Goal: Task Accomplishment & Management: Complete application form

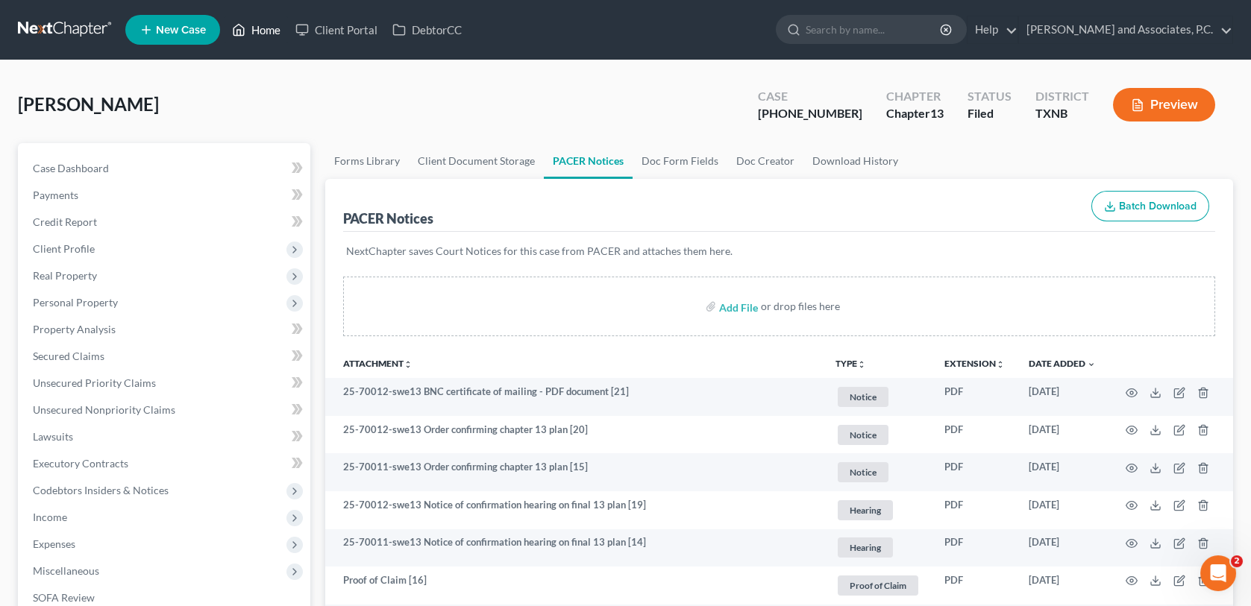
drag, startPoint x: 272, startPoint y: 31, endPoint x: 500, endPoint y: 43, distance: 227.8
click at [272, 31] on link "Home" at bounding box center [255, 29] width 63 height 27
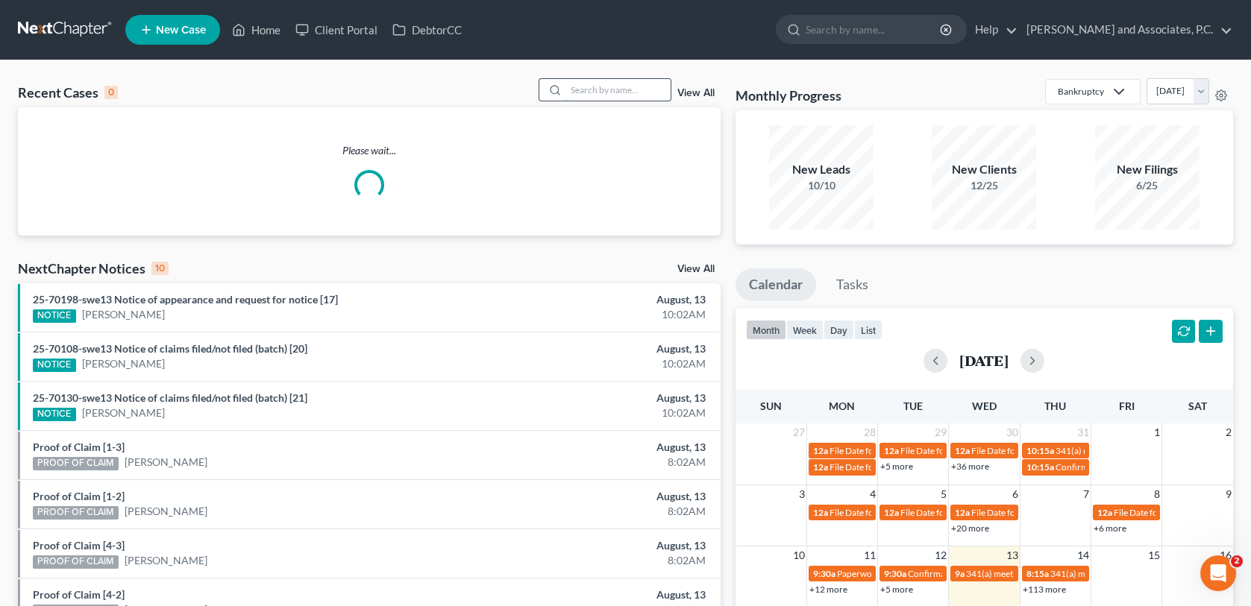
click at [590, 88] on input "search" at bounding box center [618, 90] width 104 height 22
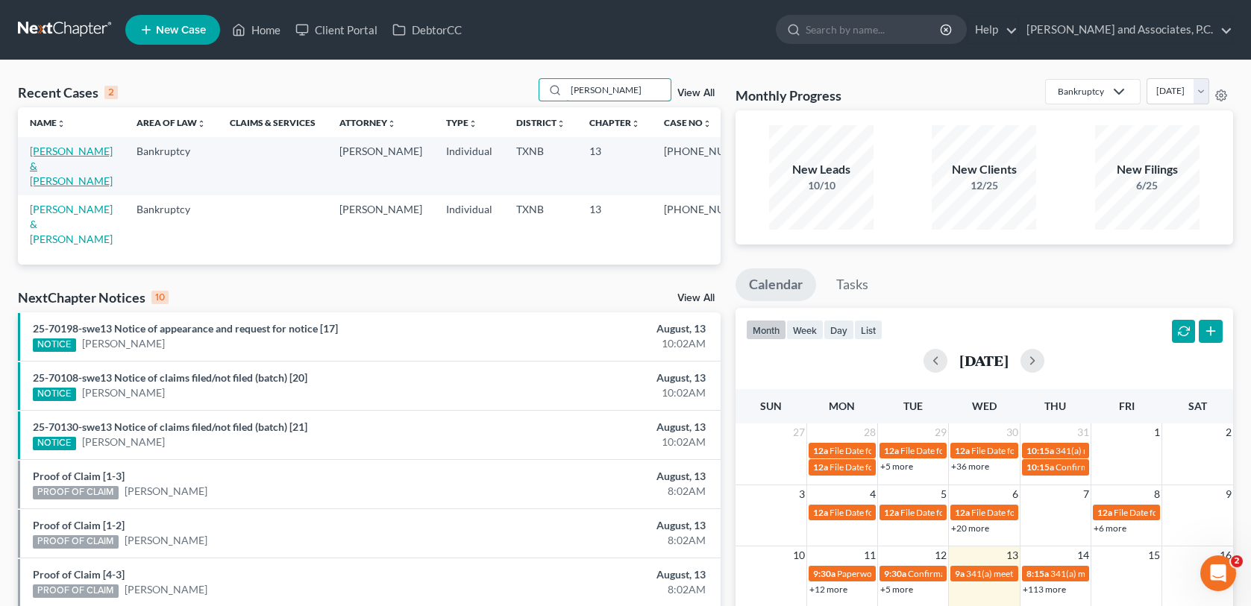
type input "SANCHEZ"
click at [87, 167] on link "Sanchez, Adam & Martinez, Idiana" at bounding box center [71, 166] width 83 height 43
select select "1"
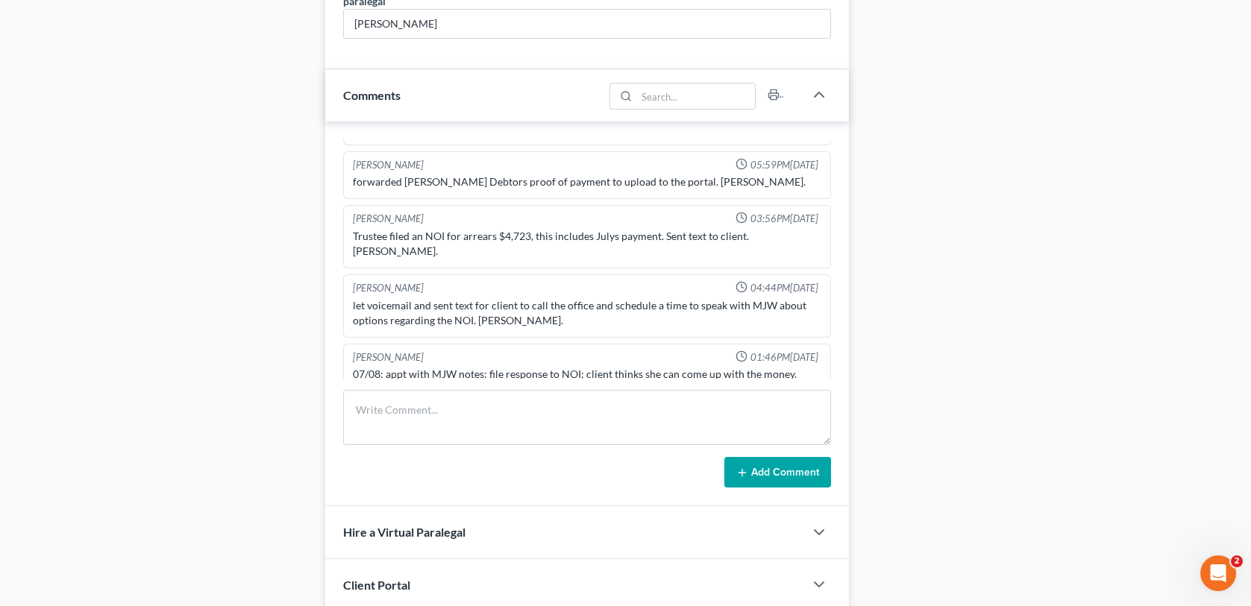
scroll to position [1044, 0]
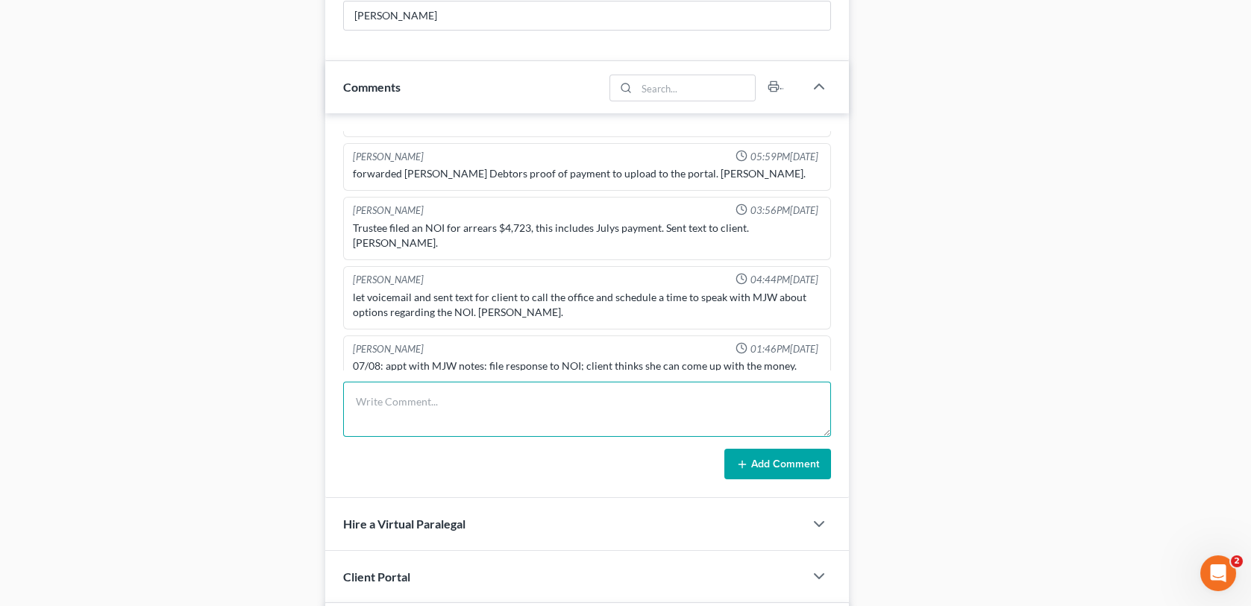
click at [375, 409] on textarea at bounding box center [586, 409] width 487 height 55
type textarea "s"
type textarea "Scanned and uploaded 8/13/2025 payment to the trustee-MC"
click at [755, 467] on button "Add Comment" at bounding box center [777, 464] width 107 height 31
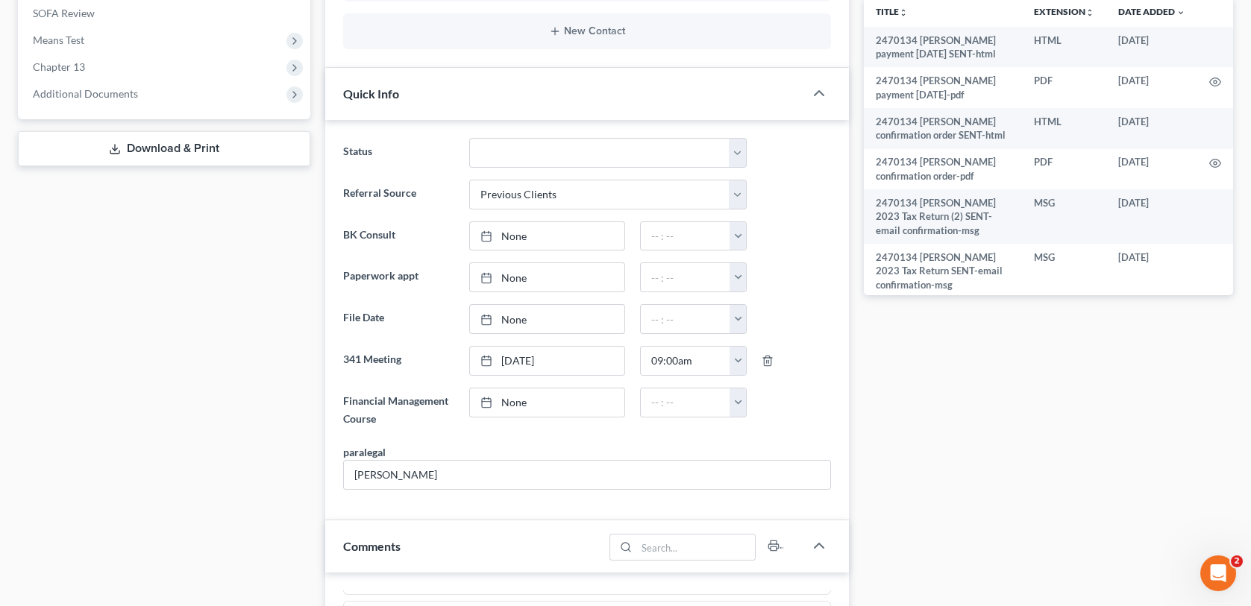
scroll to position [0, 0]
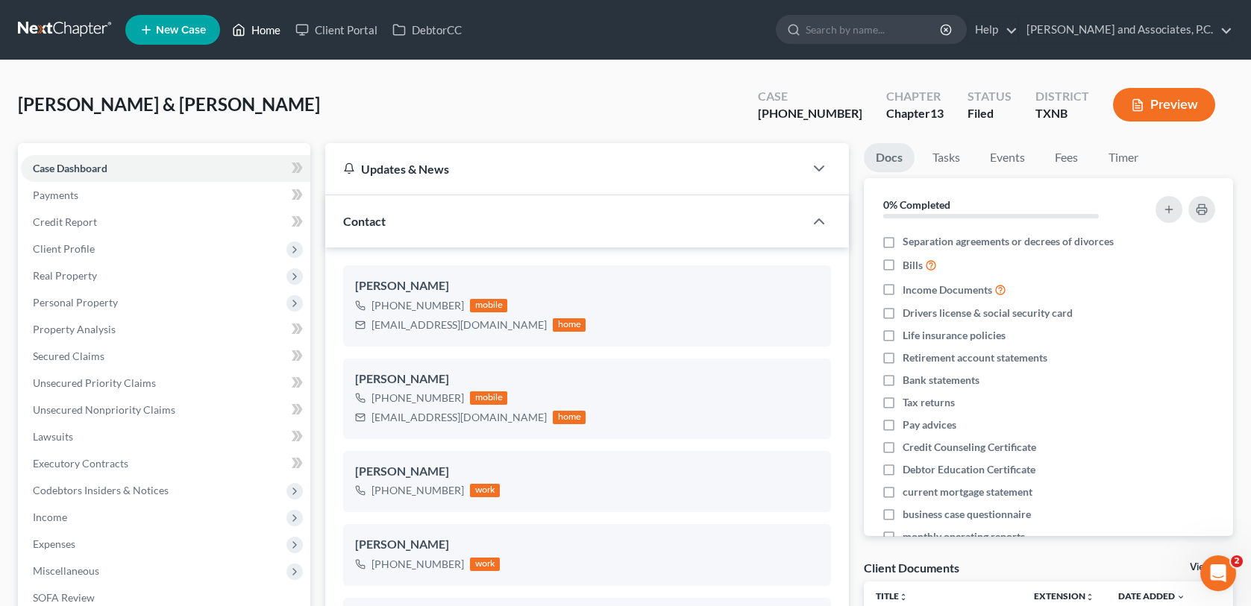
drag, startPoint x: 270, startPoint y: 26, endPoint x: 392, endPoint y: 53, distance: 125.2
click at [270, 26] on link "Home" at bounding box center [255, 29] width 63 height 27
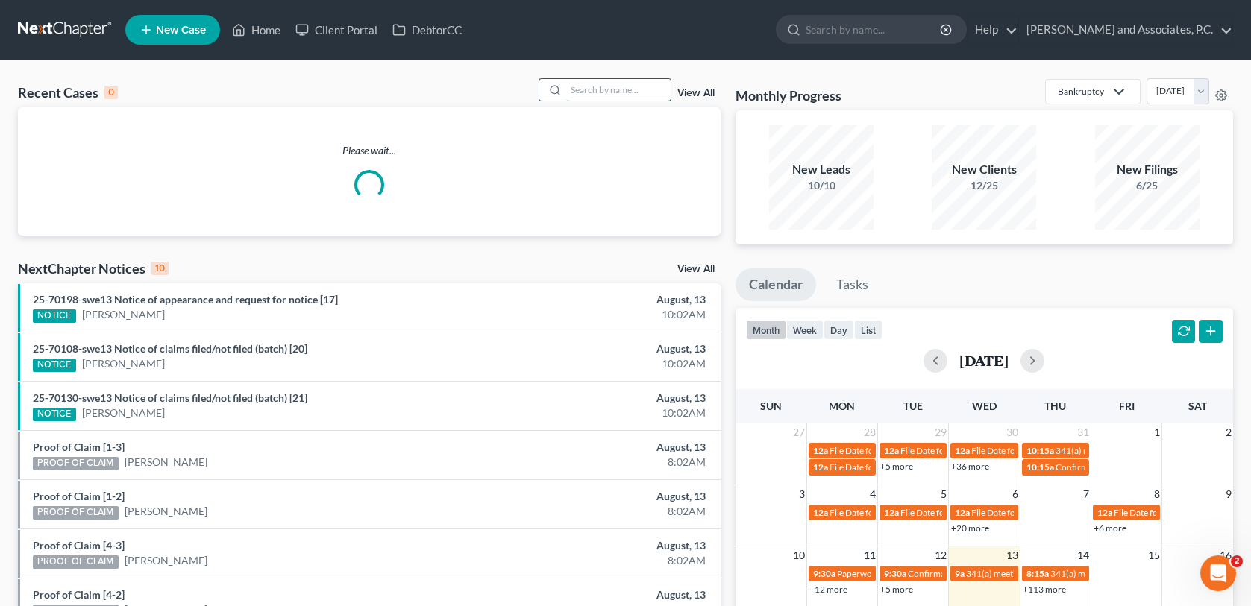
click at [571, 90] on input "search" at bounding box center [618, 90] width 104 height 22
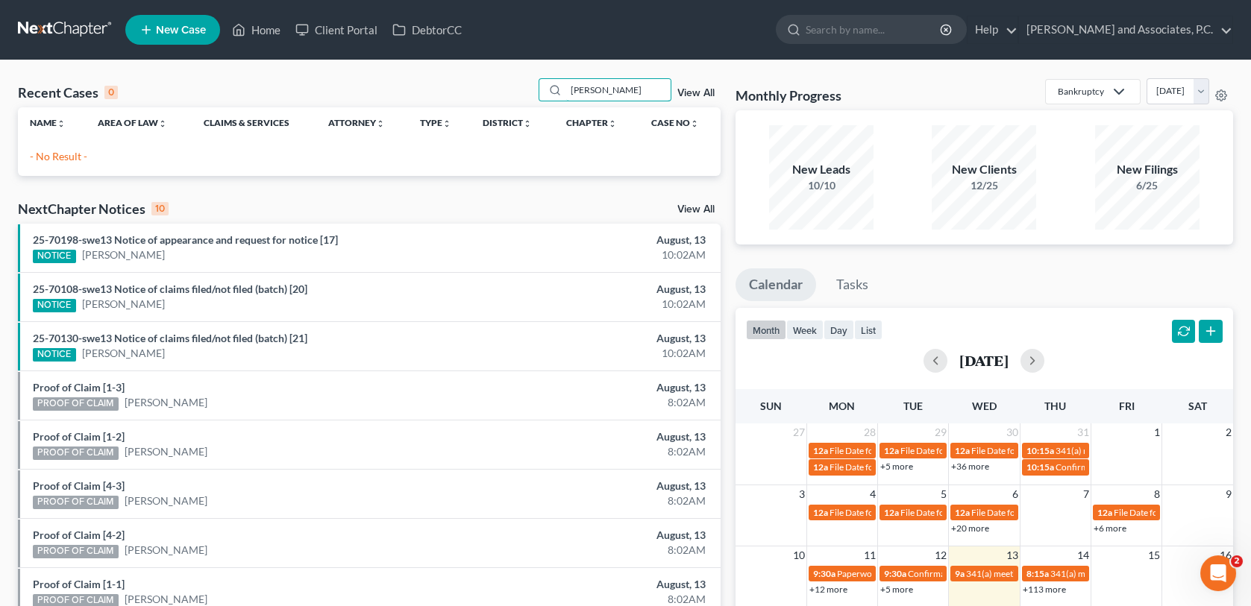
type input "Graves"
click at [182, 33] on span "New Case" at bounding box center [181, 30] width 50 height 11
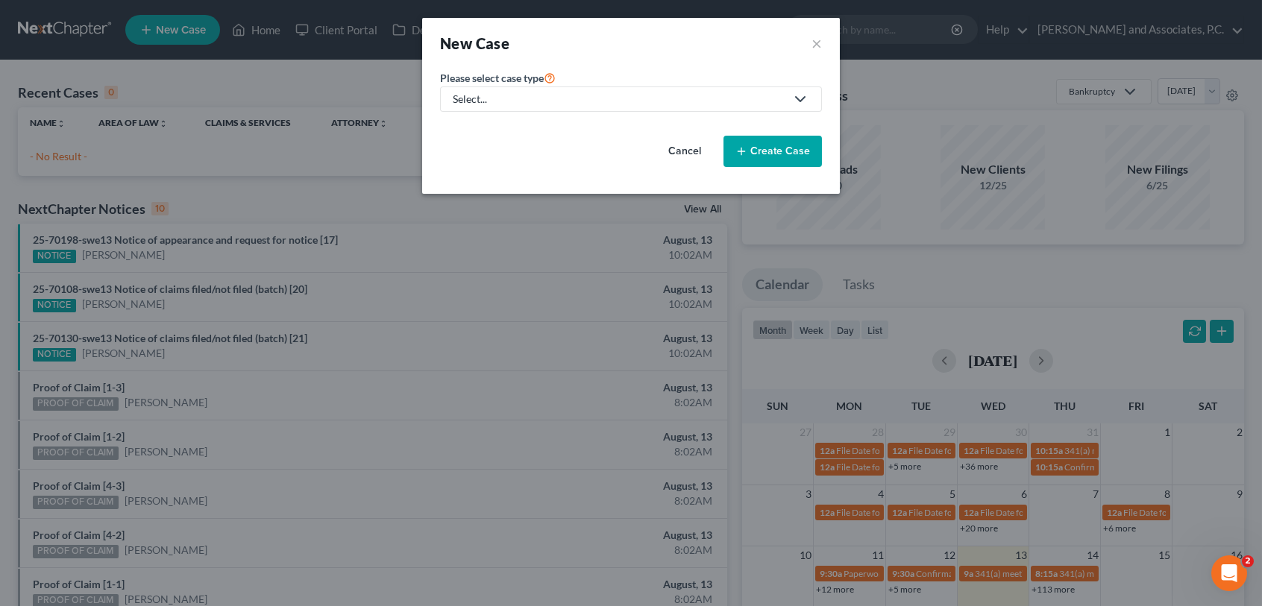
click at [619, 106] on div "Select..." at bounding box center [619, 99] width 333 height 15
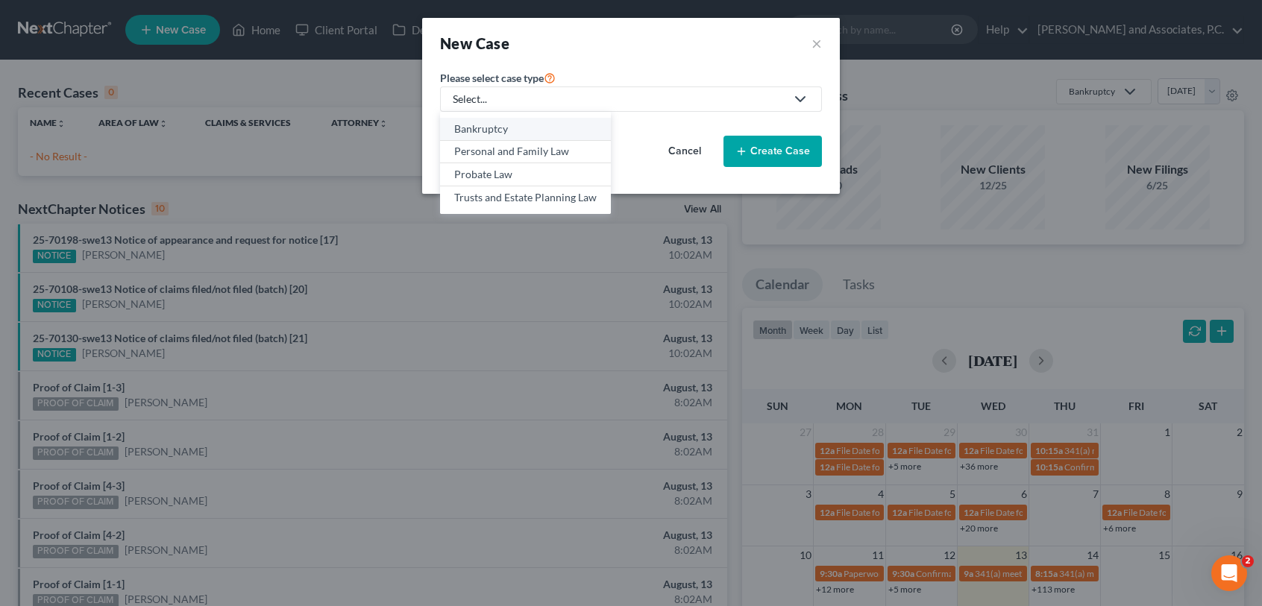
click at [589, 125] on div "Bankruptcy" at bounding box center [525, 129] width 142 height 15
select select "78"
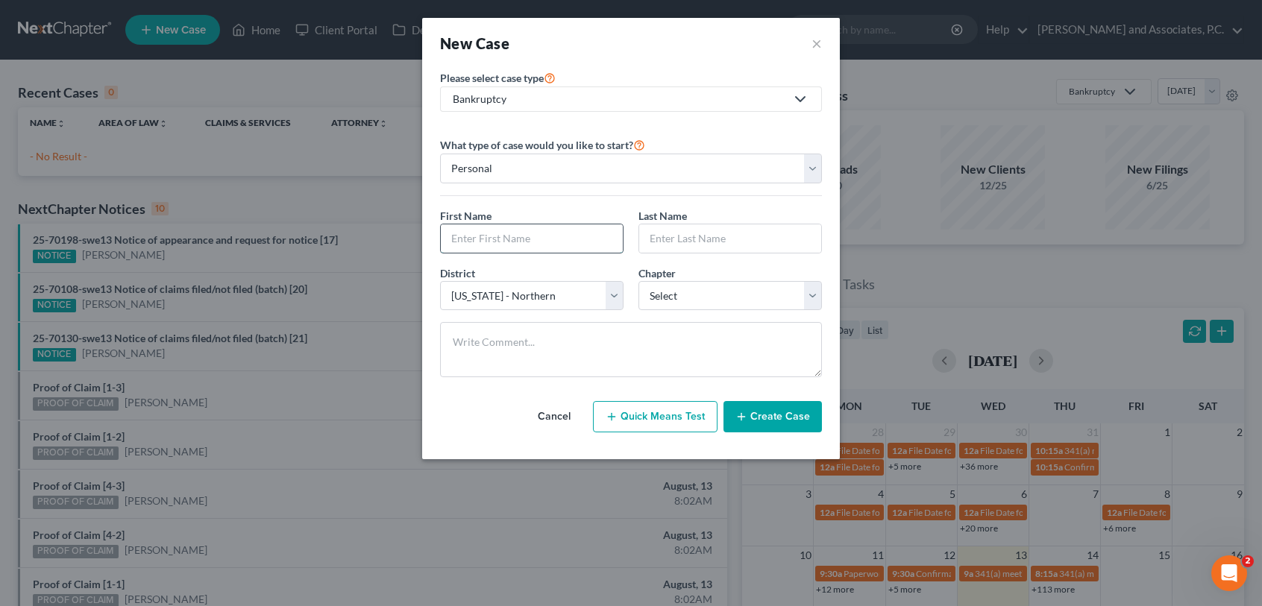
click at [537, 245] on input "text" at bounding box center [532, 238] width 182 height 28
type input "Joshua"
type input "Graves"
click at [687, 292] on select "Select 7 11 12 13" at bounding box center [729, 296] width 183 height 30
select select "3"
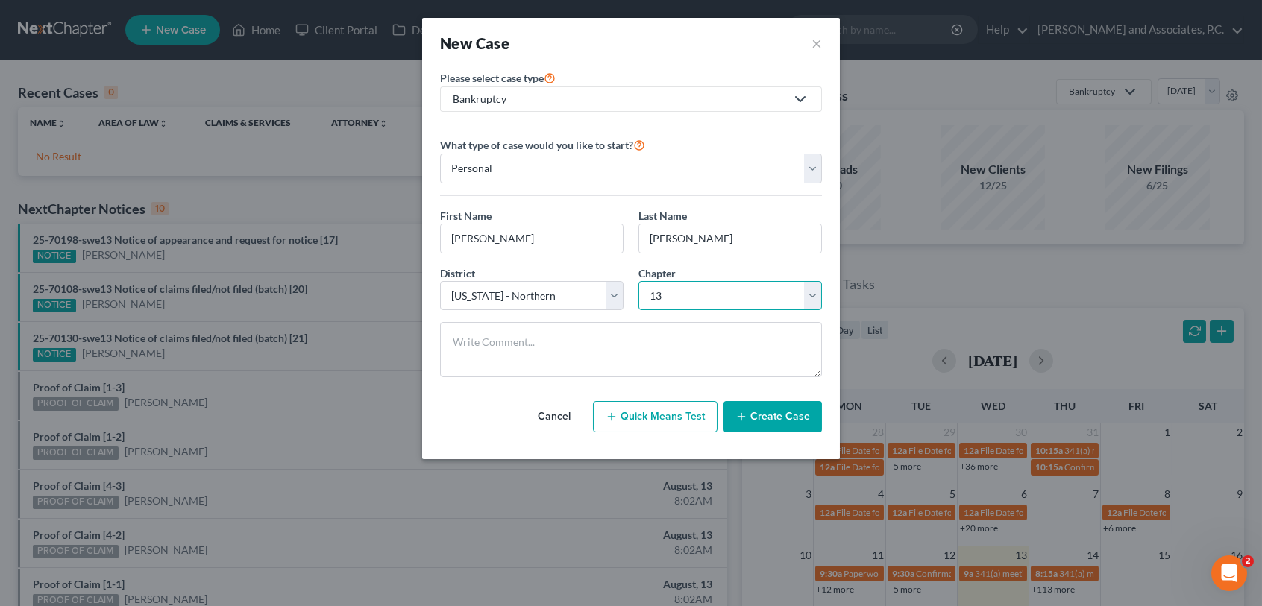
click at [638, 281] on select "Select 7 11 12 13" at bounding box center [729, 296] width 183 height 30
click at [764, 415] on button "Create Case" at bounding box center [772, 416] width 98 height 31
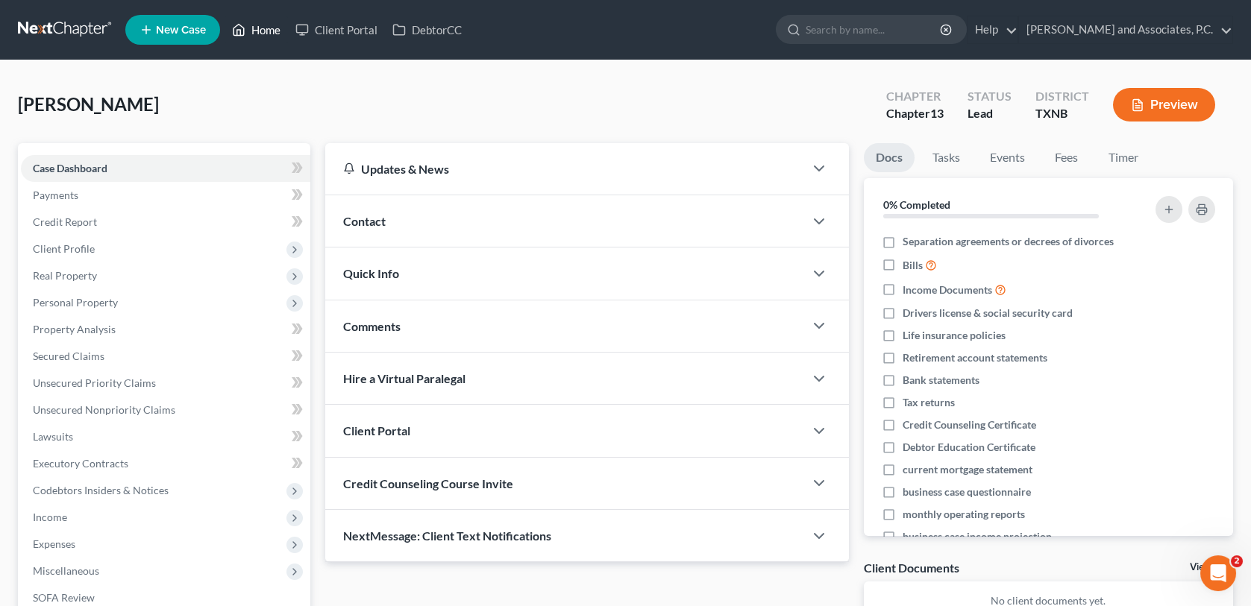
click at [274, 31] on link "Home" at bounding box center [255, 29] width 63 height 27
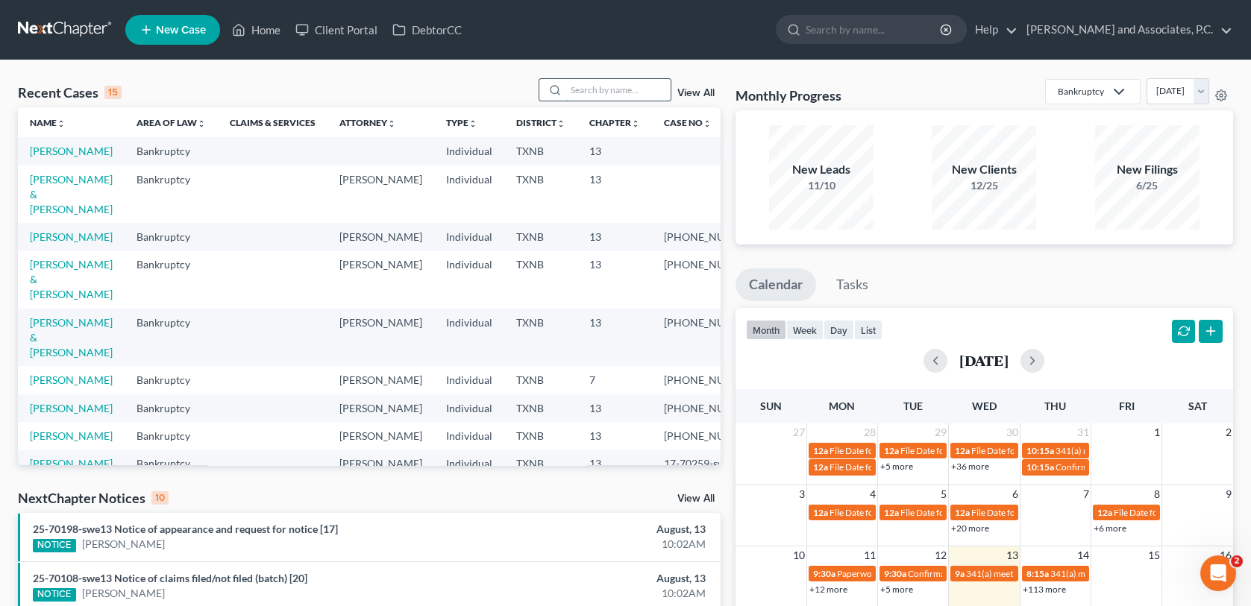
click at [576, 87] on input "search" at bounding box center [618, 90] width 104 height 22
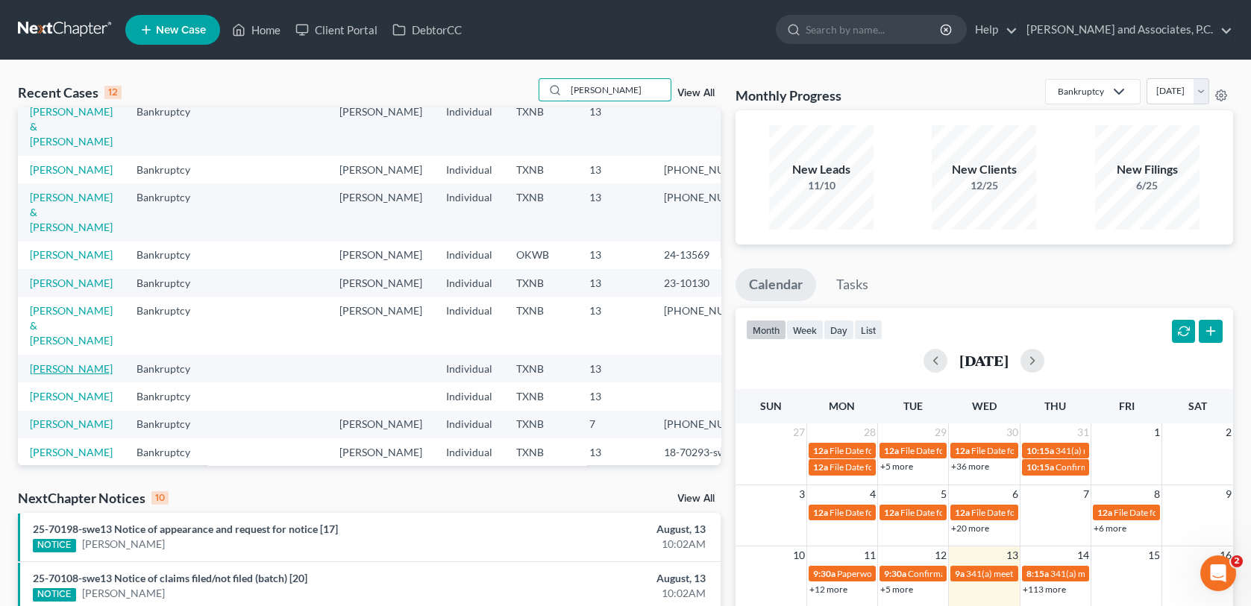
scroll to position [75, 0]
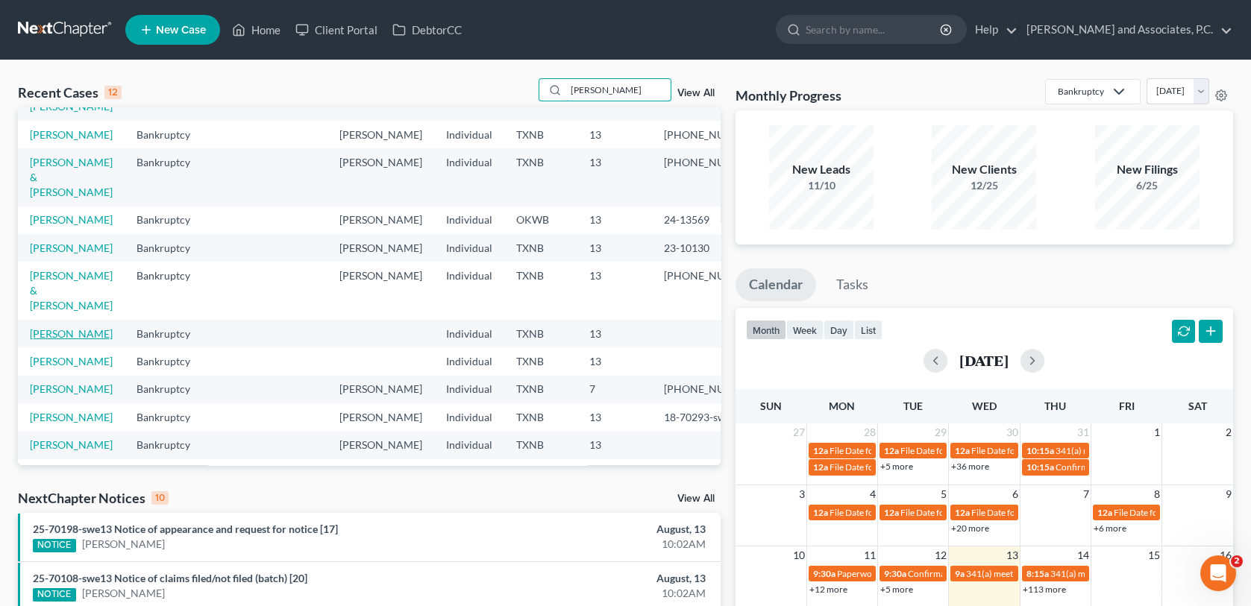
type input "hernandez"
click at [59, 340] on link "Hernandez, Francisco" at bounding box center [71, 333] width 83 height 13
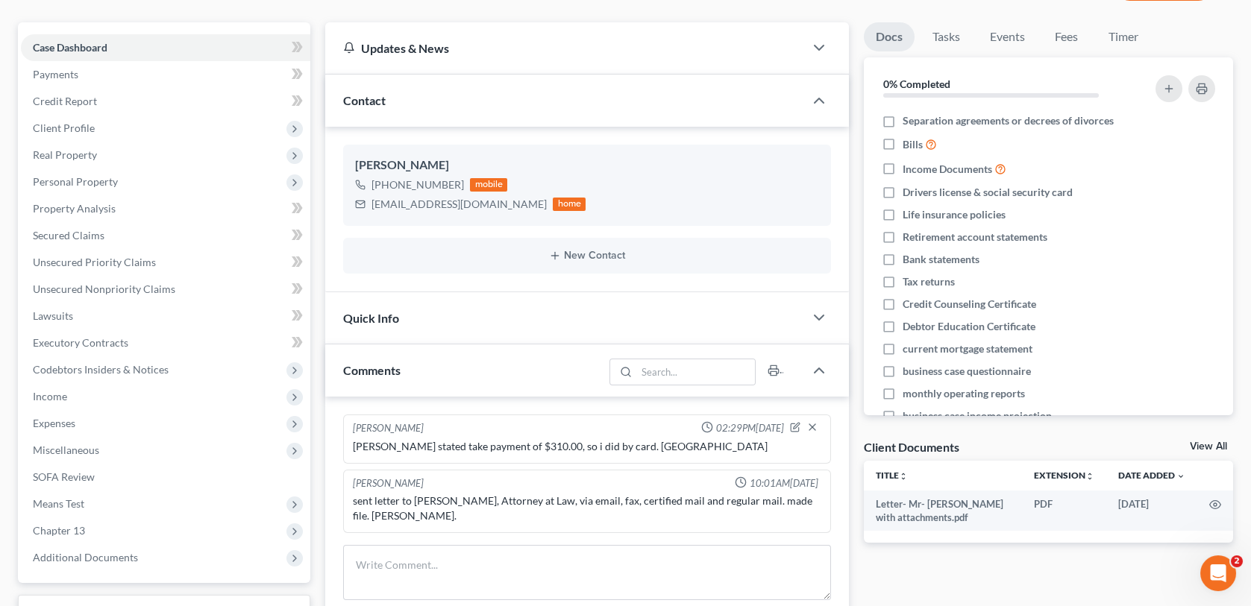
scroll to position [149, 0]
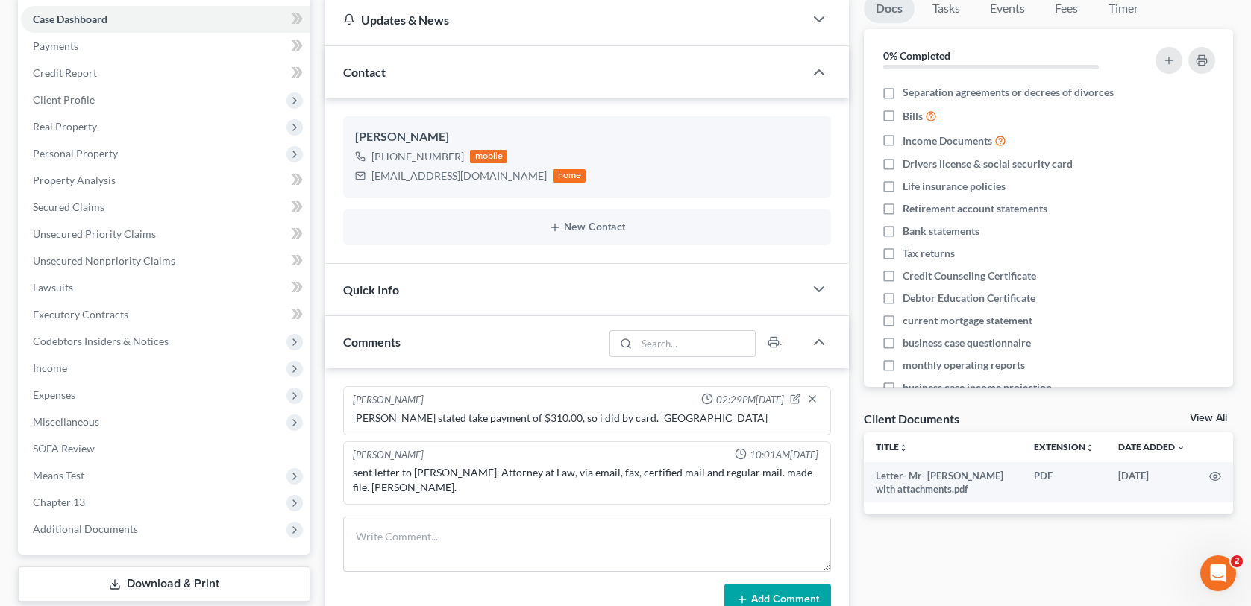
click at [501, 301] on div "Quick Info" at bounding box center [564, 289] width 478 height 51
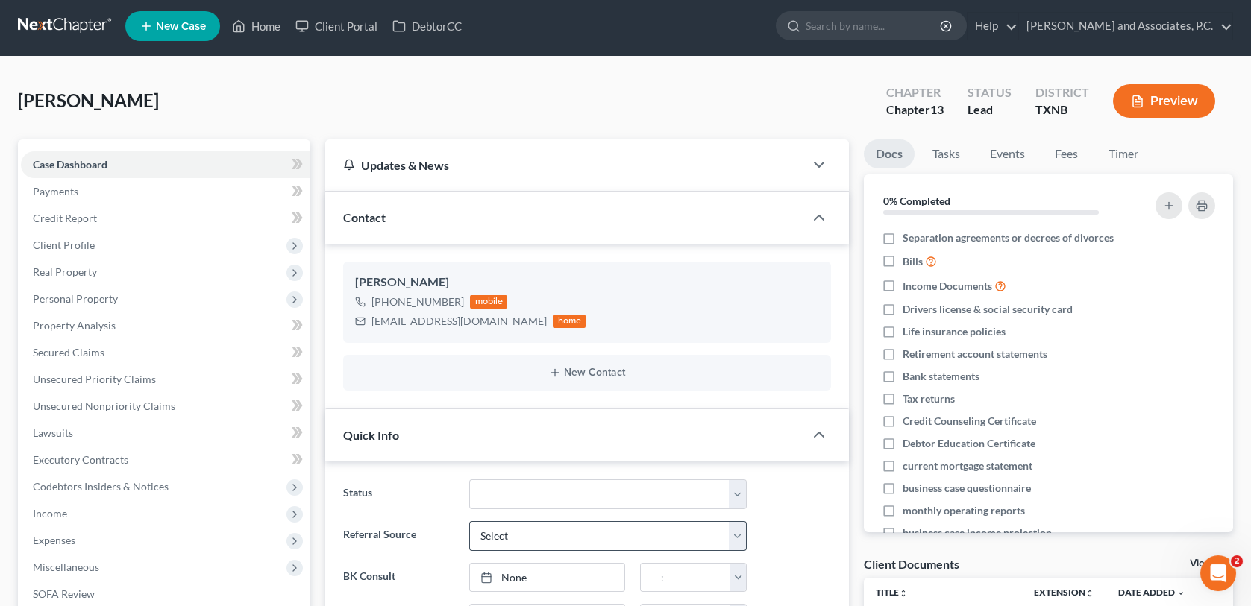
scroll to position [0, 0]
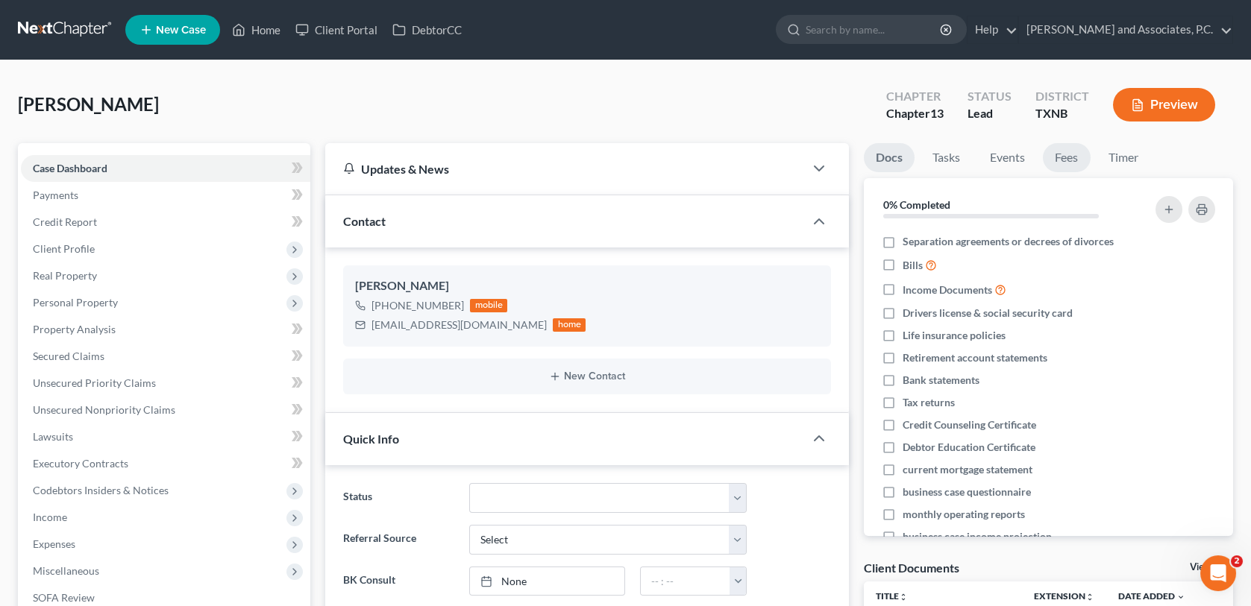
click at [1072, 157] on link "Fees" at bounding box center [1067, 157] width 48 height 29
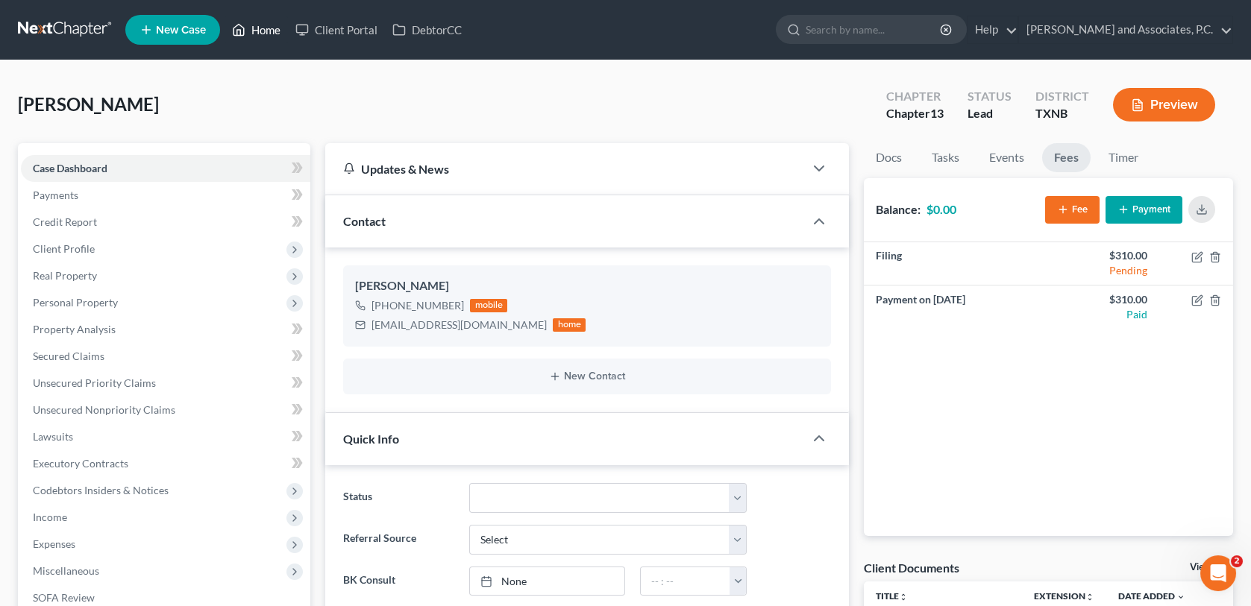
click at [274, 29] on link "Home" at bounding box center [255, 29] width 63 height 27
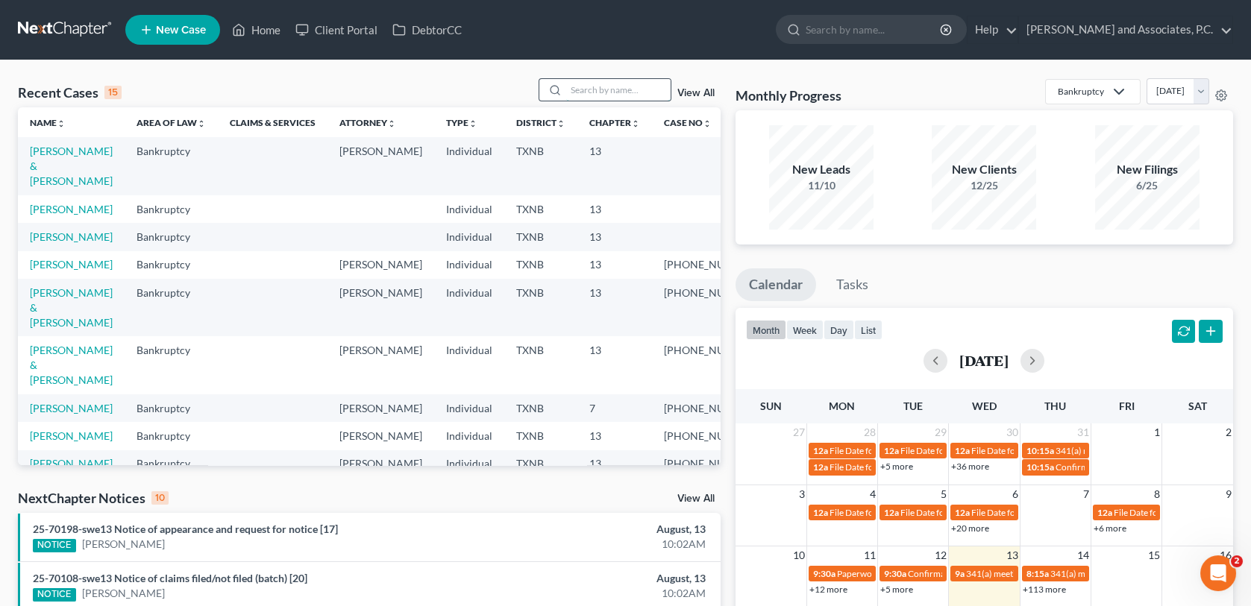
click at [588, 92] on input "search" at bounding box center [618, 90] width 104 height 22
click at [76, 237] on link "Graves, Joshua" at bounding box center [71, 236] width 83 height 13
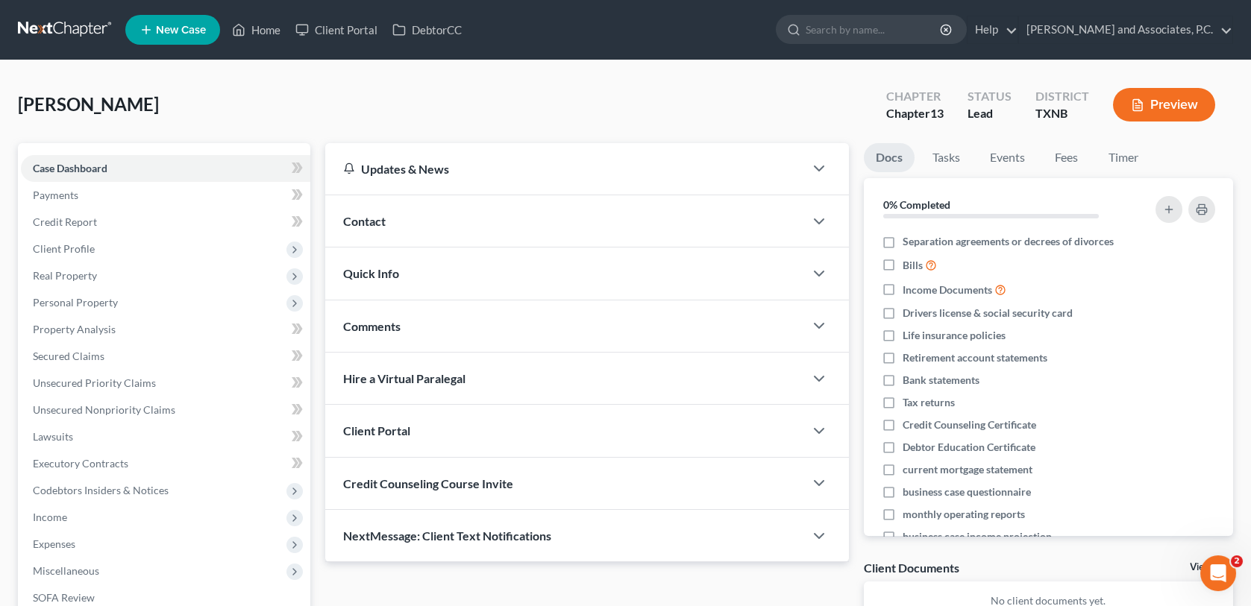
click at [389, 211] on div "Contact" at bounding box center [564, 220] width 478 height 51
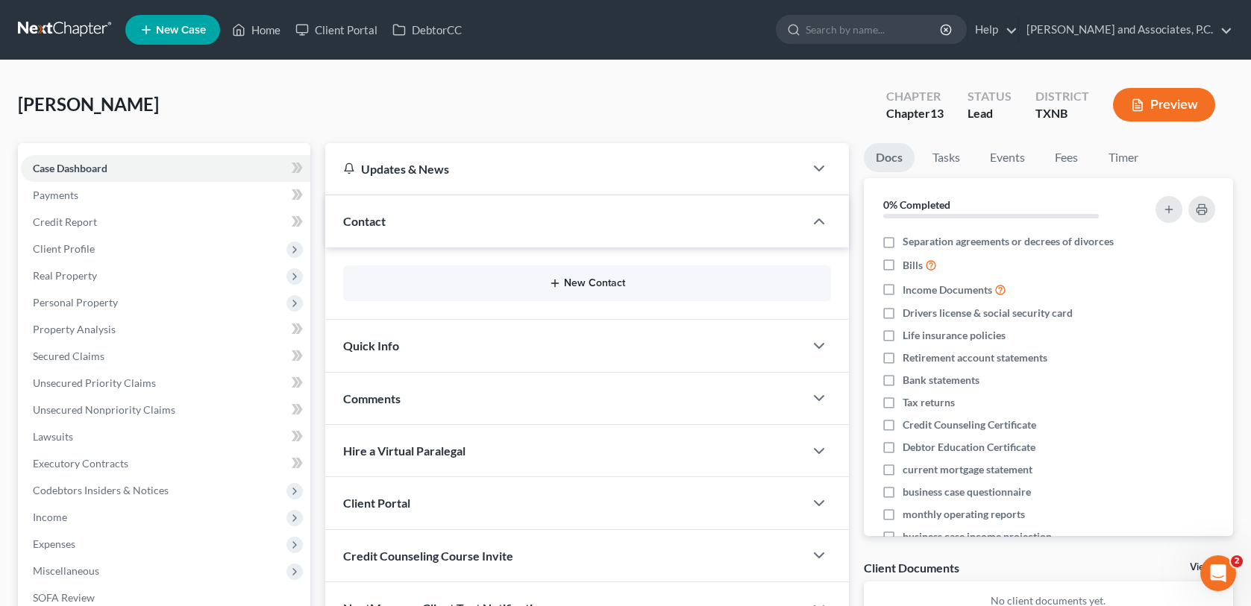
click at [536, 278] on button "New Contact" at bounding box center [586, 283] width 463 height 12
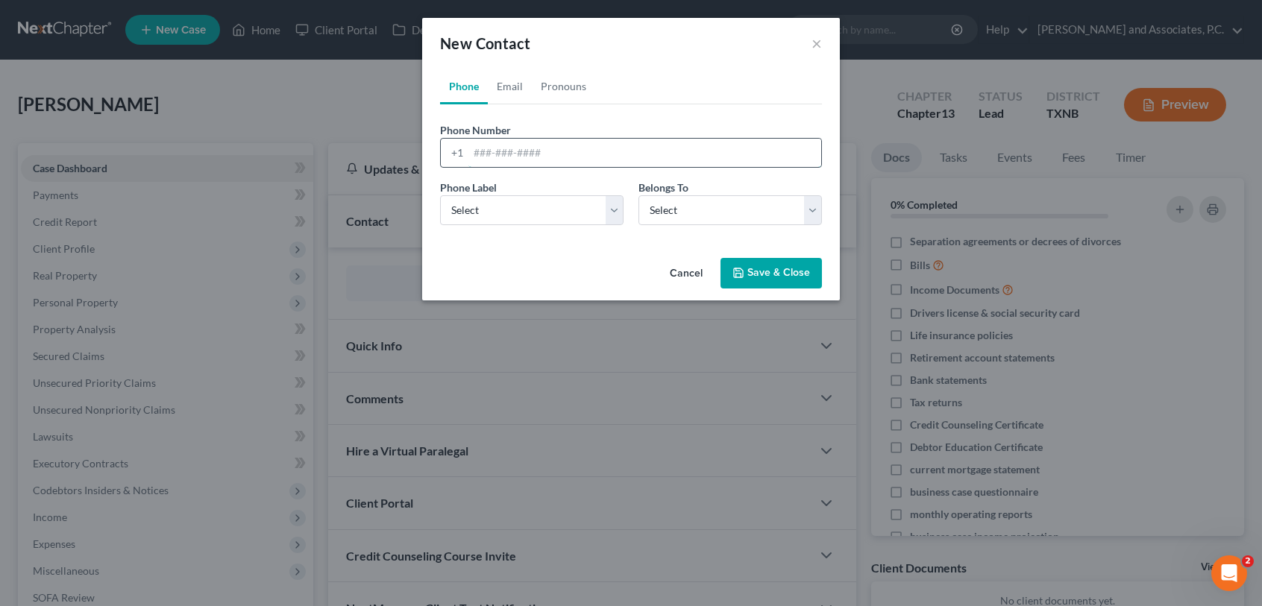
click at [474, 155] on input "tel" at bounding box center [644, 153] width 353 height 28
type input "940-867-1139"
click at [620, 212] on select "Select Mobile Home Work Other" at bounding box center [531, 210] width 183 height 30
select select "0"
click at [440, 195] on select "Select Mobile Home Work Other" at bounding box center [531, 210] width 183 height 30
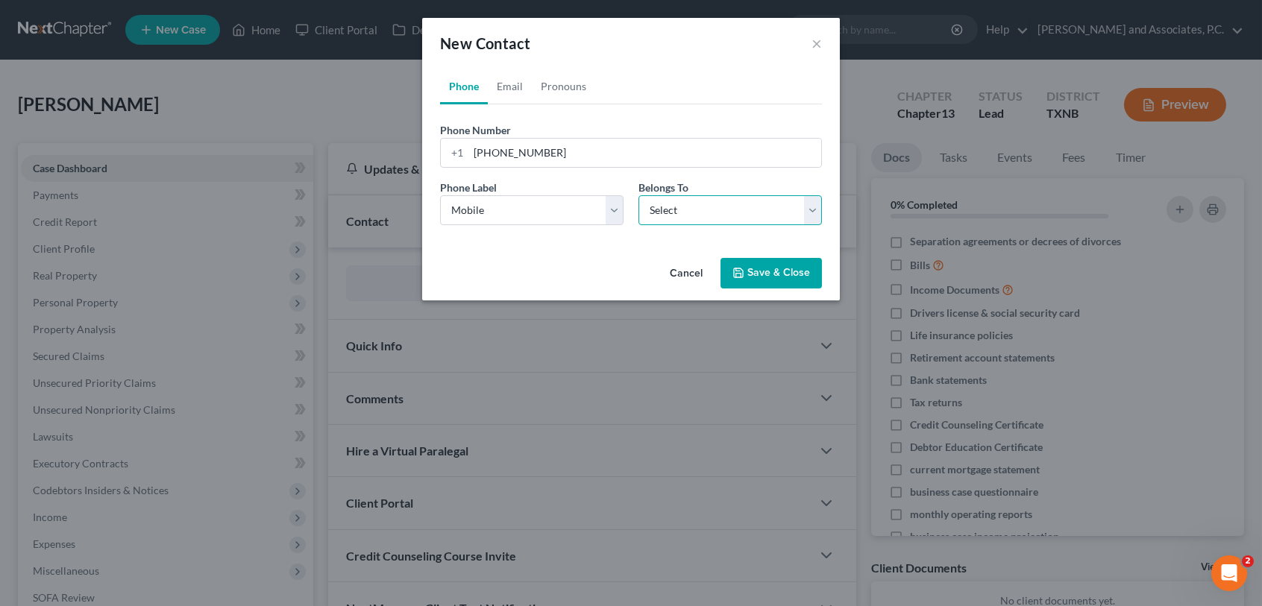
click at [659, 209] on select "Select Client Other" at bounding box center [729, 210] width 183 height 30
select select "0"
click at [638, 195] on select "Select Client Other" at bounding box center [729, 210] width 183 height 30
select select "0"
click at [507, 85] on link "Email" at bounding box center [510, 87] width 44 height 36
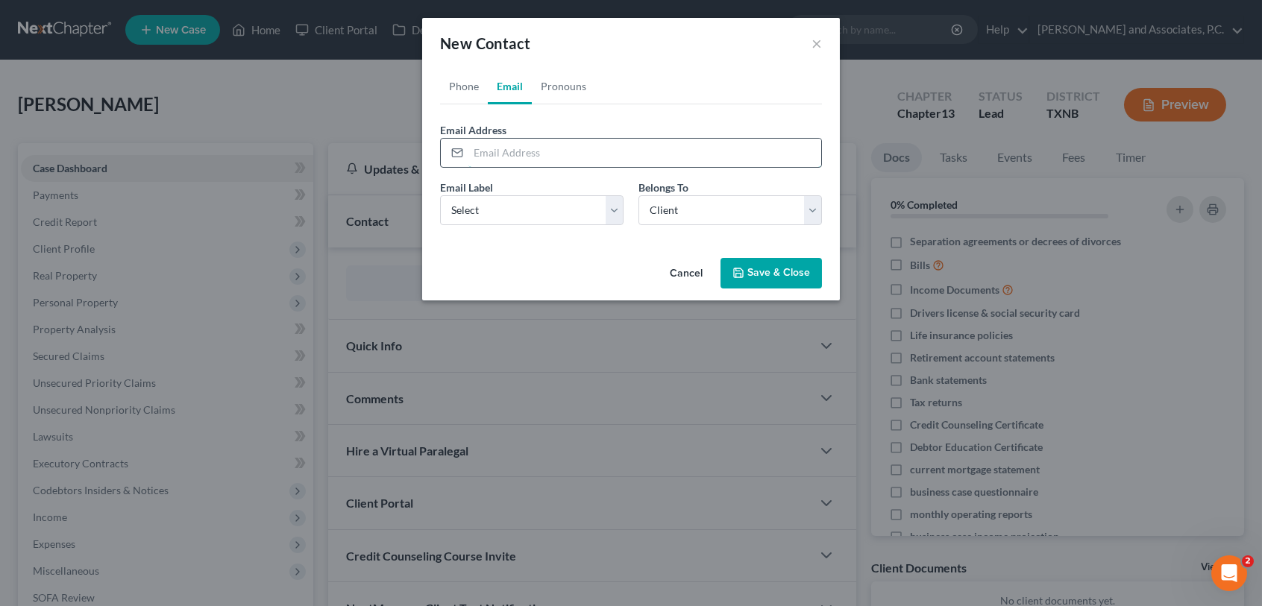
click at [498, 154] on input "email" at bounding box center [644, 153] width 353 height 28
type input "atrn_reid.graves@yahoo.com"
click at [613, 215] on select "Select Home Work Other" at bounding box center [531, 210] width 183 height 30
select select "0"
click at [440, 195] on select "Select Home Work Other" at bounding box center [531, 210] width 183 height 30
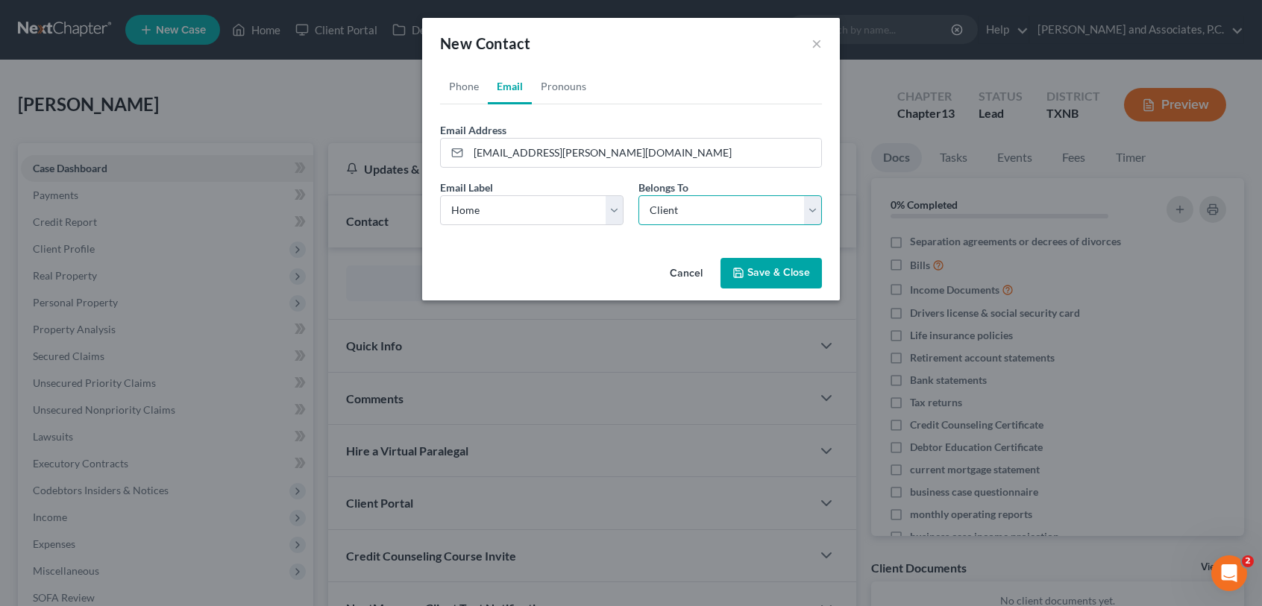
click at [732, 208] on select "Select Client Other" at bounding box center [729, 210] width 183 height 30
click at [638, 195] on select "Select Client Other" at bounding box center [729, 210] width 183 height 30
click at [758, 277] on button "Save & Close" at bounding box center [770, 273] width 101 height 31
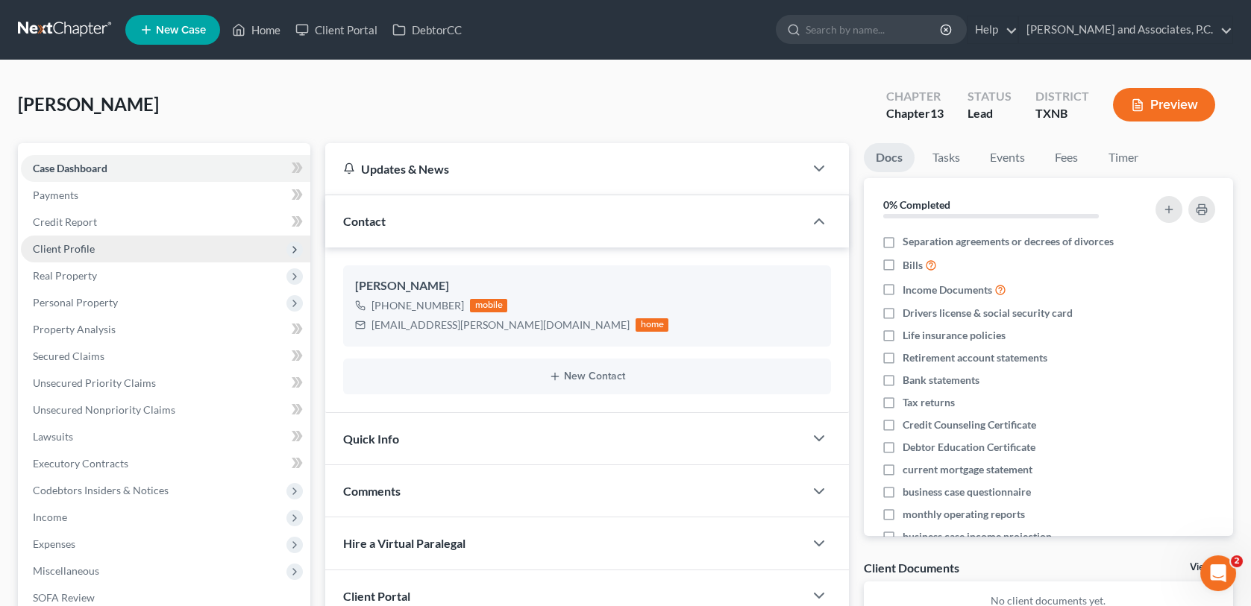
click at [75, 246] on span "Client Profile" at bounding box center [64, 248] width 62 height 13
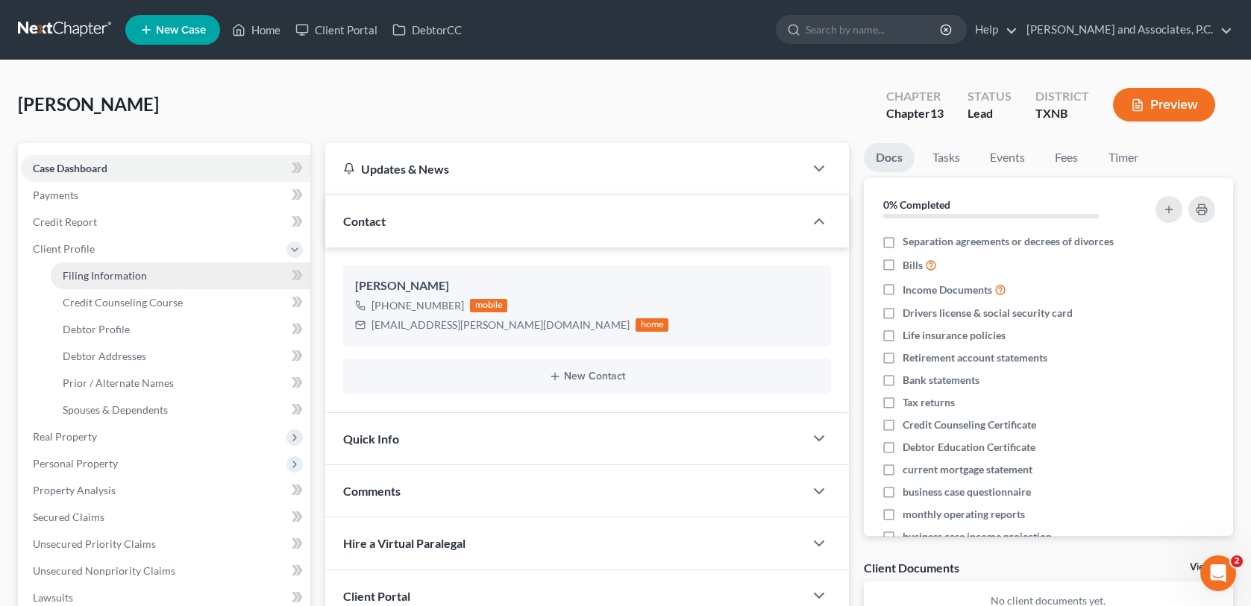
click at [81, 276] on span "Filing Information" at bounding box center [105, 275] width 84 height 13
select select "1"
select select "0"
select select "3"
select select "78"
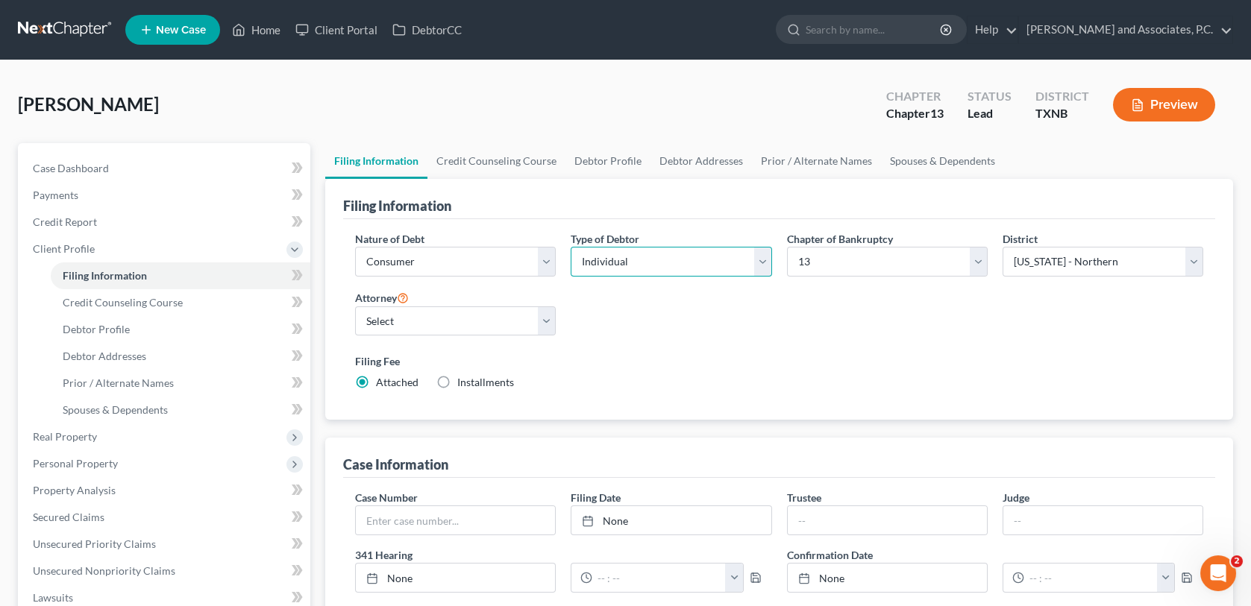
click at [761, 264] on select "Select Individual Joint" at bounding box center [671, 262] width 201 height 30
select select "1"
click at [571, 247] on select "Select Individual Joint" at bounding box center [671, 262] width 201 height 30
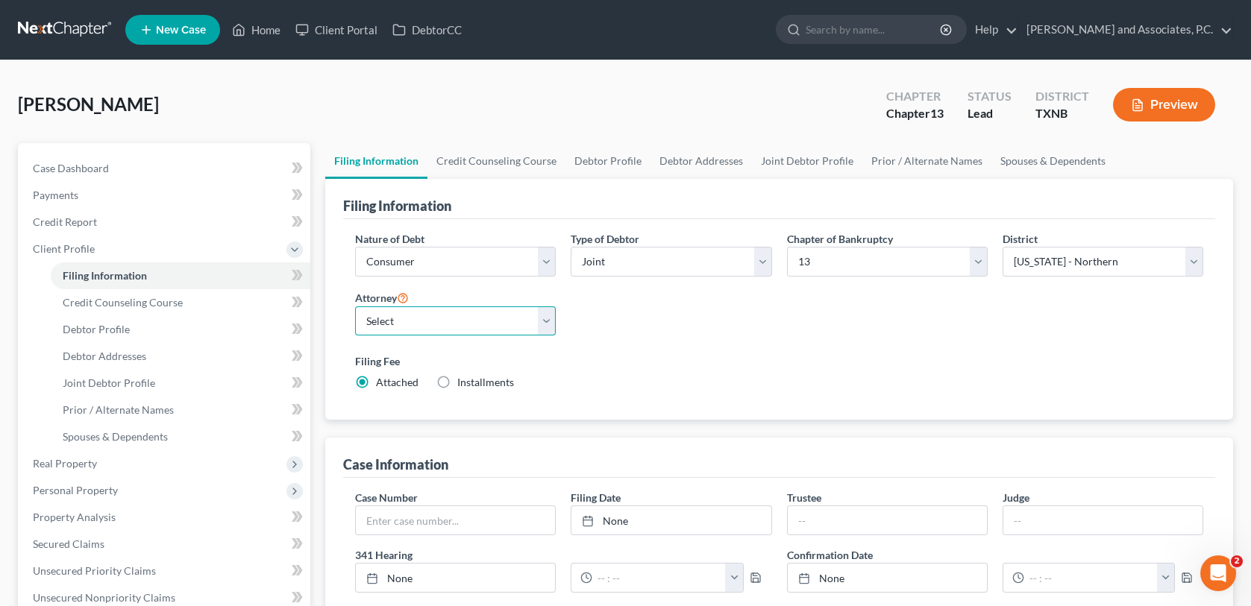
click at [549, 321] on select "Select Monte White - TXNB Monte White - OKWB Monte White - OKWB Larry Lewis - T…" at bounding box center [455, 322] width 201 height 30
select select "0"
click at [355, 307] on select "Select Monte White - TXNB Monte White - OKWB Monte White - OKWB Larry Lewis - T…" at bounding box center [455, 322] width 201 height 30
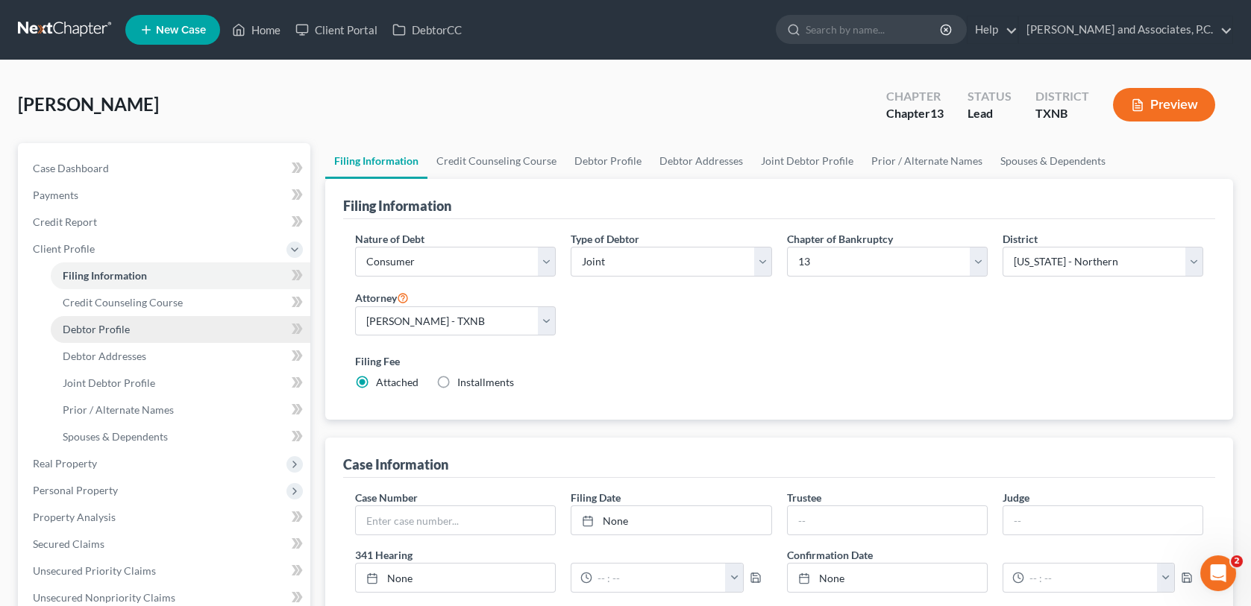
click at [117, 331] on span "Debtor Profile" at bounding box center [96, 329] width 67 height 13
select select "1"
select select "0"
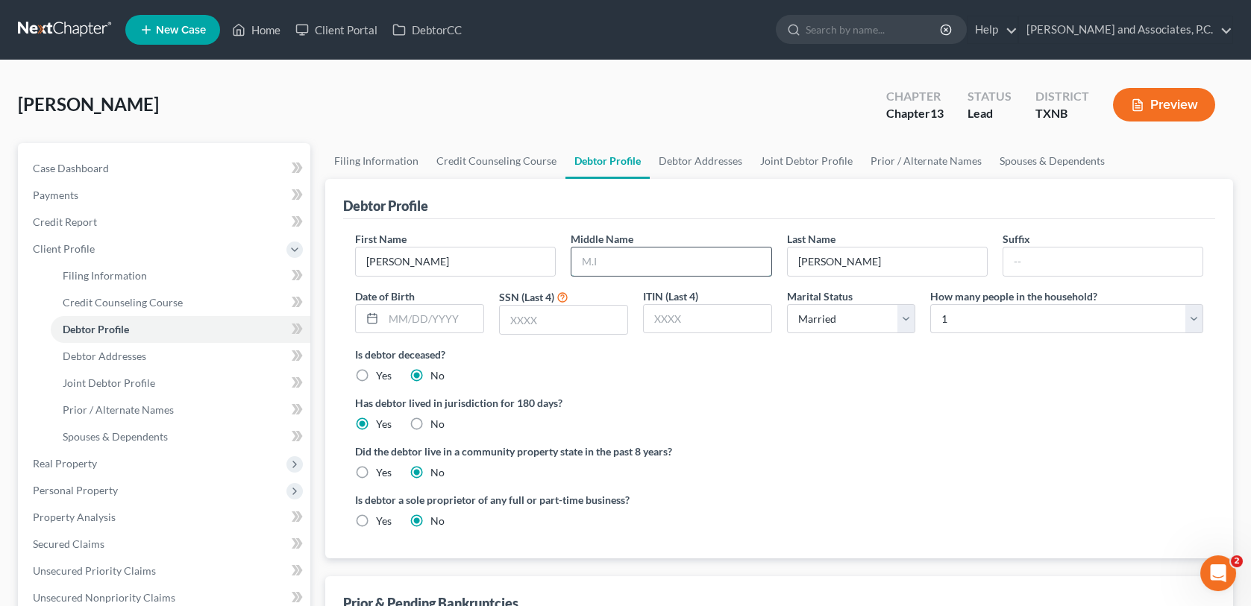
click at [630, 253] on input "text" at bounding box center [670, 262] width 199 height 28
type input "Reid"
type input "04/10/1992"
type input "7386"
click at [1193, 327] on select "Select 1 2 3 4 5 6 7 8 9 10 11 12 13 14 15 16 17 18 19 20" at bounding box center [1066, 319] width 273 height 30
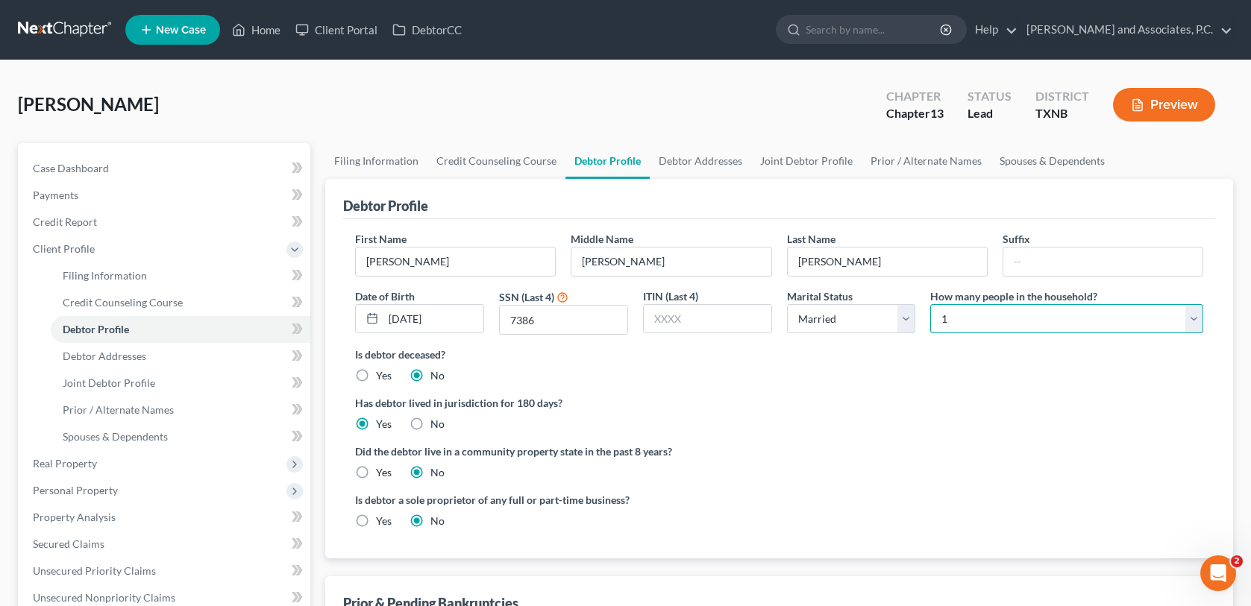
select select "2"
click at [930, 304] on select "Select 1 2 3 4 5 6 7 8 9 10 11 12 13 14 15 16 17 18 19 20" at bounding box center [1066, 319] width 273 height 30
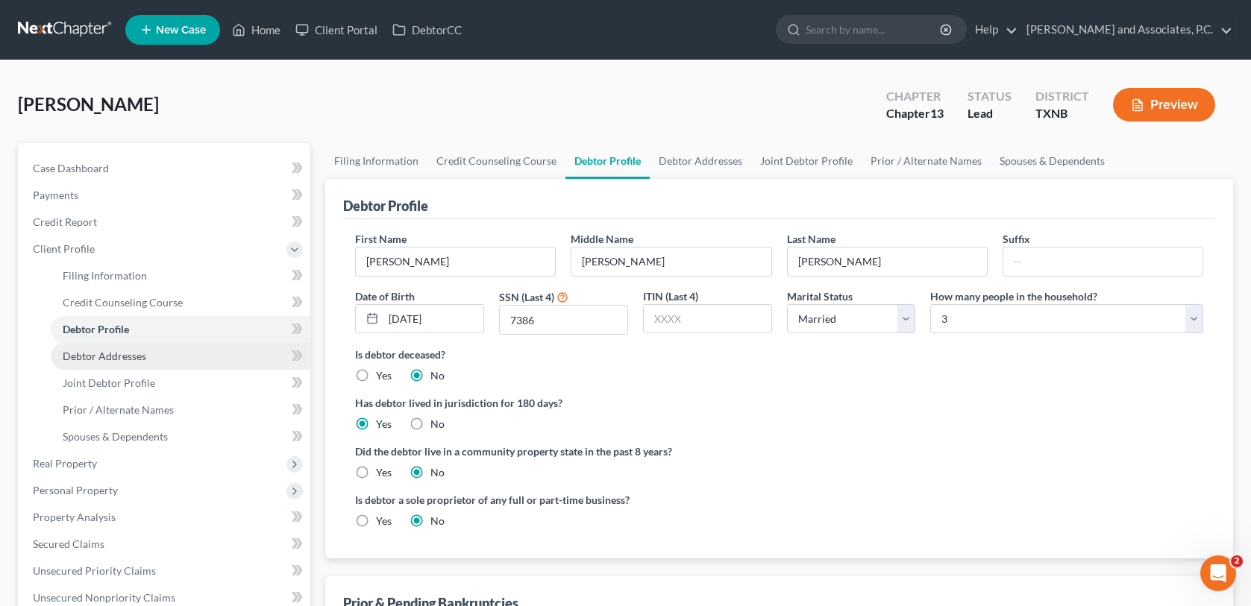
click at [114, 352] on span "Debtor Addresses" at bounding box center [105, 356] width 84 height 13
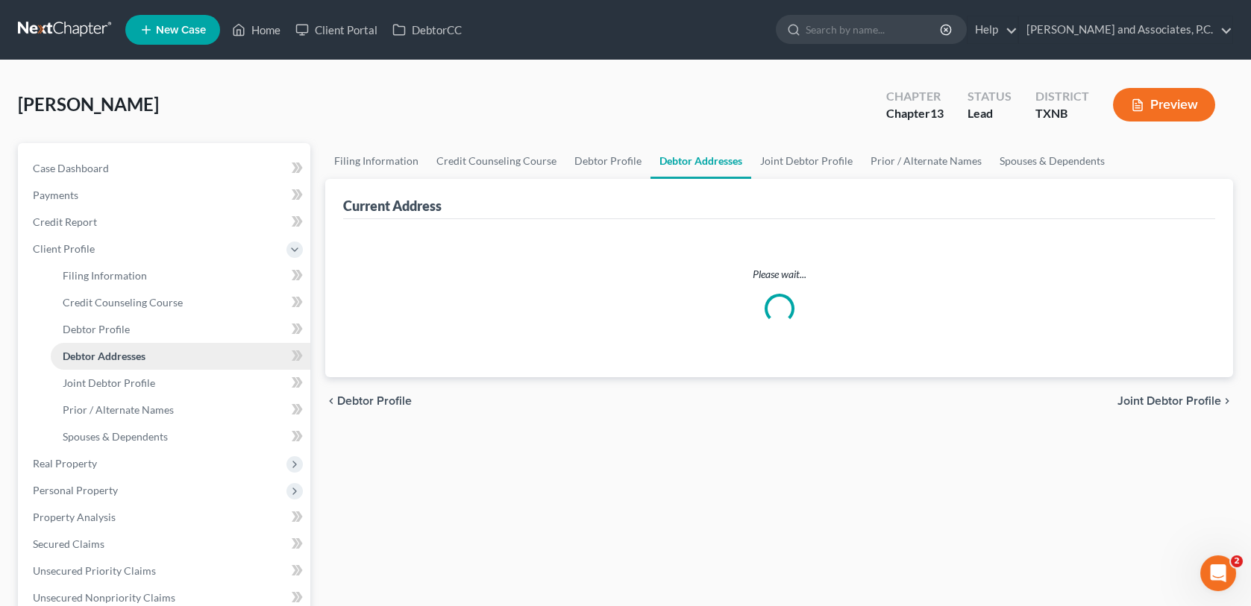
select select "0"
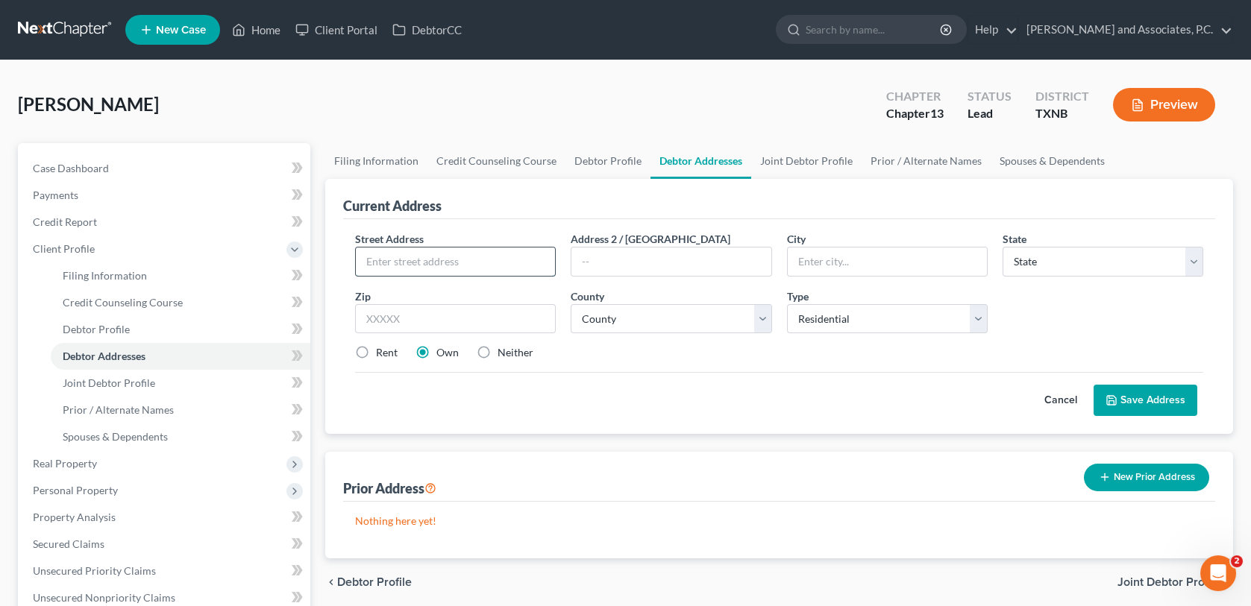
click at [380, 263] on input "text" at bounding box center [455, 262] width 199 height 28
click at [383, 257] on input "text" at bounding box center [455, 262] width 199 height 28
type input "1307 Edgehill Trl"
type input "Iowa Park"
select select "45"
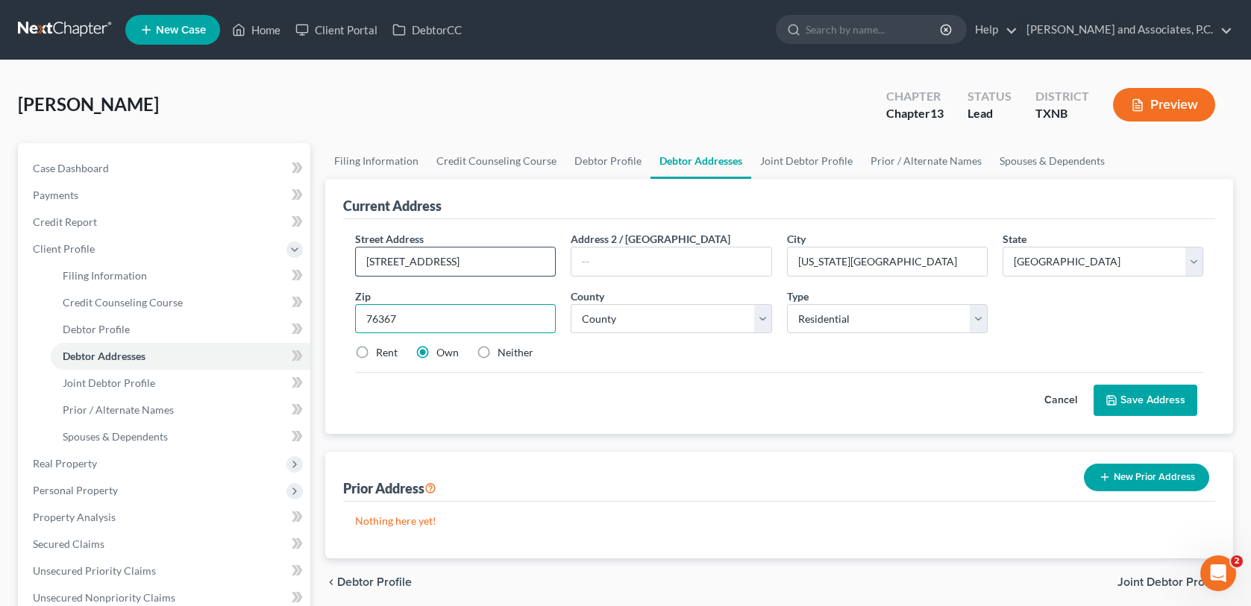
type input "76367"
select select "242"
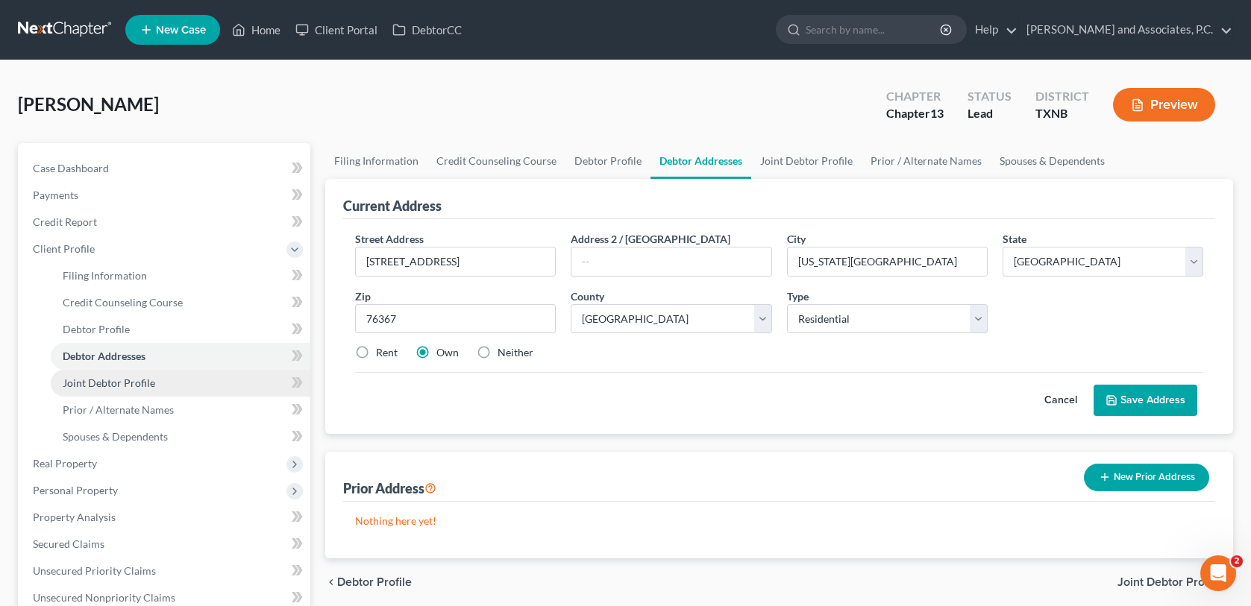
click at [144, 385] on span "Joint Debtor Profile" at bounding box center [109, 383] width 92 height 13
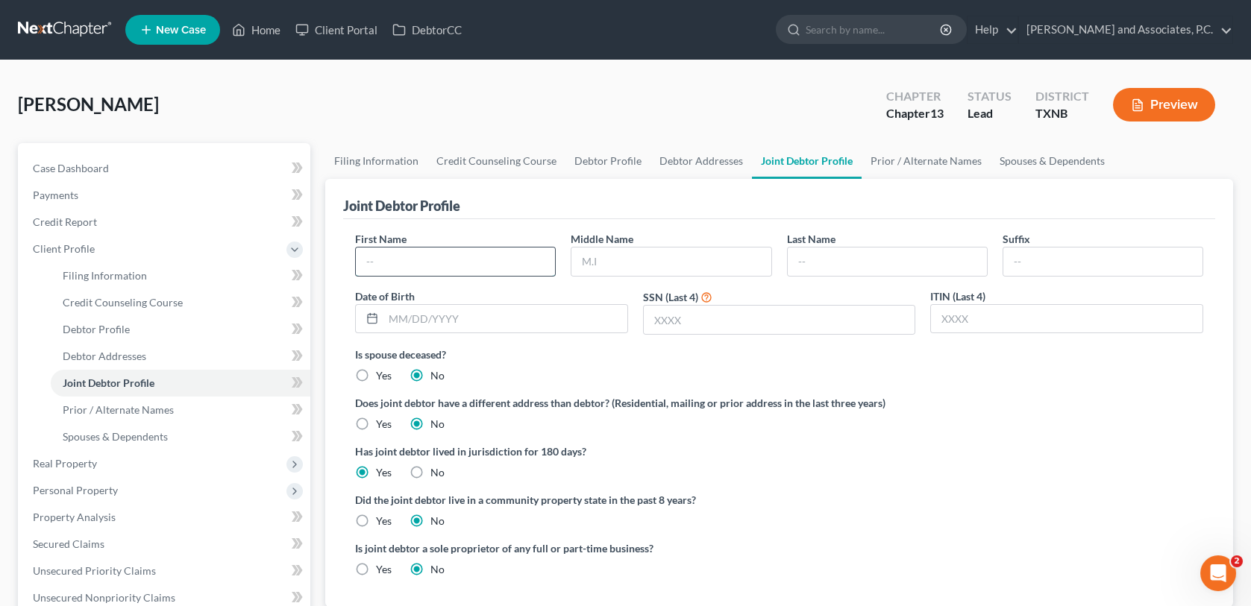
click at [381, 254] on input "text" at bounding box center [455, 262] width 199 height 28
type input "Dawn"
type input "Alana"
type input "Graves"
type input "04/03/1992"
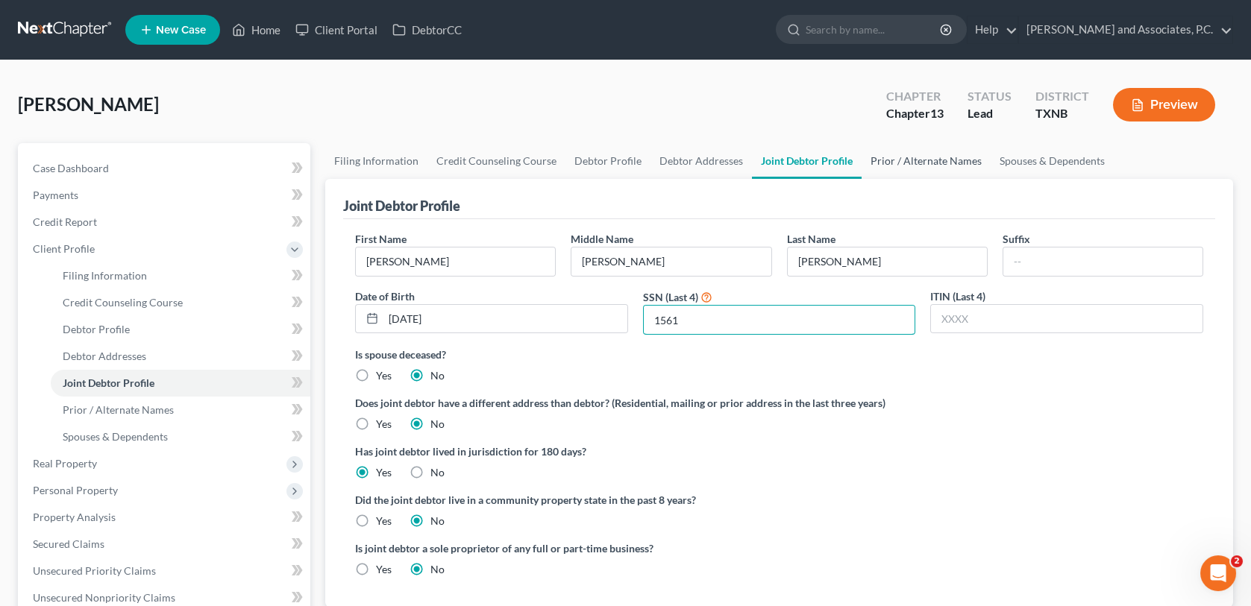
type input "1561"
click at [936, 159] on link "Prior / Alternate Names" at bounding box center [925, 161] width 129 height 36
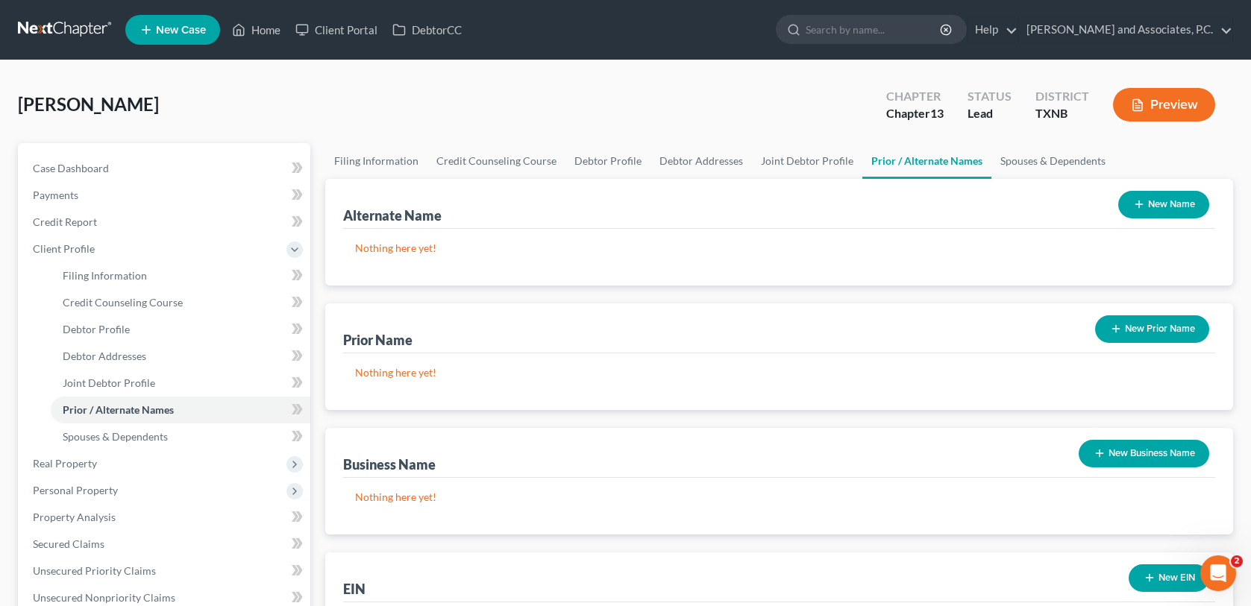
click at [1127, 330] on button "New Prior Name" at bounding box center [1152, 329] width 114 height 28
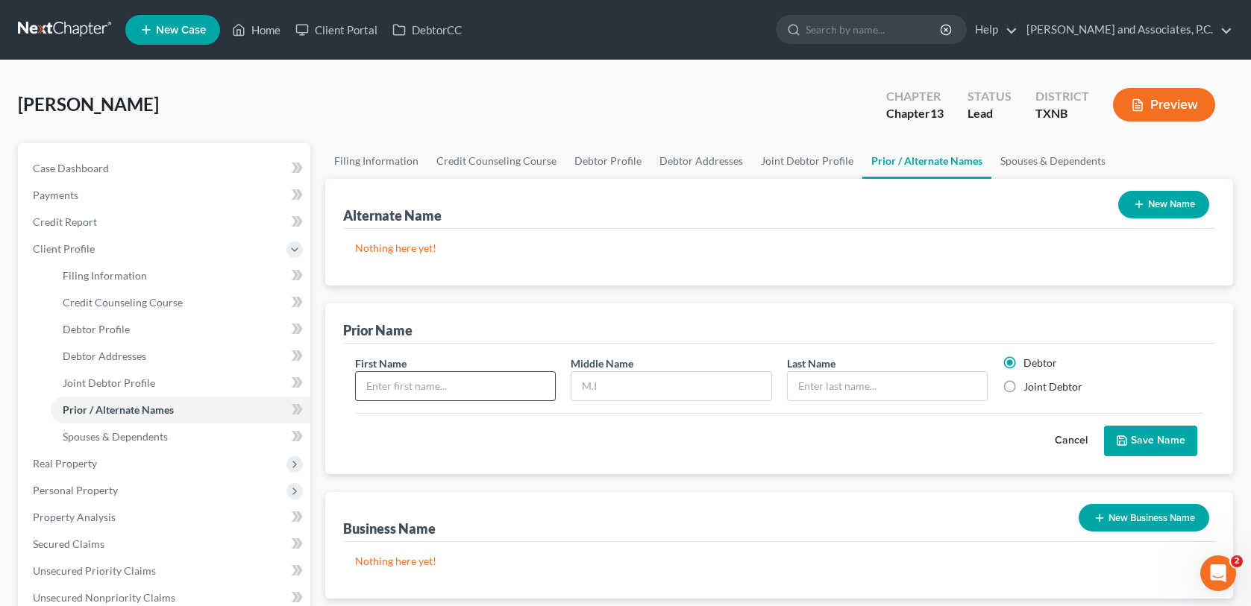
click at [456, 385] on input "text" at bounding box center [455, 386] width 199 height 28
type input "Dawn"
type input "Alana"
type input "D"
type input "Smith"
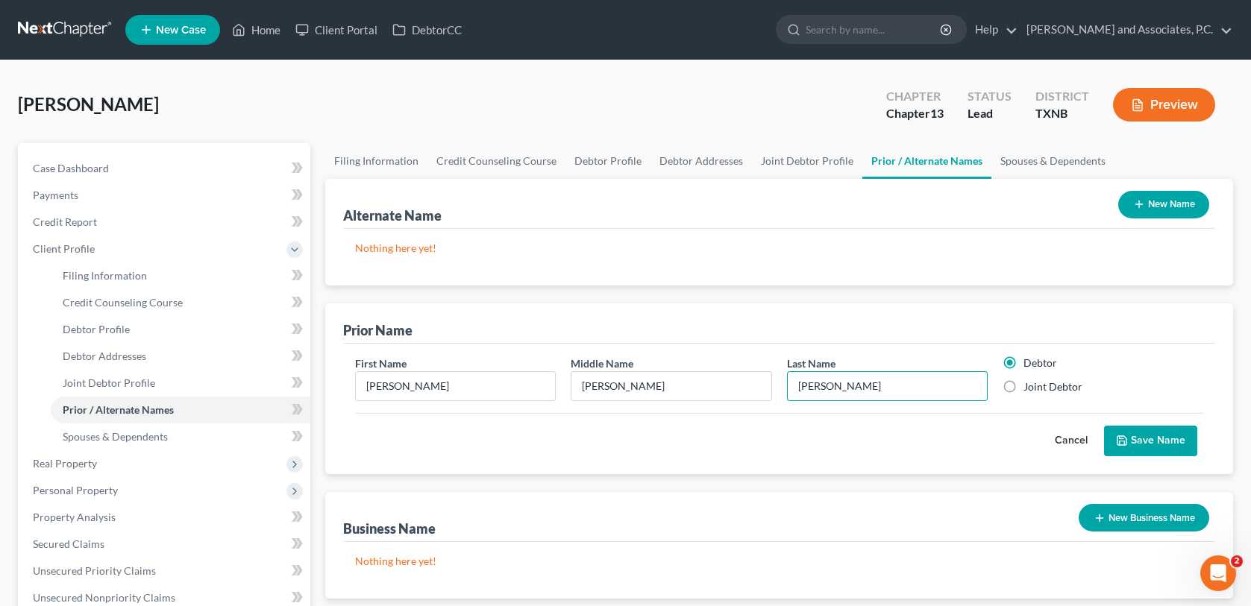
click at [1023, 386] on label "Joint Debtor" at bounding box center [1052, 387] width 59 height 15
click at [1029, 386] on input "Joint Debtor" at bounding box center [1034, 385] width 10 height 10
radio input "true"
radio input "false"
click at [1145, 443] on button "Save Name" at bounding box center [1150, 441] width 93 height 31
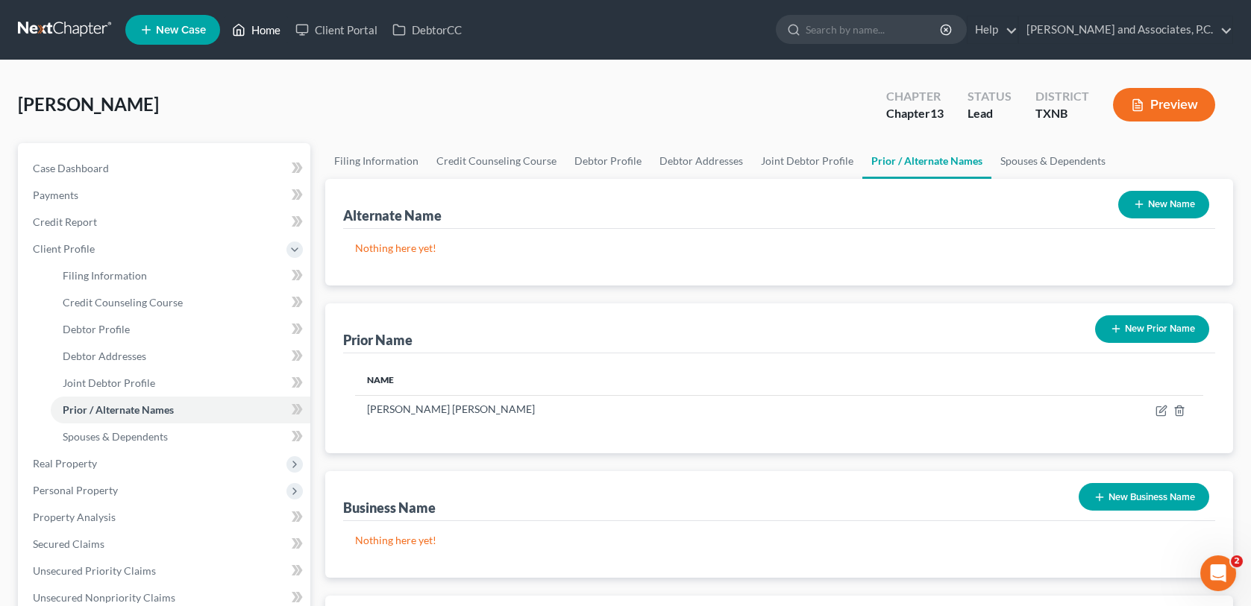
click at [272, 26] on link "Home" at bounding box center [255, 29] width 63 height 27
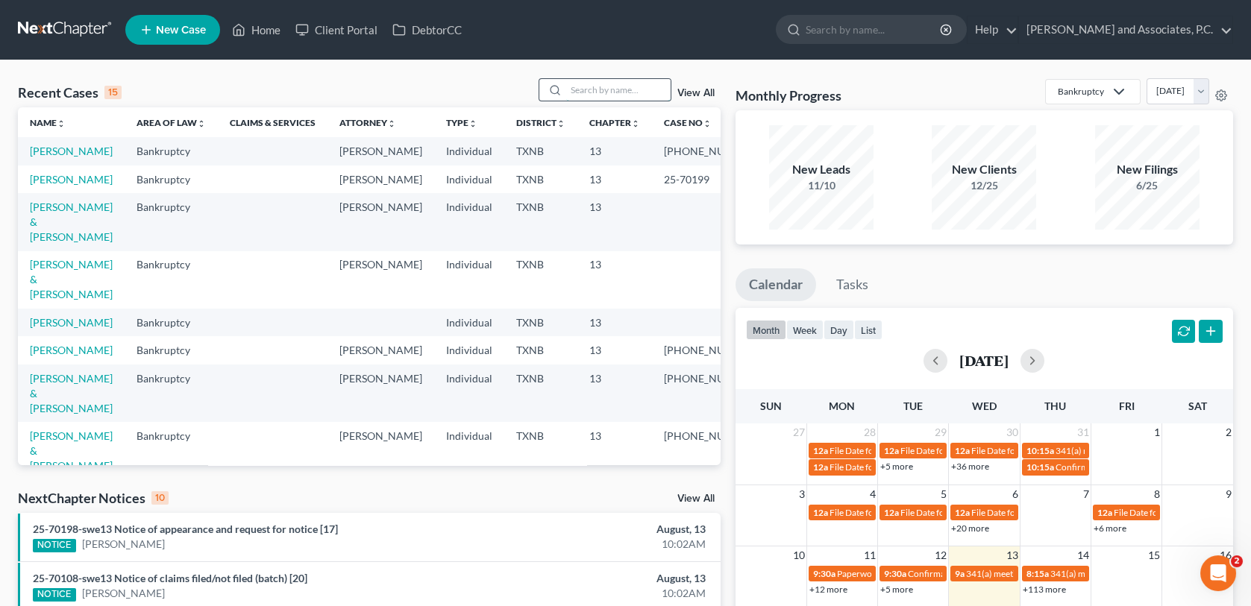
click at [606, 86] on input "search" at bounding box center [618, 90] width 104 height 22
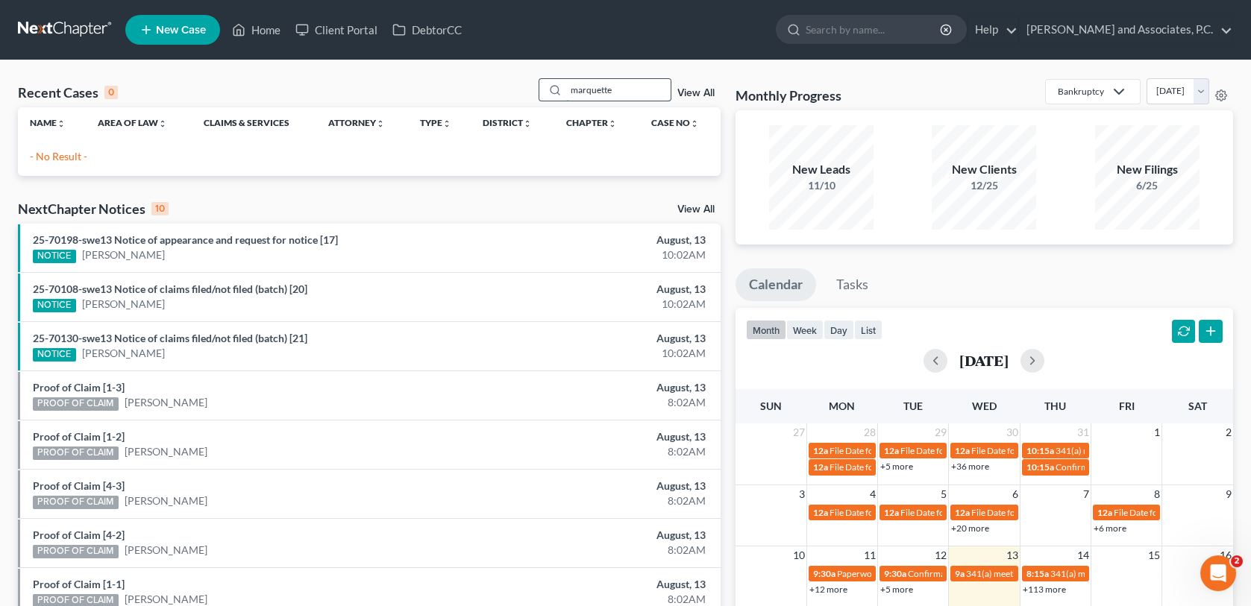
drag, startPoint x: 622, startPoint y: 92, endPoint x: 567, endPoint y: 87, distance: 55.4
click at [567, 87] on input "marquette" at bounding box center [618, 90] width 104 height 22
paste input "Marquardt"
type input "Marquardt"
click at [195, 25] on span "New Case" at bounding box center [181, 30] width 50 height 11
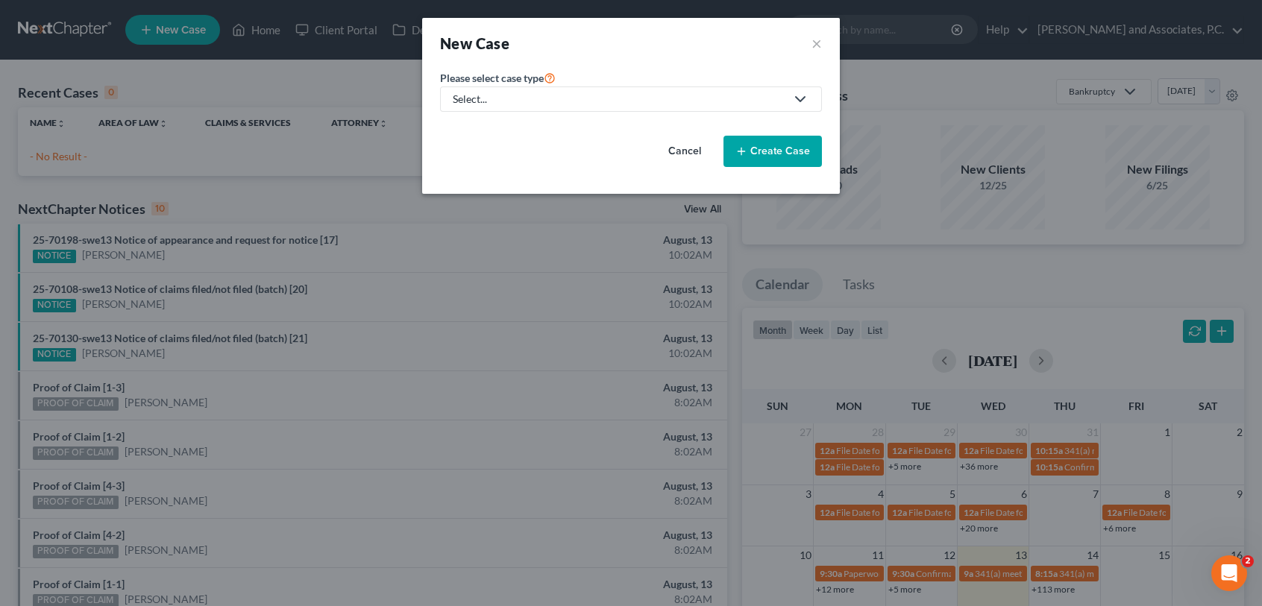
click at [800, 95] on icon at bounding box center [800, 99] width 18 height 18
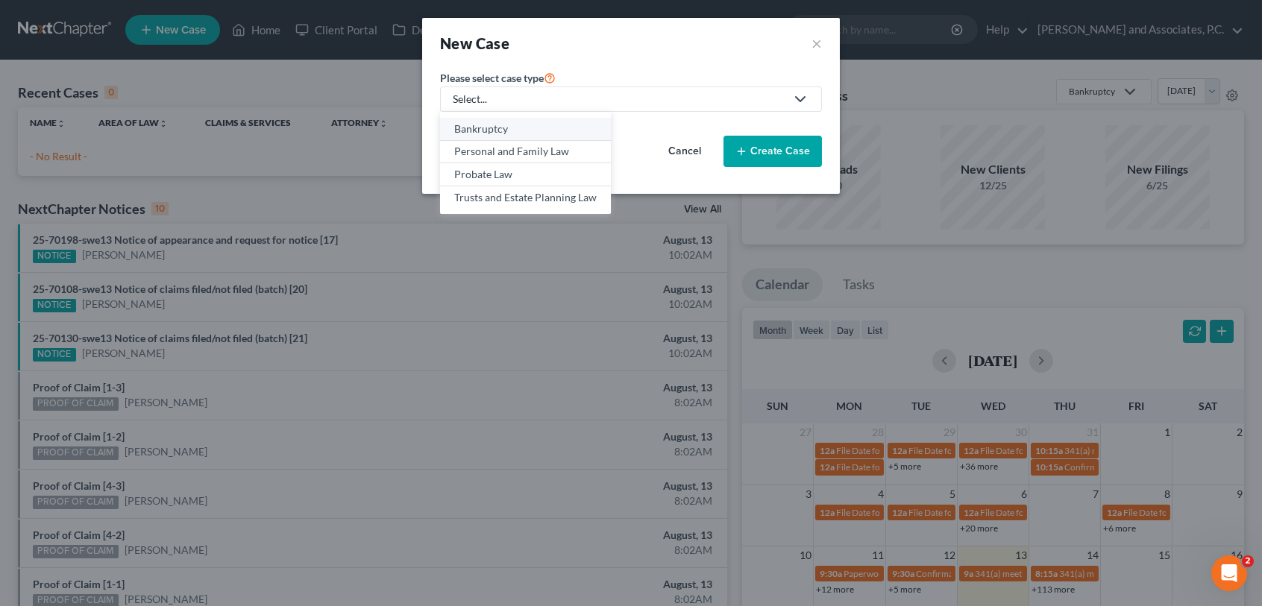
click at [544, 131] on div "Bankruptcy" at bounding box center [525, 129] width 142 height 15
select select "78"
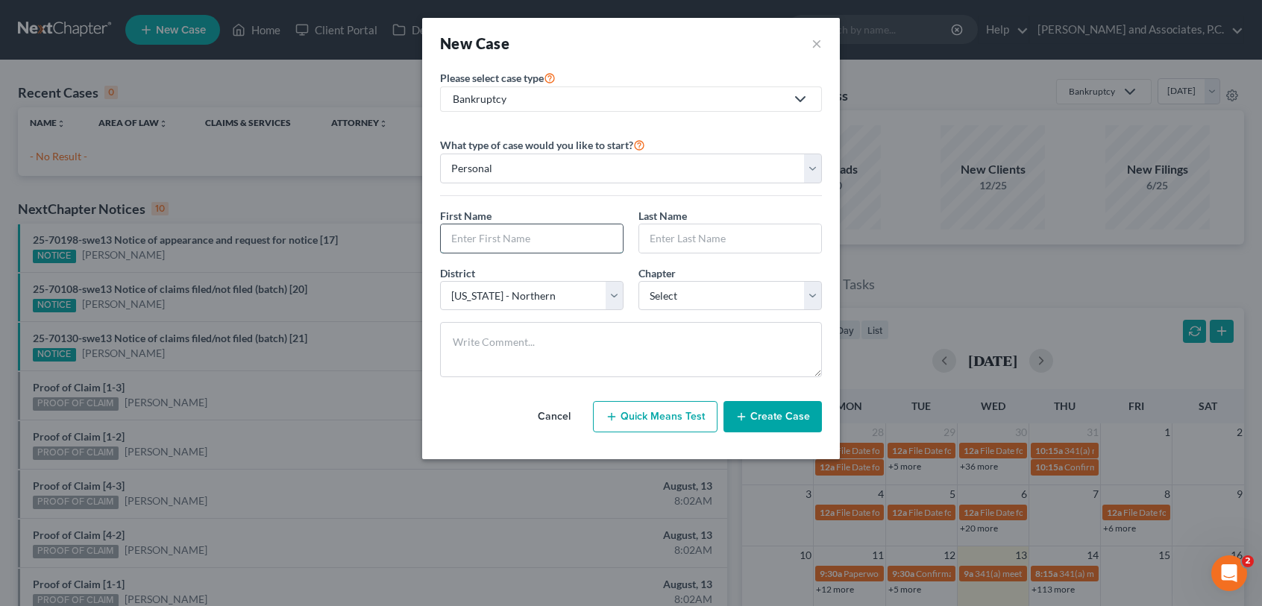
click at [541, 243] on input "text" at bounding box center [532, 238] width 182 height 28
type input "a"
type input "Anita"
type input "z"
type input "Marquardt"
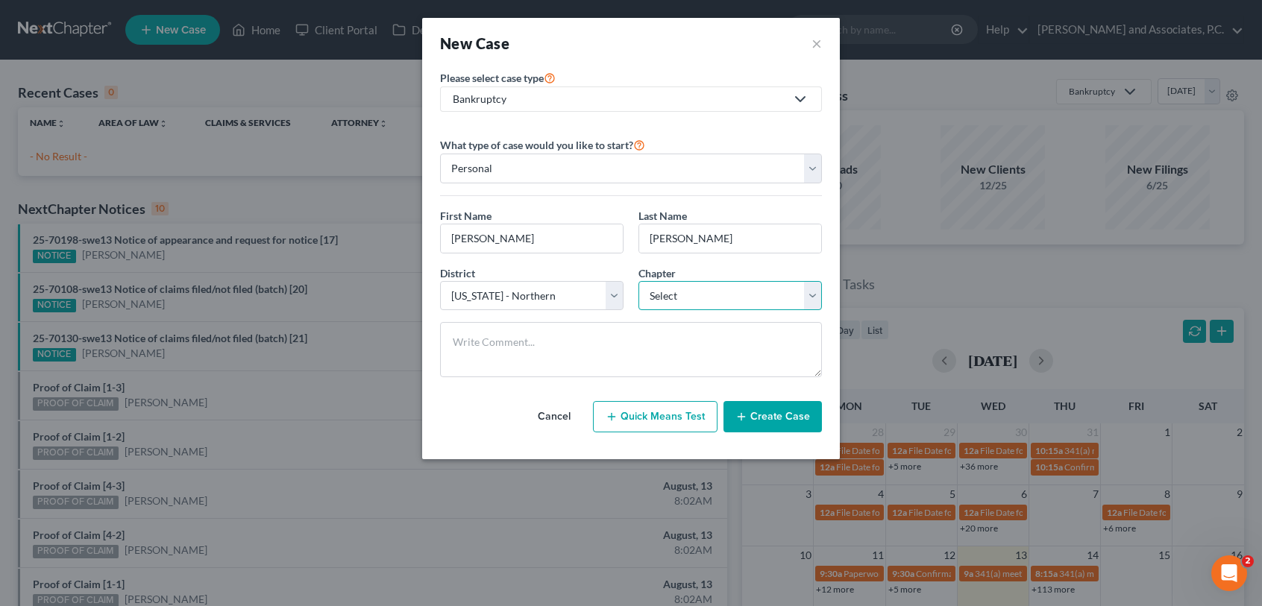
click at [819, 298] on select "Select 7 11 12 13" at bounding box center [729, 296] width 183 height 30
select select "3"
click at [638, 281] on select "Select 7 11 12 13" at bounding box center [729, 296] width 183 height 30
click at [759, 412] on button "Create Case" at bounding box center [772, 416] width 98 height 31
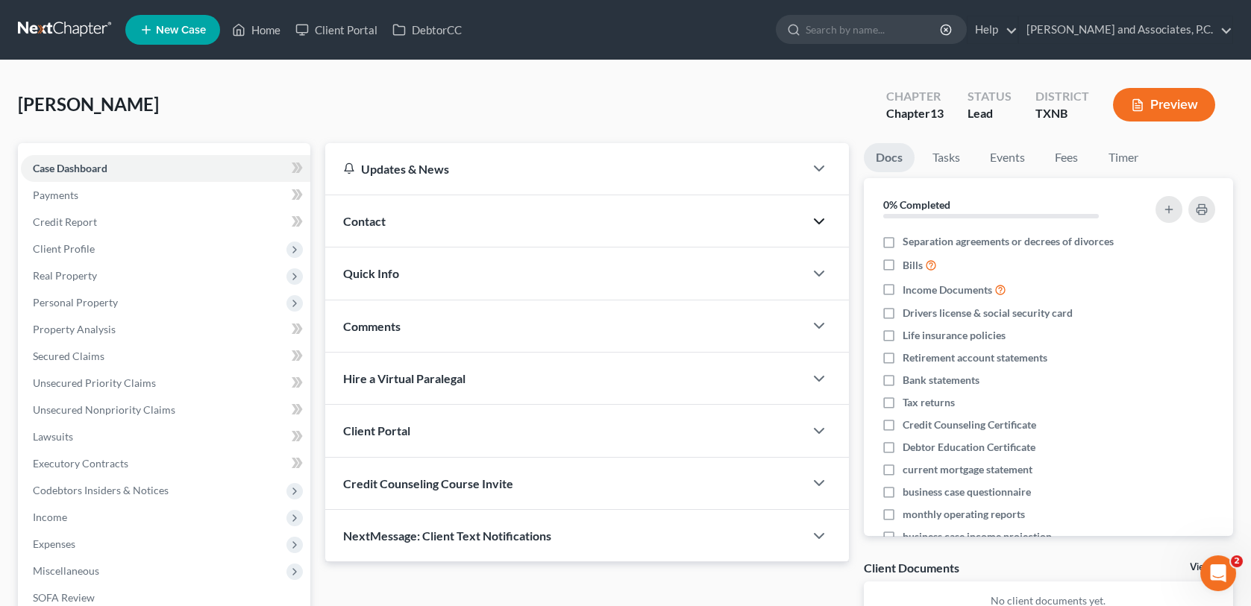
click at [817, 219] on icon "button" at bounding box center [819, 222] width 18 height 18
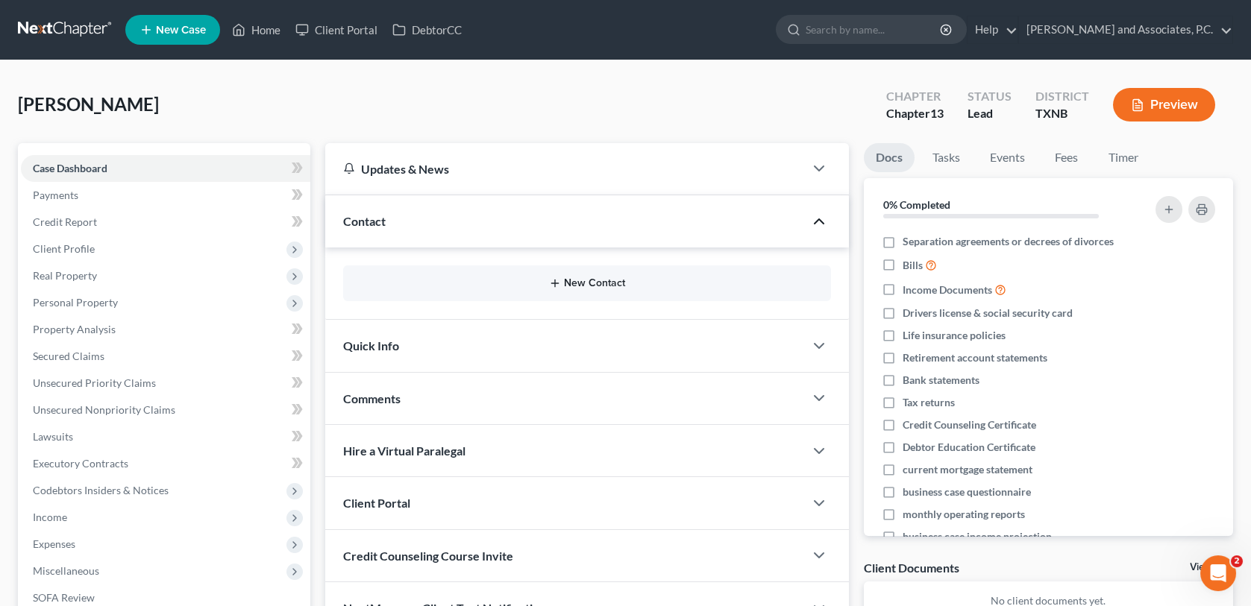
click at [639, 281] on button "New Contact" at bounding box center [586, 283] width 463 height 12
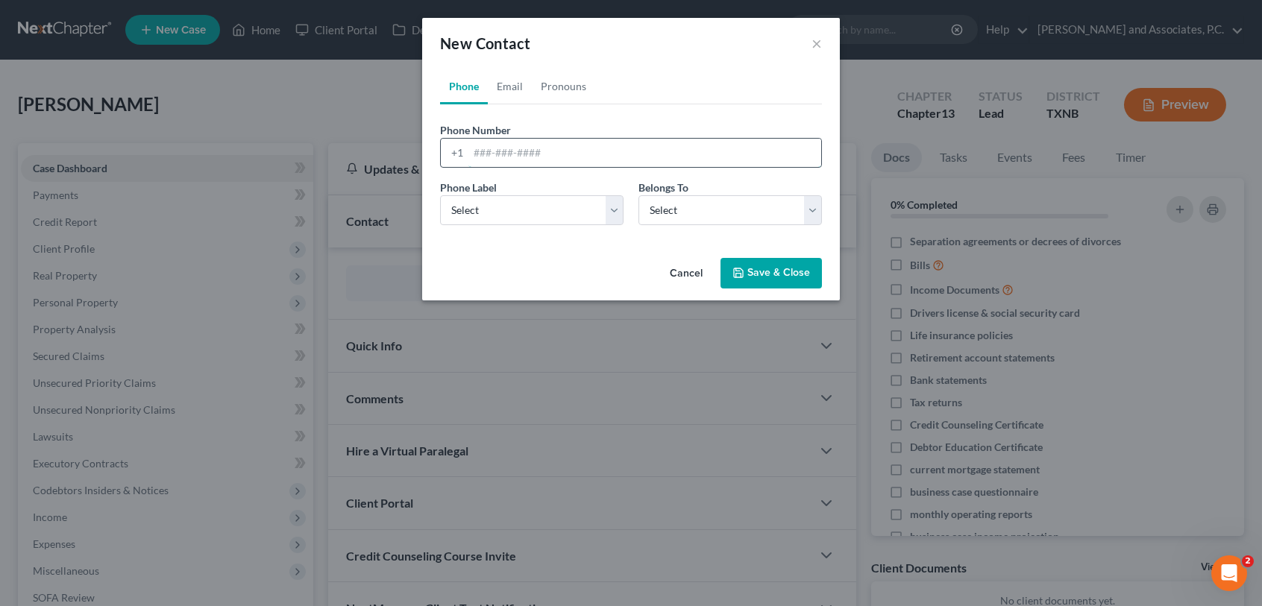
click at [502, 157] on input "tel" at bounding box center [644, 153] width 353 height 28
type input "940-642-0468"
click at [611, 215] on select "Select Mobile Home Work Other" at bounding box center [531, 210] width 183 height 30
select select "0"
click at [440, 195] on select "Select Mobile Home Work Other" at bounding box center [531, 210] width 183 height 30
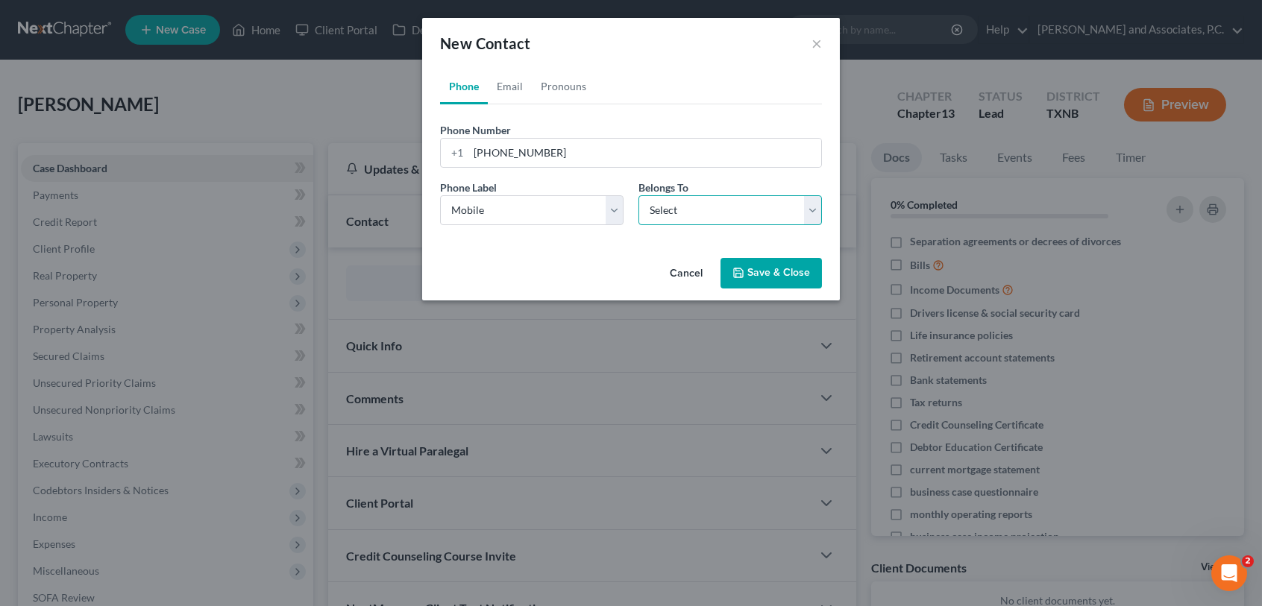
click at [817, 216] on select "Select Client Other" at bounding box center [729, 210] width 183 height 30
select select "0"
click at [638, 195] on select "Select Client Other" at bounding box center [729, 210] width 183 height 30
click at [752, 279] on button "Save & Close" at bounding box center [770, 273] width 101 height 31
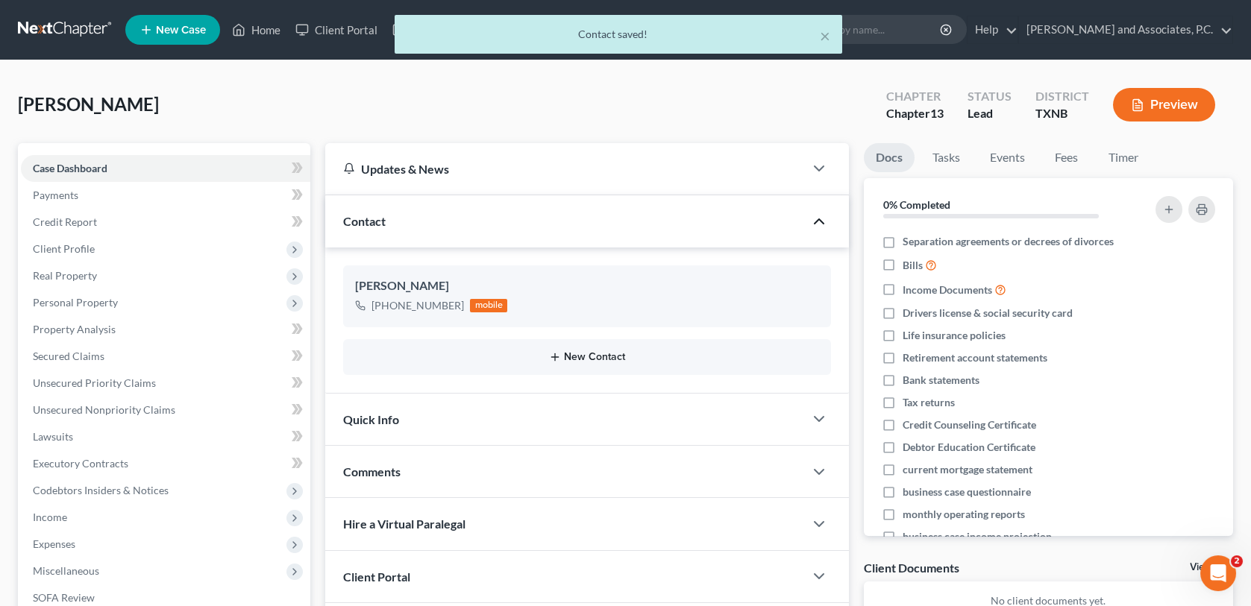
click at [599, 354] on button "New Contact" at bounding box center [586, 357] width 463 height 12
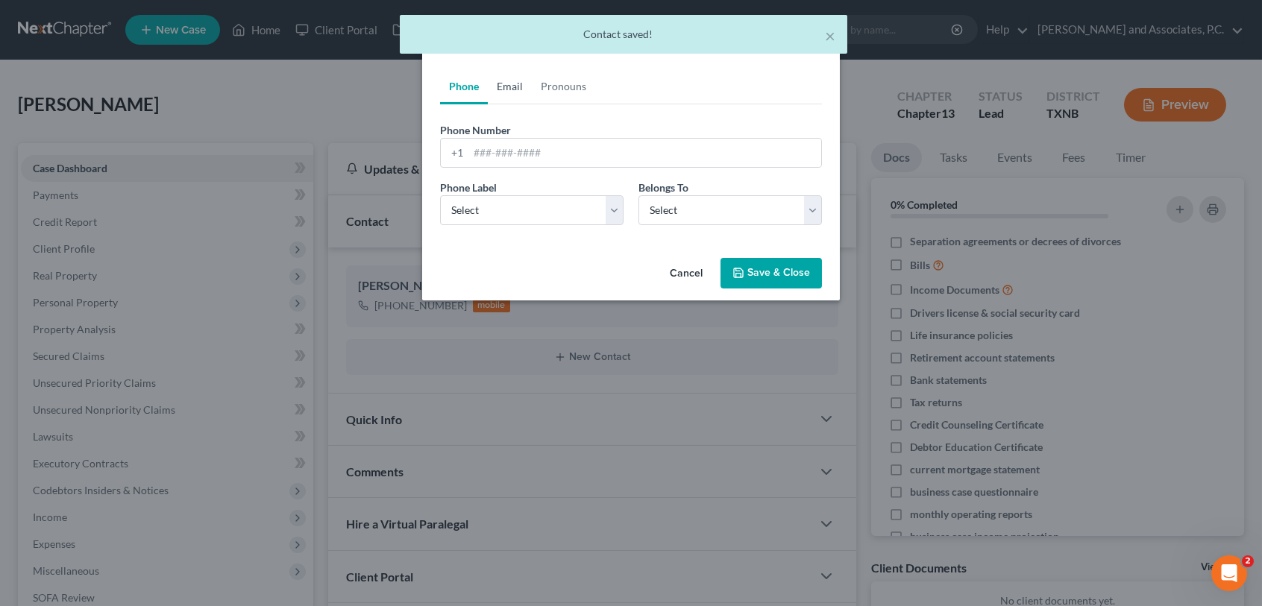
click at [509, 87] on link "Email" at bounding box center [510, 87] width 44 height 36
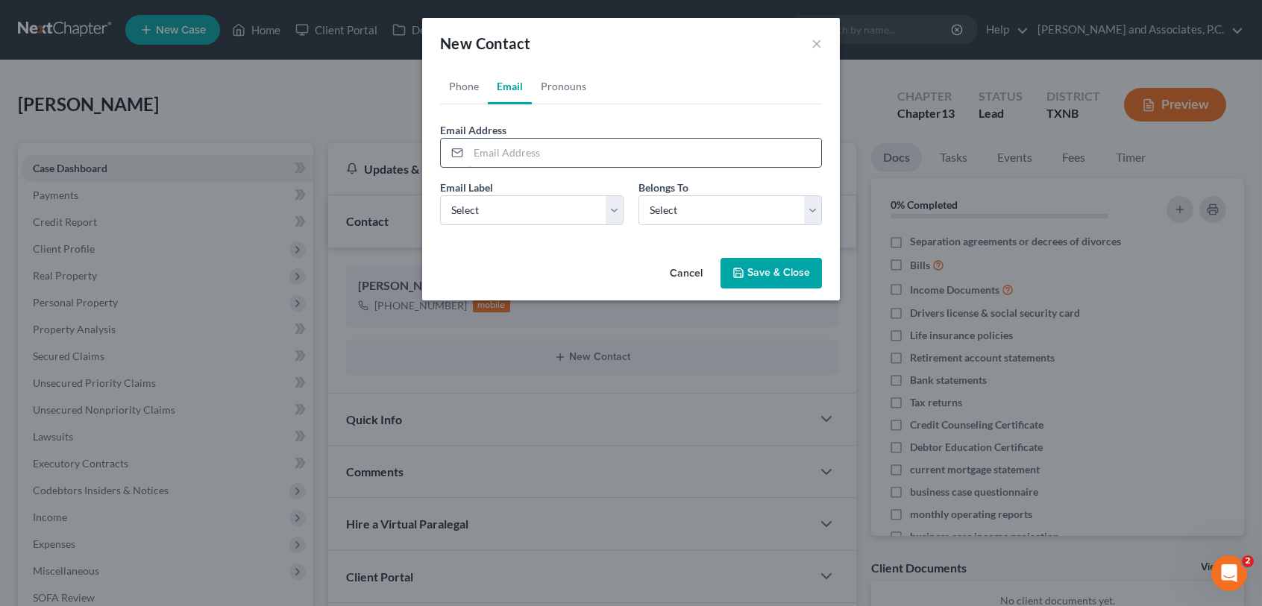
click at [509, 155] on input "email" at bounding box center [644, 153] width 353 height 28
type input "amarquardtorchteach@gmail.com"
click at [610, 213] on select "Select Home Work Other" at bounding box center [531, 210] width 183 height 30
select select "0"
click at [440, 195] on select "Select Home Work Other" at bounding box center [531, 210] width 183 height 30
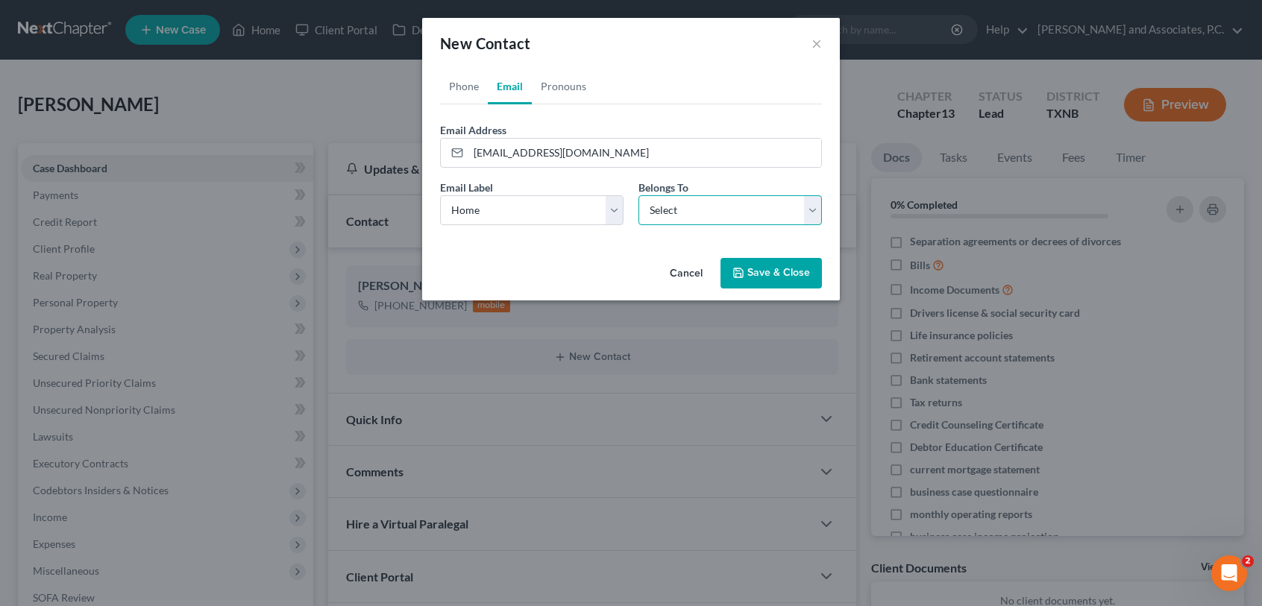
click at [808, 204] on select "Select Client Other" at bounding box center [729, 210] width 183 height 30
select select "0"
click at [638, 195] on select "Select Client Other" at bounding box center [729, 210] width 183 height 30
click at [769, 274] on button "Save & Close" at bounding box center [770, 273] width 101 height 31
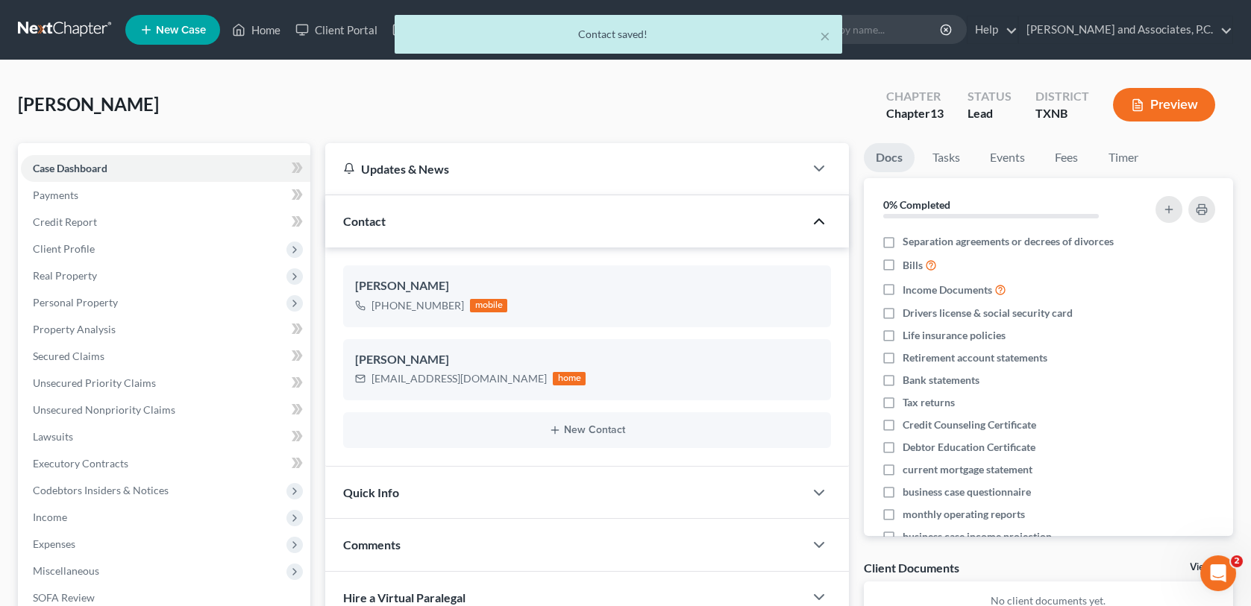
click at [818, 219] on polyline "button" at bounding box center [818, 221] width 9 height 4
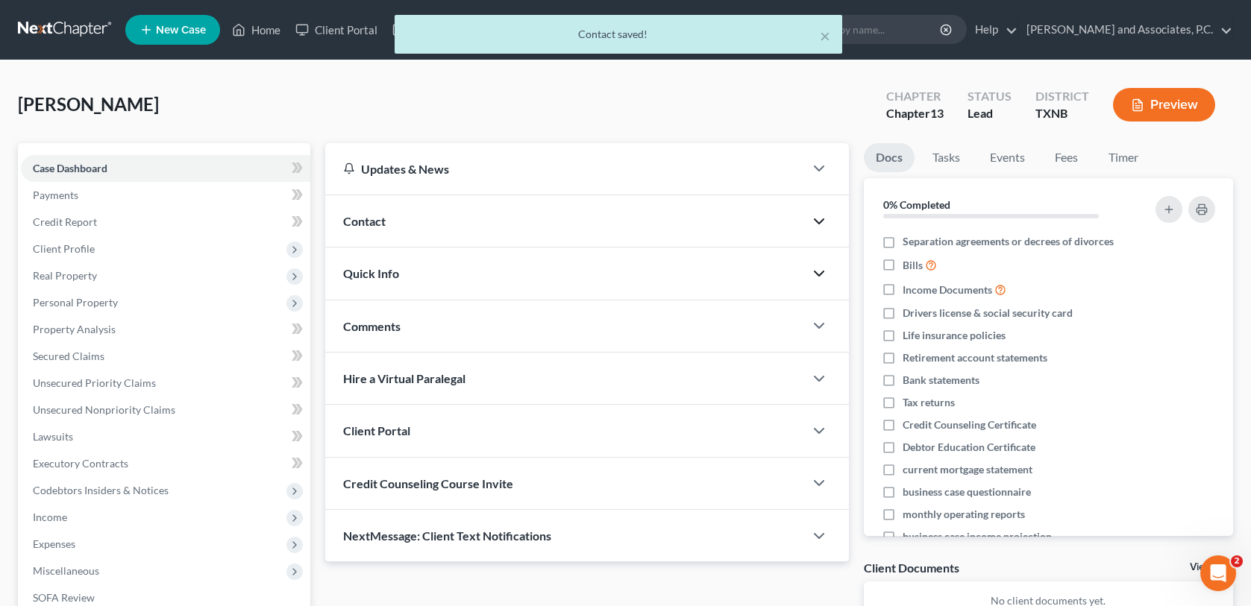
click at [820, 272] on polyline "button" at bounding box center [818, 273] width 9 height 4
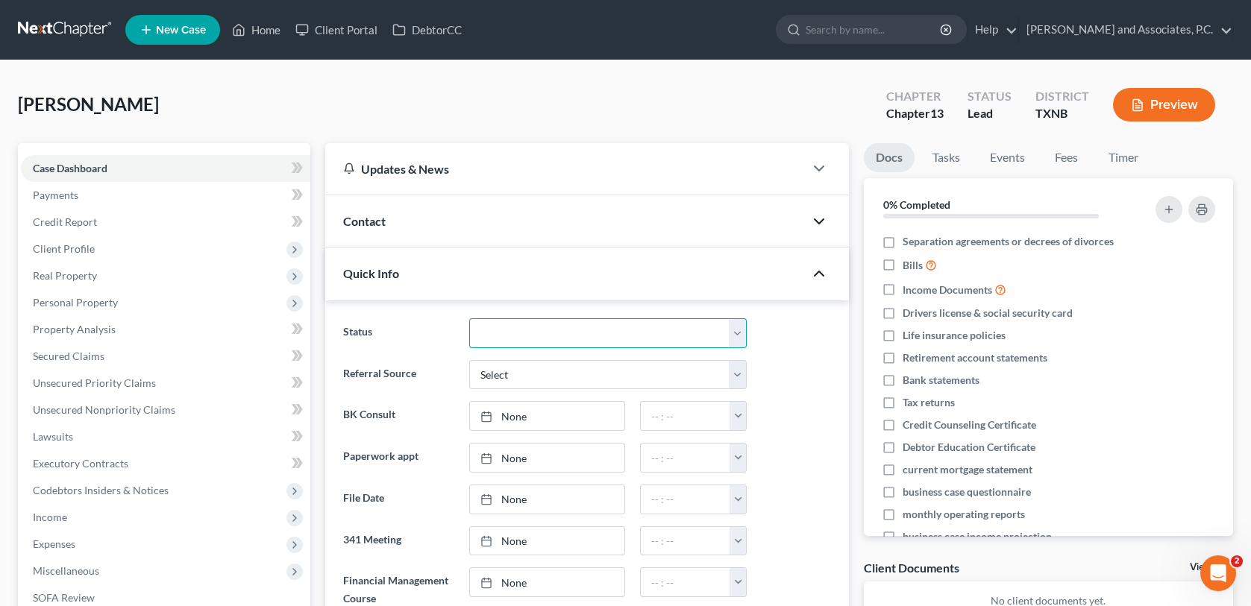
click at [736, 331] on select "Closed without Discharge Complete Converted to 7 Discharged Dismissed Filed Fin…" at bounding box center [608, 333] width 278 height 30
click at [788, 420] on div at bounding box center [796, 416] width 84 height 30
click at [516, 374] on select "Select Word Of Mouth Previous Clients Direct Mail Website Google Search Modern …" at bounding box center [608, 375] width 278 height 30
select select "6"
click at [469, 360] on select "Select Word Of Mouth Previous Clients Direct Mail Website Google Search Modern …" at bounding box center [608, 375] width 278 height 30
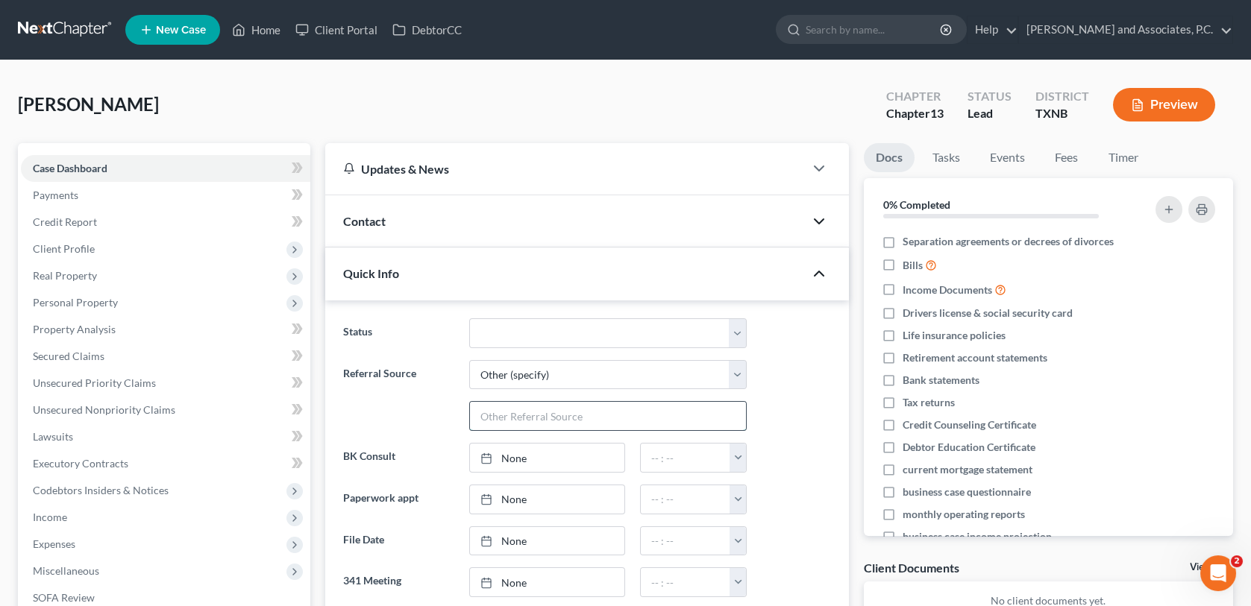
click at [531, 416] on input "text" at bounding box center [608, 416] width 277 height 28
type input "telephone book"
click at [589, 450] on link "None" at bounding box center [547, 458] width 154 height 28
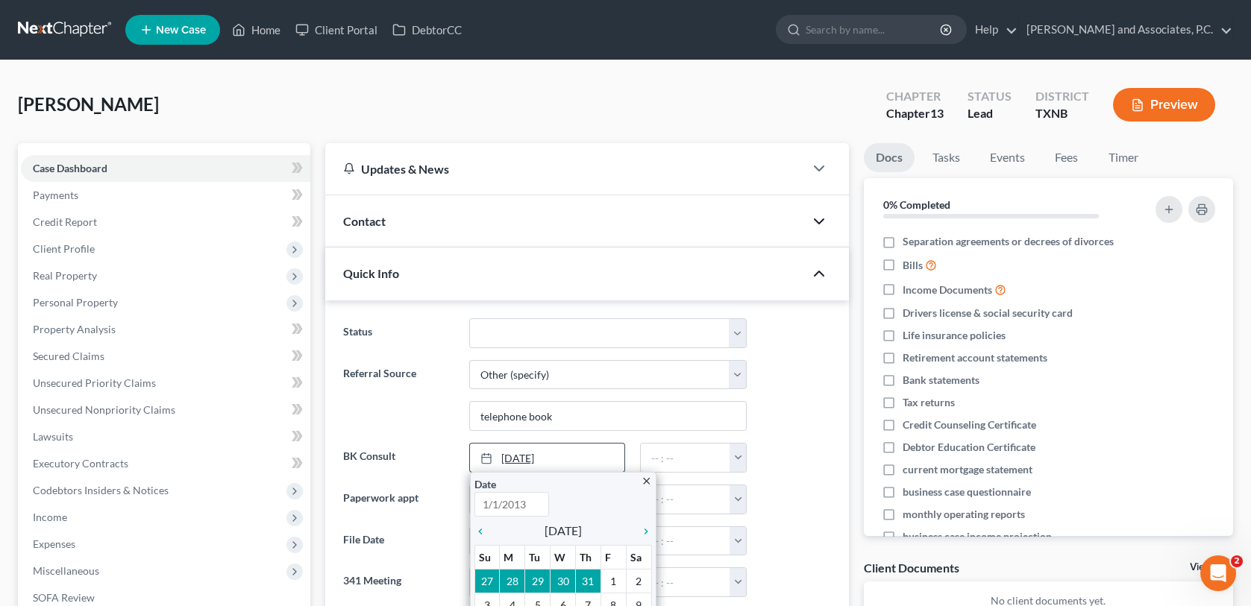
type input "8/13/2025"
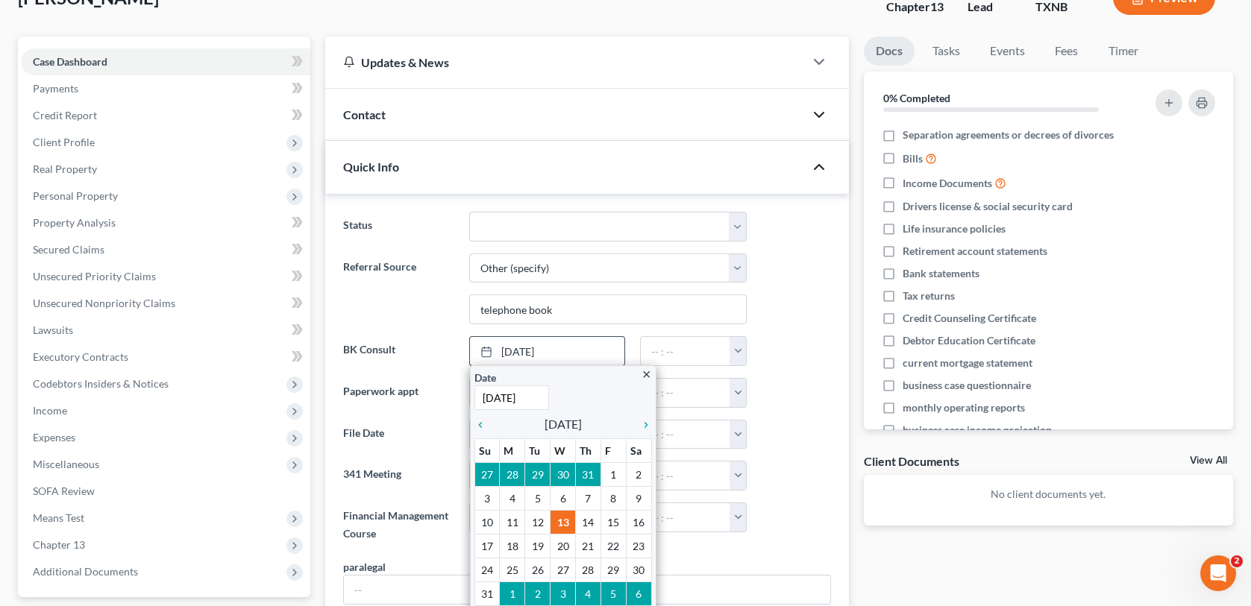
scroll to position [373, 0]
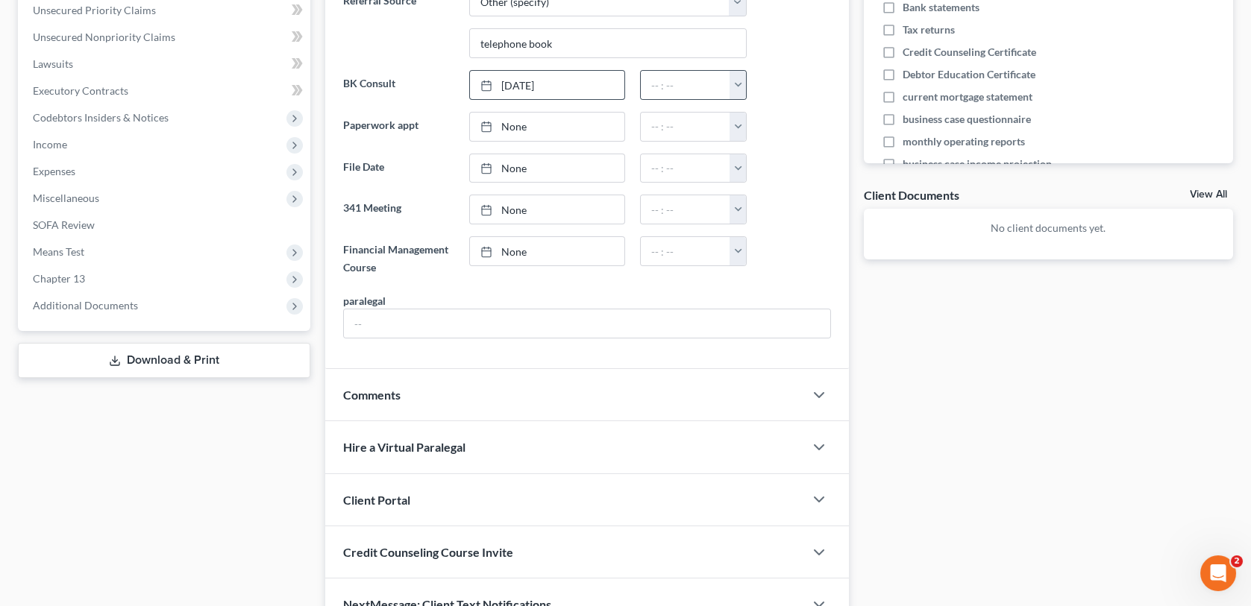
click at [743, 92] on button "button" at bounding box center [737, 85] width 17 height 28
click at [763, 172] on link "11:30am" at bounding box center [771, 172] width 84 height 25
type input "11:30am"
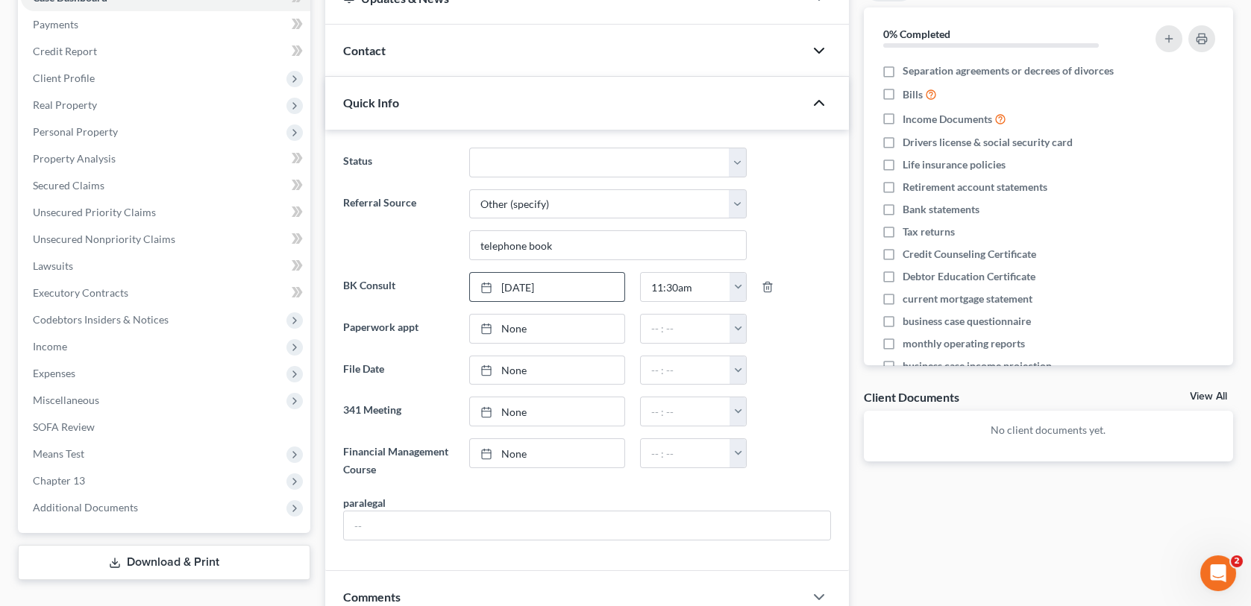
scroll to position [149, 0]
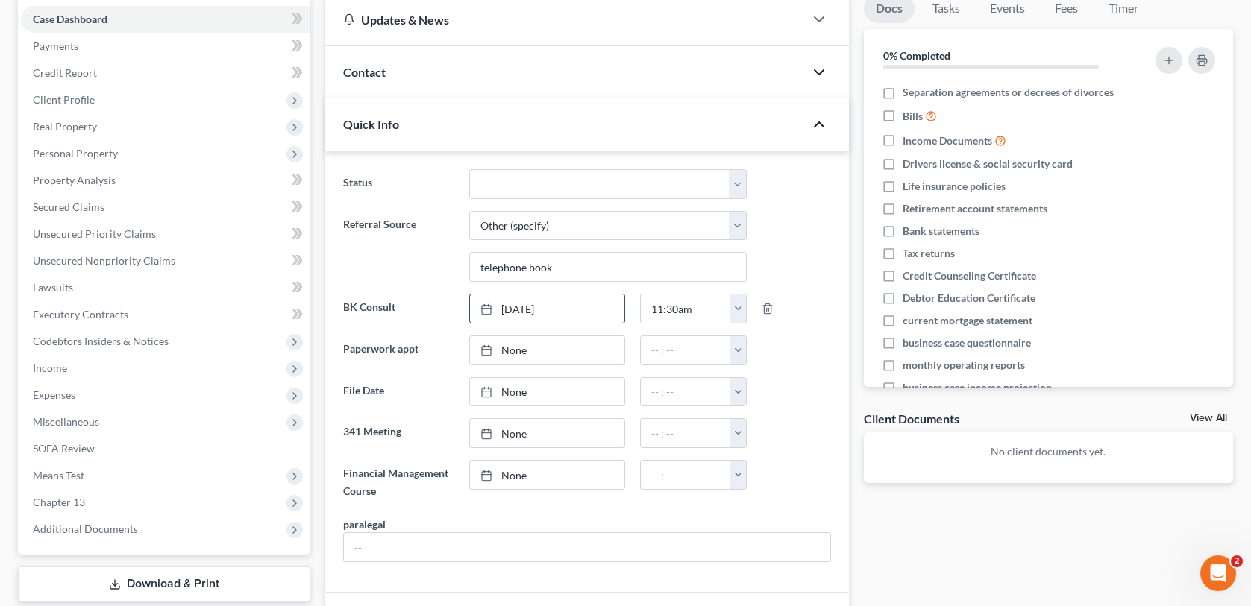
click at [820, 117] on icon "button" at bounding box center [819, 125] width 18 height 18
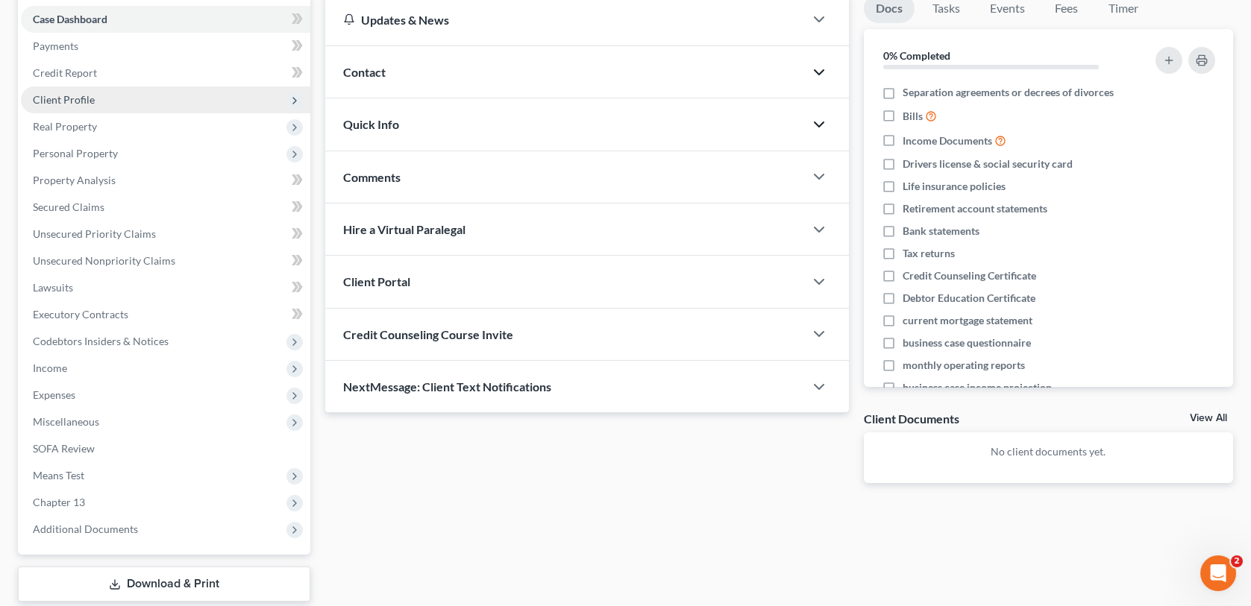
click at [82, 100] on span "Client Profile" at bounding box center [64, 99] width 62 height 13
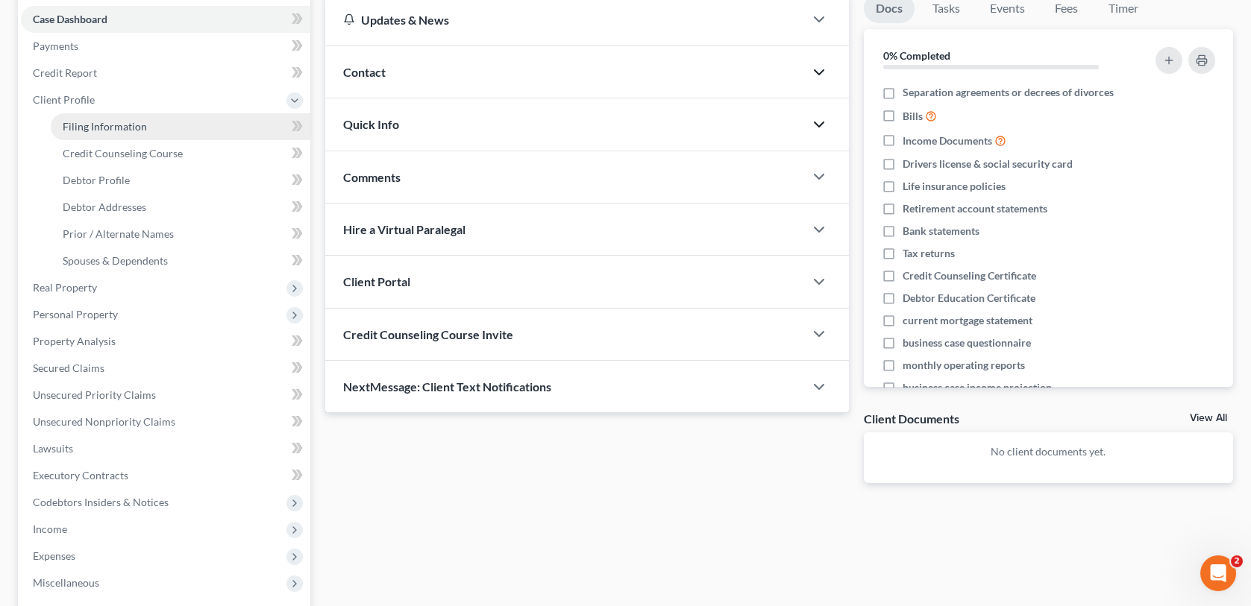
click at [79, 127] on span "Filing Information" at bounding box center [105, 126] width 84 height 13
select select "1"
select select "0"
select select "3"
select select "78"
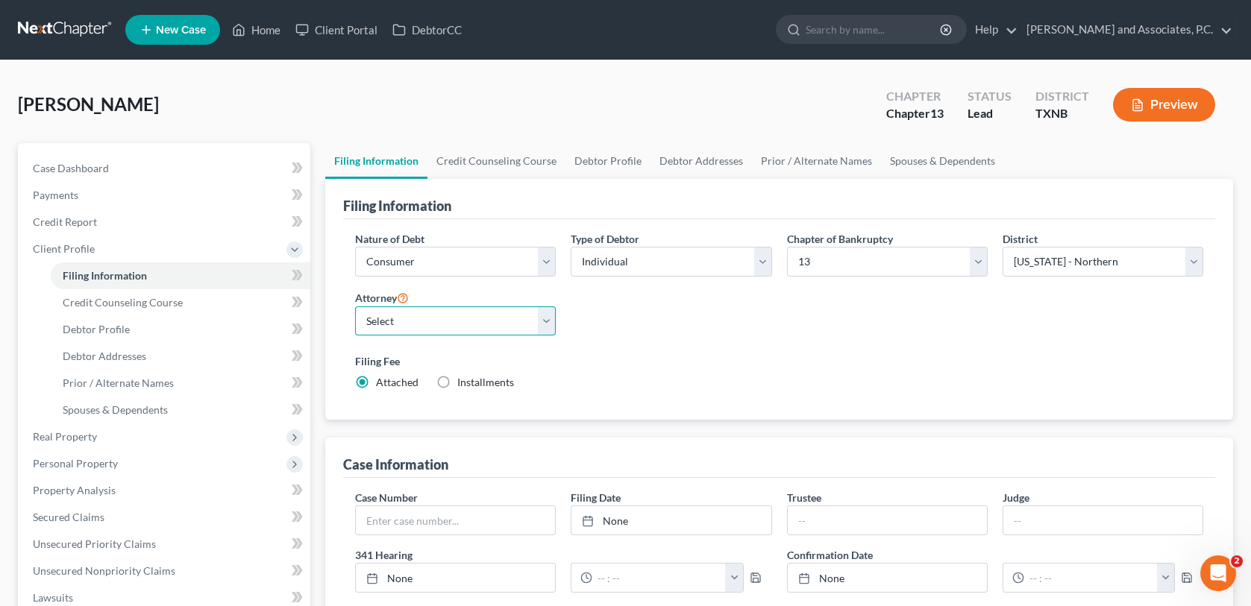
click at [547, 326] on select "Select Monte White - TXNB Monte White - OKWB Monte White - OKWB Larry Lewis - T…" at bounding box center [455, 322] width 201 height 30
select select "0"
click at [355, 307] on select "Select Monte White - TXNB Monte White - OKWB Monte White - OKWB Larry Lewis - T…" at bounding box center [455, 322] width 201 height 30
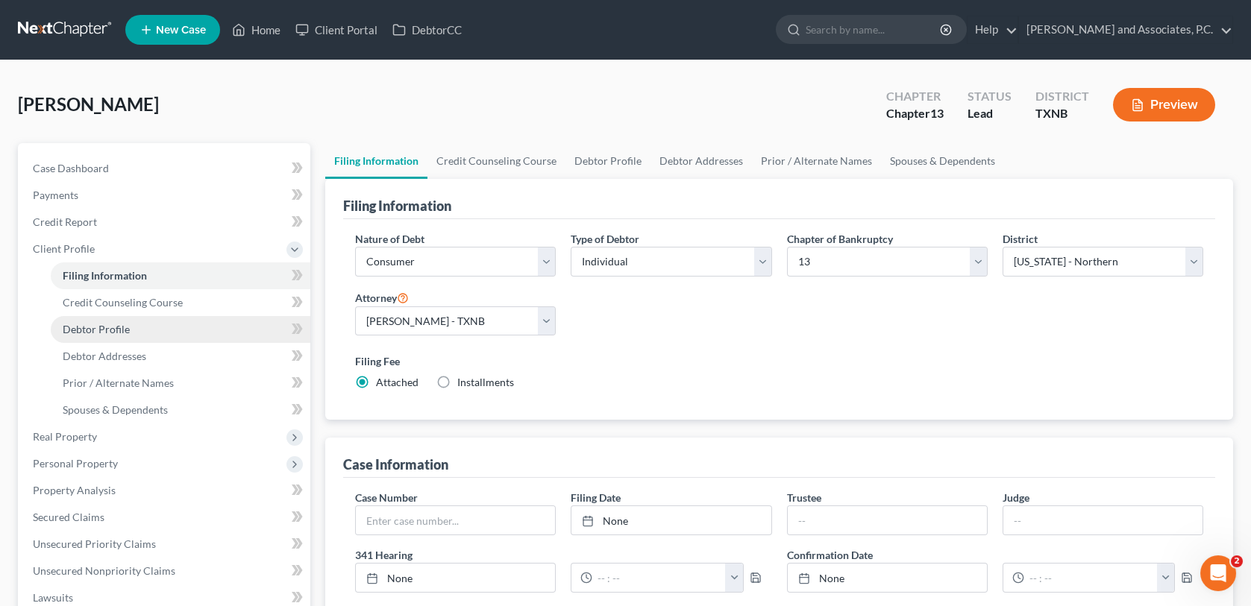
click at [107, 327] on span "Debtor Profile" at bounding box center [96, 329] width 67 height 13
select select "0"
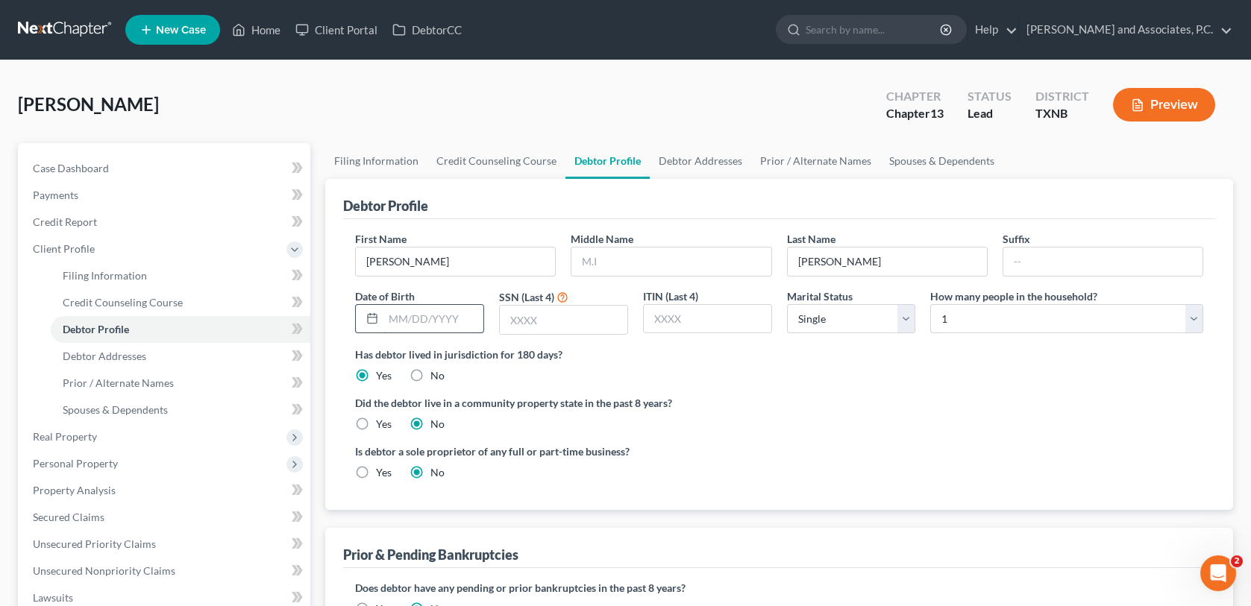
click at [417, 318] on input "text" at bounding box center [433, 319] width 100 height 28
click at [540, 318] on input "text" at bounding box center [564, 320] width 128 height 28
type input "8644"
click at [909, 330] on select "Select Single Married Separated Divorced Widowed" at bounding box center [851, 319] width 129 height 30
select select "1"
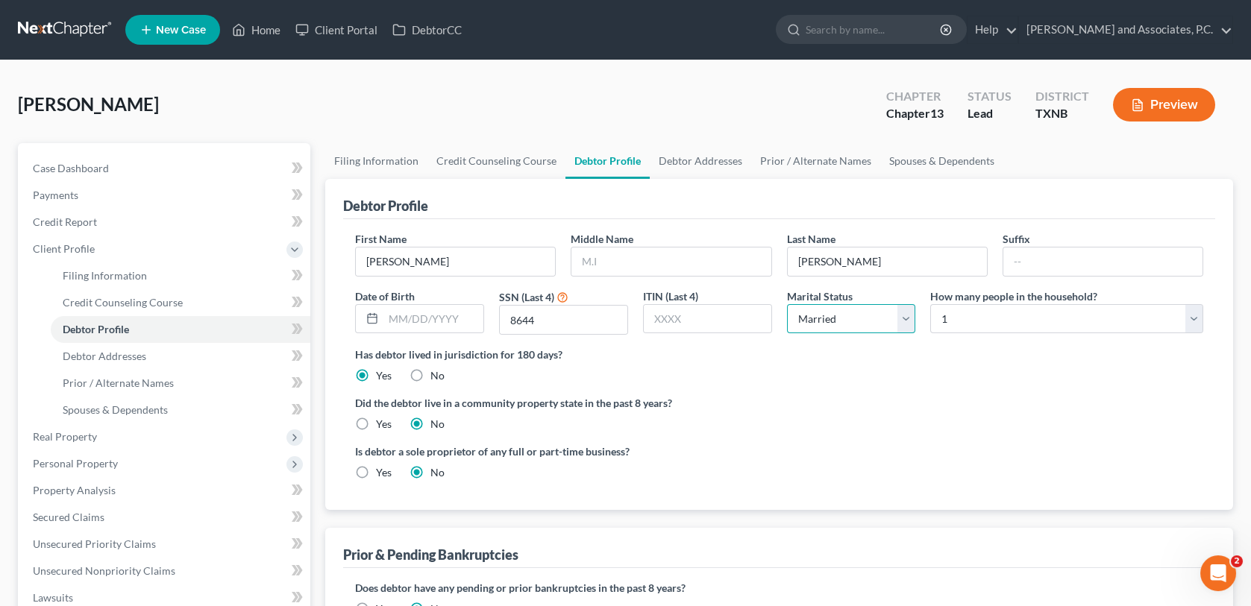
click at [787, 304] on select "Select Single Married Separated Divorced Widowed" at bounding box center [851, 319] width 129 height 30
click at [1196, 318] on select "Select 1 2 3 4 5 6 7 8 9 10 11 12 13 14 15 16 17 18 19 20" at bounding box center [1066, 319] width 273 height 30
select select "1"
click at [930, 304] on select "Select 1 2 3 4 5 6 7 8 9 10 11 12 13 14 15 16 17 18 19 20" at bounding box center [1066, 319] width 273 height 30
click at [122, 356] on span "Debtor Addresses" at bounding box center [105, 356] width 84 height 13
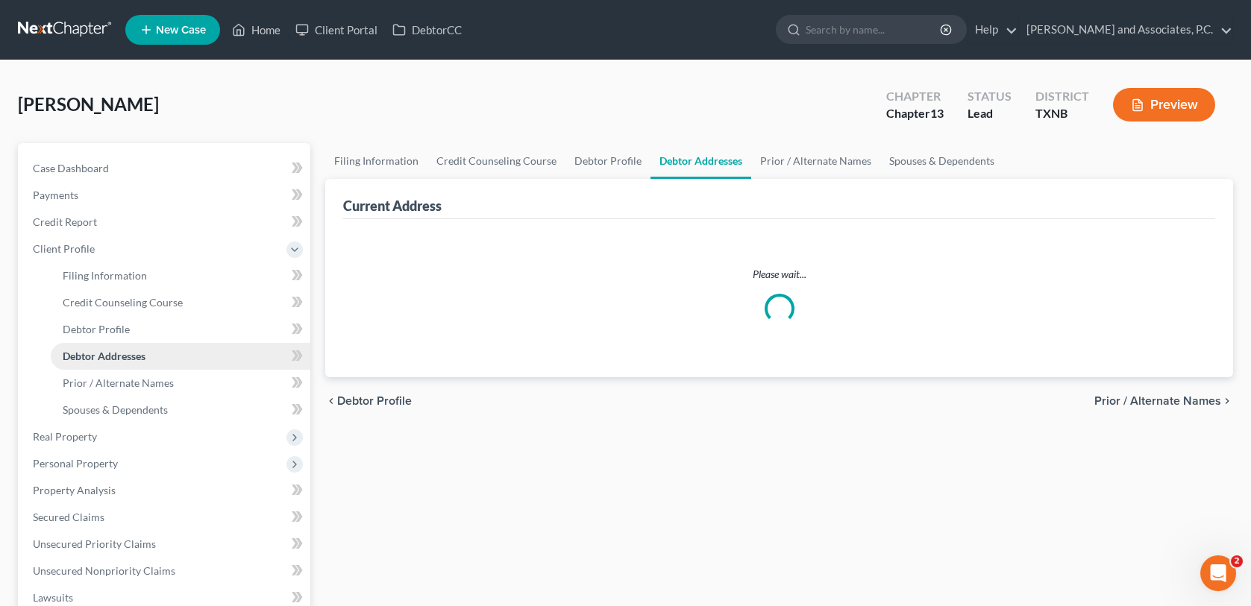
select select "0"
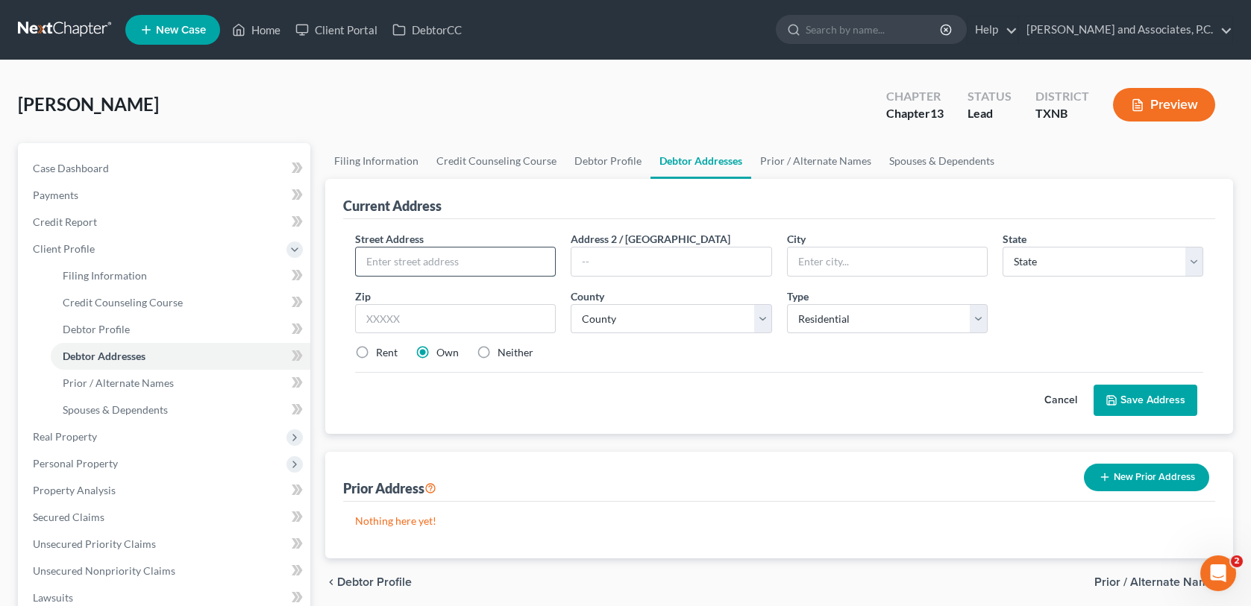
click at [466, 261] on input "text" at bounding box center [455, 262] width 199 height 28
type input "2907 Kyle Cove"
type input "Wichita Falls"
select select "45"
type input "76308"
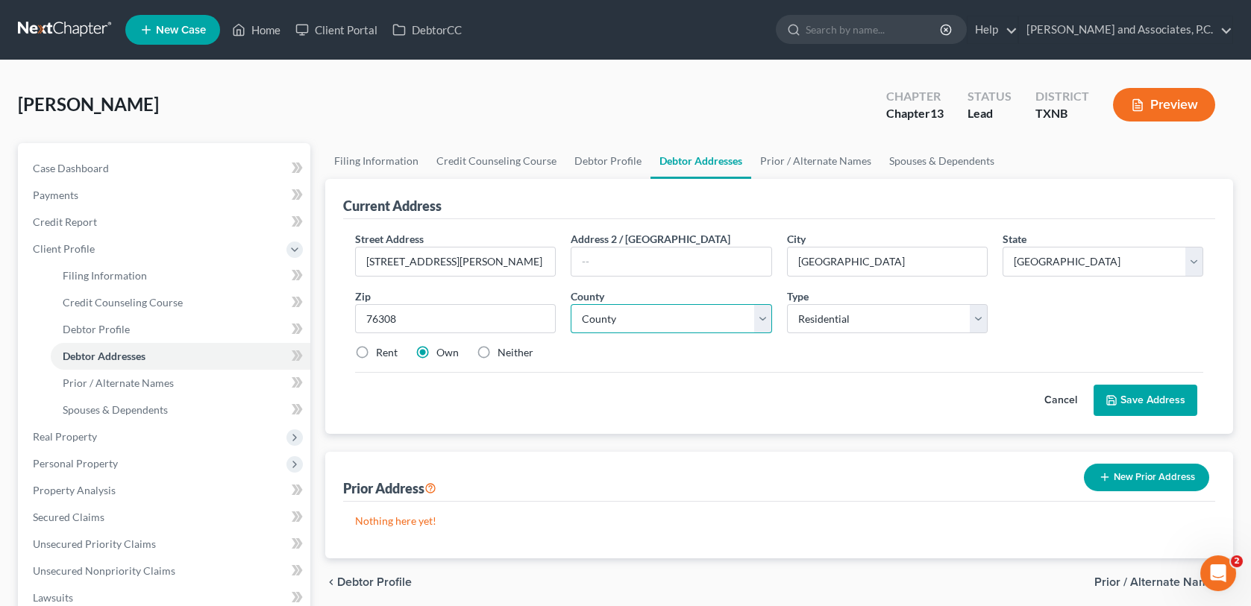
click at [768, 322] on select "County Anderson County Andrews County Angelina County Aransas County Archer Cou…" at bounding box center [671, 319] width 201 height 30
select select "242"
click at [571, 304] on select "County Anderson County Andrews County Angelina County Aransas County Archer Cou…" at bounding box center [671, 319] width 201 height 30
click at [1134, 398] on button "Save Address" at bounding box center [1145, 400] width 104 height 31
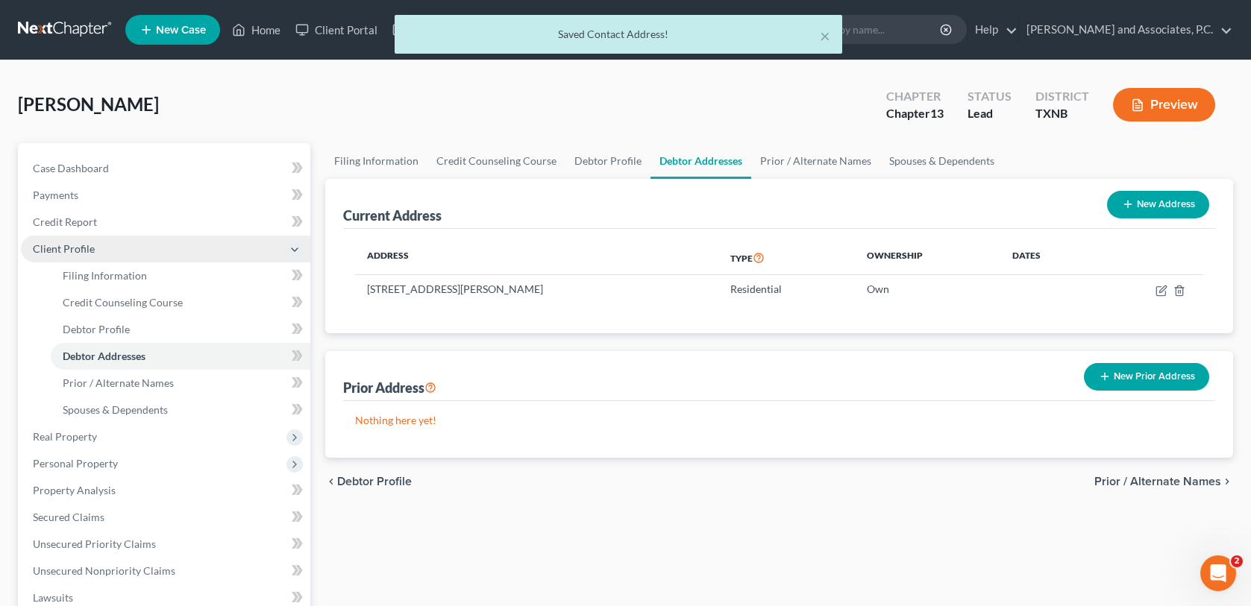
click at [75, 249] on span "Client Profile" at bounding box center [64, 248] width 62 height 13
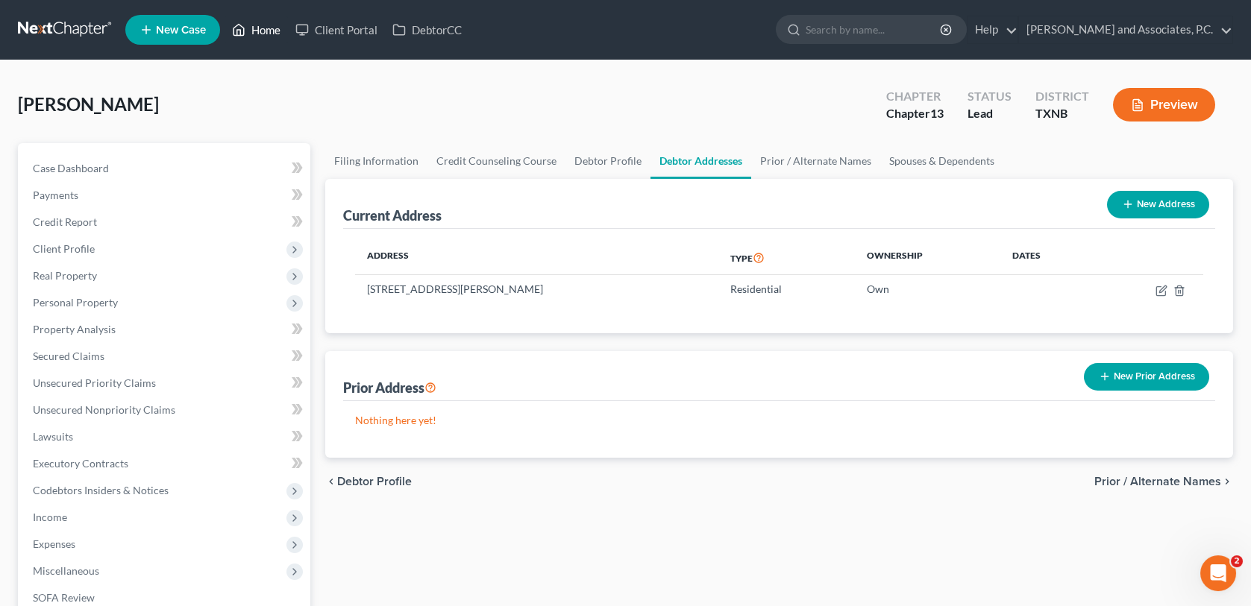
click at [266, 30] on link "Home" at bounding box center [255, 29] width 63 height 27
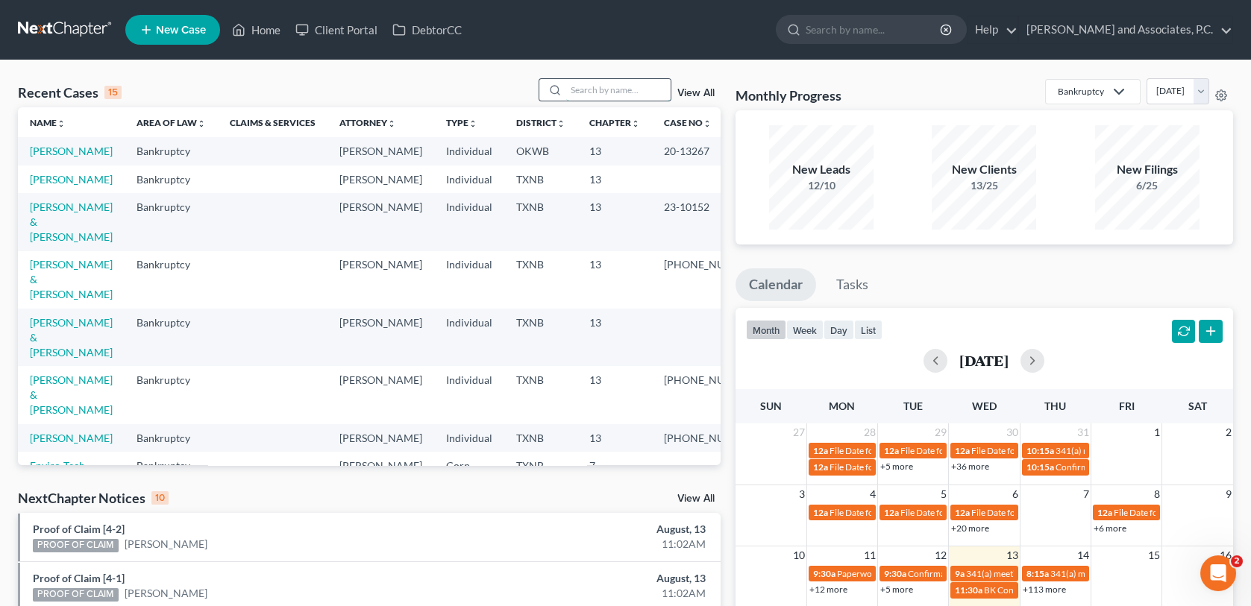
click at [615, 89] on input "search" at bounding box center [618, 90] width 104 height 22
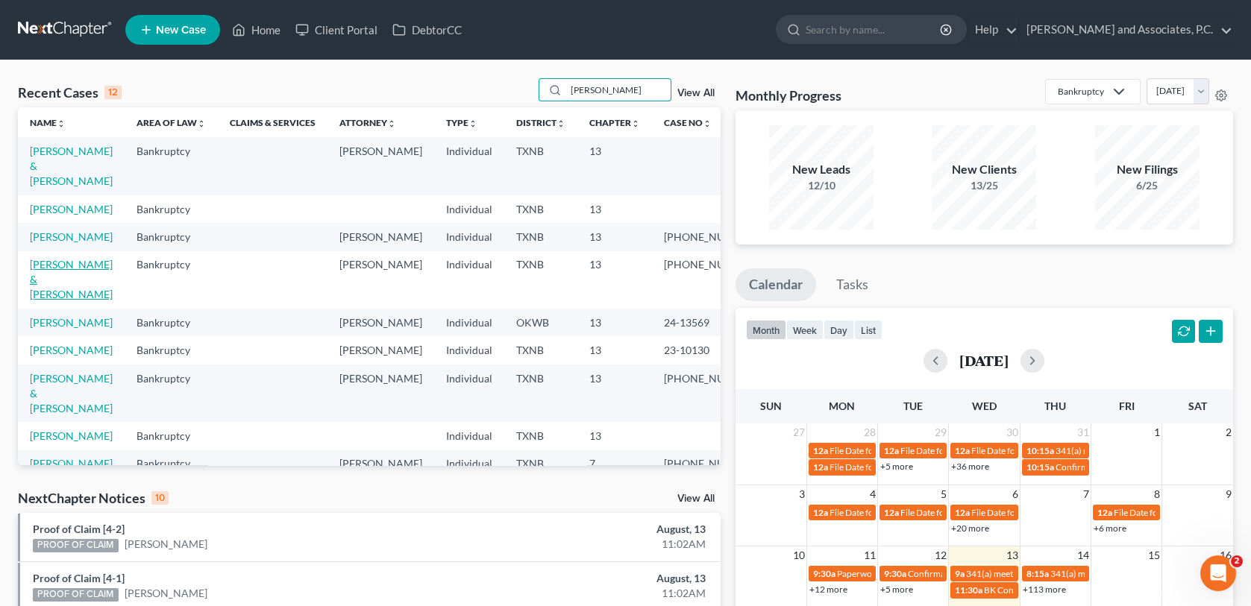
type input "hernandez"
click at [61, 280] on link "Hernandez, Daniel & Heather" at bounding box center [71, 279] width 83 height 43
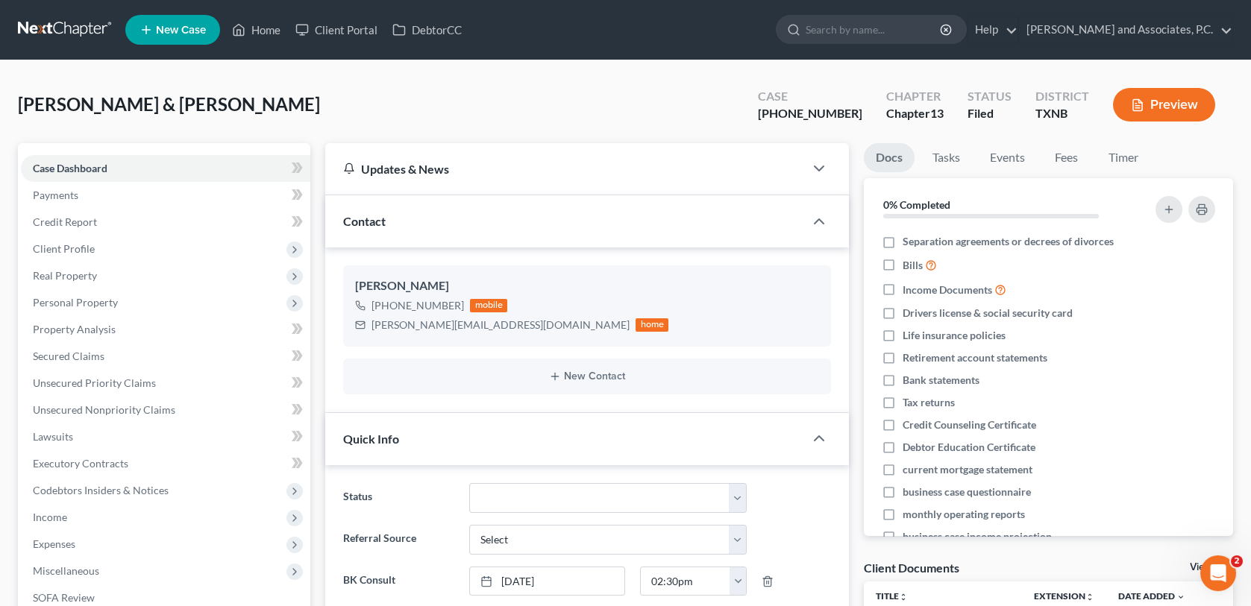
scroll to position [124, 0]
click at [267, 29] on link "Home" at bounding box center [255, 29] width 63 height 27
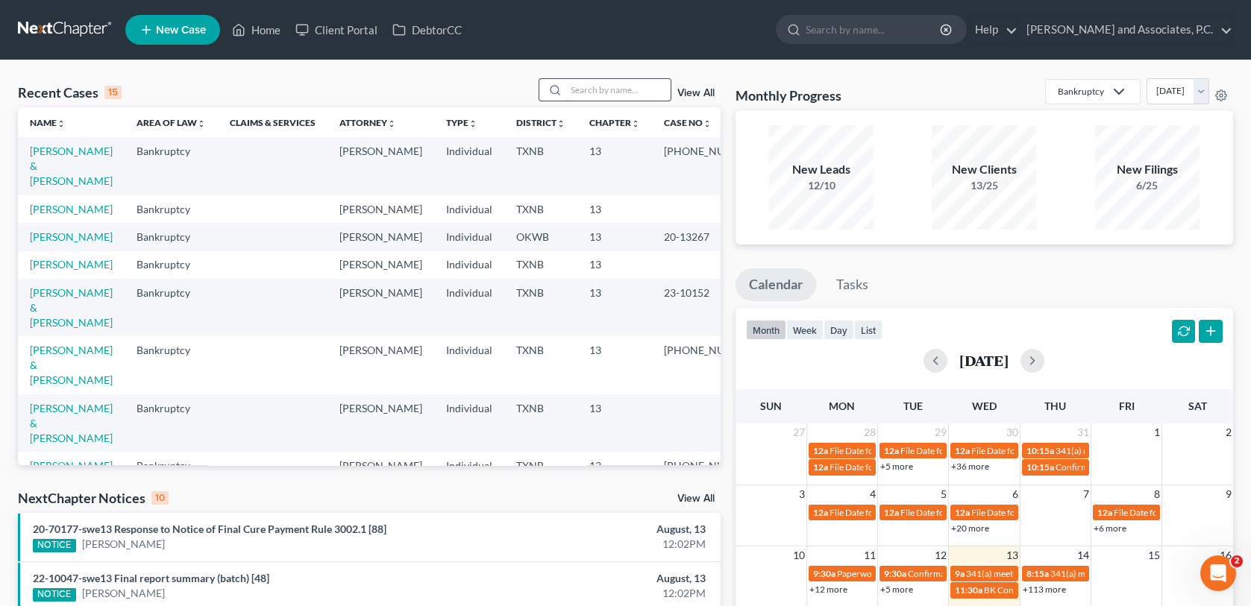
click at [615, 93] on input "search" at bounding box center [618, 90] width 104 height 22
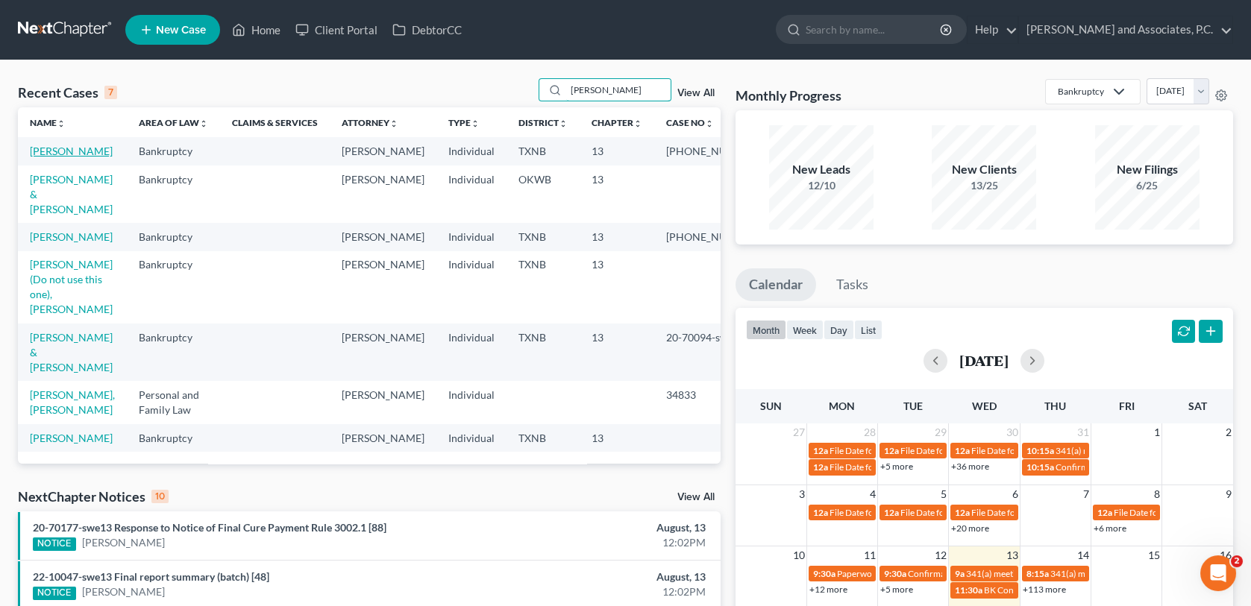
type input "hughes"
click at [54, 151] on link "Hughes, Deborah" at bounding box center [71, 151] width 83 height 13
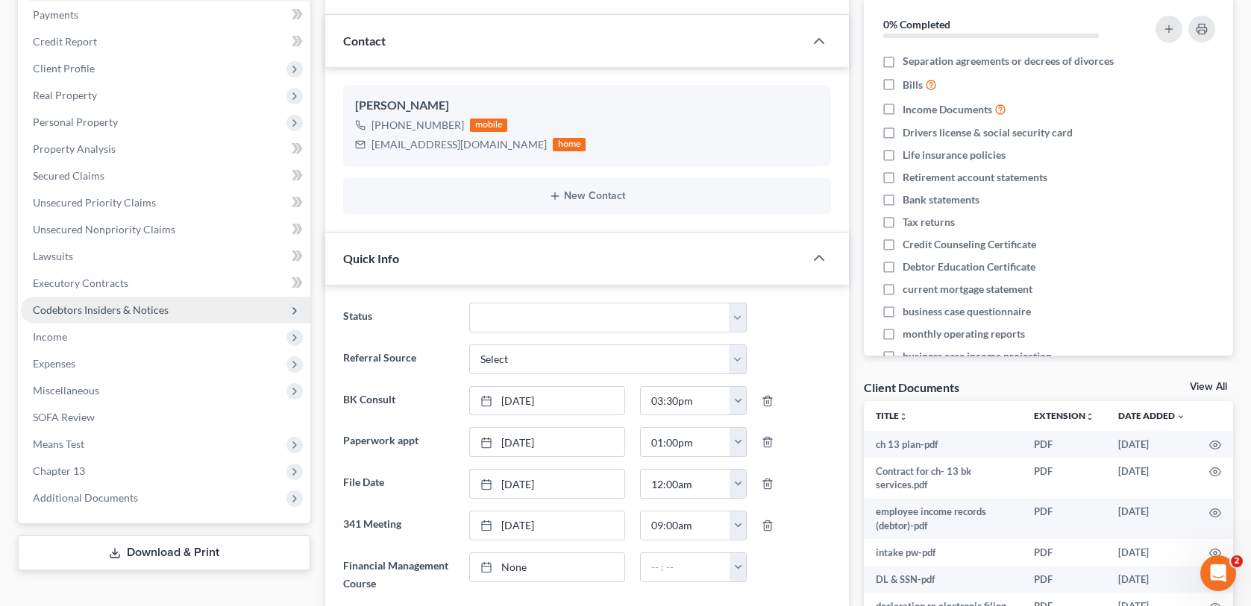
scroll to position [224, 0]
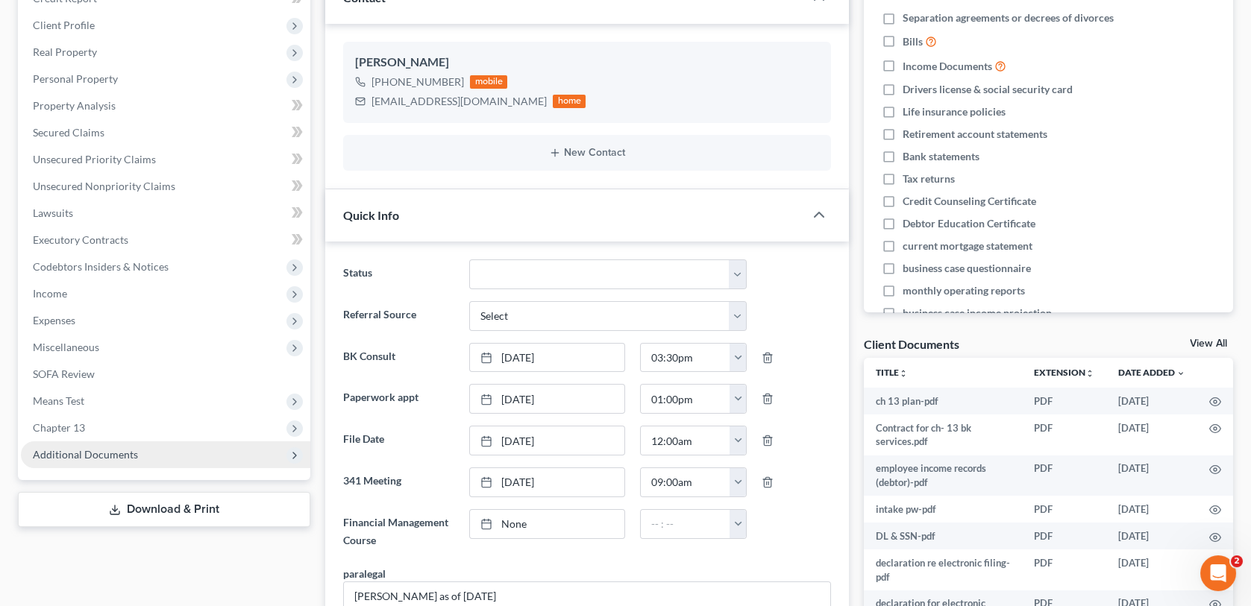
click at [106, 456] on span "Additional Documents" at bounding box center [85, 454] width 105 height 13
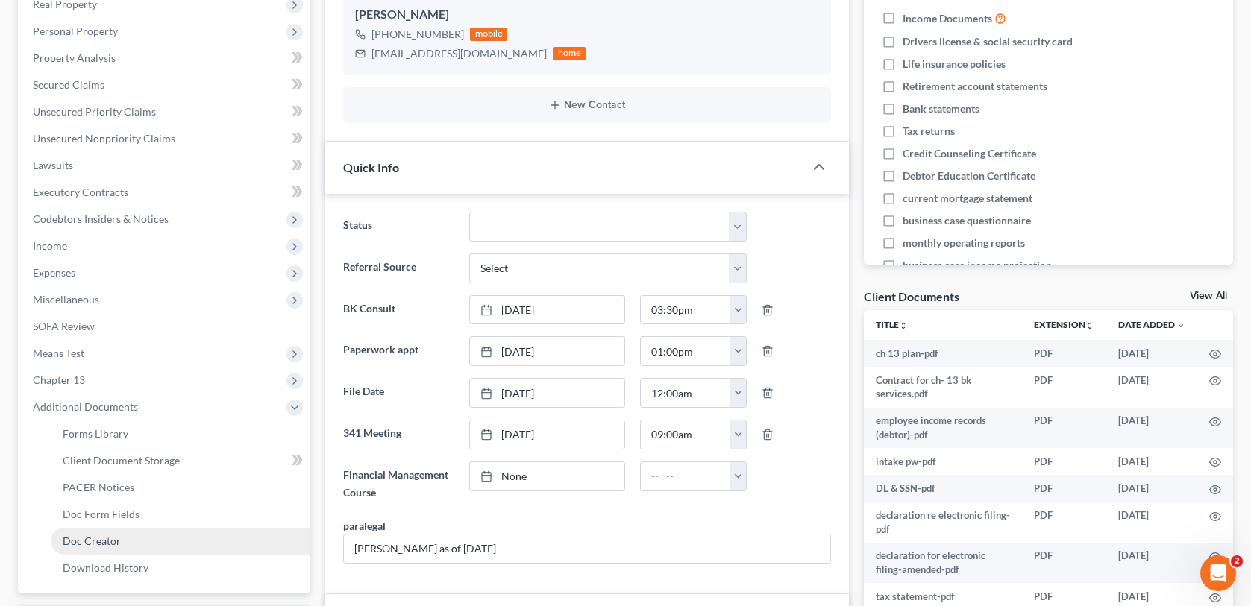
scroll to position [298, 0]
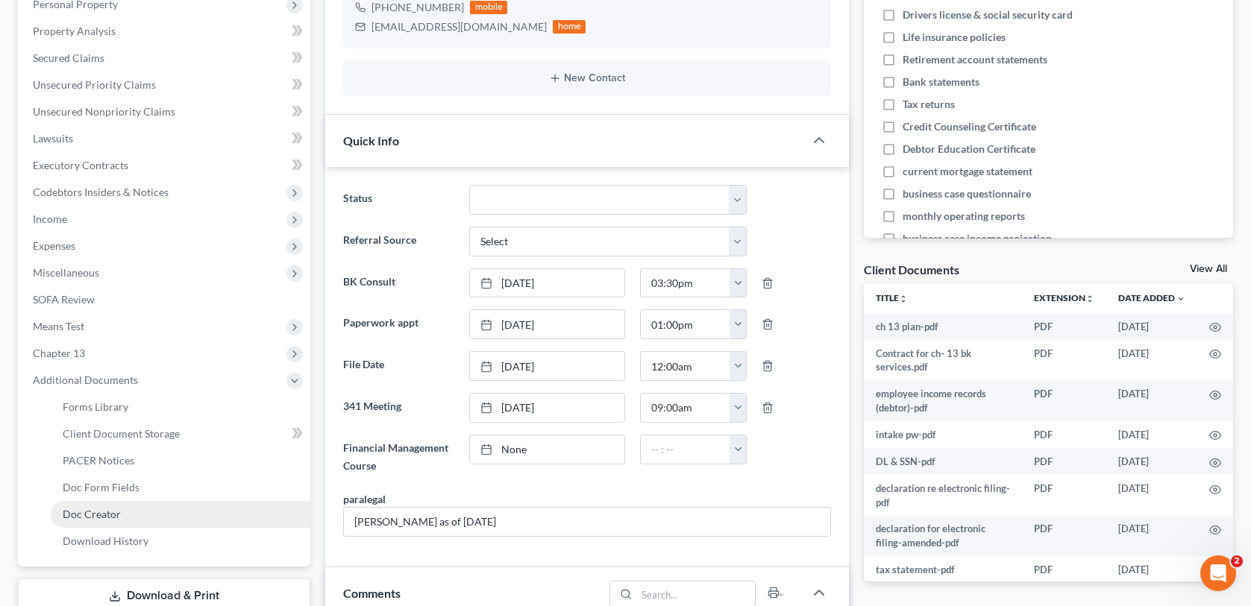
click at [90, 508] on span "Doc Creator" at bounding box center [92, 514] width 58 height 13
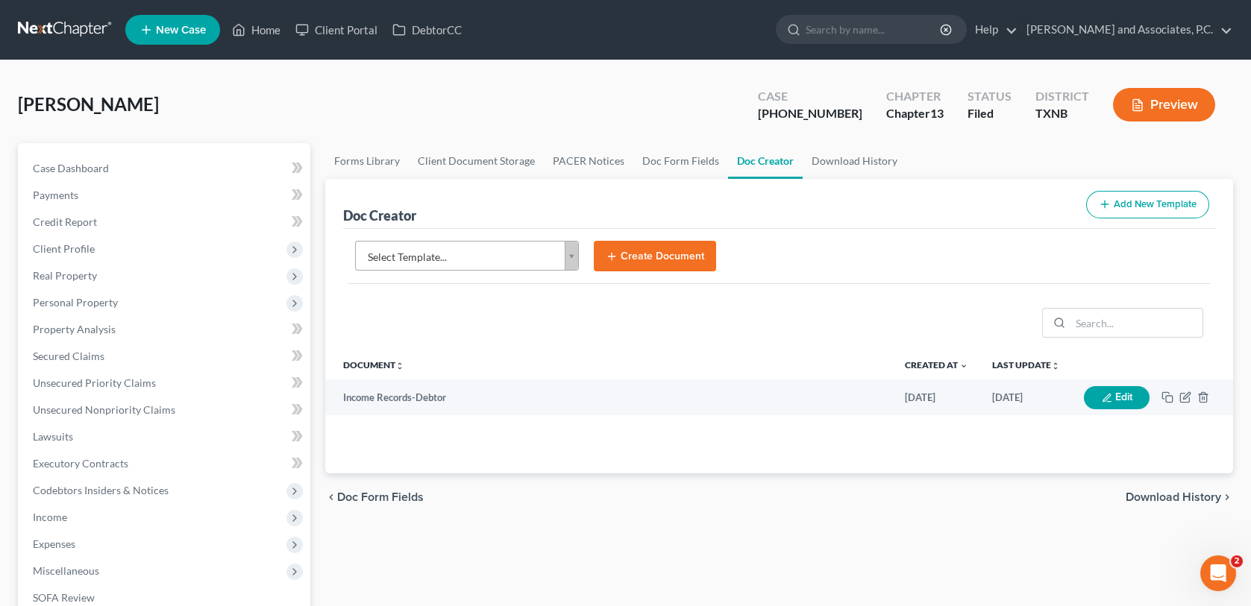
click at [572, 260] on body "Home New Case Client Portal DebtorCC Monte J. White and Associates, P.C. wfinfo…" at bounding box center [625, 484] width 1251 height 969
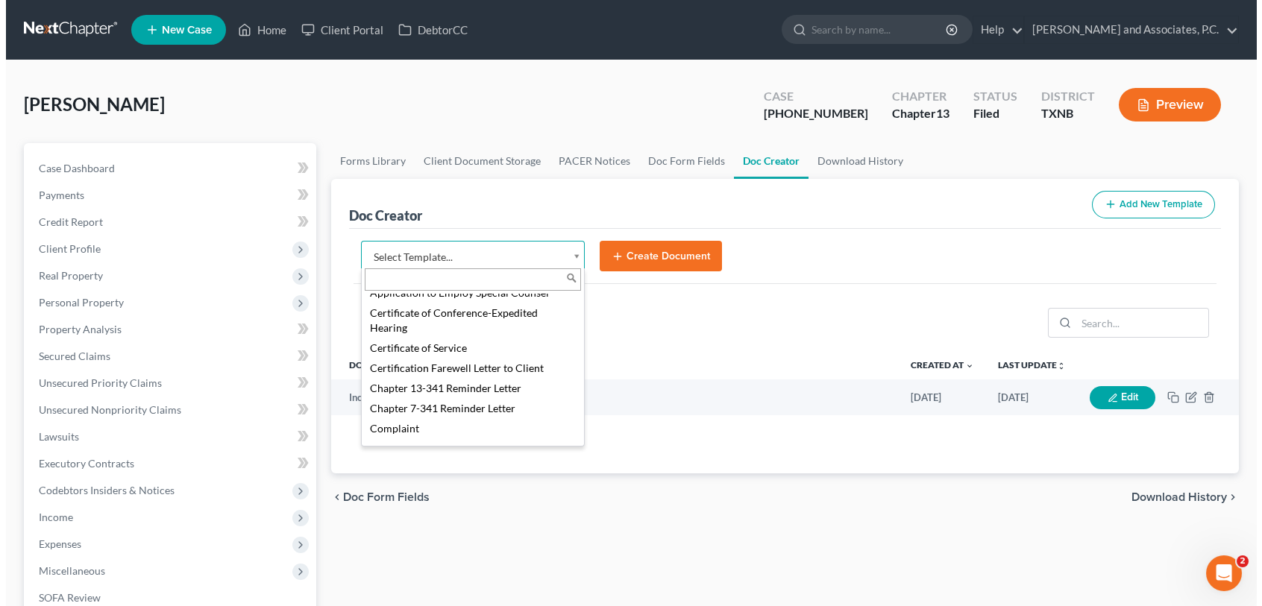
scroll to position [383, 0]
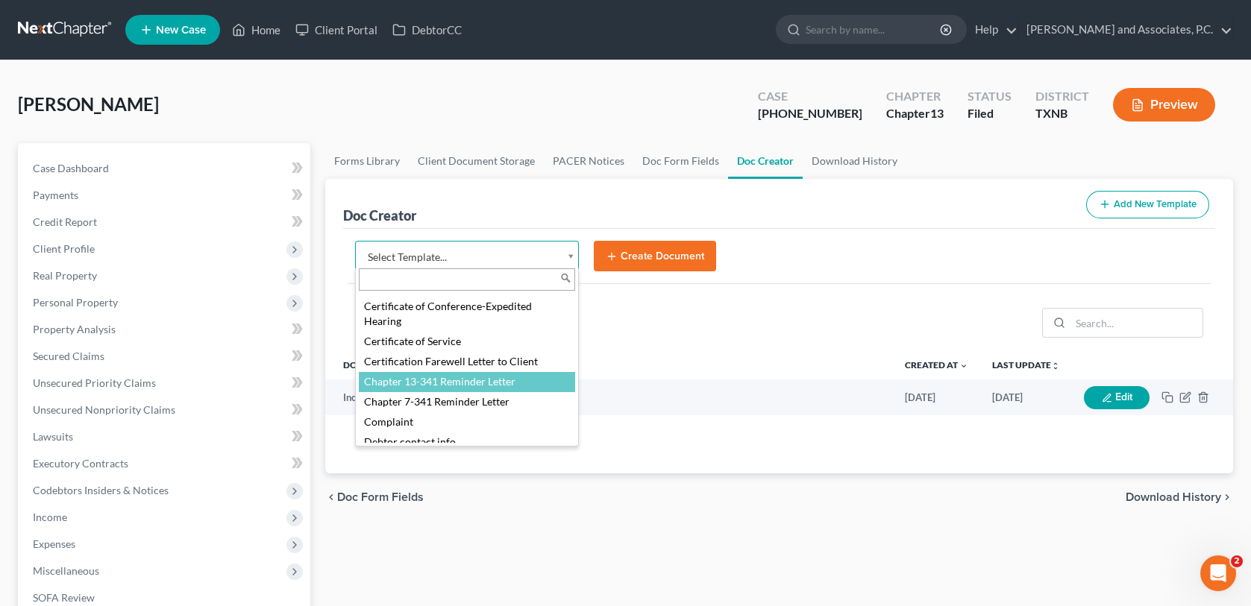
select select "77110"
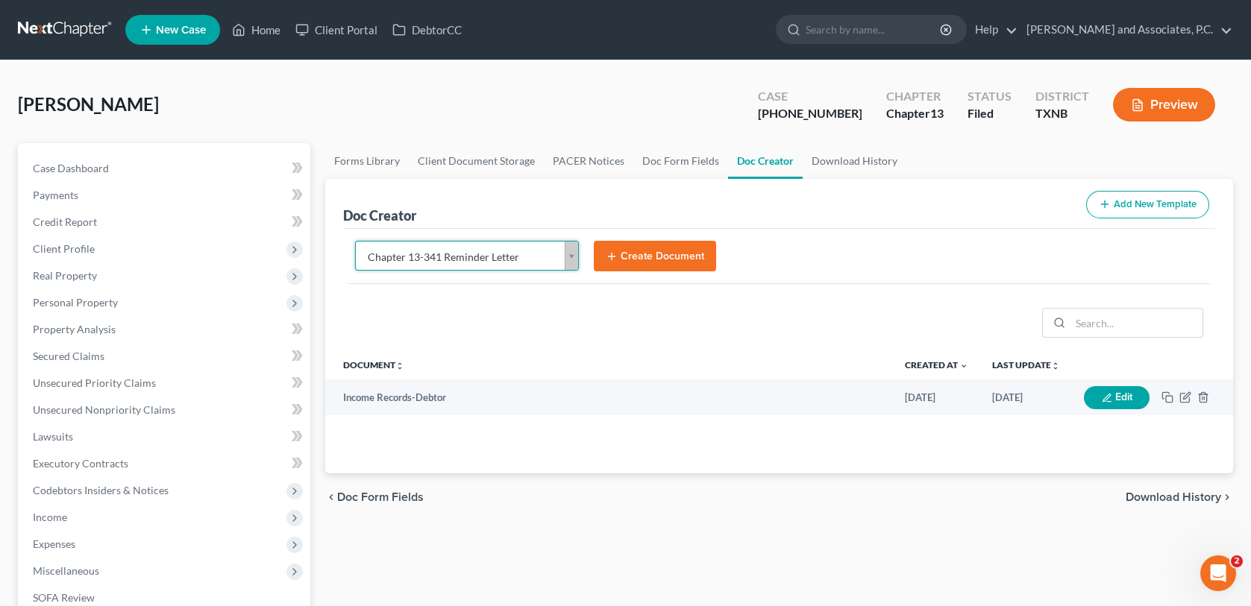
click at [679, 255] on button "Create Document" at bounding box center [655, 256] width 122 height 31
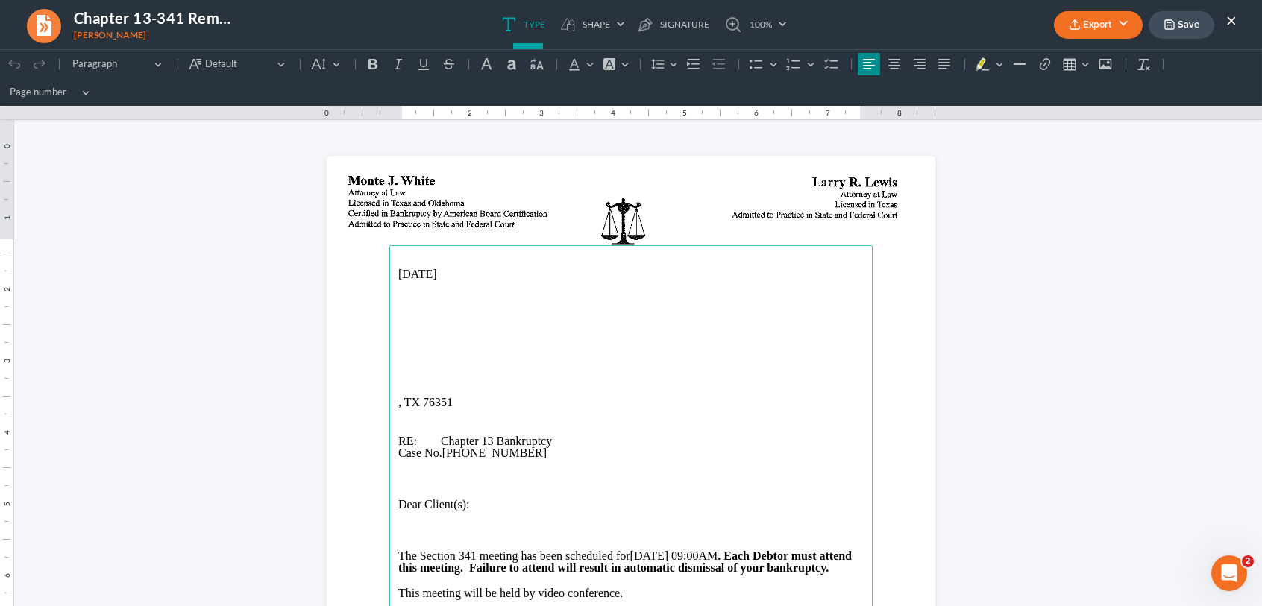
scroll to position [0, 0]
click at [398, 339] on p "Rich Text Editor, page-0-main" at bounding box center [630, 339] width 465 height 12
click at [465, 353] on p "P.O. Box 1673, Archer City, TX 76351" at bounding box center [630, 351] width 465 height 13
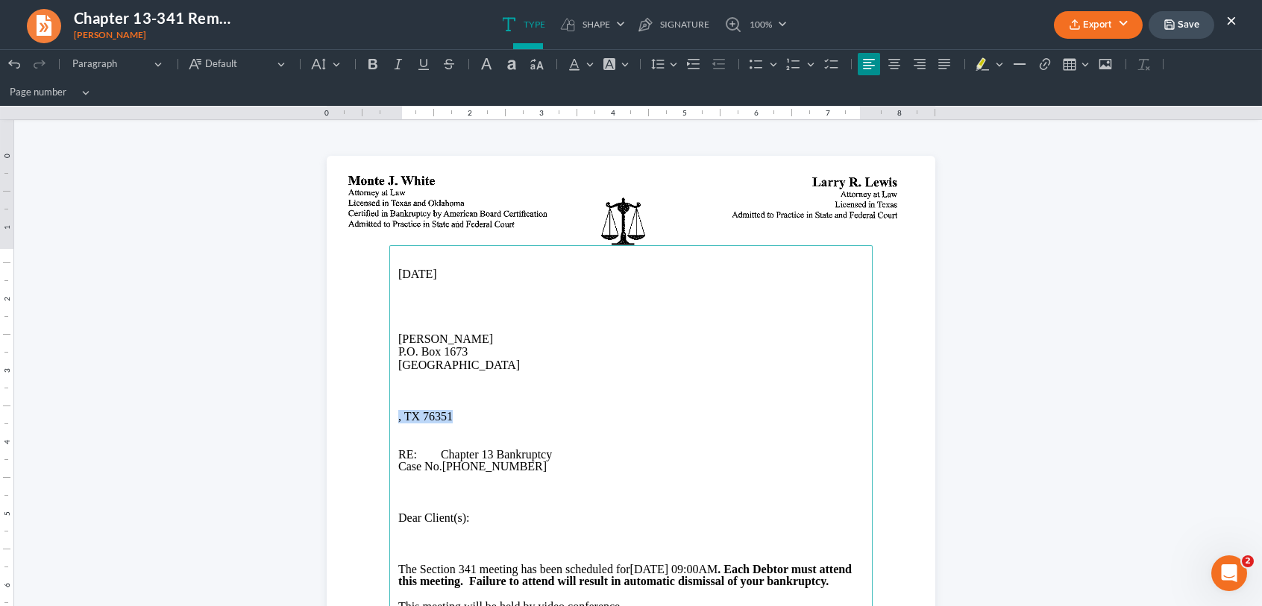
drag, startPoint x: 450, startPoint y: 415, endPoint x: 381, endPoint y: 420, distance: 68.8
click at [381, 420] on section "08/13/2025 Deborah Hughes P.O. Box 1673 Archer City, TX 76351 , TX 76351 RE: Ch…" at bounding box center [631, 550] width 609 height 788
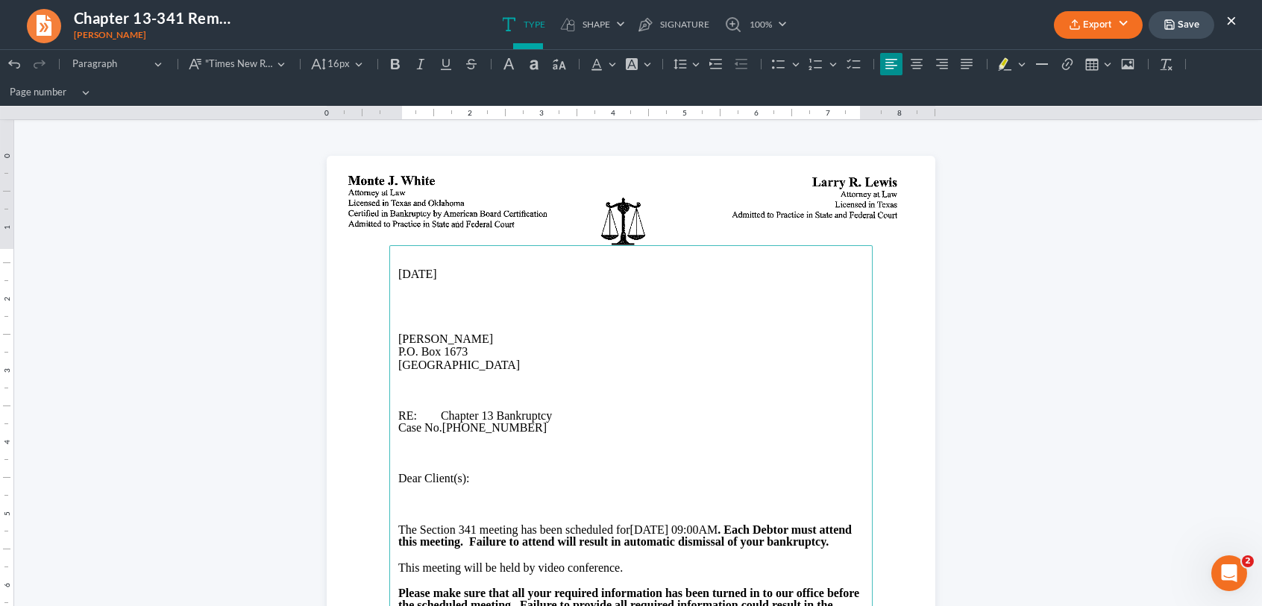
click at [1087, 24] on button "Export" at bounding box center [1098, 25] width 89 height 28
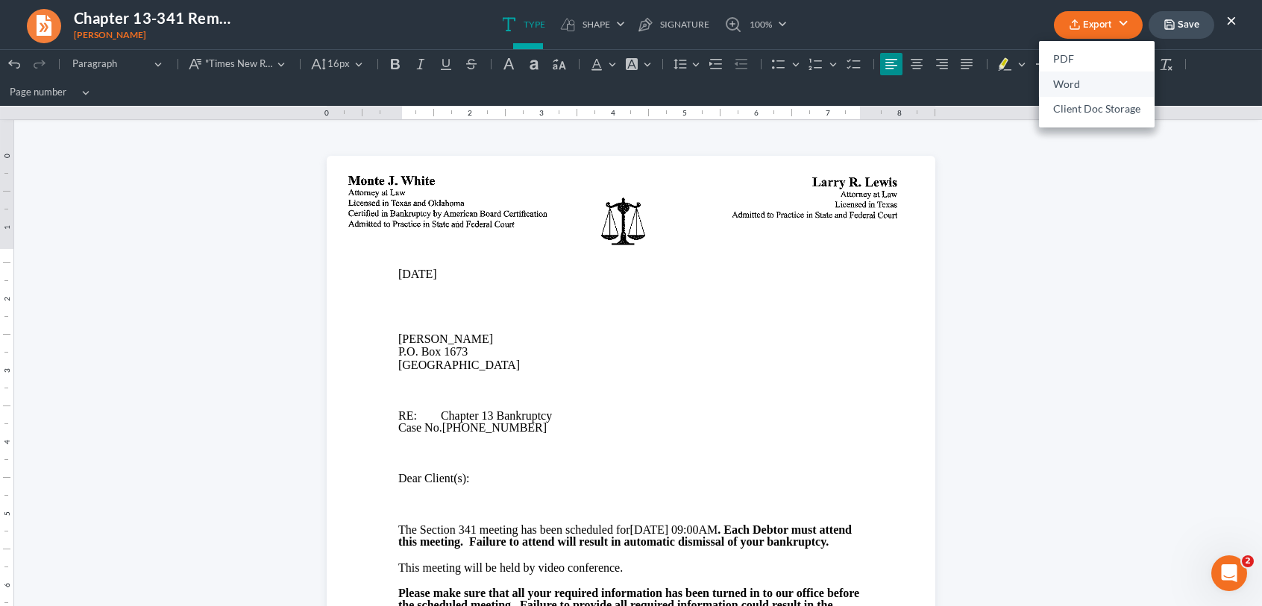
click at [1069, 89] on link "Word" at bounding box center [1097, 84] width 116 height 25
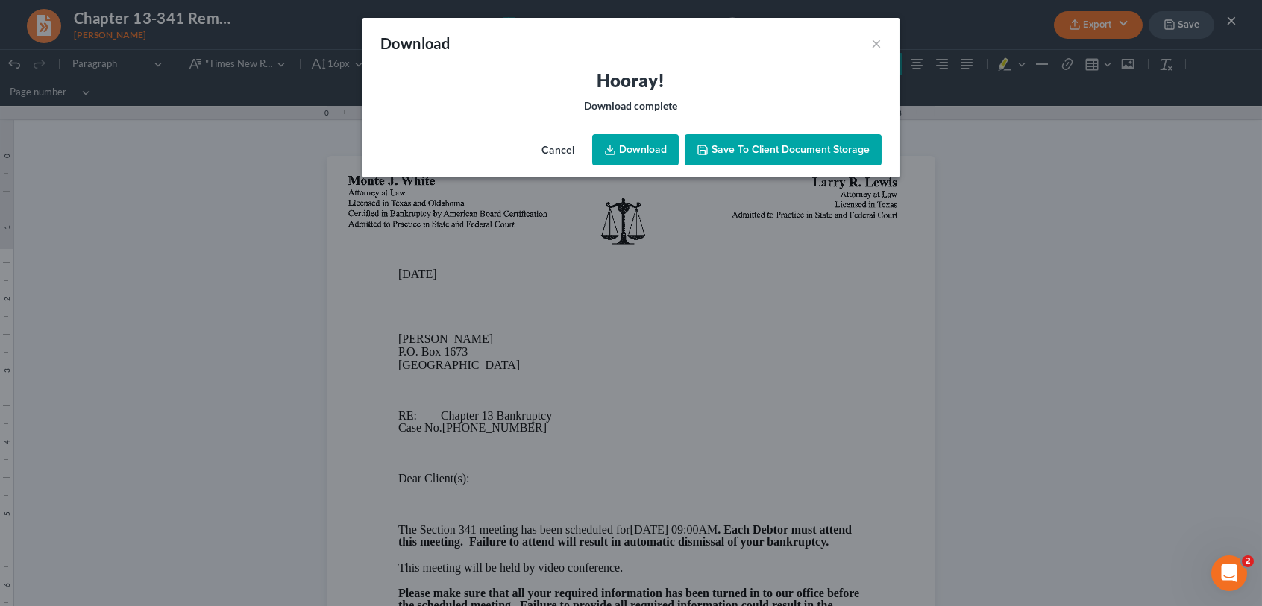
click at [743, 145] on span "Save to Client Document Storage" at bounding box center [791, 149] width 158 height 13
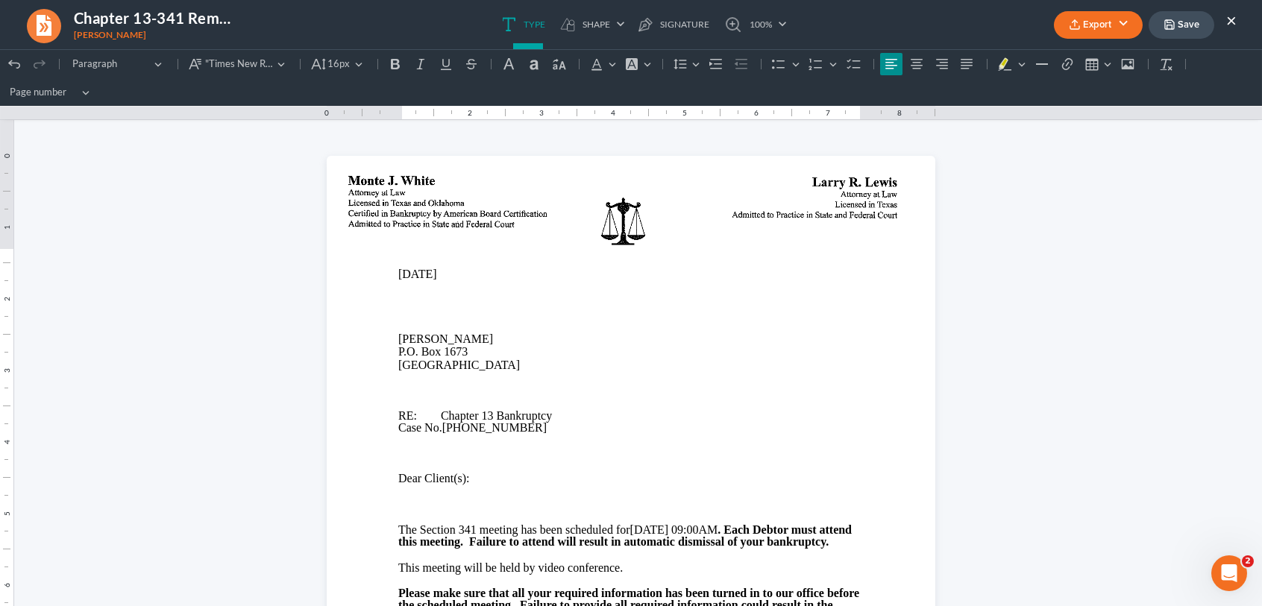
click at [1180, 20] on button "Save" at bounding box center [1182, 25] width 66 height 28
click at [1231, 14] on button "×" at bounding box center [1231, 20] width 10 height 18
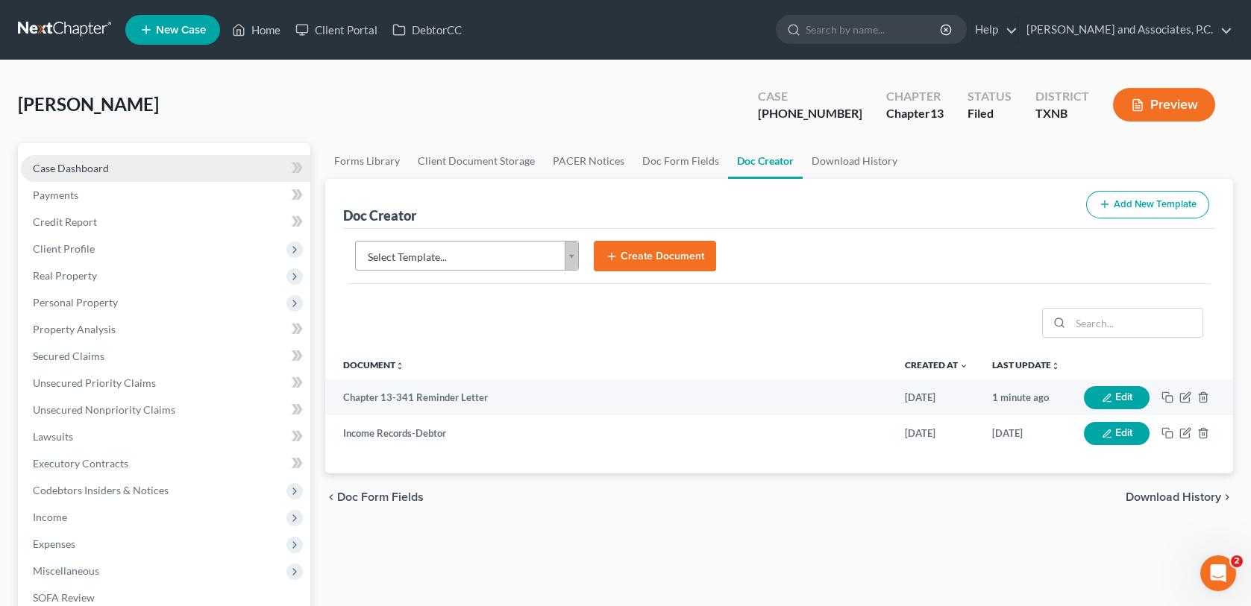
click at [100, 166] on span "Case Dashboard" at bounding box center [71, 168] width 76 height 13
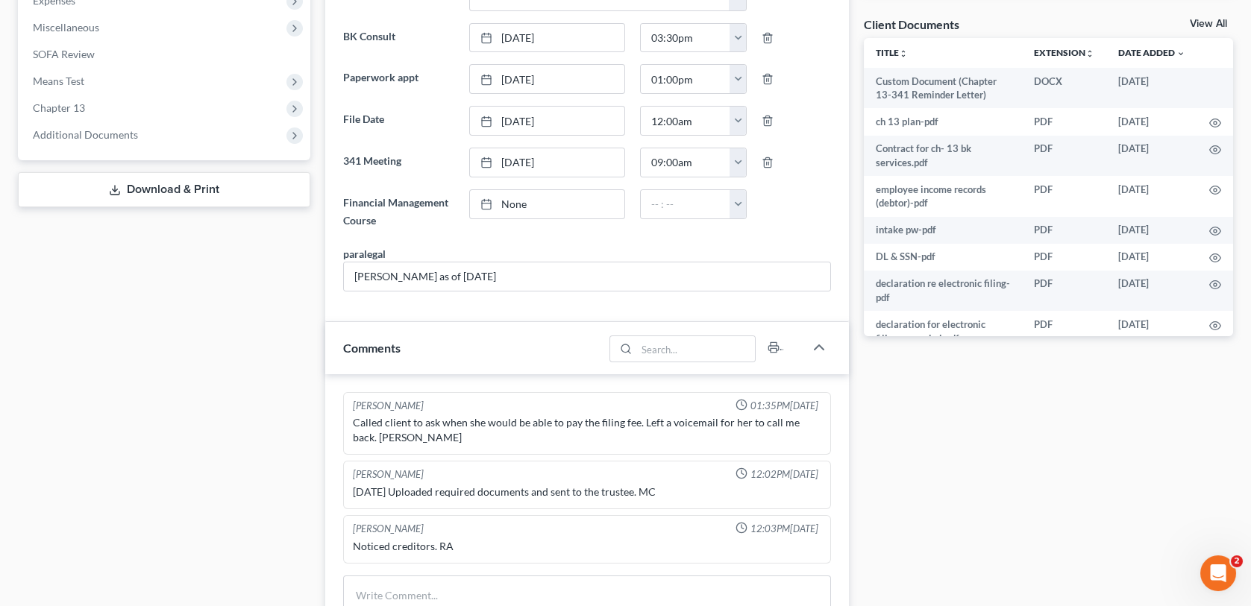
scroll to position [671, 0]
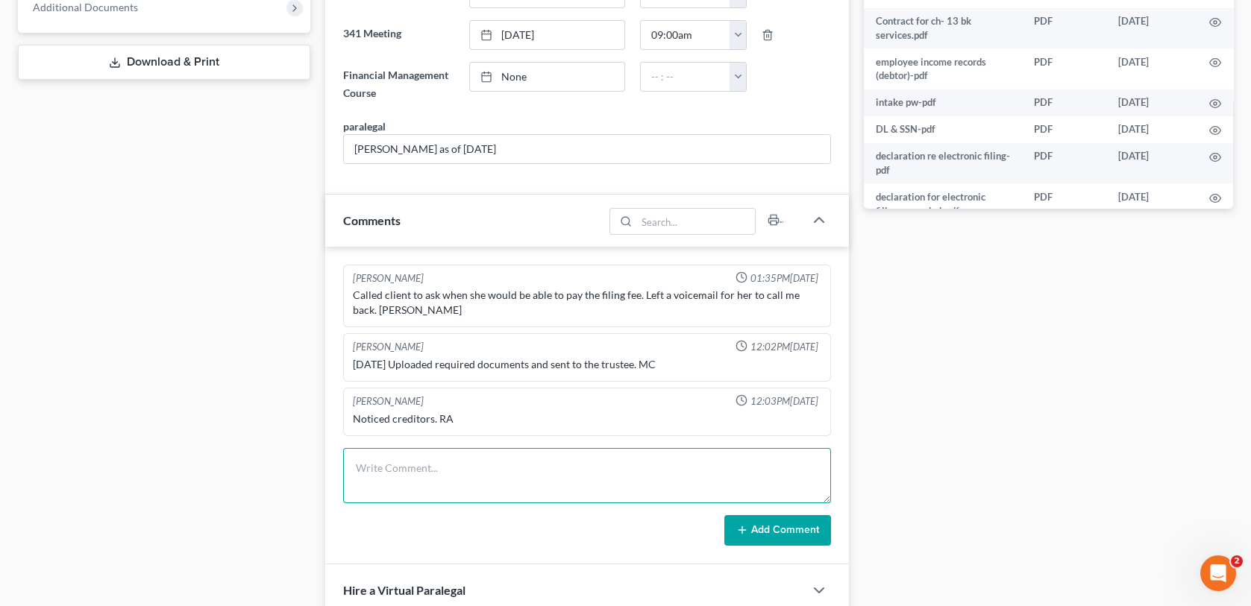
click at [379, 469] on textarea at bounding box center [586, 475] width 487 height 55
type textarea "mailed 341 reminder for 8/27/25-MC"
click at [787, 531] on button "Add Comment" at bounding box center [777, 530] width 107 height 31
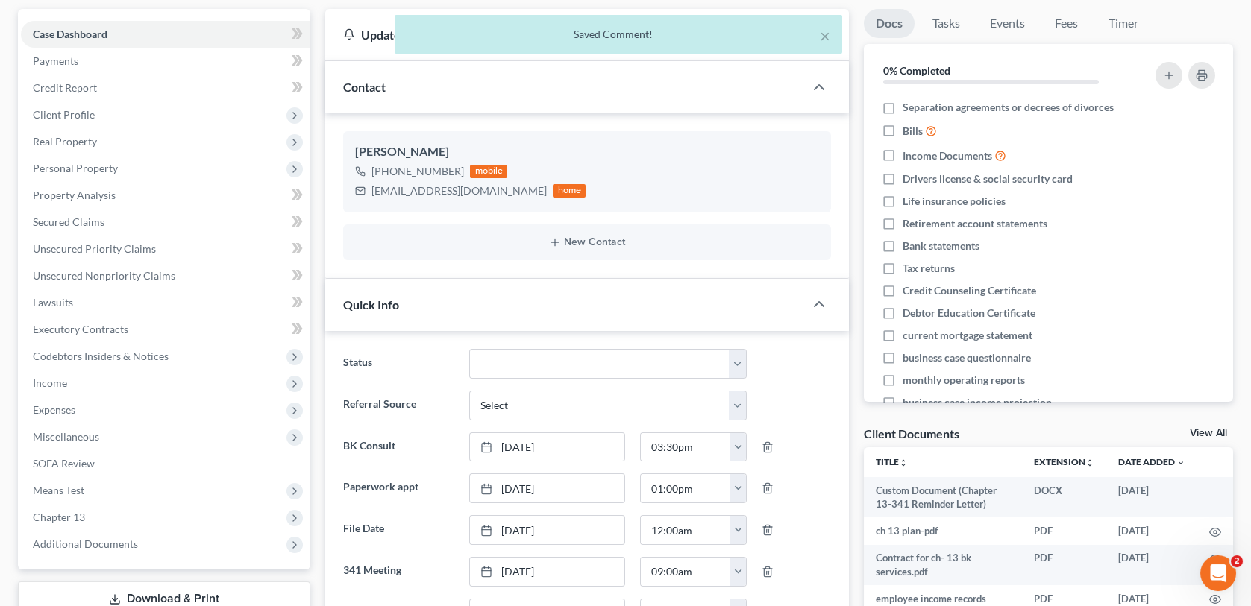
scroll to position [0, 0]
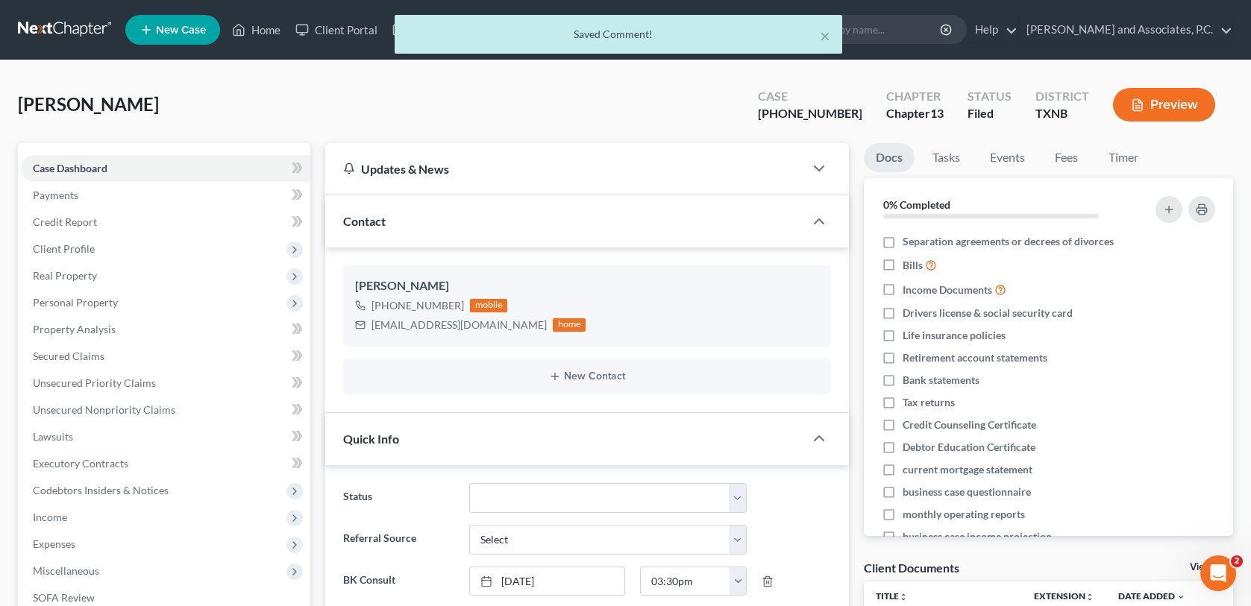
click at [254, 24] on div "× Saved Comment!" at bounding box center [618, 38] width 1251 height 46
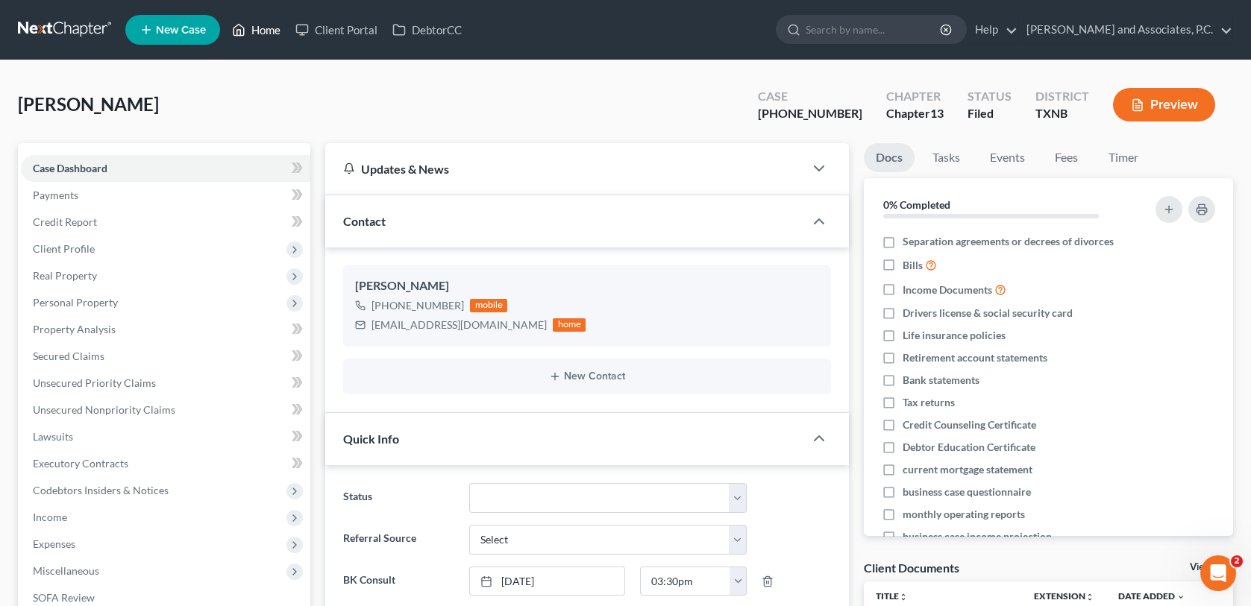
click at [254, 25] on link "Home" at bounding box center [255, 29] width 63 height 27
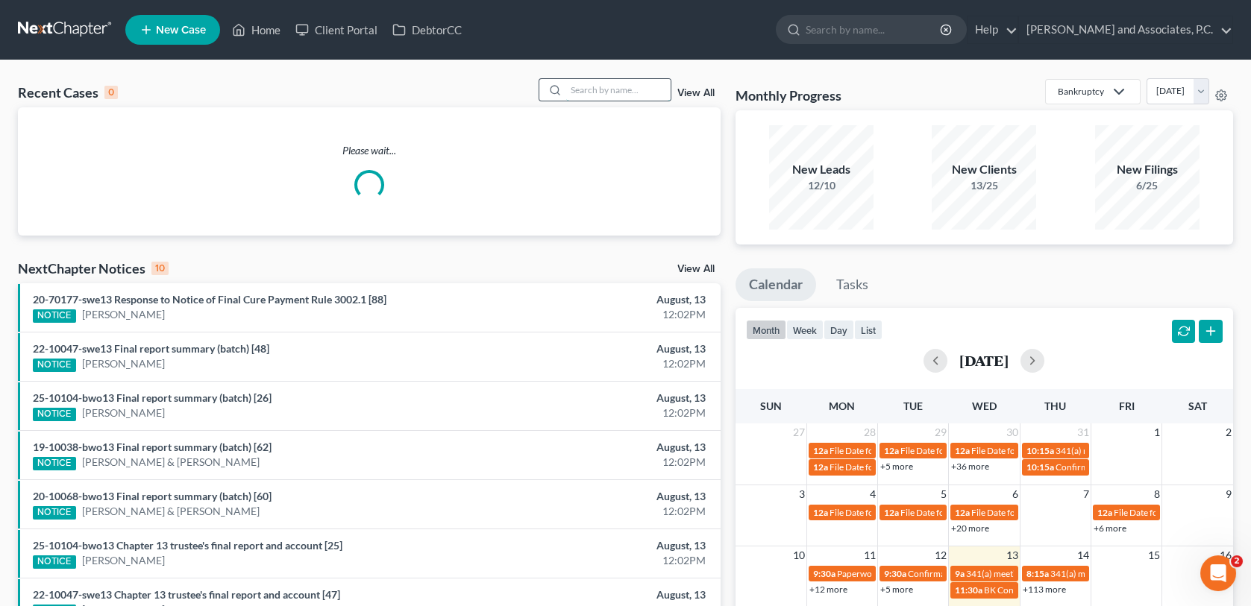
click at [600, 90] on input "search" at bounding box center [618, 90] width 104 height 22
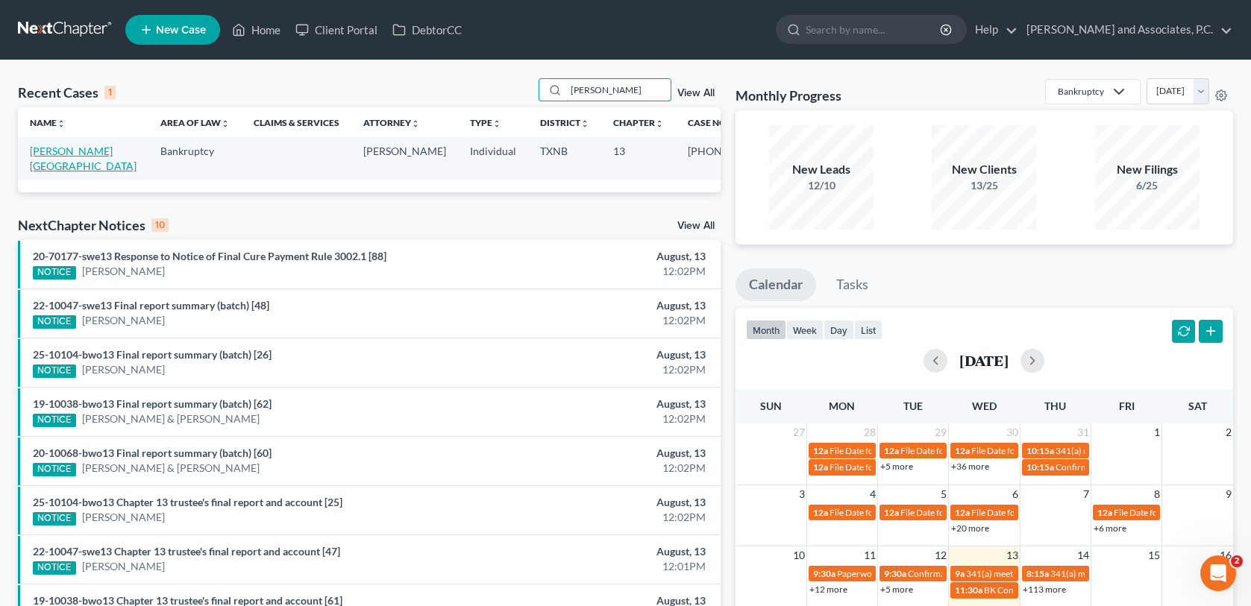
type input "campion"
click at [69, 154] on link "Campion, Ashlee" at bounding box center [83, 159] width 107 height 28
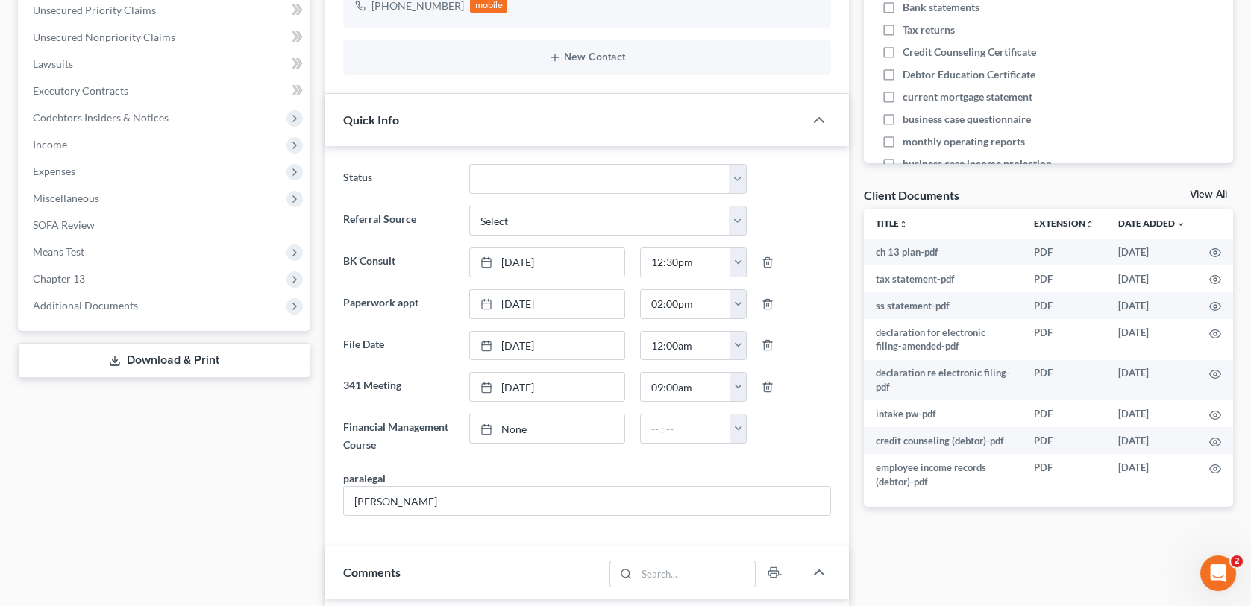
scroll to position [348, 0]
click at [184, 312] on span "Additional Documents" at bounding box center [165, 305] width 289 height 27
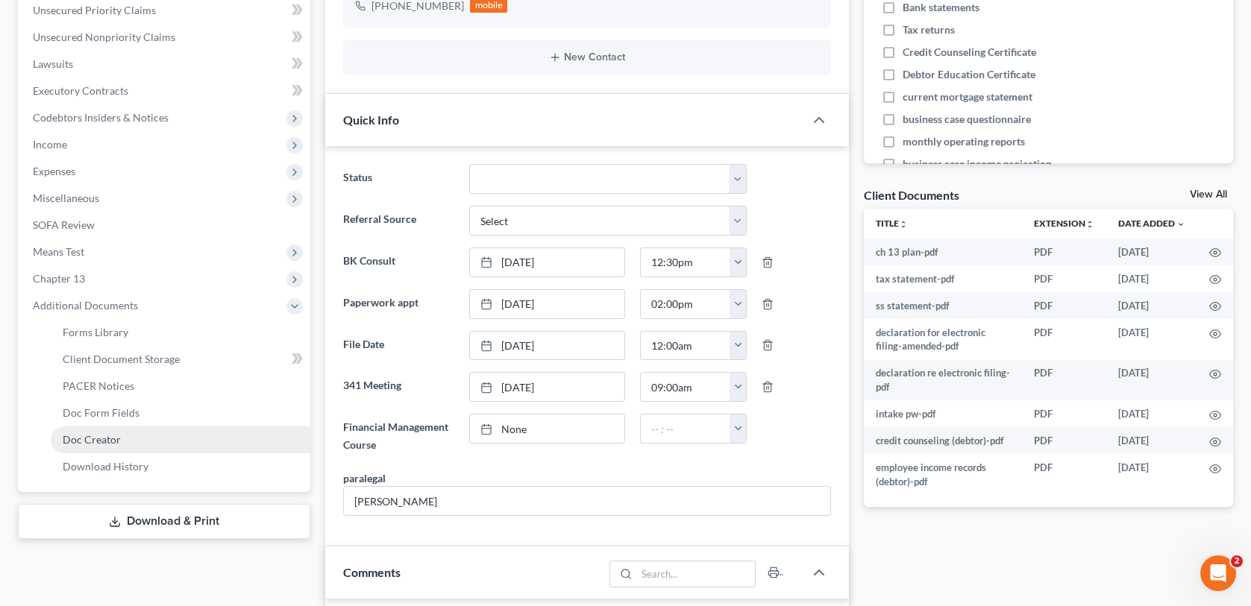
click at [105, 436] on span "Doc Creator" at bounding box center [92, 439] width 58 height 13
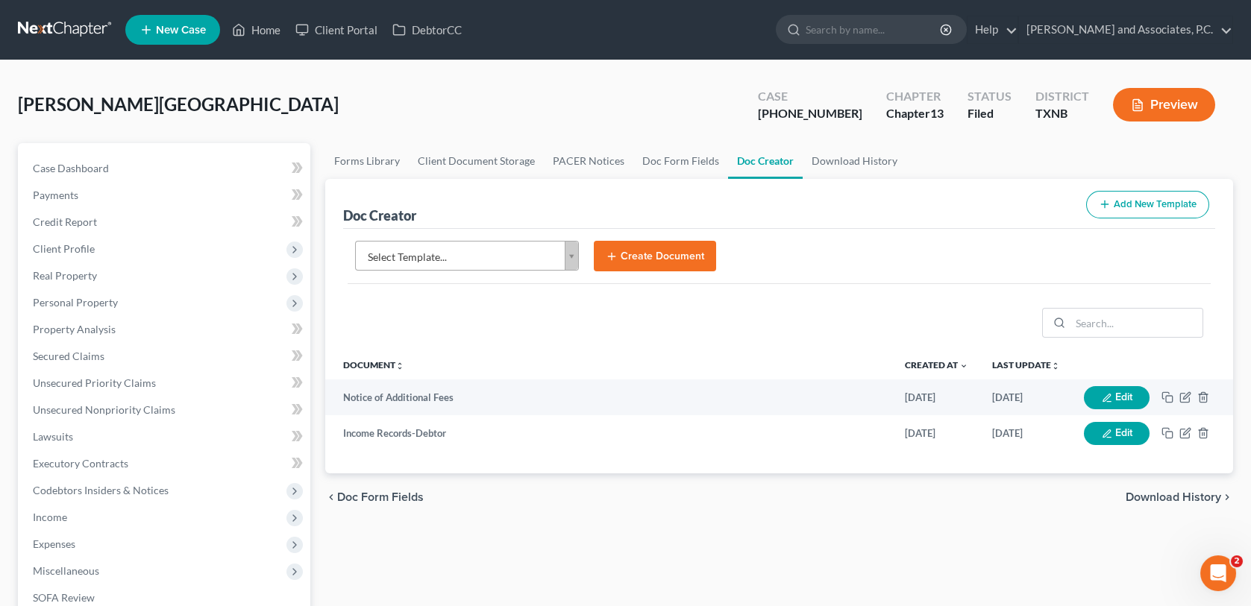
click at [573, 259] on body "Home New Case Client Portal DebtorCC Monte J. White and Associates, P.C. wfinfo…" at bounding box center [625, 484] width 1251 height 969
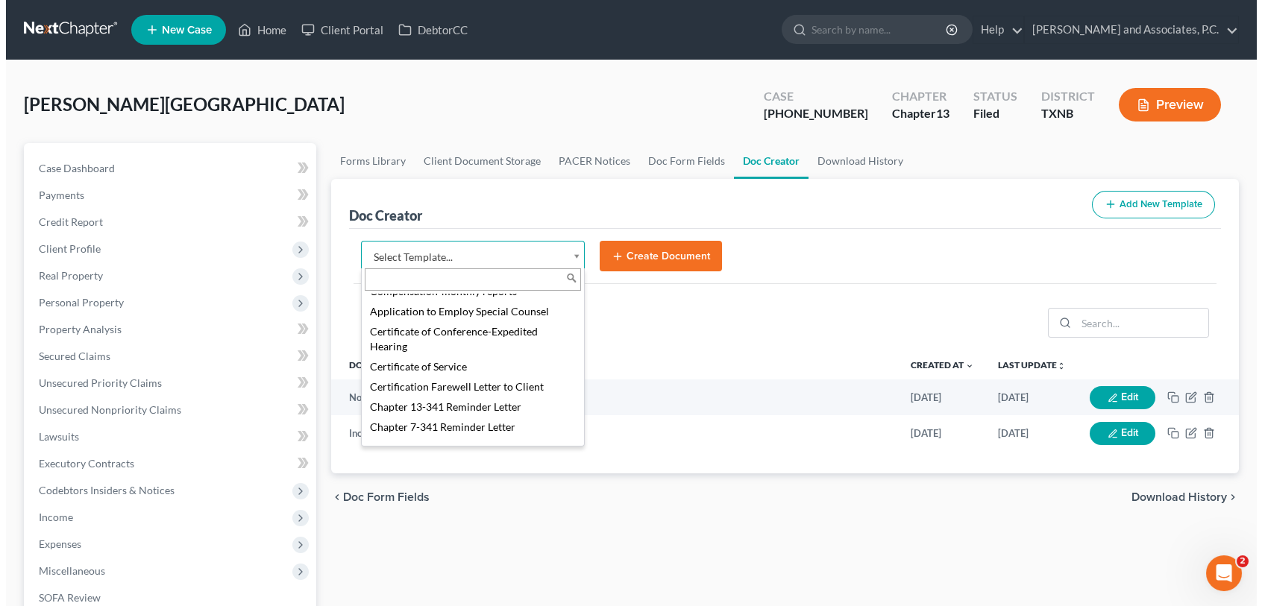
scroll to position [448, 0]
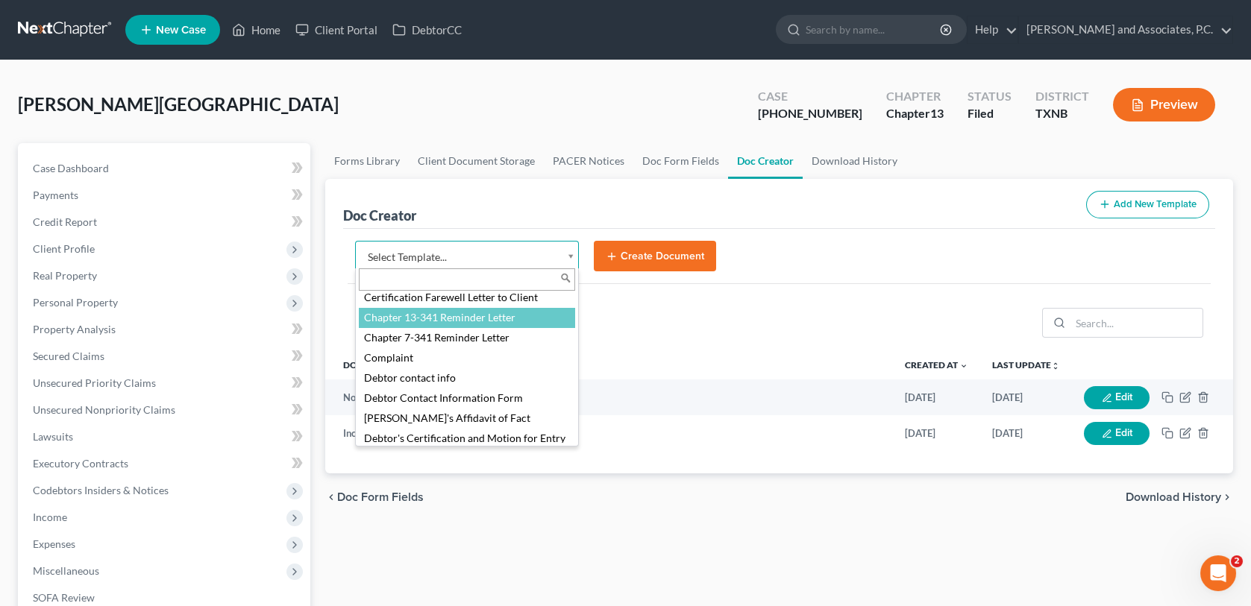
select select "77110"
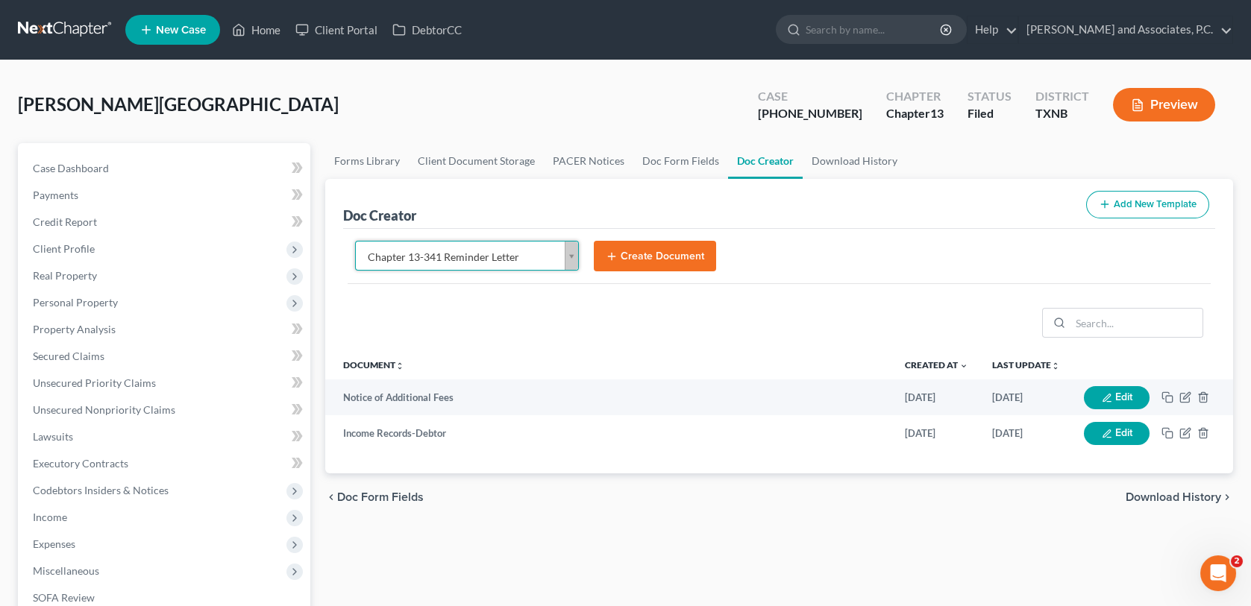
click at [624, 255] on button "Create Document" at bounding box center [655, 256] width 122 height 31
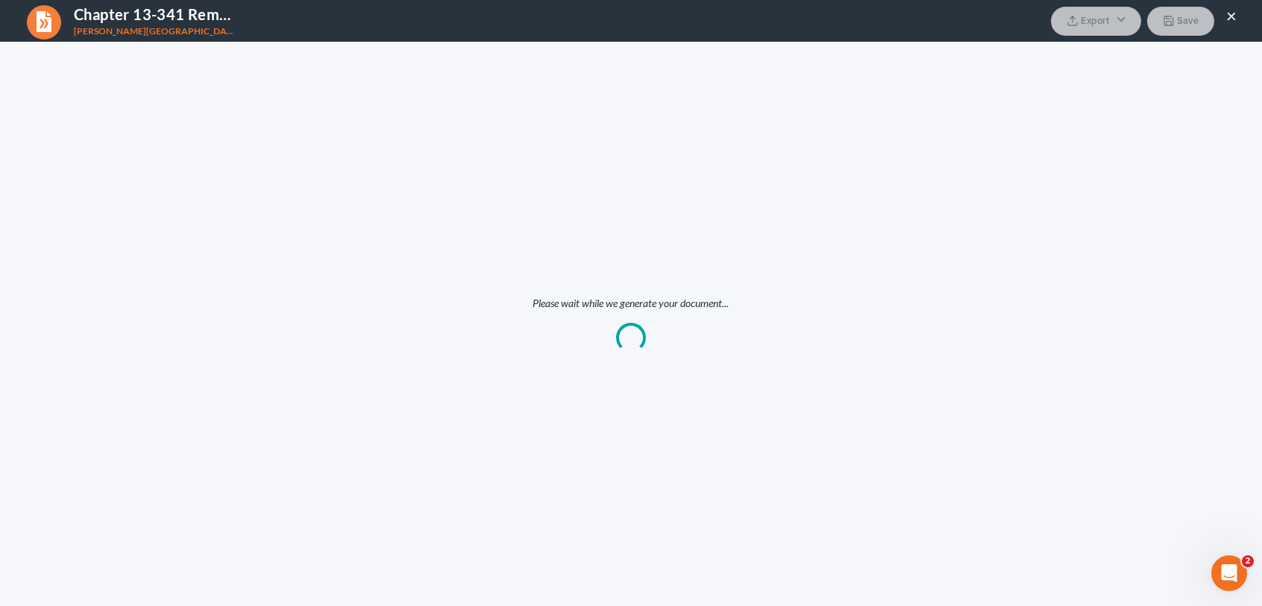
scroll to position [0, 0]
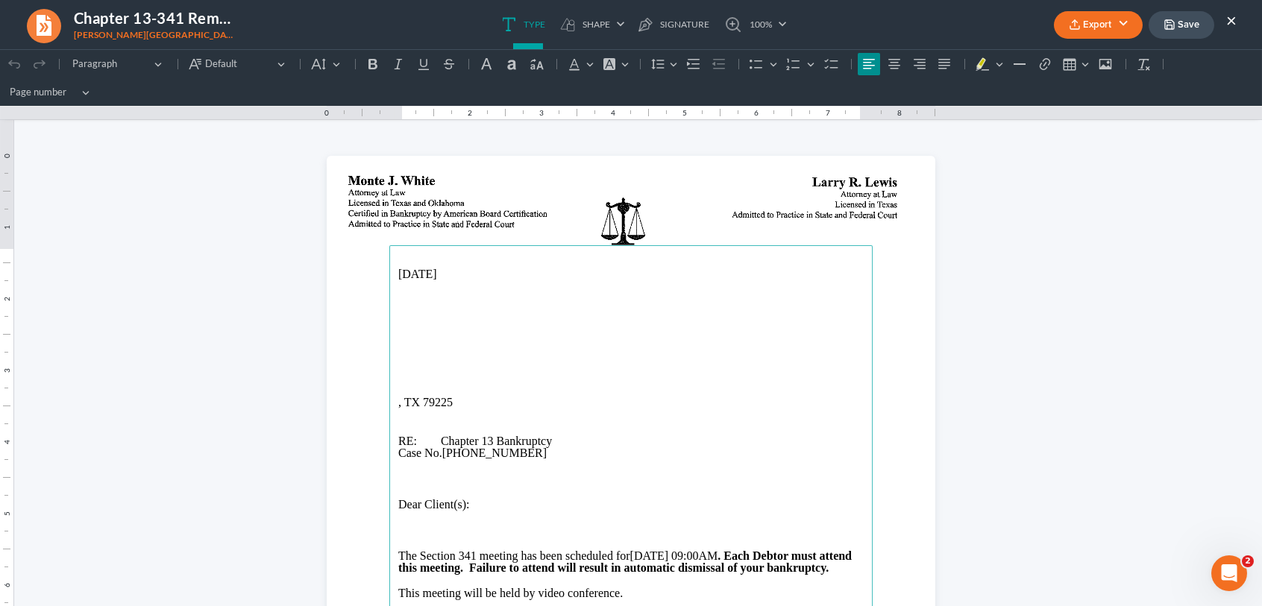
click at [389, 336] on main "08/13/2025 , TX 79225 RE: Chapter 13 Bankruptcy Case No. 25-70190-13 Dear Clien…" at bounding box center [630, 549] width 483 height 609
click at [459, 352] on p "308 Avenue I, Chillicothe, TX 79225" at bounding box center [630, 351] width 465 height 13
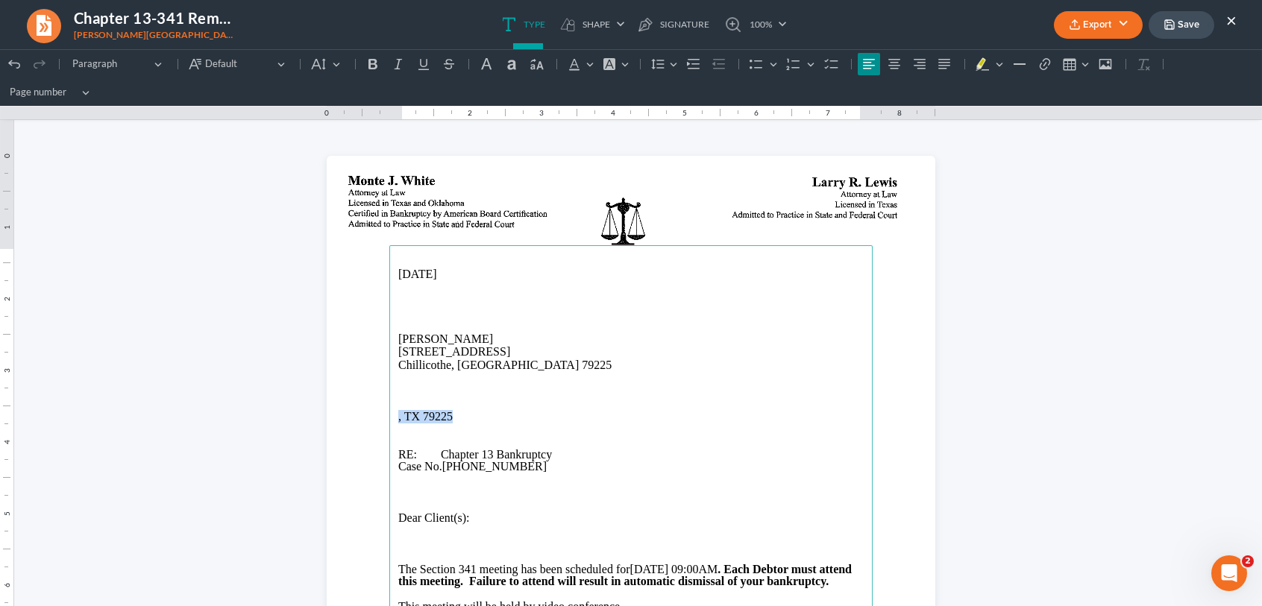
drag, startPoint x: 470, startPoint y: 412, endPoint x: 383, endPoint y: 418, distance: 86.7
click at [389, 418] on main "08/13/2025 Ashlee Campion 308 Avenue I Chillicothe, TX 79225 , TX 79225 RE: Cha…" at bounding box center [630, 549] width 483 height 609
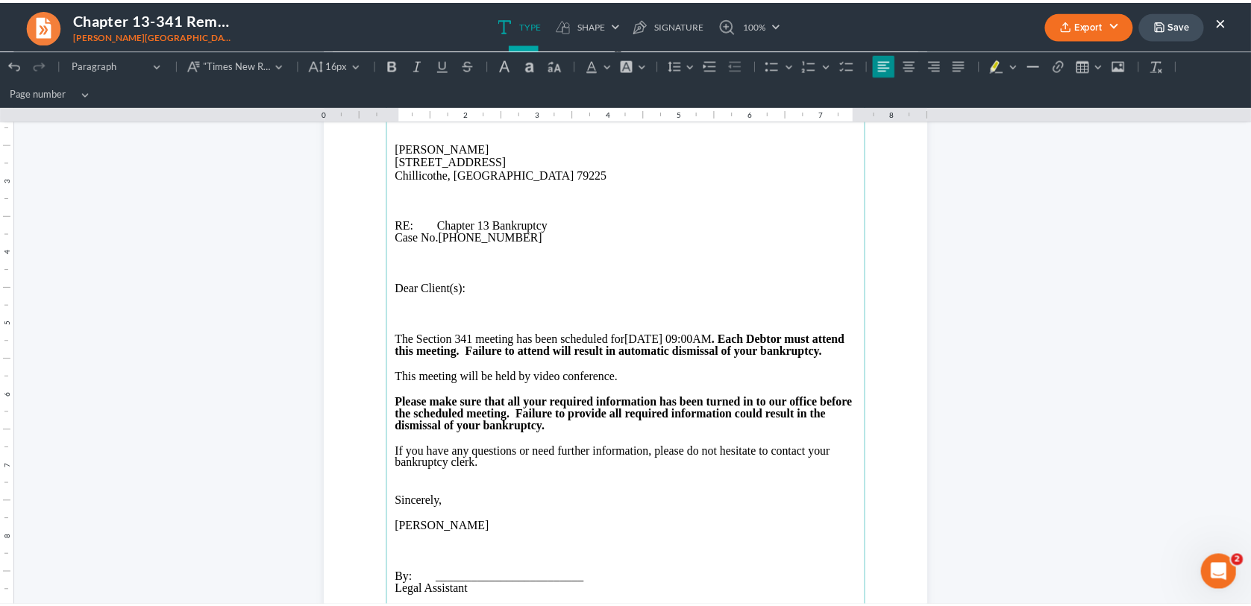
scroll to position [149, 0]
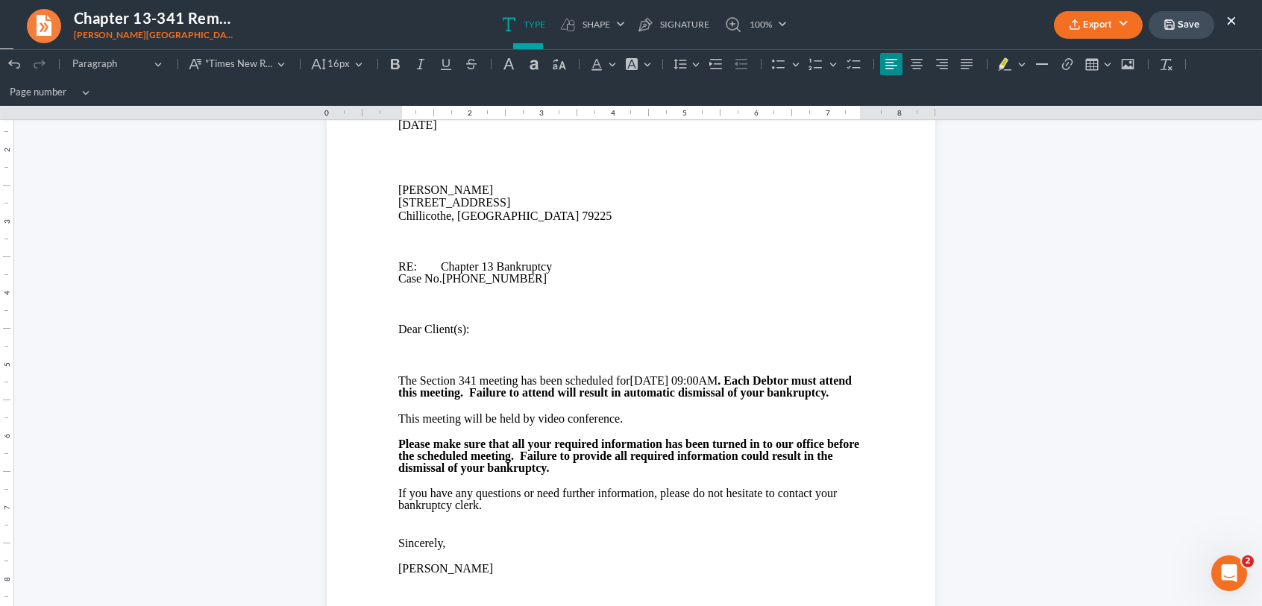
click at [1093, 26] on button "Export" at bounding box center [1098, 25] width 89 height 28
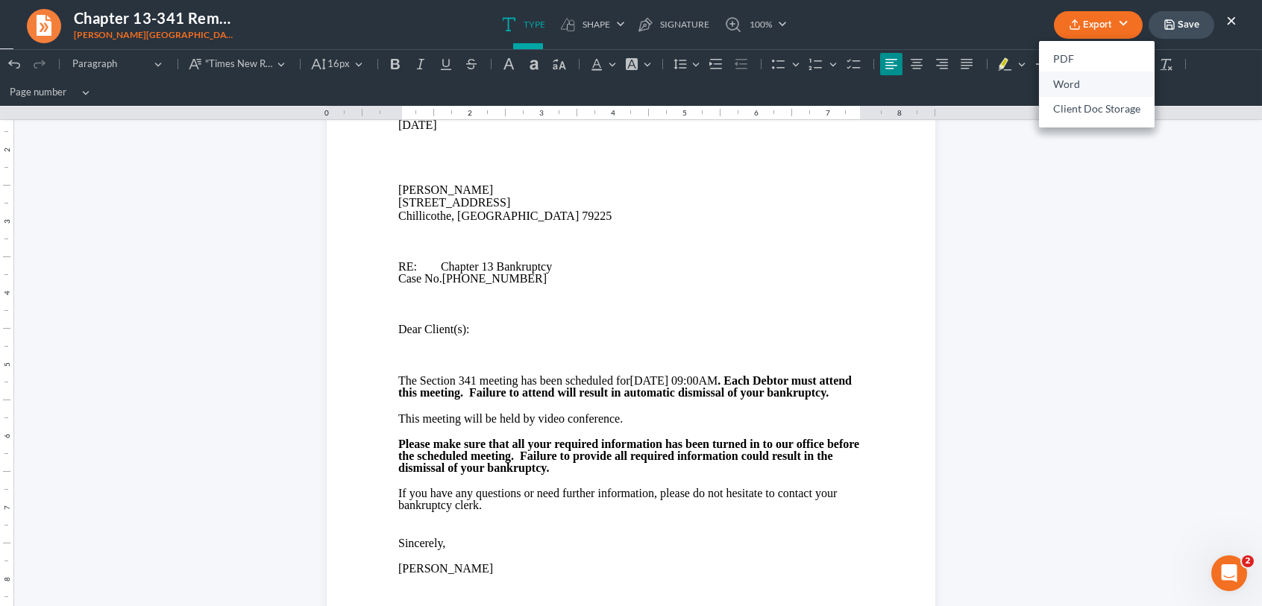
click at [1074, 83] on link "Word" at bounding box center [1097, 84] width 116 height 25
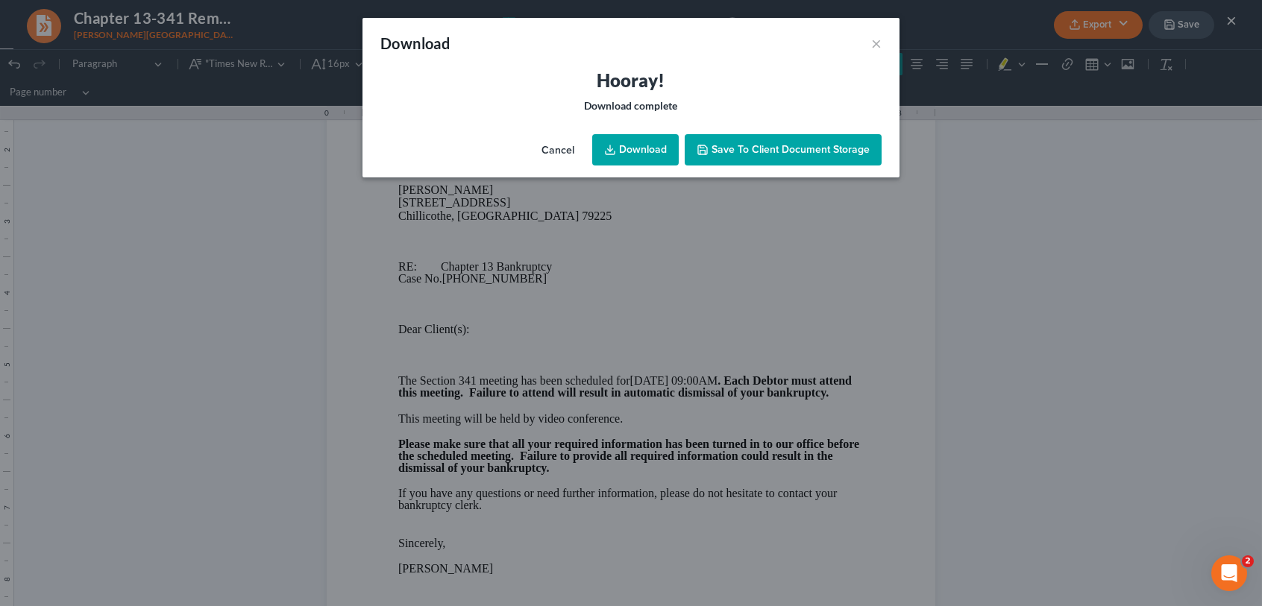
click at [615, 151] on icon at bounding box center [610, 150] width 12 height 12
click at [756, 146] on span "Save to Client Document Storage" at bounding box center [791, 149] width 158 height 13
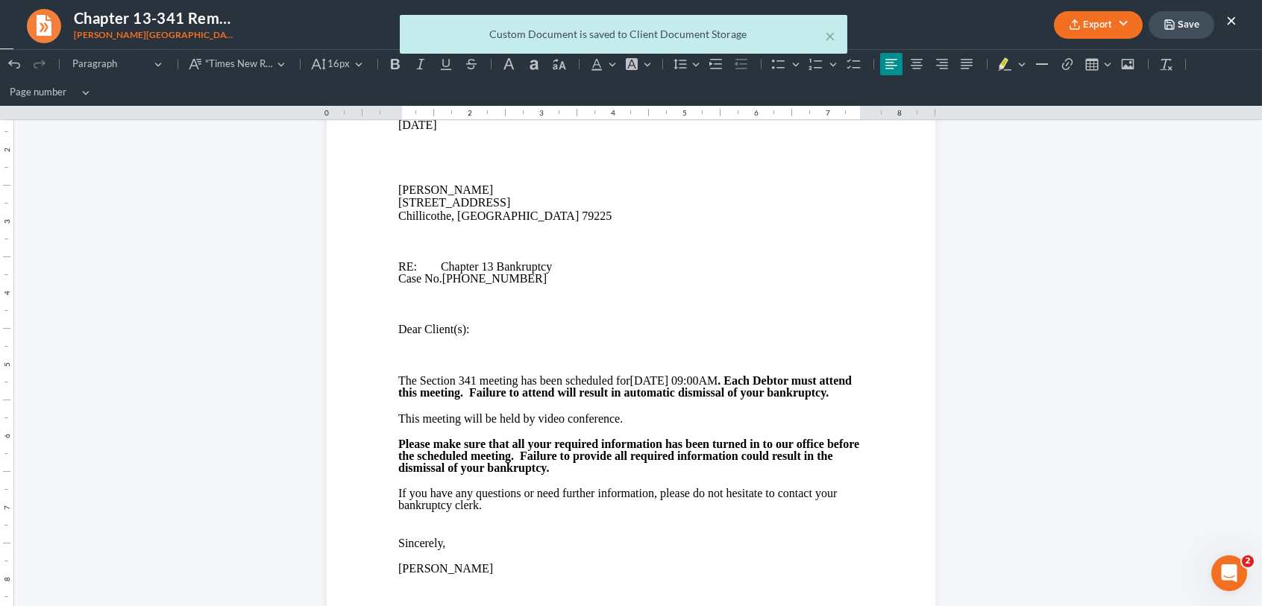
drag, startPoint x: 1234, startPoint y: 19, endPoint x: 1224, endPoint y: 17, distance: 10.7
click at [1234, 19] on div "× Custom Document is saved to Client Document Storage" at bounding box center [624, 38] width 1262 height 46
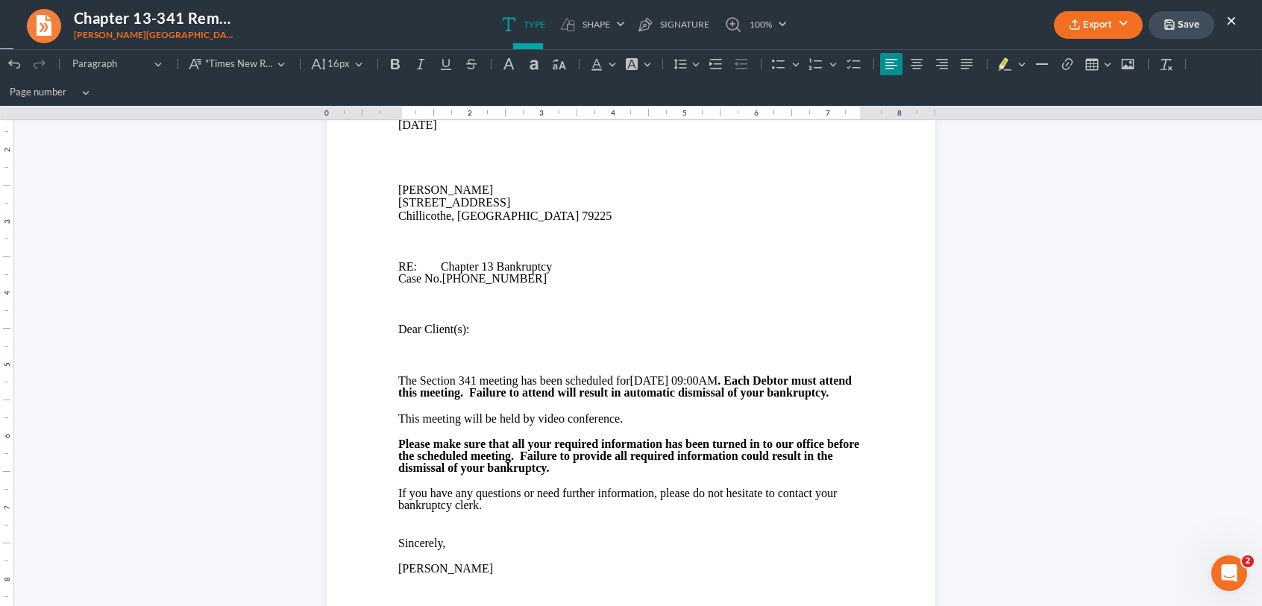
click at [1233, 17] on button "×" at bounding box center [1231, 20] width 10 height 18
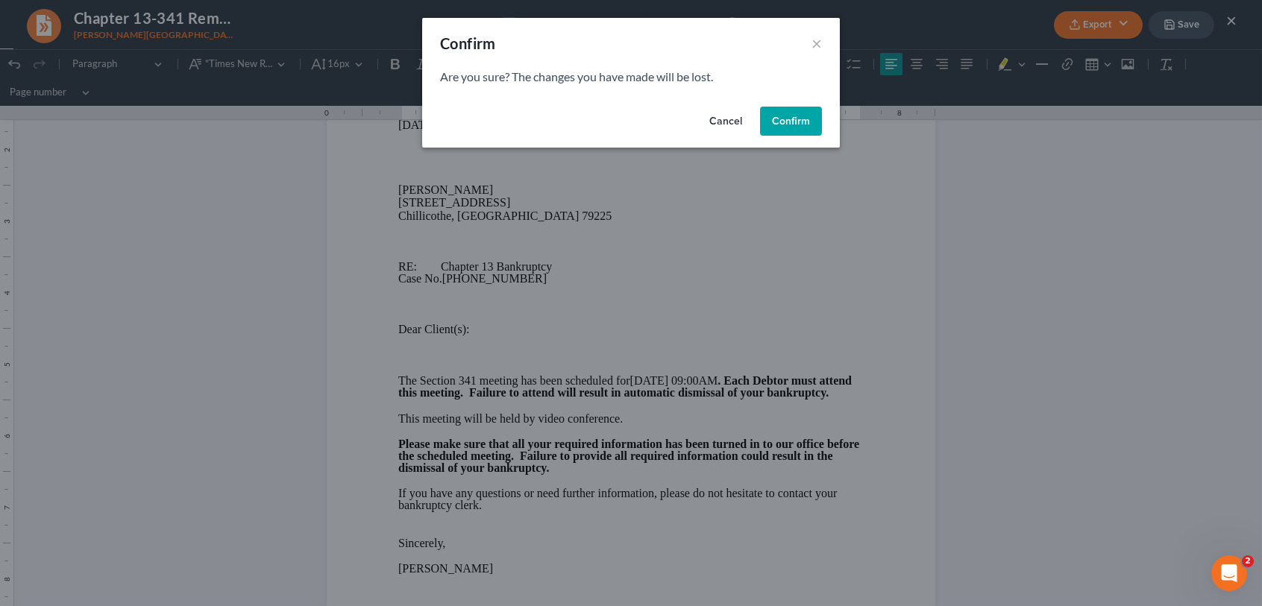
click at [772, 123] on button "Confirm" at bounding box center [791, 122] width 62 height 30
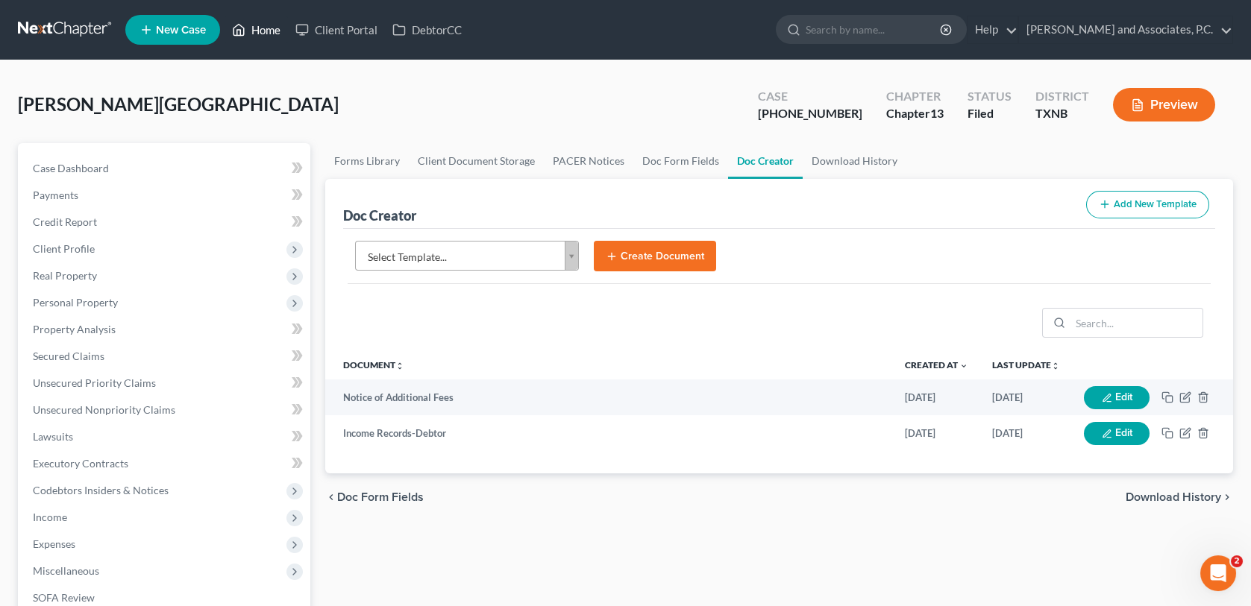
click at [271, 29] on link "Home" at bounding box center [255, 29] width 63 height 27
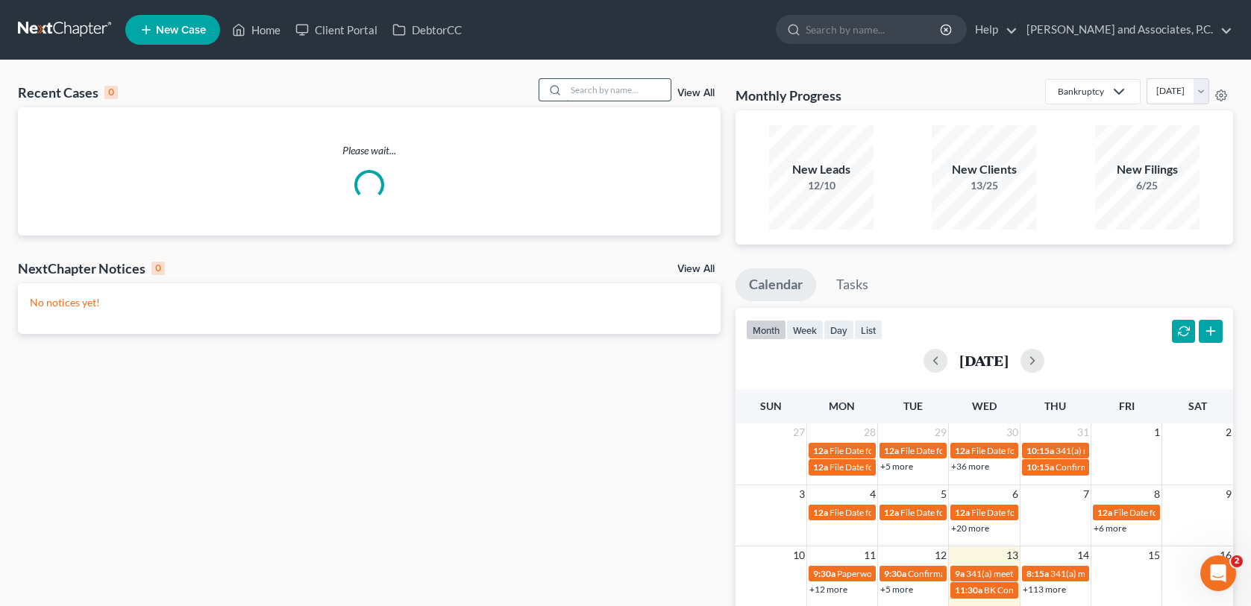
click at [574, 98] on input "search" at bounding box center [618, 90] width 104 height 22
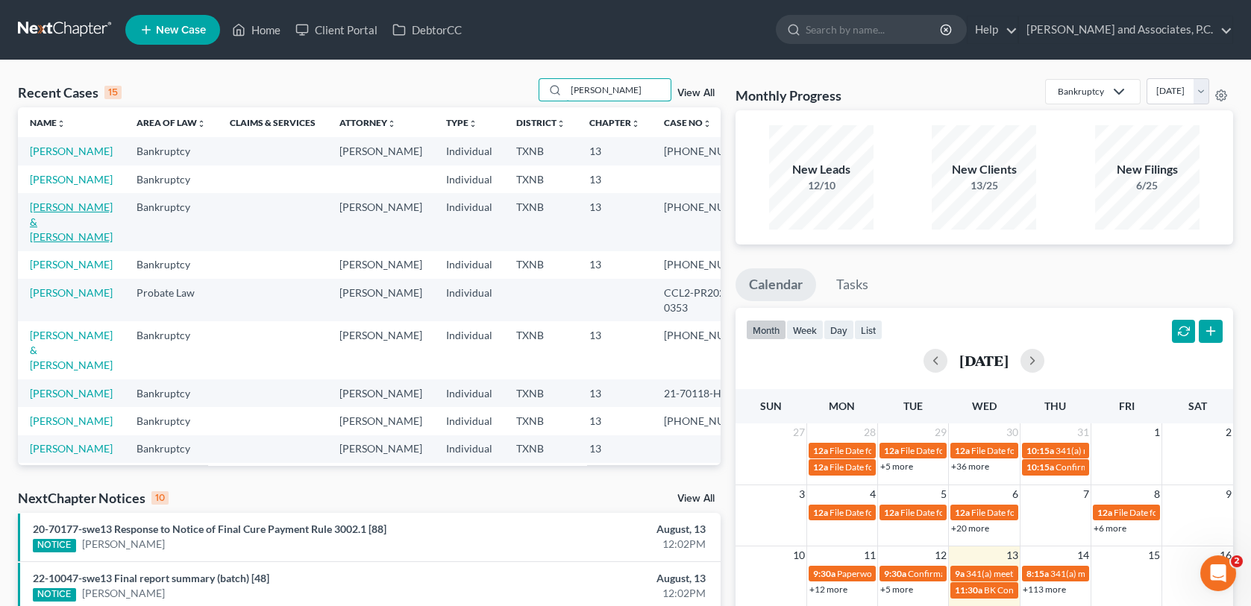
type input "perez"
click at [65, 224] on link "[PERSON_NAME] & [PERSON_NAME]" at bounding box center [71, 222] width 83 height 43
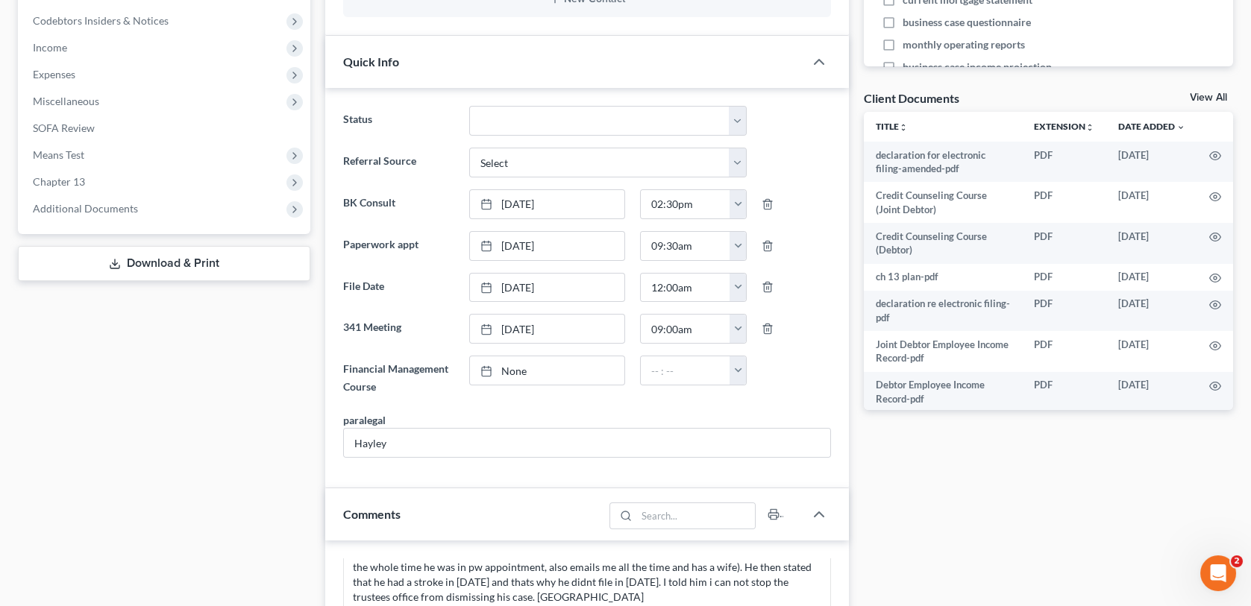
scroll to position [448, 0]
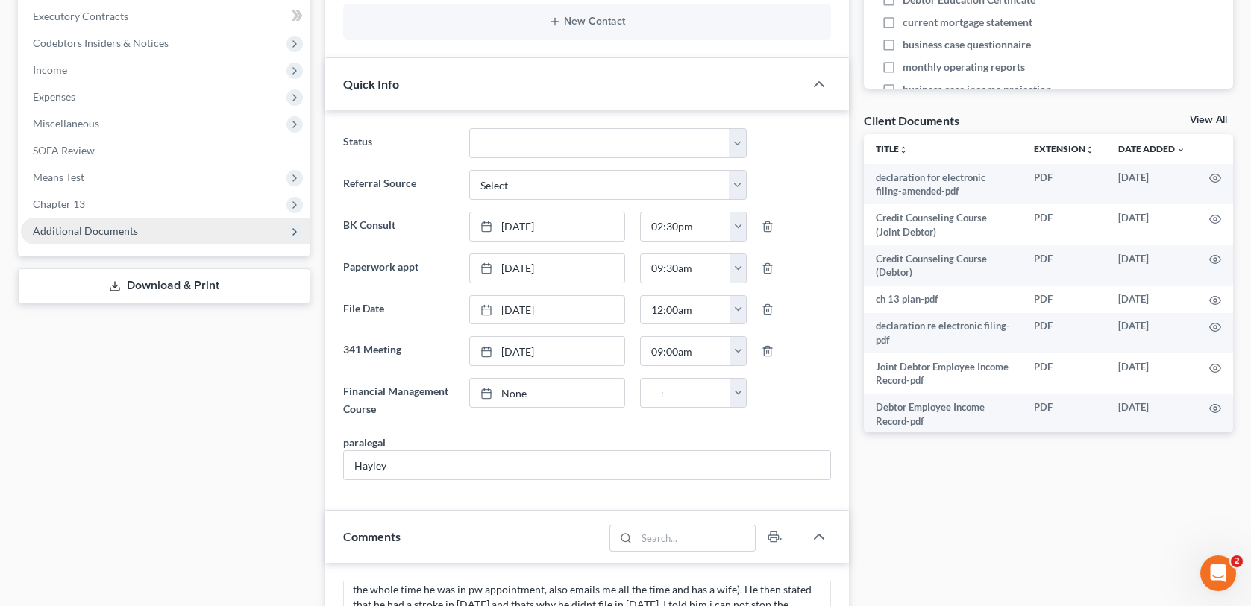
click at [116, 234] on span "Additional Documents" at bounding box center [85, 230] width 105 height 13
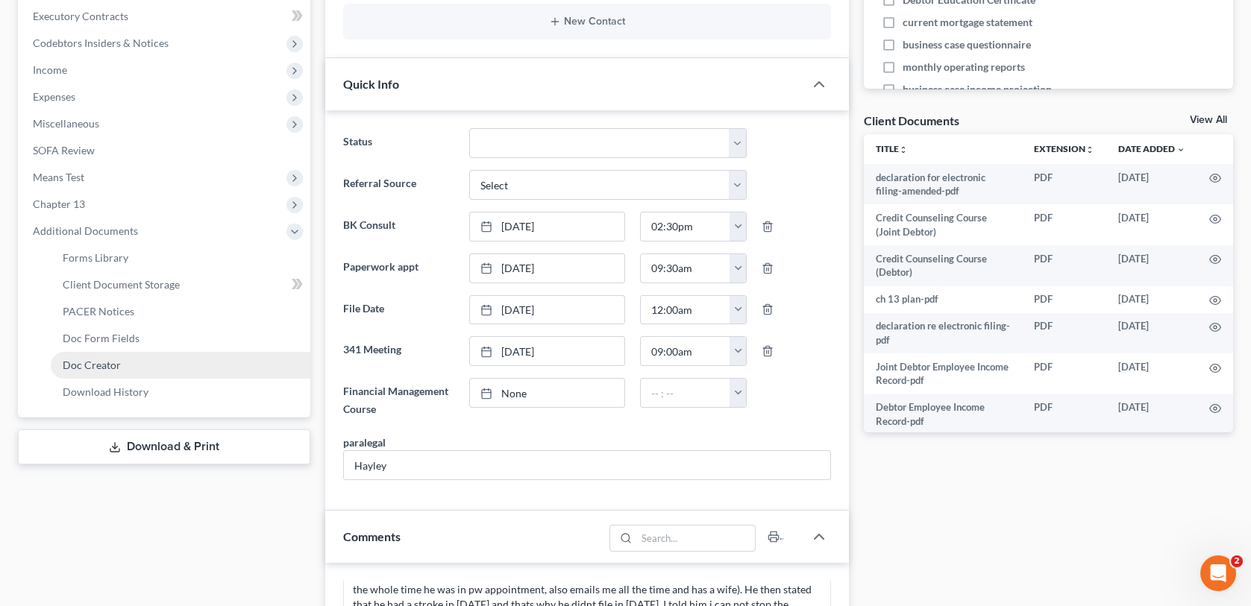
click at [102, 360] on span "Doc Creator" at bounding box center [92, 365] width 58 height 13
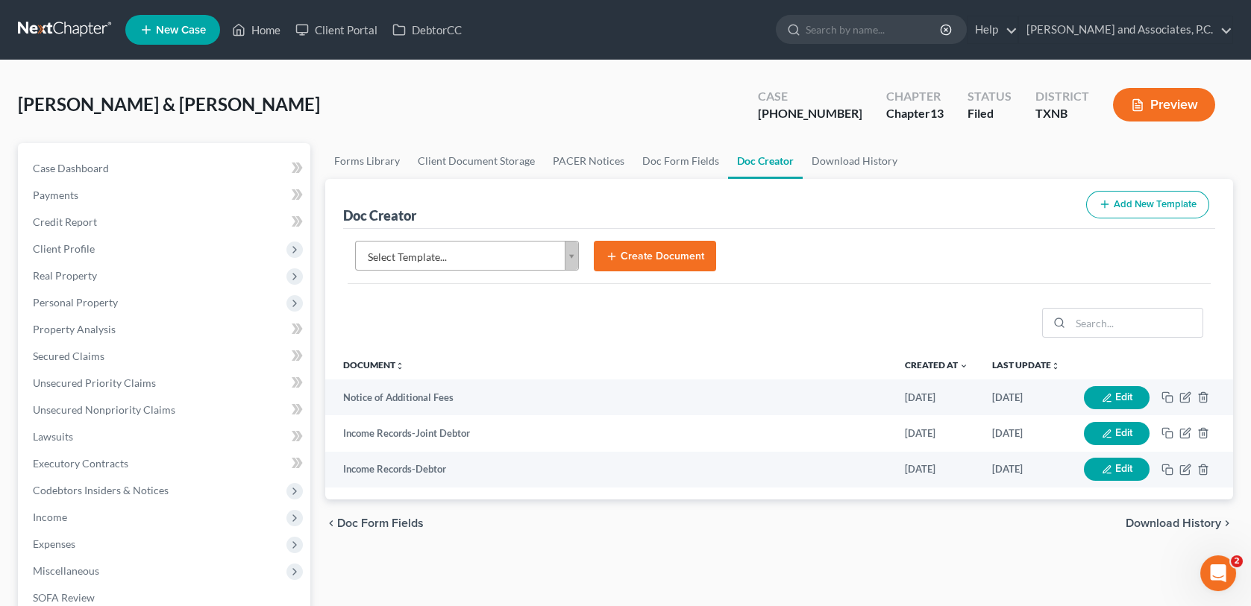
click at [571, 256] on body "Home New Case Client Portal DebtorCC Monte J. White and Associates, P.C. wfinfo…" at bounding box center [625, 484] width 1251 height 969
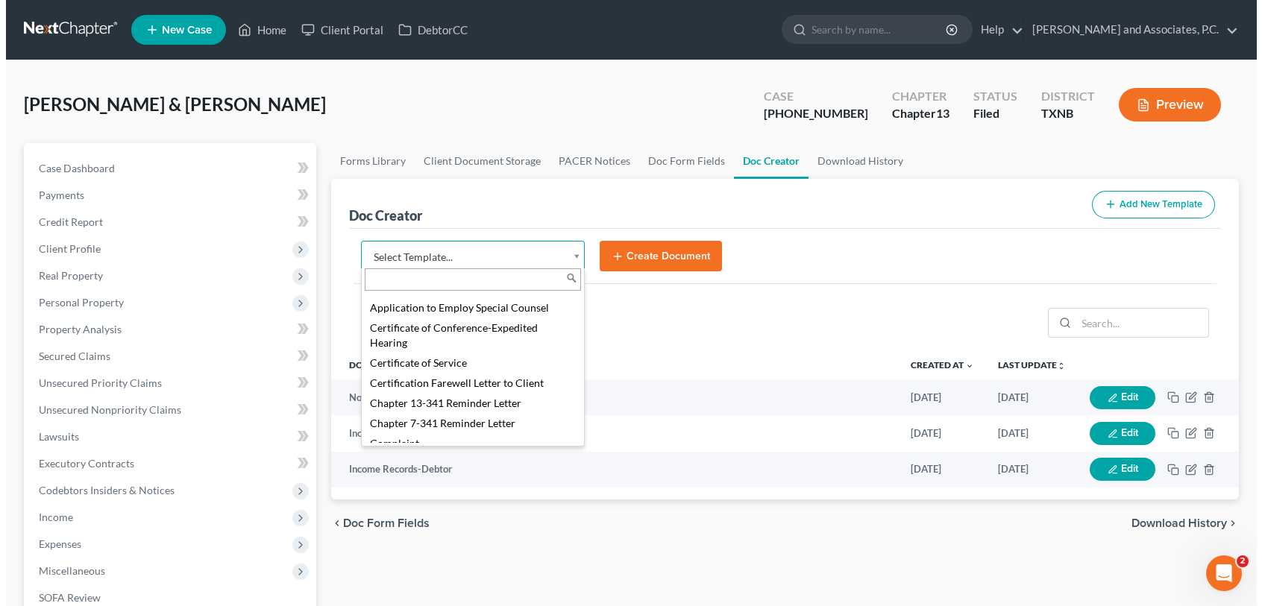
scroll to position [373, 0]
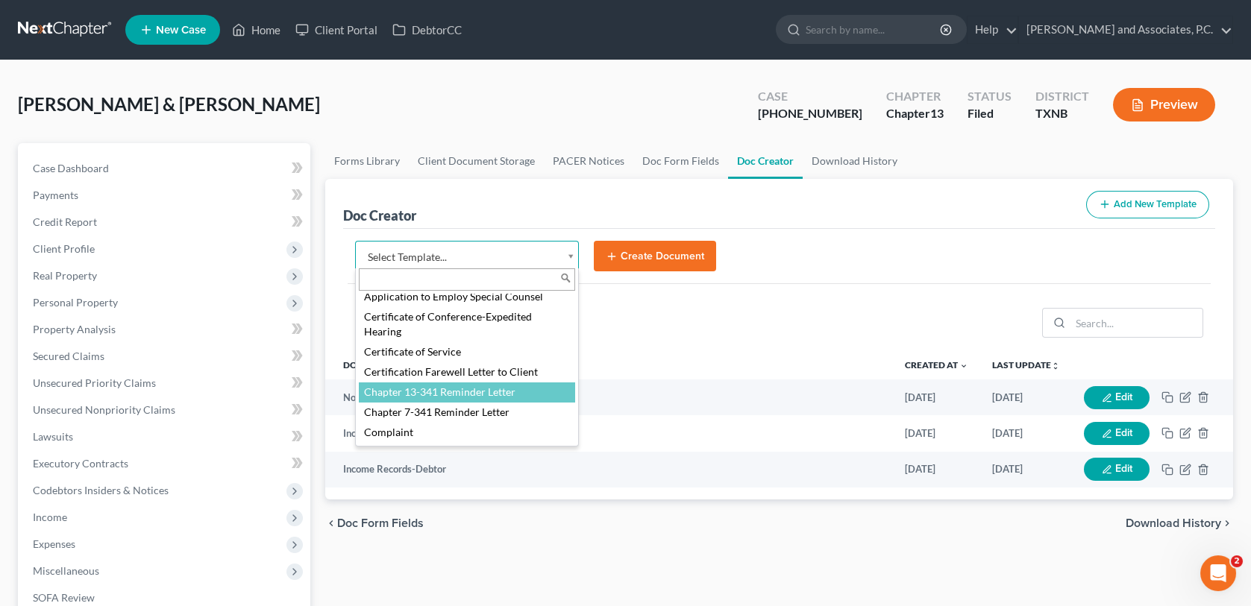
select select "77110"
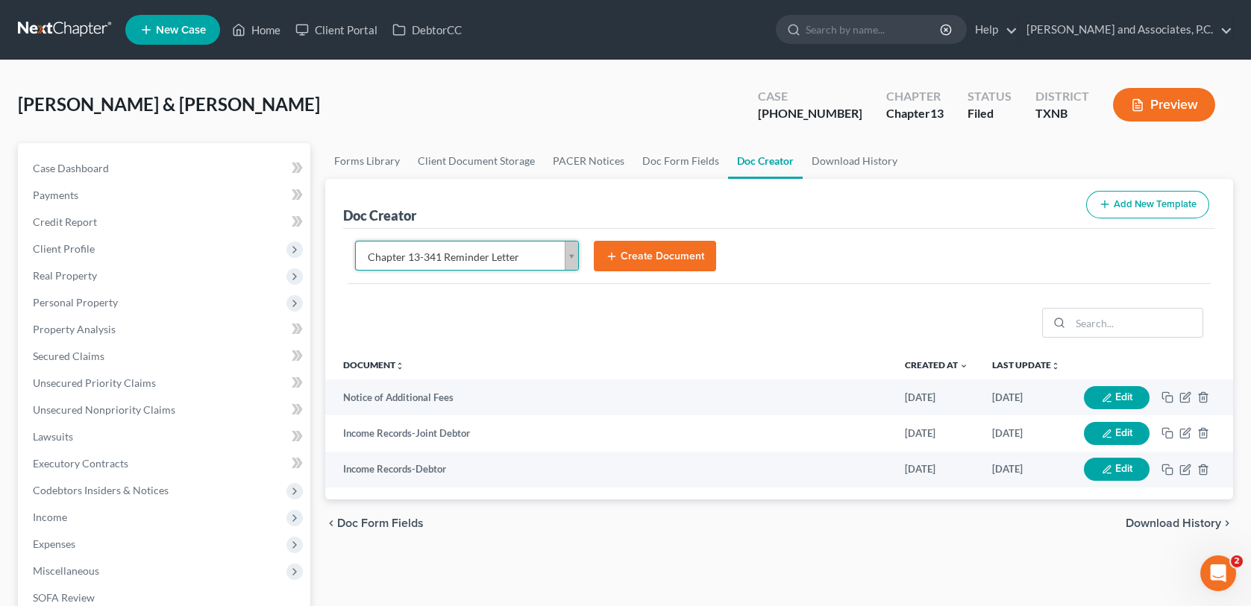
click at [642, 252] on button "Create Document" at bounding box center [655, 256] width 122 height 31
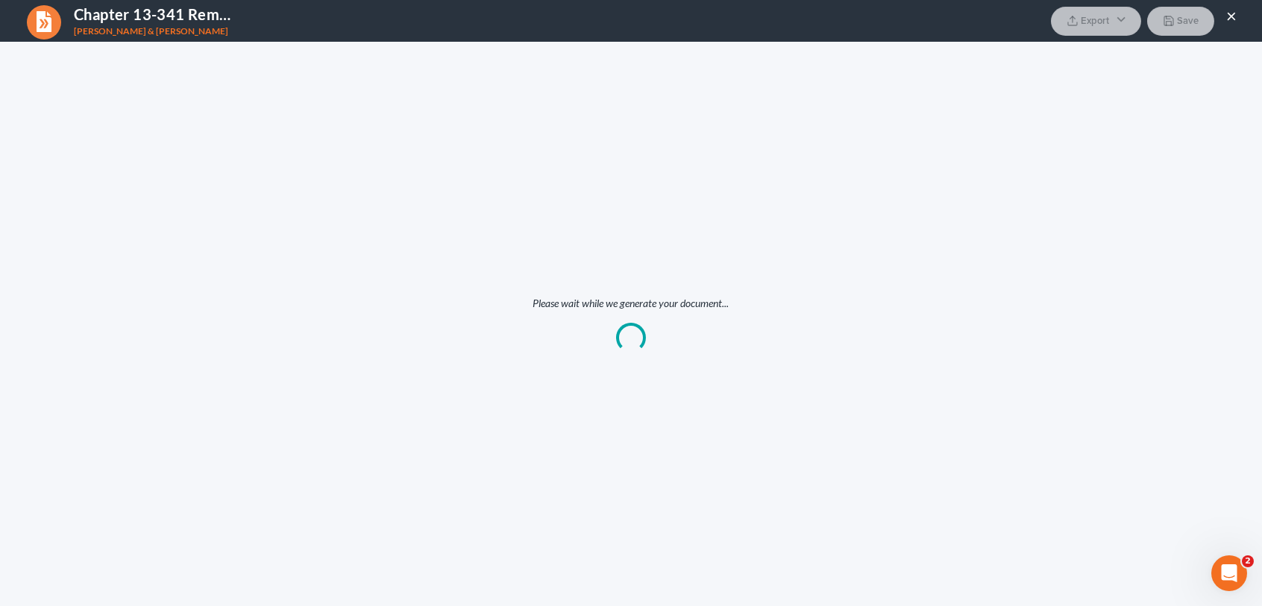
scroll to position [0, 0]
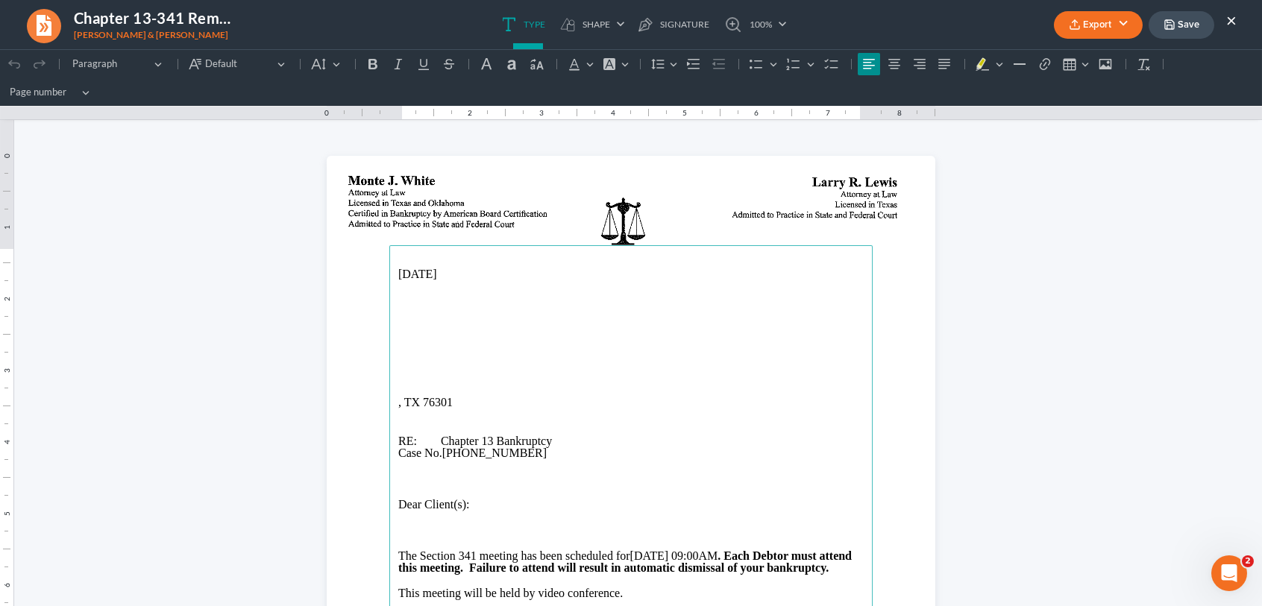
click at [390, 365] on main "08/13/2025 , TX 76301 RE: Chapter 13 Bankruptcy Case No. 25-70191-13 Dear Clien…" at bounding box center [630, 549] width 483 height 609
click at [474, 367] on p "1716 Lucile Ave, Wichita Falls, TX 76301" at bounding box center [630, 365] width 465 height 12
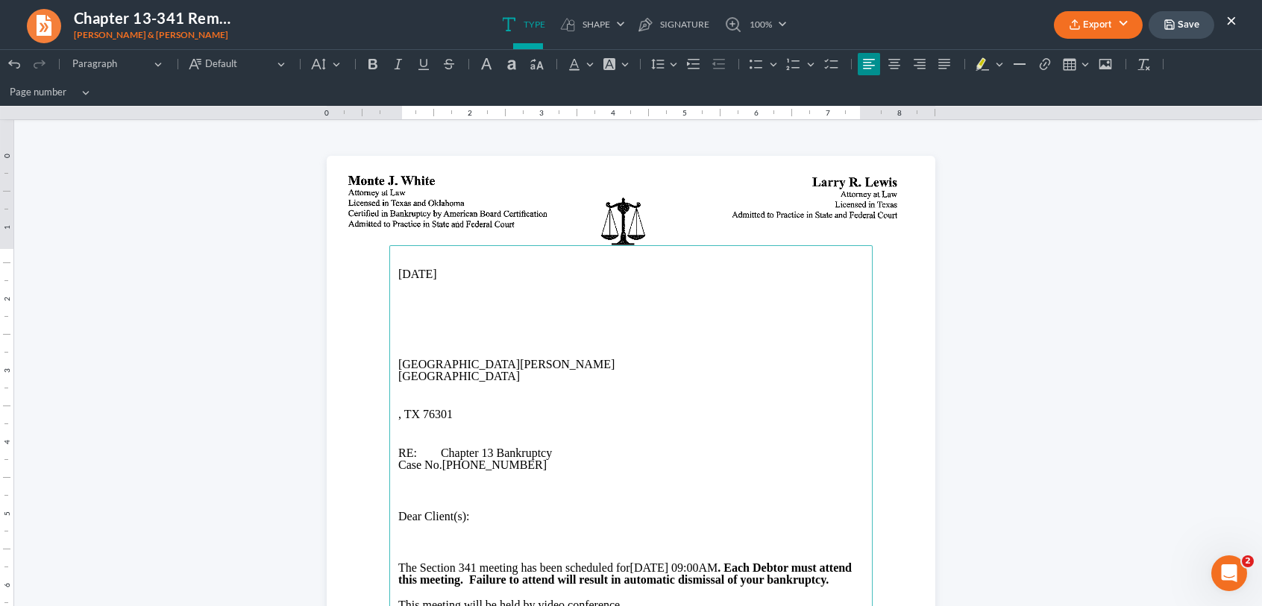
drag, startPoint x: 394, startPoint y: 354, endPoint x: 483, endPoint y: 312, distance: 98.8
click at [398, 354] on p "Rich Text Editor, page-0-main" at bounding box center [630, 351] width 465 height 13
drag, startPoint x: 448, startPoint y: 414, endPoint x: 388, endPoint y: 415, distance: 60.4
click at [389, 415] on main "08/13/2025 Alfred Perez & Patricia Perez 1716 Lucile Ave Wichita Falls, TX 7630…" at bounding box center [630, 549] width 483 height 609
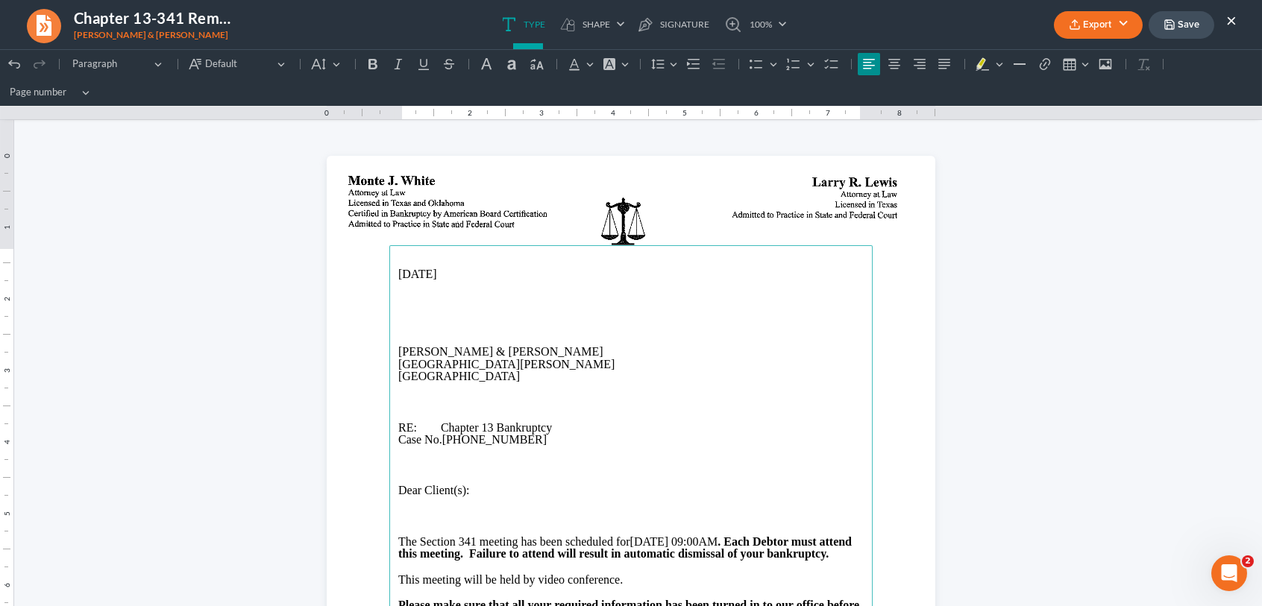
click at [398, 305] on p "Rich Text Editor, page-0-main" at bounding box center [630, 300] width 465 height 13
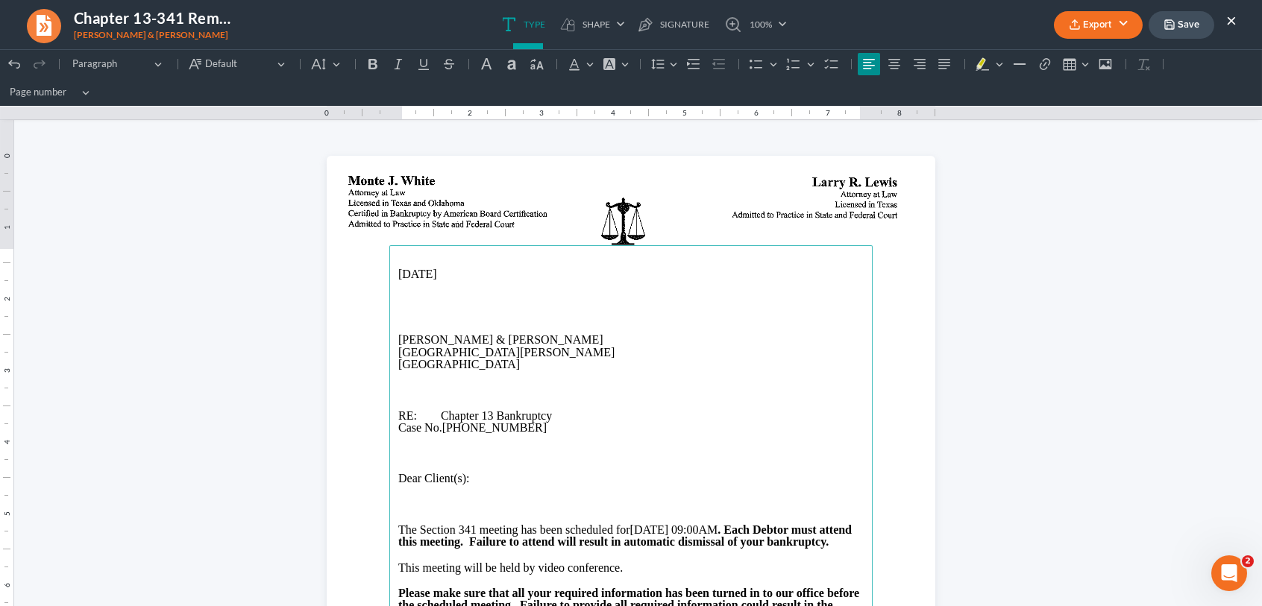
click at [1105, 24] on button "Export" at bounding box center [1098, 25] width 89 height 28
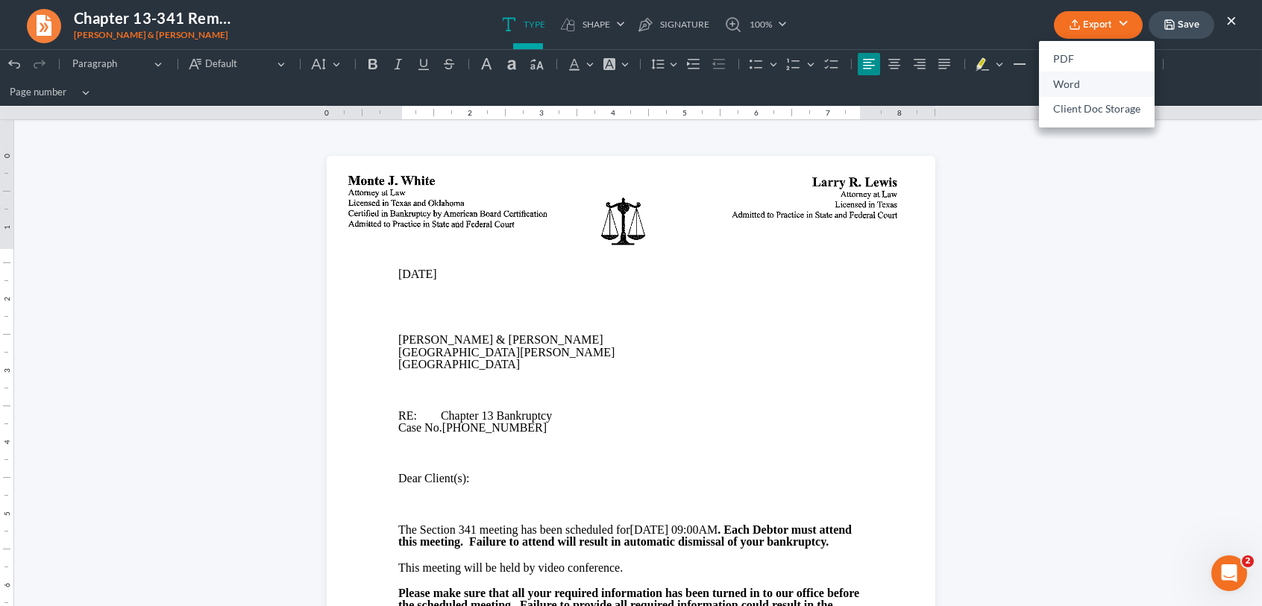
click at [1075, 84] on link "Word" at bounding box center [1097, 84] width 116 height 25
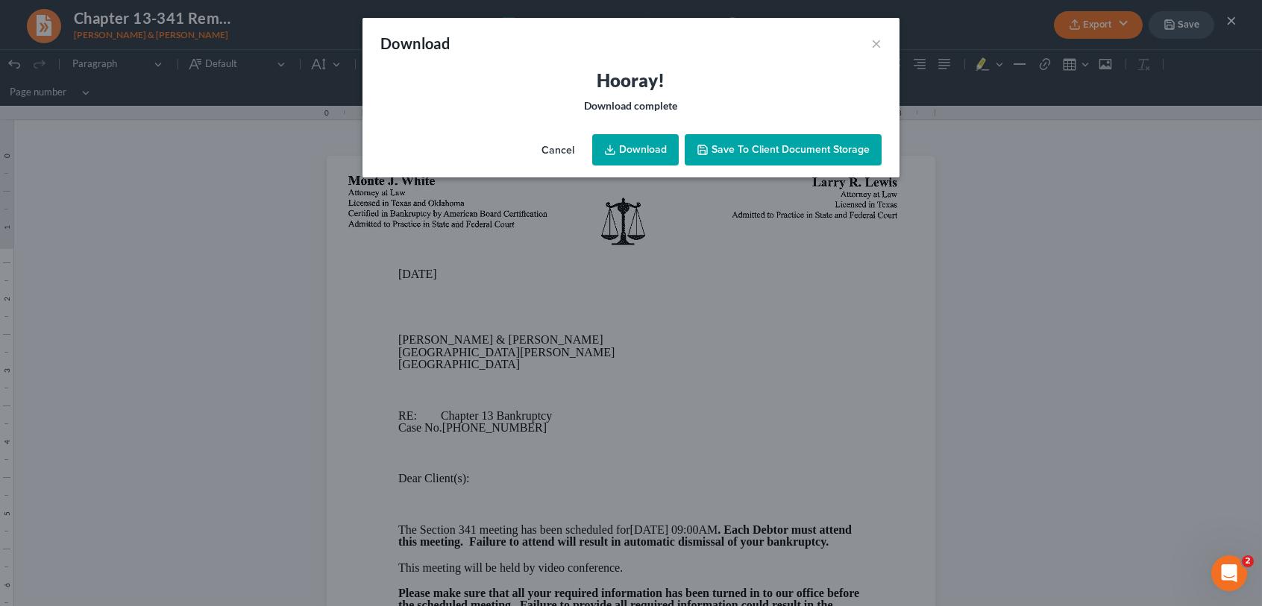
click at [656, 160] on link "Download" at bounding box center [635, 149] width 87 height 31
click at [740, 151] on span "Save to Client Document Storage" at bounding box center [791, 149] width 158 height 13
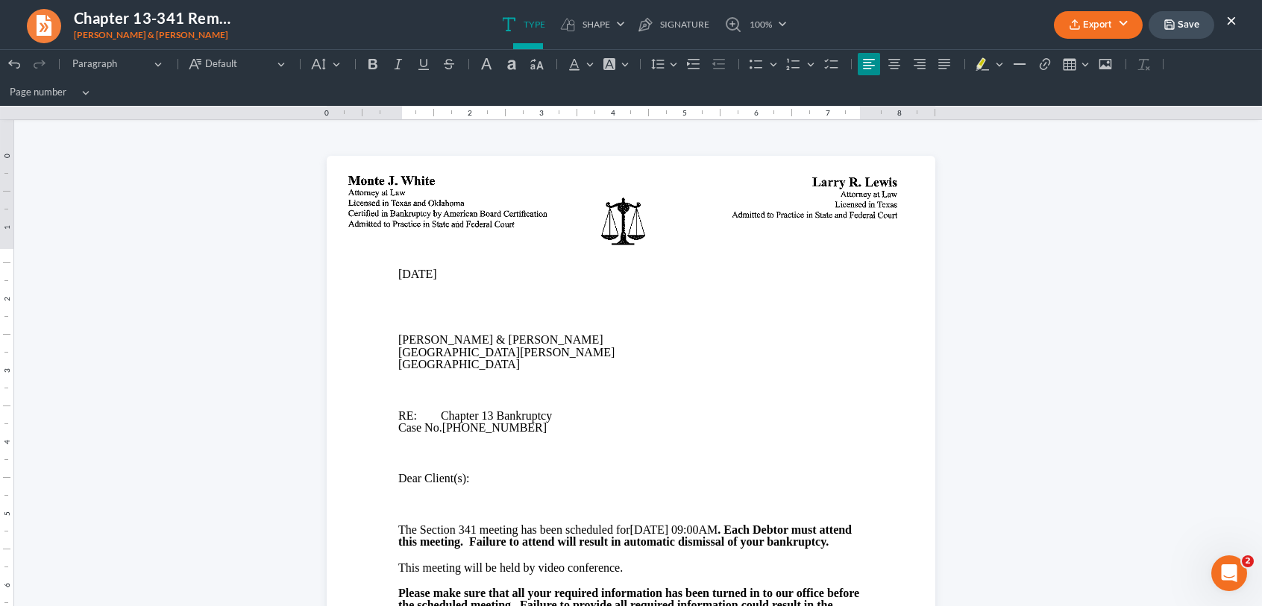
click at [1193, 25] on button "Save" at bounding box center [1182, 25] width 66 height 28
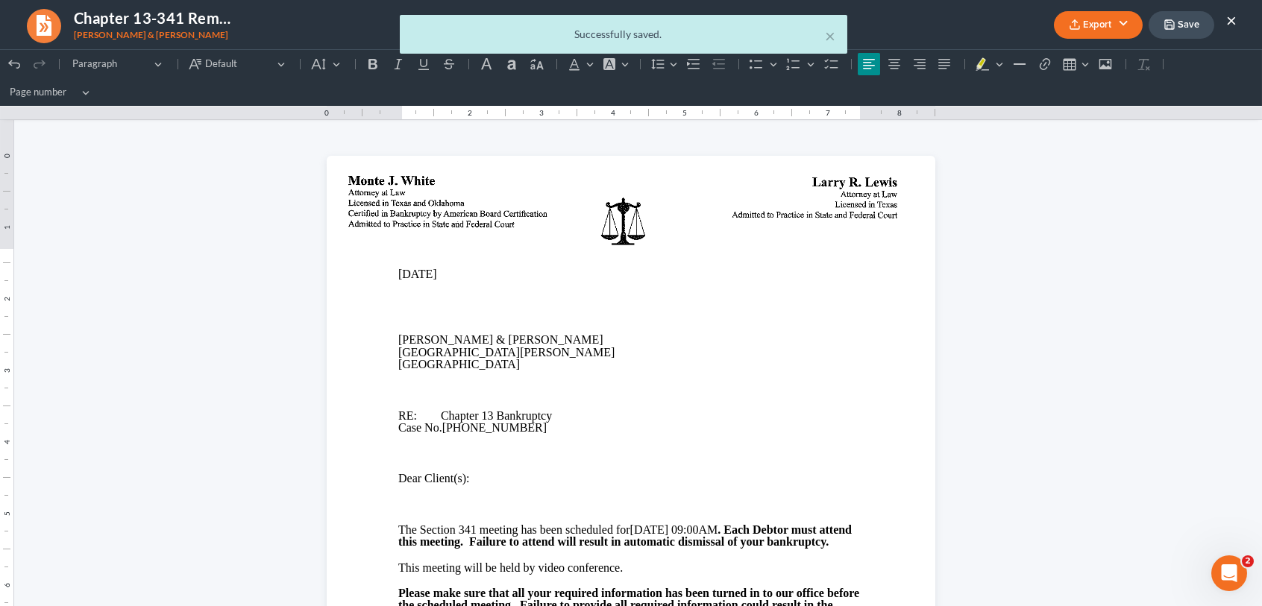
click at [1234, 19] on body "Home New Case Client Portal DebtorCC Monte J. White and Associates, P.C. wfinfo…" at bounding box center [631, 484] width 1262 height 969
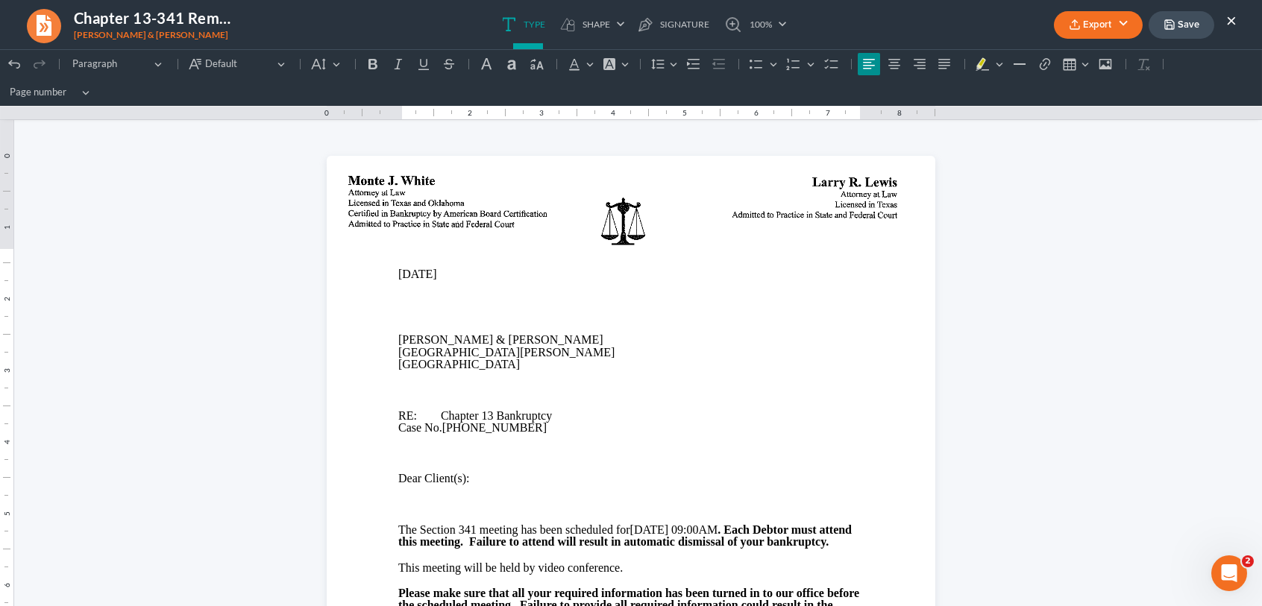
click at [1234, 19] on button "×" at bounding box center [1231, 20] width 10 height 18
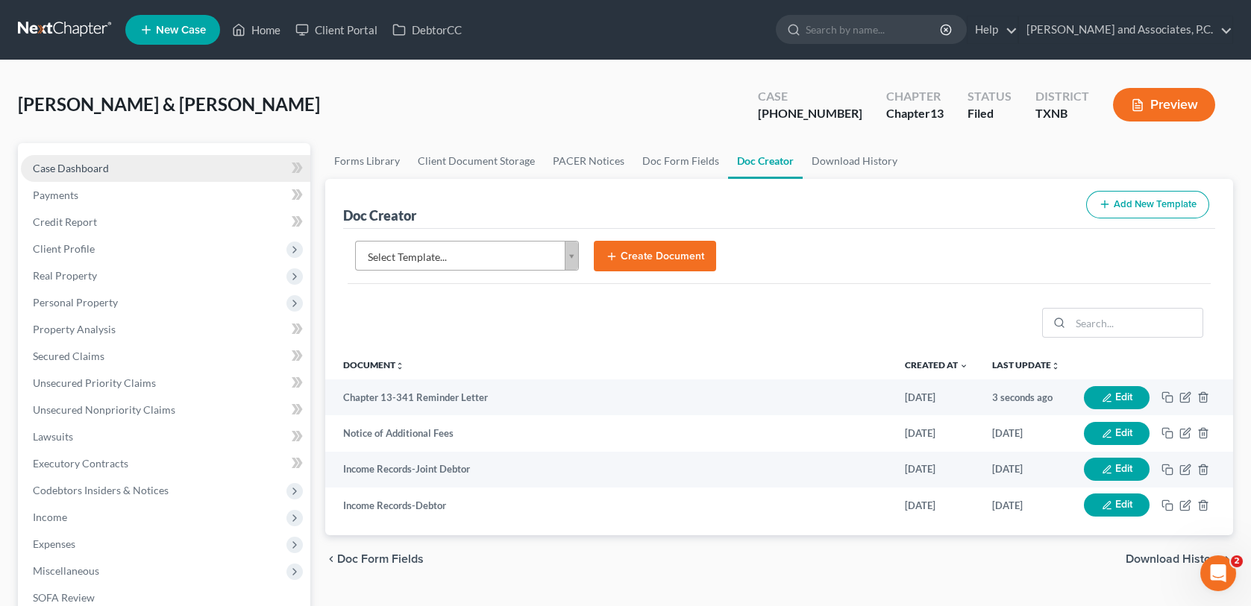
click at [102, 165] on span "Case Dashboard" at bounding box center [71, 168] width 76 height 13
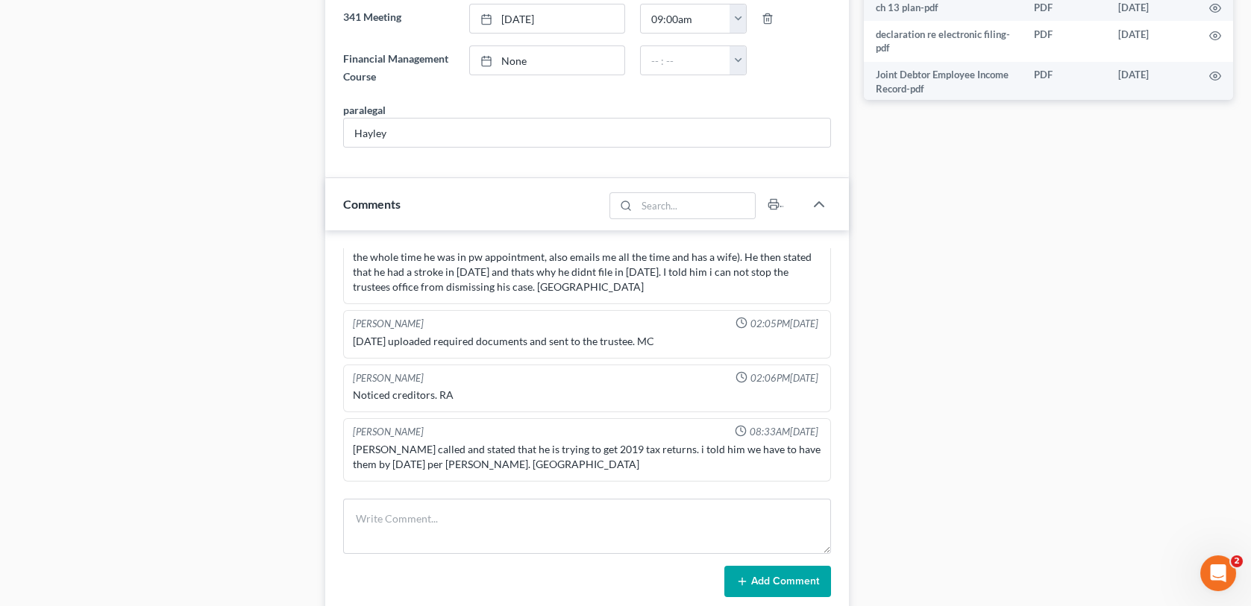
scroll to position [895, 0]
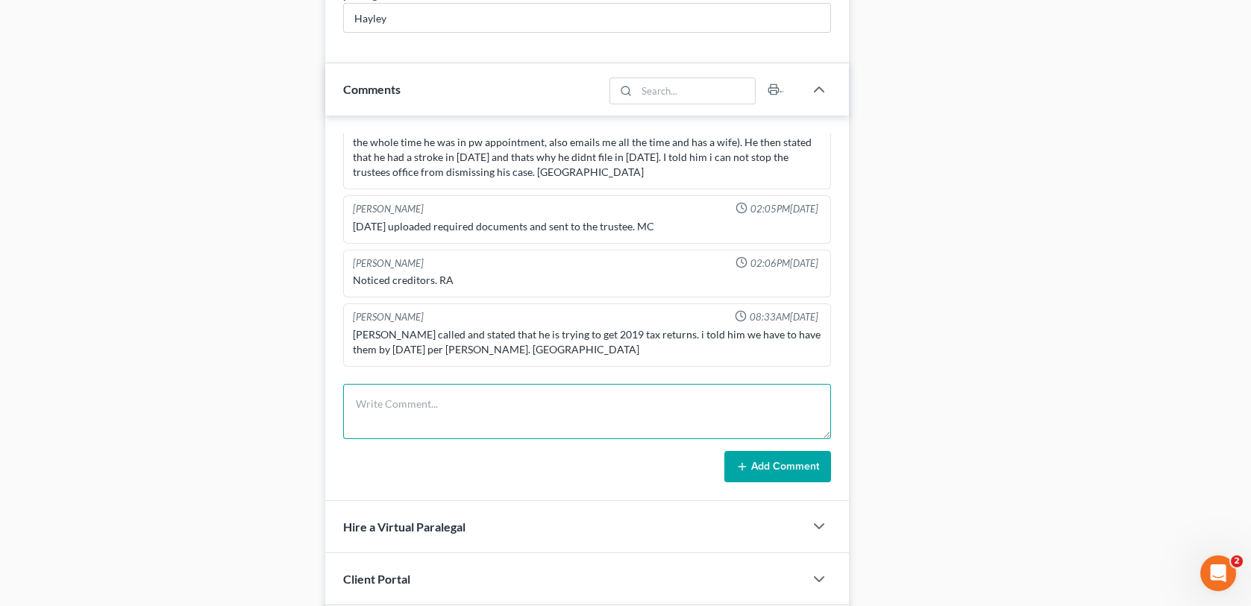
click at [371, 418] on textarea at bounding box center [586, 411] width 487 height 55
type textarea "Mailed 341 reminder letter-MC"
click at [779, 461] on button "Add Comment" at bounding box center [777, 466] width 107 height 31
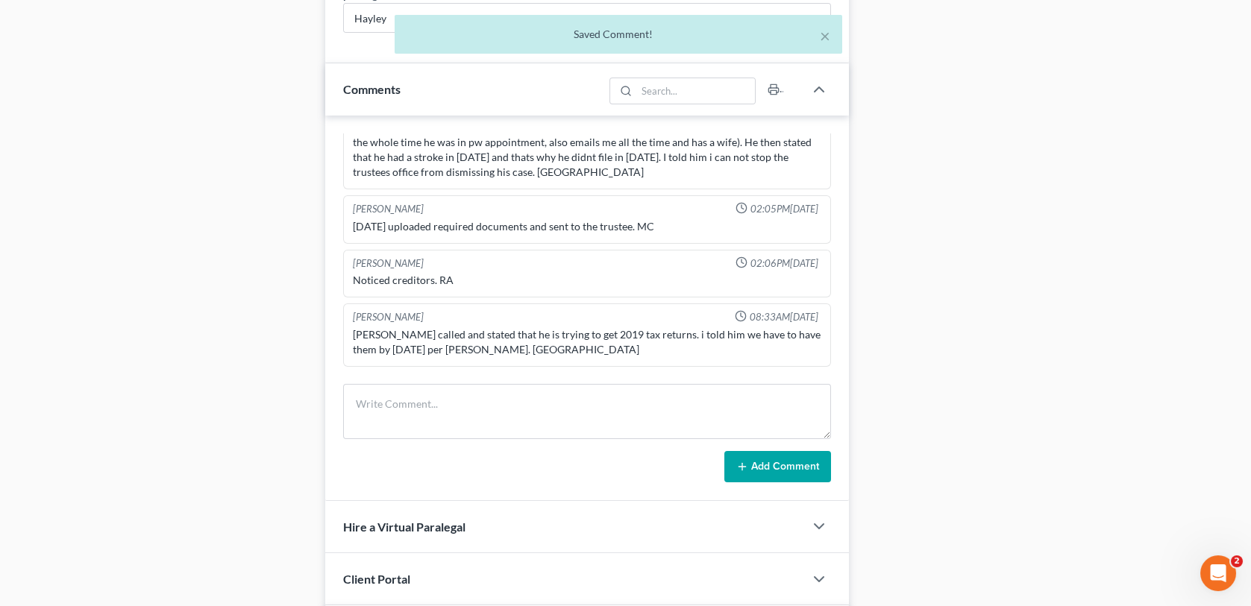
scroll to position [866, 0]
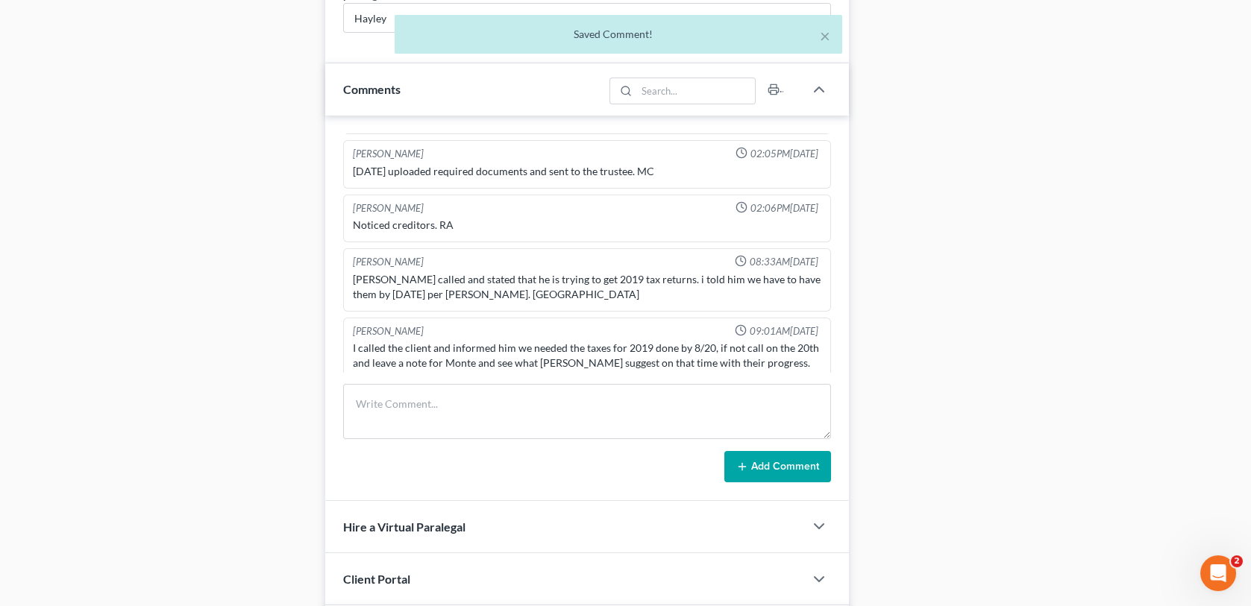
click at [790, 409] on icon "button" at bounding box center [795, 414] width 10 height 10
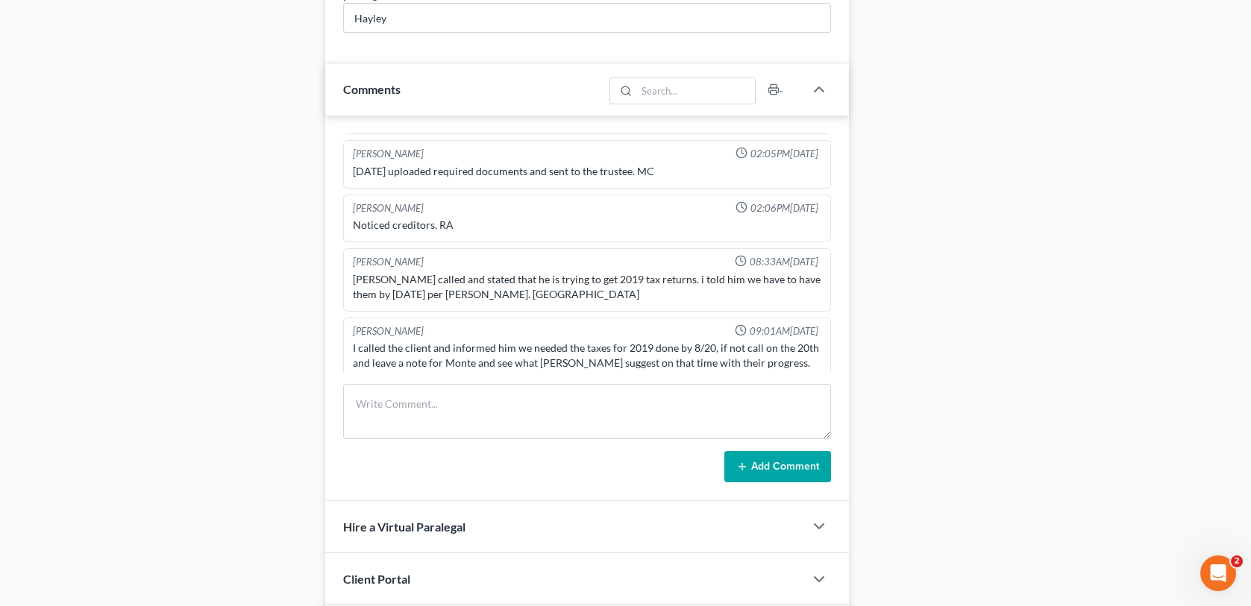
click at [489, 426] on textarea "Mailed 341 reminder letter-MC" at bounding box center [587, 453] width 468 height 55
click at [491, 424] on textarea "Mailed 341 reminder letter 8/27/25-MC" at bounding box center [587, 451] width 468 height 55
type textarea "Mailed 341 reminder letter for 8/27/25-MC"
click at [806, 406] on icon "button" at bounding box center [812, 412] width 12 height 12
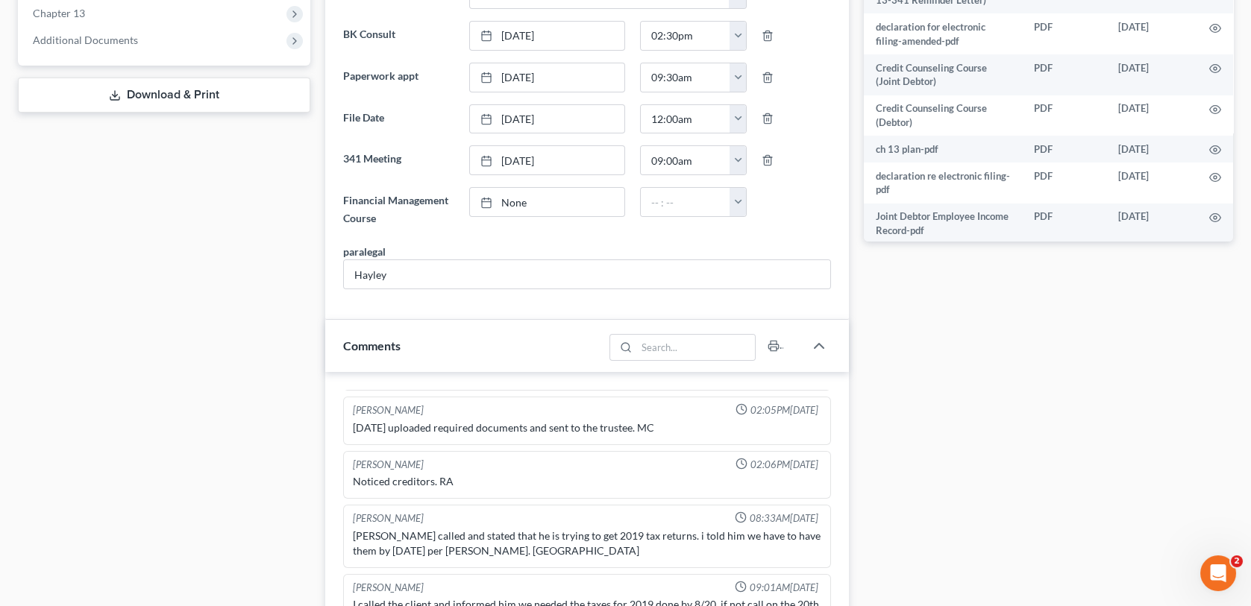
scroll to position [0, 0]
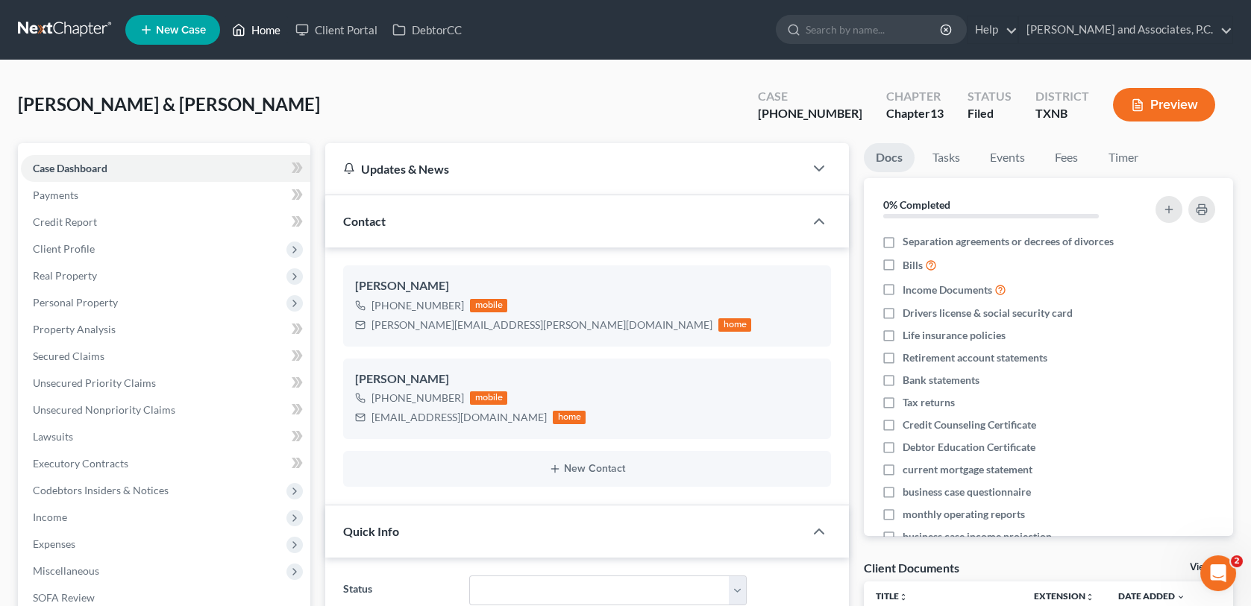
click at [255, 31] on link "Home" at bounding box center [255, 29] width 63 height 27
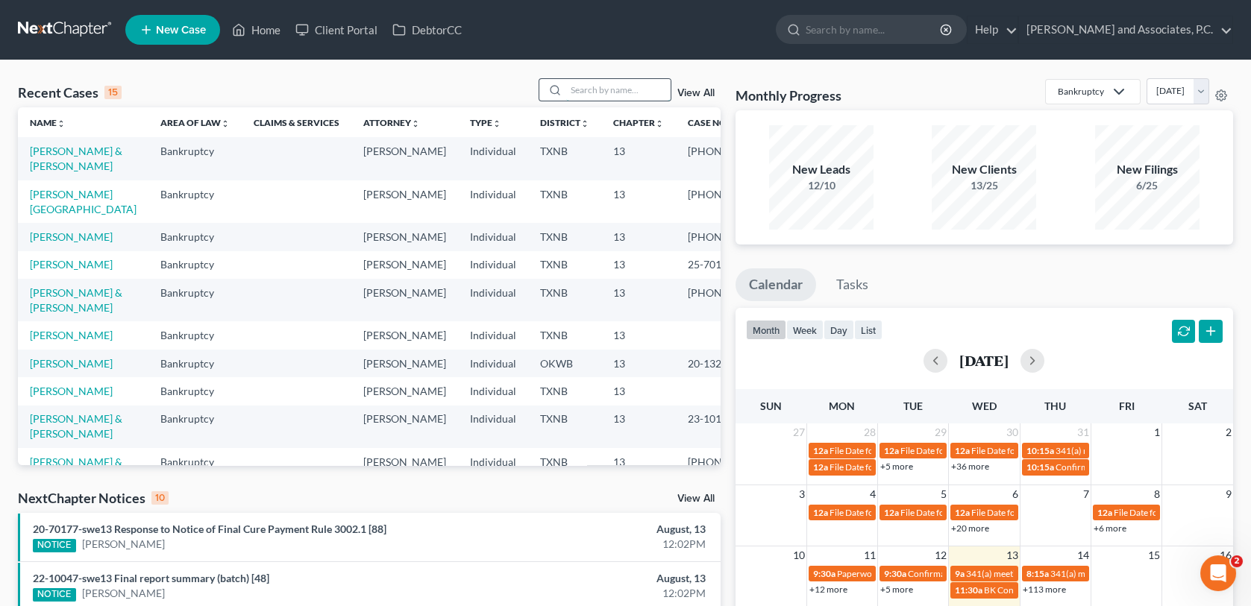
click at [633, 90] on input "search" at bounding box center [618, 90] width 104 height 22
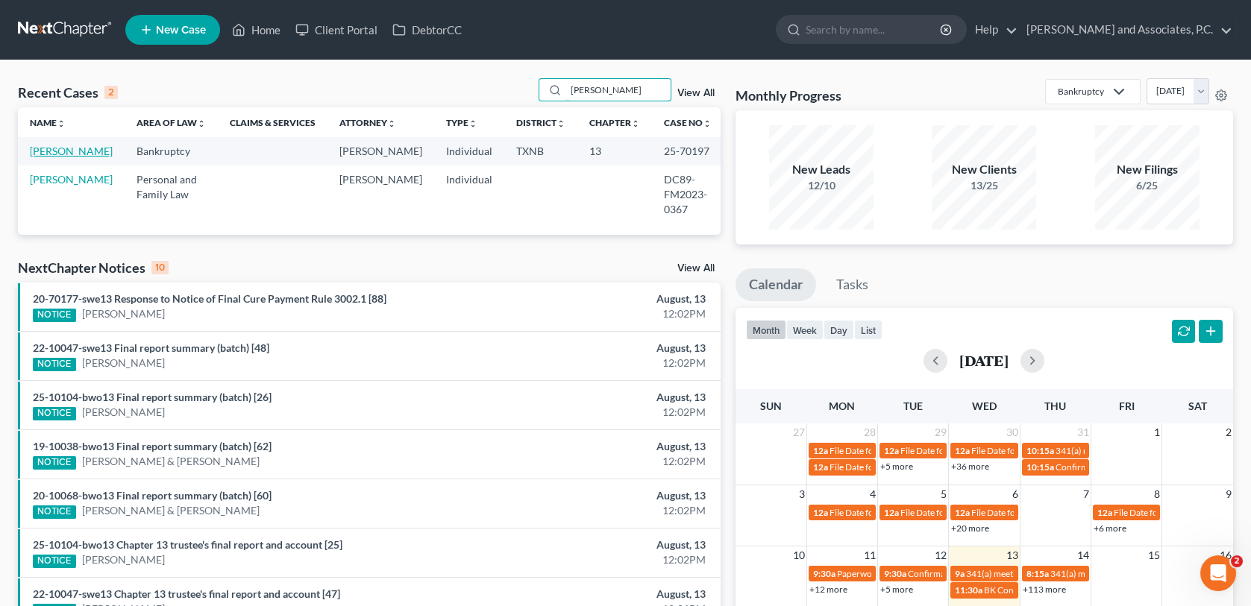
type input "Thompson"
click at [51, 157] on link "[PERSON_NAME]" at bounding box center [71, 151] width 83 height 13
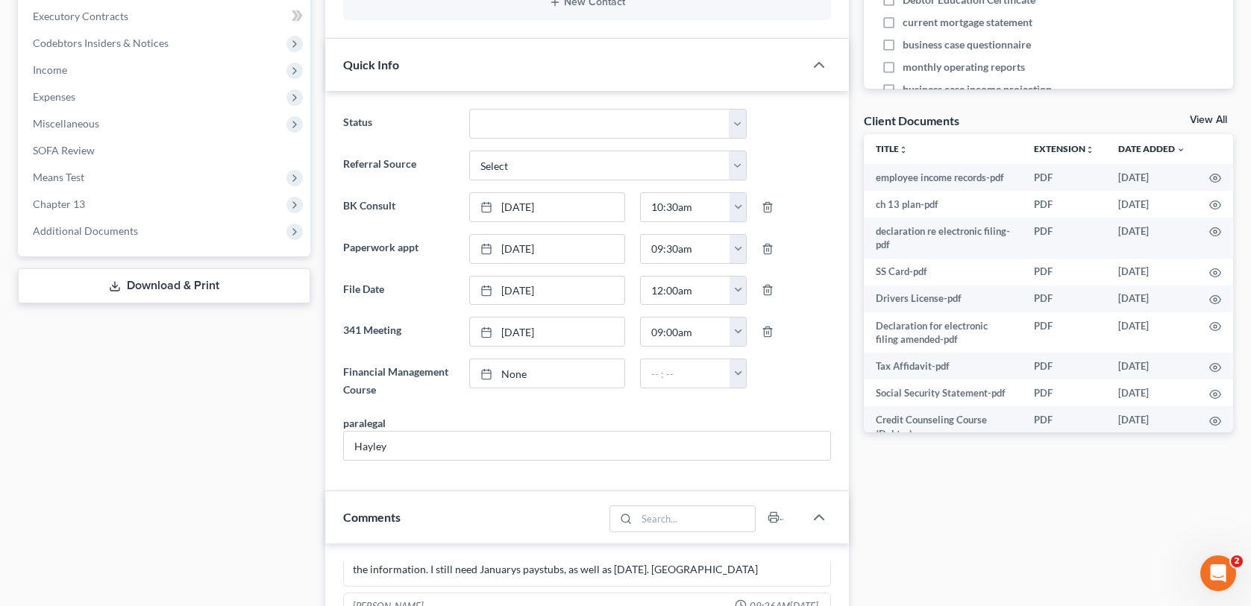
scroll to position [60, 0]
click at [118, 233] on span "Additional Documents" at bounding box center [85, 230] width 105 height 13
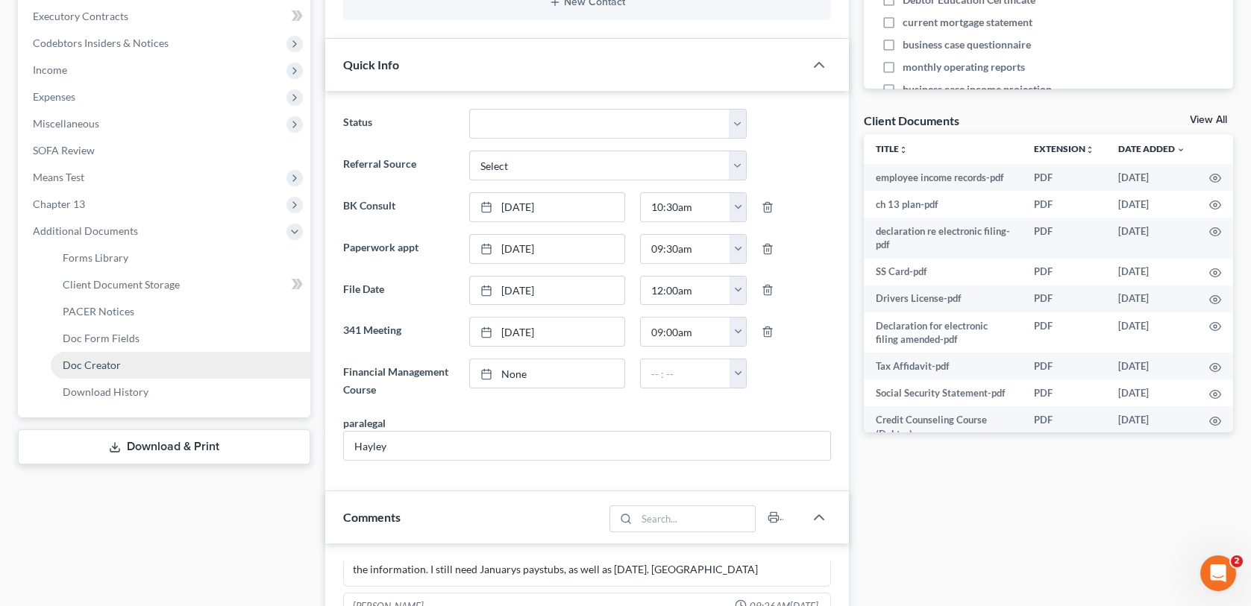
click at [87, 362] on span "Doc Creator" at bounding box center [92, 365] width 58 height 13
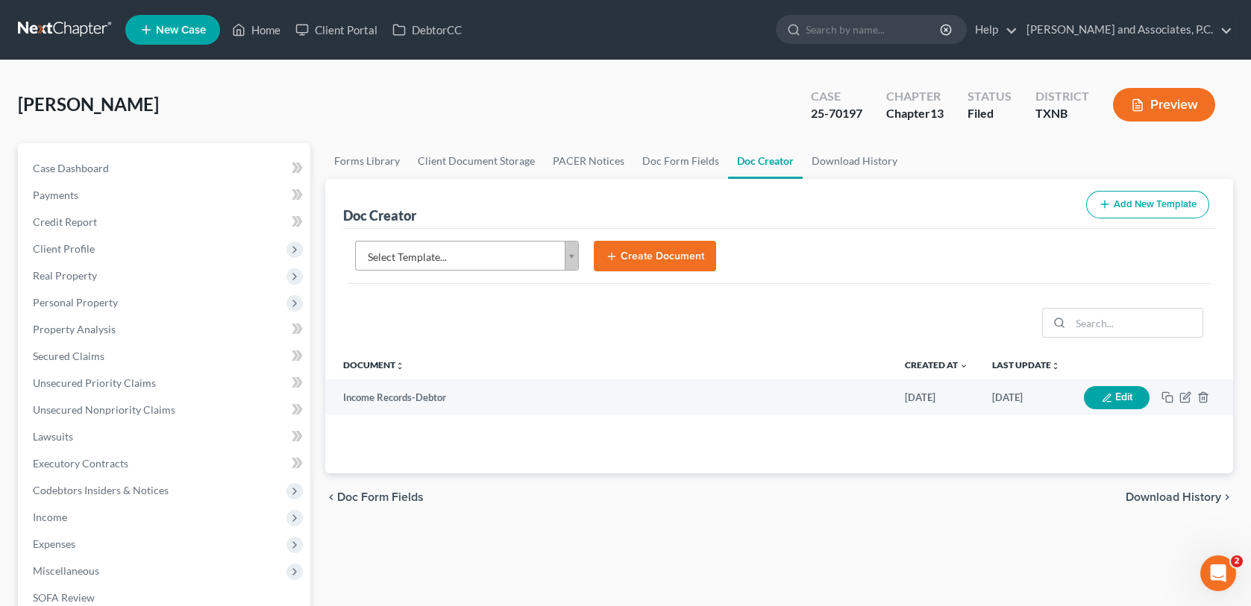
click at [548, 264] on body "Home New Case Client Portal DebtorCC Monte J. White and Associates, P.C. wfinfo…" at bounding box center [625, 484] width 1251 height 969
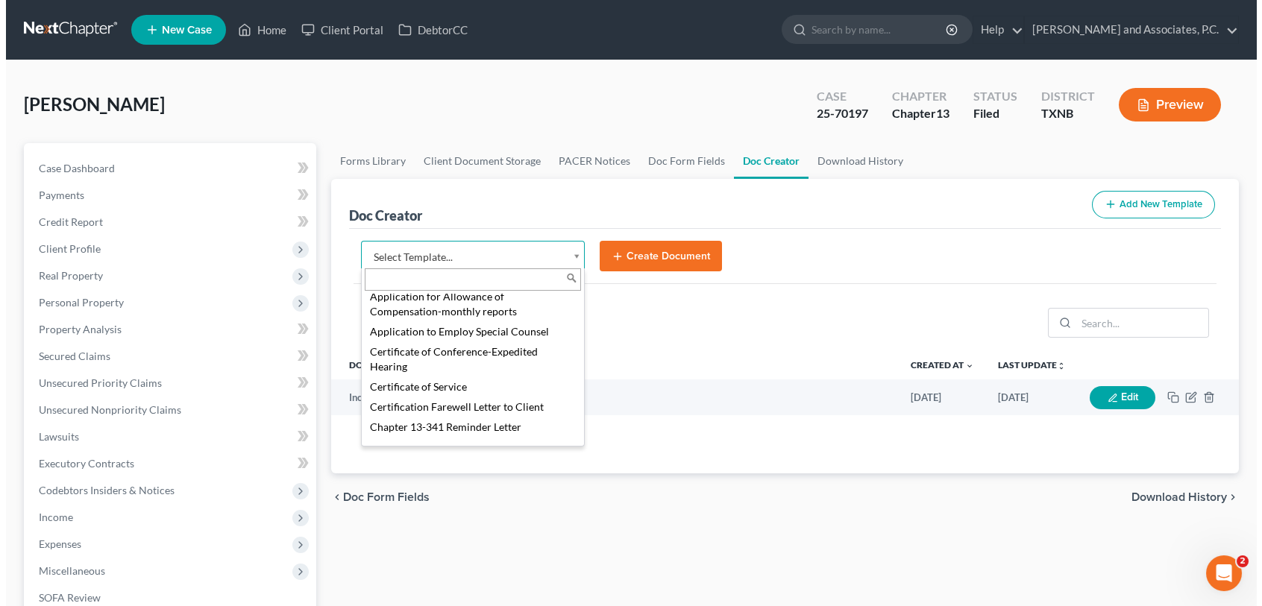
scroll to position [373, 0]
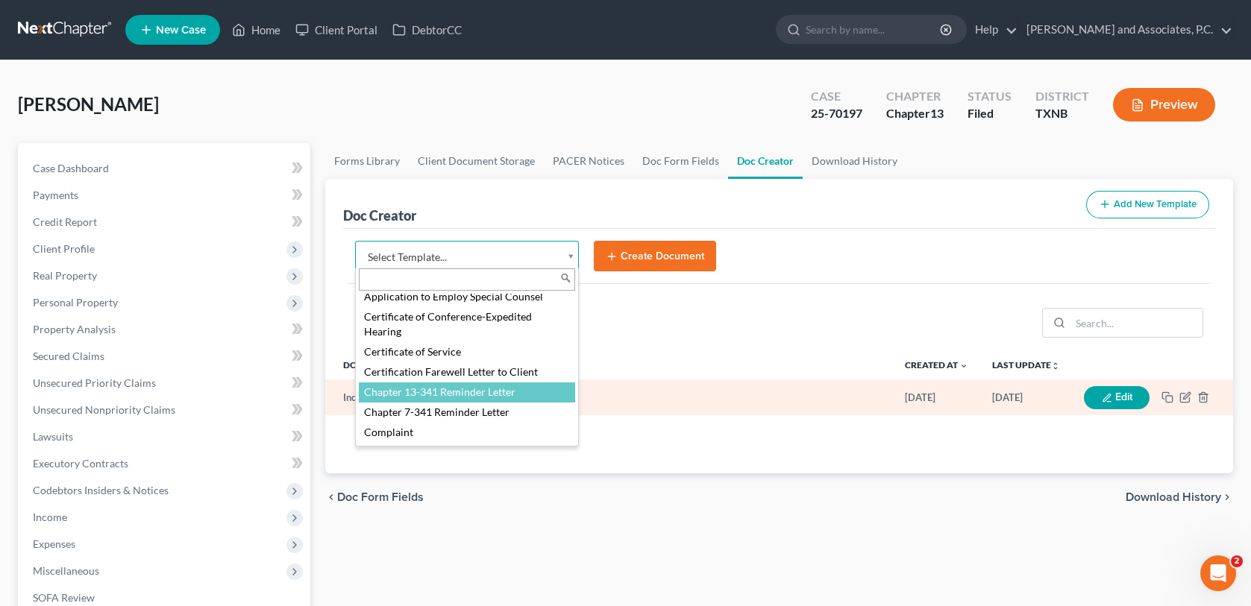
select select "77110"
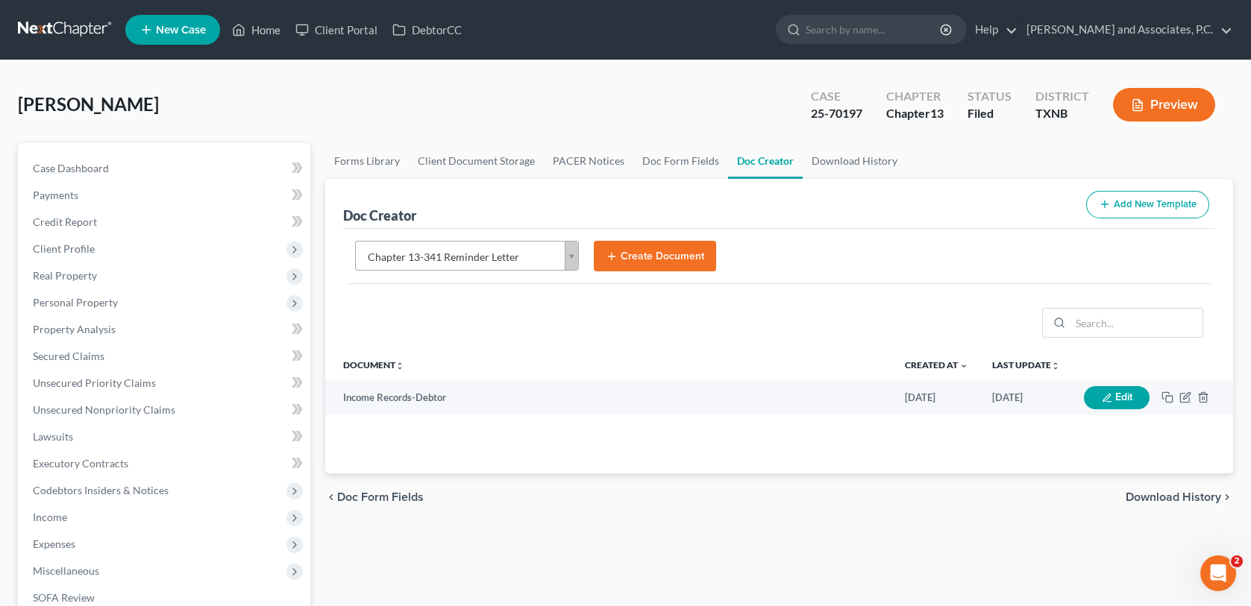
click at [650, 258] on button "Create Document" at bounding box center [655, 256] width 122 height 31
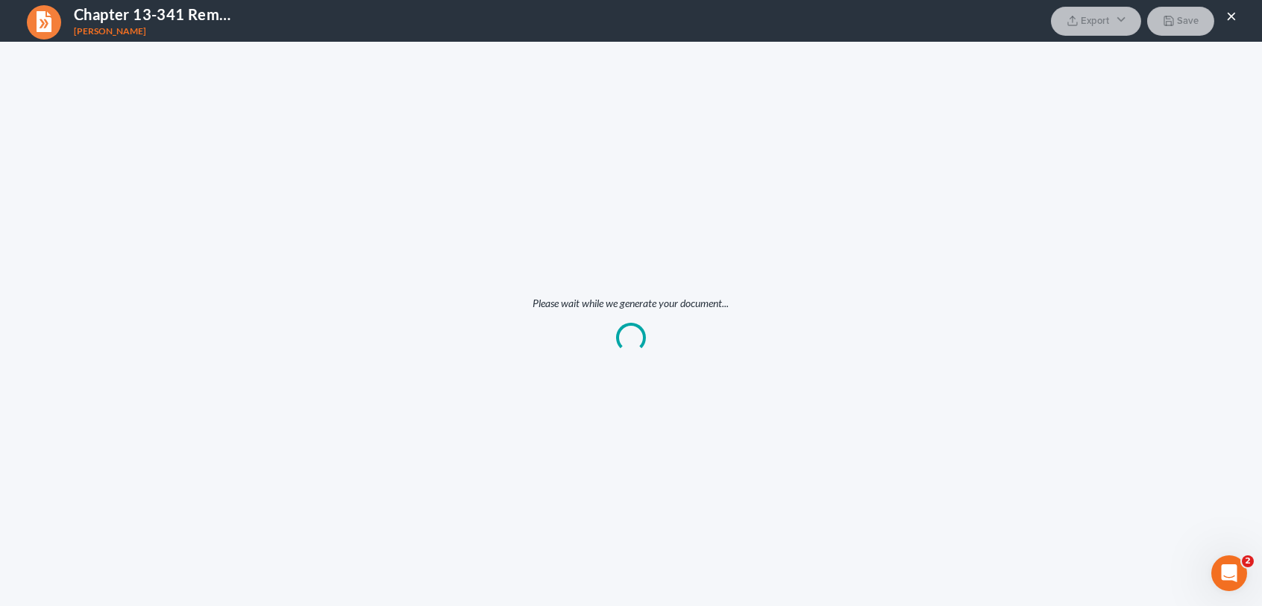
scroll to position [0, 0]
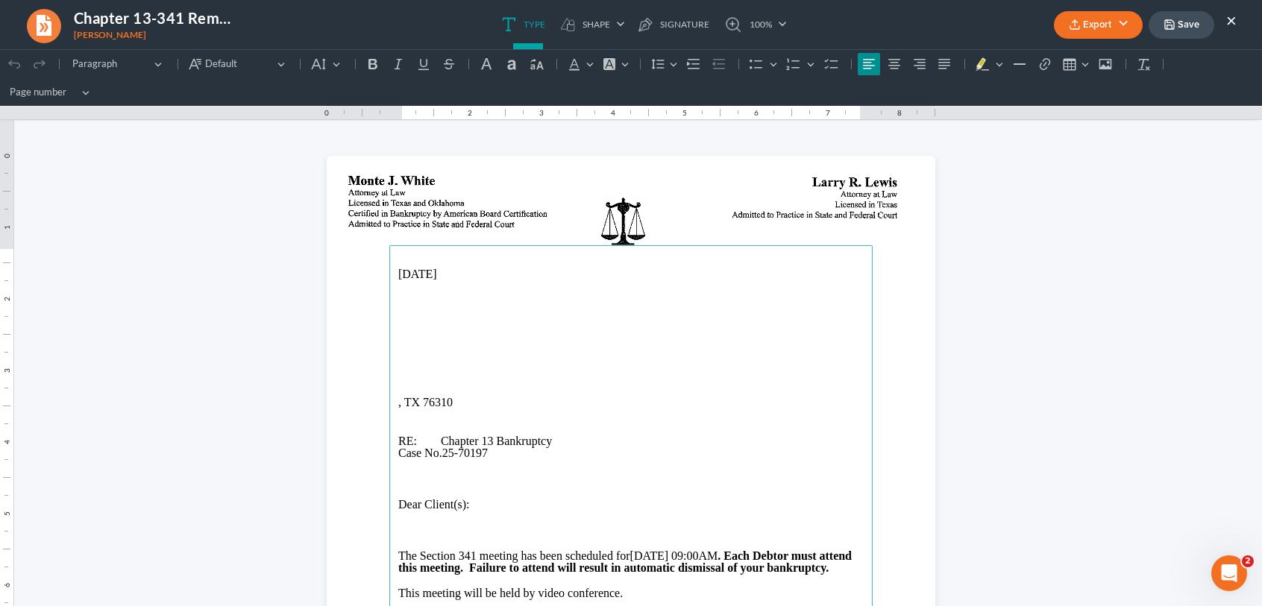
click at [391, 342] on main "08/13/2025 , TX 76310 RE: Chapter 13 Bankruptcy Case No. 25-70197 Dear Client(s…" at bounding box center [630, 549] width 483 height 609
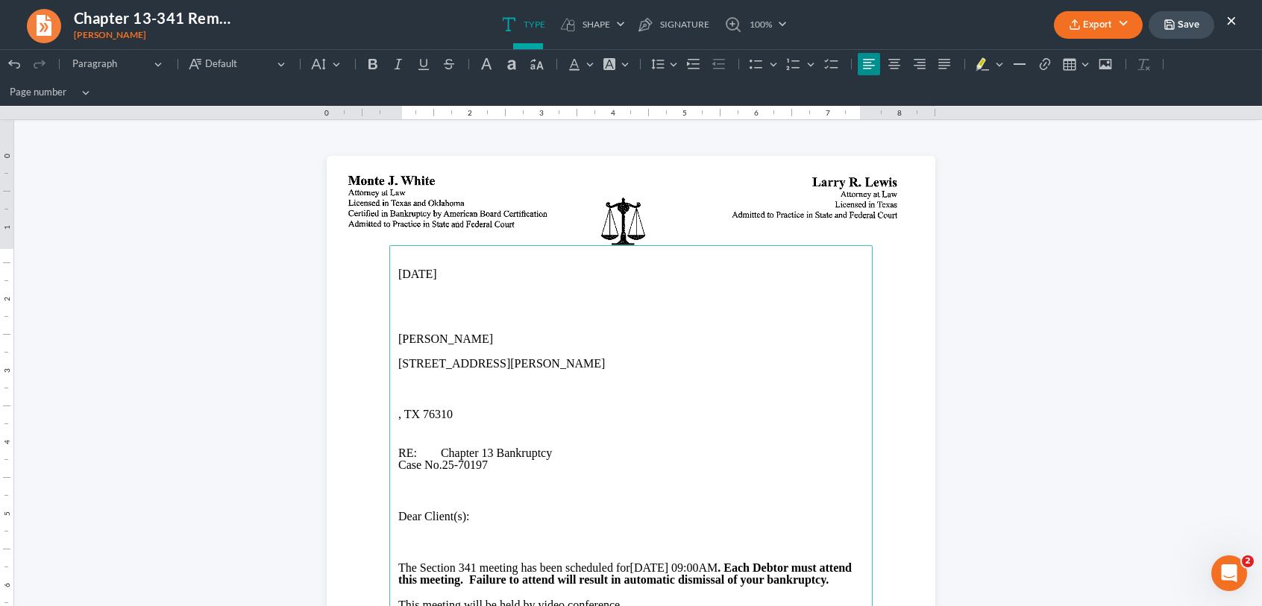
click at [457, 363] on p "308 Gayle St, Wichita Falls, TX 76310" at bounding box center [630, 363] width 465 height 13
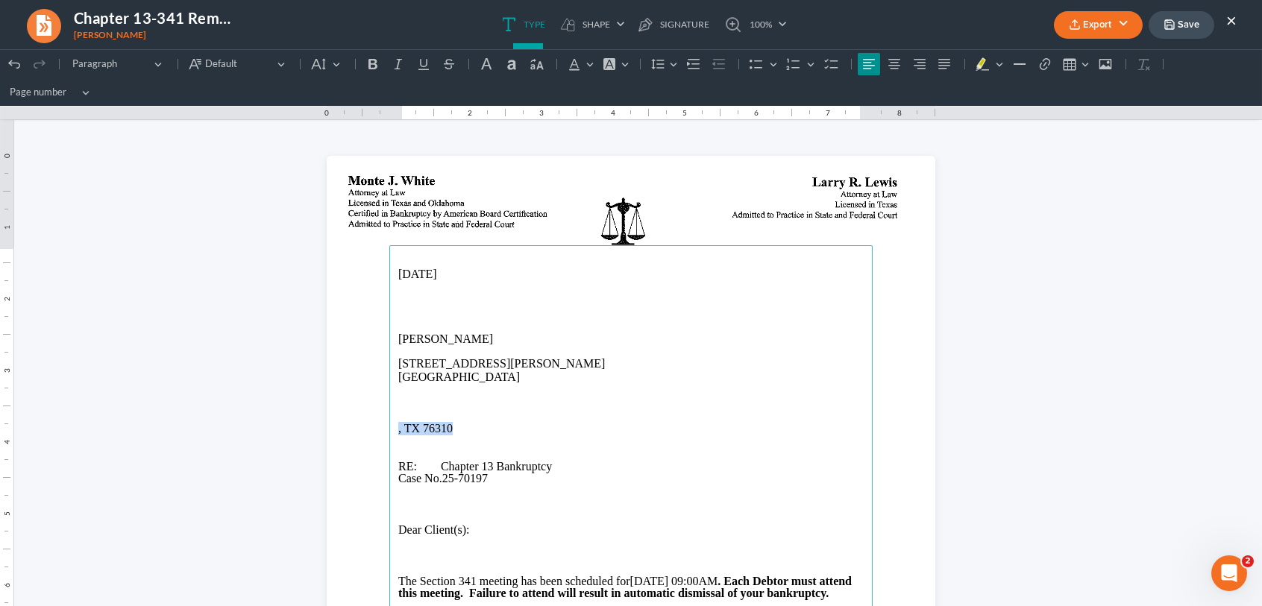
drag, startPoint x: 462, startPoint y: 426, endPoint x: 377, endPoint y: 433, distance: 84.5
click at [377, 433] on section "08/13/2025 Melissa Thompson 308 Gayle St Wichita Falls, TX 76310 , TX 76310 RE:…" at bounding box center [631, 550] width 609 height 788
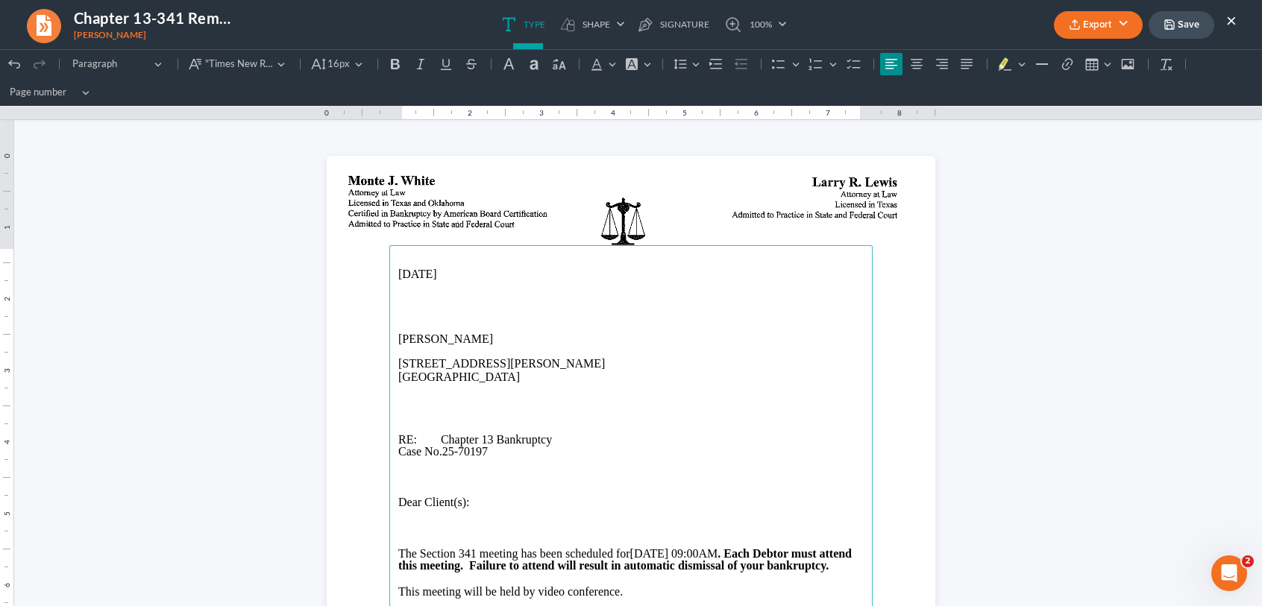
click at [1087, 23] on button "Export" at bounding box center [1098, 25] width 89 height 28
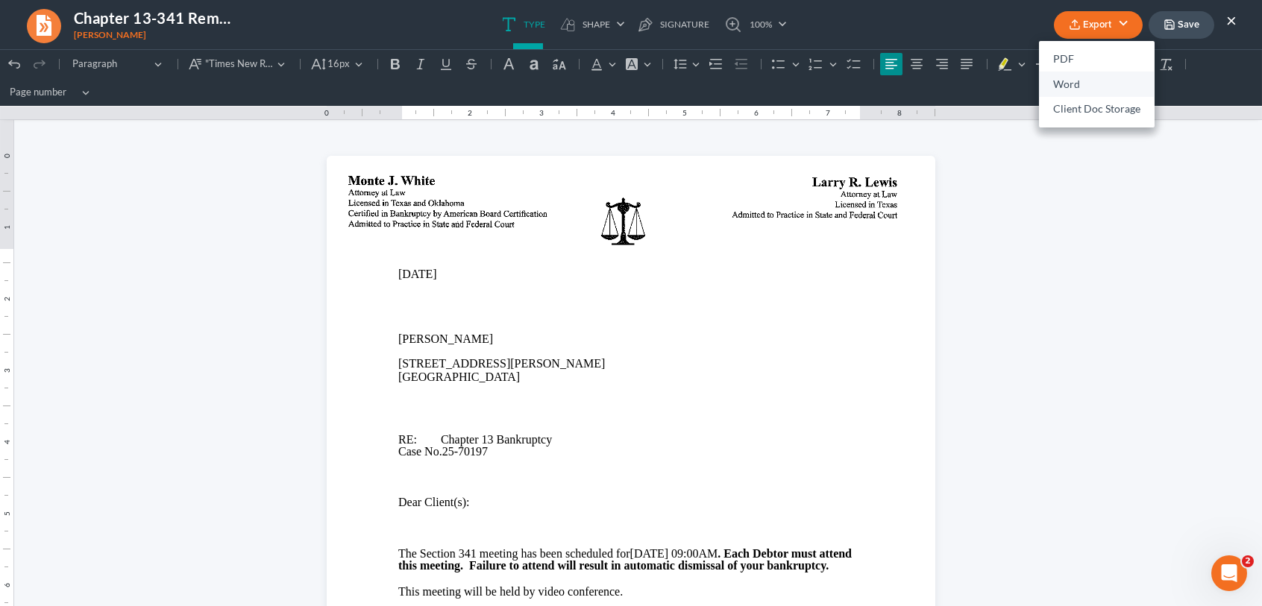
click at [1058, 84] on link "Word" at bounding box center [1097, 84] width 116 height 25
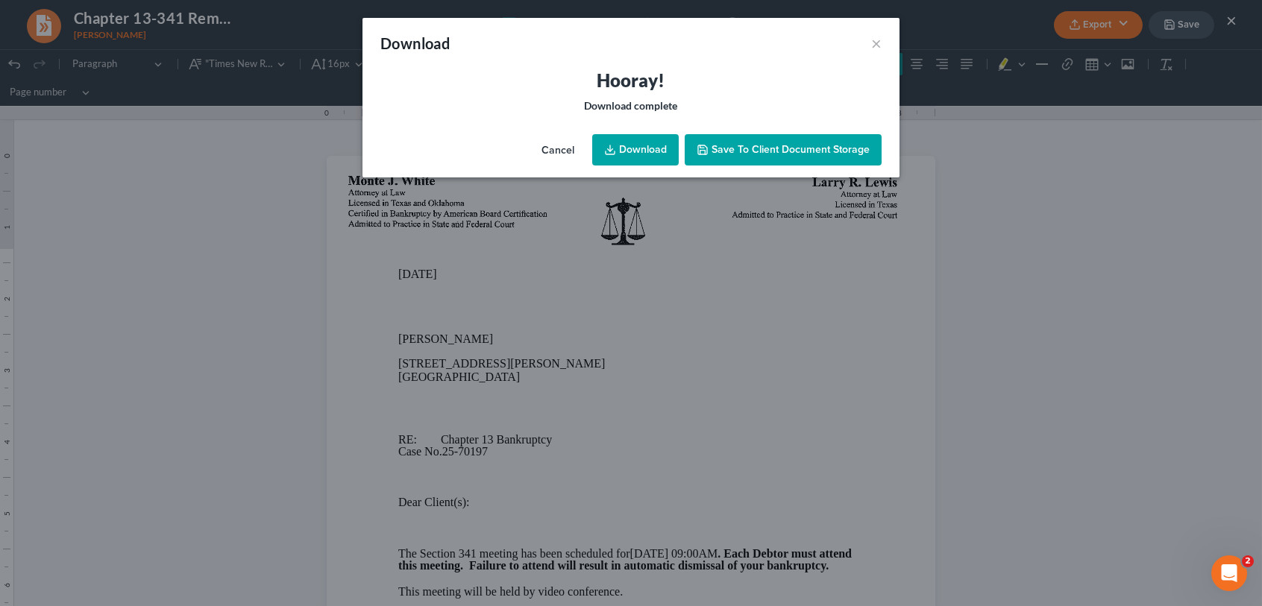
click at [732, 151] on span "Save to Client Document Storage" at bounding box center [791, 149] width 158 height 13
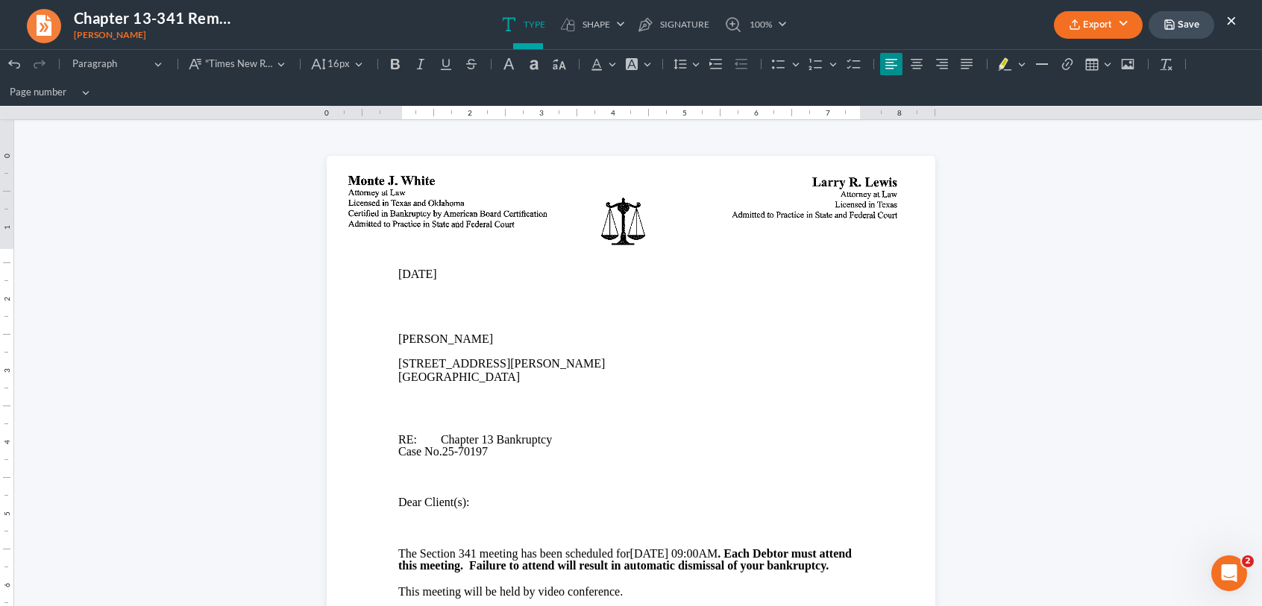
click at [1175, 29] on icon "button" at bounding box center [1170, 25] width 12 height 12
click at [1111, 23] on button "Export" at bounding box center [1098, 25] width 89 height 28
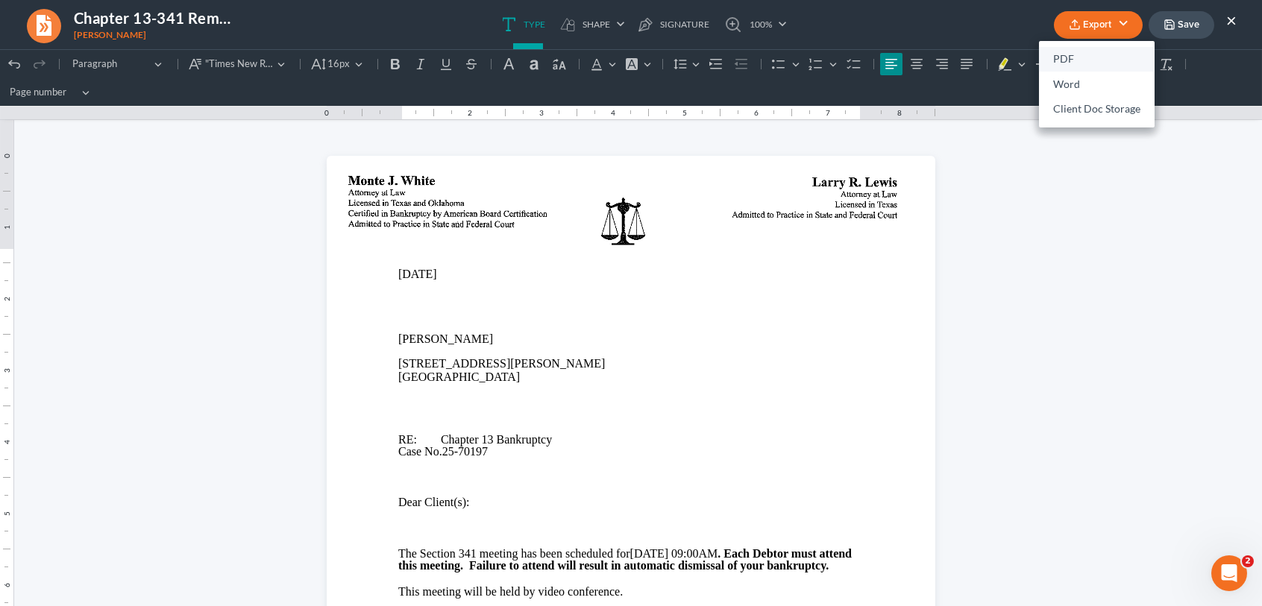
click at [1081, 57] on link "PDF" at bounding box center [1097, 59] width 116 height 25
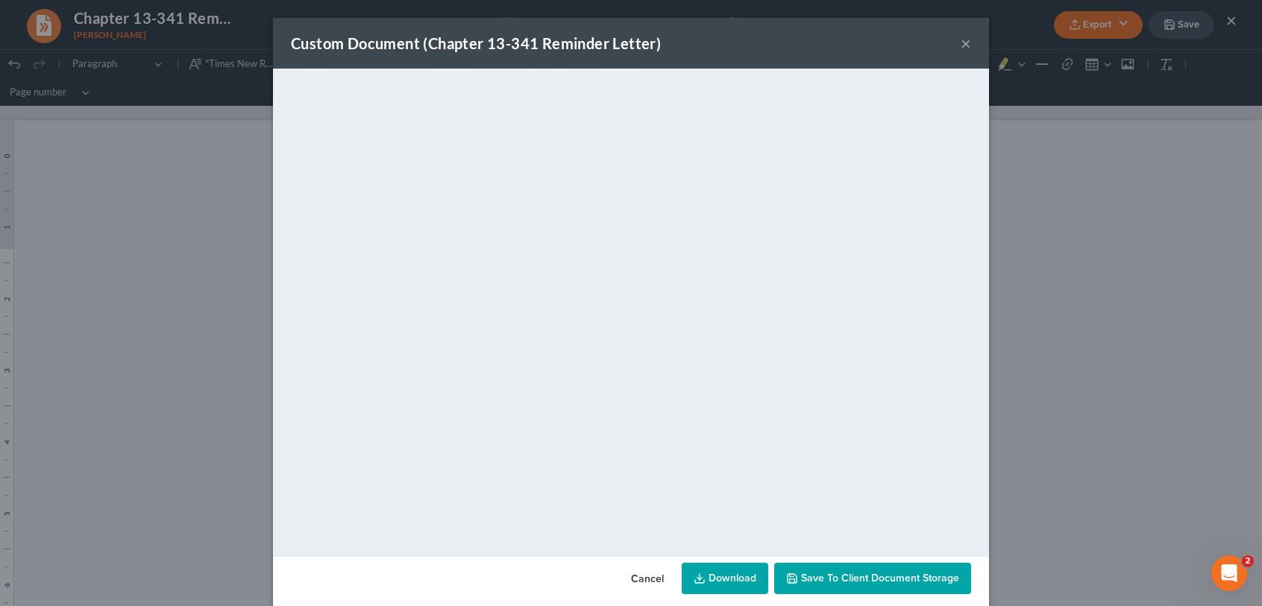
click at [961, 43] on button "×" at bounding box center [966, 43] width 10 height 18
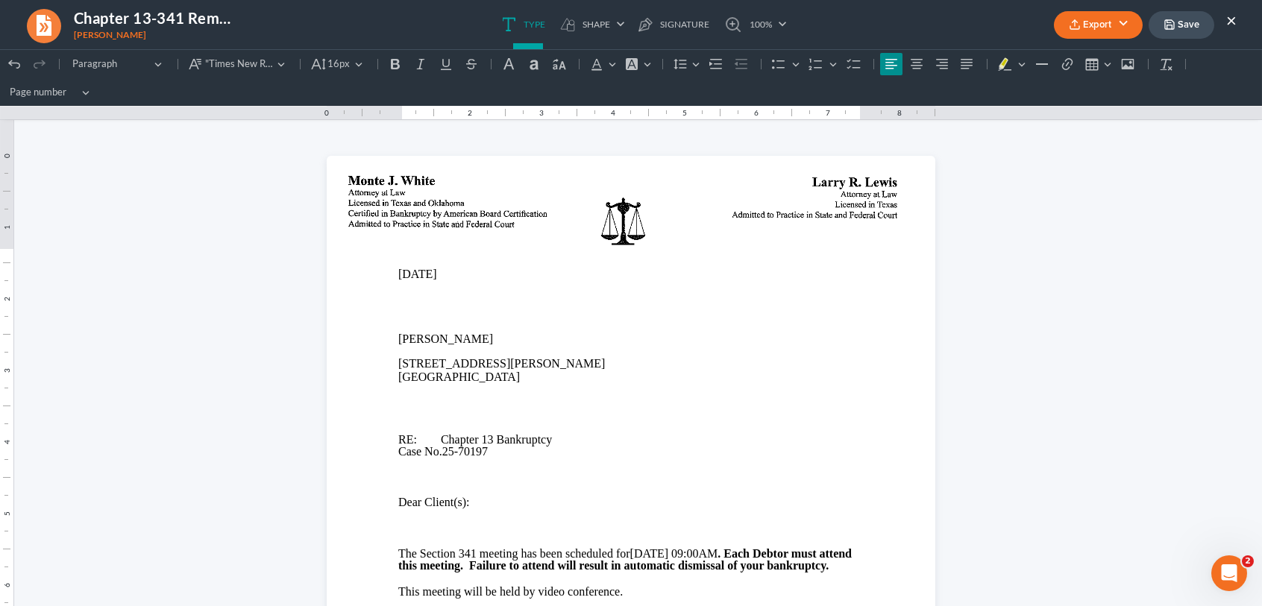
click at [1178, 19] on button "Save" at bounding box center [1182, 25] width 66 height 28
click at [1228, 16] on button "×" at bounding box center [1231, 20] width 10 height 18
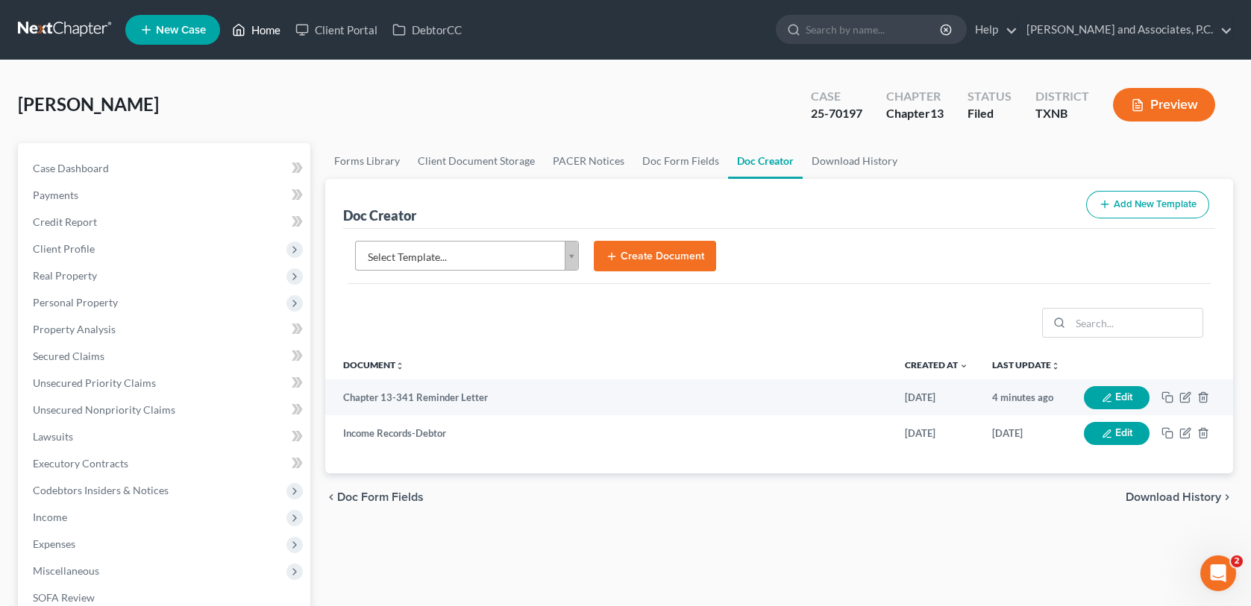
click at [277, 28] on link "Home" at bounding box center [255, 29] width 63 height 27
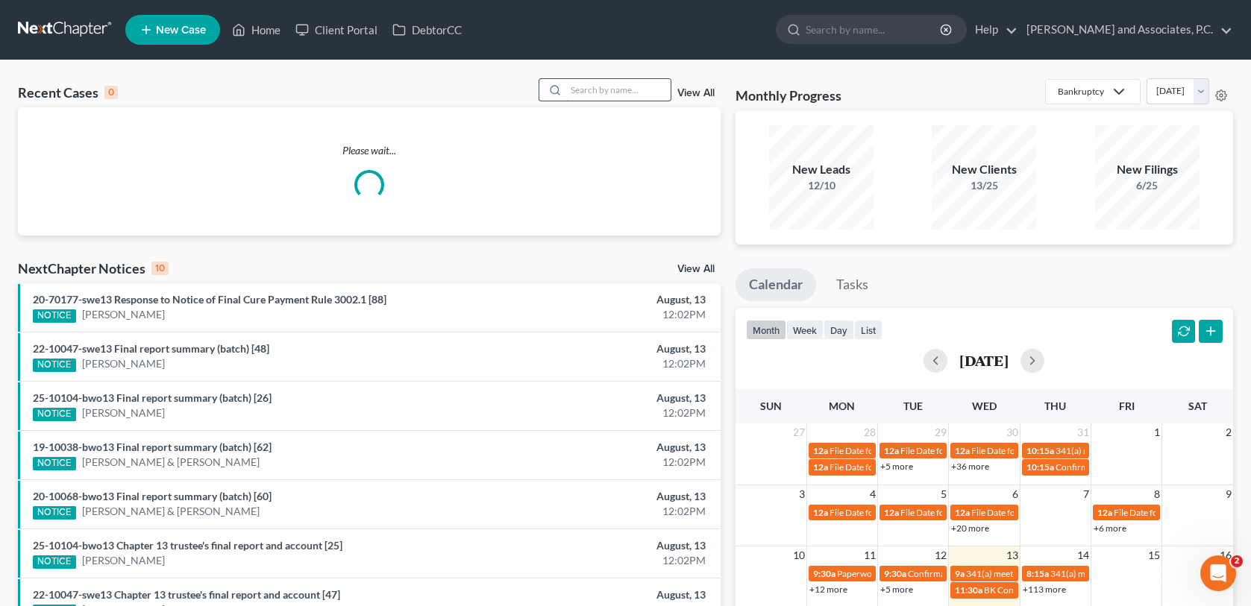
click at [583, 90] on input "search" at bounding box center [618, 90] width 104 height 22
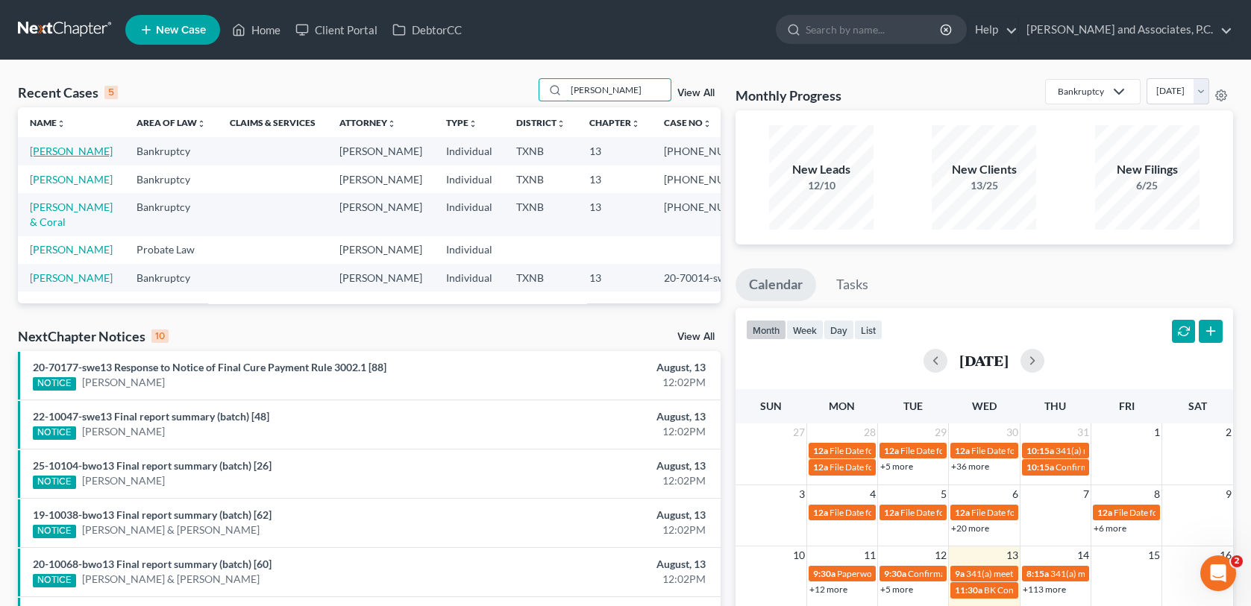
type input "hunt"
click at [48, 151] on link "Hunt, Edward" at bounding box center [71, 151] width 83 height 13
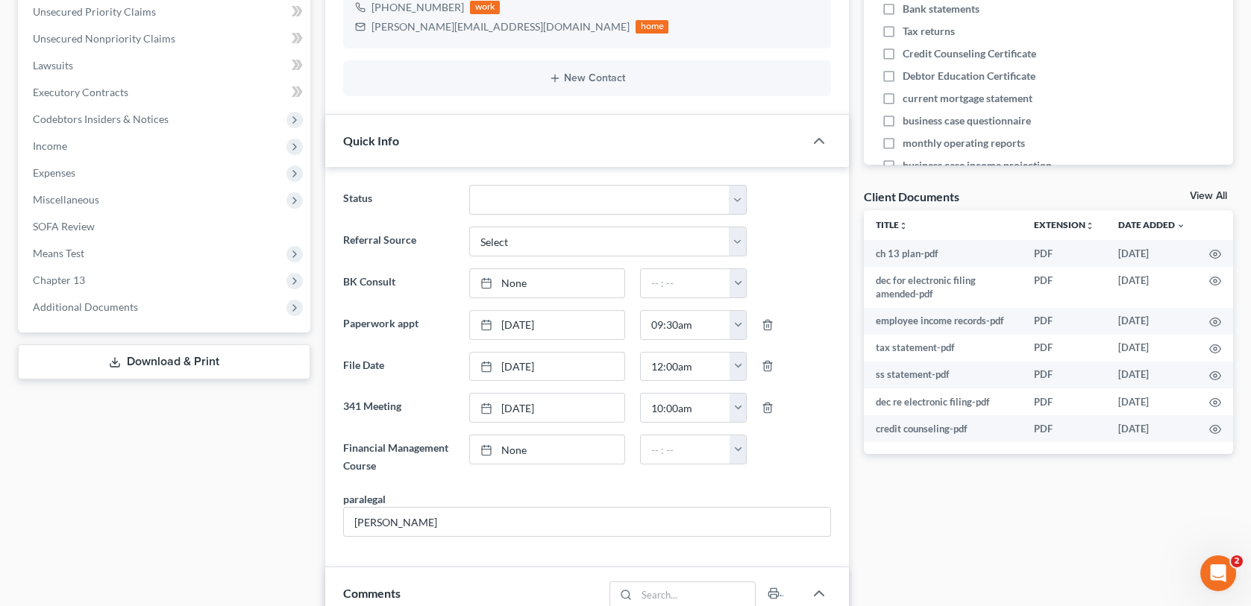
scroll to position [373, 0]
click at [121, 309] on span "Additional Documents" at bounding box center [85, 305] width 105 height 13
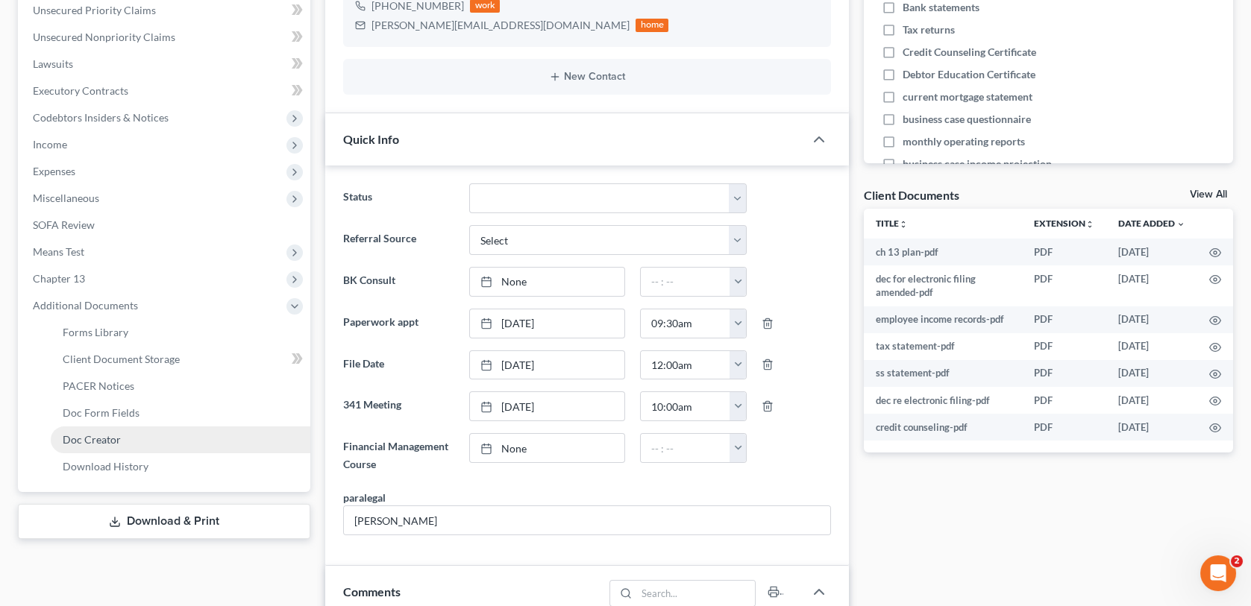
click at [112, 437] on span "Doc Creator" at bounding box center [92, 439] width 58 height 13
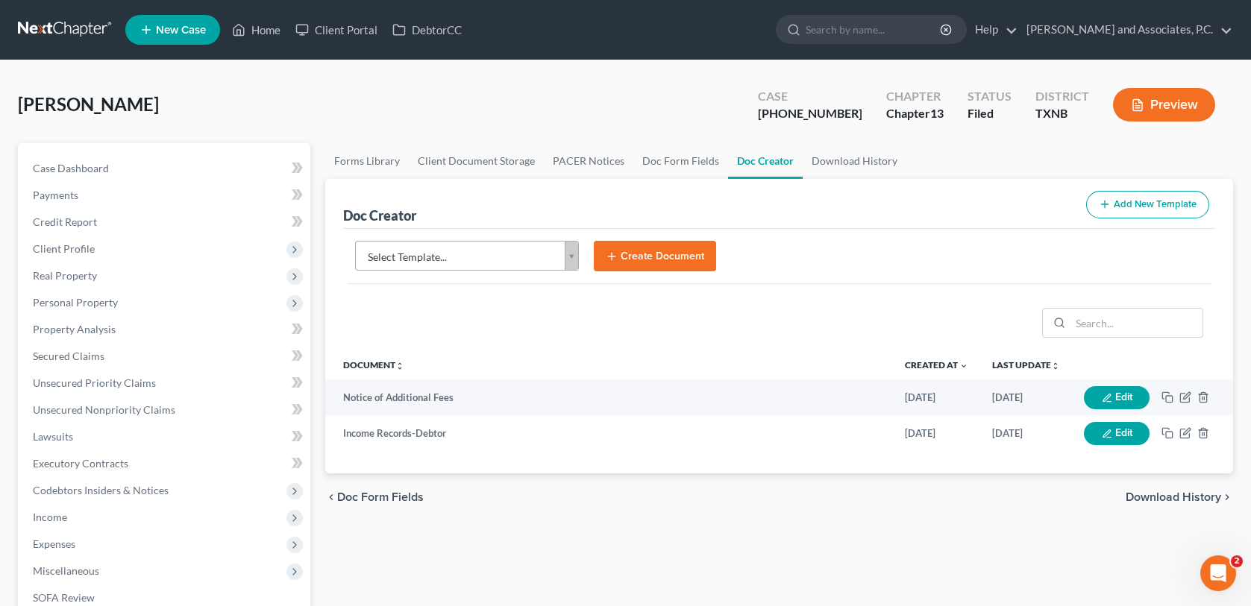
click at [575, 264] on body "Home New Case Client Portal DebtorCC Monte J. White and Associates, P.C. wfinfo…" at bounding box center [625, 484] width 1251 height 969
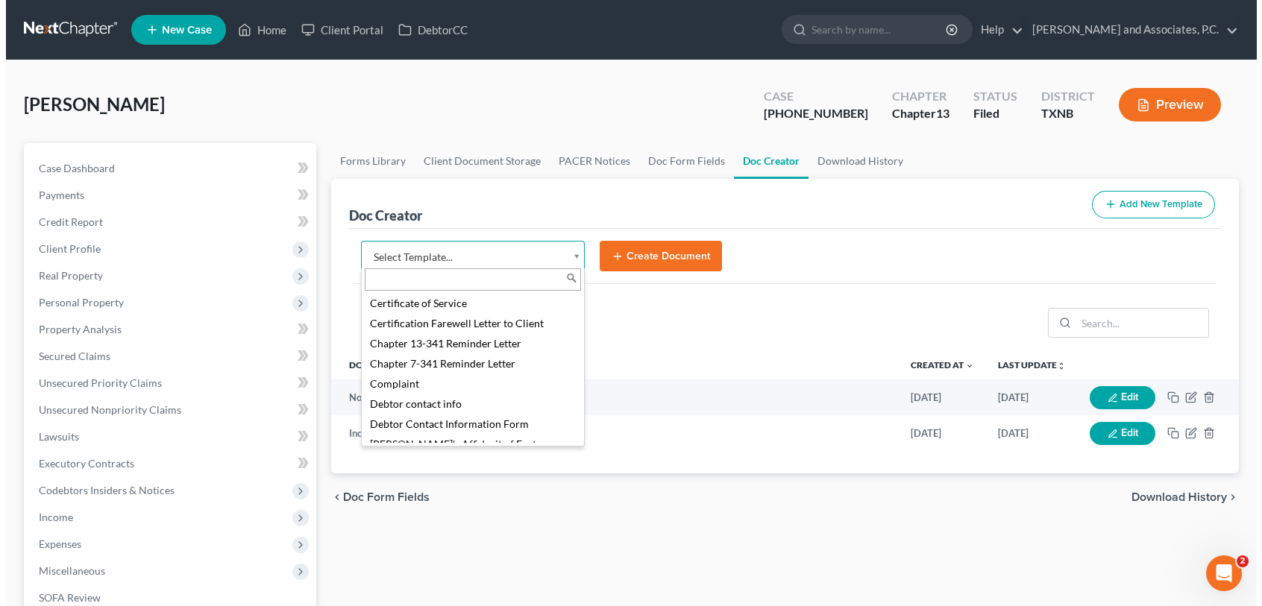
scroll to position [448, 0]
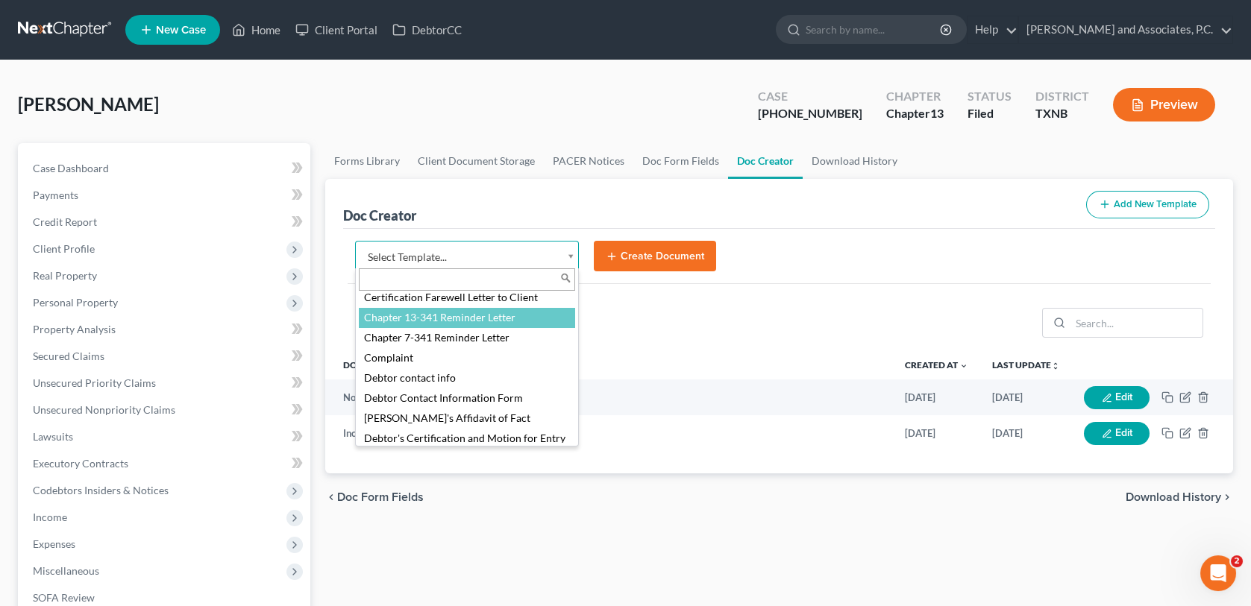
select select "77110"
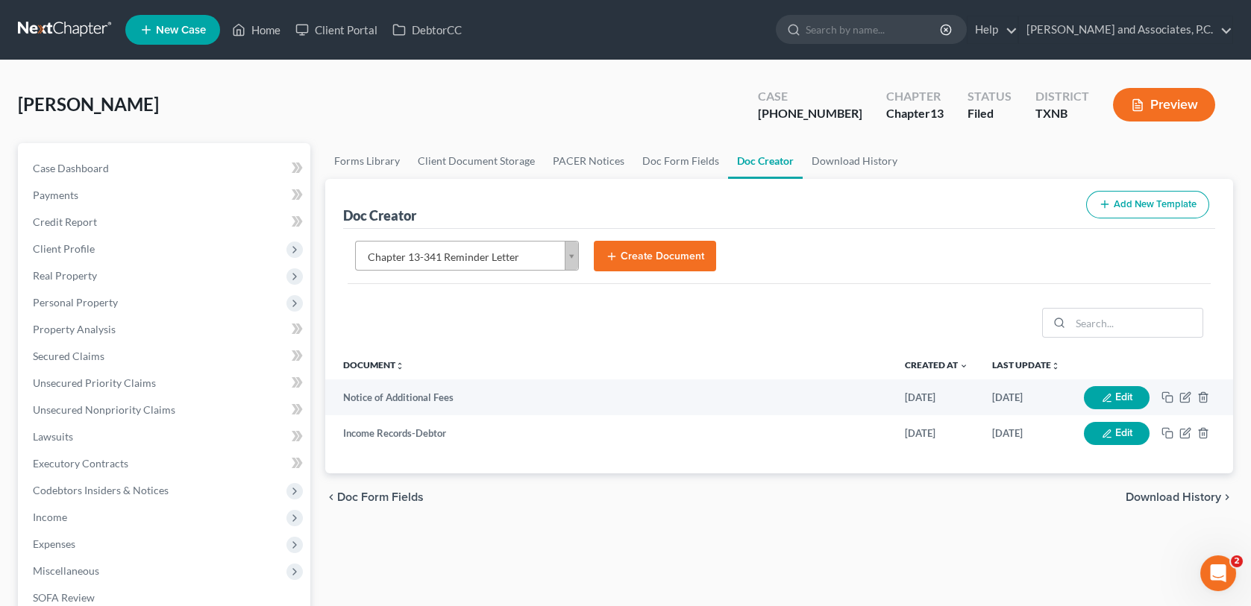
click at [647, 255] on button "Create Document" at bounding box center [655, 256] width 122 height 31
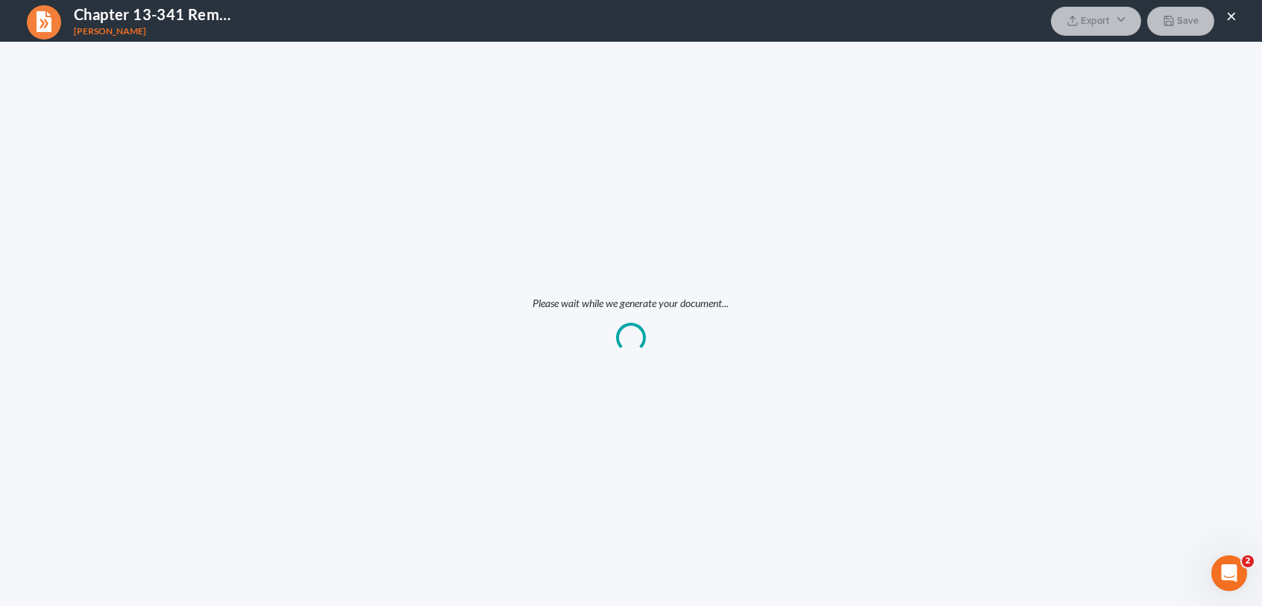
scroll to position [0, 0]
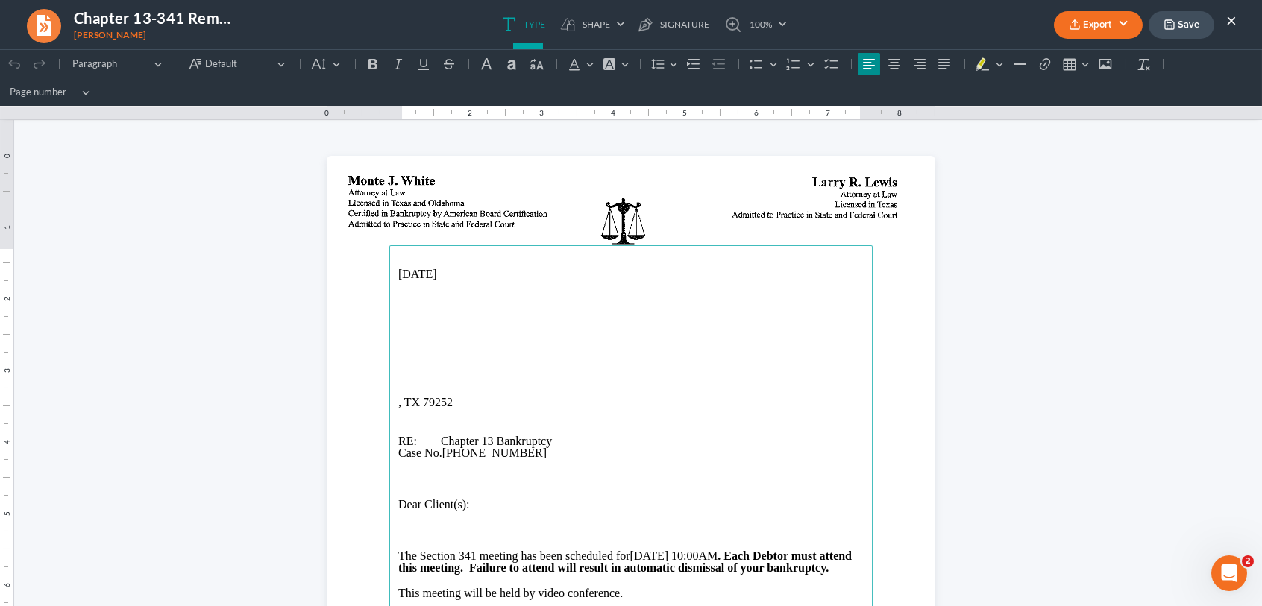
click at [398, 333] on p "Rich Text Editor, page-0-main" at bounding box center [630, 339] width 465 height 12
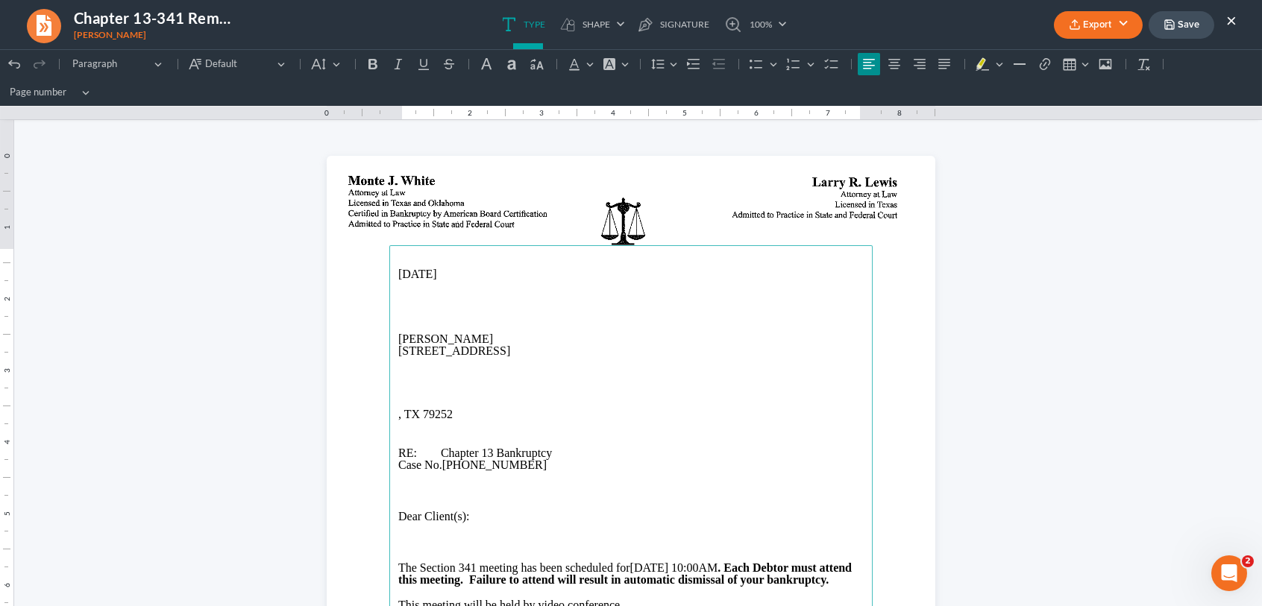
click at [459, 353] on p "705 W 3rd St, Quanah, TX 79252" at bounding box center [630, 351] width 465 height 12
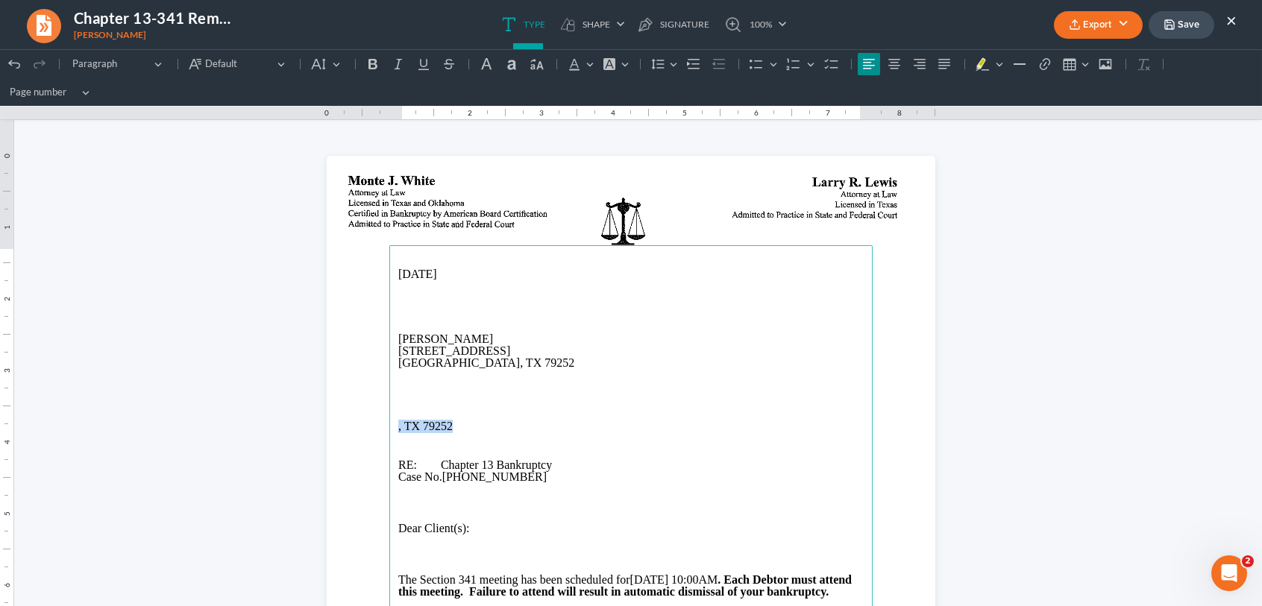
drag, startPoint x: 453, startPoint y: 427, endPoint x: 388, endPoint y: 430, distance: 65.7
click at [389, 430] on main "08/13/2025 Edward Hunt 705 W 3rd St Quanah, TX 79252 , TX 79252 RE: Chapter 13 …" at bounding box center [630, 549] width 483 height 609
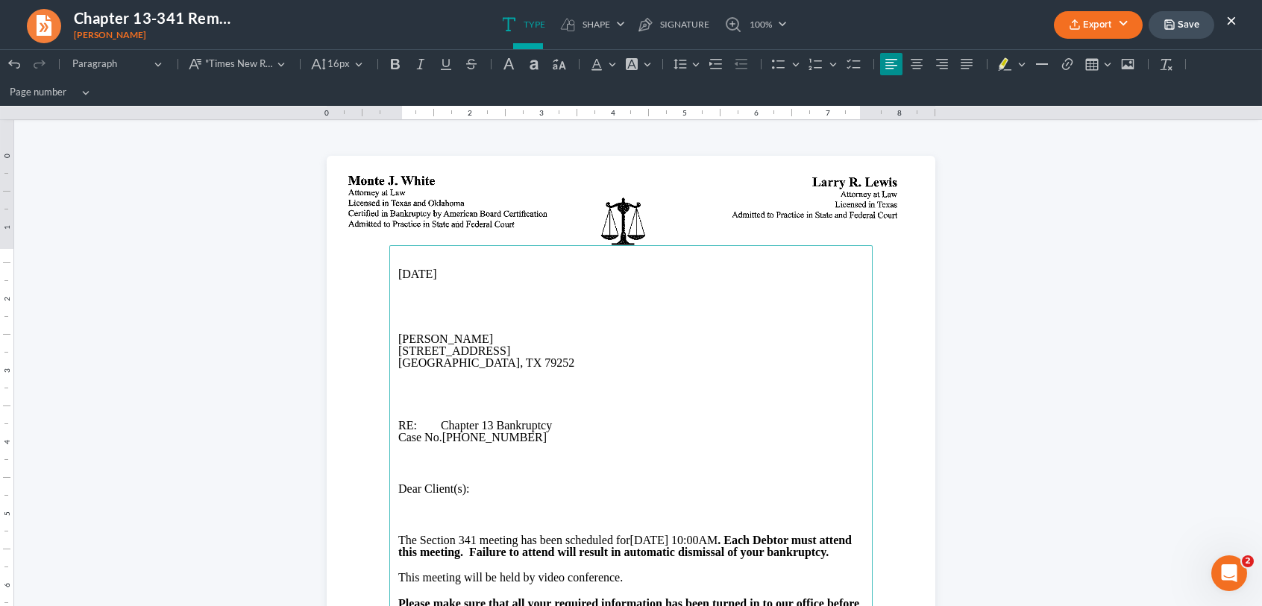
click at [1071, 25] on icon "button" at bounding box center [1075, 25] width 12 height 12
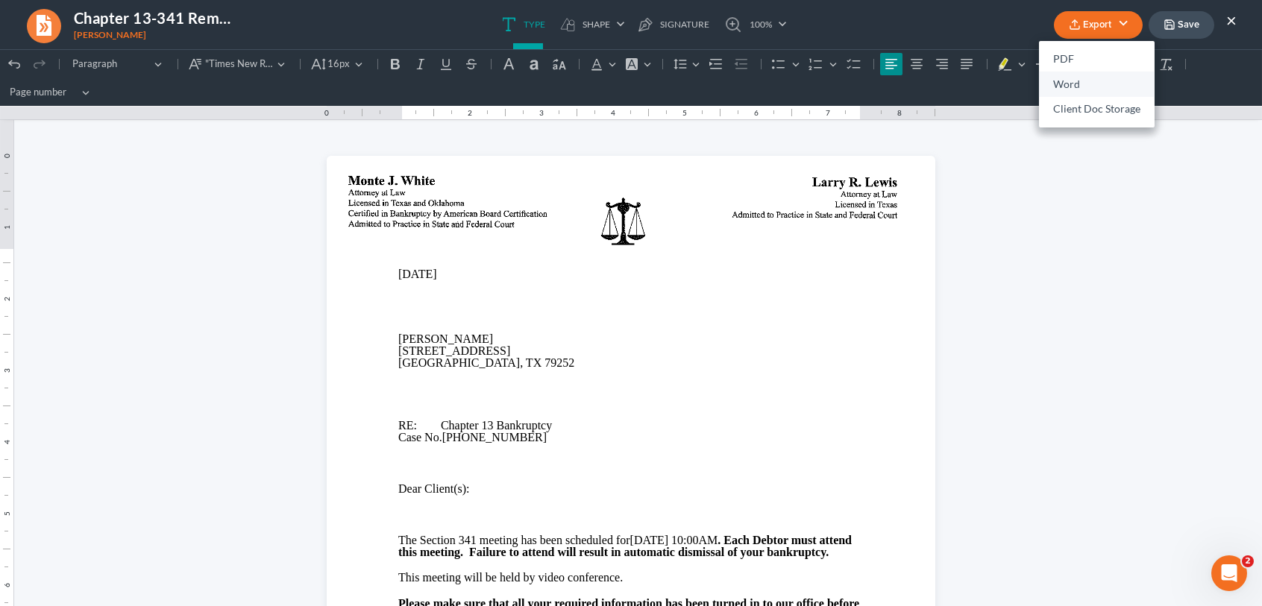
click at [1068, 89] on link "Word" at bounding box center [1097, 84] width 116 height 25
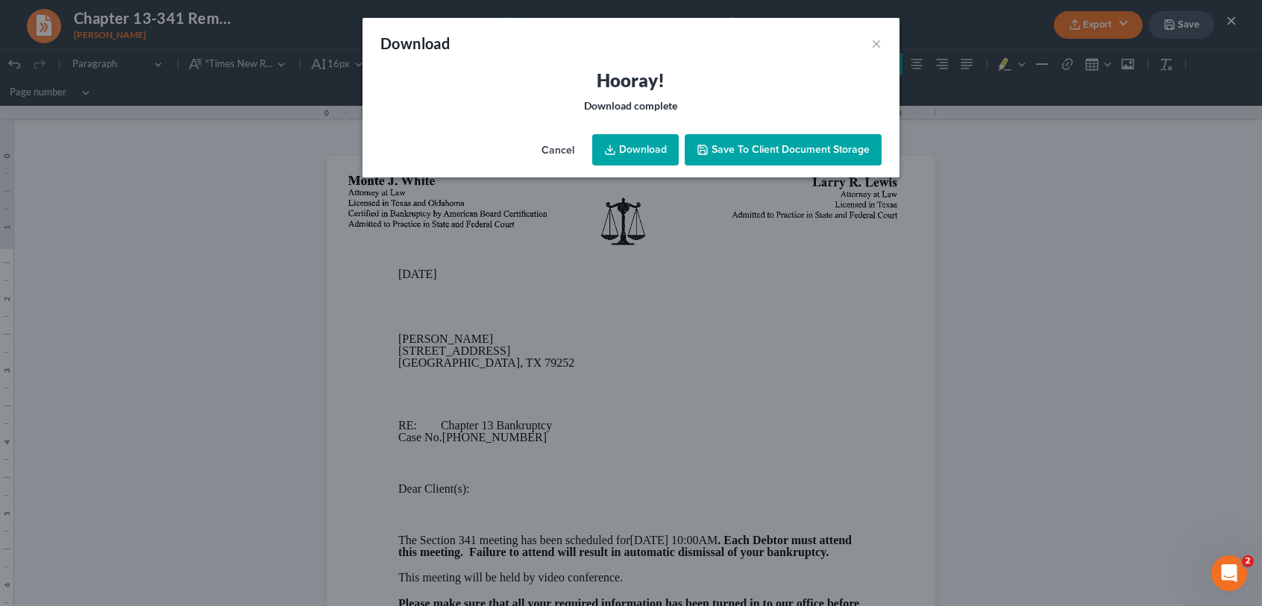
click at [647, 155] on link "Download" at bounding box center [635, 149] width 87 height 31
click at [743, 151] on span "Save to Client Document Storage" at bounding box center [791, 149] width 158 height 13
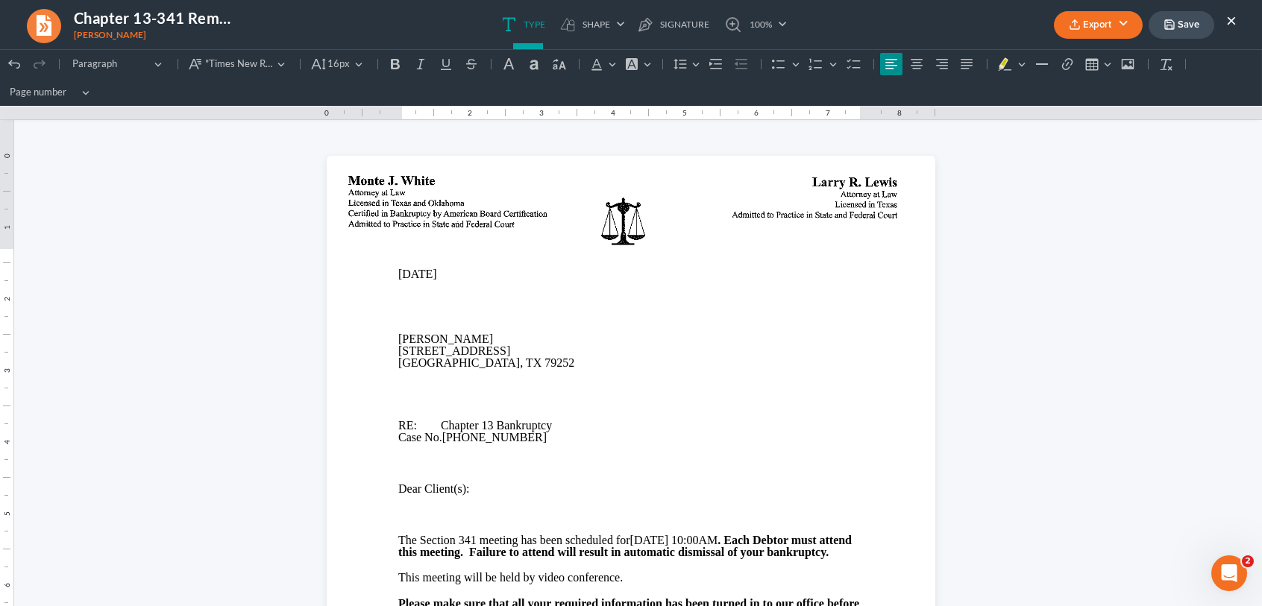
click at [1181, 28] on button "Save" at bounding box center [1182, 25] width 66 height 28
click at [1229, 16] on button "×" at bounding box center [1231, 20] width 10 height 18
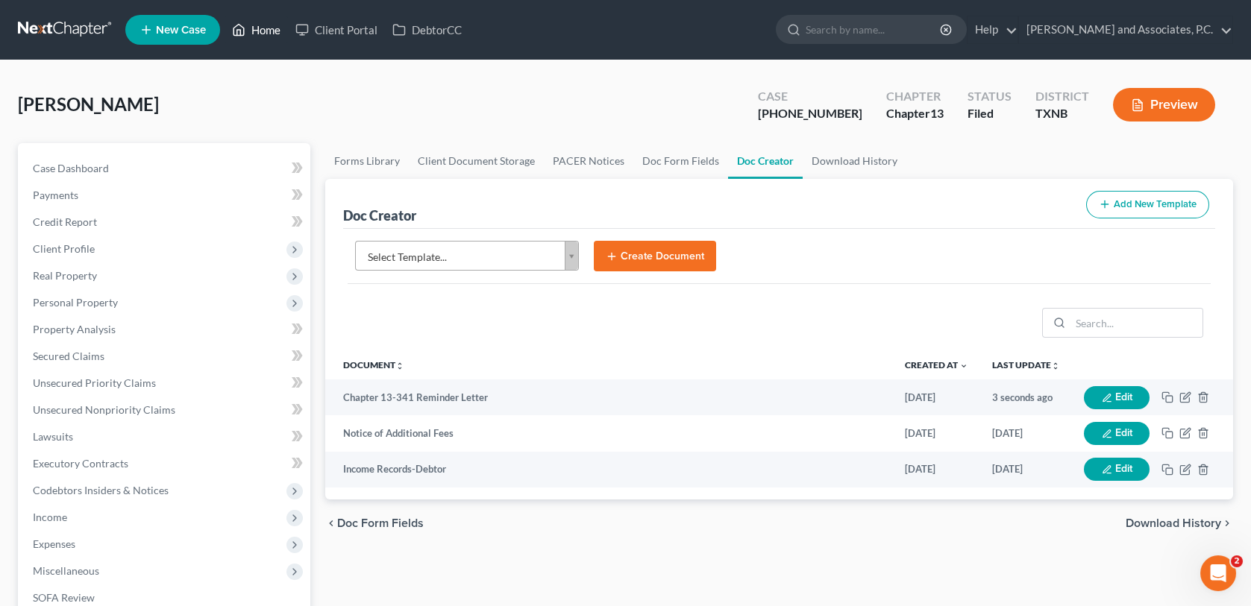
click at [272, 34] on link "Home" at bounding box center [255, 29] width 63 height 27
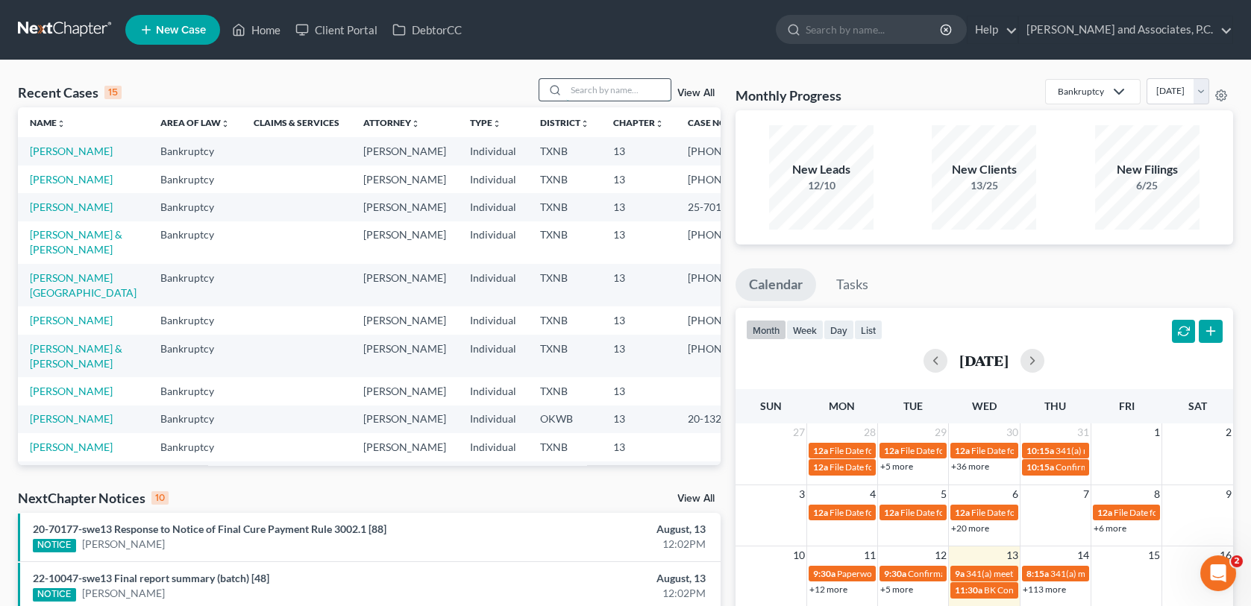
click at [584, 90] on input "search" at bounding box center [618, 90] width 104 height 22
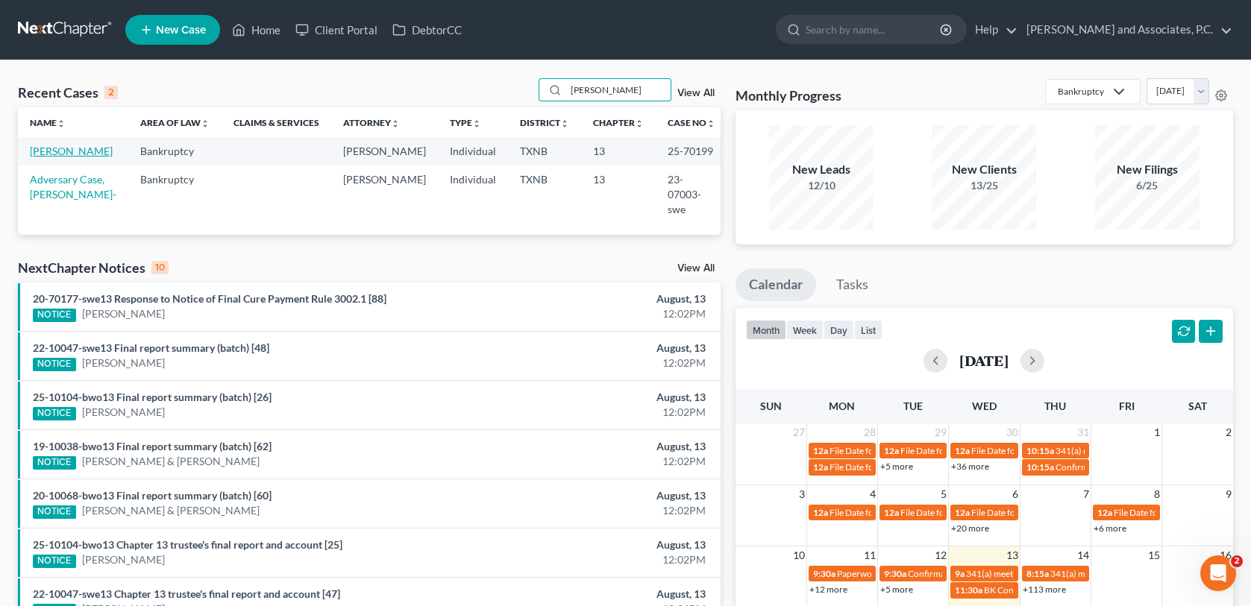
type input "chelf"
click at [73, 151] on link "[PERSON_NAME]" at bounding box center [71, 151] width 83 height 13
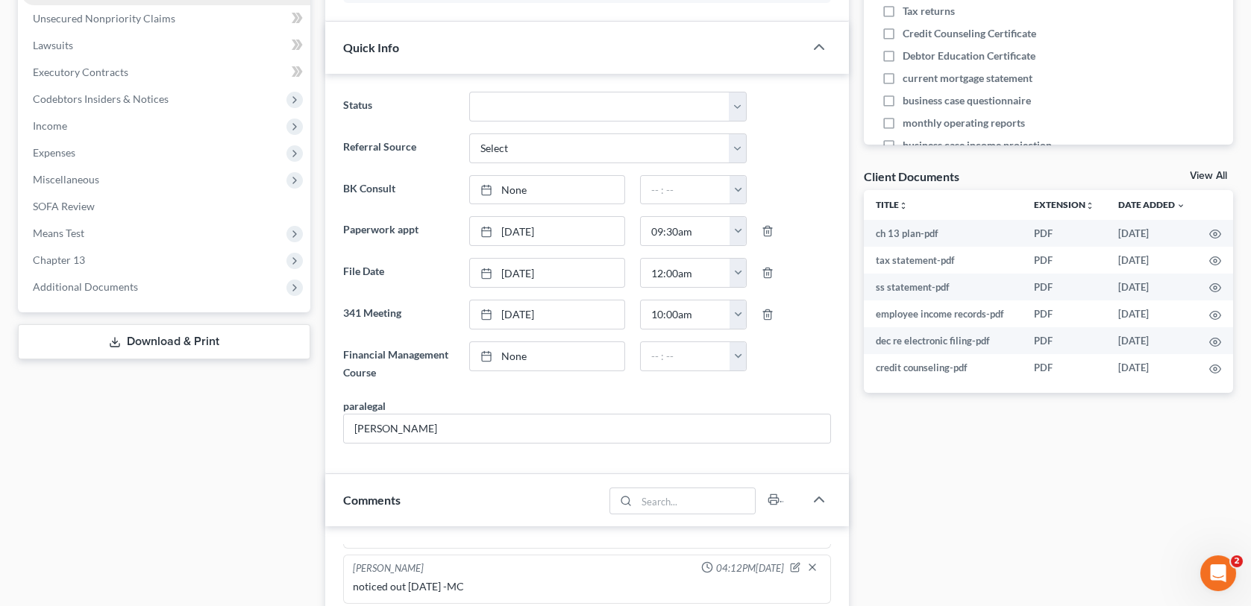
scroll to position [448, 0]
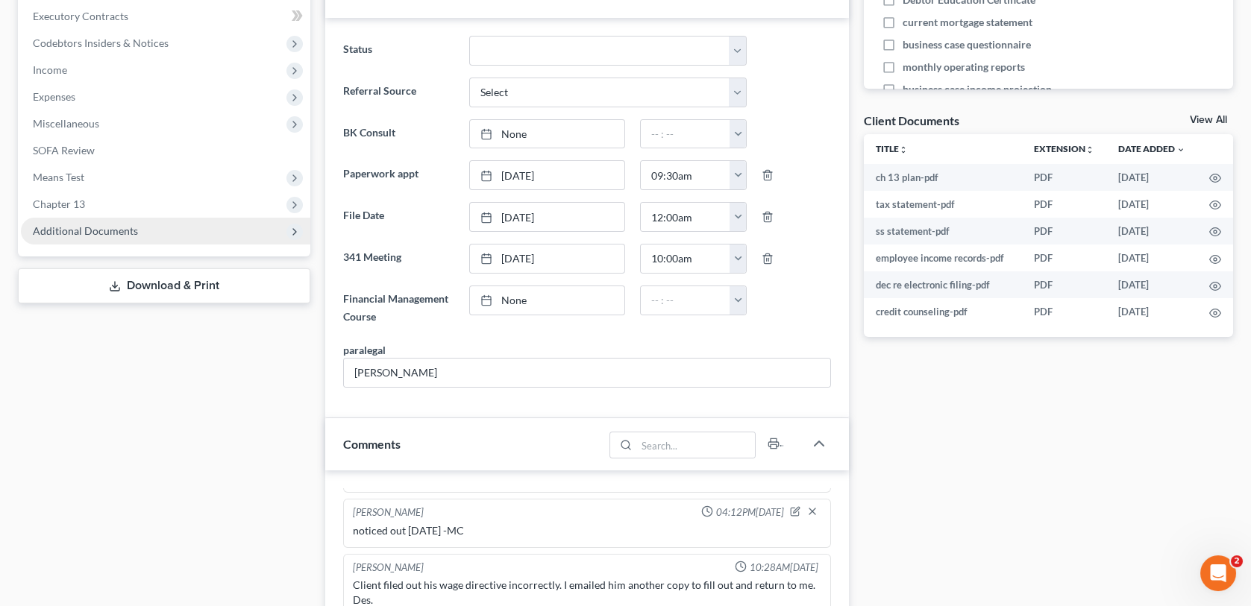
click at [87, 228] on span "Additional Documents" at bounding box center [85, 230] width 105 height 13
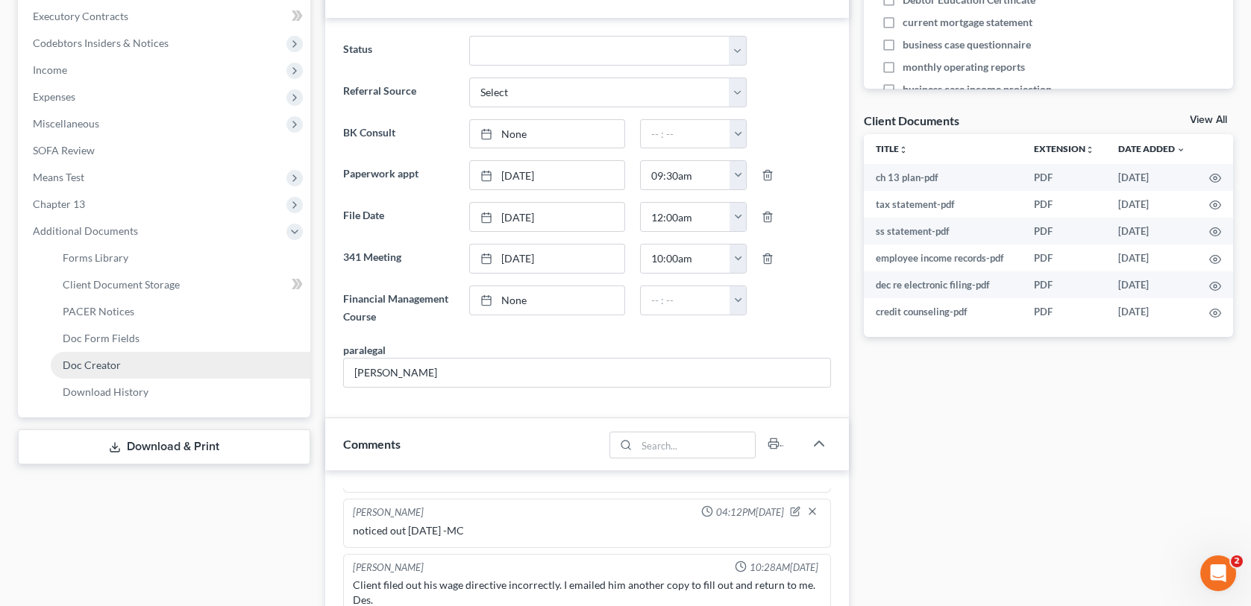
click at [110, 366] on span "Doc Creator" at bounding box center [92, 365] width 58 height 13
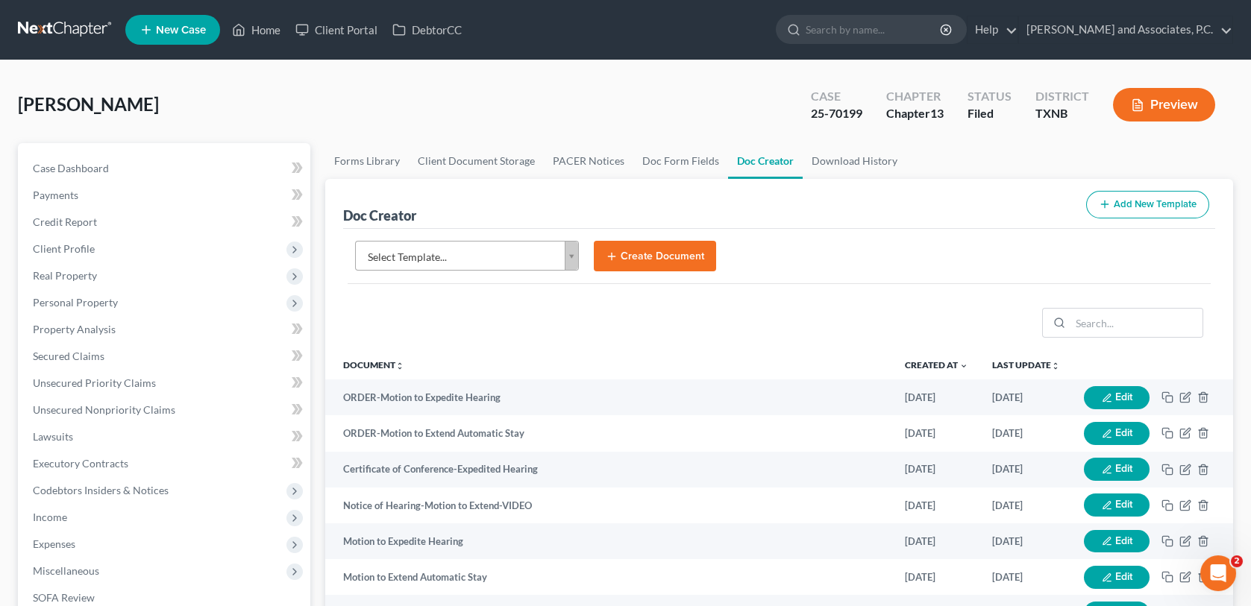
click at [569, 260] on body "Home New Case Client Portal DebtorCC Monte J. White and Associates, P.C. wfinfo…" at bounding box center [625, 484] width 1251 height 969
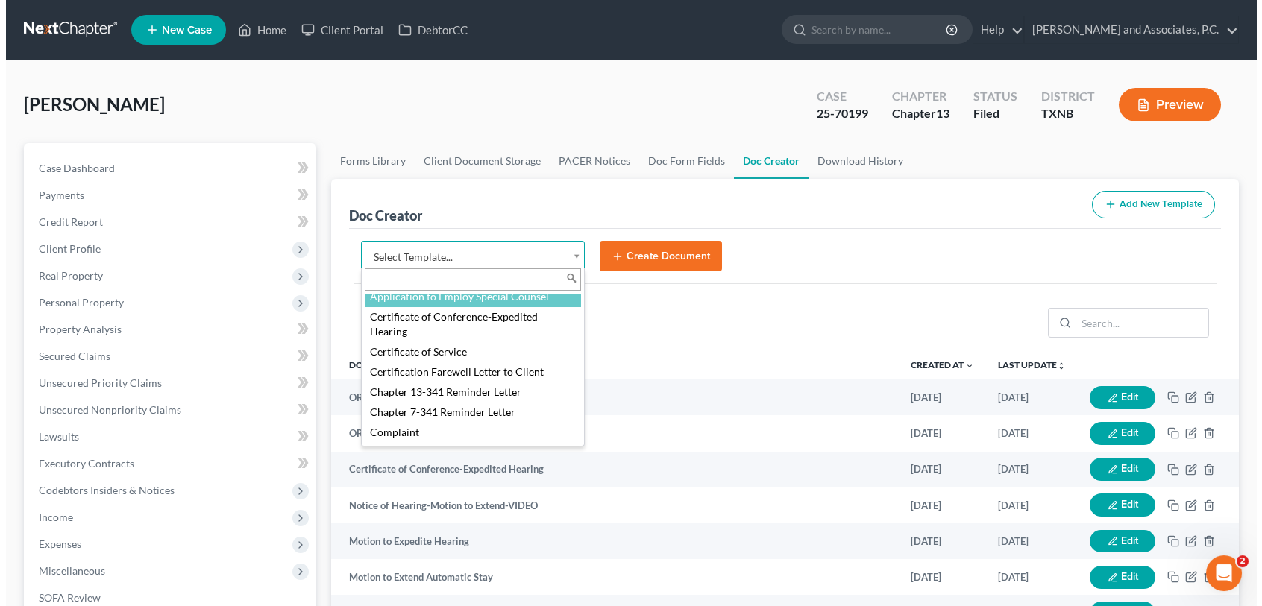
scroll to position [365, 0]
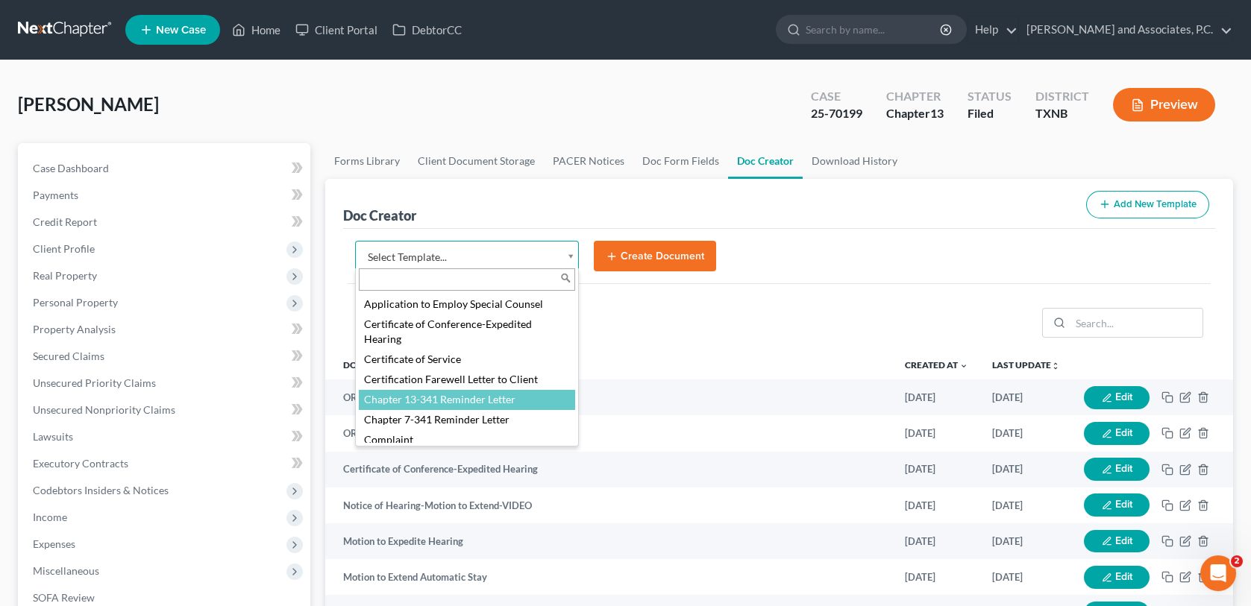
select select "77110"
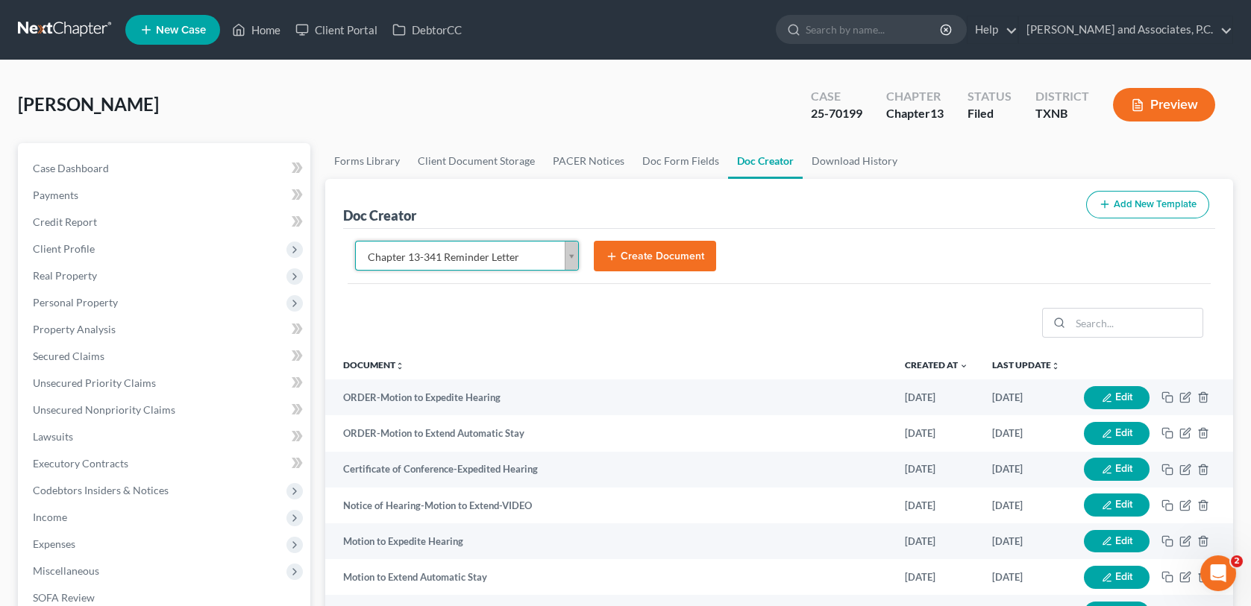
click at [682, 249] on button "Create Document" at bounding box center [655, 256] width 122 height 31
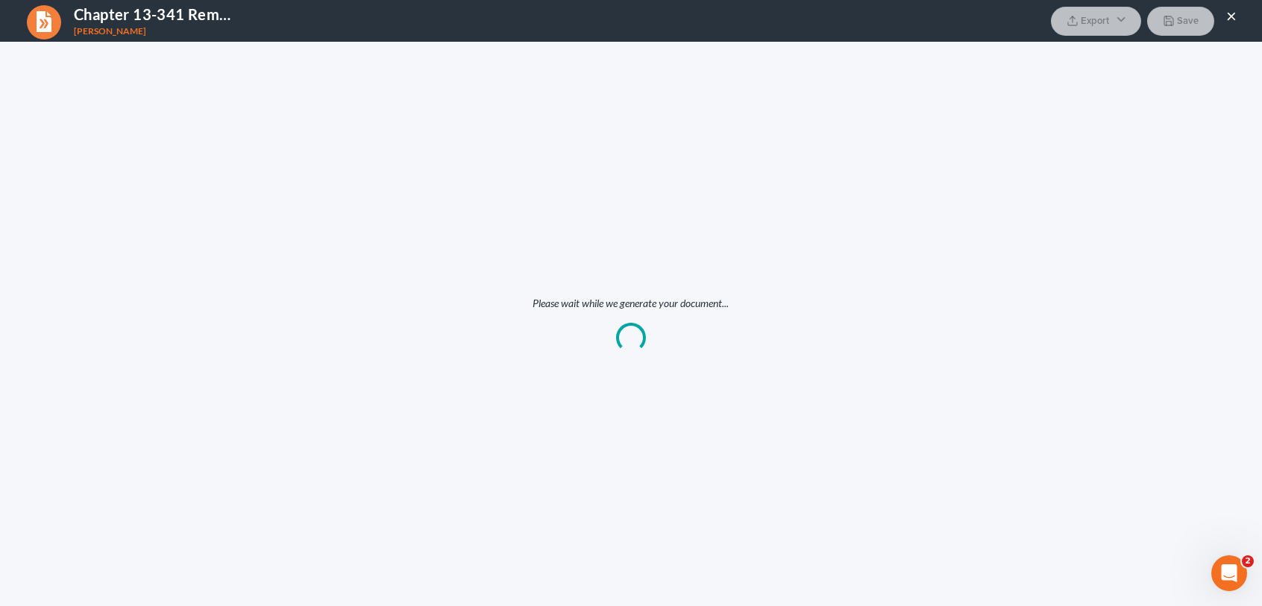
scroll to position [0, 0]
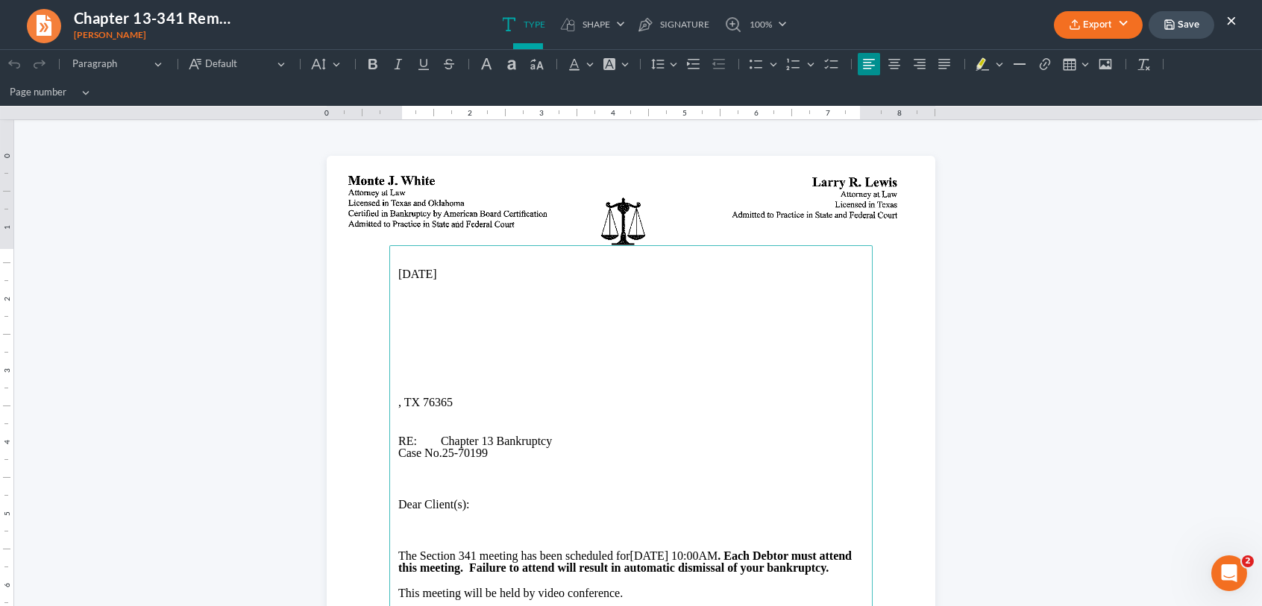
click at [390, 336] on main "08/13/2025 , TX 76365 RE: Chapter 13 Bankruptcy Case No. 25-70199 Dear Client(s…" at bounding box center [630, 549] width 483 height 609
click at [480, 353] on p "1211 E Crafton St, Henrietta, TX 76365" at bounding box center [630, 351] width 465 height 13
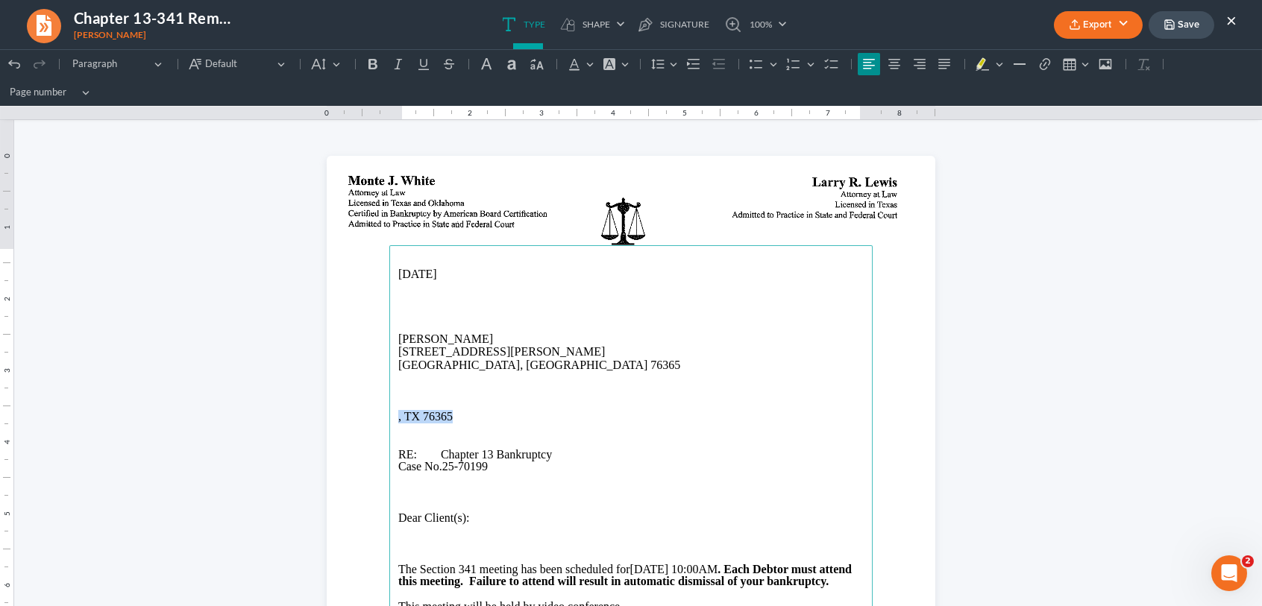
drag, startPoint x: 452, startPoint y: 419, endPoint x: 382, endPoint y: 417, distance: 70.1
click at [382, 417] on section "08/13/2025 Shannon Chelf 1211 E Crafton St Henrietta, TX 76365 , TX 76365 RE: C…" at bounding box center [631, 550] width 609 height 788
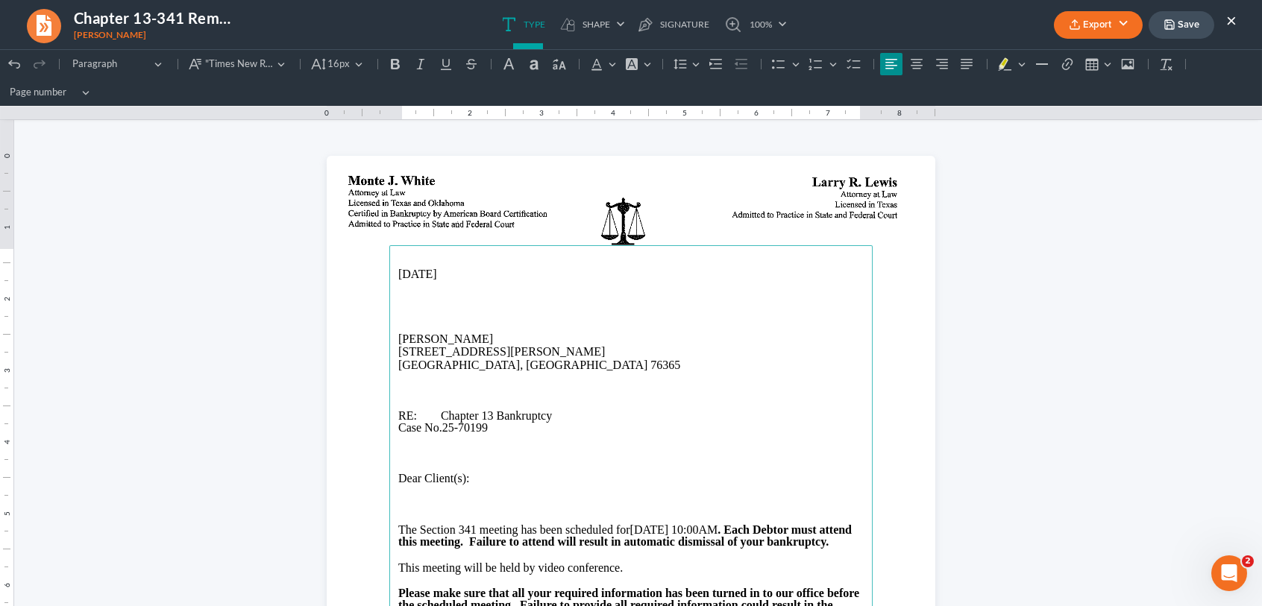
click at [411, 509] on p "Rich Text Editor, page-0-main" at bounding box center [630, 505] width 465 height 12
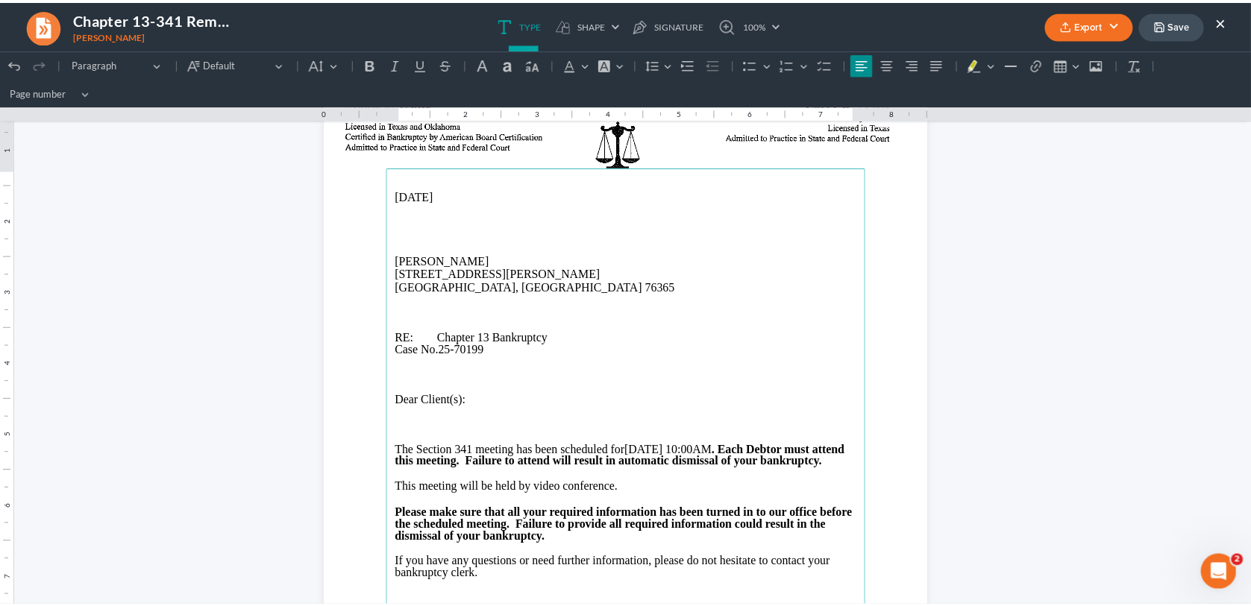
scroll to position [75, 0]
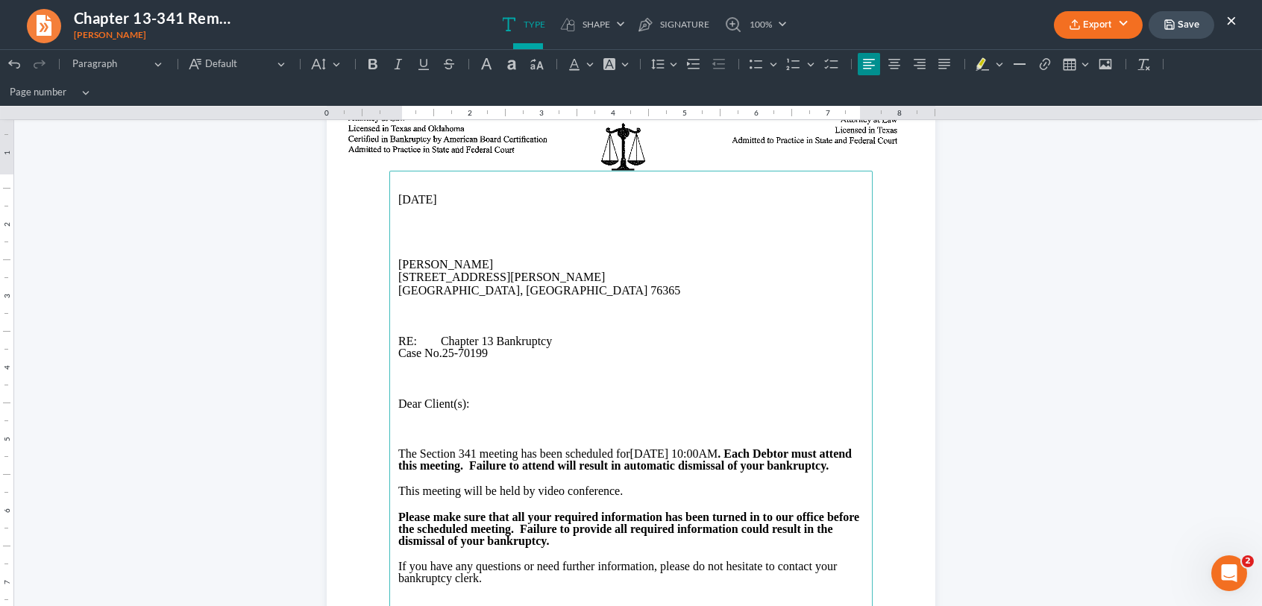
click at [1083, 22] on button "Export" at bounding box center [1098, 25] width 89 height 28
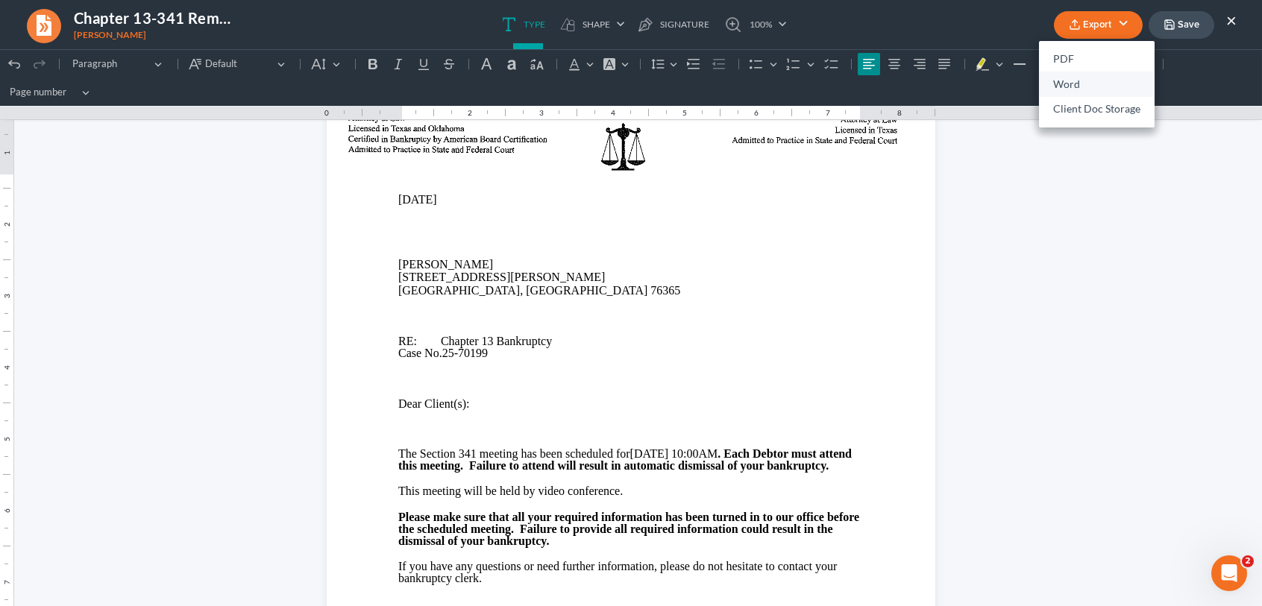
click at [1064, 88] on link "Word" at bounding box center [1097, 84] width 116 height 25
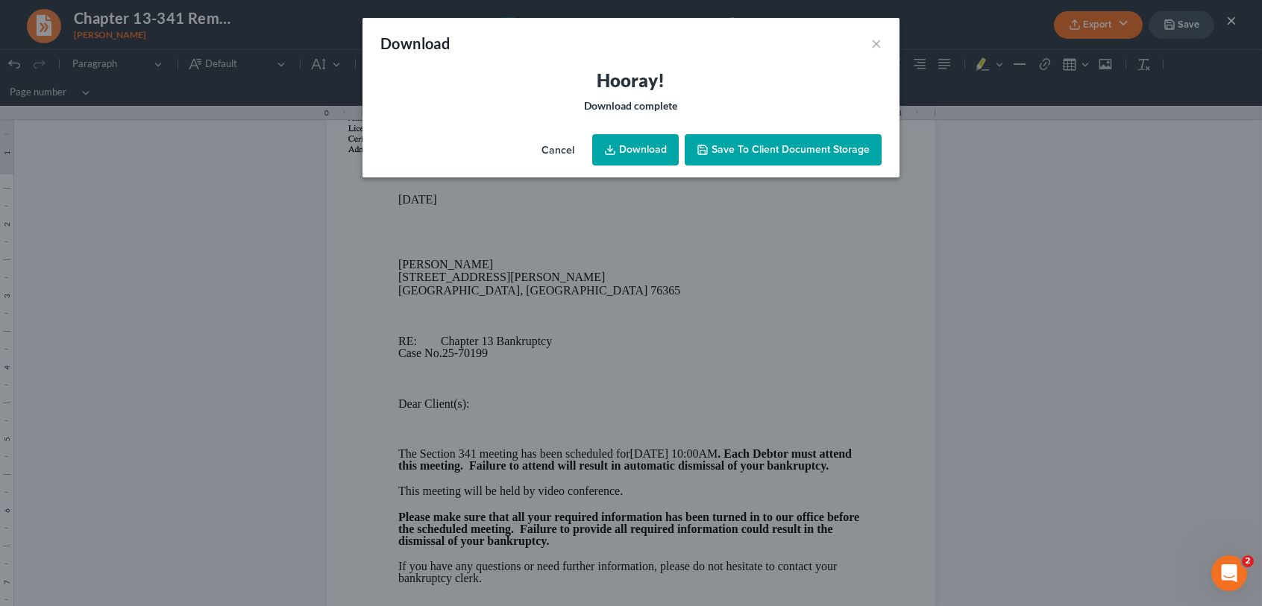
click at [653, 155] on link "Download" at bounding box center [635, 149] width 87 height 31
click at [726, 154] on span "Save to Client Document Storage" at bounding box center [791, 149] width 158 height 13
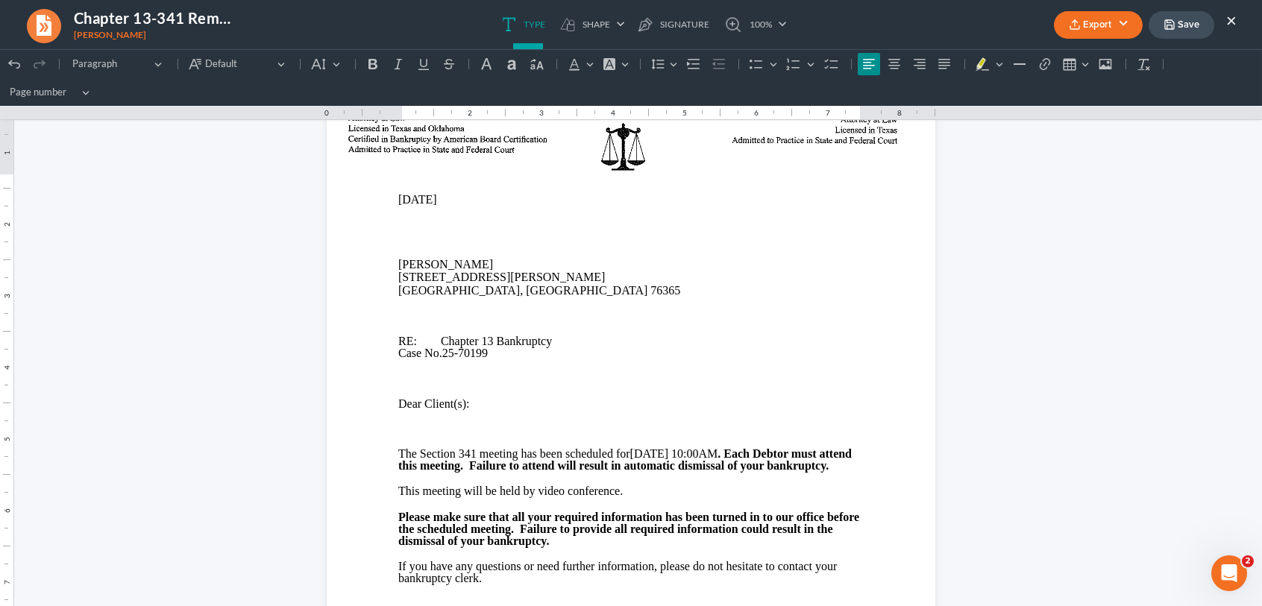
click at [1231, 19] on button "×" at bounding box center [1231, 20] width 10 height 18
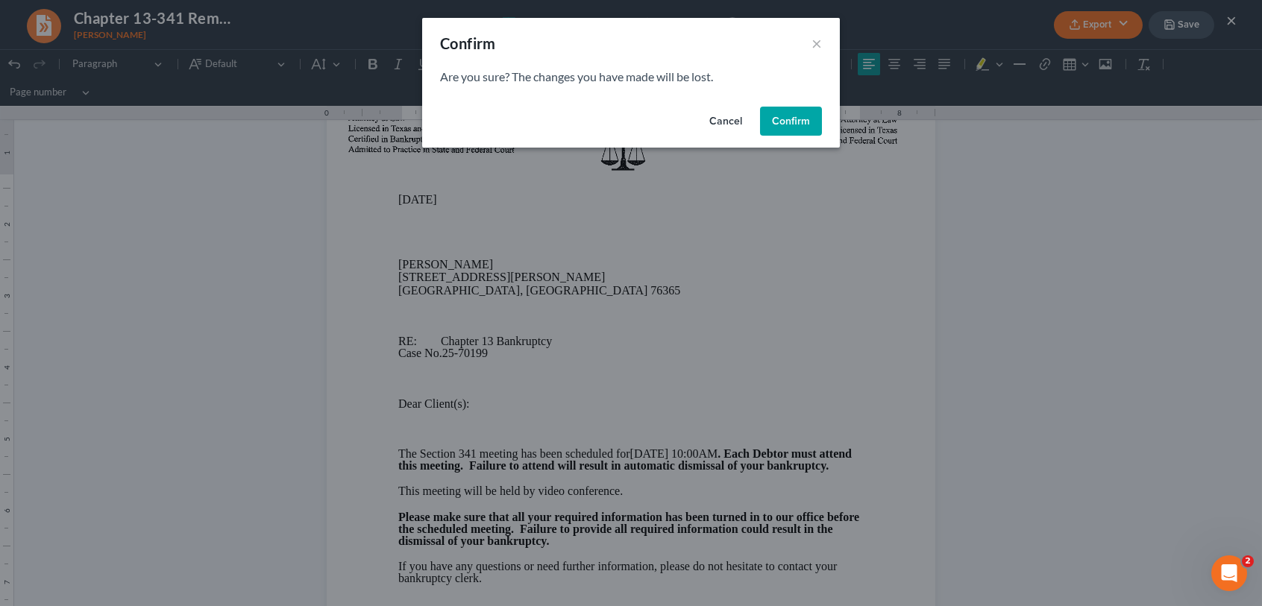
click at [782, 126] on button "Confirm" at bounding box center [791, 122] width 62 height 30
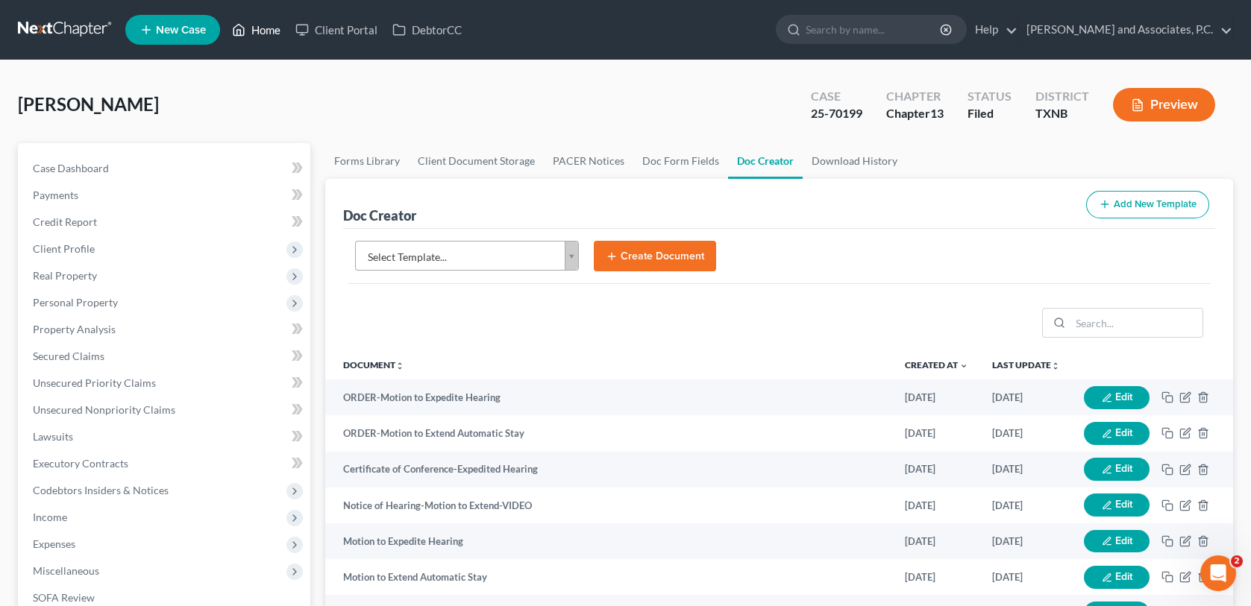
click at [271, 29] on link "Home" at bounding box center [255, 29] width 63 height 27
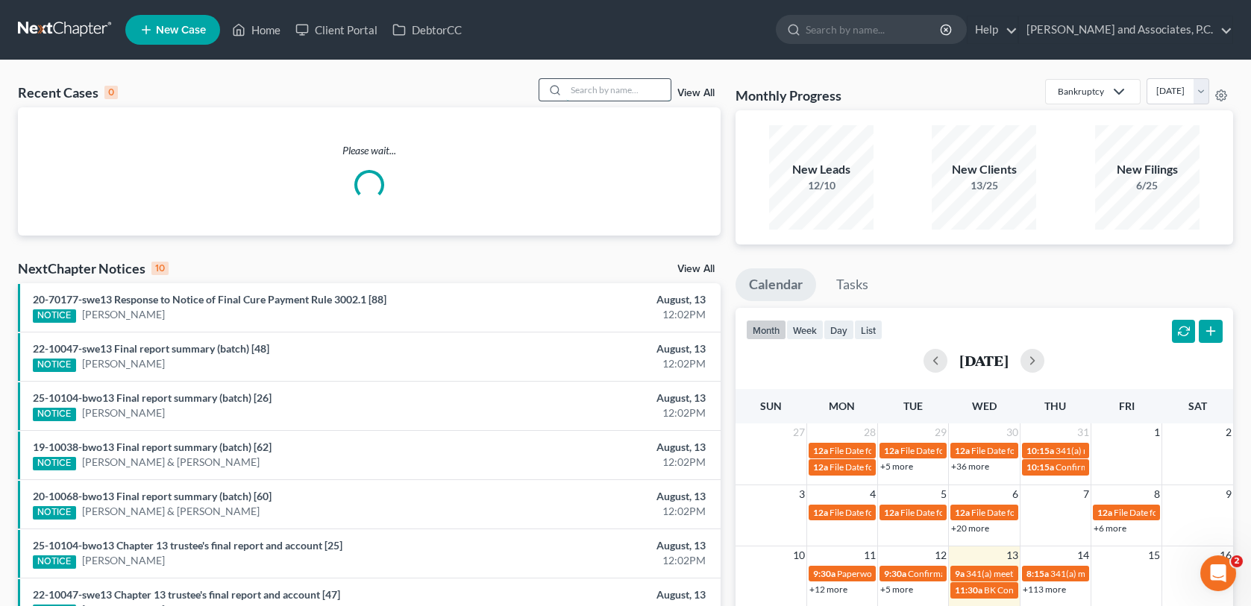
click at [596, 89] on input "search" at bounding box center [618, 90] width 104 height 22
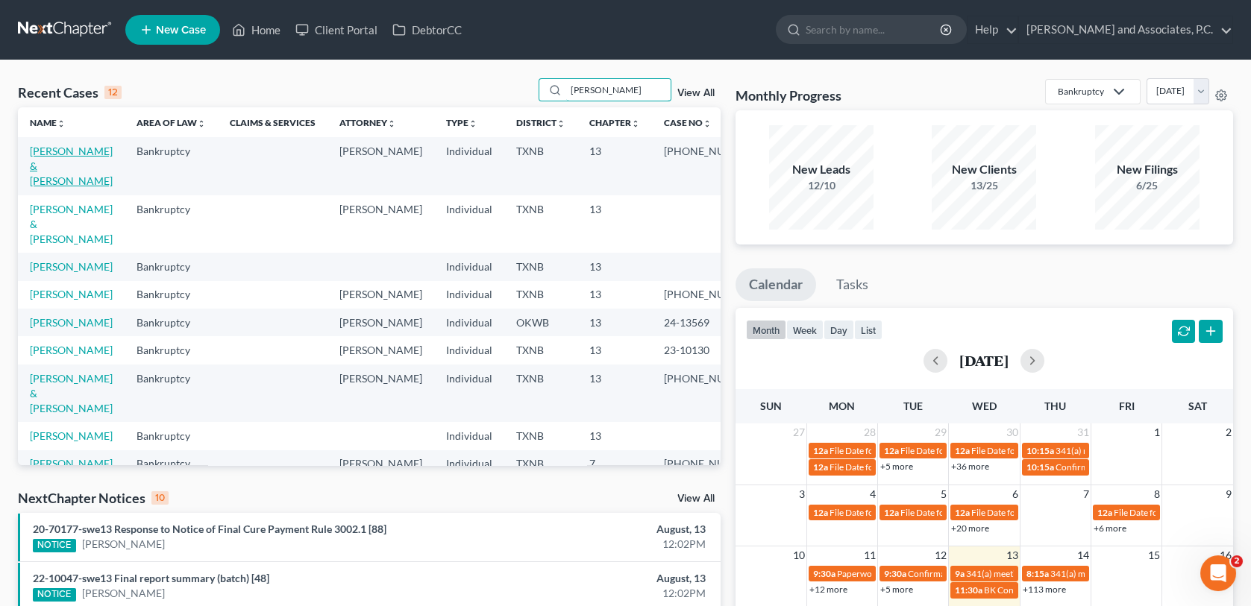
type input "hernandez"
click at [43, 153] on link "Hernandez, Daniel & Heather" at bounding box center [71, 166] width 83 height 43
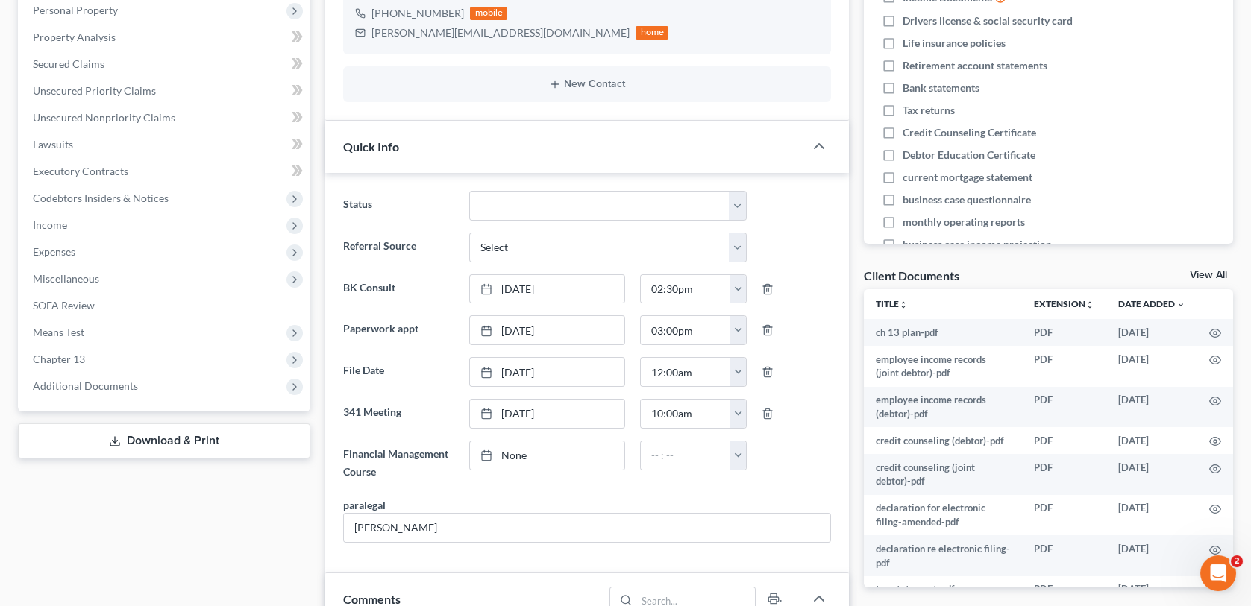
scroll to position [373, 0]
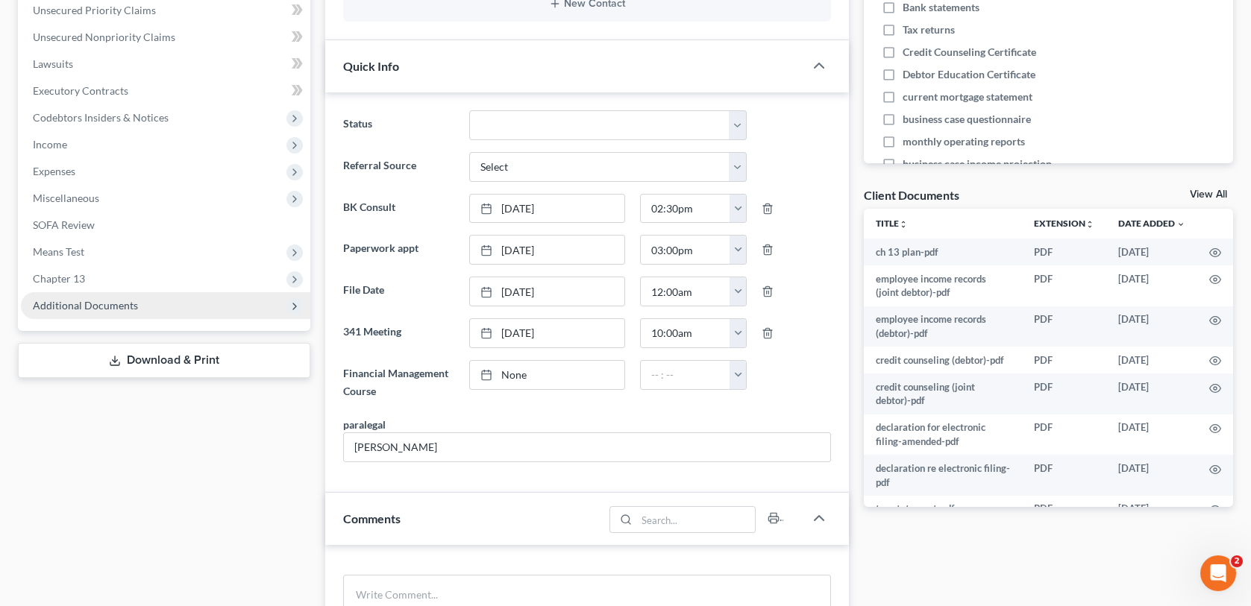
click at [128, 307] on span "Additional Documents" at bounding box center [85, 305] width 105 height 13
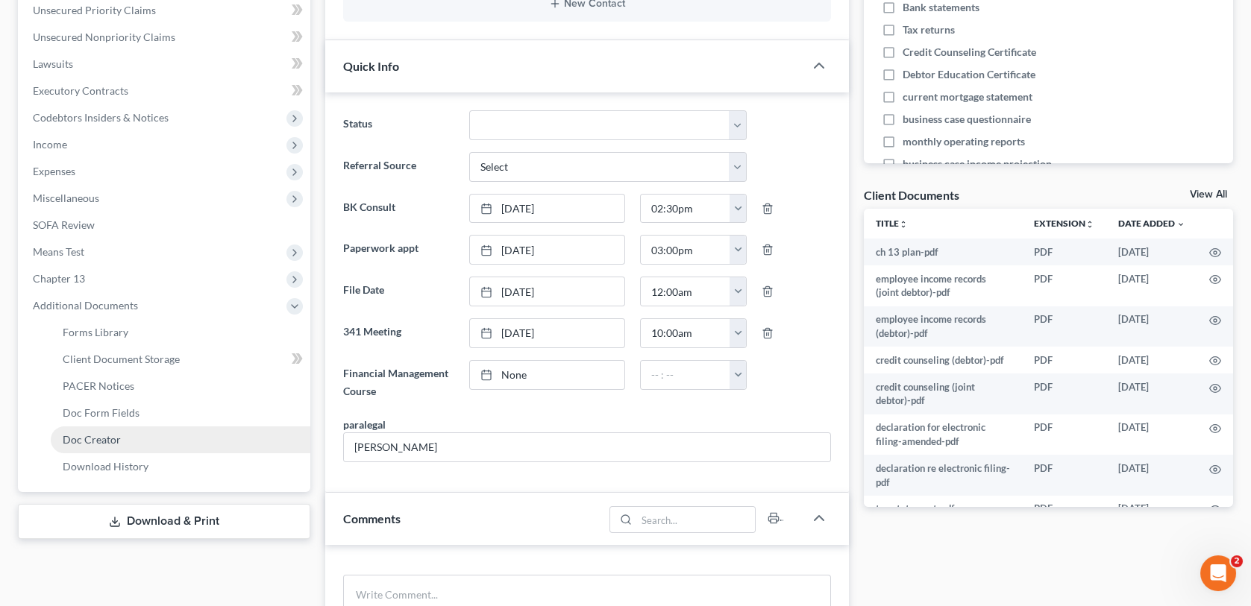
click at [91, 440] on span "Doc Creator" at bounding box center [92, 439] width 58 height 13
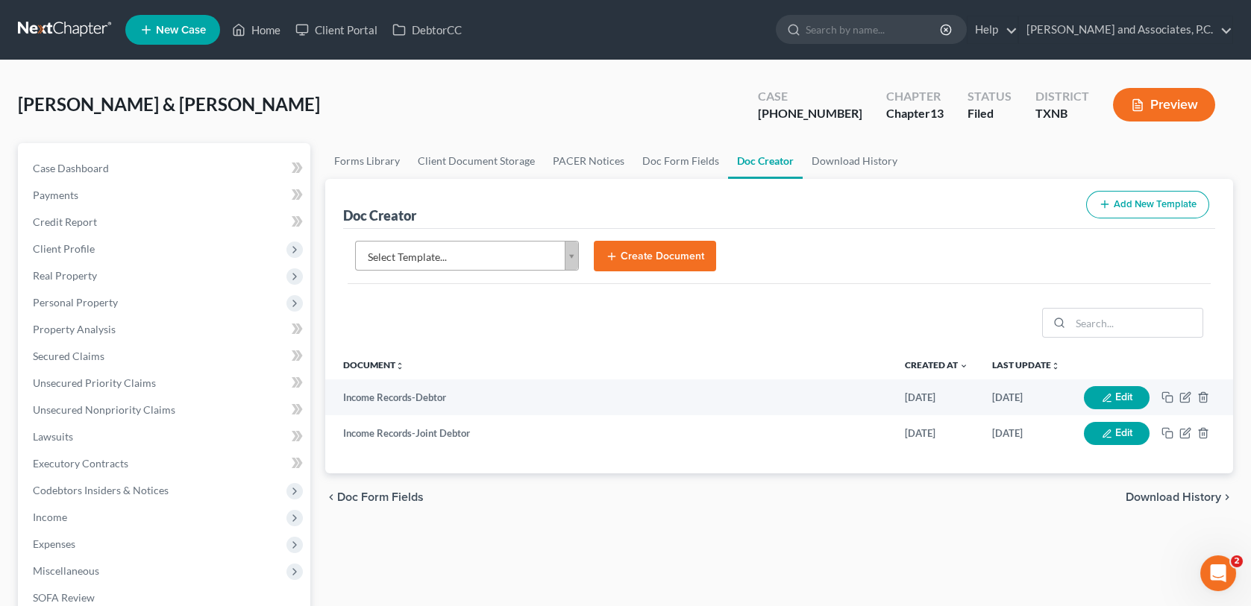
click at [569, 260] on body "Home New Case Client Portal DebtorCC Monte J. White and Associates, P.C. wfinfo…" at bounding box center [625, 484] width 1251 height 969
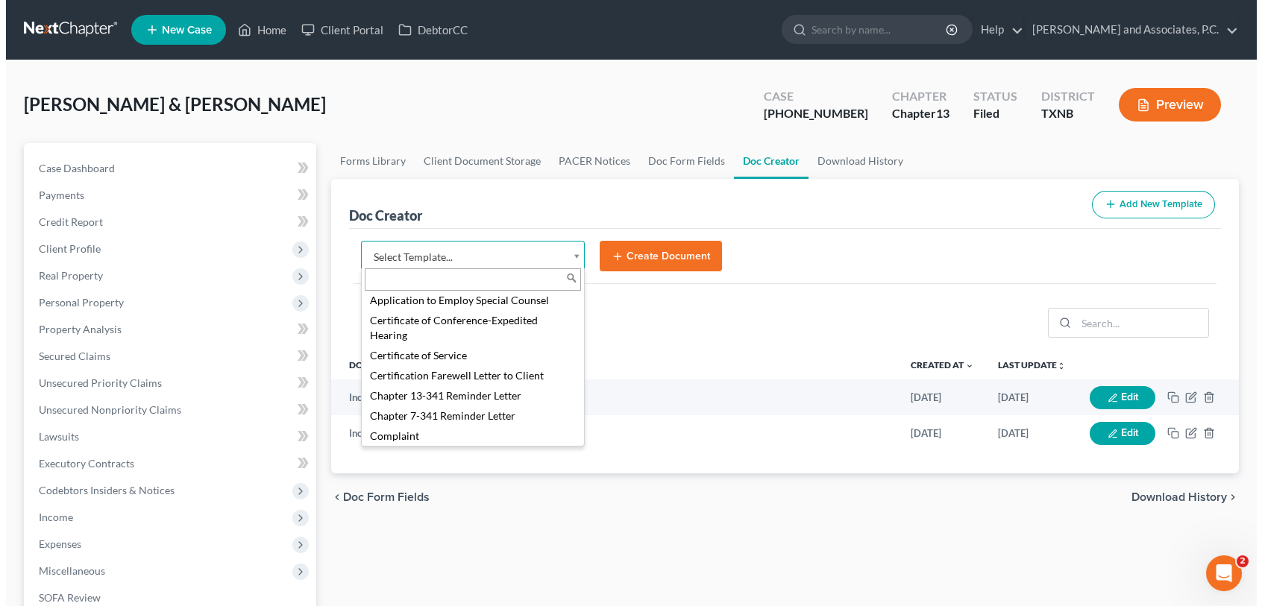
scroll to position [373, 0]
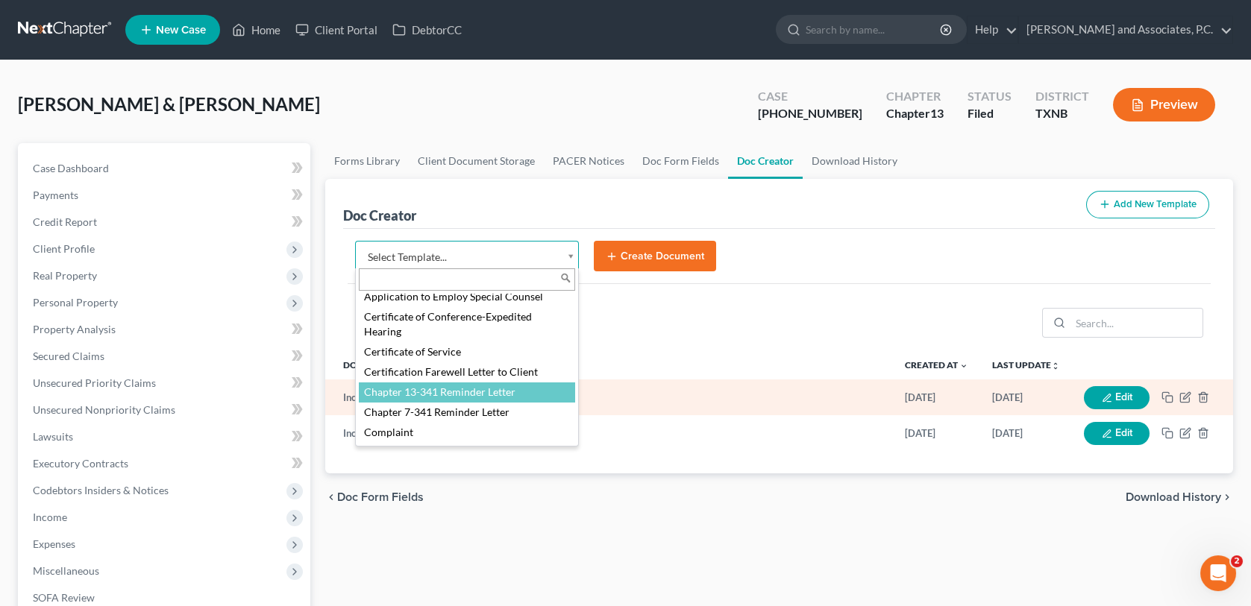
select select "77110"
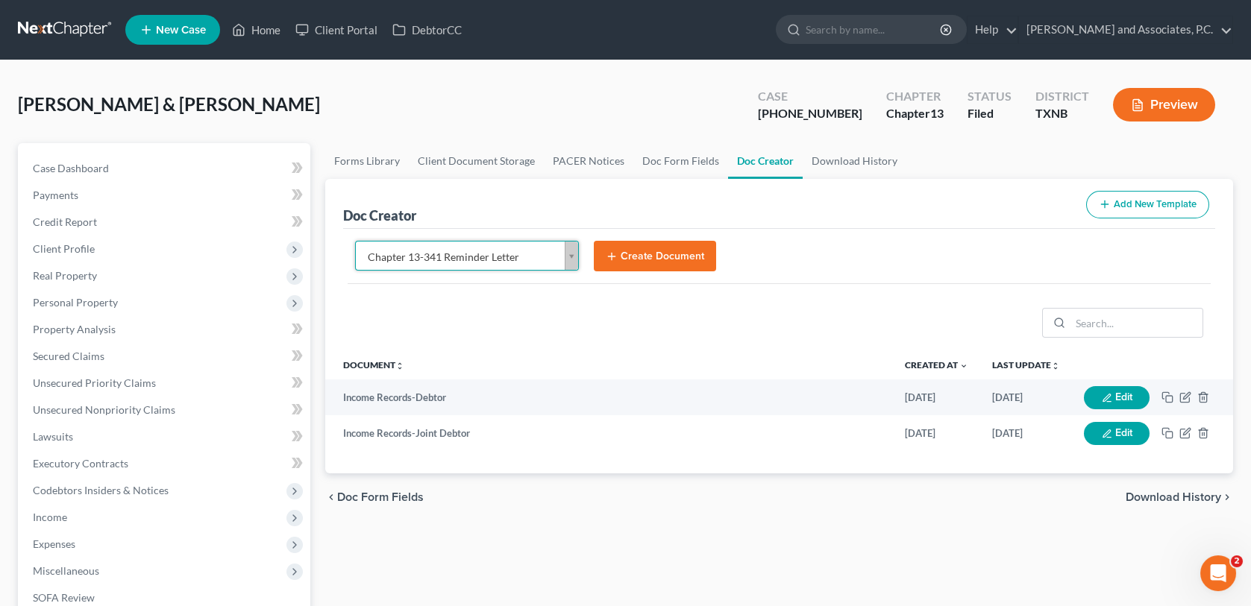
click at [660, 260] on button "Create Document" at bounding box center [655, 256] width 122 height 31
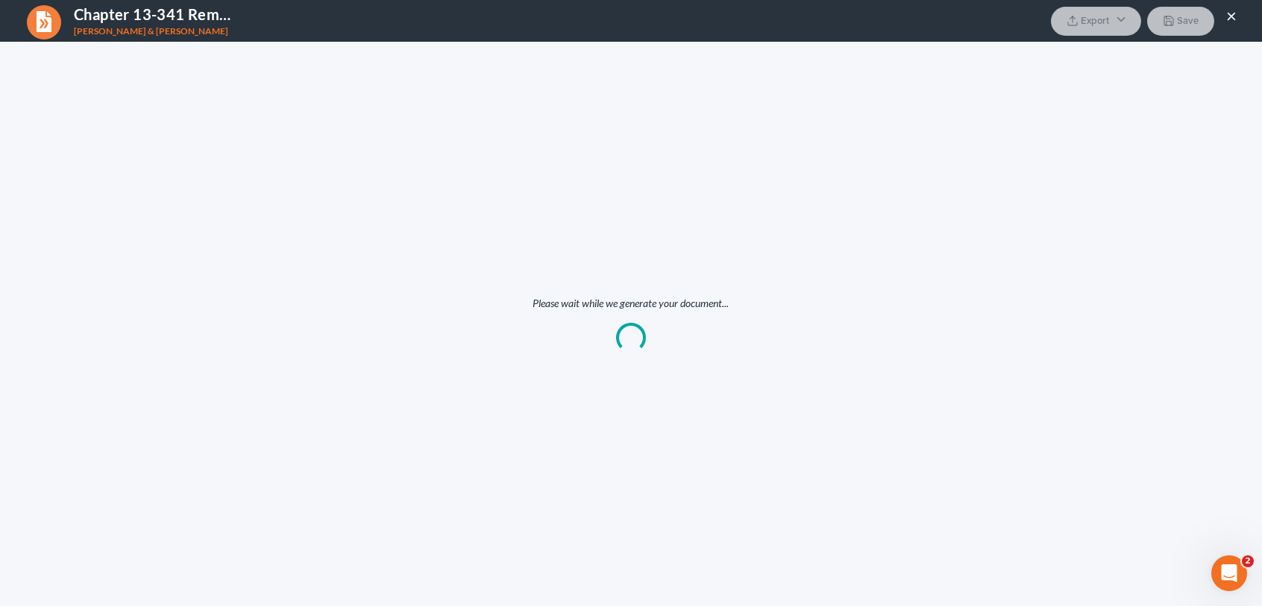
scroll to position [0, 0]
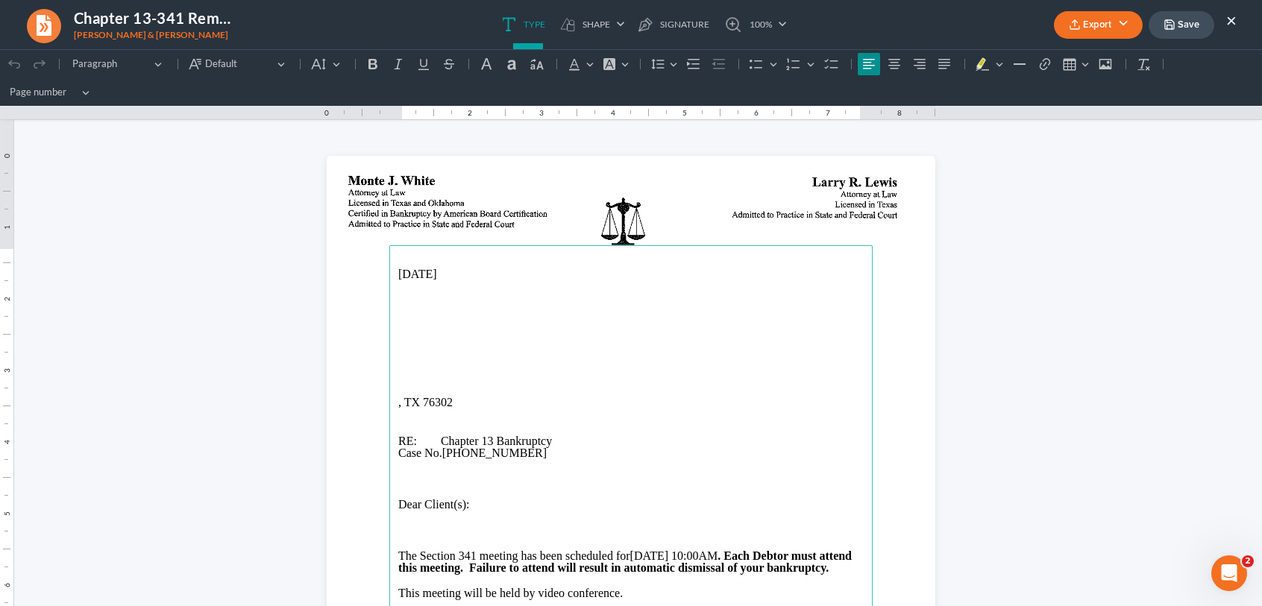
click at [389, 317] on main "08/13/2025 , TX 76302 RE: Chapter 13 Bankruptcy Case No. 25-70200-13 Dear Clien…" at bounding box center [630, 549] width 483 height 609
click at [392, 333] on main "08/13/2025 , TX 76302 RE: Chapter 13 Bankruptcy Case No. 25-70200-13 Dear Clien…" at bounding box center [630, 549] width 483 height 609
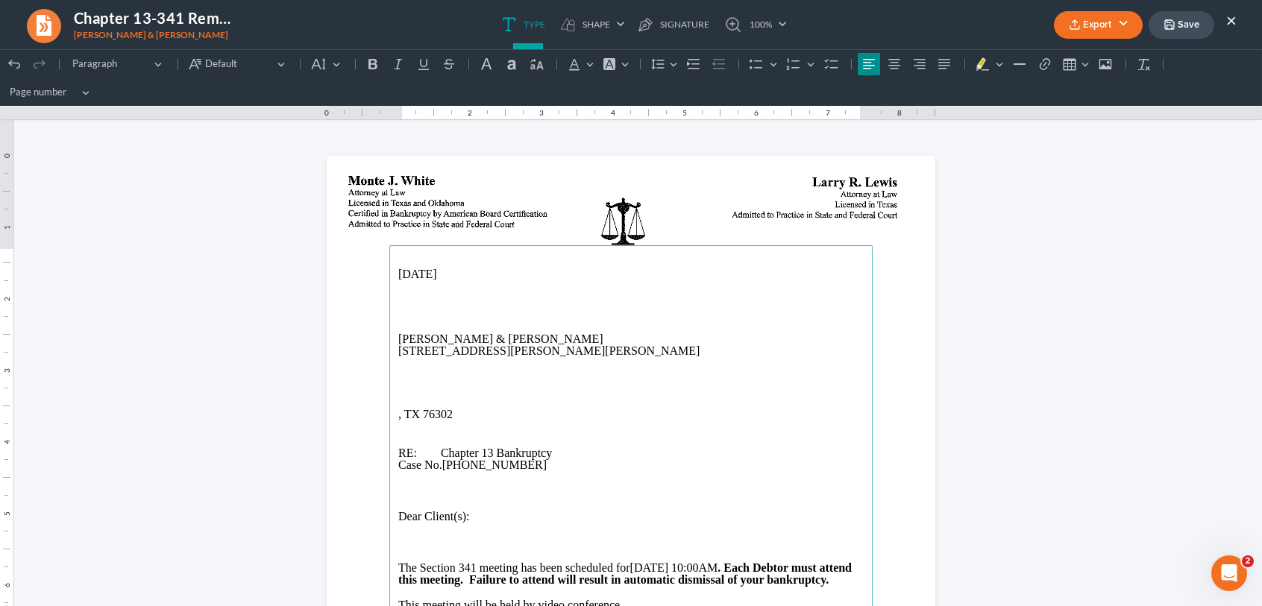
click at [481, 354] on p "1211 E Crafton St, Henrietta, TX 76365" at bounding box center [630, 351] width 465 height 12
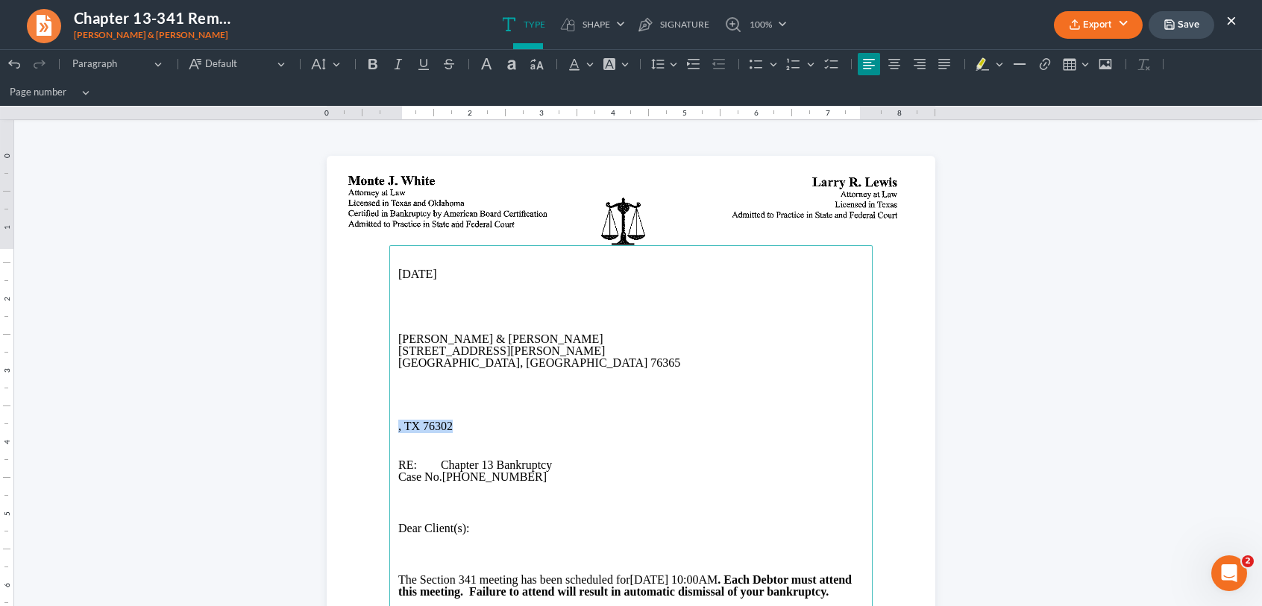
drag, startPoint x: 453, startPoint y: 426, endPoint x: 385, endPoint y: 427, distance: 67.9
click at [389, 427] on main "08/13/2025 Daniel Hernandez & Heather Hernandez 1211 E Crafton St Henrietta, TX…" at bounding box center [630, 549] width 483 height 609
drag, startPoint x: 392, startPoint y: 352, endPoint x: 492, endPoint y: 365, distance: 101.6
click at [492, 365] on main "08/13/2025 Daniel Hernandez & Heather Hernandez 1211 E Crafton St Henrietta, TX…" at bounding box center [630, 549] width 483 height 609
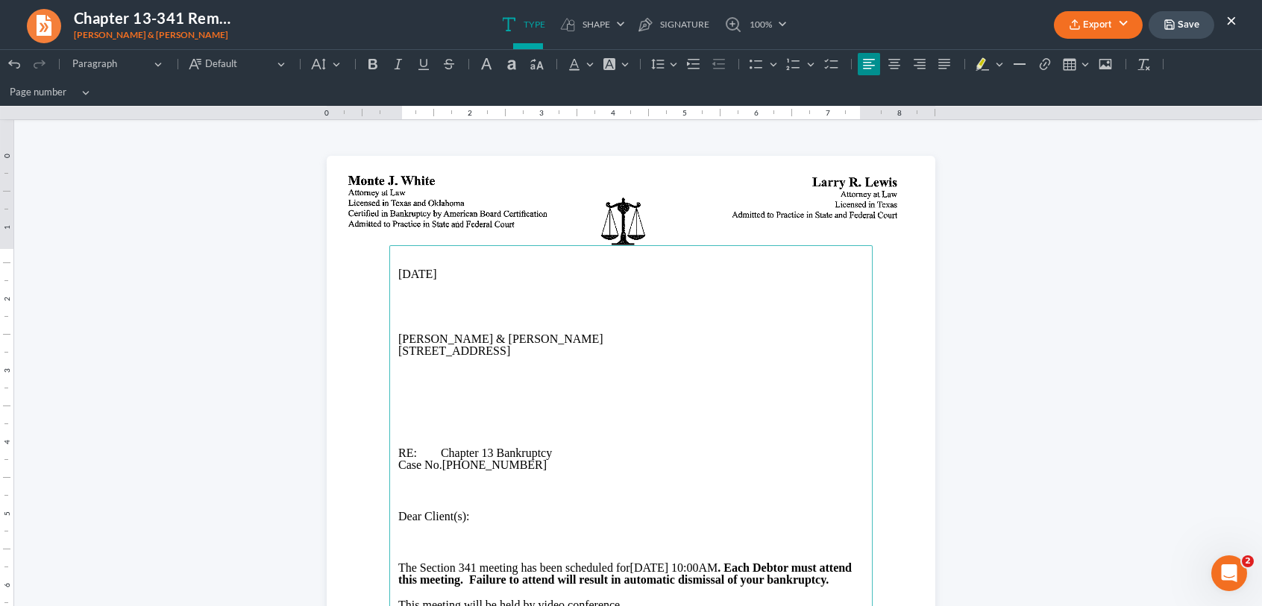
click at [503, 354] on p "118 N. Glencoe Circle, Wichita Falls, TX 76302" at bounding box center [630, 351] width 465 height 12
click at [502, 351] on p "118 N. Glencoe Circle, Wichita Falls, TX 76302" at bounding box center [630, 351] width 465 height 12
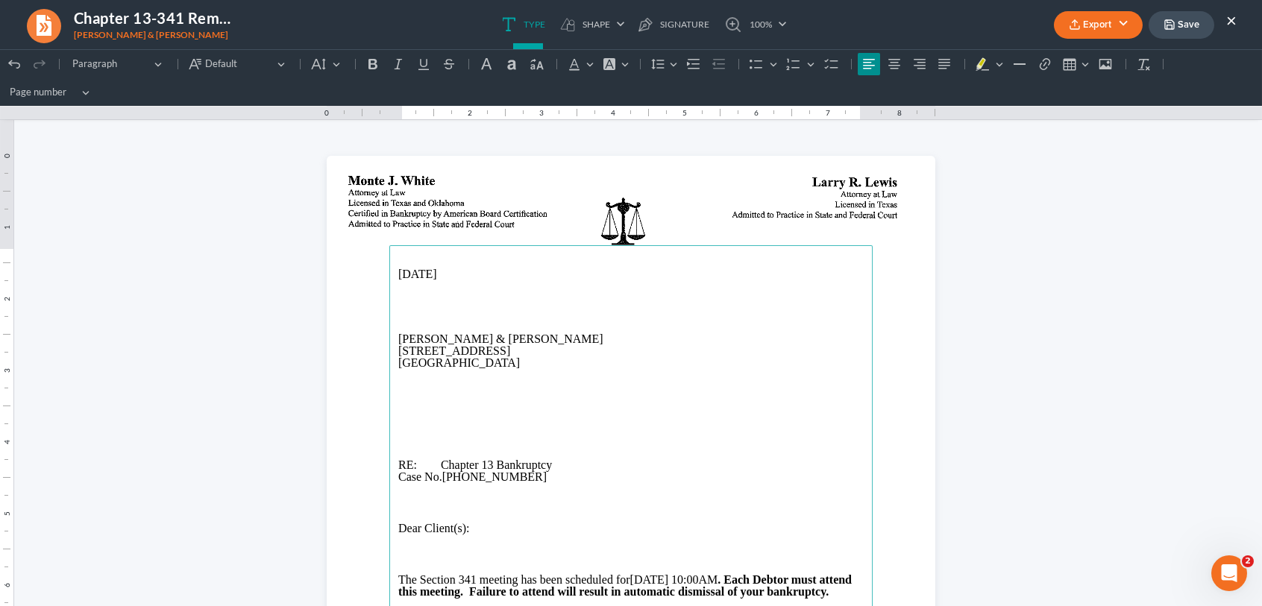
click at [424, 399] on p "Rich Text Editor, page-0-main" at bounding box center [630, 401] width 465 height 13
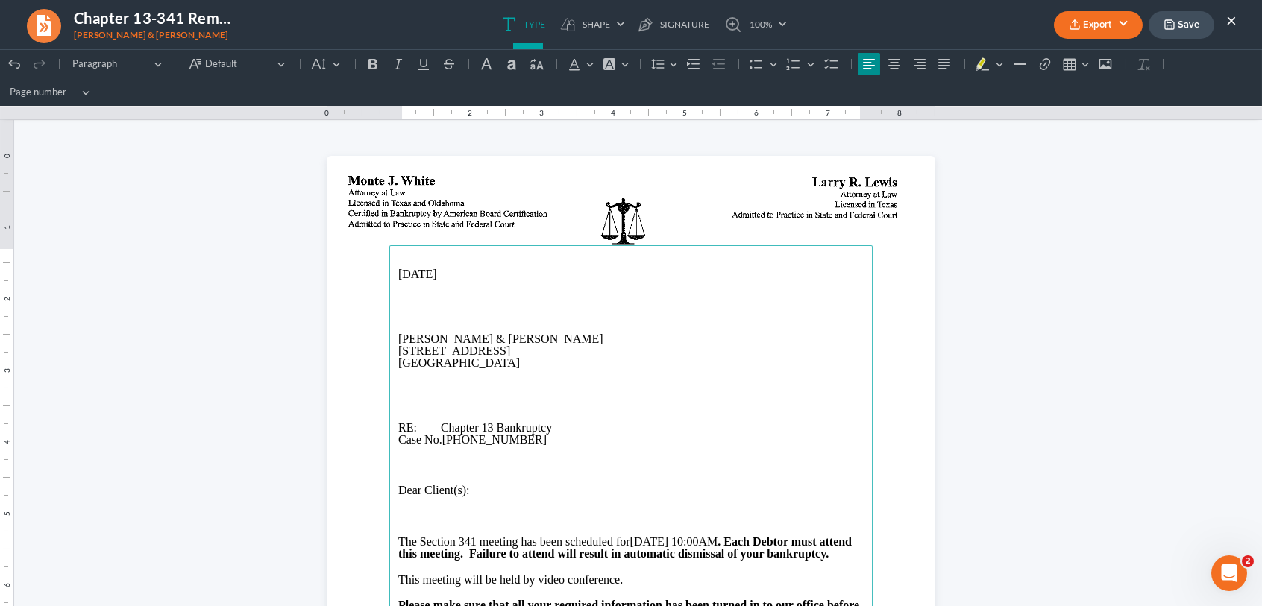
click at [1059, 24] on button "Export" at bounding box center [1098, 25] width 89 height 28
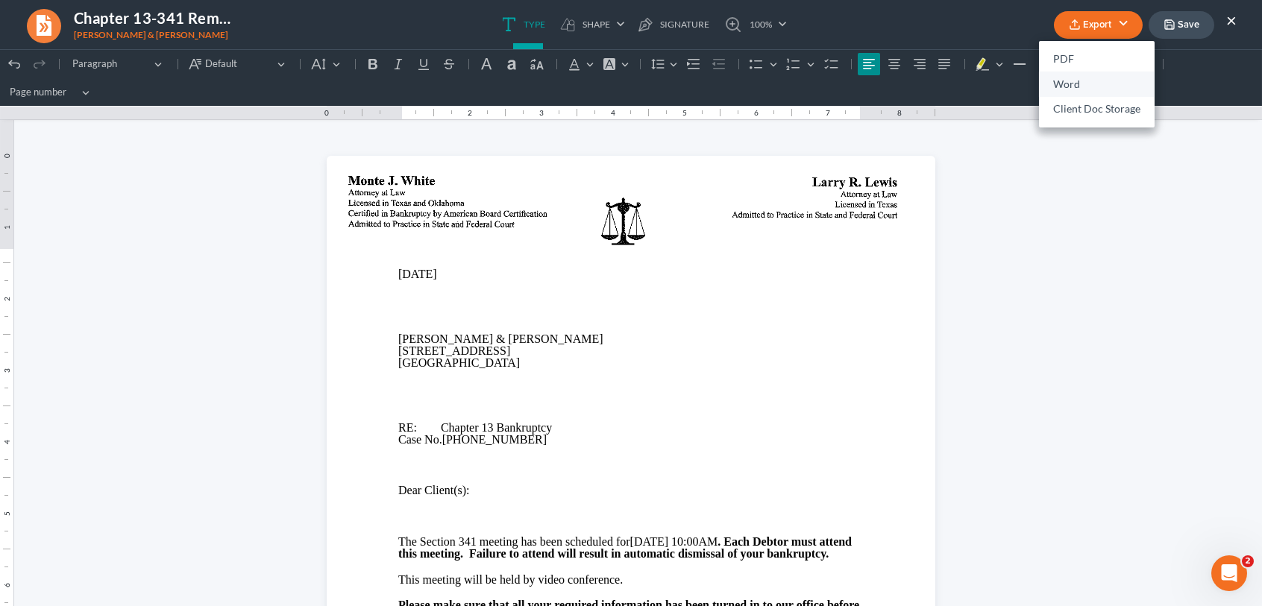
click at [1056, 81] on link "Word" at bounding box center [1097, 84] width 116 height 25
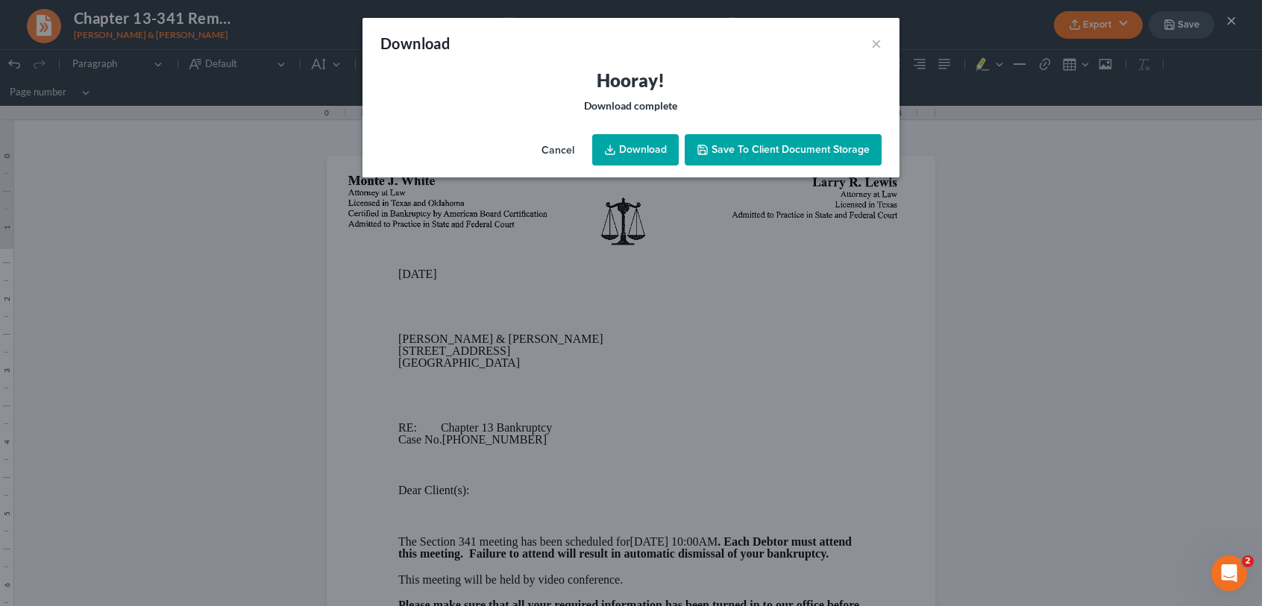
click at [653, 149] on link "Download" at bounding box center [635, 149] width 87 height 31
click at [772, 157] on button "Save to Client Document Storage" at bounding box center [783, 149] width 197 height 31
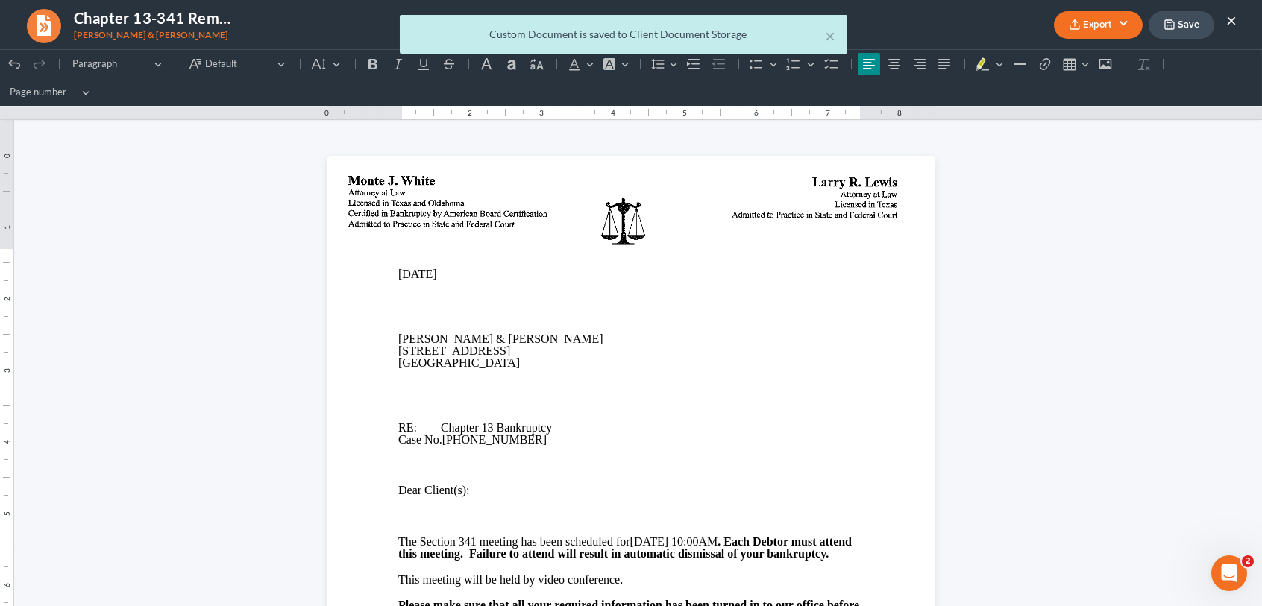
drag, startPoint x: 1179, startPoint y: 22, endPoint x: 1235, endPoint y: 16, distance: 56.3
click at [1179, 22] on div "× Custom Document is saved to Client Document Storage" at bounding box center [624, 38] width 1262 height 46
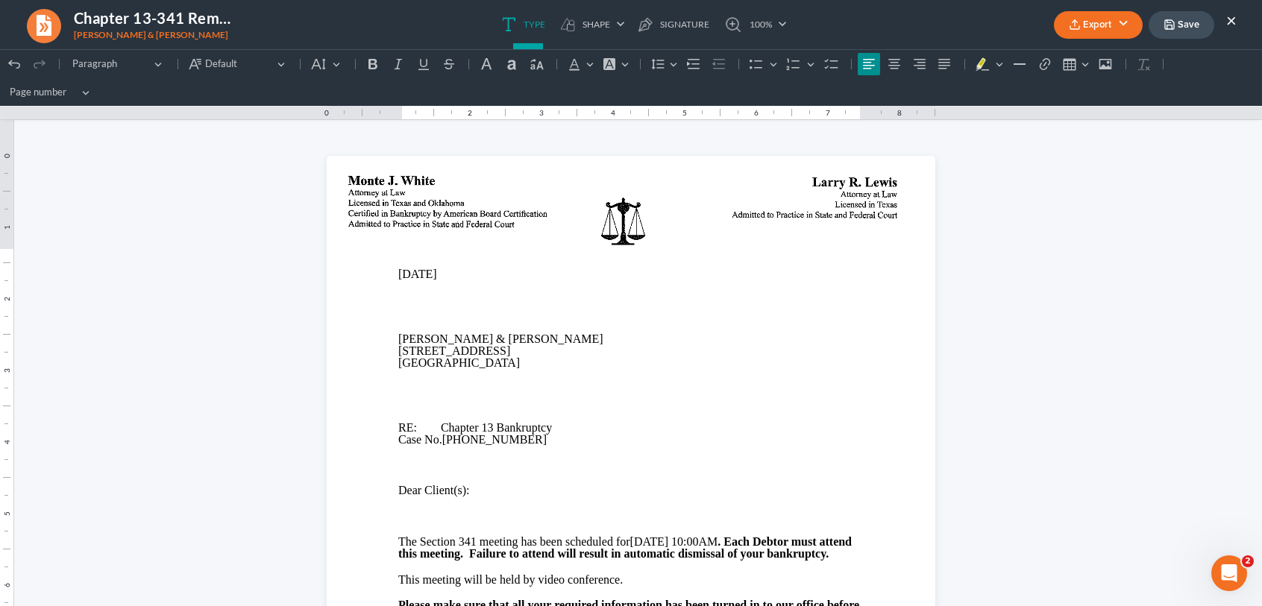
click at [1230, 19] on button "×" at bounding box center [1231, 20] width 10 height 18
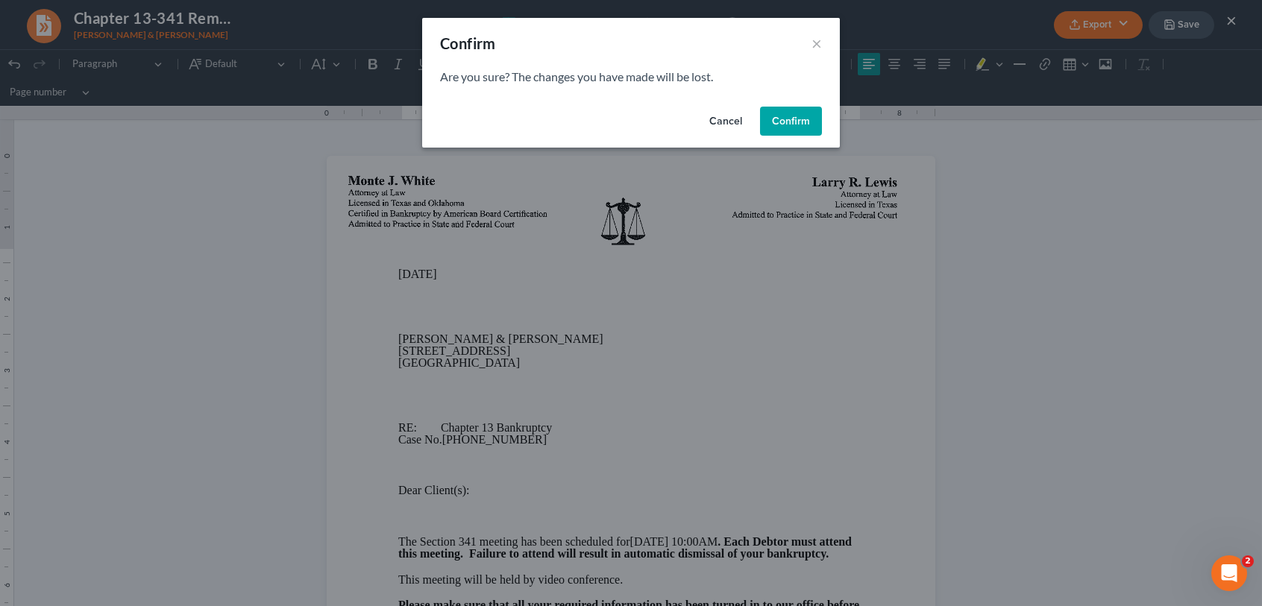
click at [814, 111] on button "Confirm" at bounding box center [791, 122] width 62 height 30
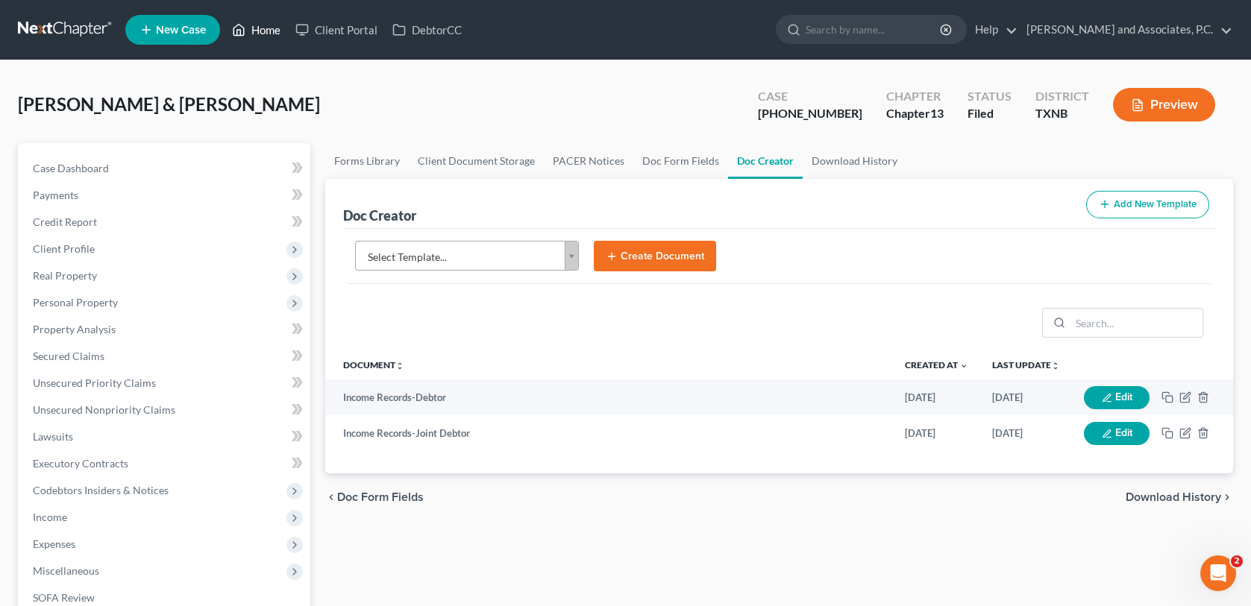
click at [277, 31] on link "Home" at bounding box center [255, 29] width 63 height 27
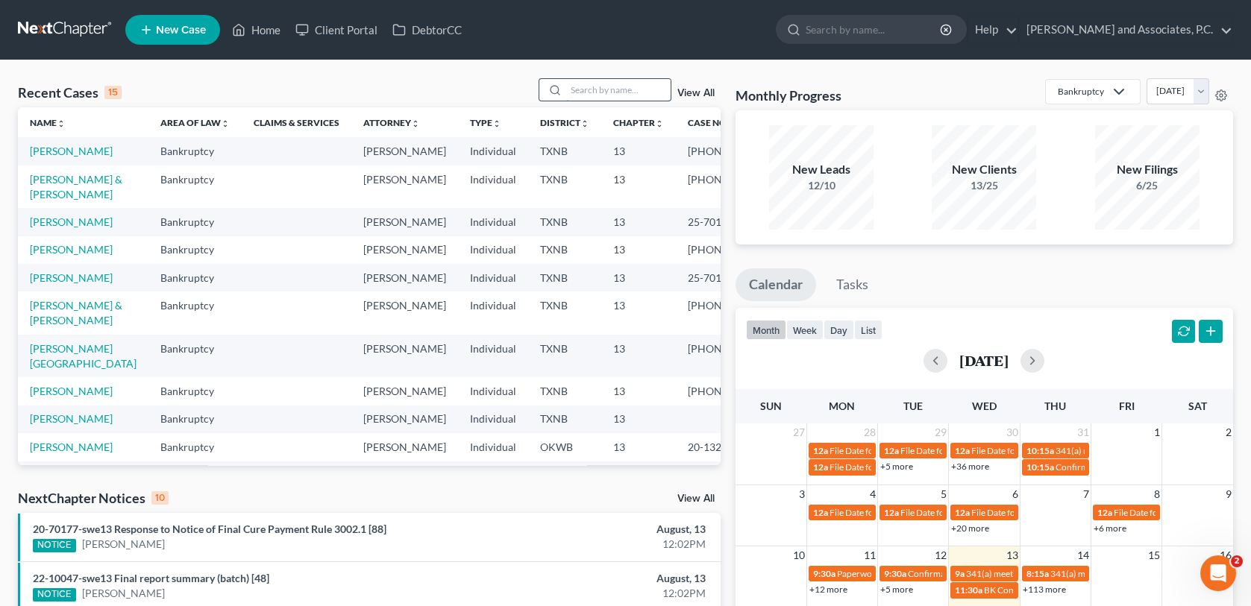
click at [591, 85] on input "search" at bounding box center [618, 90] width 104 height 22
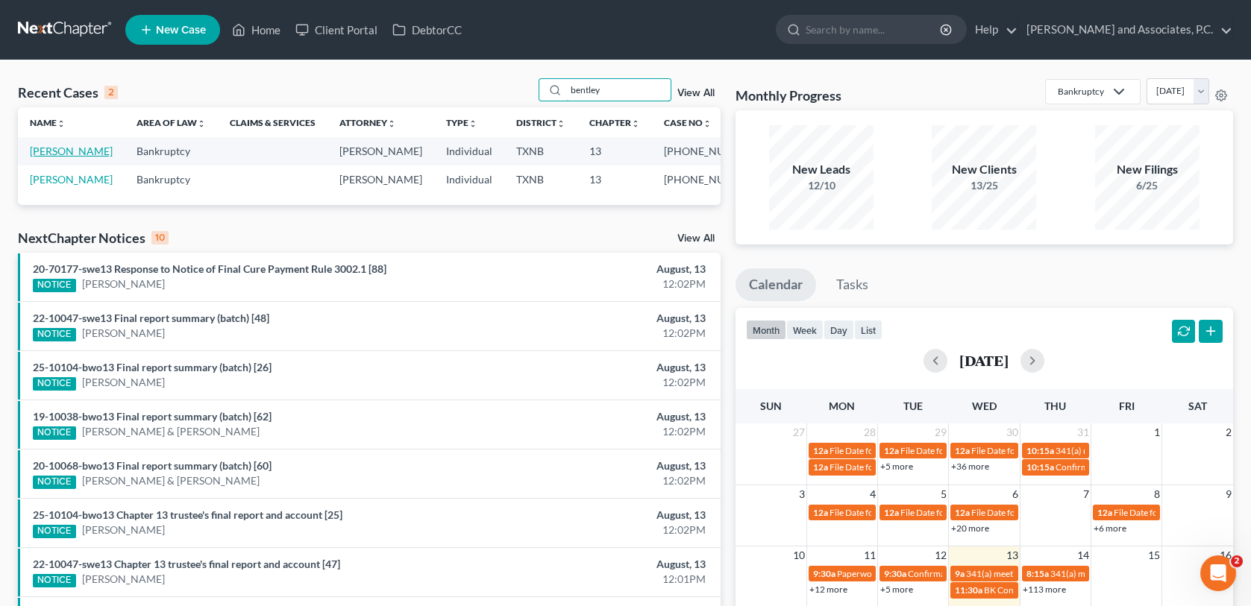
type input "bentley"
click at [91, 153] on link "Bentley, Susan" at bounding box center [71, 151] width 83 height 13
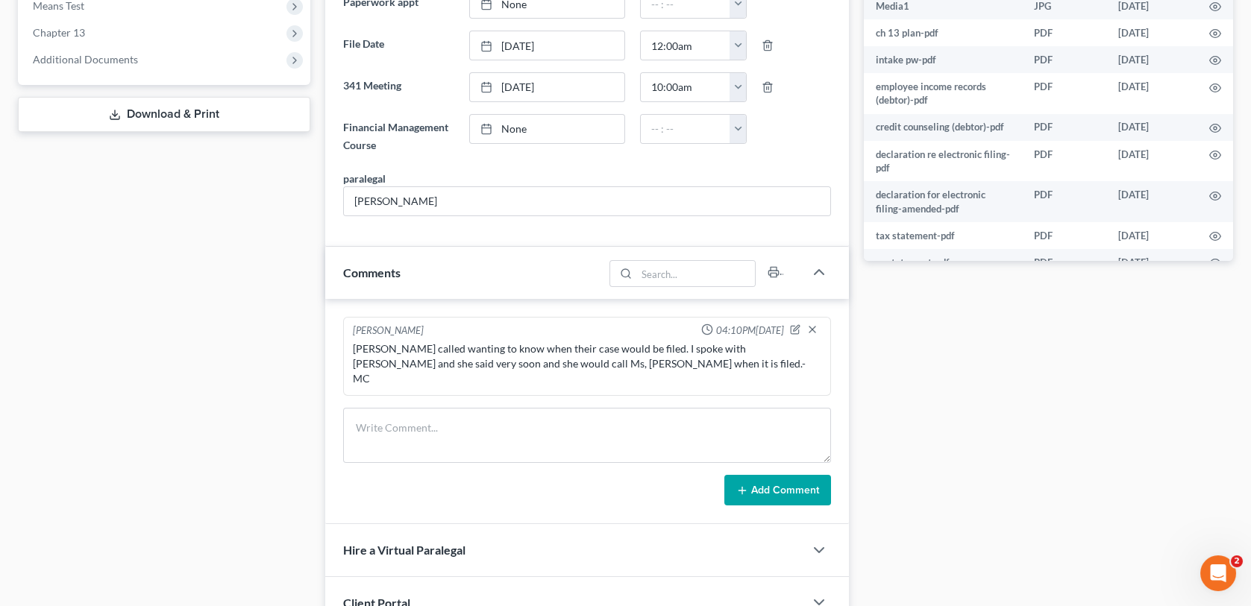
scroll to position [522, 0]
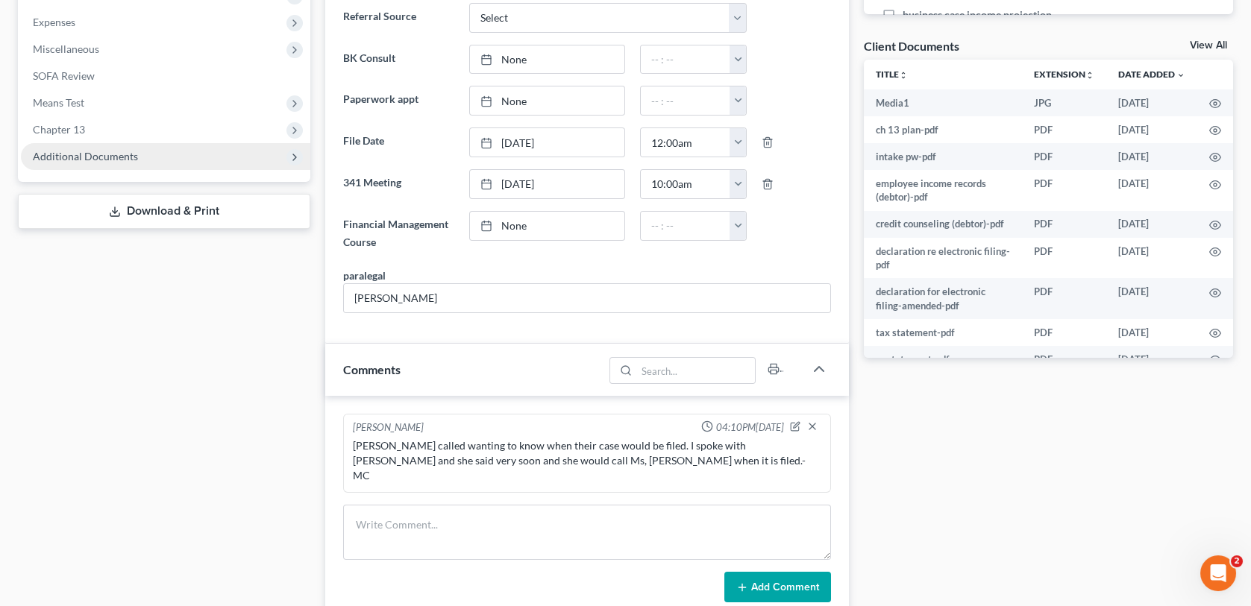
click at [145, 160] on span "Additional Documents" at bounding box center [165, 156] width 289 height 27
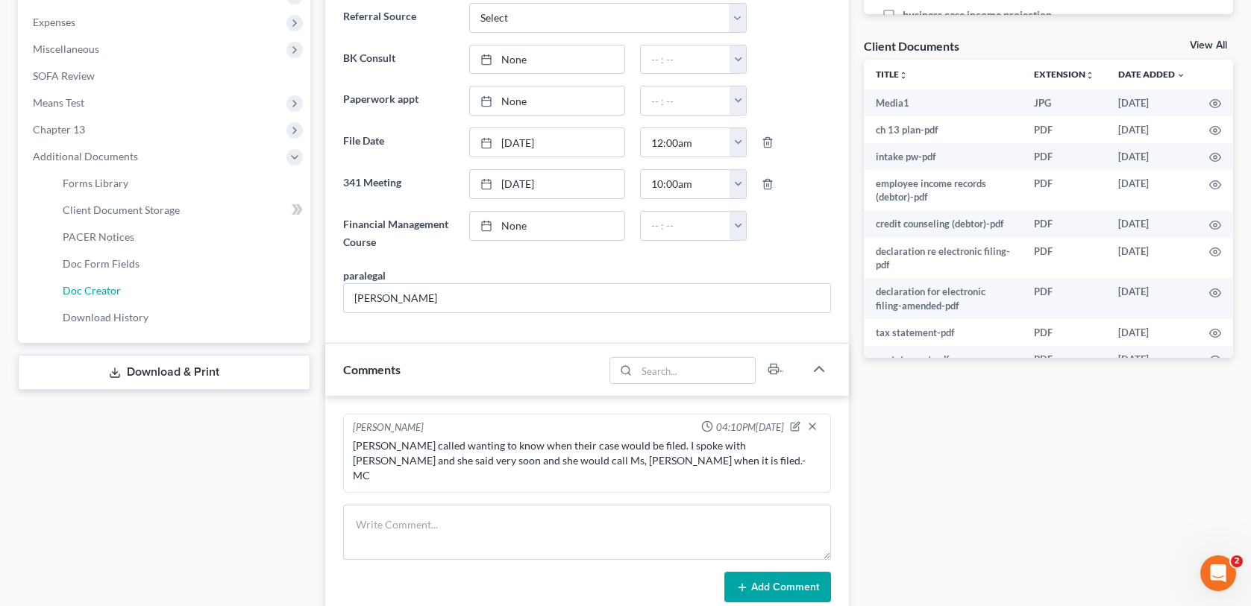
click at [134, 291] on link "Doc Creator" at bounding box center [181, 290] width 260 height 27
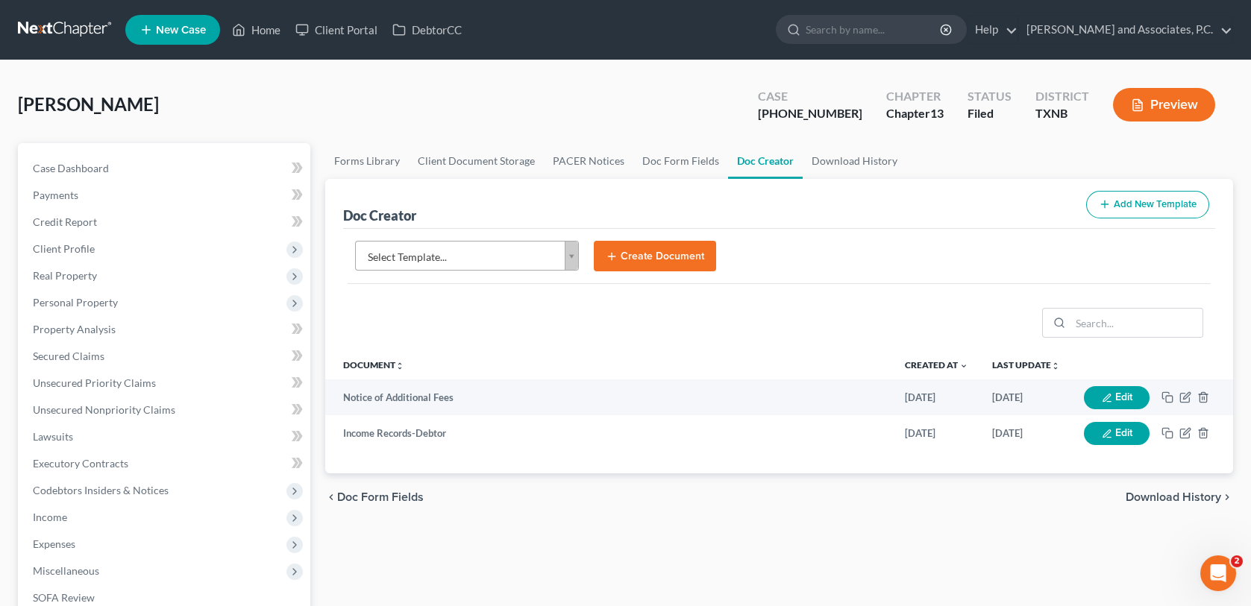
click at [571, 259] on body "Home New Case Client Portal DebtorCC Monte J. White and Associates, P.C. wfinfo…" at bounding box center [625, 484] width 1251 height 969
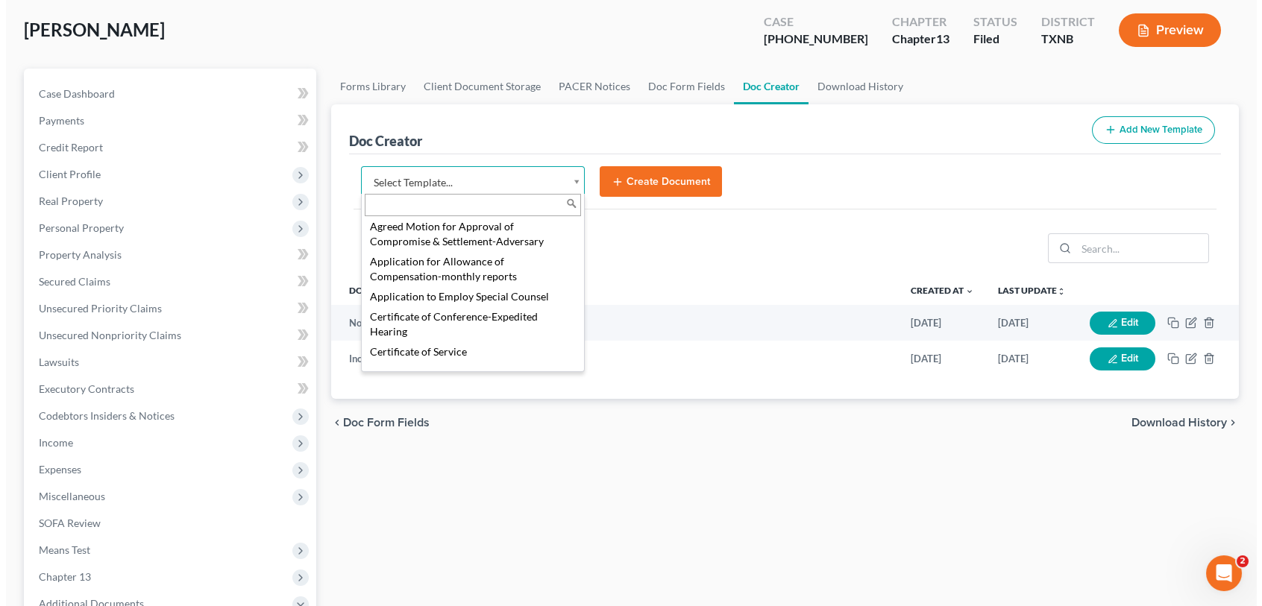
scroll to position [373, 0]
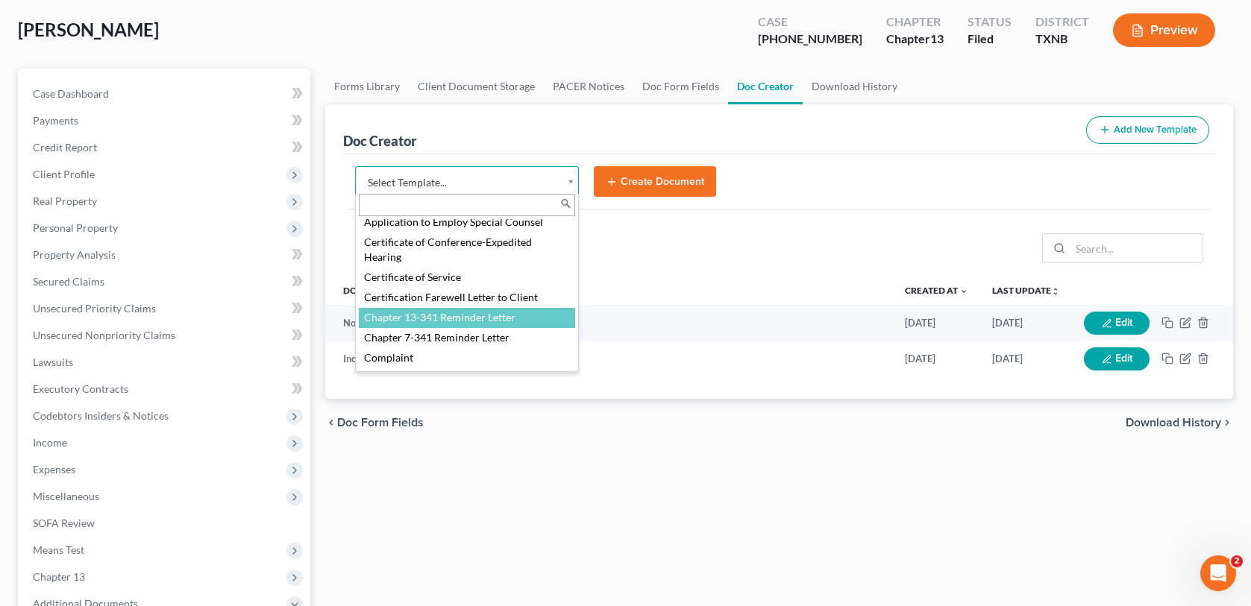
select select "77110"
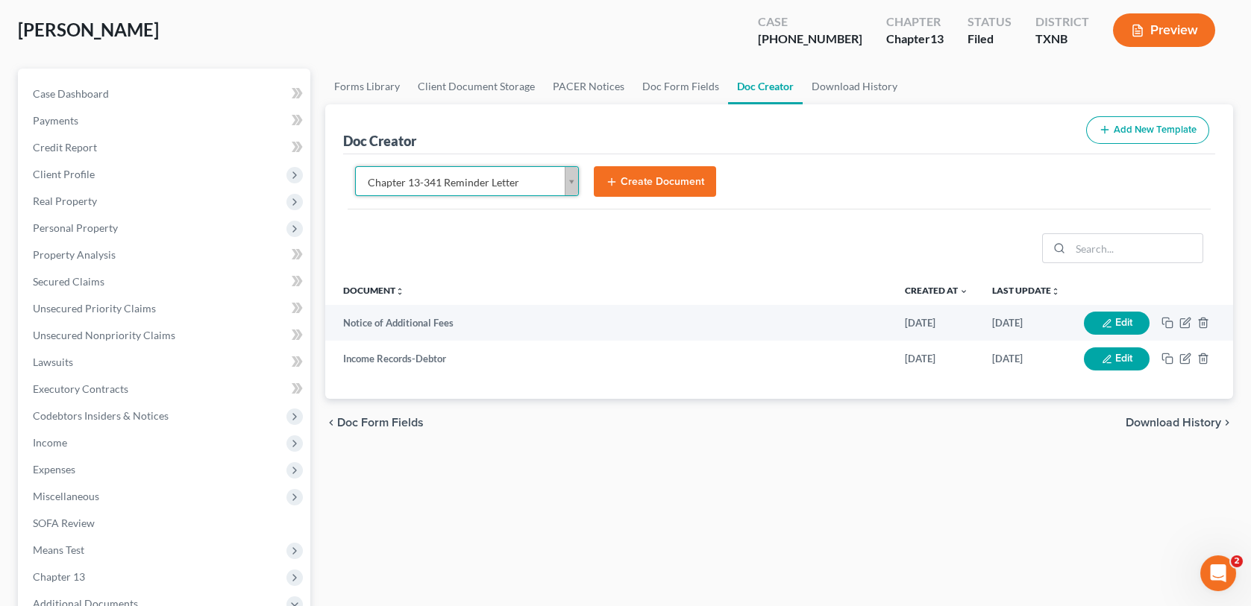
click at [666, 183] on button "Create Document" at bounding box center [655, 181] width 122 height 31
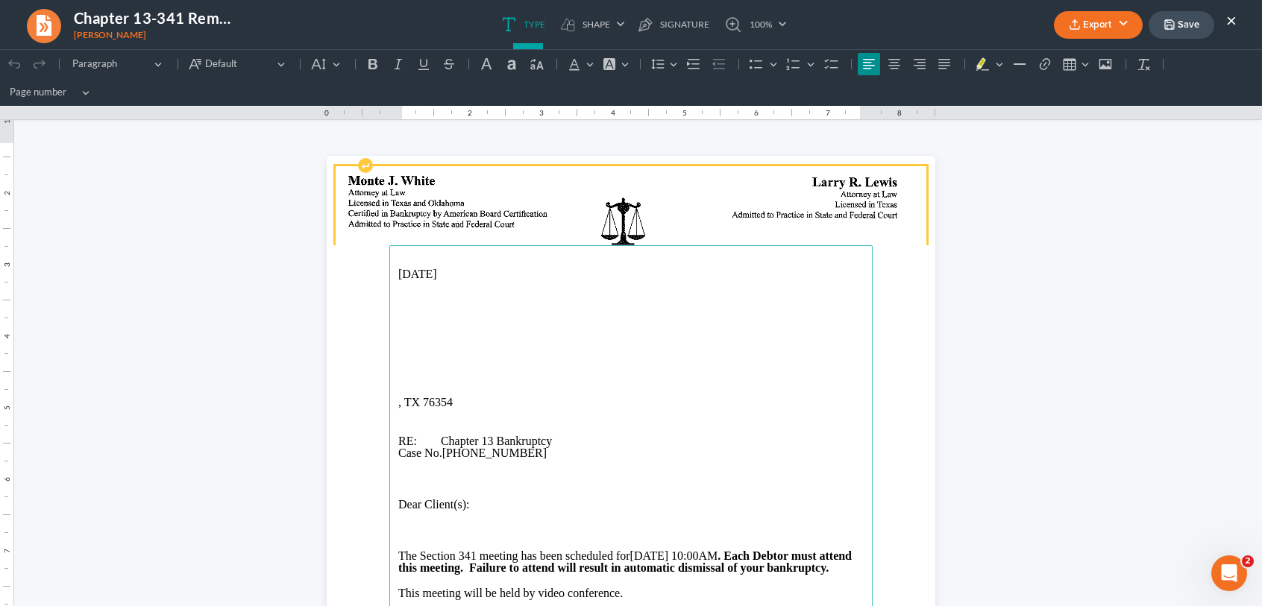
scroll to position [0, 0]
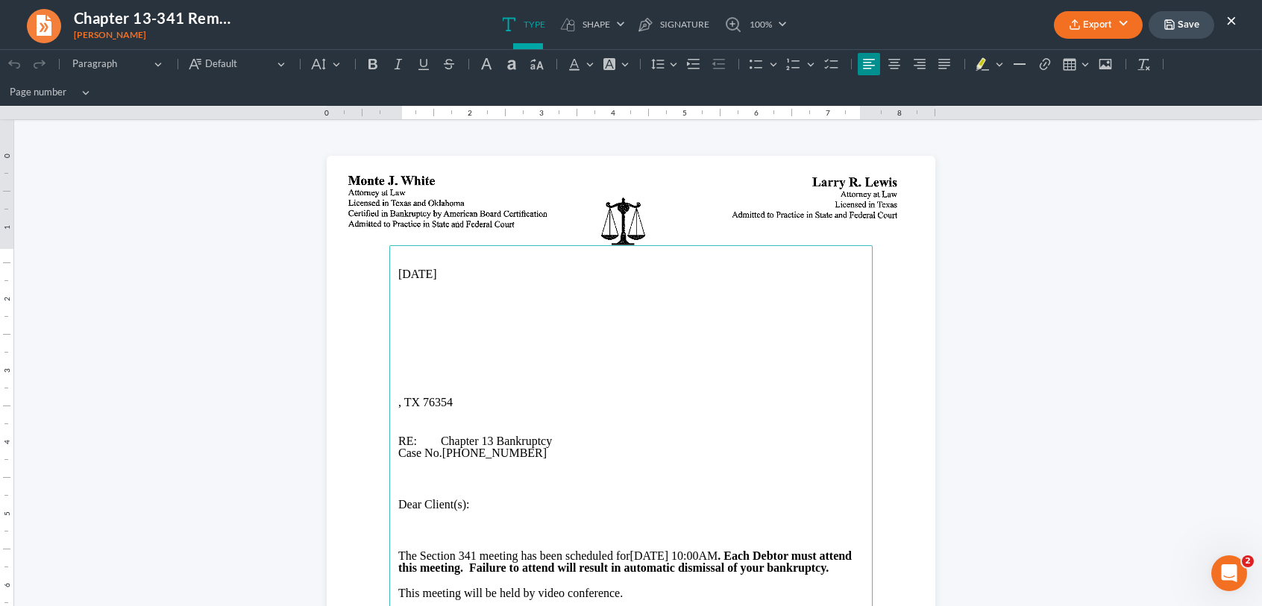
click at [398, 334] on p "Rich Text Editor, page-0-main" at bounding box center [630, 339] width 465 height 12
click at [456, 357] on p "501 Matador, Burkburnett, TX 76354" at bounding box center [630, 351] width 465 height 13
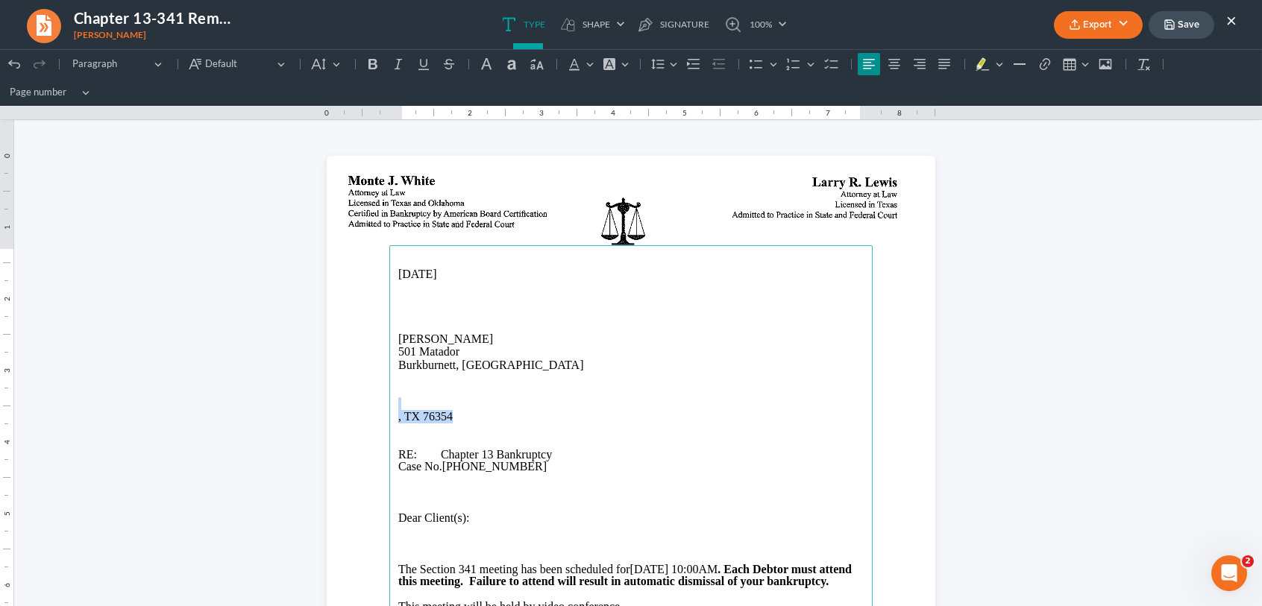
drag, startPoint x: 455, startPoint y: 417, endPoint x: 383, endPoint y: 409, distance: 72.0
click at [389, 409] on main "08/13/2025 Susan Bentley 501 Matador Burkburnett, TX 76354 , TX 76354 RE: Chapt…" at bounding box center [630, 549] width 483 height 609
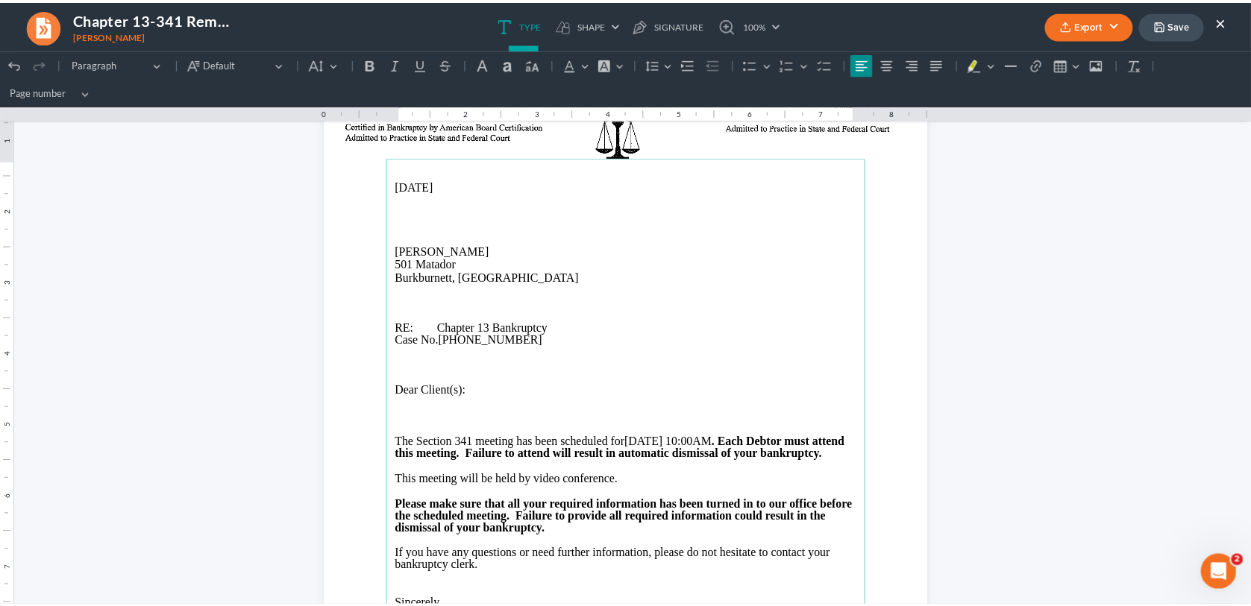
scroll to position [75, 0]
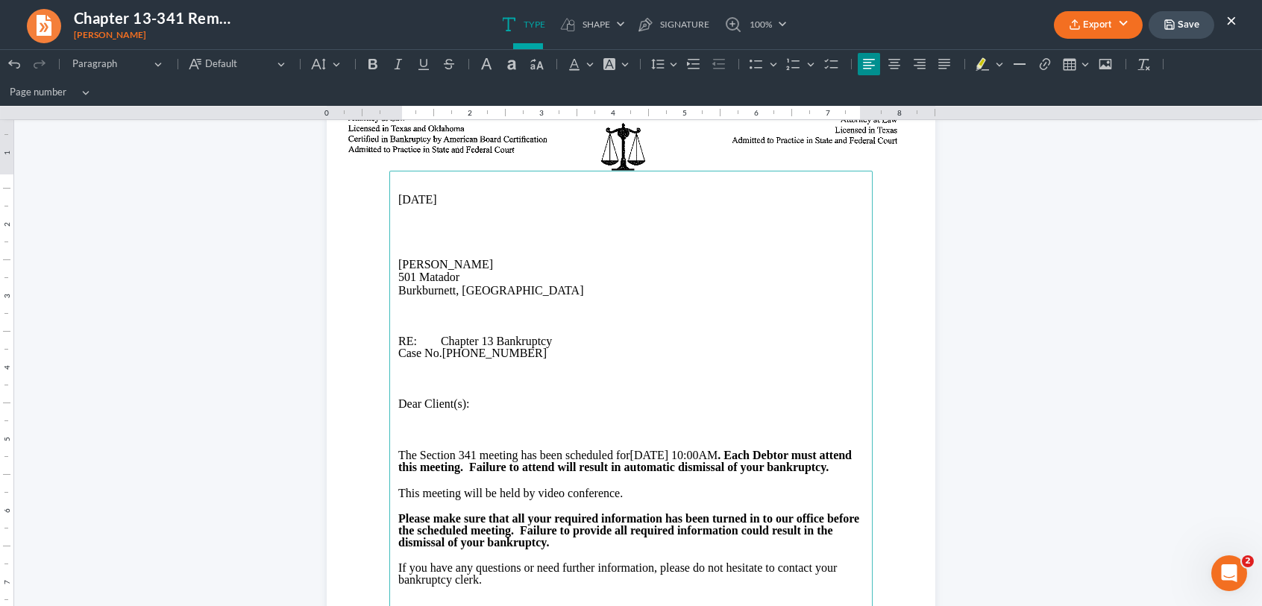
click at [1114, 23] on button "Export" at bounding box center [1098, 25] width 89 height 28
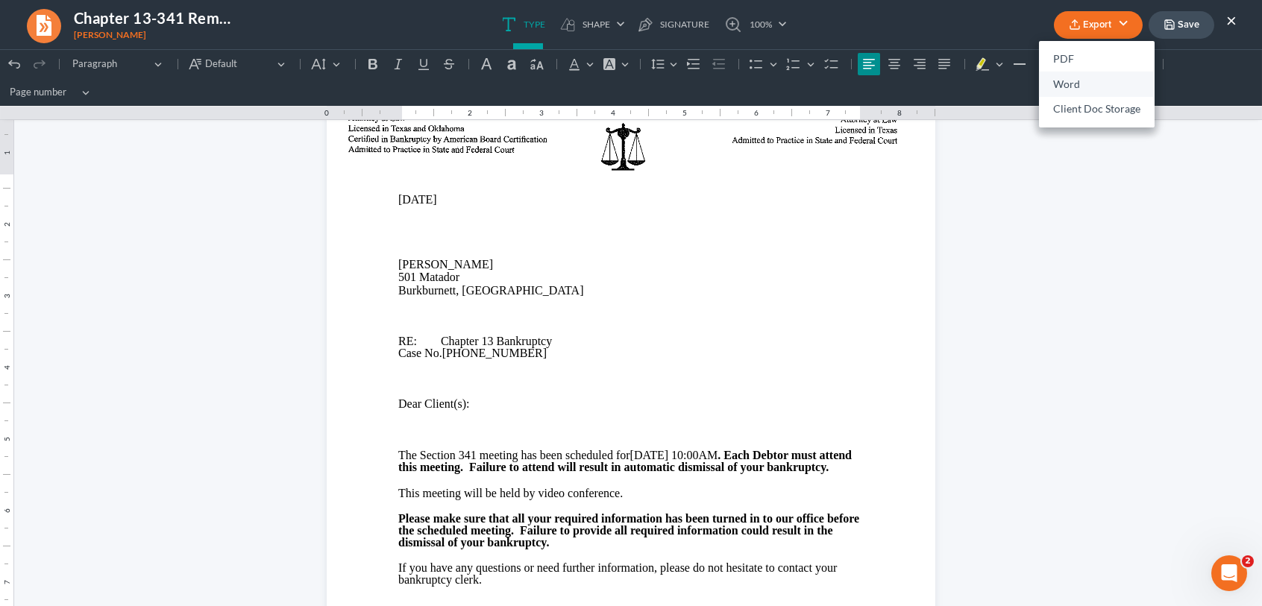
click at [1086, 79] on link "Word" at bounding box center [1097, 84] width 116 height 25
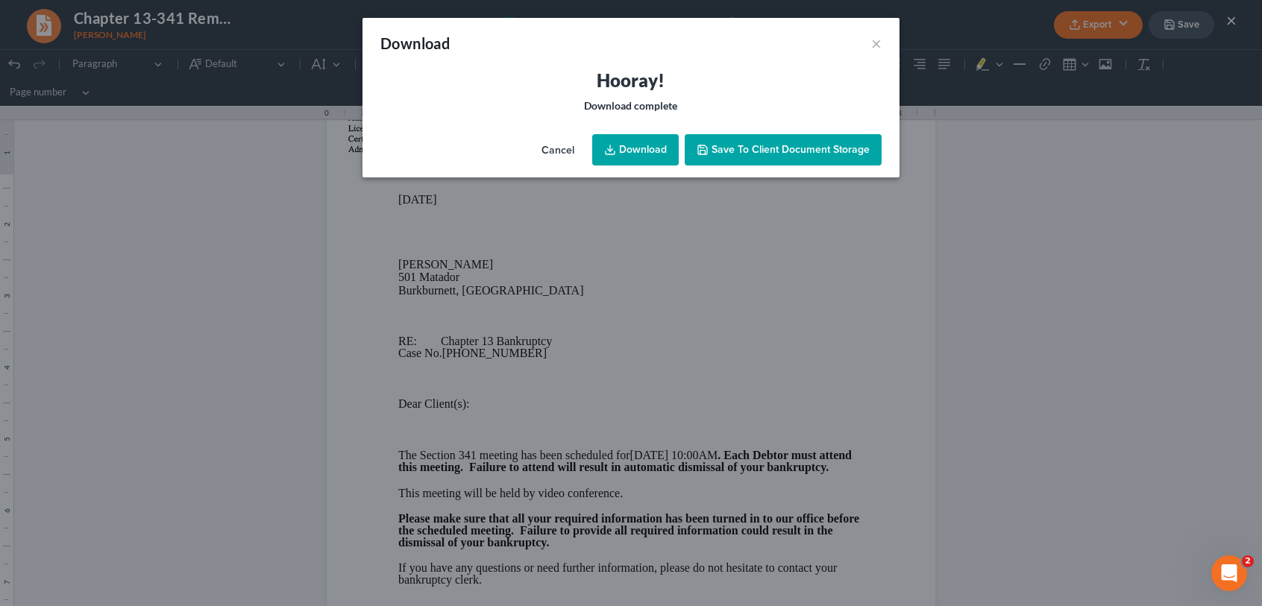
click at [632, 158] on link "Download" at bounding box center [635, 149] width 87 height 31
drag, startPoint x: 708, startPoint y: 146, endPoint x: 386, endPoint y: 258, distance: 340.4
click at [707, 146] on icon "button" at bounding box center [702, 149] width 9 height 9
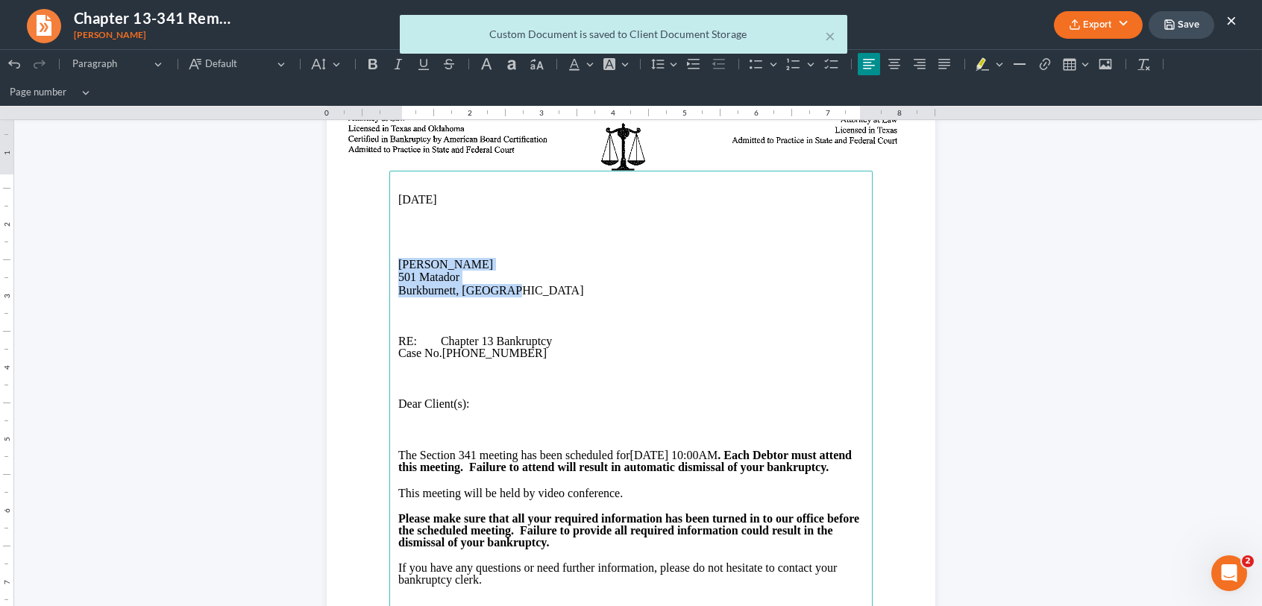
drag, startPoint x: 388, startPoint y: 268, endPoint x: 509, endPoint y: 292, distance: 123.9
click at [509, 292] on main "08/13/2025 Susan Bentley 501 Matador Burkburnett, TX 76354 RE: Chapter 13 Bankr…" at bounding box center [630, 475] width 483 height 609
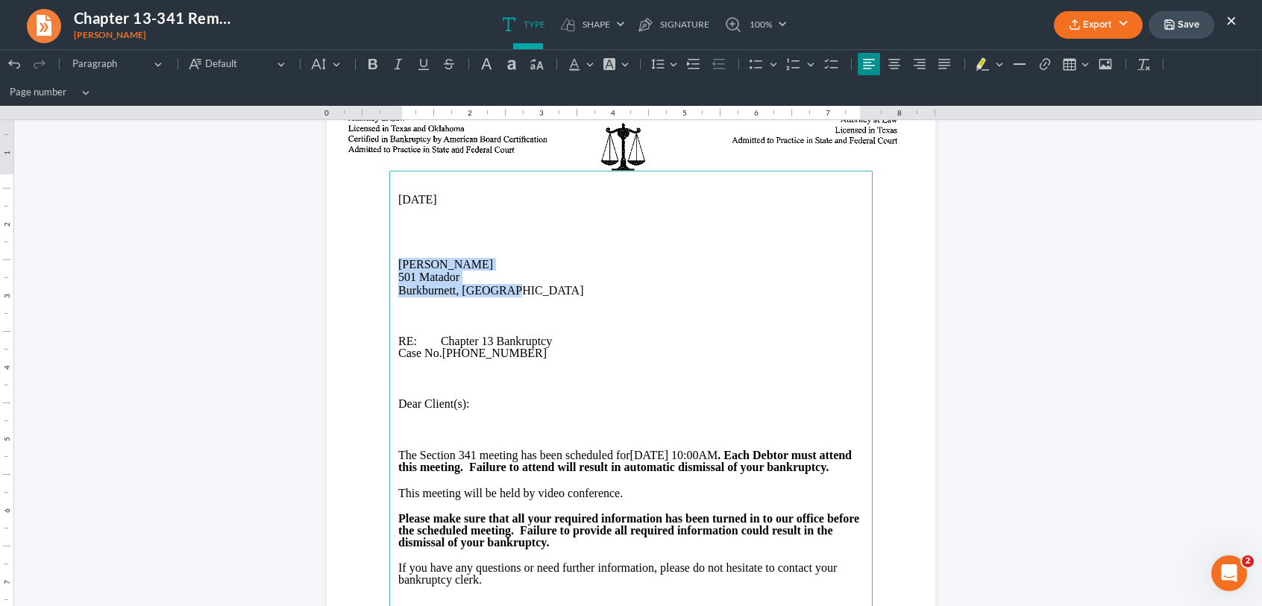
copy main "Susan Bentley 501 Matador Burkburnett, TX 76354"
click at [503, 283] on p "501 Matador" at bounding box center [630, 277] width 465 height 13
click at [1165, 23] on icon "button" at bounding box center [1169, 24] width 9 height 9
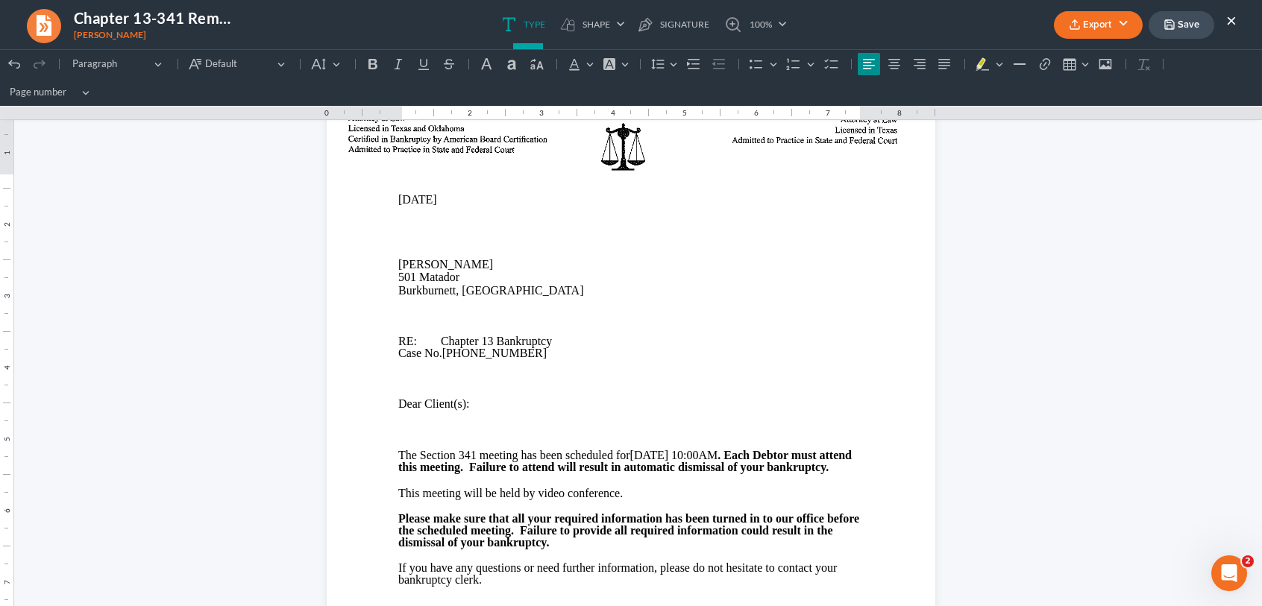
click at [1232, 17] on button "×" at bounding box center [1231, 20] width 10 height 18
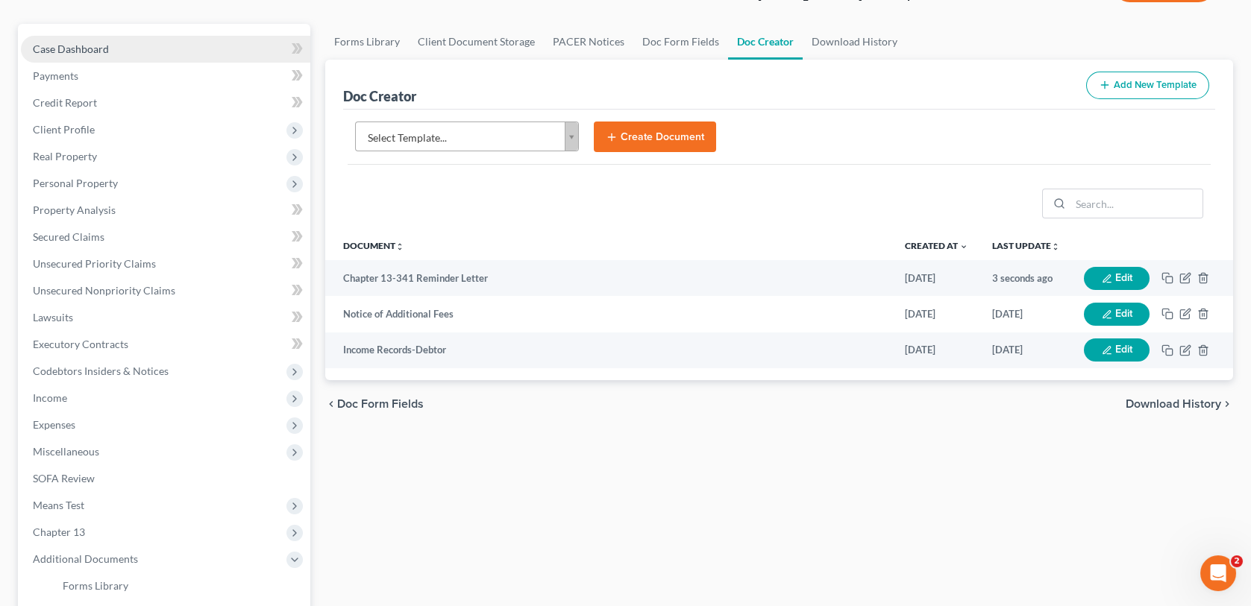
scroll to position [0, 0]
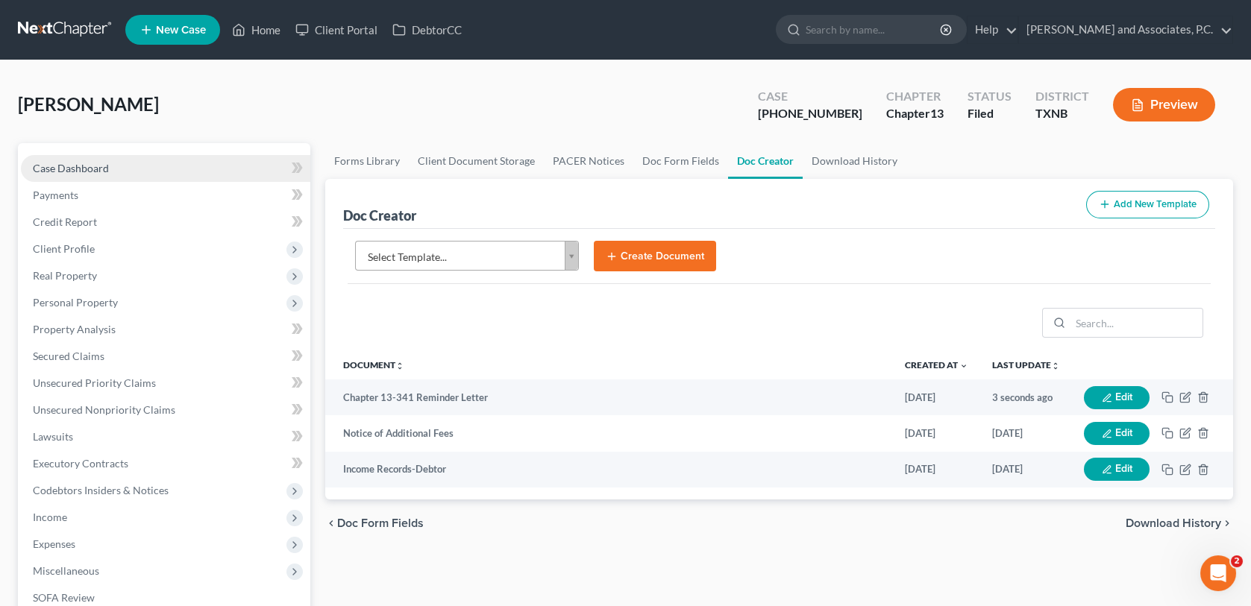
click at [98, 168] on span "Case Dashboard" at bounding box center [71, 168] width 76 height 13
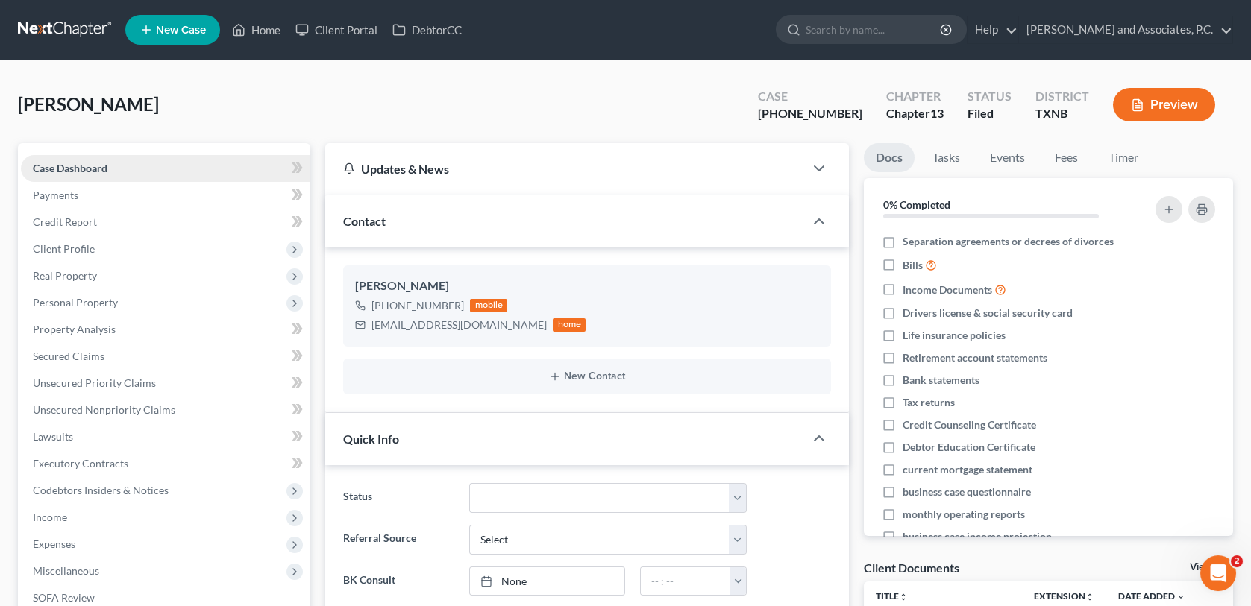
scroll to position [2438, 0]
click at [268, 27] on link "Home" at bounding box center [255, 29] width 63 height 27
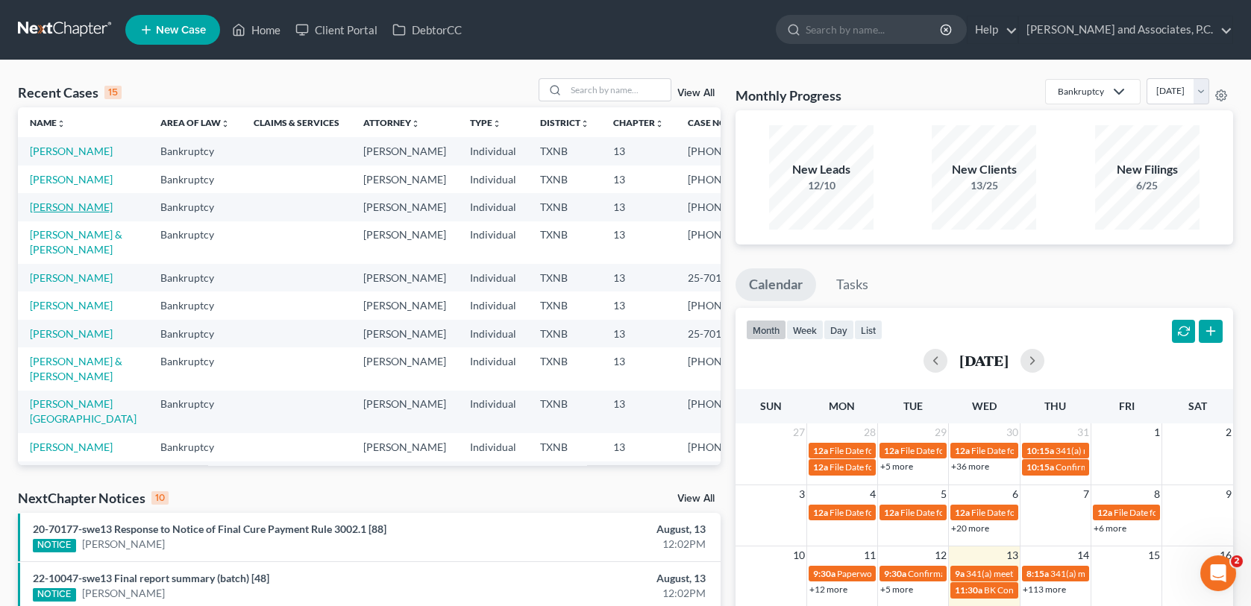
click at [83, 213] on link "Bentley, Susan" at bounding box center [71, 207] width 83 height 13
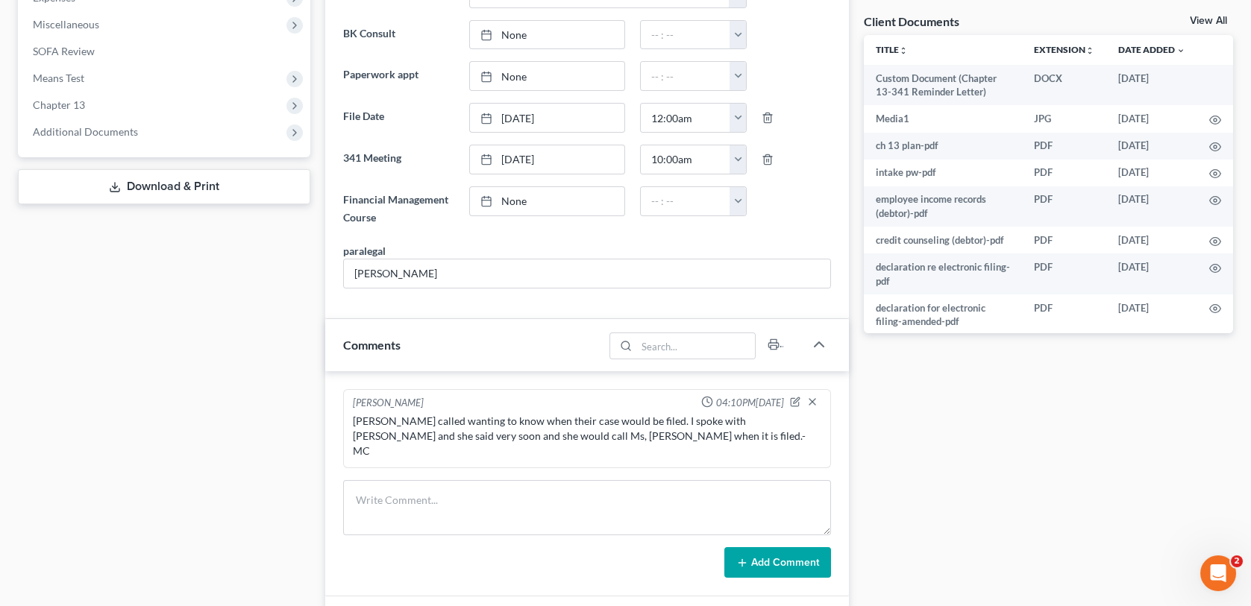
scroll to position [597, 0]
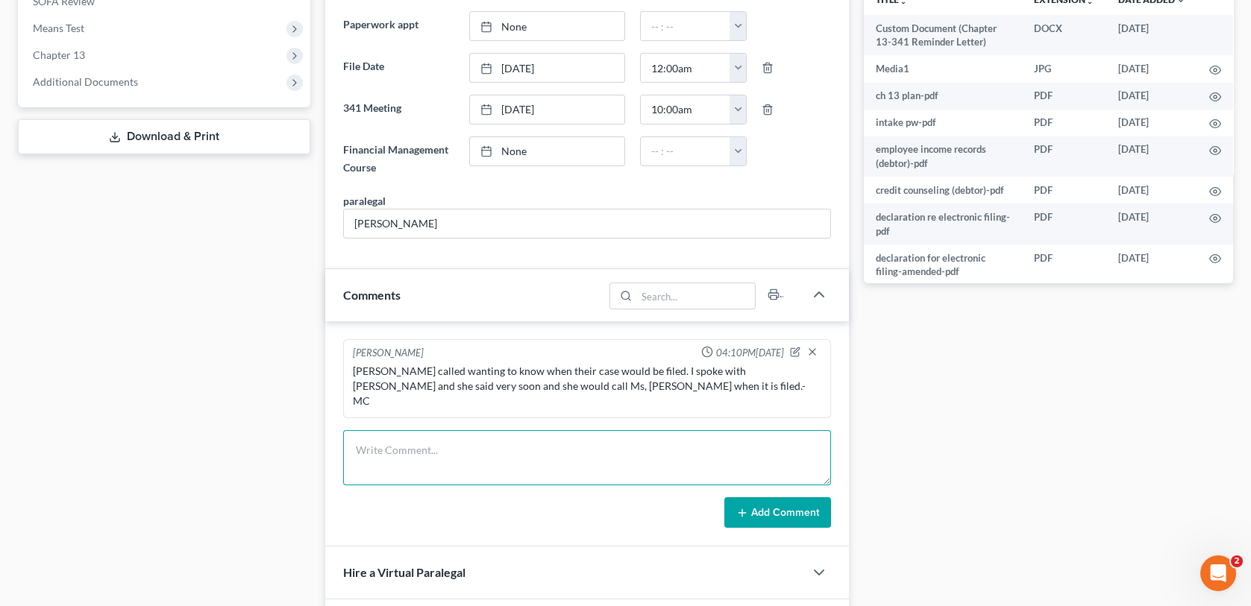
click at [356, 430] on textarea at bounding box center [586, 457] width 487 height 55
type textarea "Mailed 341 reminder letter for 8/27/2025-MC"
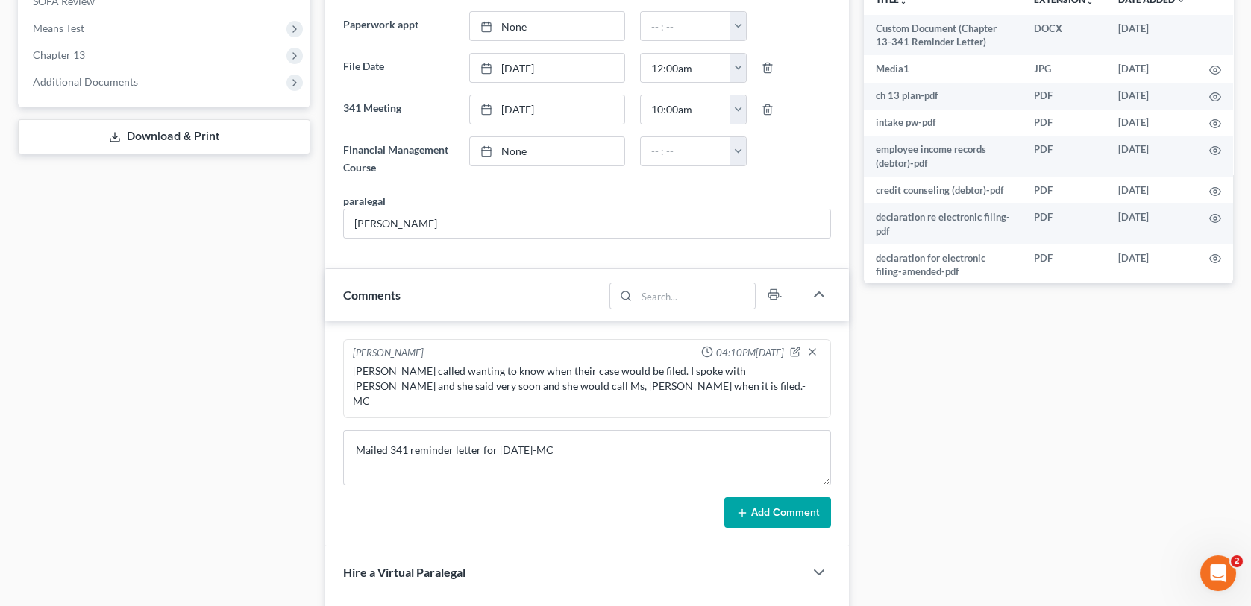
click at [737, 507] on icon at bounding box center [742, 513] width 12 height 12
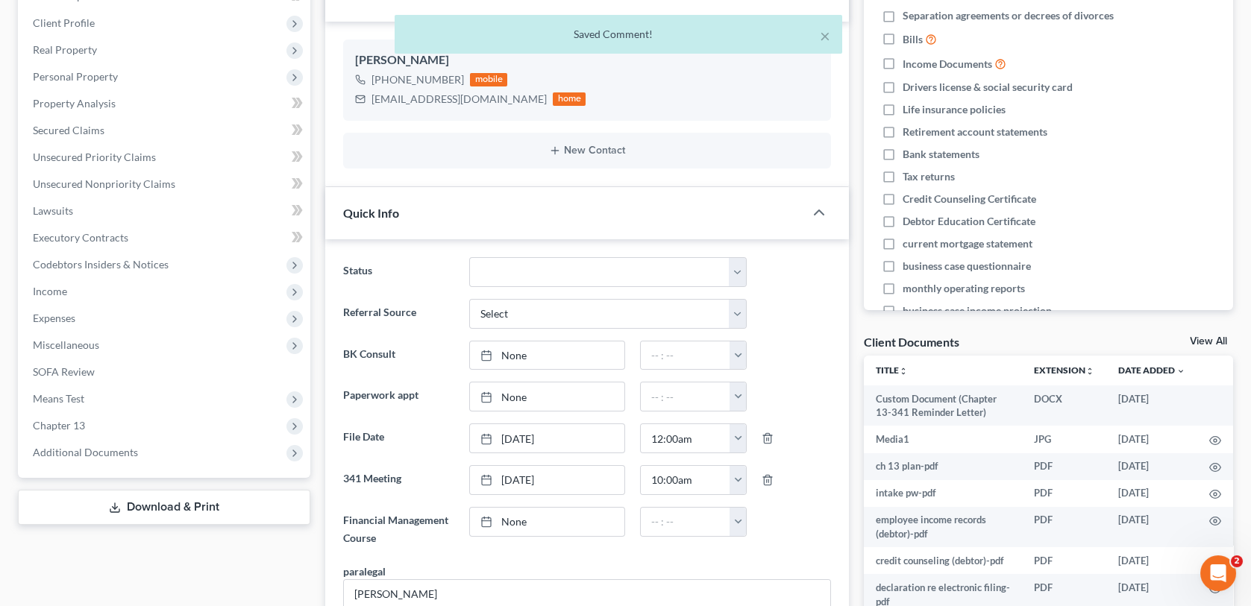
scroll to position [0, 0]
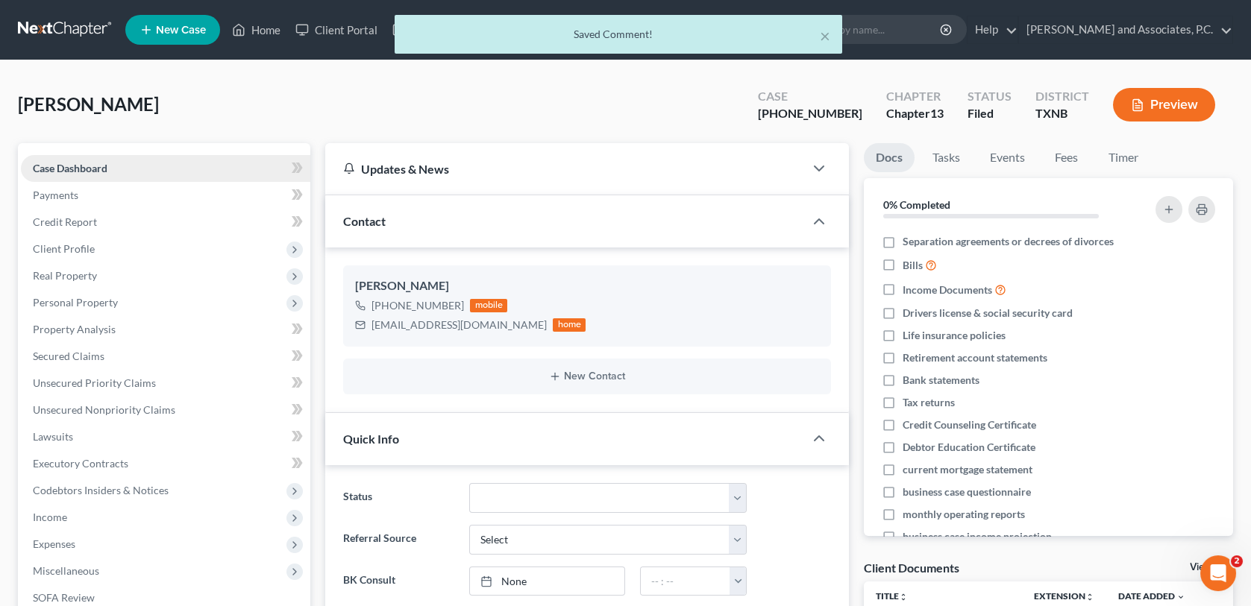
drag, startPoint x: 260, startPoint y: 24, endPoint x: 208, endPoint y: 160, distance: 145.9
click at [260, 23] on div "× Saved Comment!" at bounding box center [618, 38] width 1251 height 46
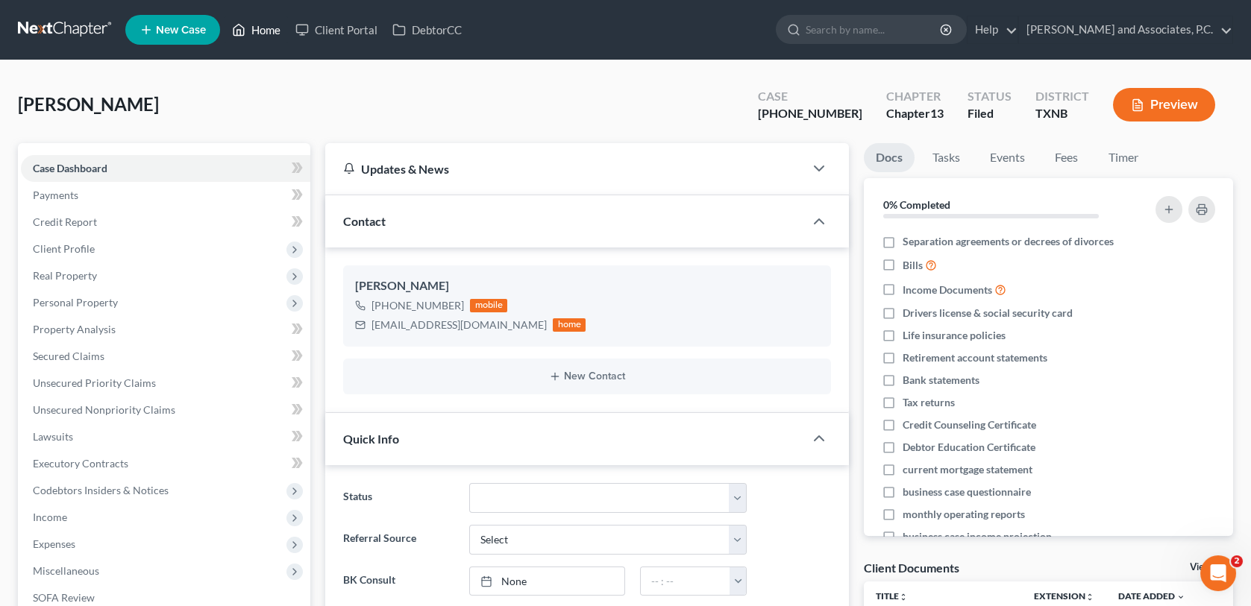
click at [266, 29] on link "Home" at bounding box center [255, 29] width 63 height 27
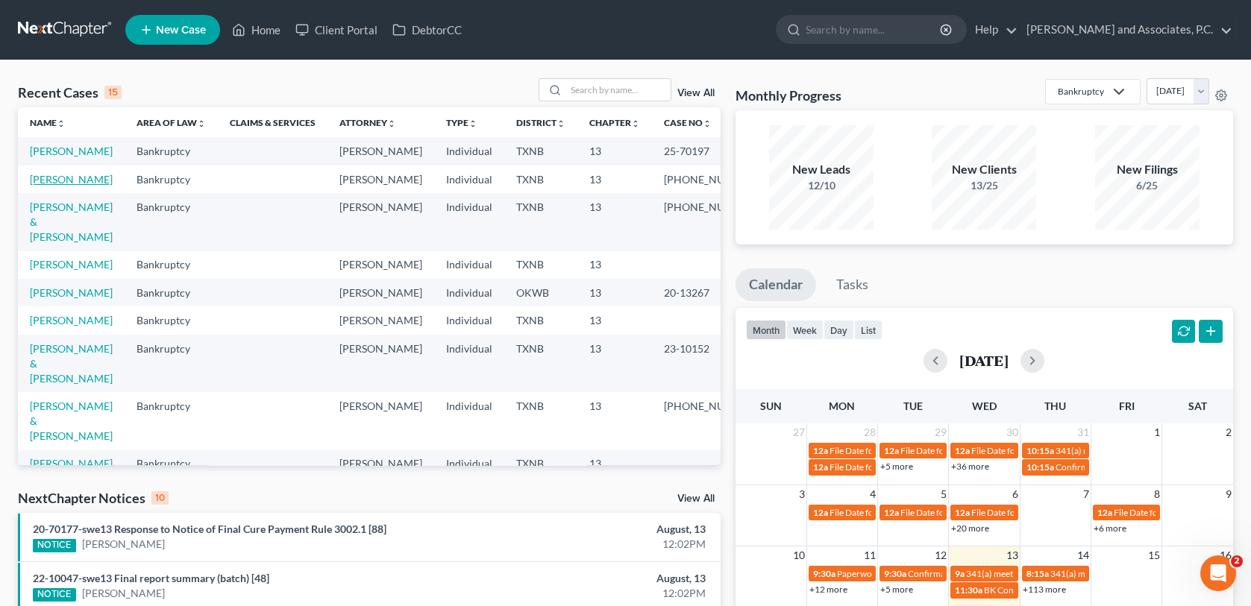
click at [73, 186] on link "[PERSON_NAME]" at bounding box center [71, 179] width 83 height 13
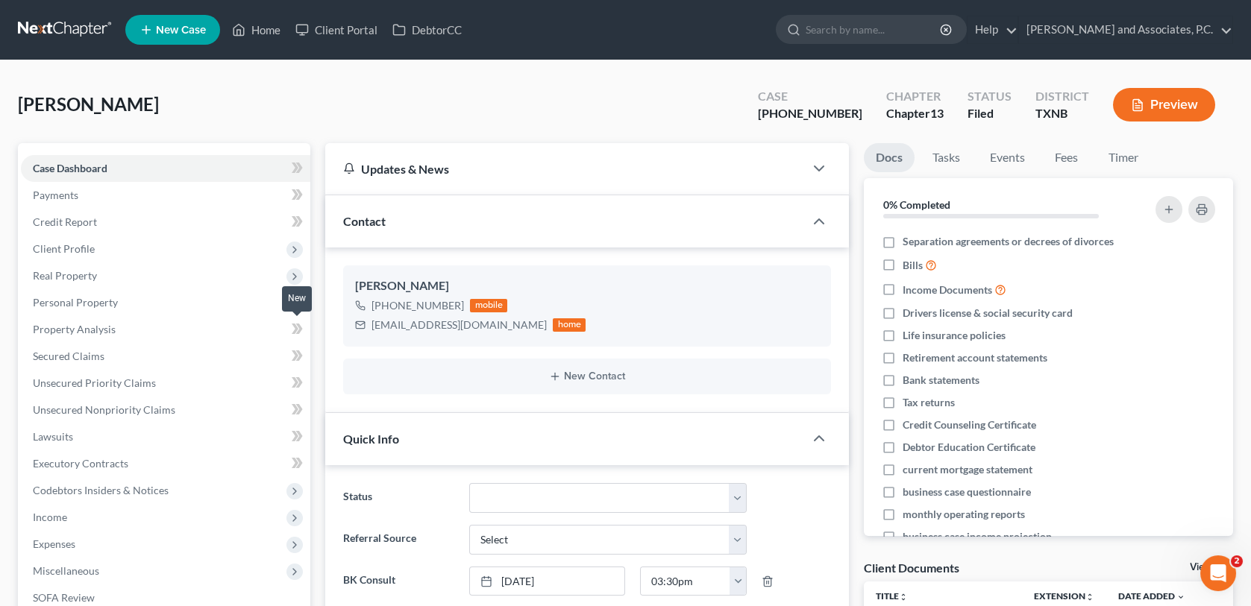
scroll to position [75, 0]
click at [69, 250] on span "Client Profile" at bounding box center [64, 248] width 62 height 13
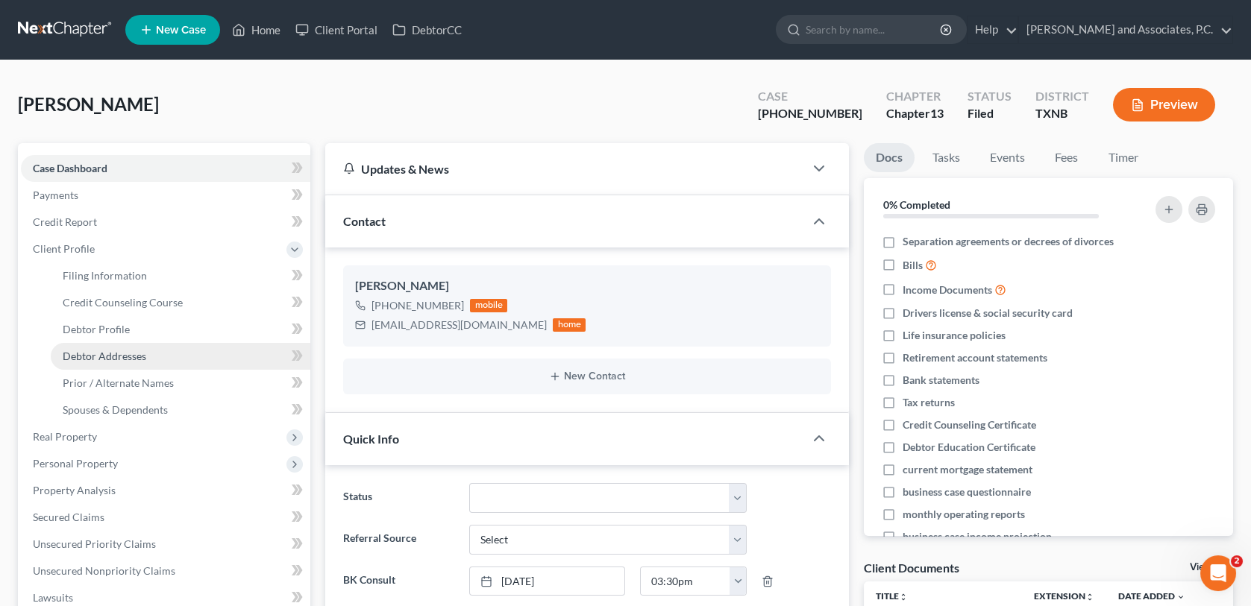
click at [87, 351] on span "Debtor Addresses" at bounding box center [105, 356] width 84 height 13
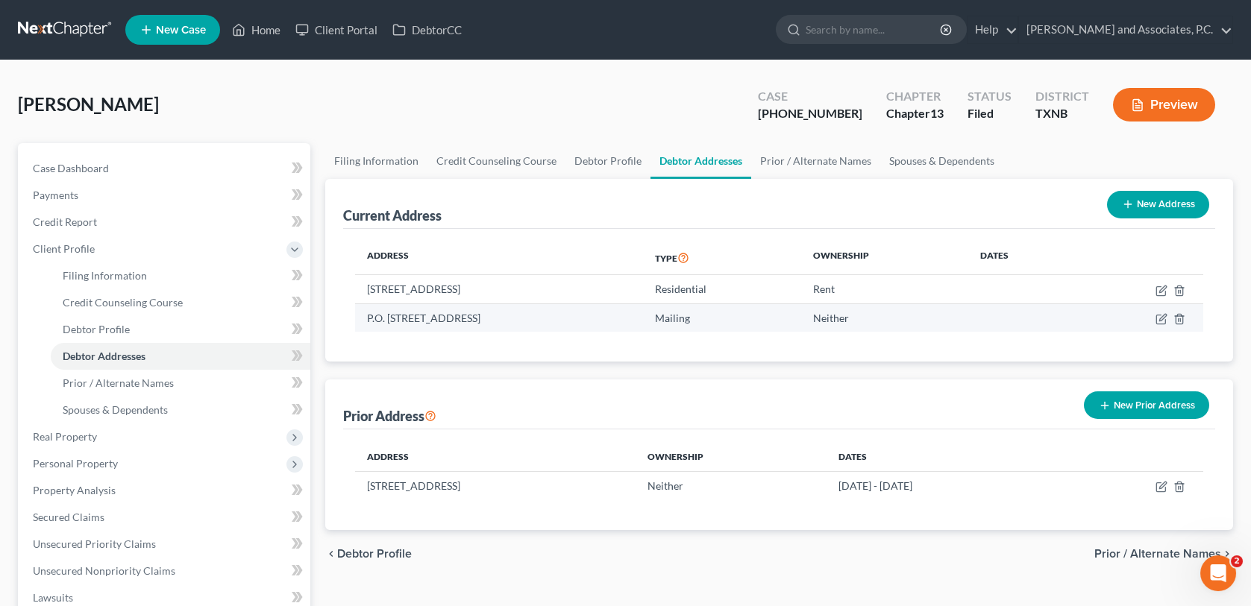
drag, startPoint x: 367, startPoint y: 318, endPoint x: 542, endPoint y: 321, distance: 175.3
click at [542, 321] on td "P.O. [STREET_ADDRESS]" at bounding box center [499, 318] width 288 height 28
copy td "P.O. Box 1673, Archer City, TX 76351"
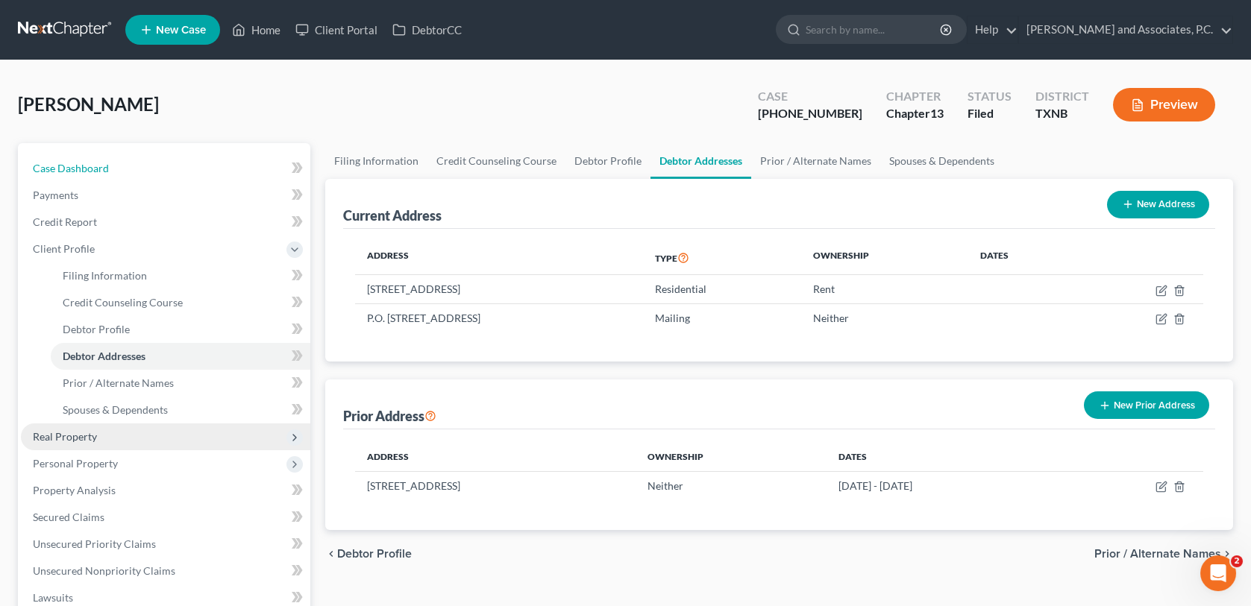
drag, startPoint x: 110, startPoint y: 169, endPoint x: 201, endPoint y: 436, distance: 281.4
click at [110, 169] on link "Case Dashboard" at bounding box center [165, 168] width 289 height 27
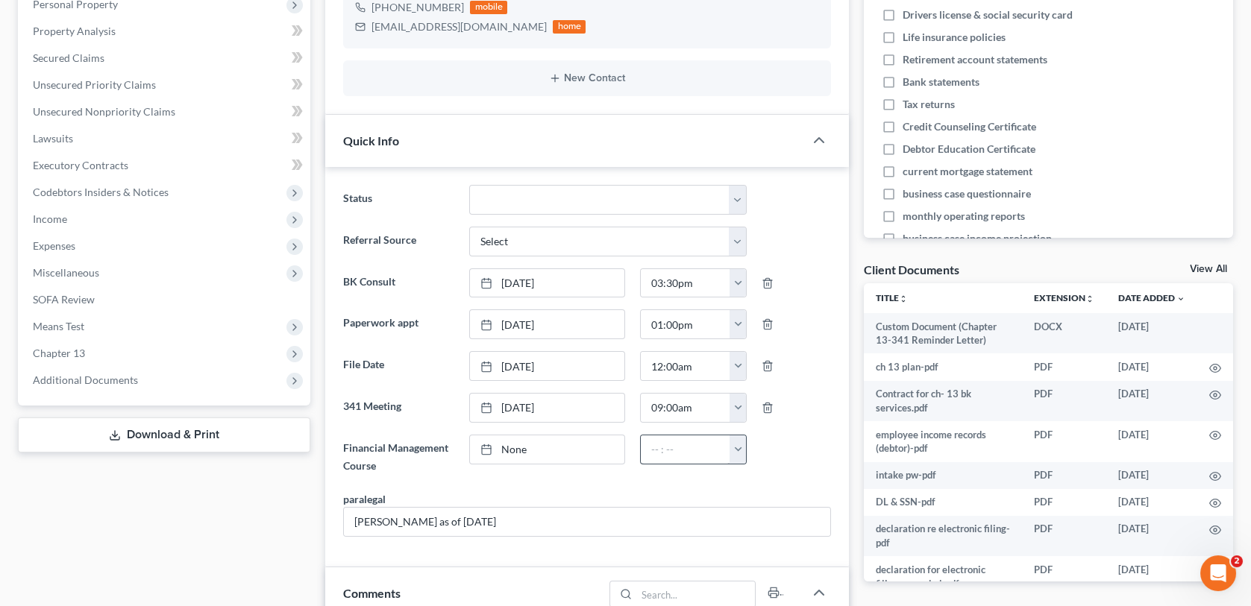
scroll to position [75, 0]
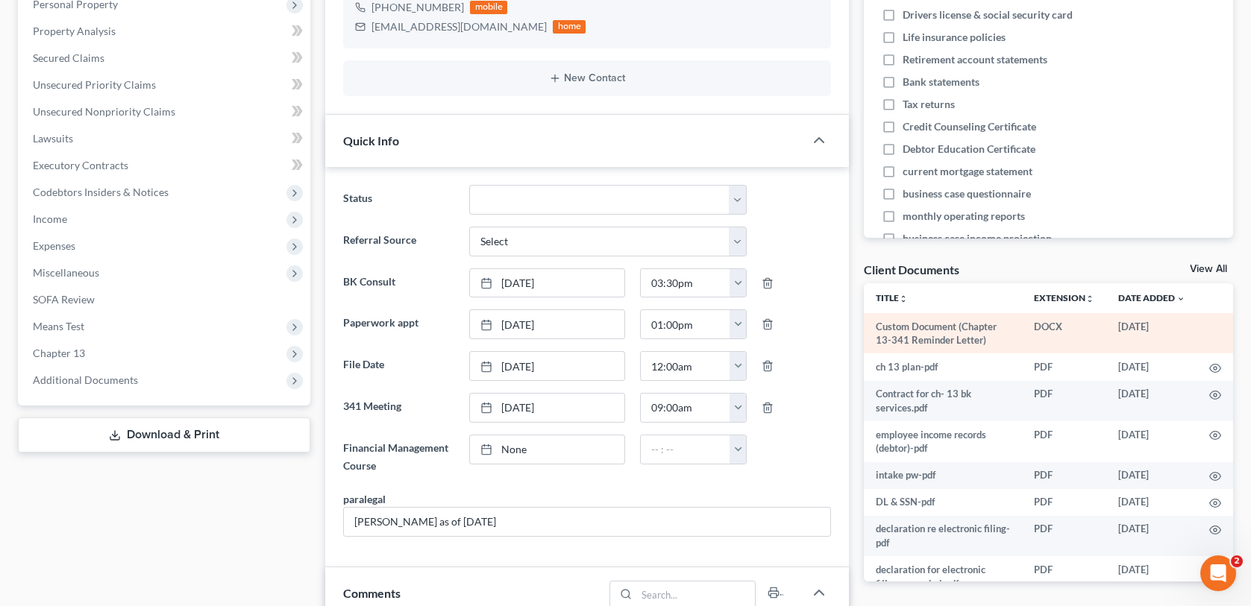
click at [932, 338] on td "Custom Document (Chapter 13-341 Reminder Letter)" at bounding box center [943, 333] width 158 height 41
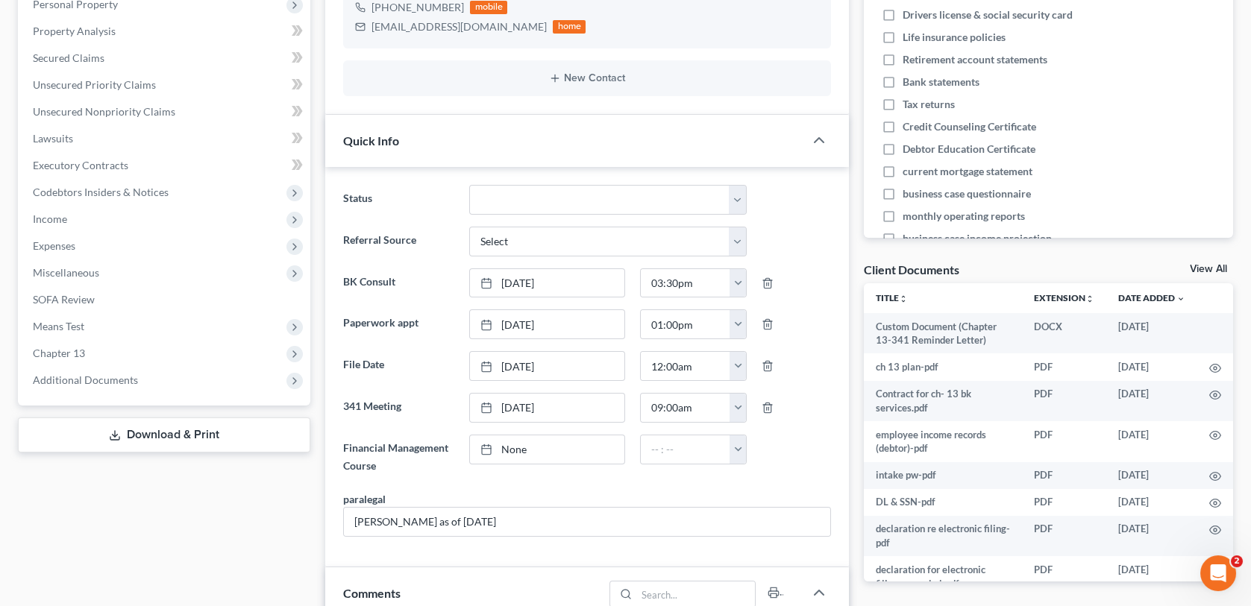
click at [1210, 271] on link "View All" at bounding box center [1208, 269] width 37 height 10
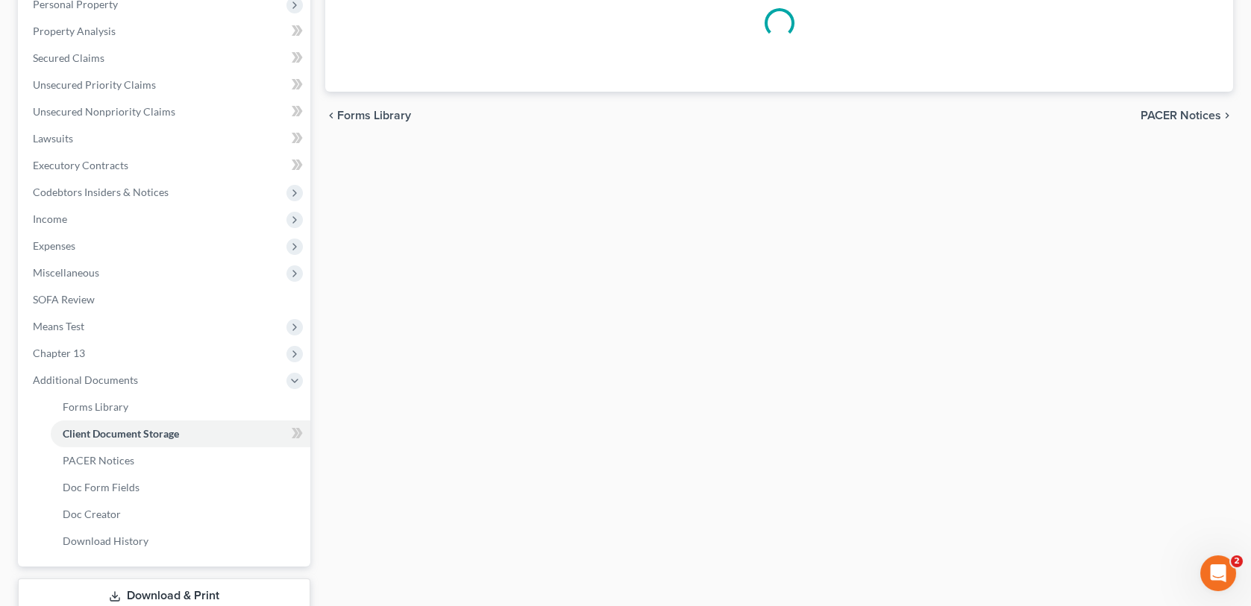
scroll to position [198, 0]
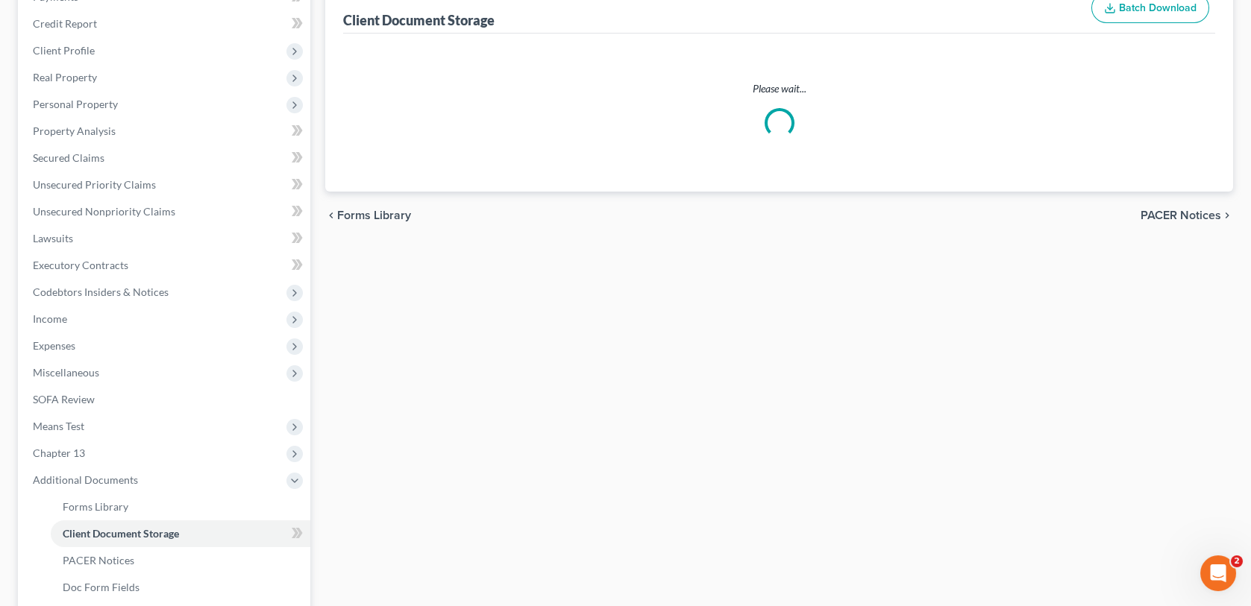
select select "18"
select select "21"
select select "10"
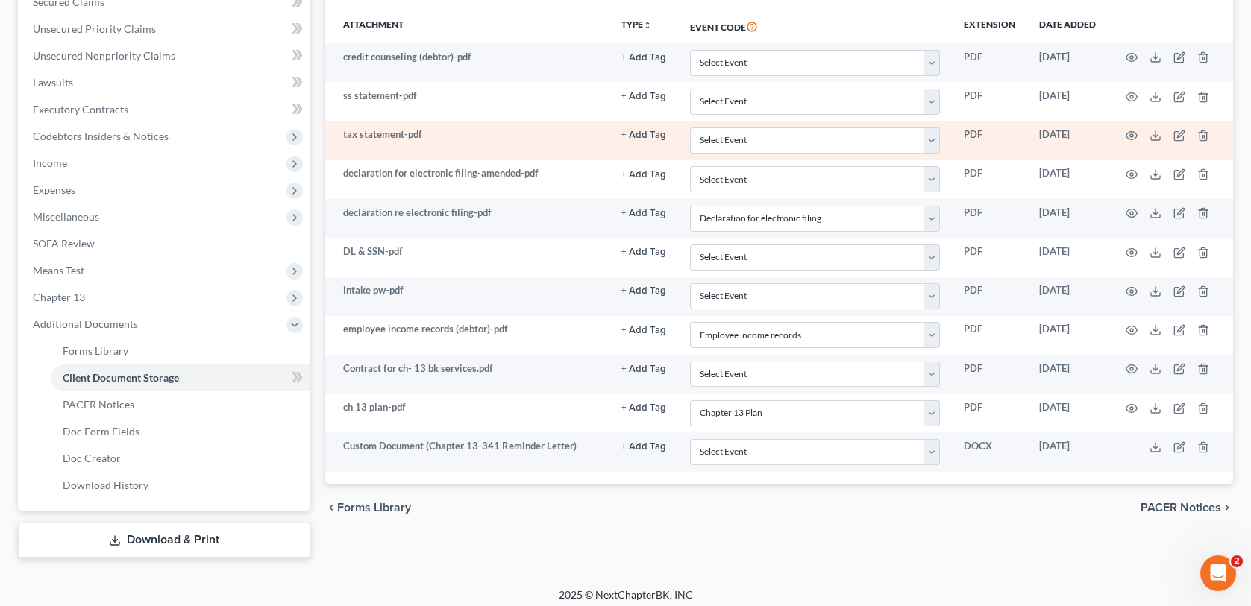
scroll to position [361, 0]
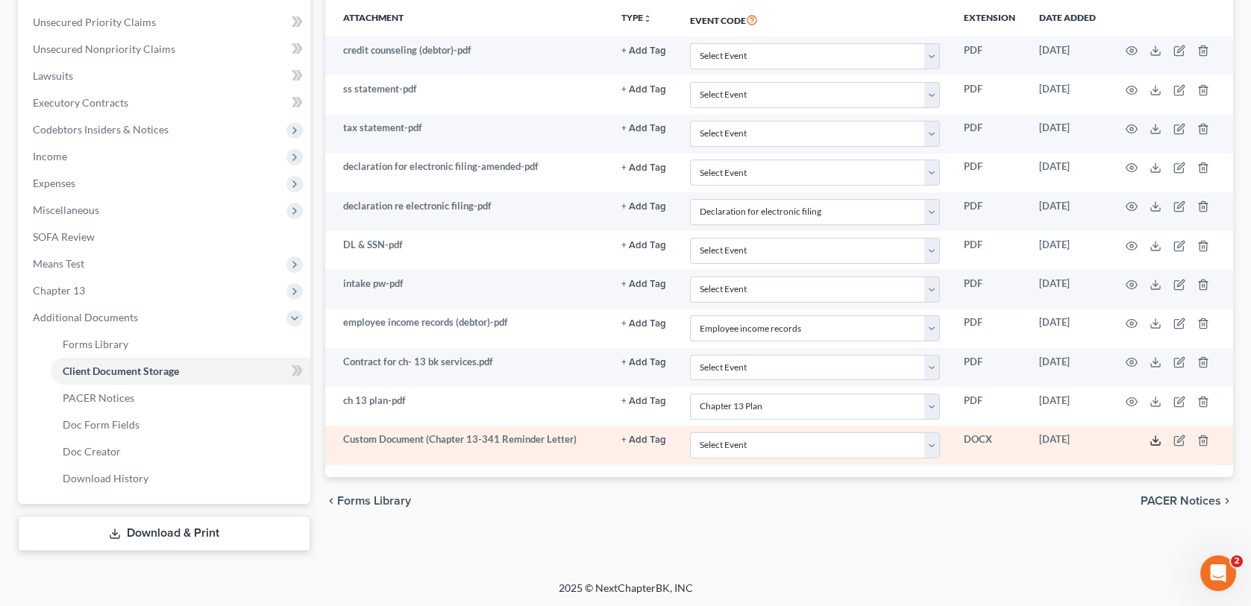
click at [1156, 441] on icon at bounding box center [1155, 441] width 12 height 12
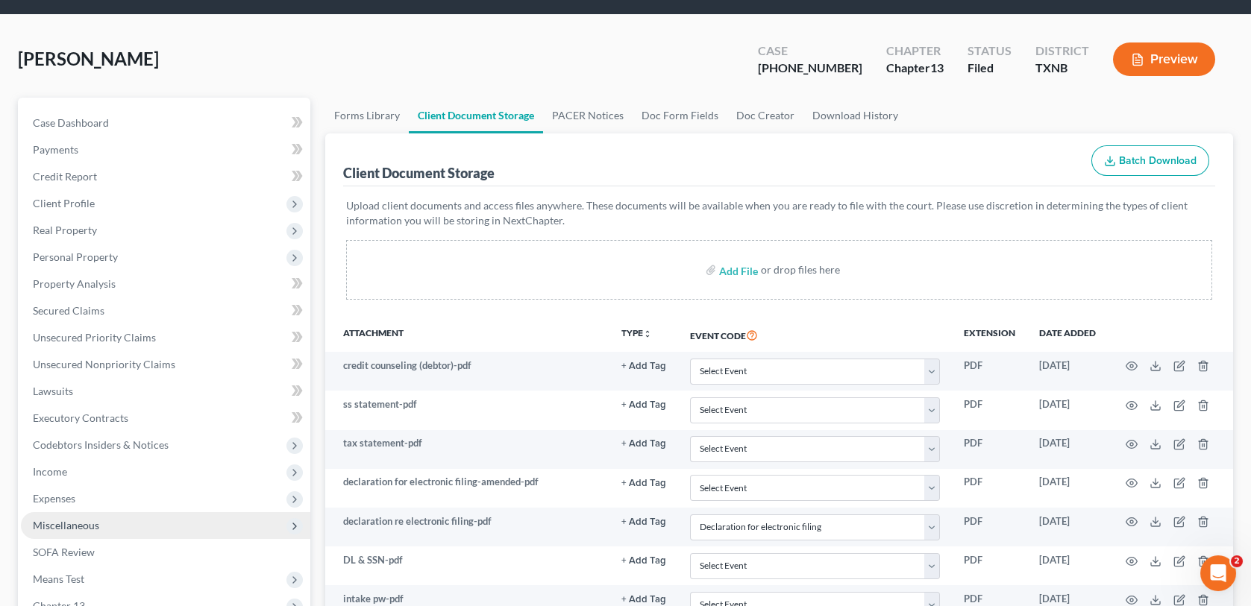
scroll to position [0, 0]
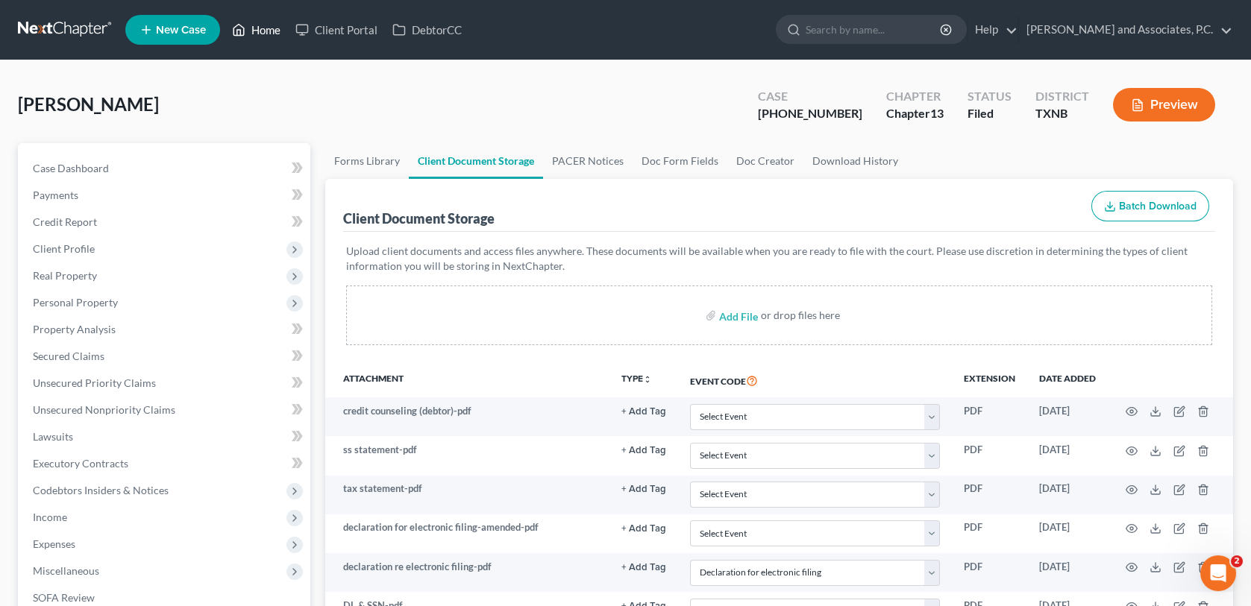
click at [278, 28] on link "Home" at bounding box center [255, 29] width 63 height 27
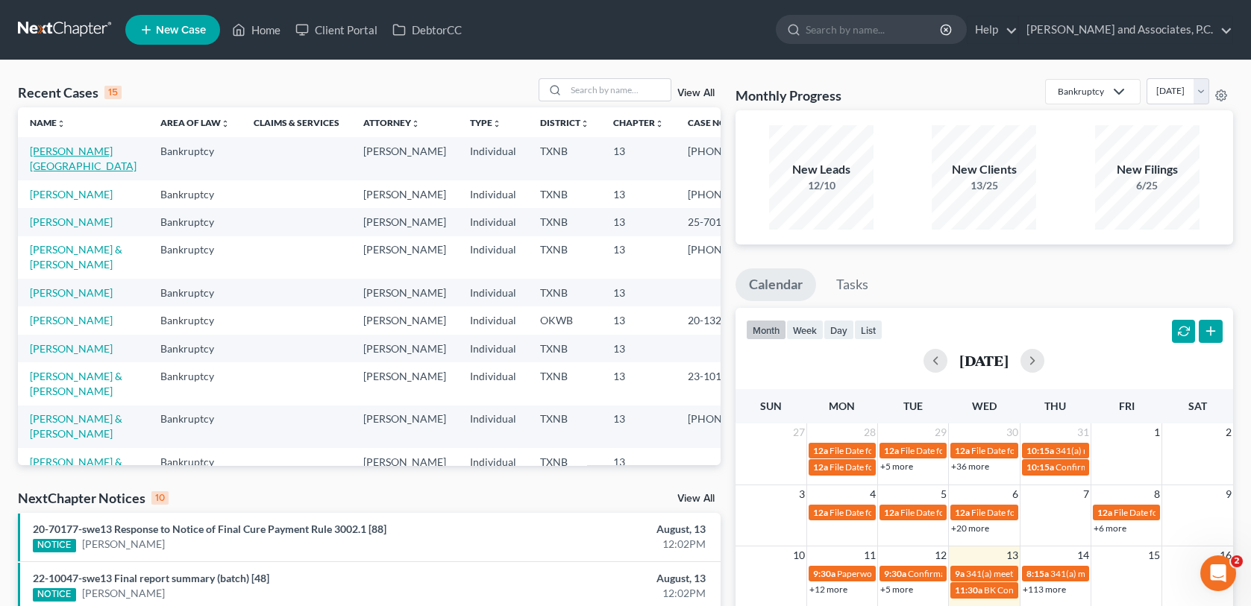
click at [47, 148] on link "Campion, Ashlee" at bounding box center [83, 159] width 107 height 28
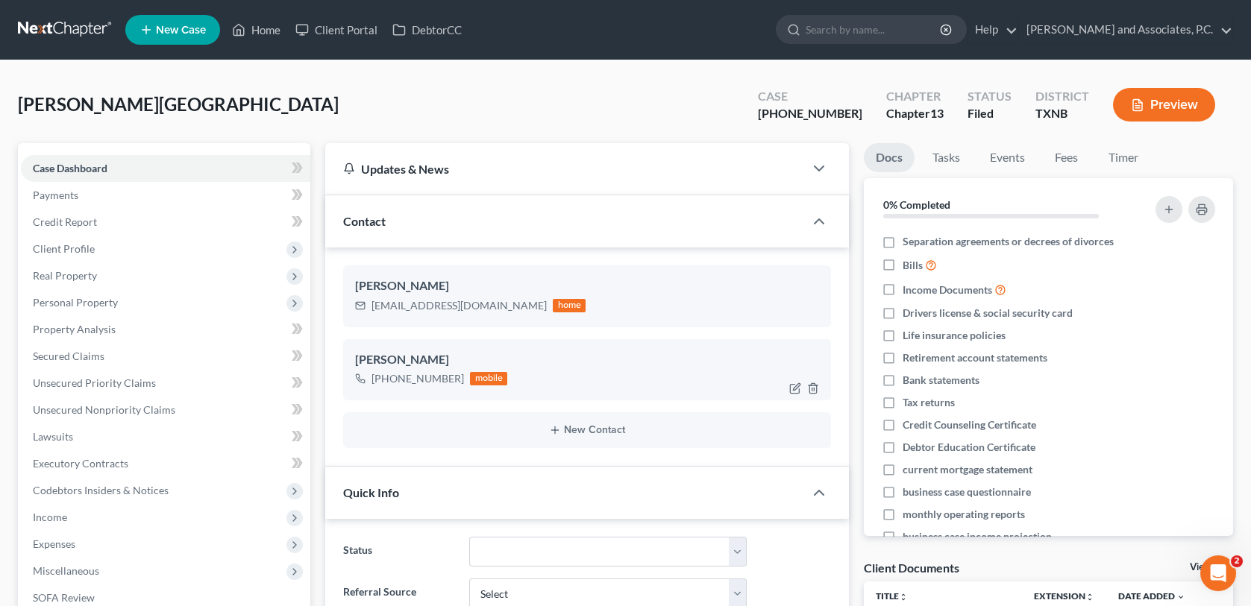
scroll to position [348, 0]
click at [54, 252] on span "Client Profile" at bounding box center [64, 248] width 62 height 13
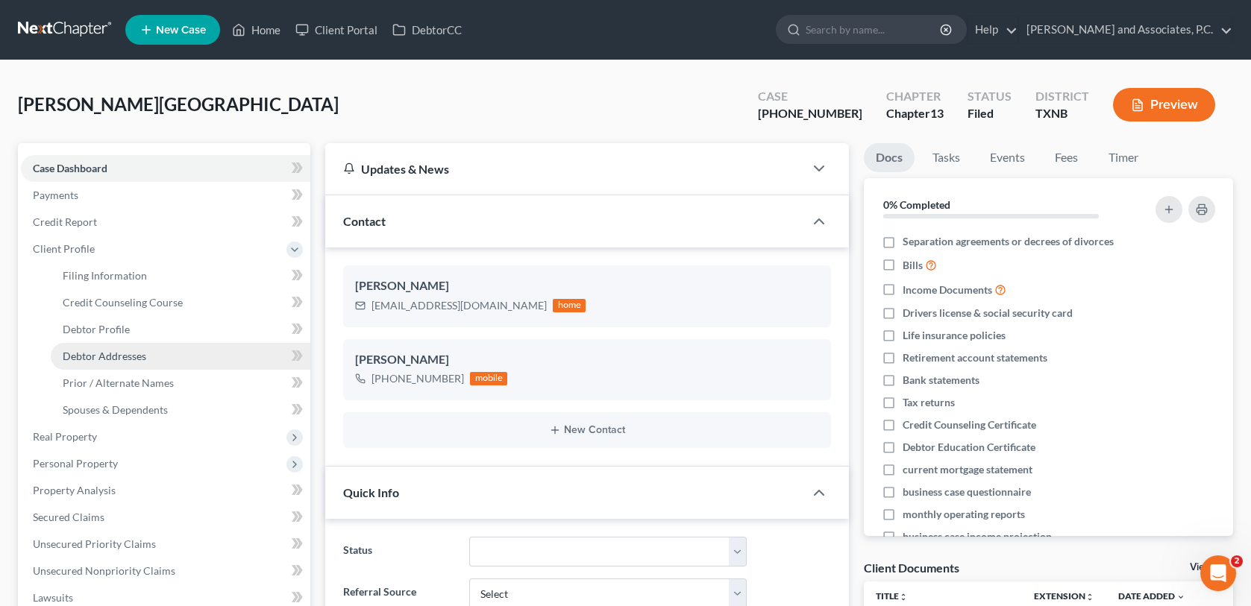
click at [82, 351] on span "Debtor Addresses" at bounding box center [105, 356] width 84 height 13
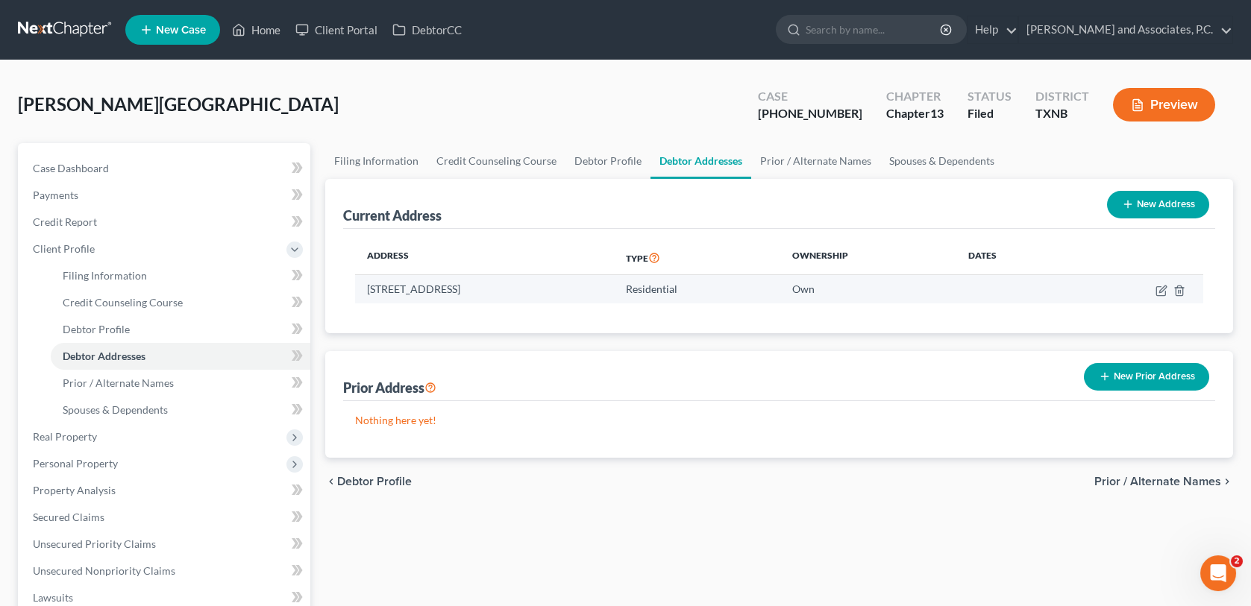
drag, startPoint x: 367, startPoint y: 288, endPoint x: 541, endPoint y: 299, distance: 174.9
click at [541, 299] on td "308 Avenue I, Chillicothe, TX 79225" at bounding box center [484, 289] width 259 height 28
copy td "308 Avenue I, Chillicothe, TX 79225"
click at [264, 28] on link "Home" at bounding box center [255, 29] width 63 height 27
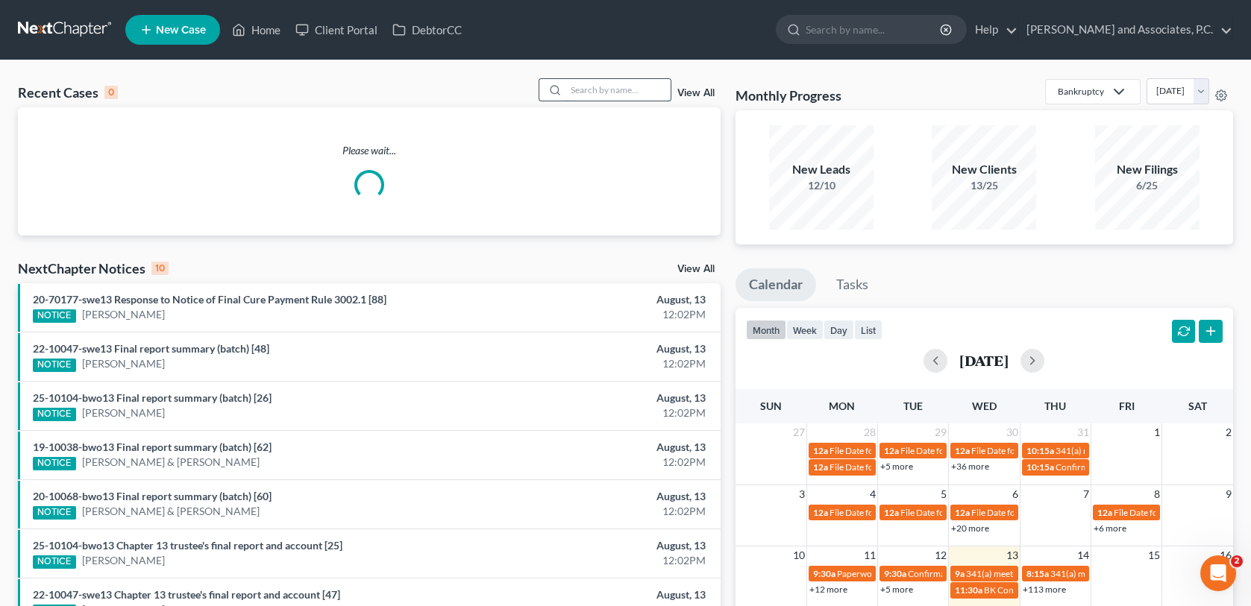
click at [582, 89] on input "search" at bounding box center [618, 90] width 104 height 22
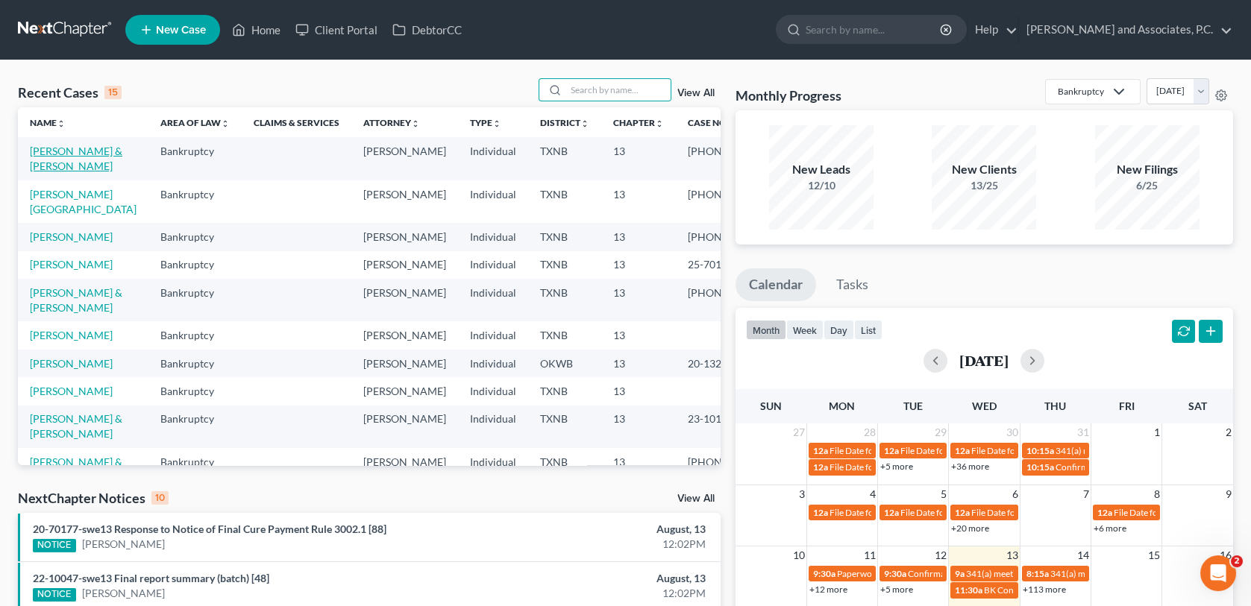
click at [56, 155] on link "[PERSON_NAME] & [PERSON_NAME]" at bounding box center [76, 159] width 92 height 28
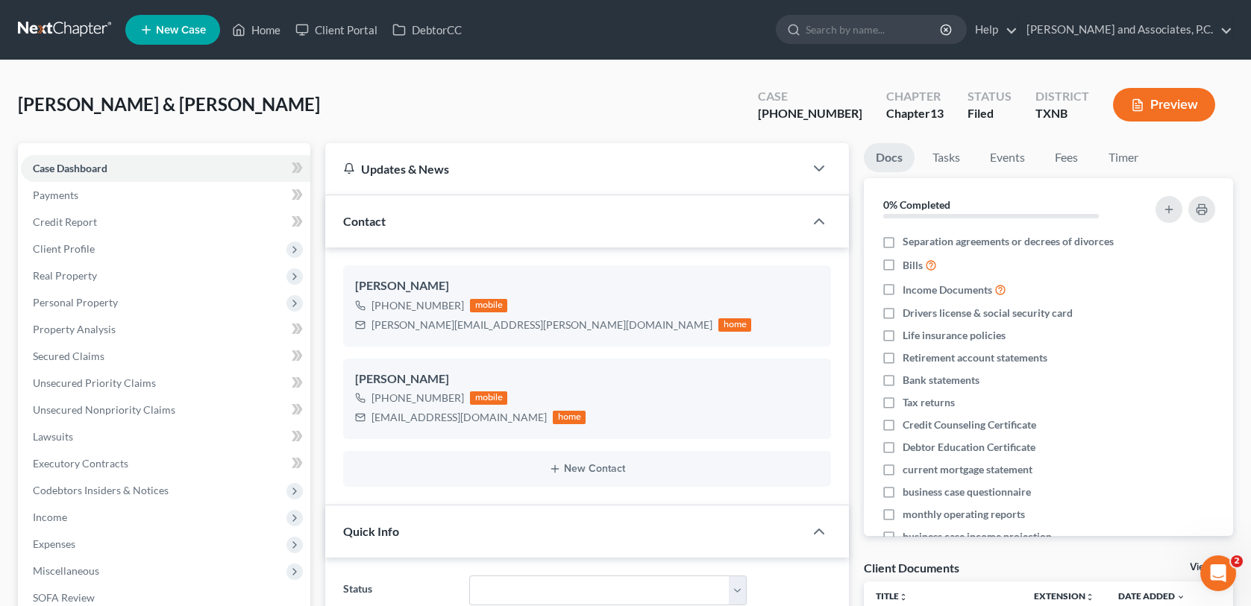
scroll to position [427, 0]
click at [72, 249] on span "Client Profile" at bounding box center [64, 248] width 62 height 13
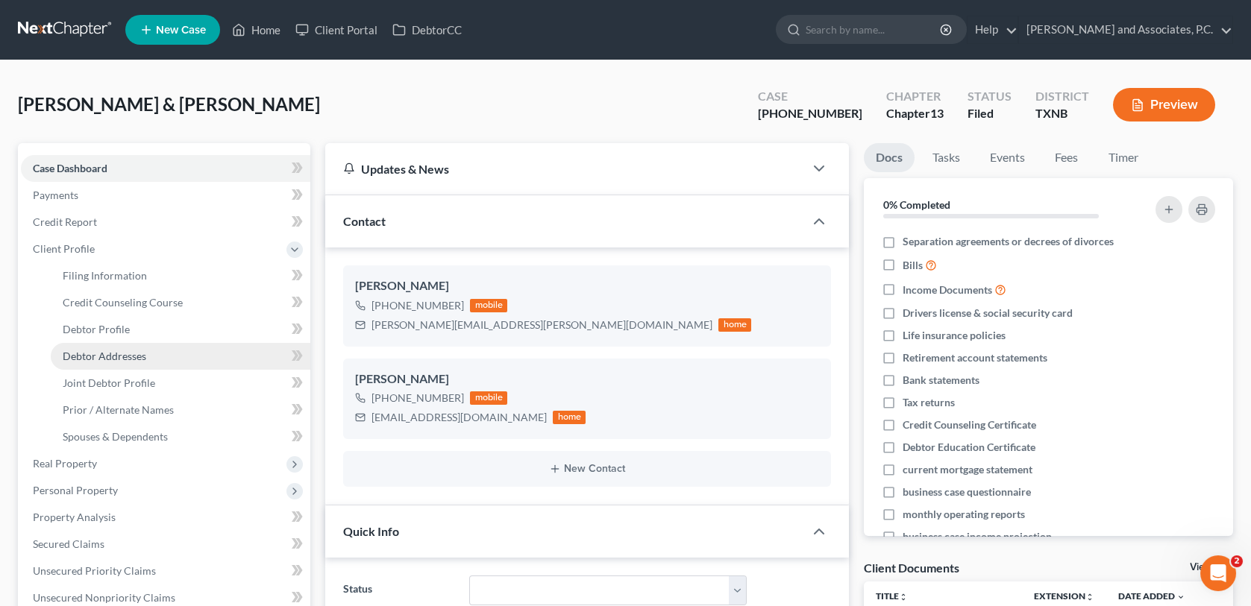
click at [86, 356] on span "Debtor Addresses" at bounding box center [105, 356] width 84 height 13
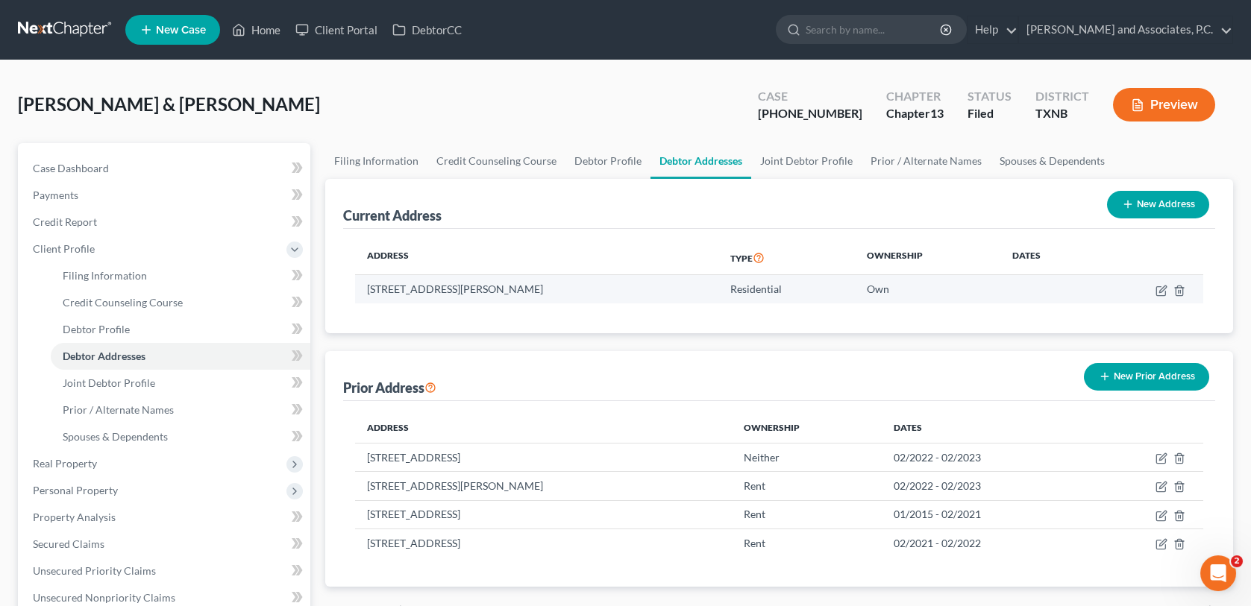
drag, startPoint x: 368, startPoint y: 288, endPoint x: 553, endPoint y: 281, distance: 185.8
click at [553, 281] on td "1716 Lucile Ave, Wichita Falls, TX 76301" at bounding box center [536, 289] width 363 height 28
copy td "1716 Lucile Ave, Wichita Falls, TX 76301"
drag, startPoint x: 274, startPoint y: 31, endPoint x: 283, endPoint y: 43, distance: 14.9
click at [274, 31] on link "Home" at bounding box center [255, 29] width 63 height 27
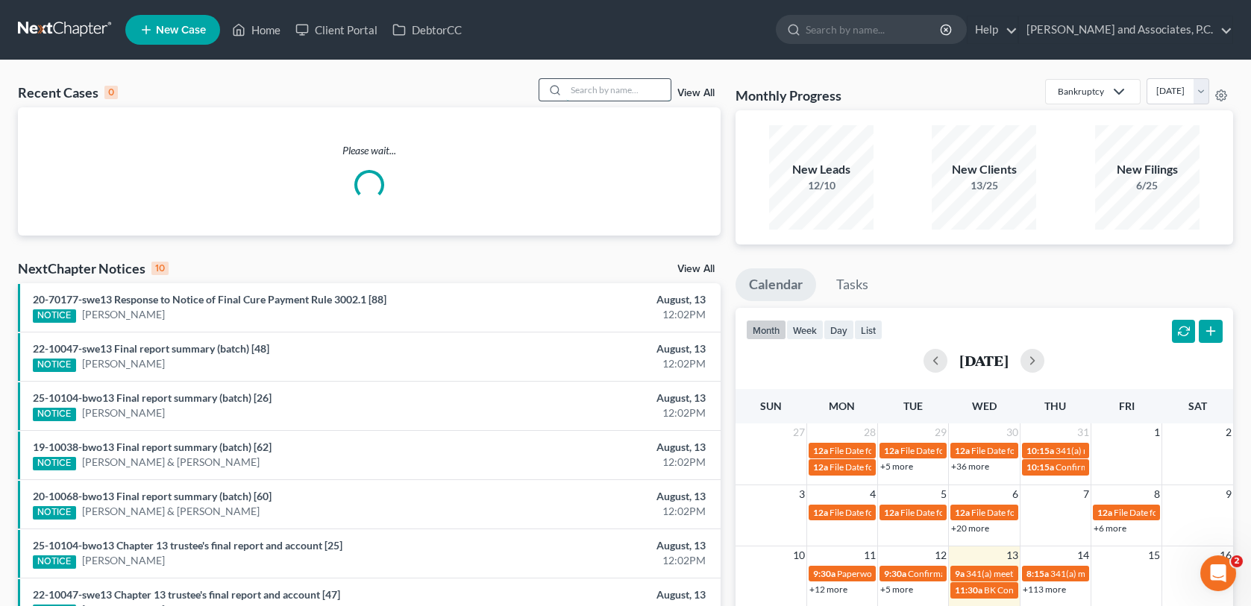
click at [574, 87] on input "search" at bounding box center [618, 90] width 104 height 22
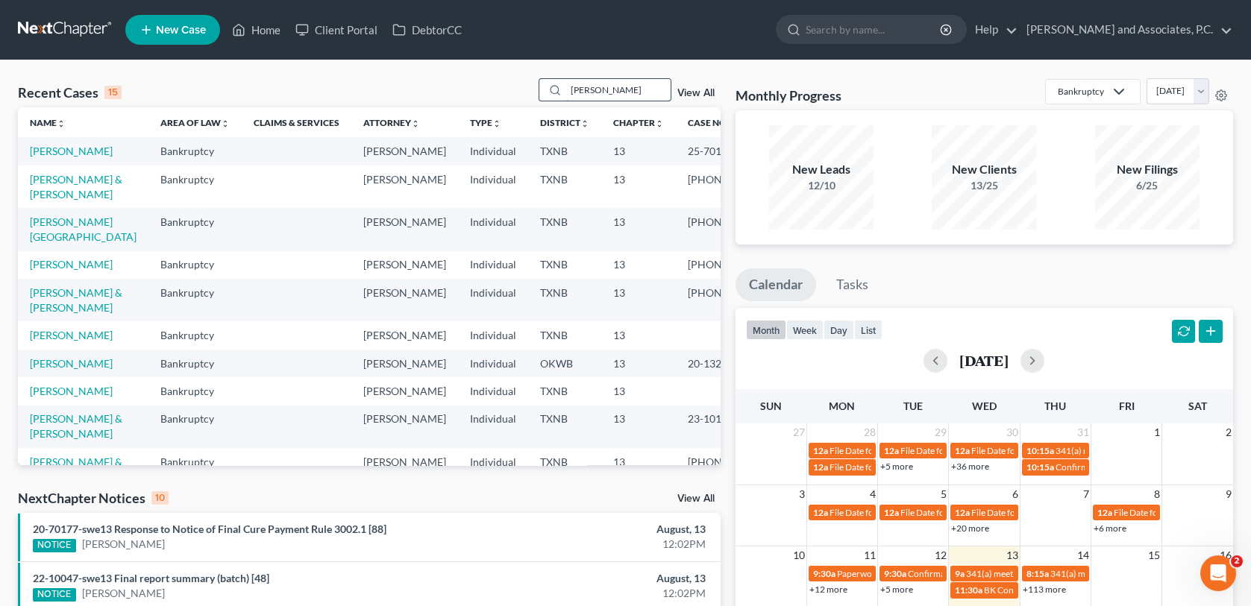
type input "thompson"
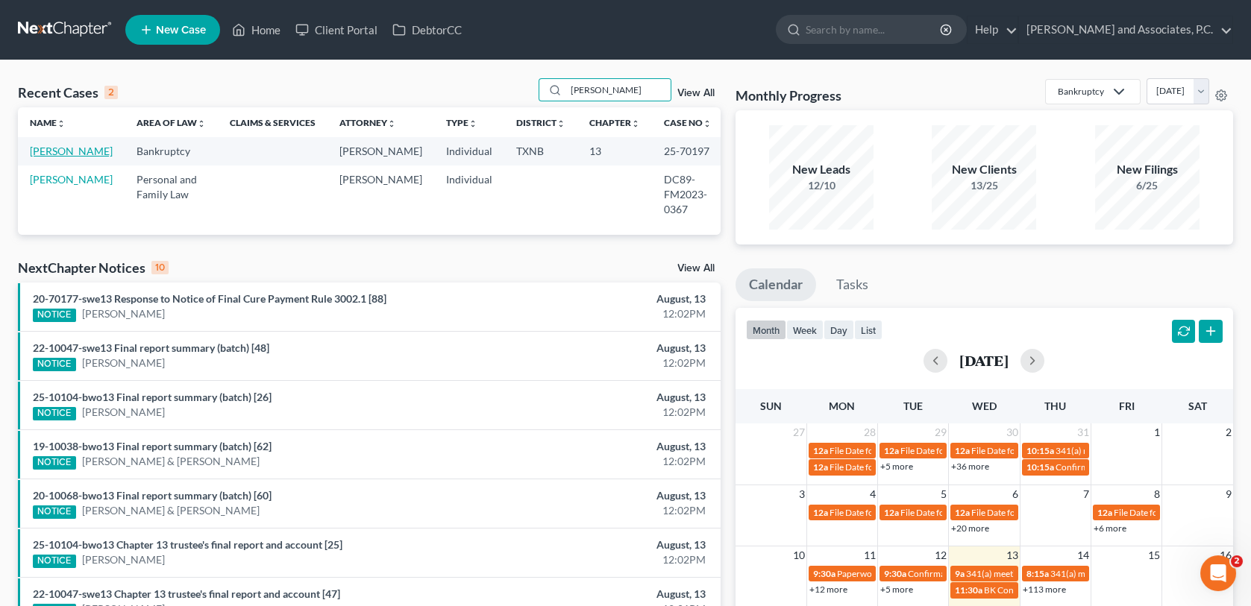
click at [58, 157] on link "[PERSON_NAME]" at bounding box center [71, 151] width 83 height 13
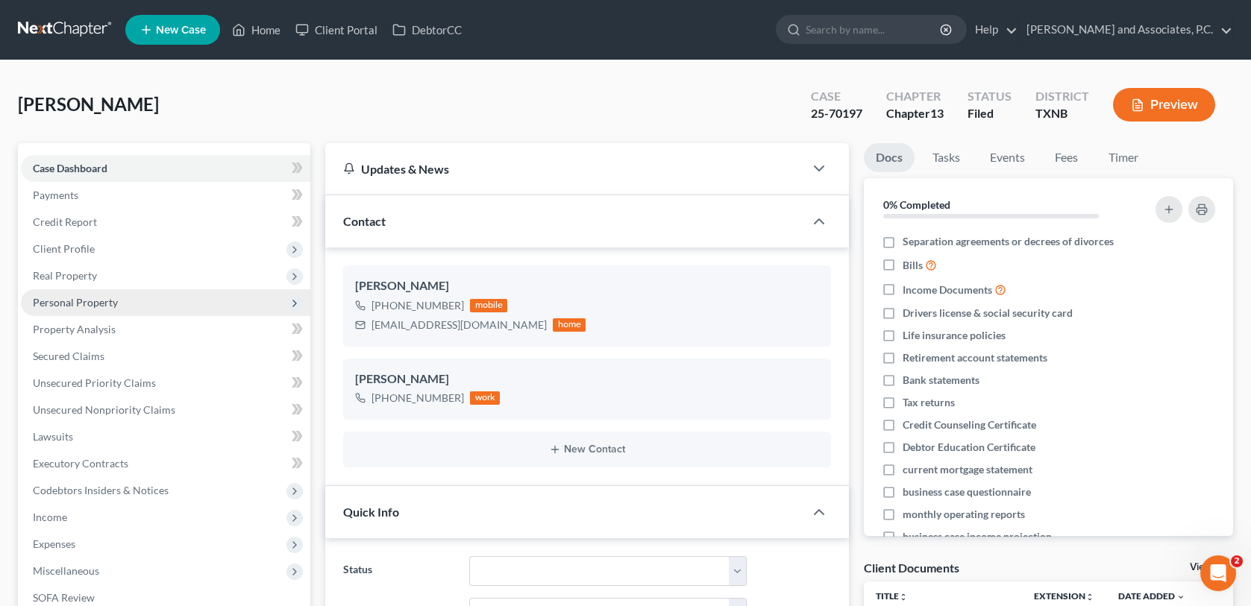
scroll to position [60, 0]
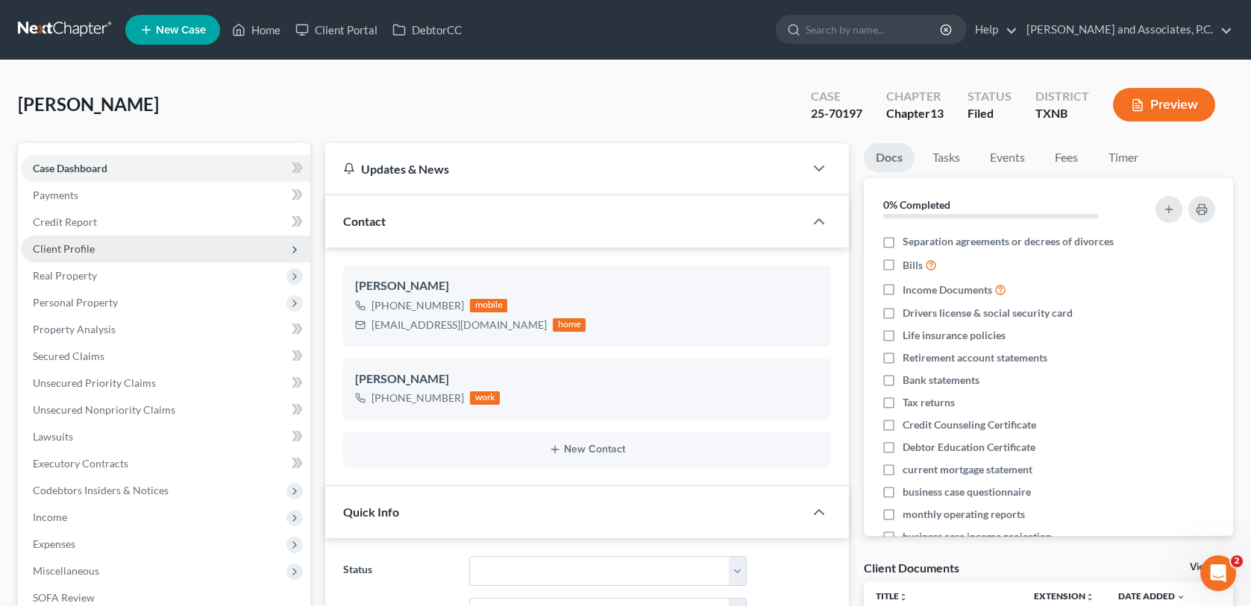
click at [83, 248] on span "Client Profile" at bounding box center [64, 248] width 62 height 13
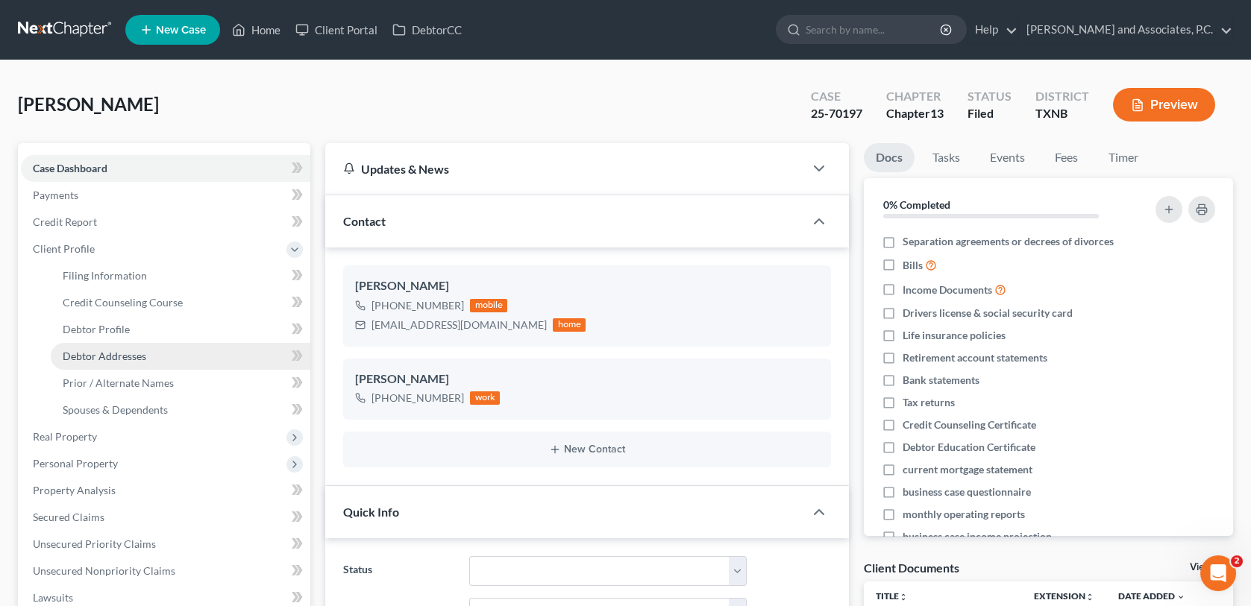
click at [87, 354] on span "Debtor Addresses" at bounding box center [105, 356] width 84 height 13
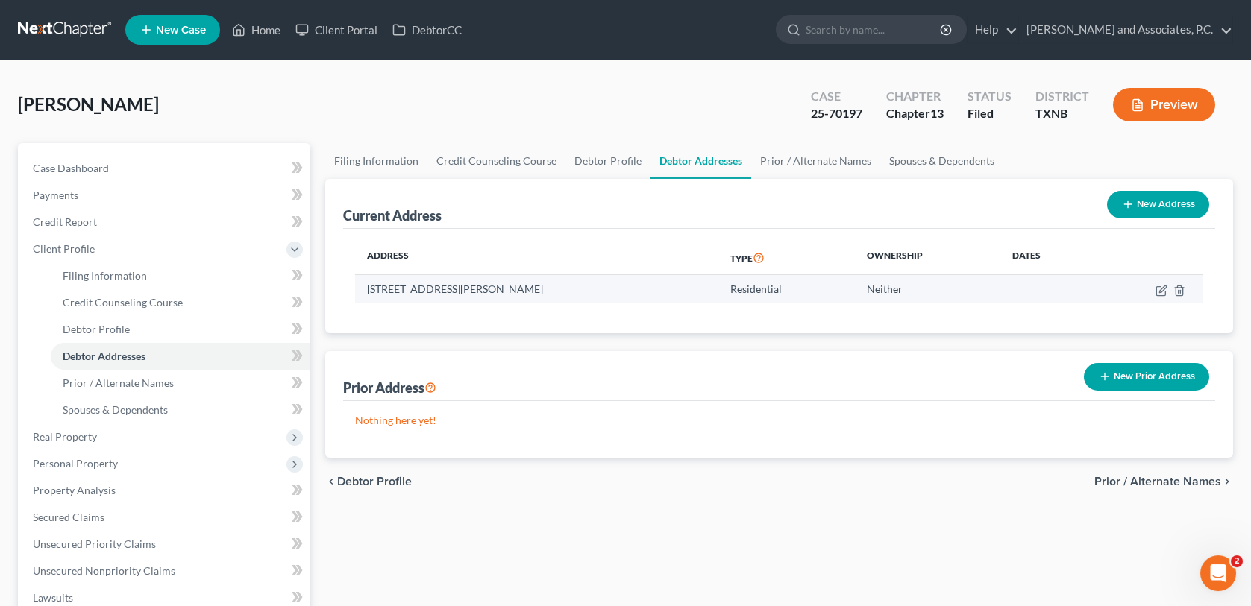
drag, startPoint x: 367, startPoint y: 283, endPoint x: 541, endPoint y: 290, distance: 174.7
click at [541, 290] on td "308 Gayle St, Wichita Falls, TX 76310" at bounding box center [536, 289] width 363 height 28
copy td "308 Gayle St, Wichita Falls, TX 76310"
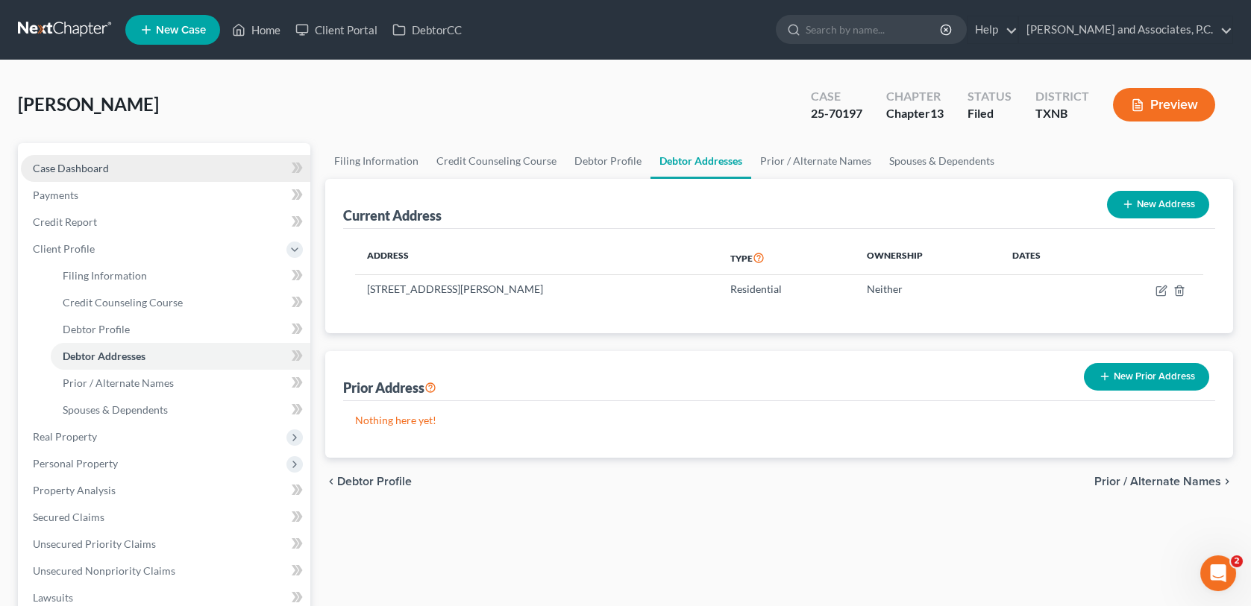
click at [94, 169] on span "Case Dashboard" at bounding box center [71, 168] width 76 height 13
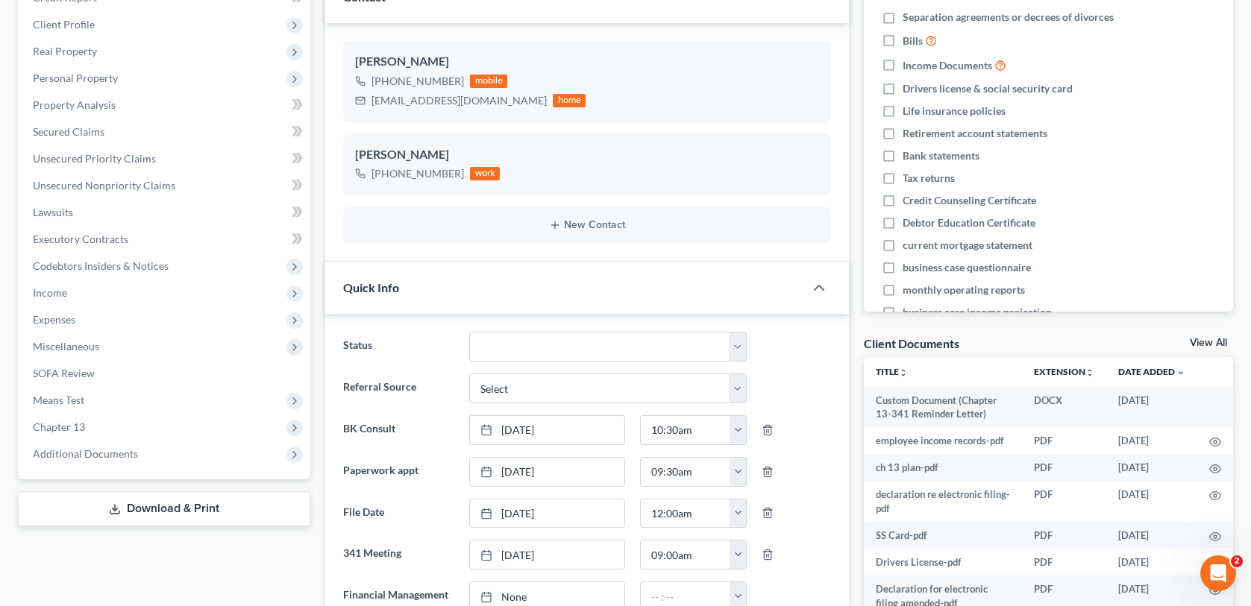
scroll to position [224, 0]
click at [1195, 342] on link "View All" at bounding box center [1208, 344] width 37 height 10
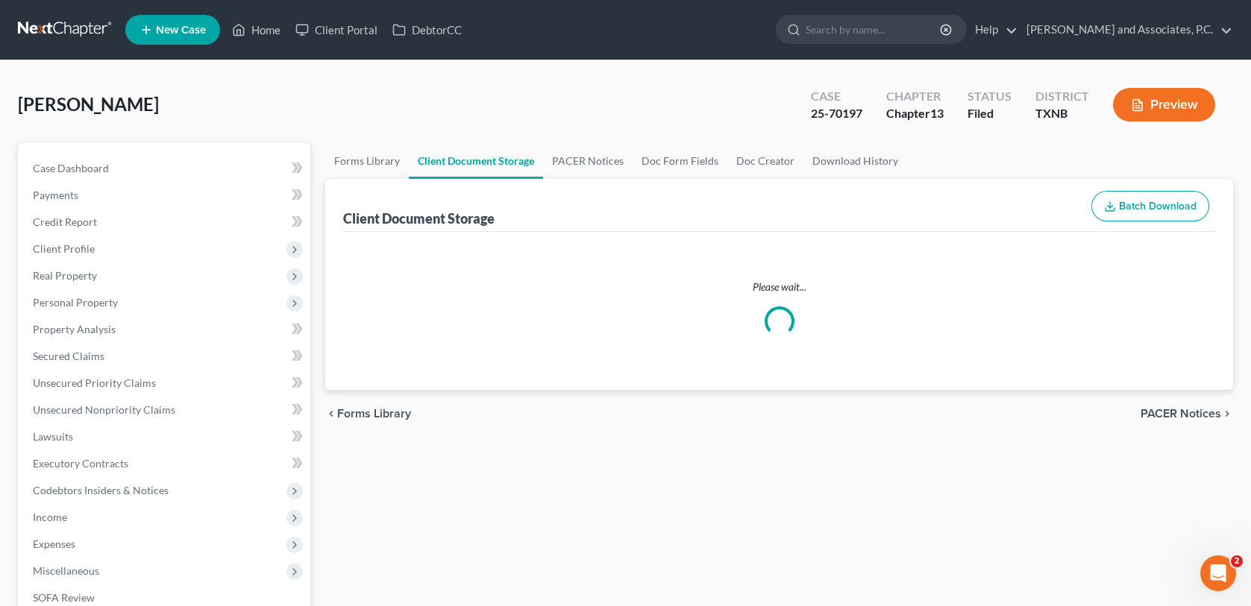
select select "33"
select select "10"
select select "21"
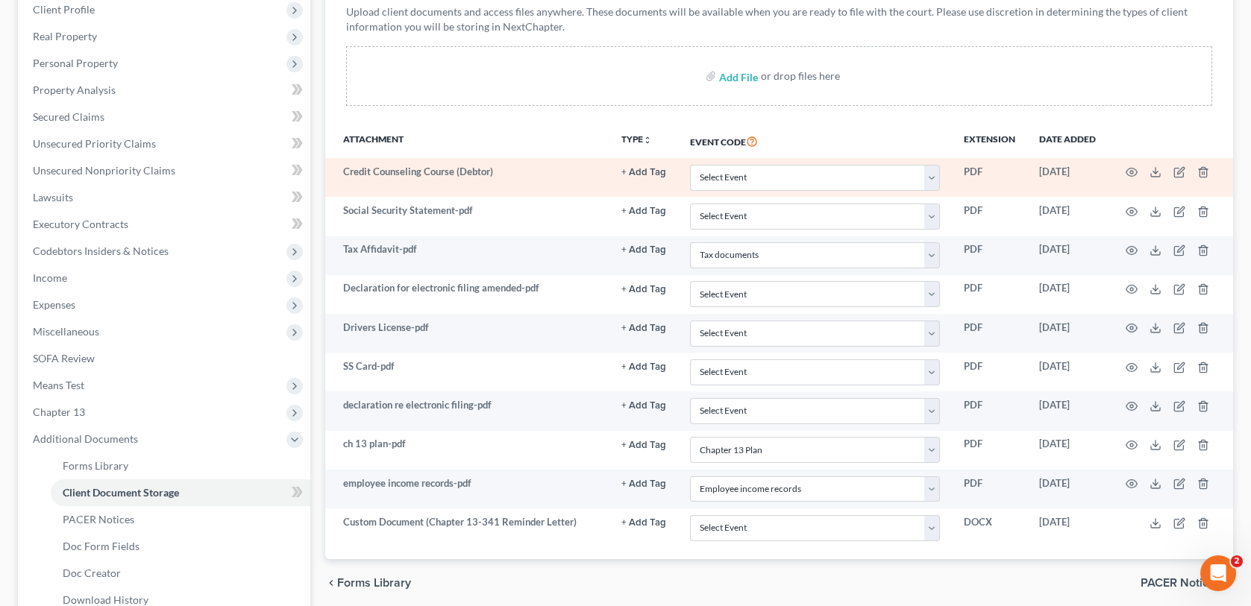
scroll to position [361, 0]
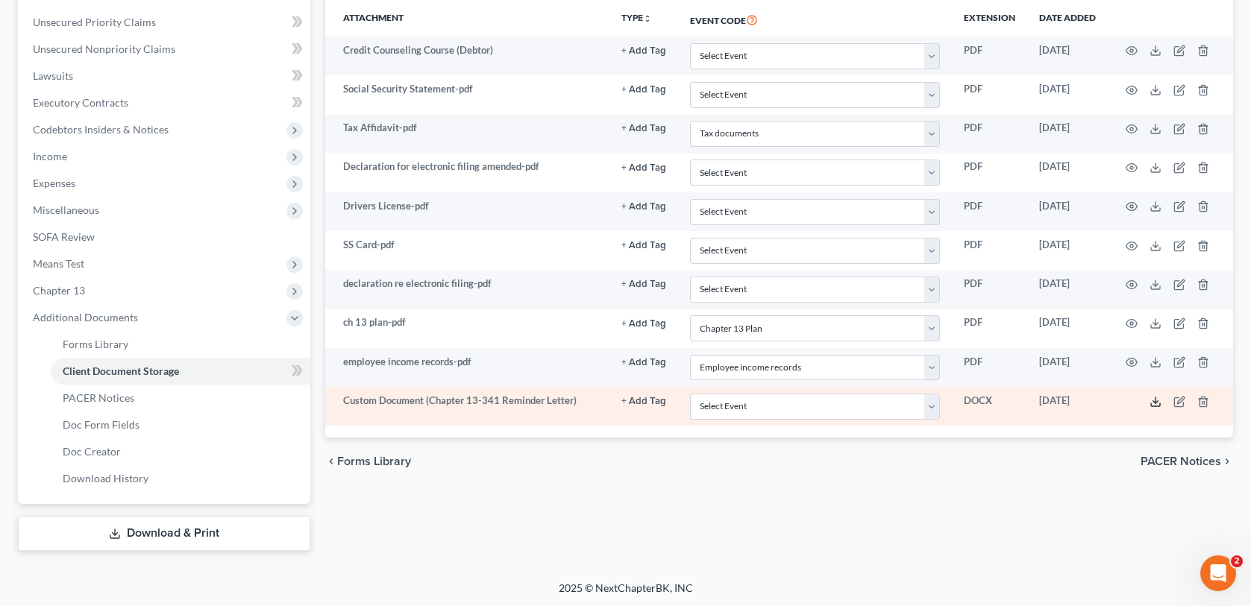
click at [1154, 401] on icon at bounding box center [1155, 402] width 12 height 12
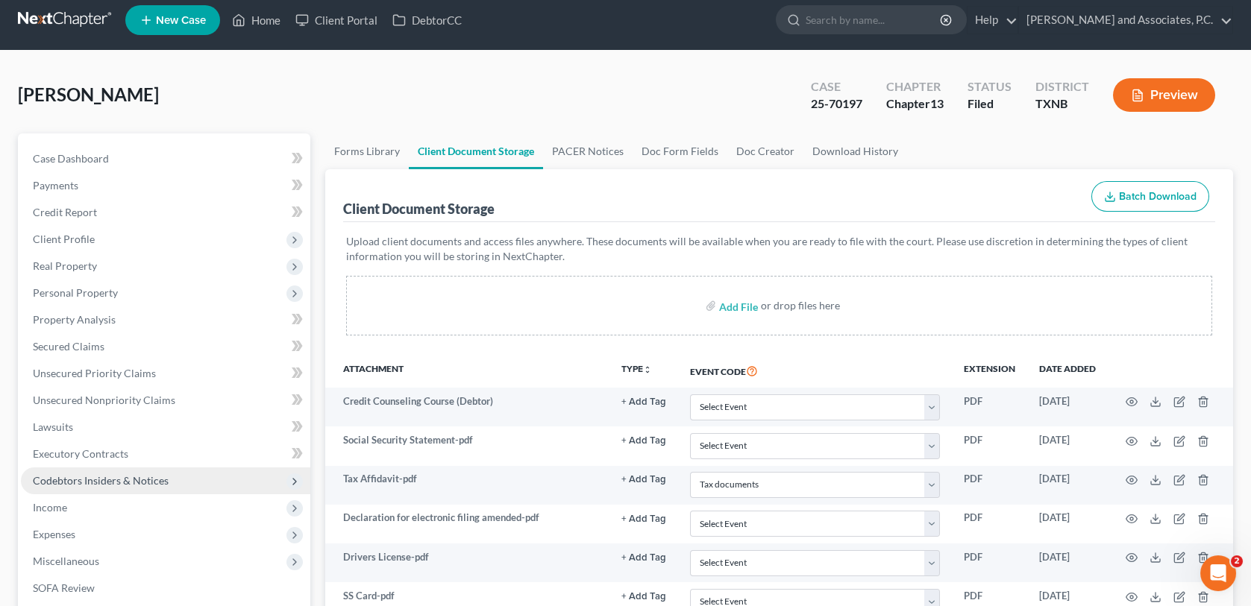
scroll to position [0, 0]
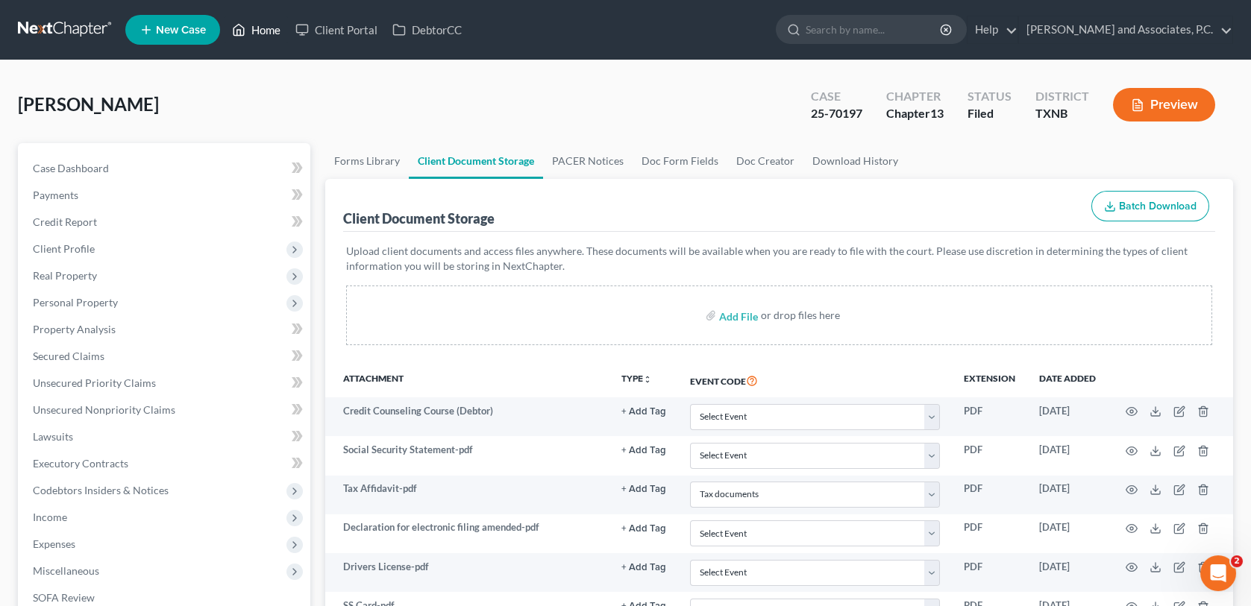
click at [278, 25] on link "Home" at bounding box center [255, 29] width 63 height 27
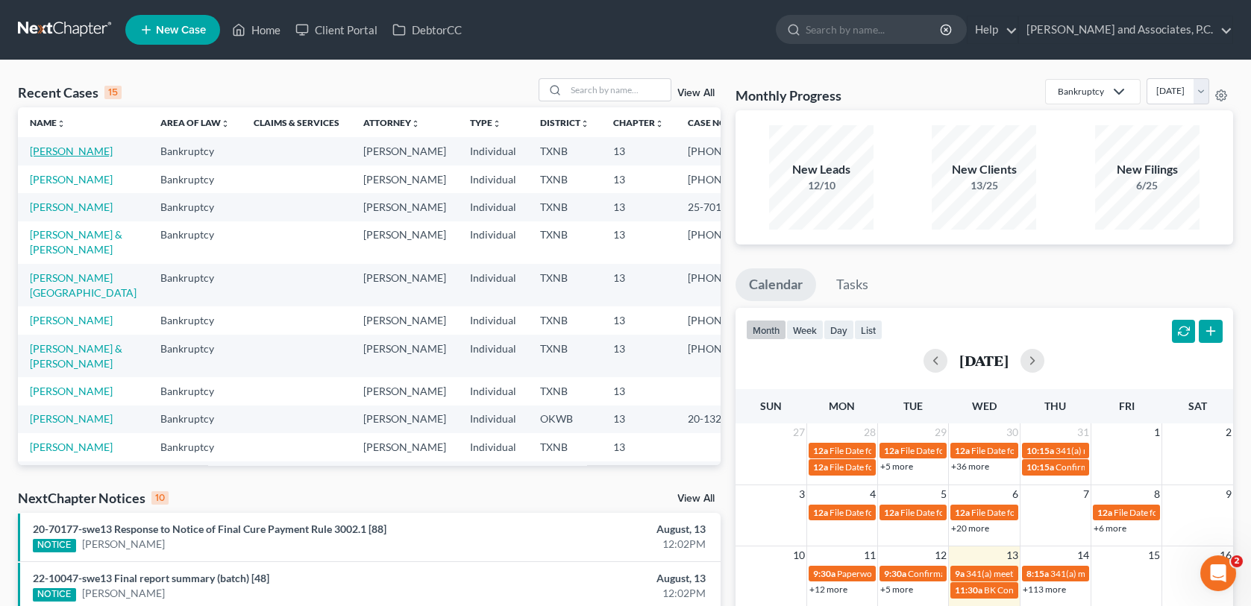
click at [86, 151] on link "Hunt, Edward" at bounding box center [71, 151] width 83 height 13
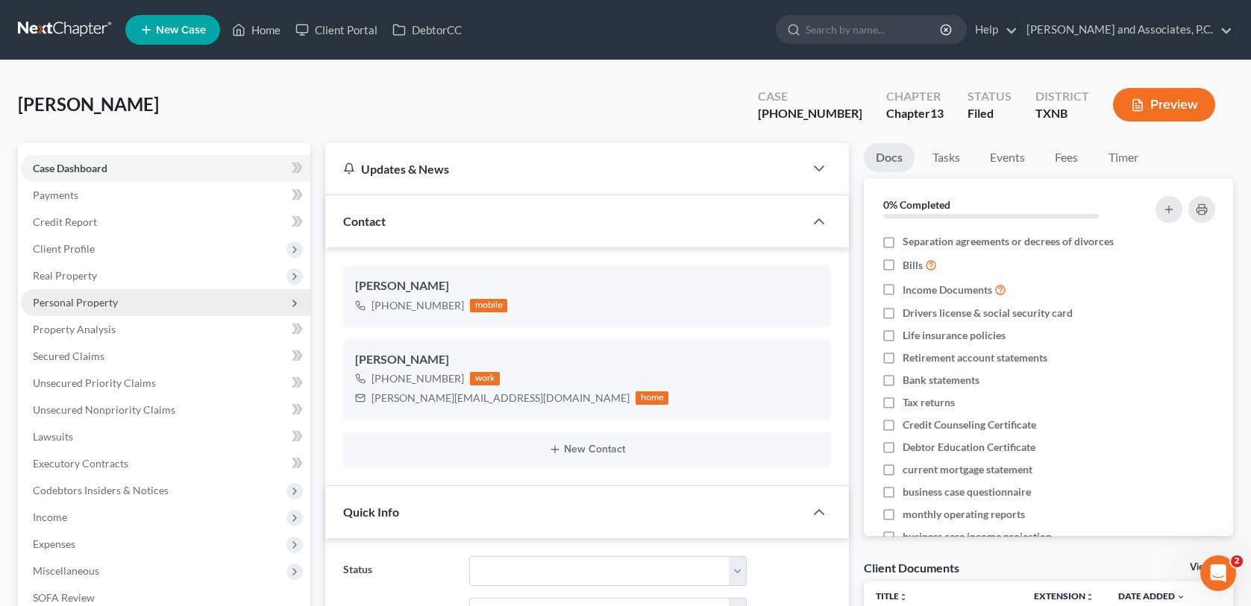
scroll to position [3856, 0]
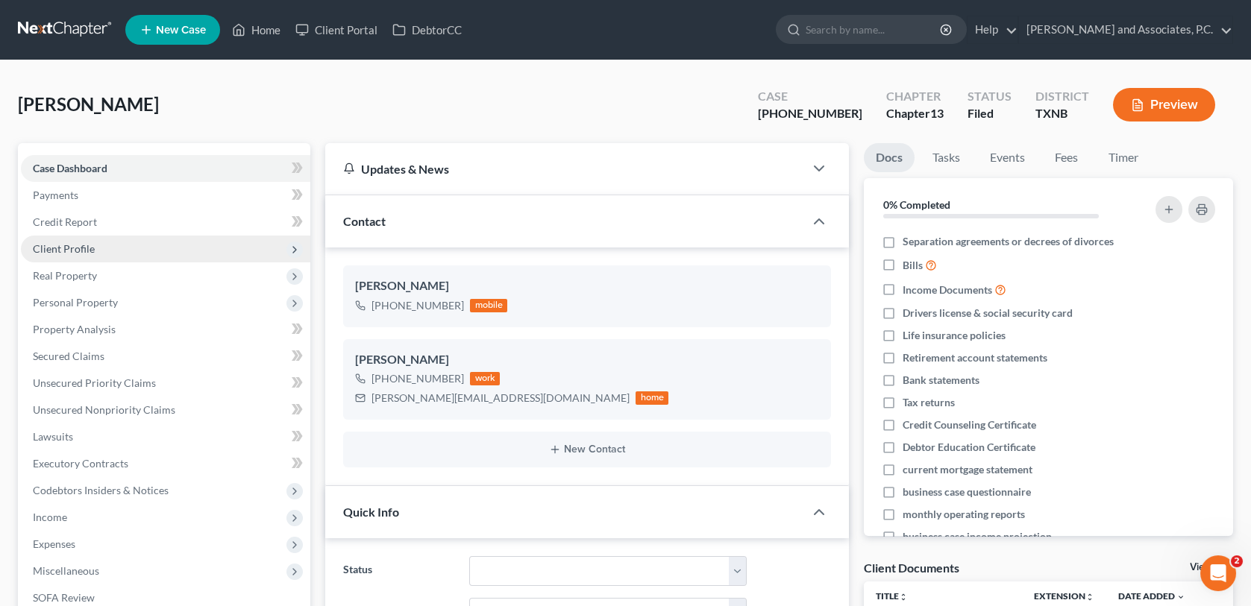
click at [98, 256] on span "Client Profile" at bounding box center [165, 249] width 289 height 27
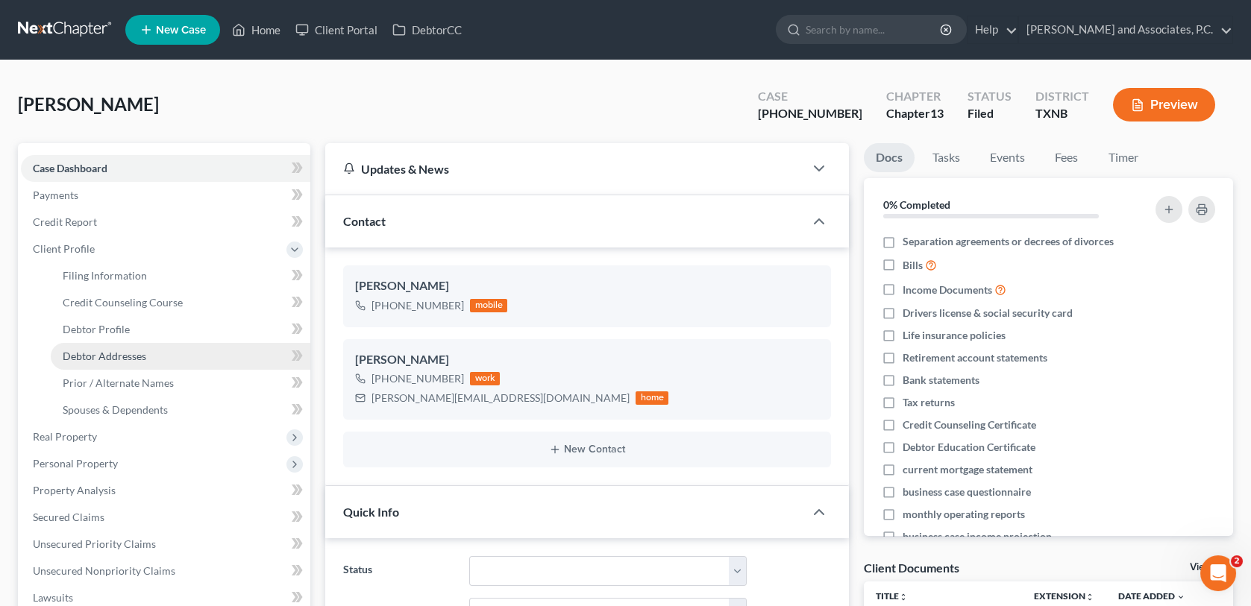
click at [131, 350] on span "Debtor Addresses" at bounding box center [105, 356] width 84 height 13
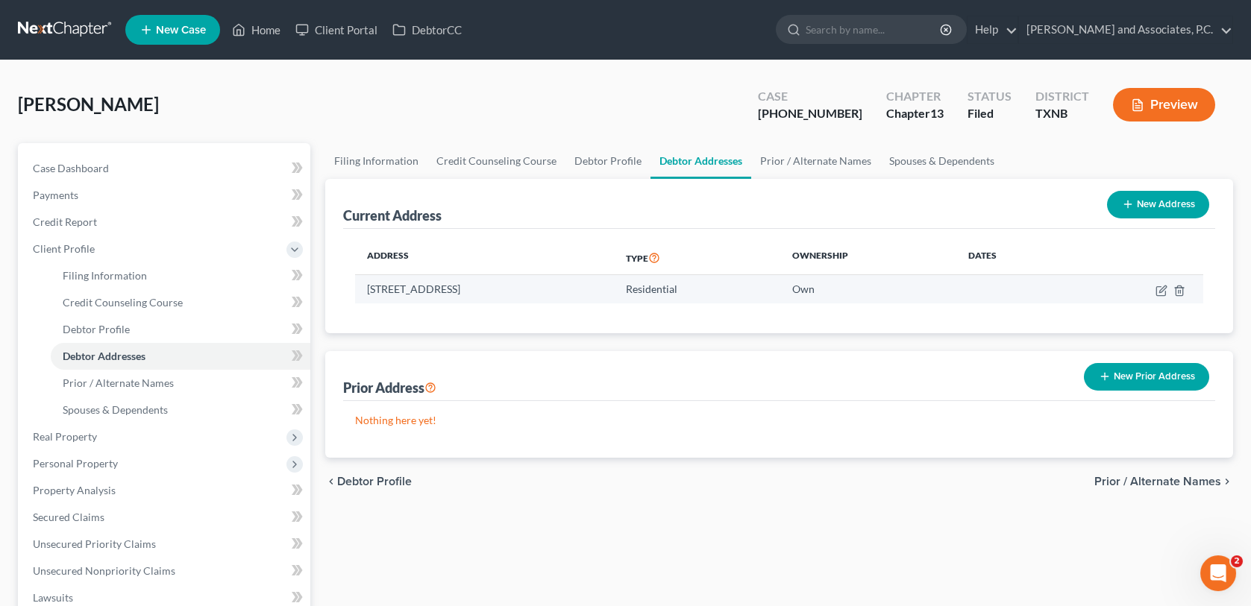
drag, startPoint x: 367, startPoint y: 286, endPoint x: 516, endPoint y: 285, distance: 149.2
click at [516, 285] on td "705 W 3rd St, Quanah, TX 79252" at bounding box center [484, 289] width 259 height 28
copy td "705 W 3rd St, Quanah, TX 79252"
drag, startPoint x: 271, startPoint y: 30, endPoint x: 276, endPoint y: 43, distance: 13.4
click at [272, 30] on link "Home" at bounding box center [255, 29] width 63 height 27
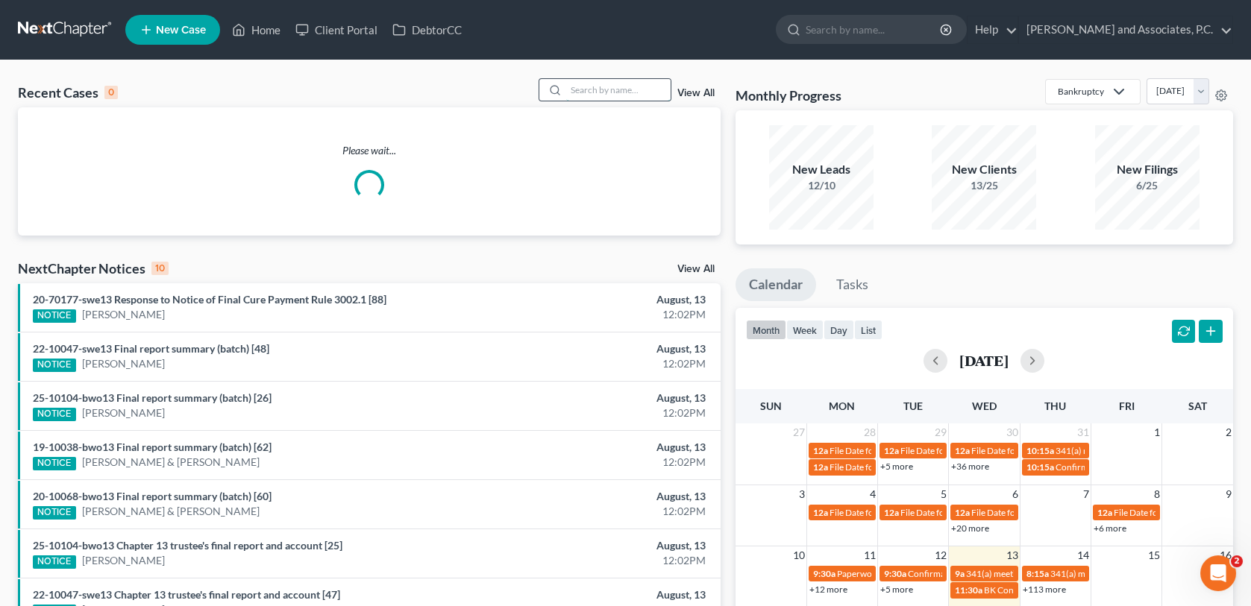
click at [571, 94] on input "search" at bounding box center [618, 90] width 104 height 22
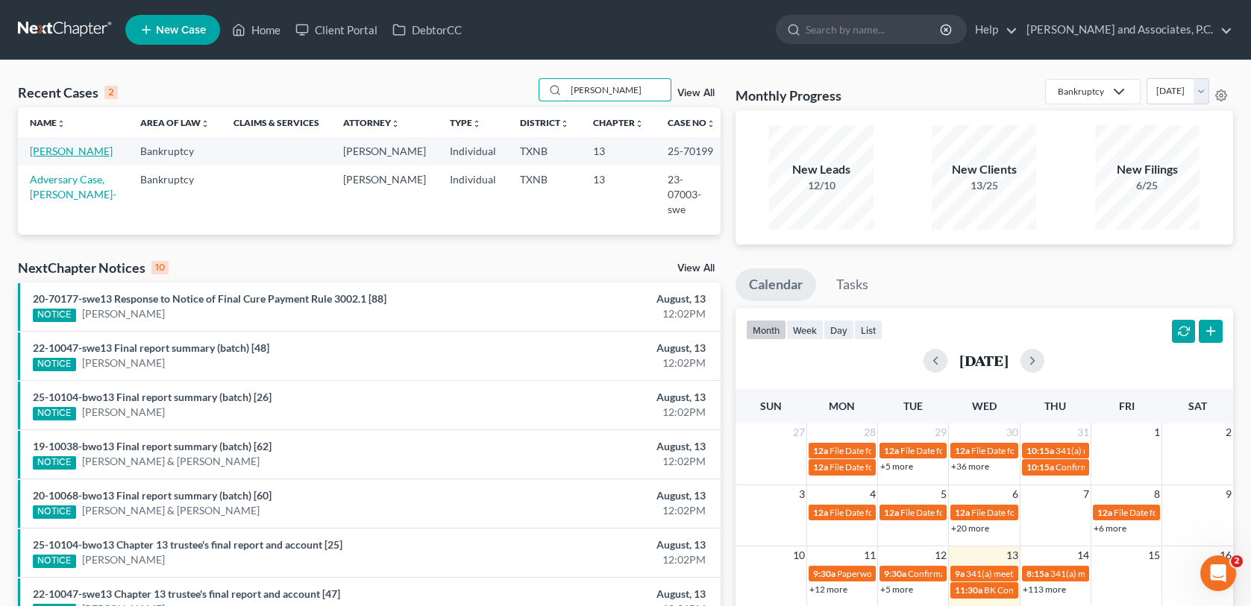
type input "chelf"
click at [68, 154] on link "[PERSON_NAME]" at bounding box center [71, 151] width 83 height 13
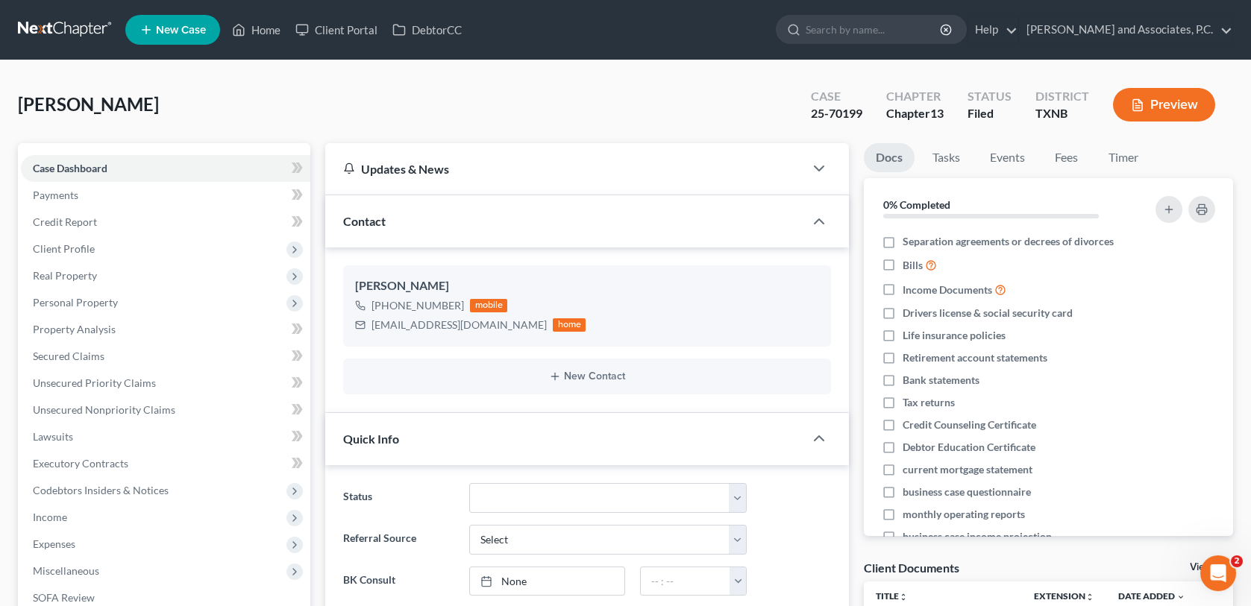
scroll to position [25868, 0]
click at [62, 248] on span "Client Profile" at bounding box center [64, 248] width 62 height 13
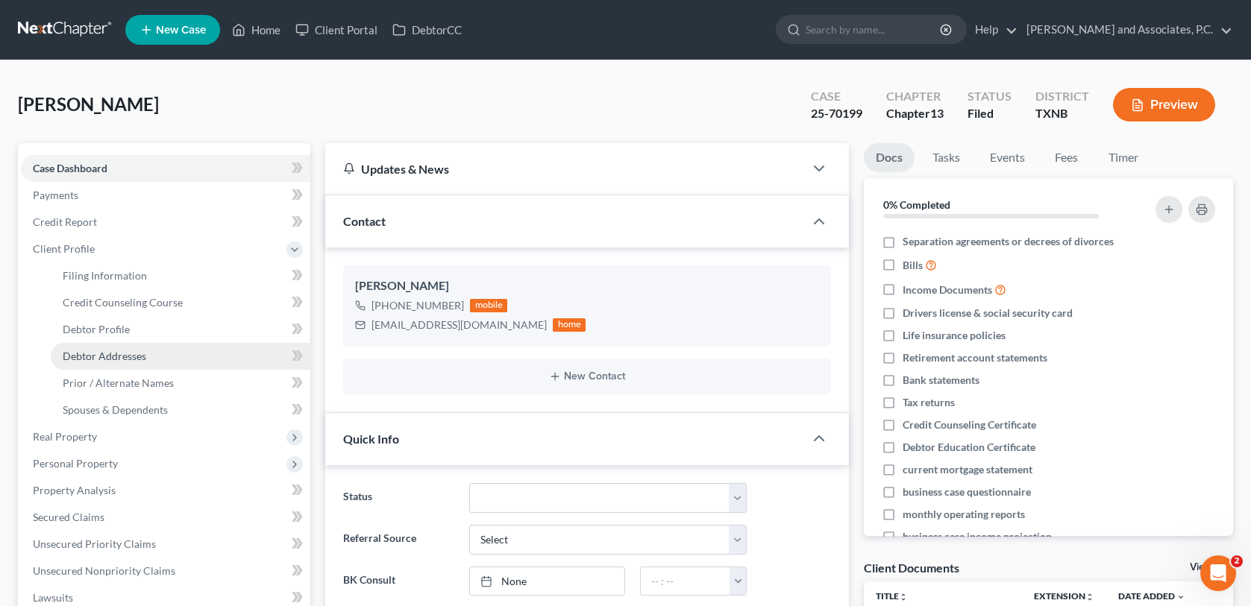
click at [103, 357] on span "Debtor Addresses" at bounding box center [105, 356] width 84 height 13
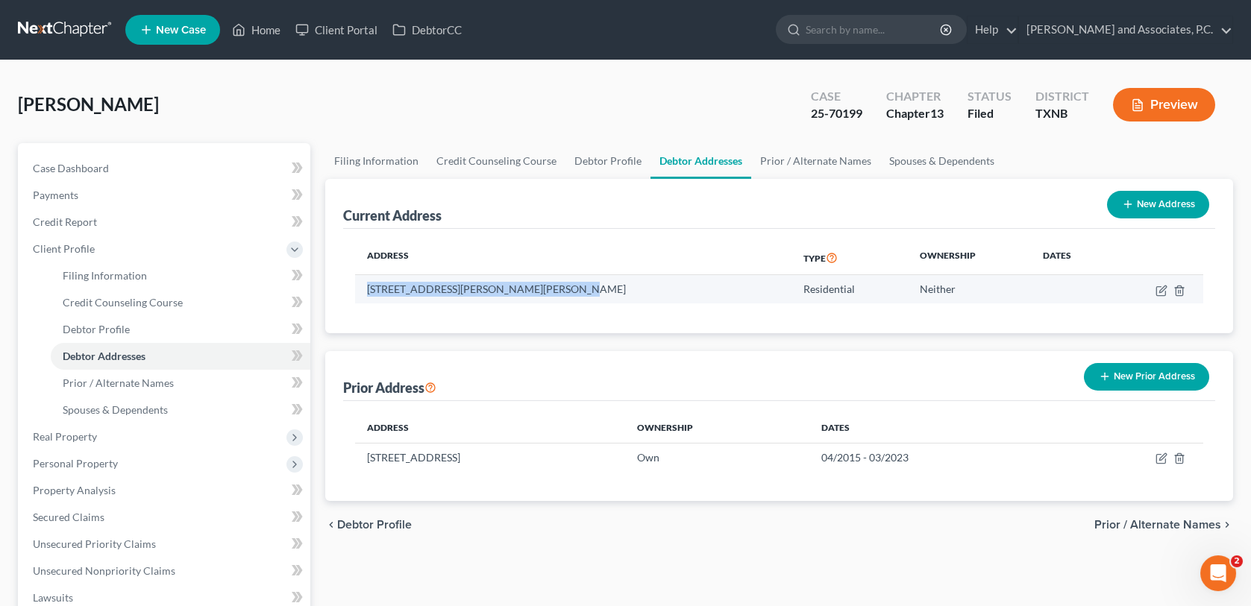
drag, startPoint x: 367, startPoint y: 287, endPoint x: 561, endPoint y: 295, distance: 194.1
click at [561, 295] on td "1211 E Crafton St, Henrietta, TX 76365" at bounding box center [573, 289] width 436 height 28
copy td "1211 E Crafton St, Henrietta, TX 76365"
drag, startPoint x: 277, startPoint y: 31, endPoint x: 307, endPoint y: 26, distance: 29.6
click at [277, 31] on link "Home" at bounding box center [255, 29] width 63 height 27
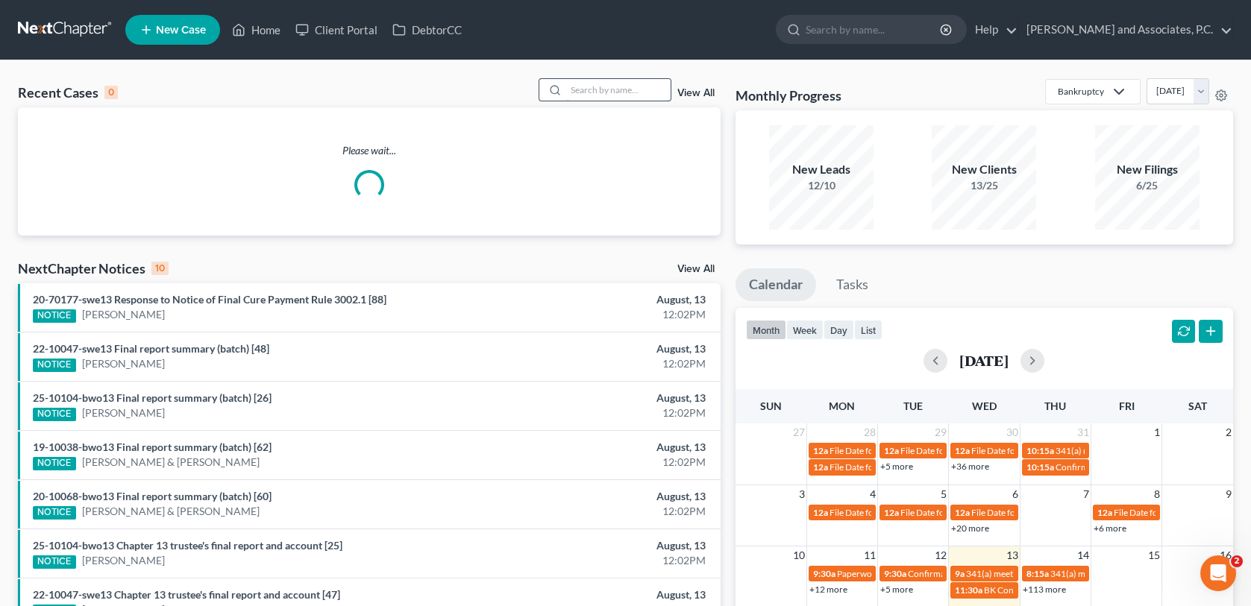
click at [633, 95] on input "search" at bounding box center [618, 90] width 104 height 22
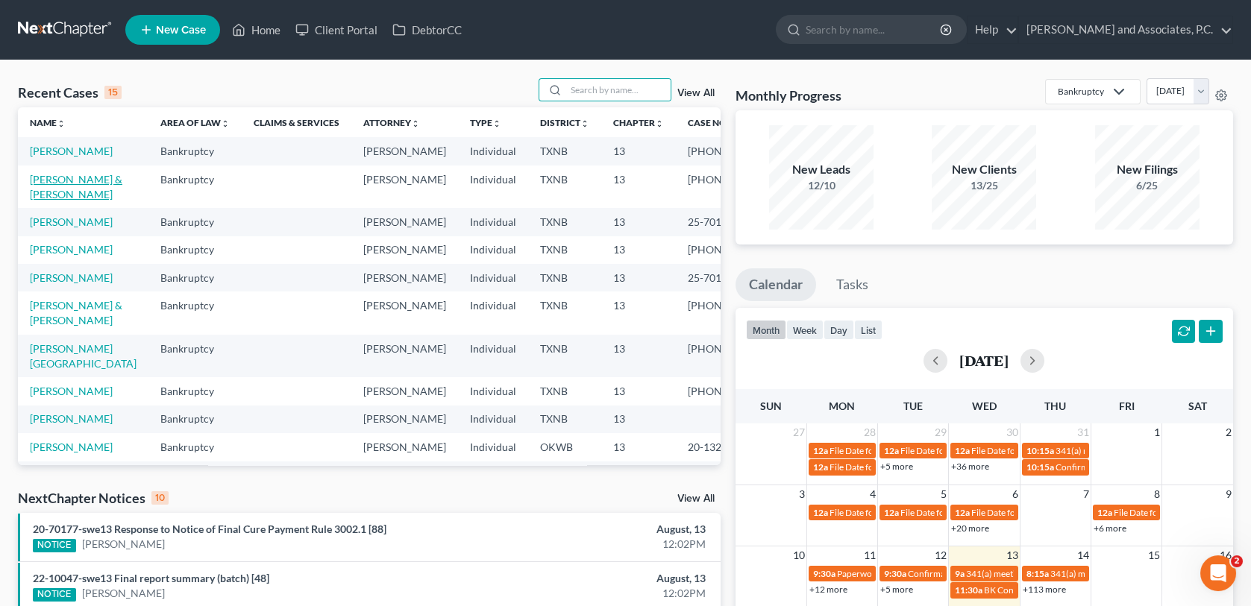
click at [101, 195] on link "Hernandez, Daniel & Heather" at bounding box center [76, 187] width 92 height 28
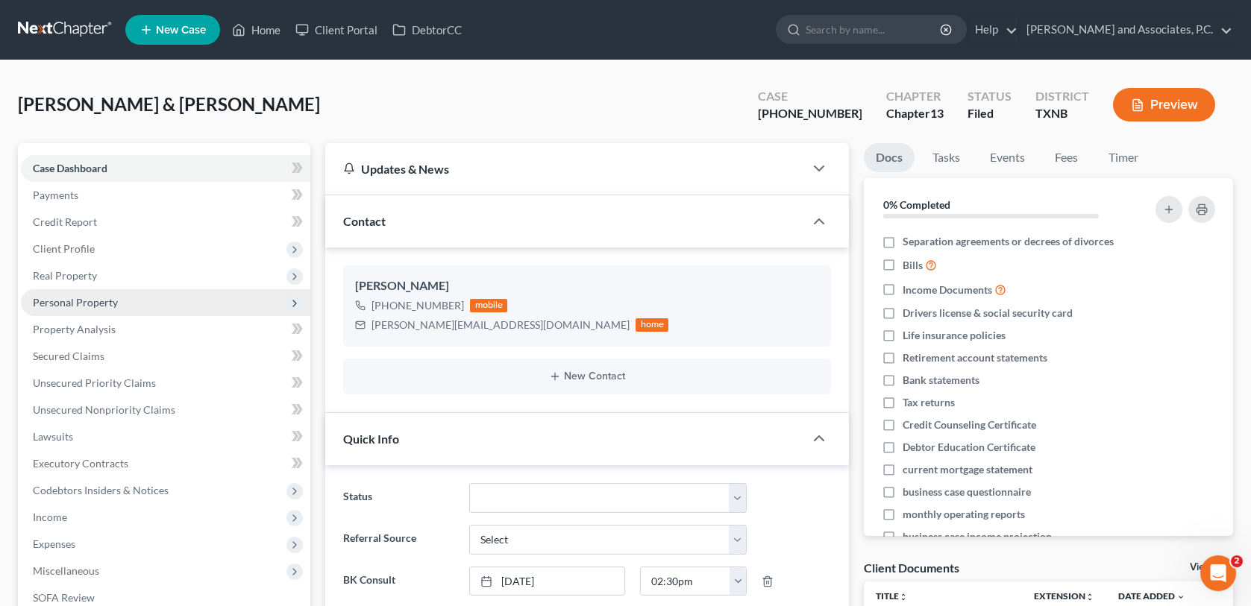
scroll to position [124, 0]
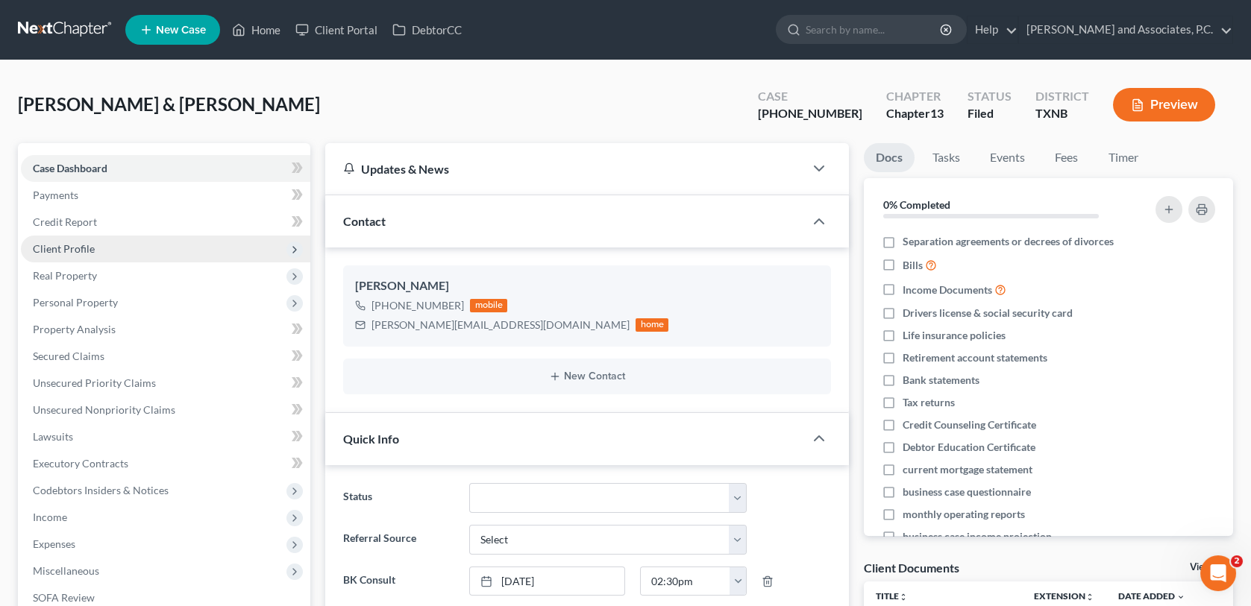
click at [83, 254] on span "Client Profile" at bounding box center [165, 249] width 289 height 27
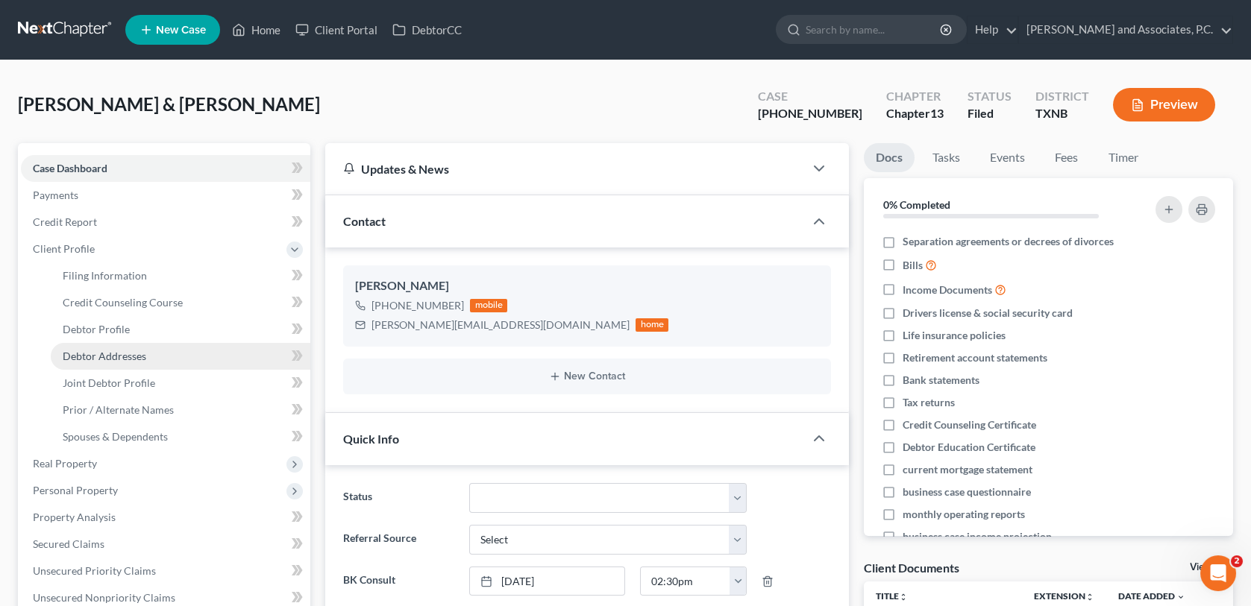
click at [122, 356] on span "Debtor Addresses" at bounding box center [105, 356] width 84 height 13
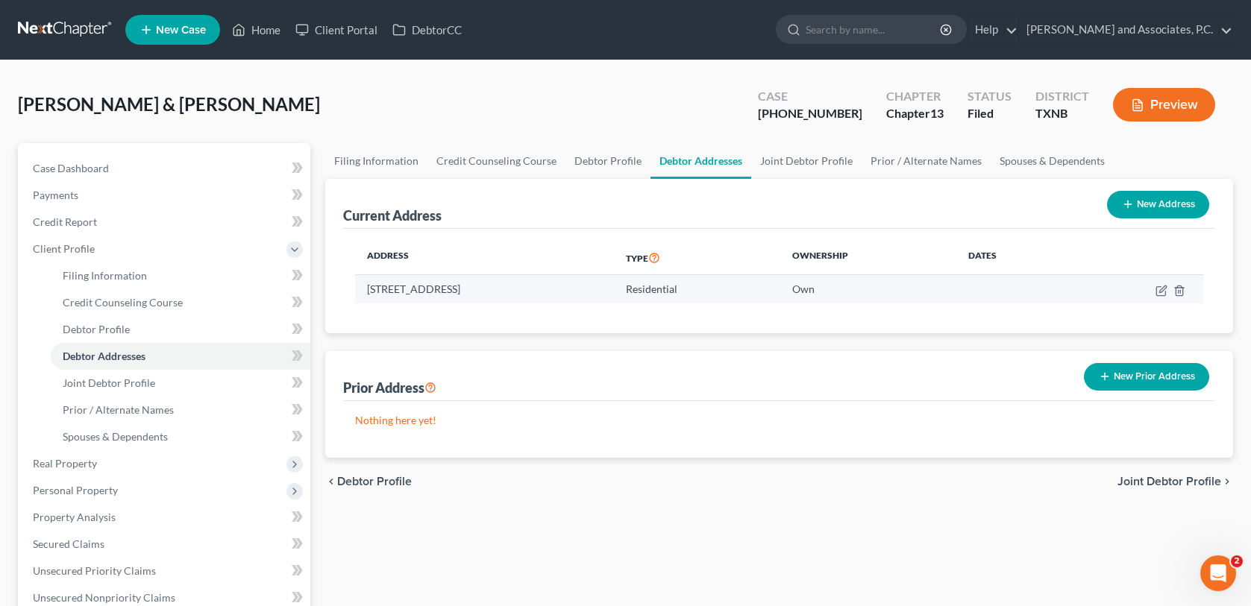
drag, startPoint x: 368, startPoint y: 289, endPoint x: 598, endPoint y: 275, distance: 230.9
click at [598, 275] on td "118 N. Glencoe Circle, Wichita Falls, TX 76302" at bounding box center [484, 289] width 259 height 28
copy td "118 N. Glencoe Circle, Wichita Falls, TX 76302"
click at [258, 29] on link "Home" at bounding box center [255, 29] width 63 height 27
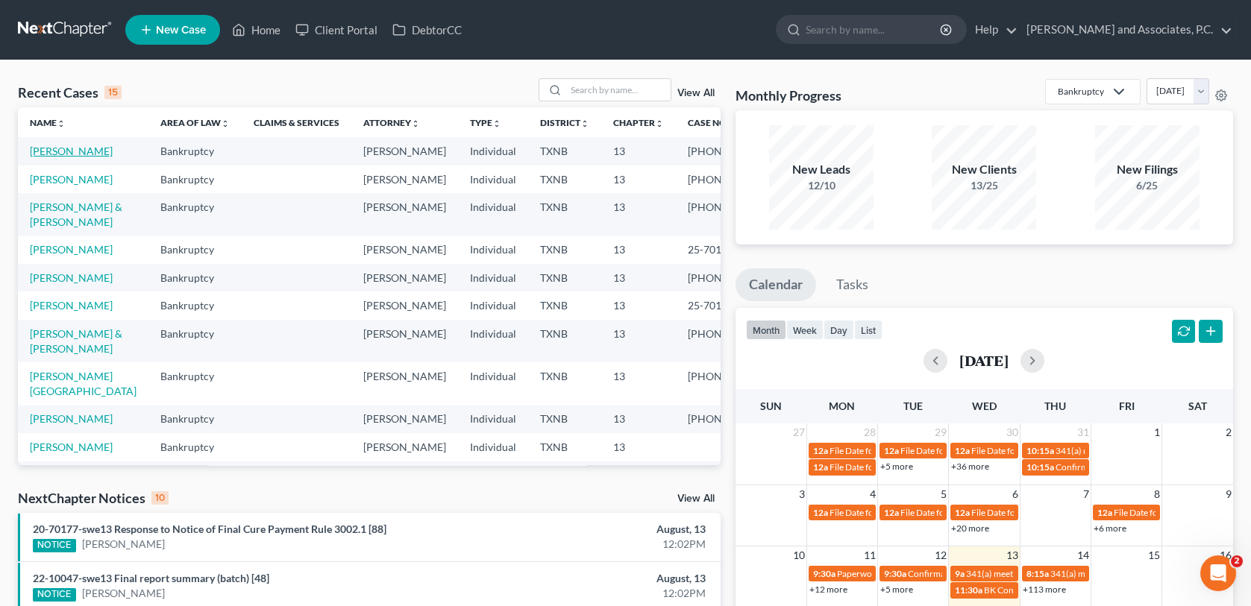
click at [77, 152] on link "Bentley, Susan" at bounding box center [71, 151] width 83 height 13
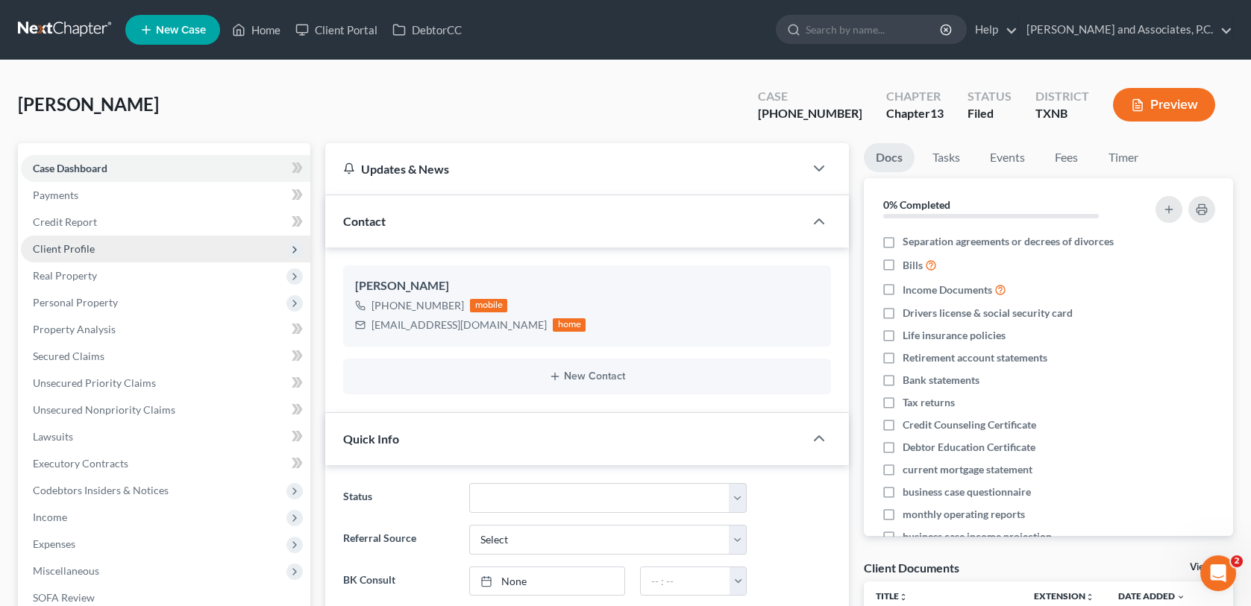
scroll to position [2438, 0]
click at [117, 249] on span "Client Profile" at bounding box center [165, 249] width 289 height 27
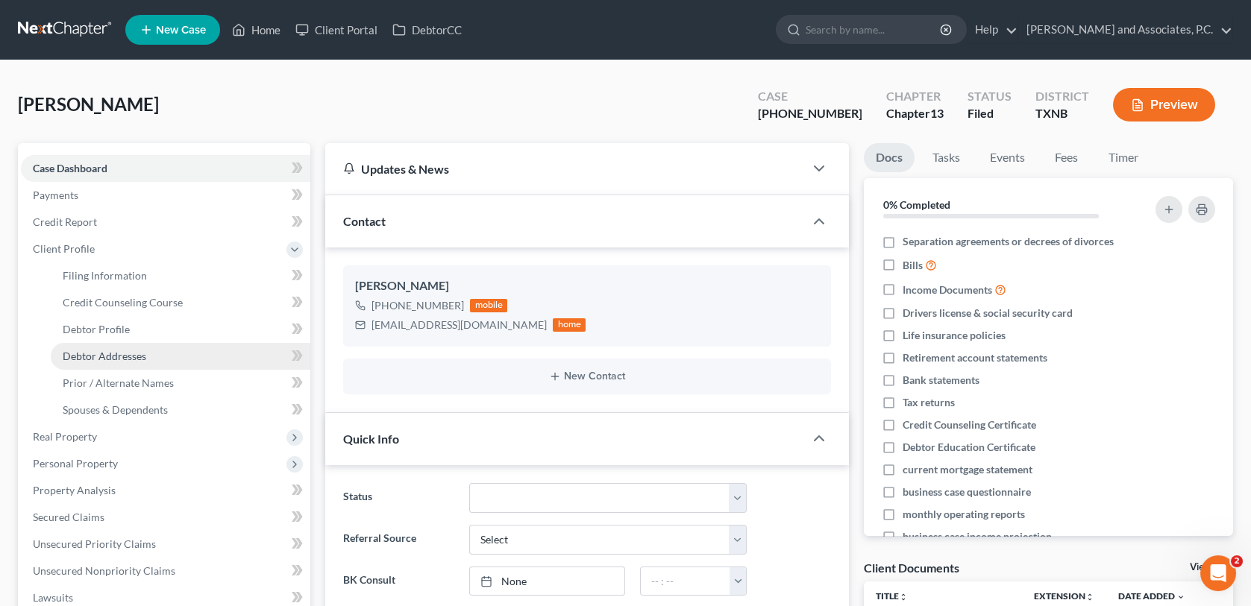
click at [122, 354] on span "Debtor Addresses" at bounding box center [105, 356] width 84 height 13
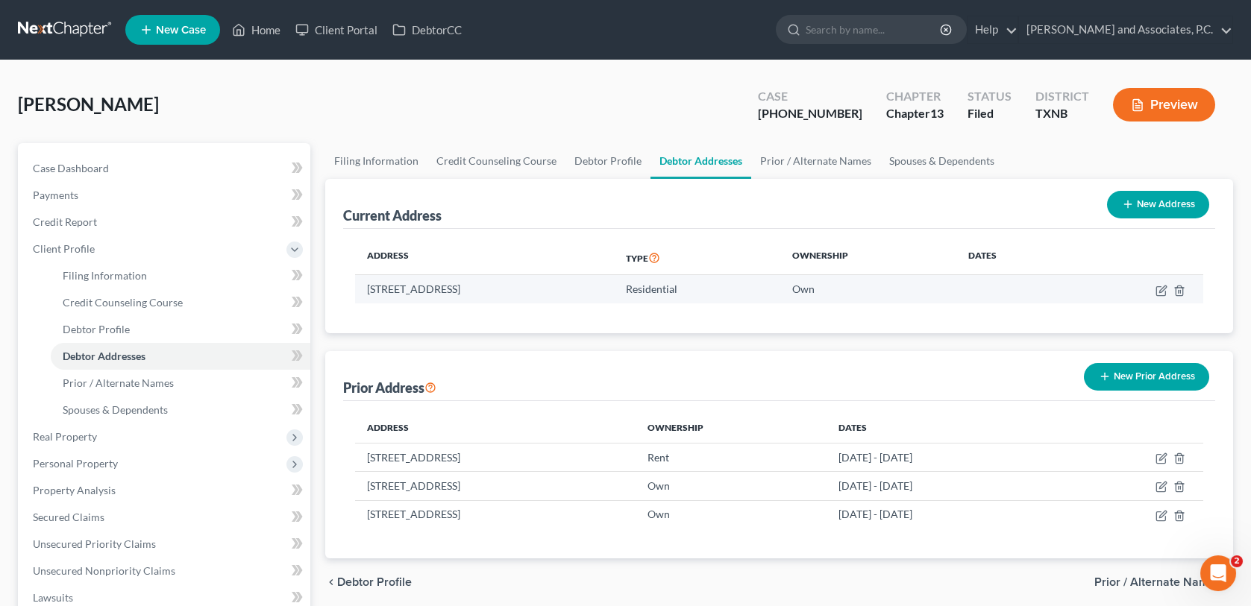
drag, startPoint x: 367, startPoint y: 287, endPoint x: 550, endPoint y: 288, distance: 182.7
click at [550, 288] on td "501 Matador, Burkburnett, TX 76354" at bounding box center [484, 289] width 259 height 28
copy td "501 Matador, Burkburnett, TX 76354"
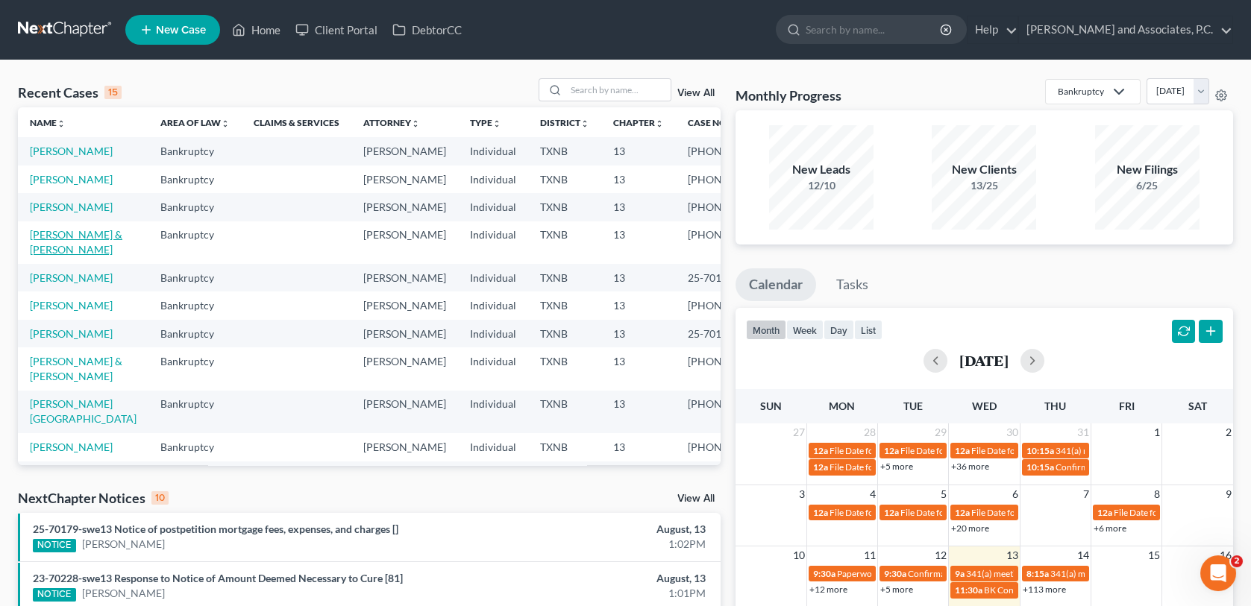
click at [63, 256] on link "[PERSON_NAME] & [PERSON_NAME]" at bounding box center [76, 242] width 92 height 28
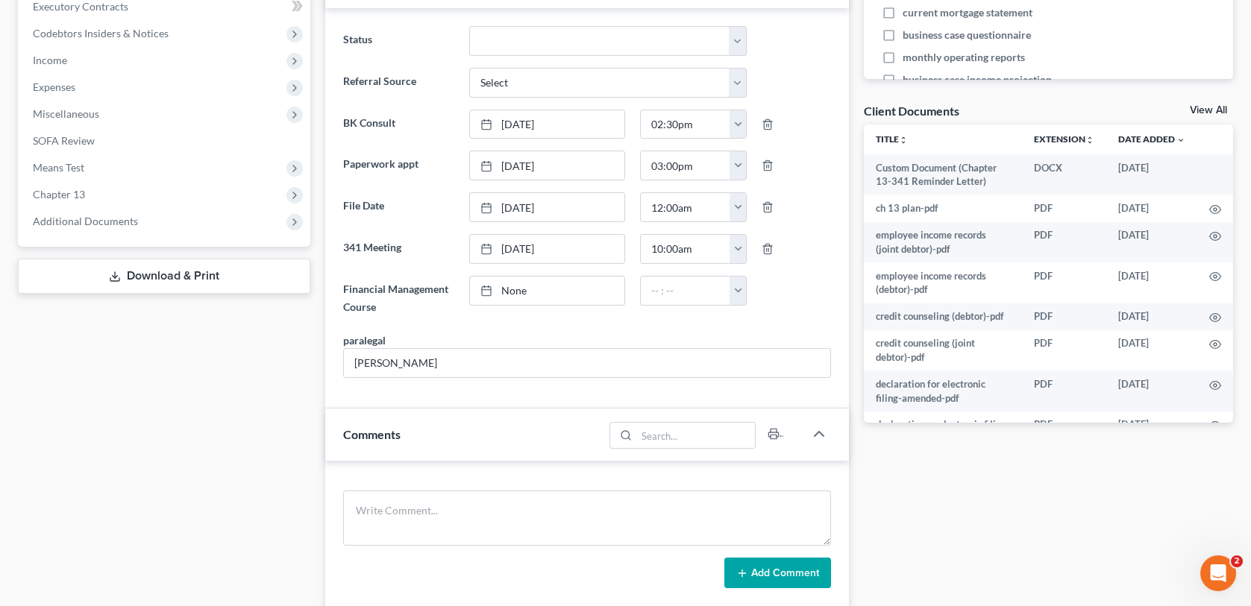
scroll to position [522, 0]
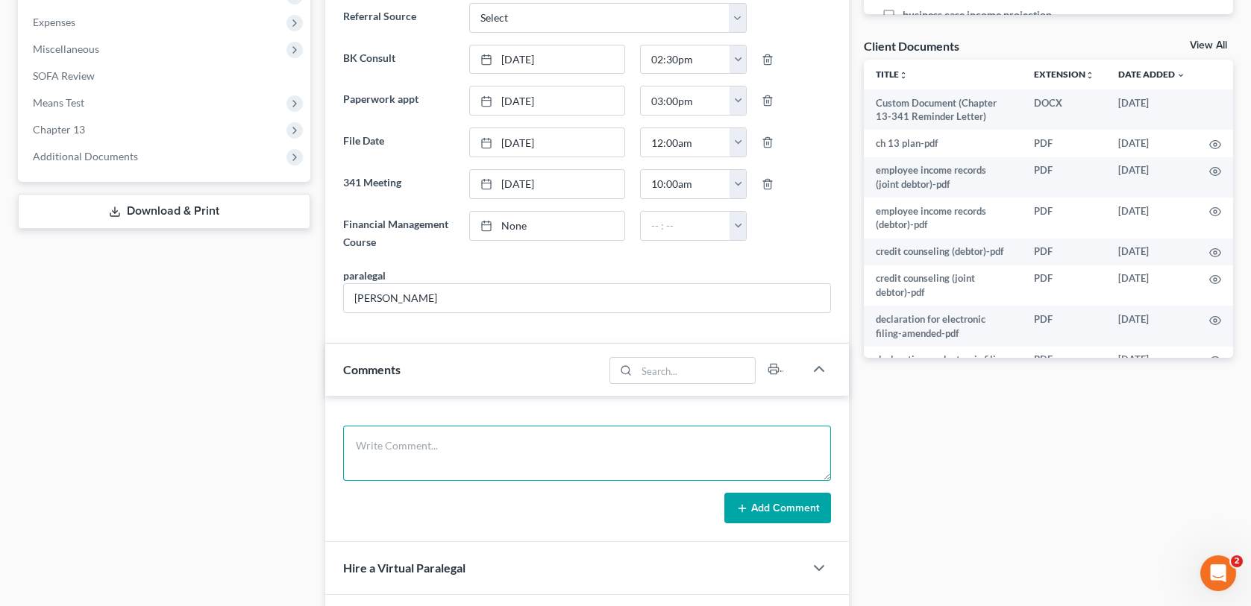
click at [367, 453] on textarea at bounding box center [586, 453] width 487 height 55
type textarea "Mailed 341 reminder letter for 3/27/25-MC"
click at [744, 503] on icon at bounding box center [742, 509] width 12 height 12
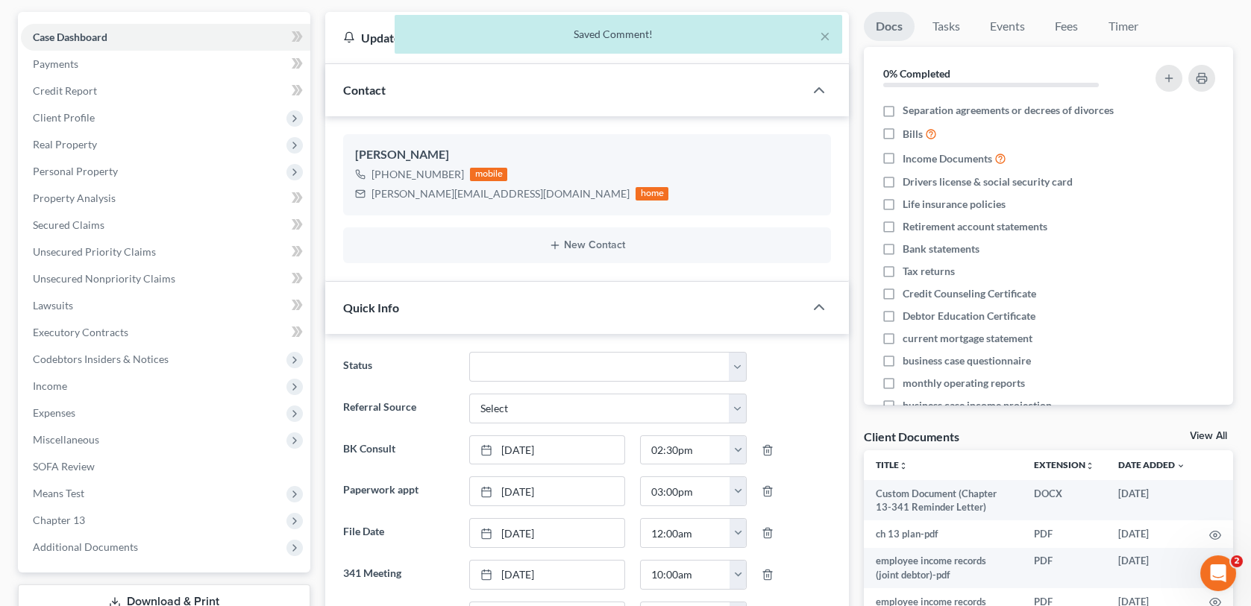
scroll to position [0, 0]
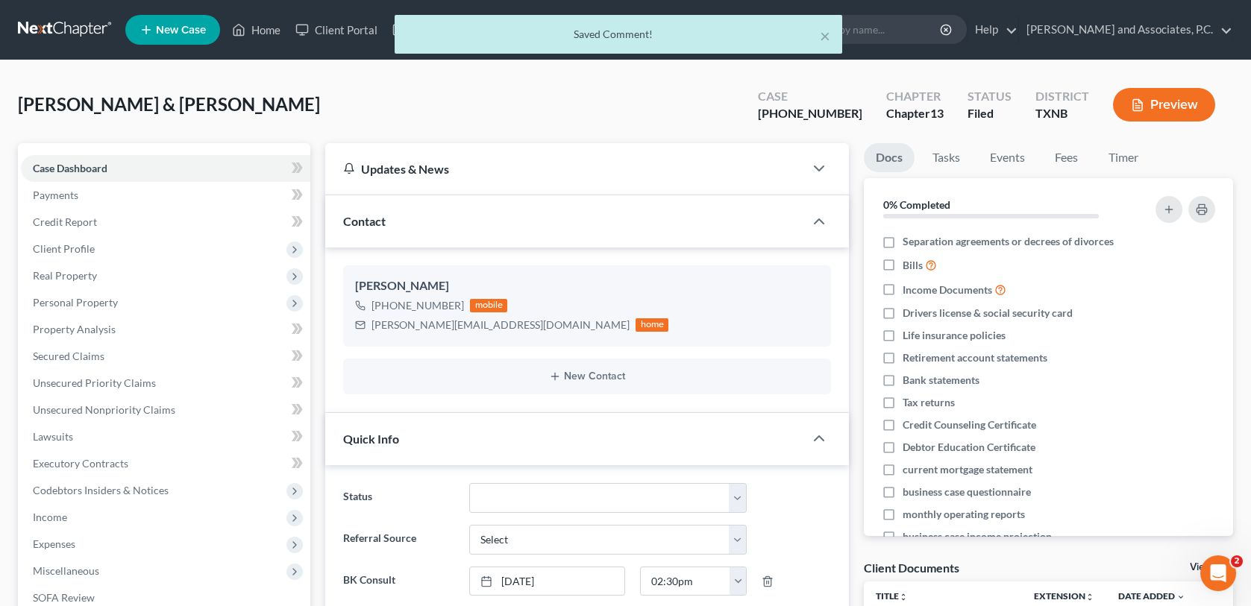
click at [271, 28] on div "× Saved Comment!" at bounding box center [618, 38] width 1251 height 46
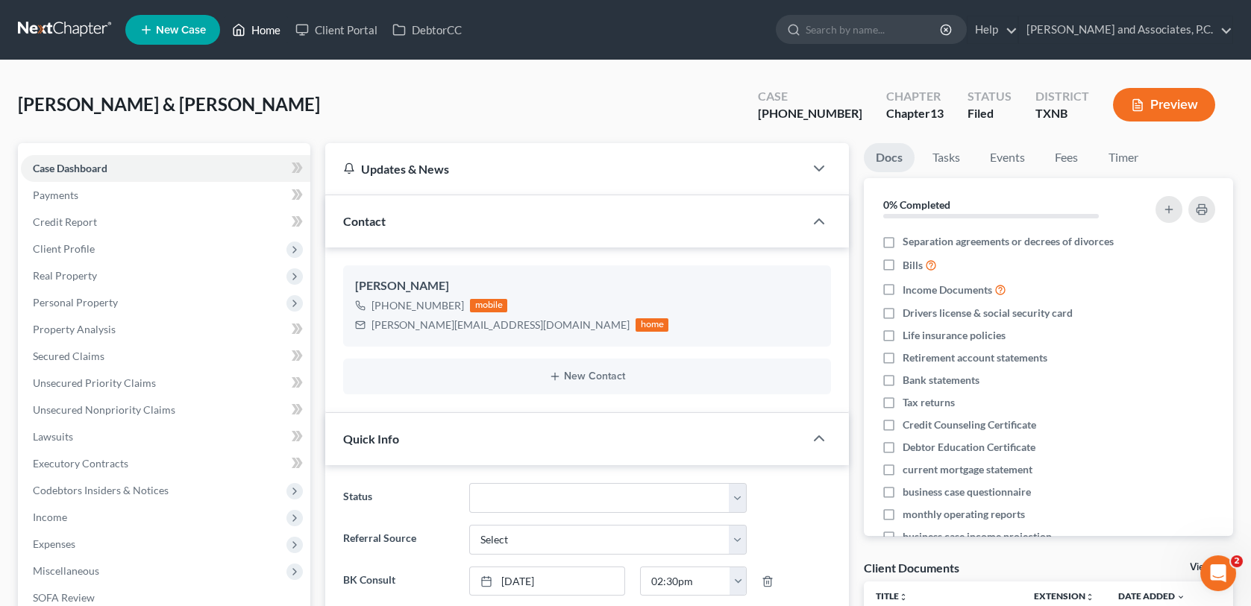
click at [255, 29] on link "Home" at bounding box center [255, 29] width 63 height 27
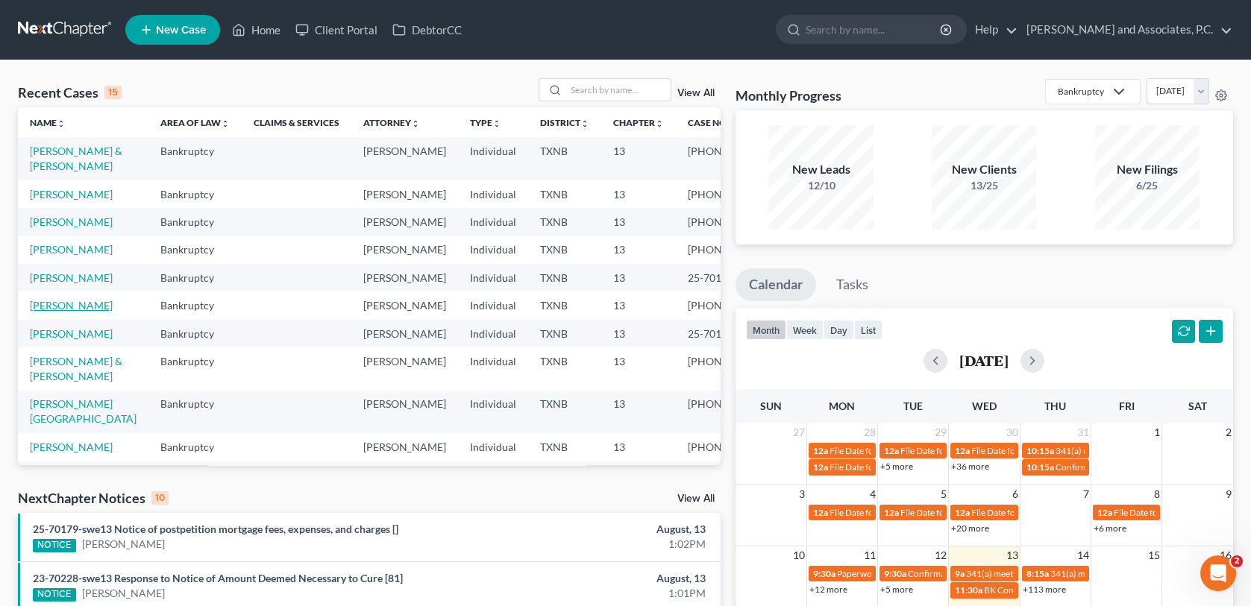
click at [66, 312] on link "Hunt, Edward" at bounding box center [71, 305] width 83 height 13
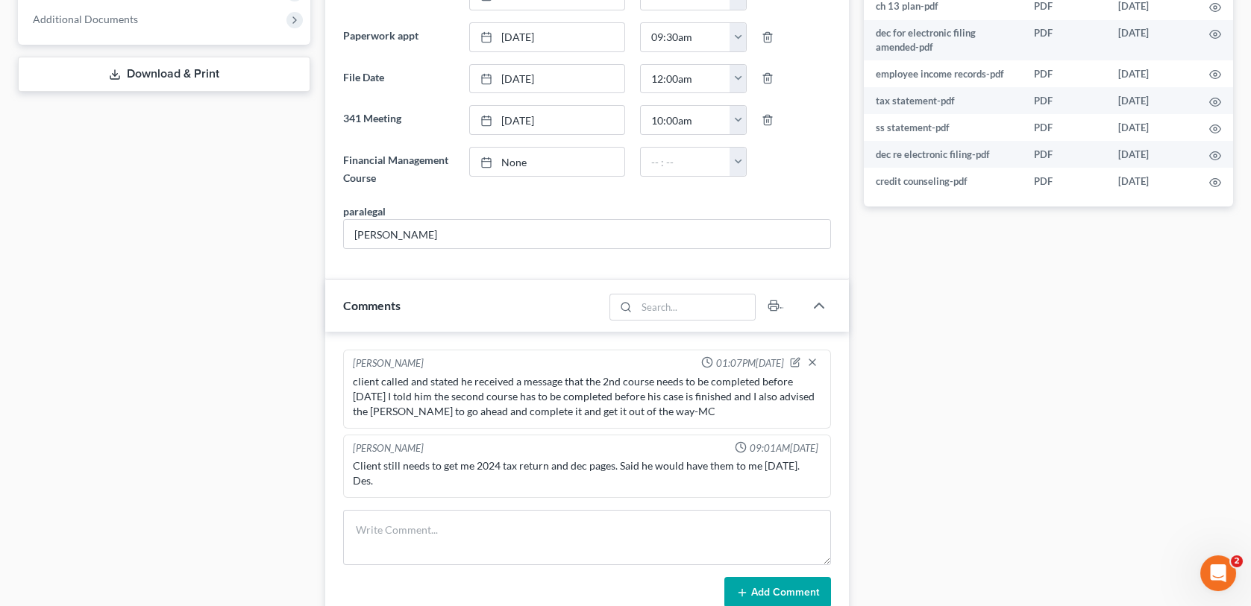
scroll to position [746, 0]
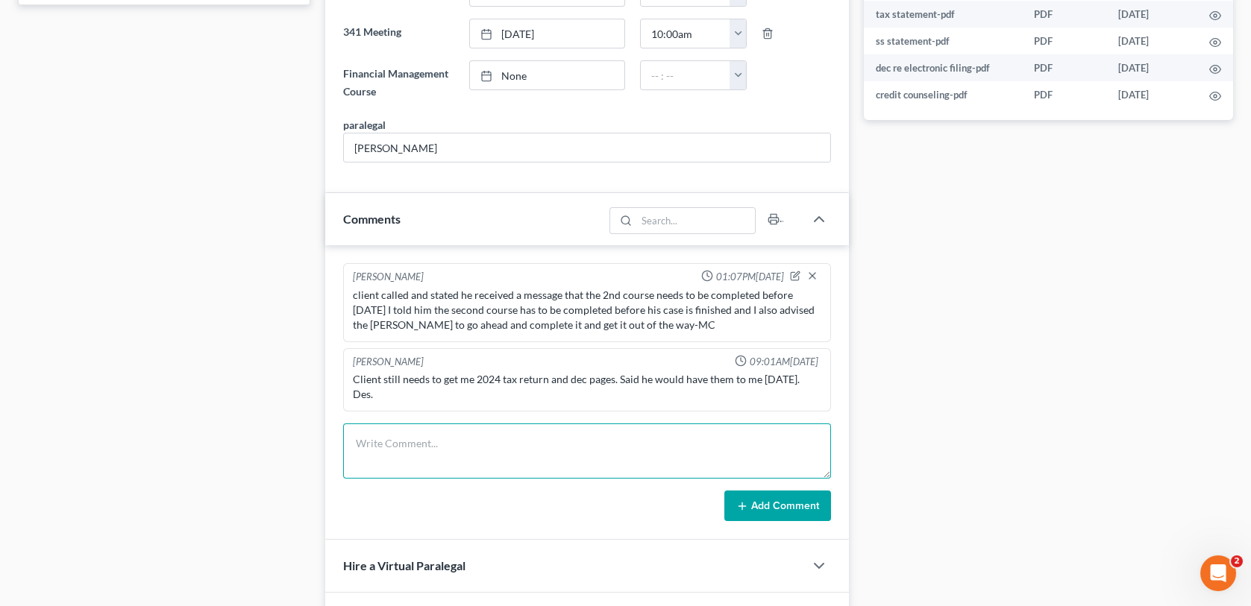
click at [370, 433] on textarea at bounding box center [586, 451] width 487 height 55
type textarea "Mailed 341 reminder letter for 3/27/25-MC"
click at [758, 491] on button "Add Comment" at bounding box center [777, 506] width 107 height 31
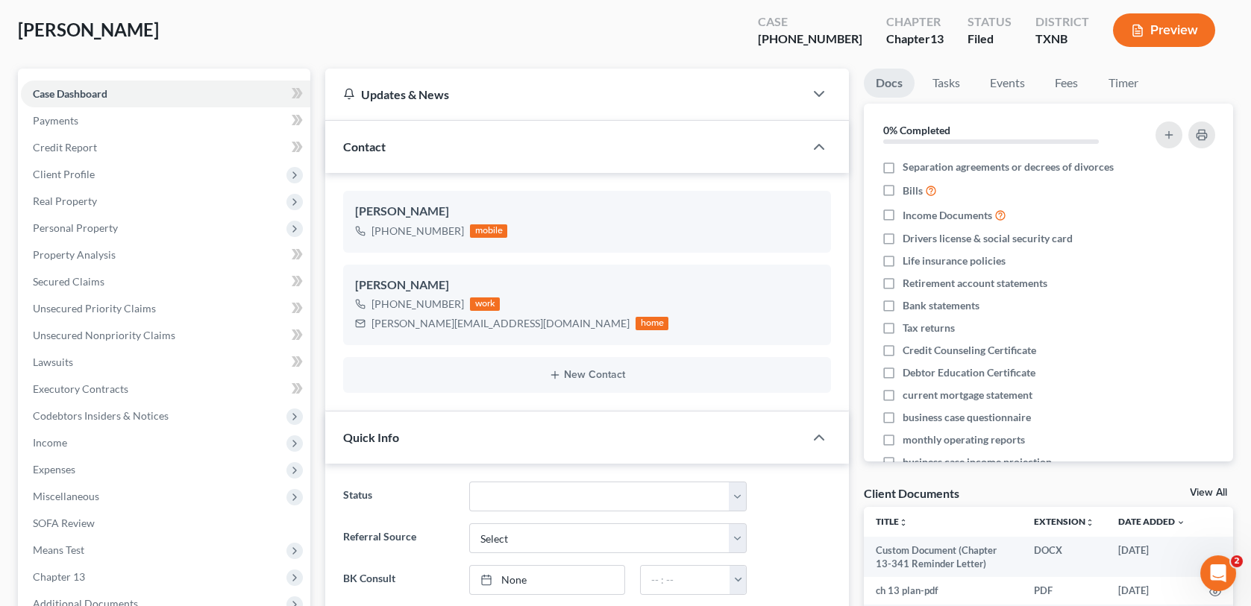
scroll to position [0, 0]
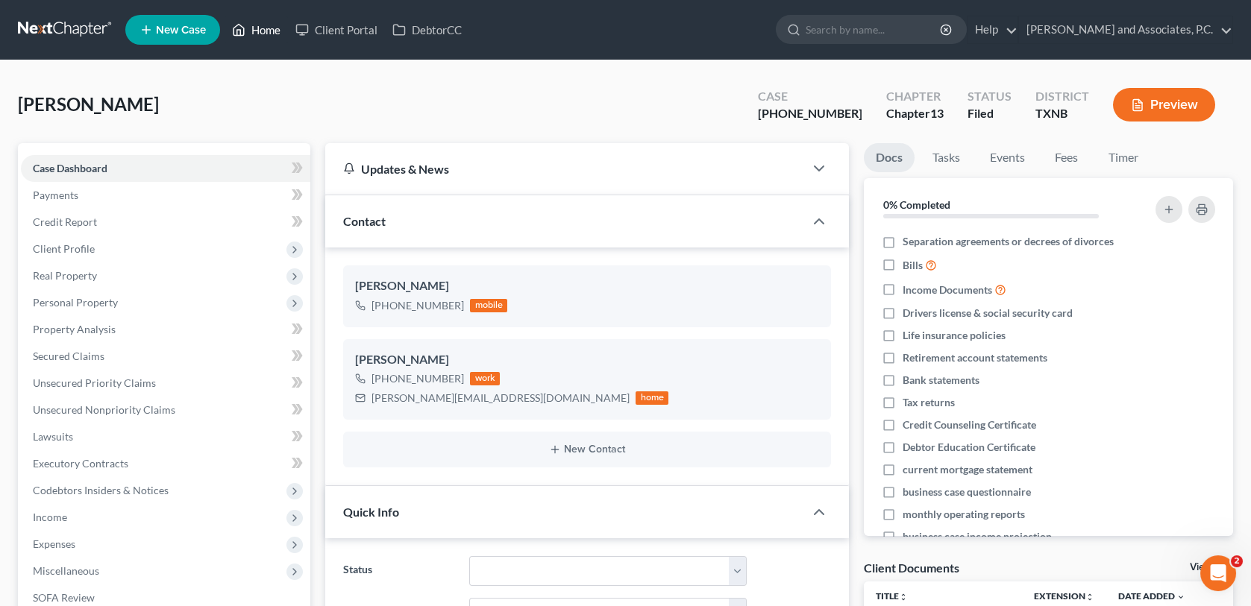
click at [266, 25] on link "Home" at bounding box center [255, 29] width 63 height 27
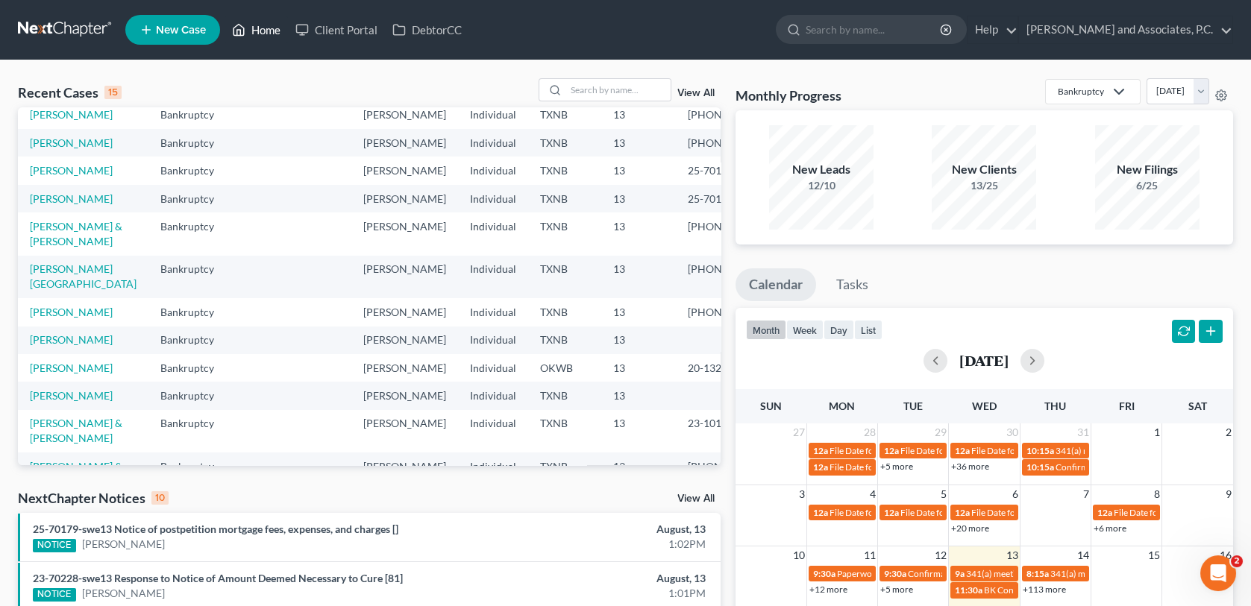
scroll to position [149, 0]
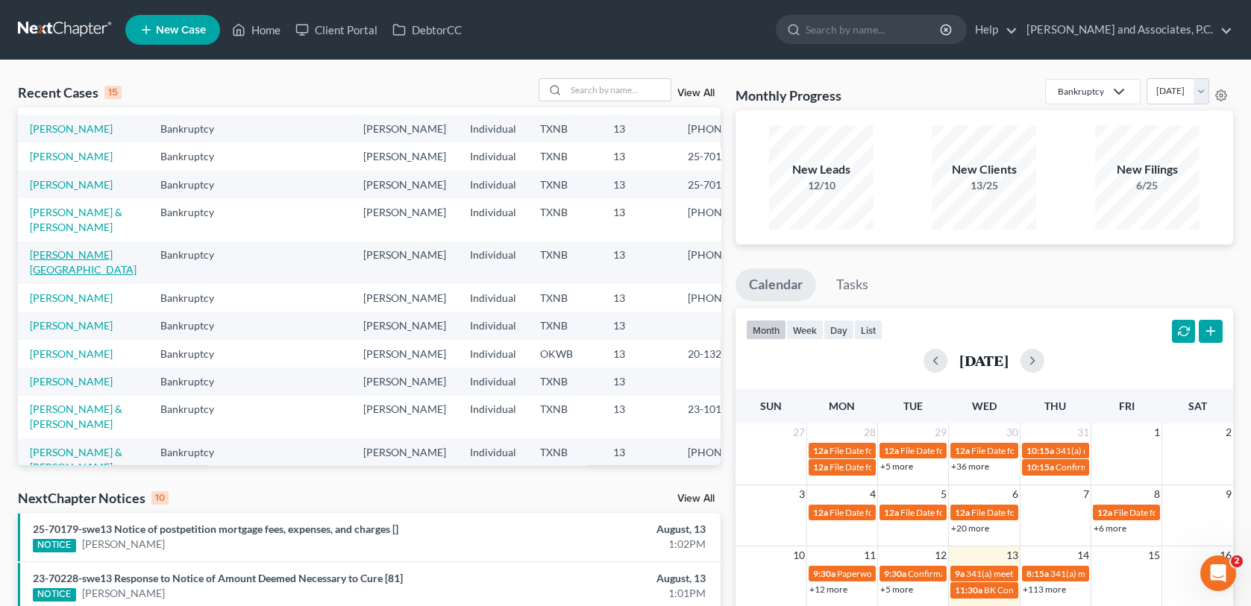
click at [72, 276] on link "Campion, Ashlee" at bounding box center [83, 262] width 107 height 28
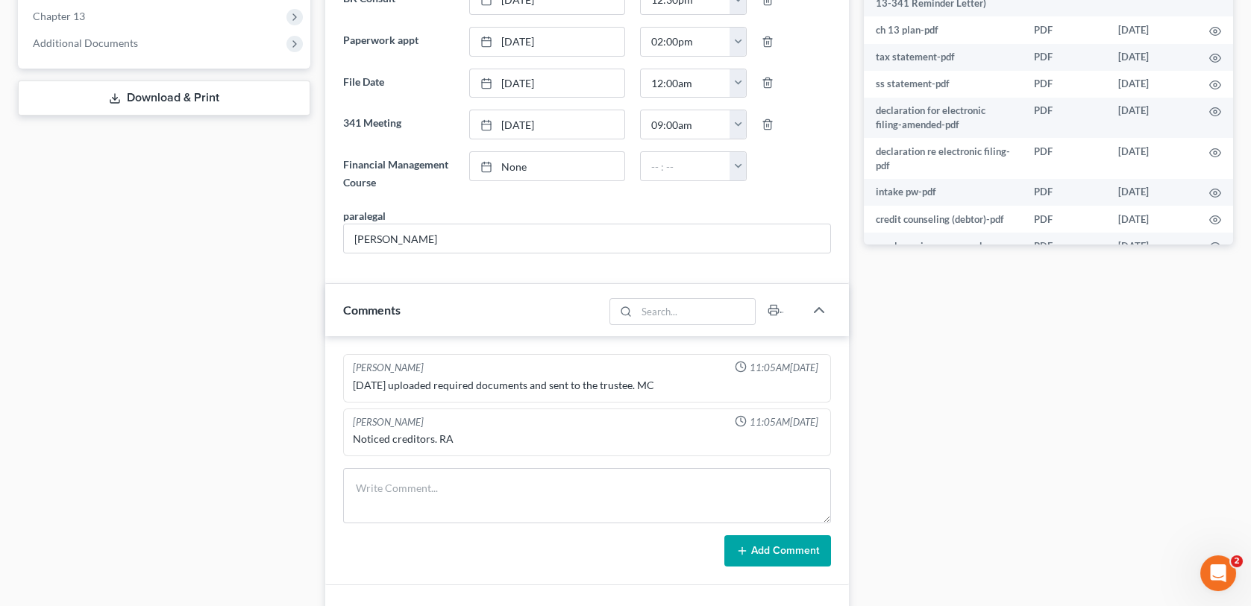
scroll to position [671, 0]
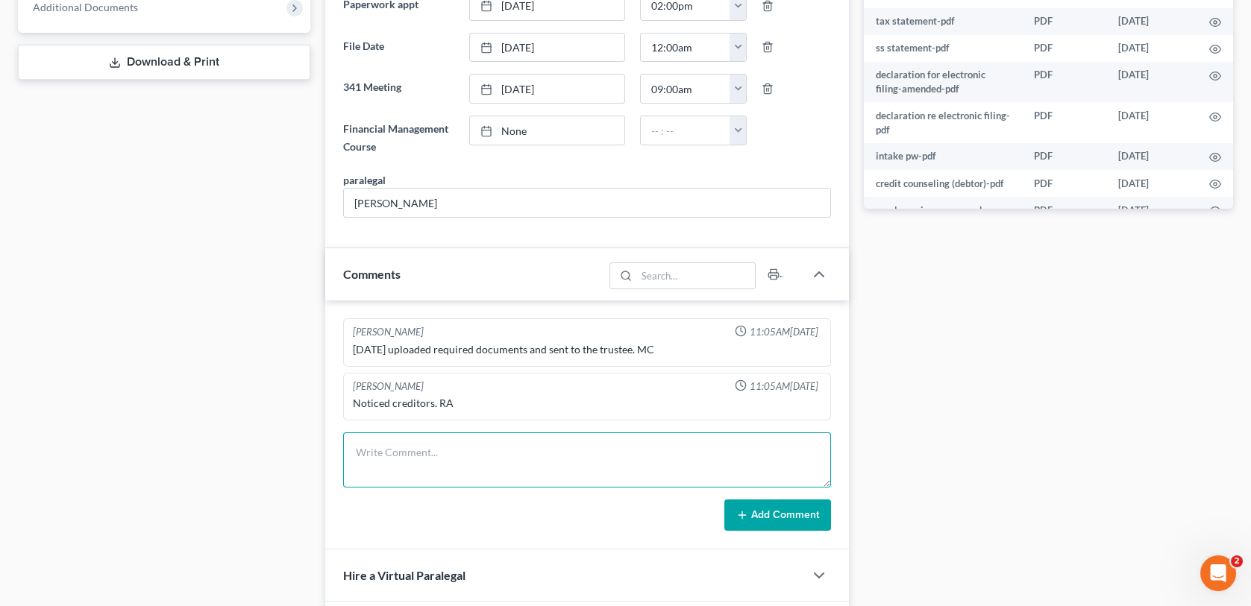
click at [371, 451] on textarea at bounding box center [586, 460] width 487 height 55
type textarea "Mailed 341 reminder letter for 3/27/25-MC"
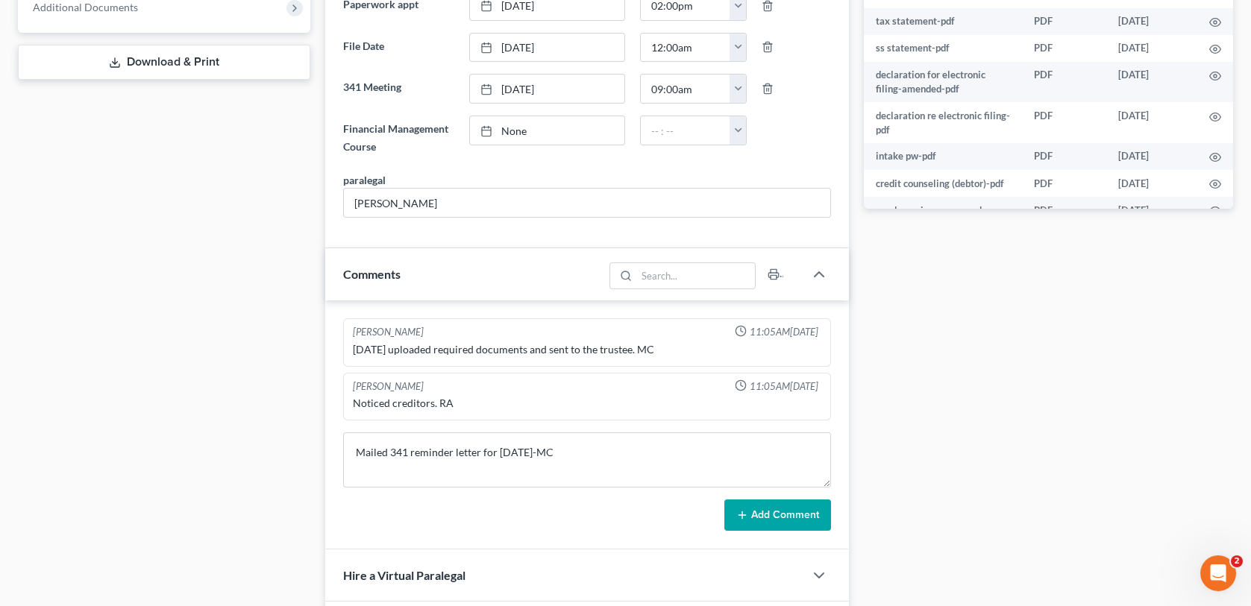
click at [782, 512] on button "Add Comment" at bounding box center [777, 515] width 107 height 31
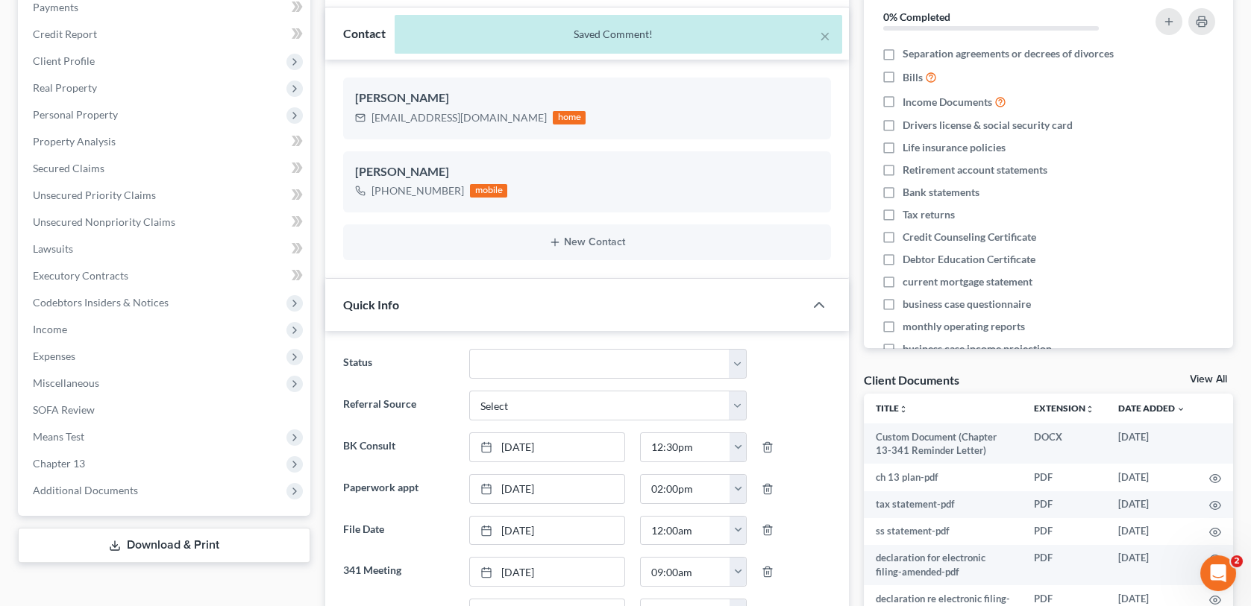
scroll to position [0, 0]
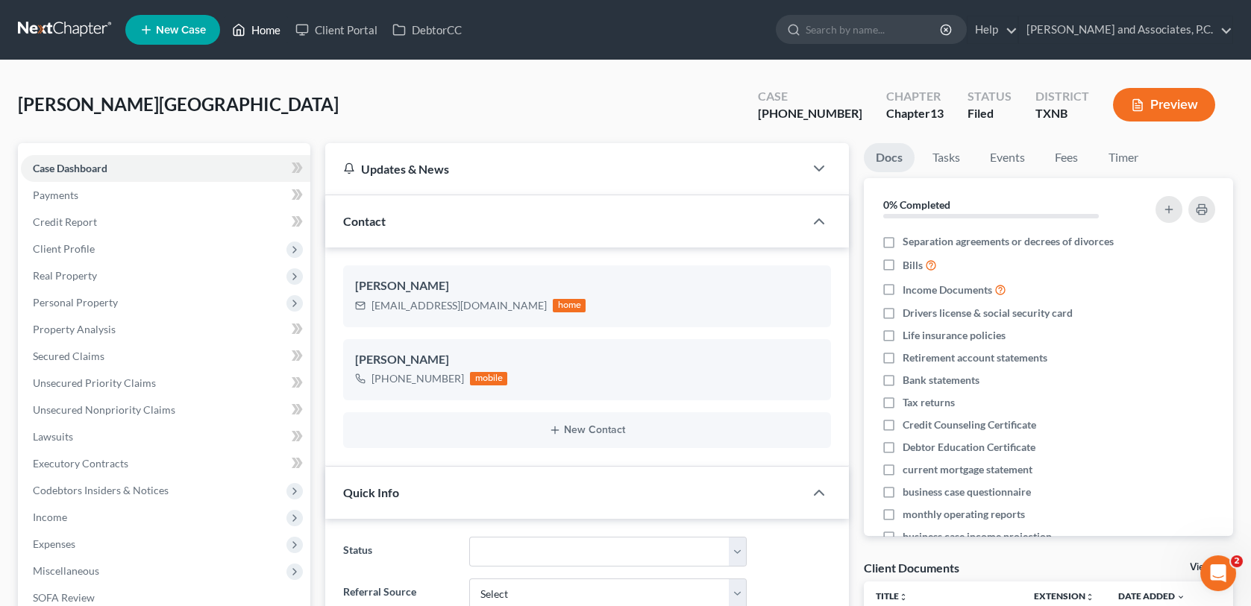
click at [266, 29] on link "Home" at bounding box center [255, 29] width 63 height 27
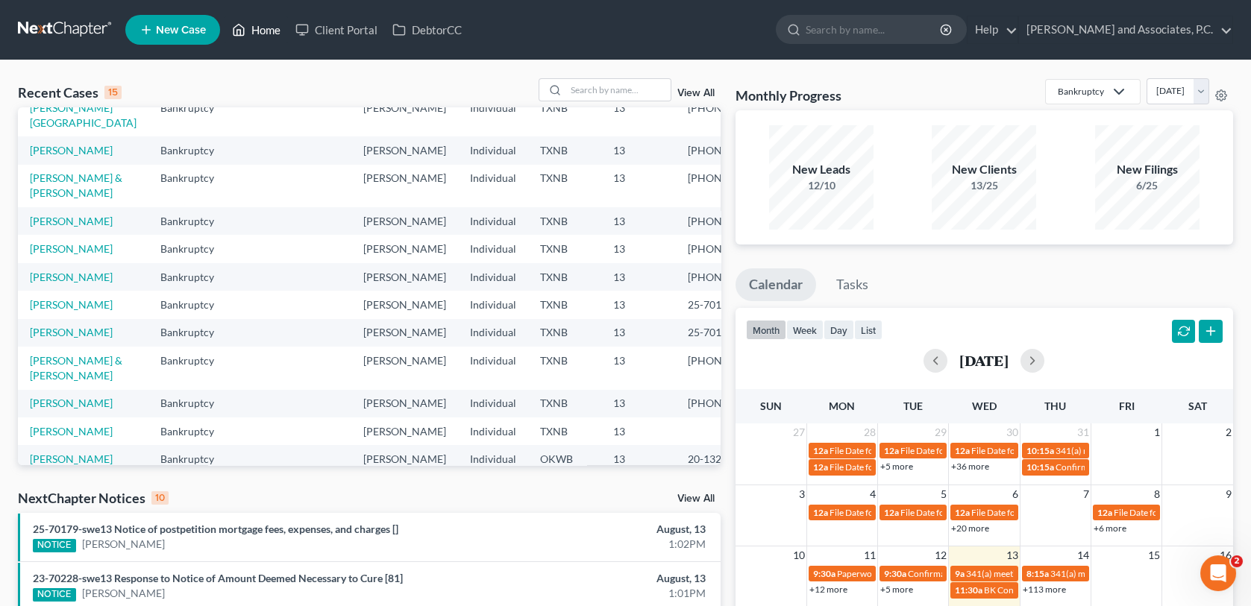
scroll to position [149, 0]
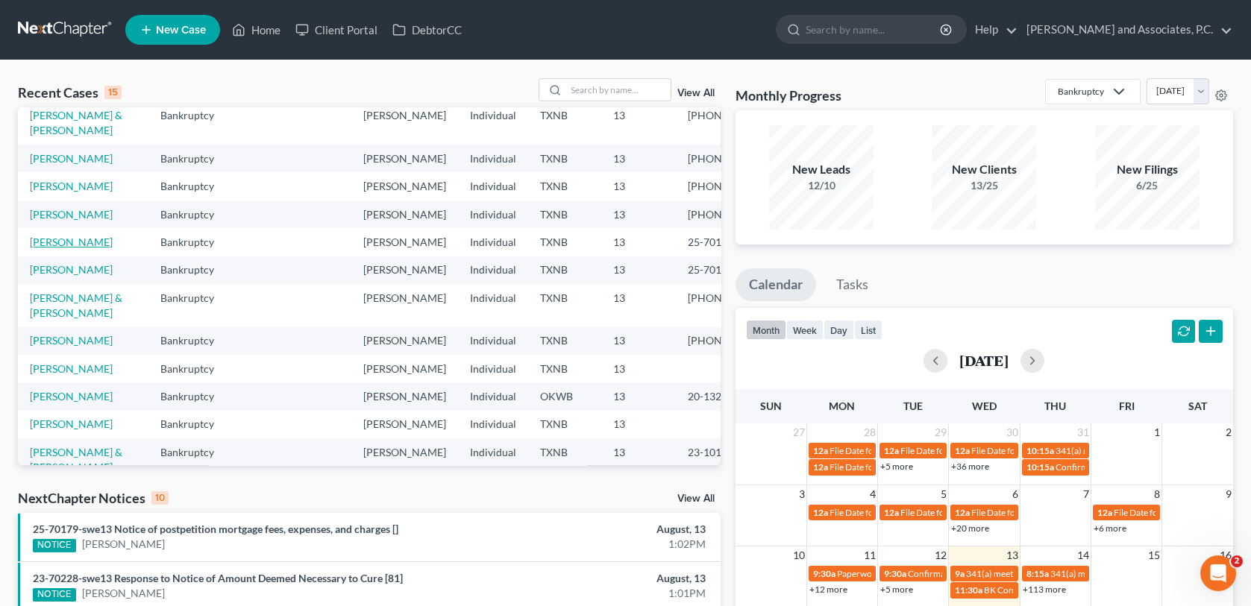
click at [72, 248] on link "[PERSON_NAME]" at bounding box center [71, 242] width 83 height 13
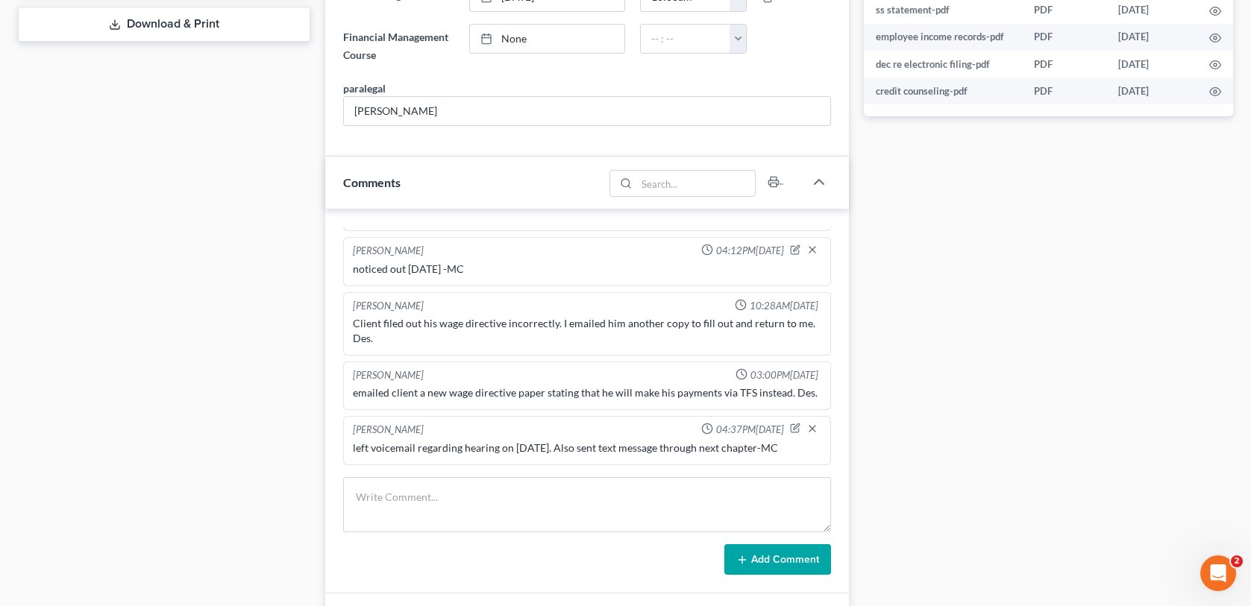
scroll to position [746, 0]
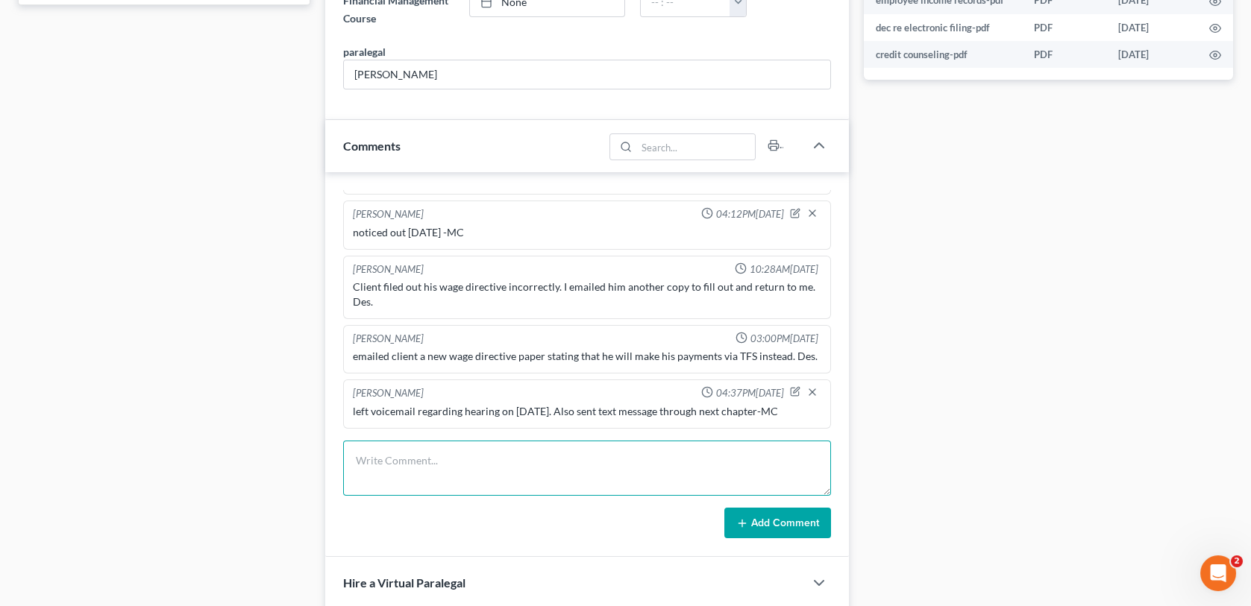
click at [362, 463] on textarea at bounding box center [586, 468] width 487 height 55
type textarea "Mailed 341 reminder letter for 8/27/2025-MC"
click at [790, 524] on button "Add Comment" at bounding box center [777, 523] width 107 height 31
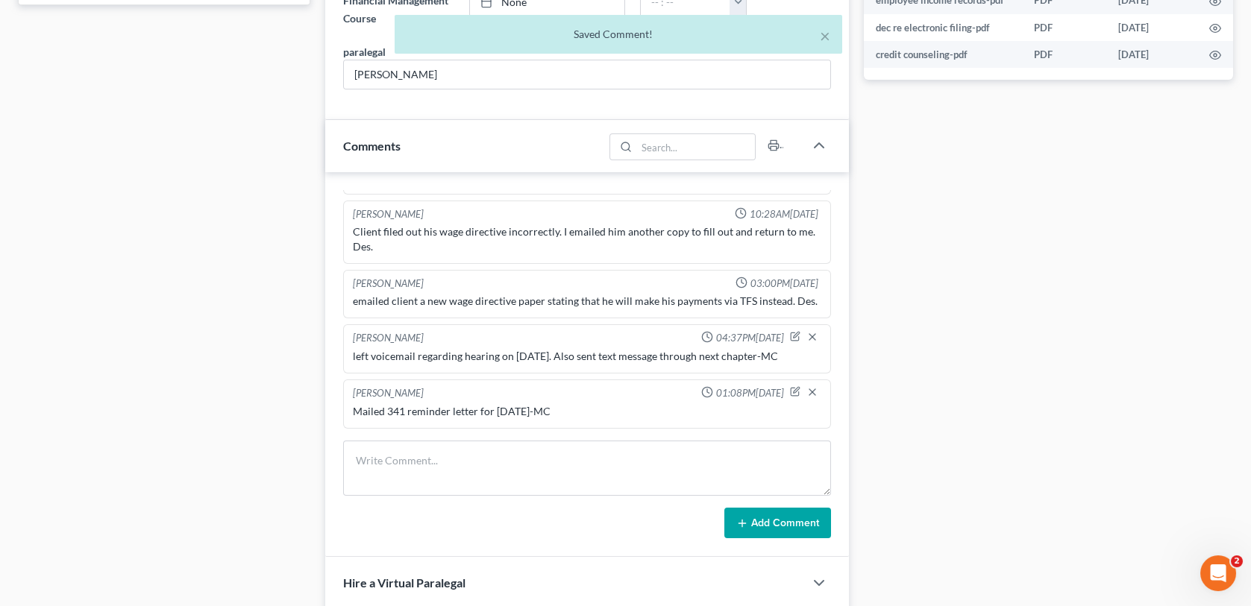
scroll to position [0, 0]
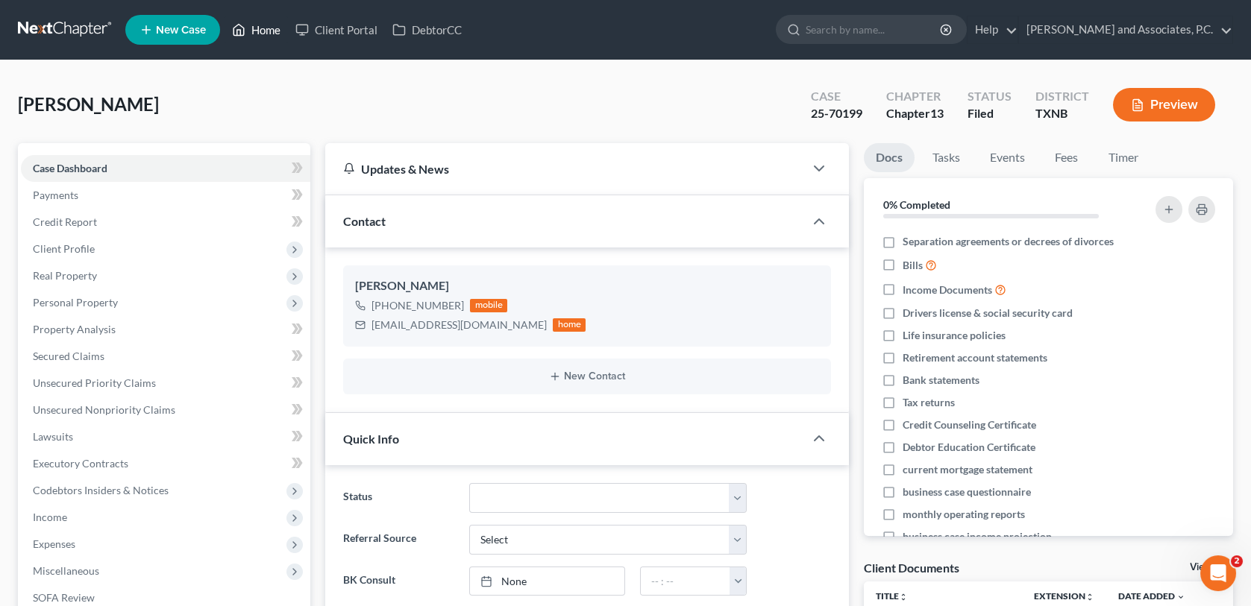
click at [271, 27] on link "Home" at bounding box center [255, 29] width 63 height 27
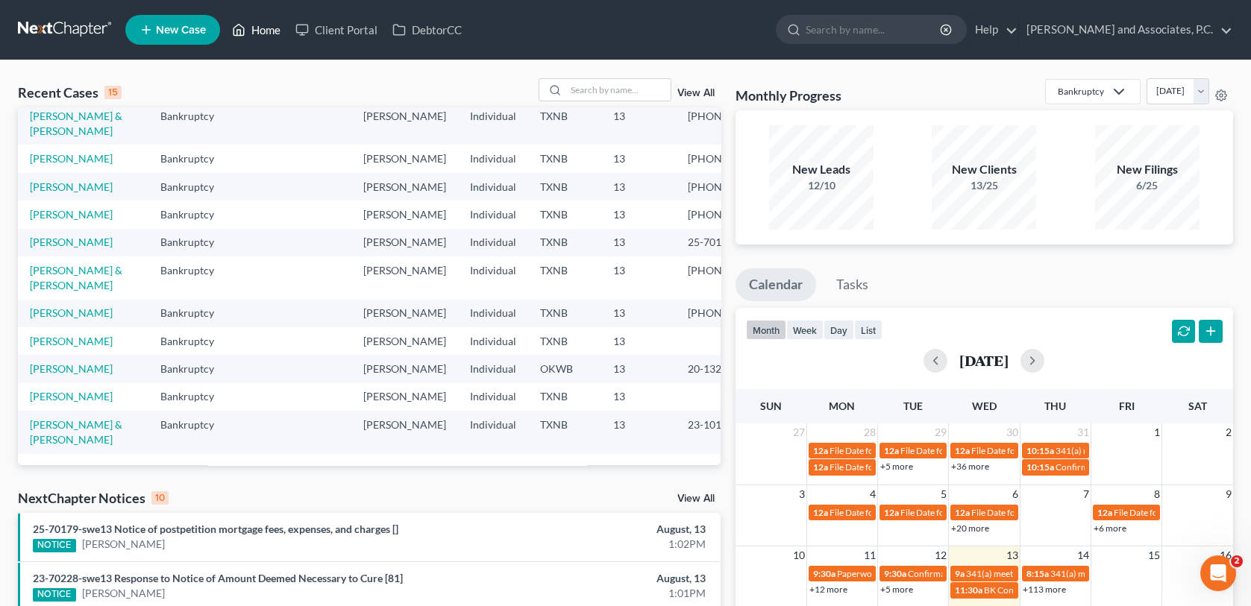
scroll to position [298, 0]
click at [75, 264] on link "[PERSON_NAME] & [PERSON_NAME]" at bounding box center [76, 278] width 92 height 28
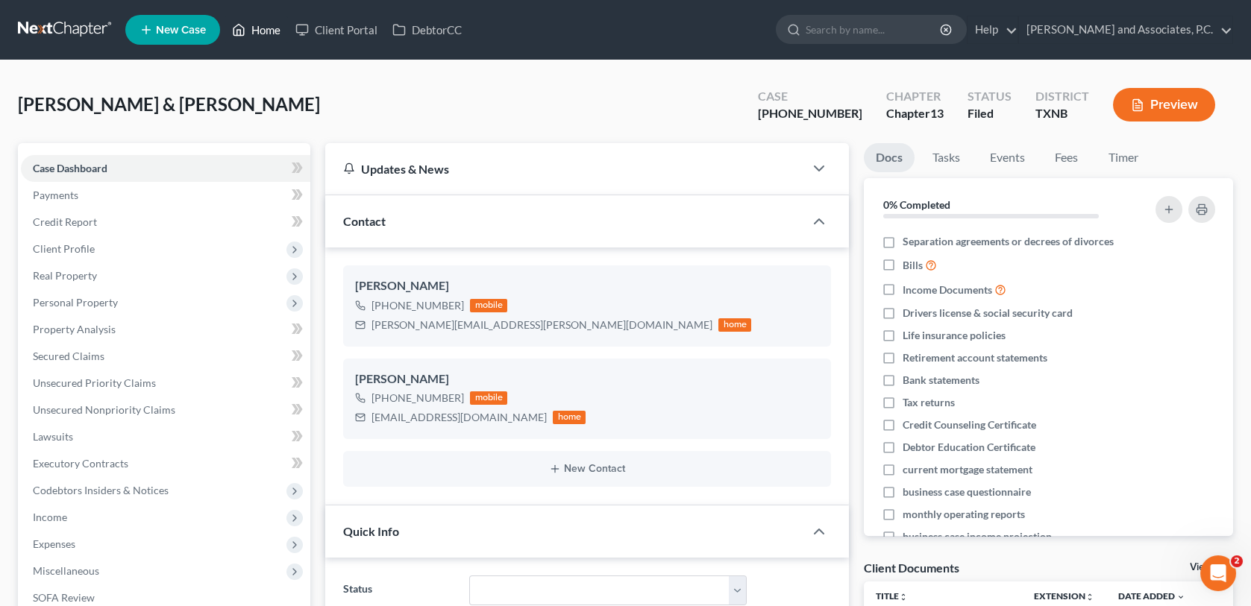
click at [254, 25] on link "Home" at bounding box center [255, 29] width 63 height 27
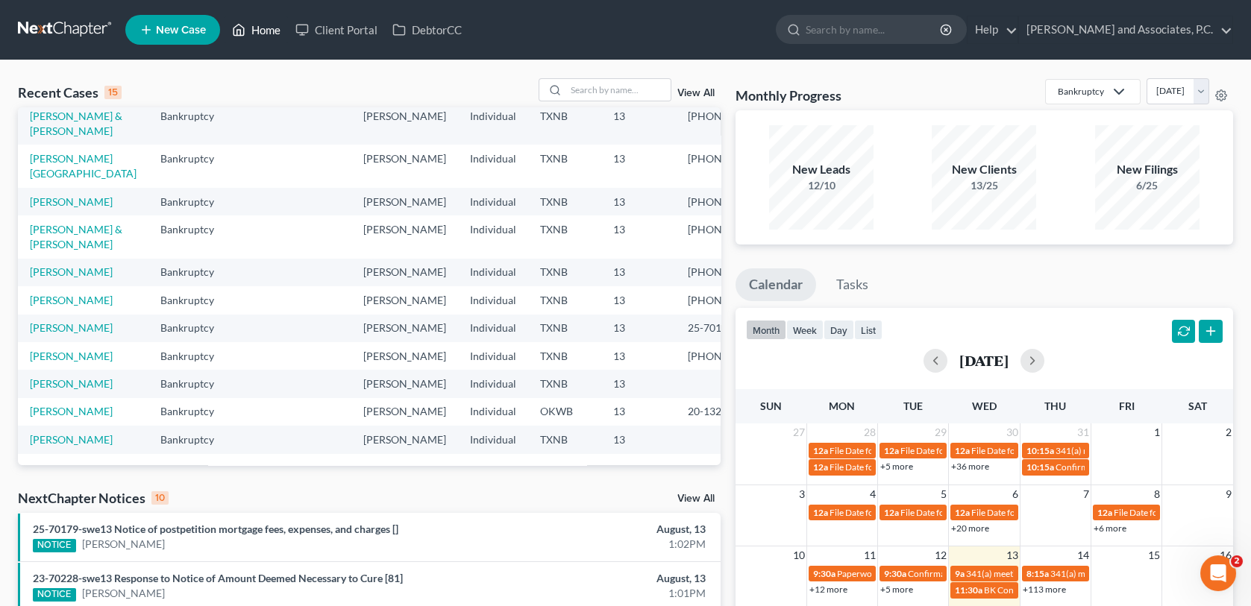
scroll to position [224, 0]
click at [57, 334] on link "[PERSON_NAME]" at bounding box center [71, 327] width 83 height 13
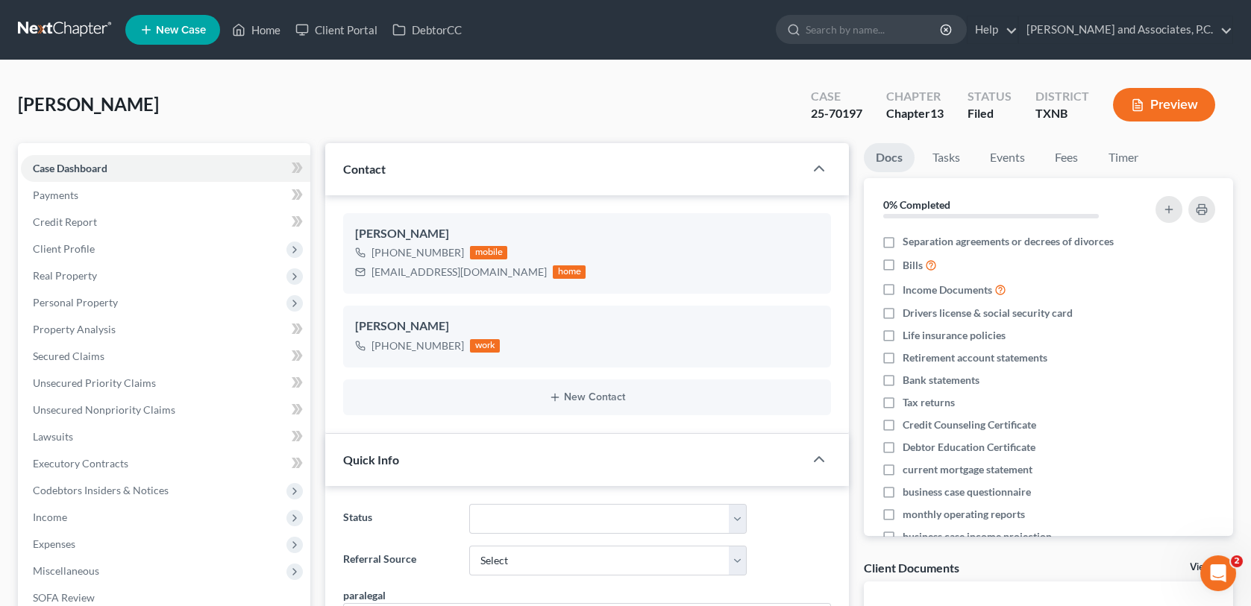
click at [59, 343] on link "Secured Claims" at bounding box center [165, 356] width 289 height 27
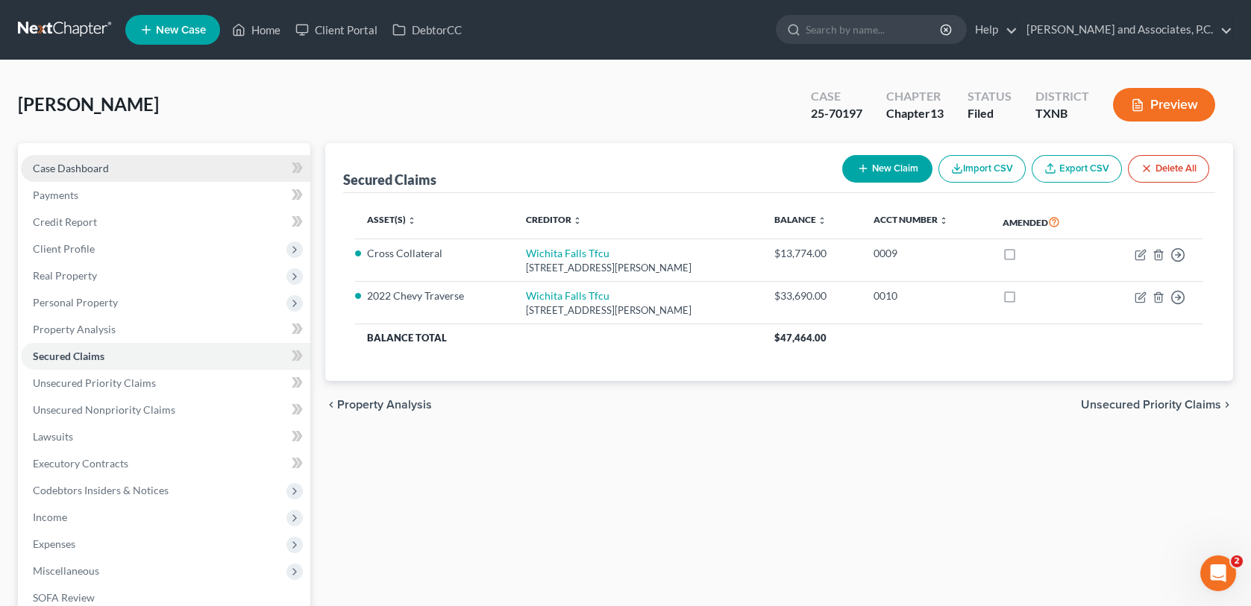
click at [69, 166] on span "Case Dashboard" at bounding box center [71, 168] width 76 height 13
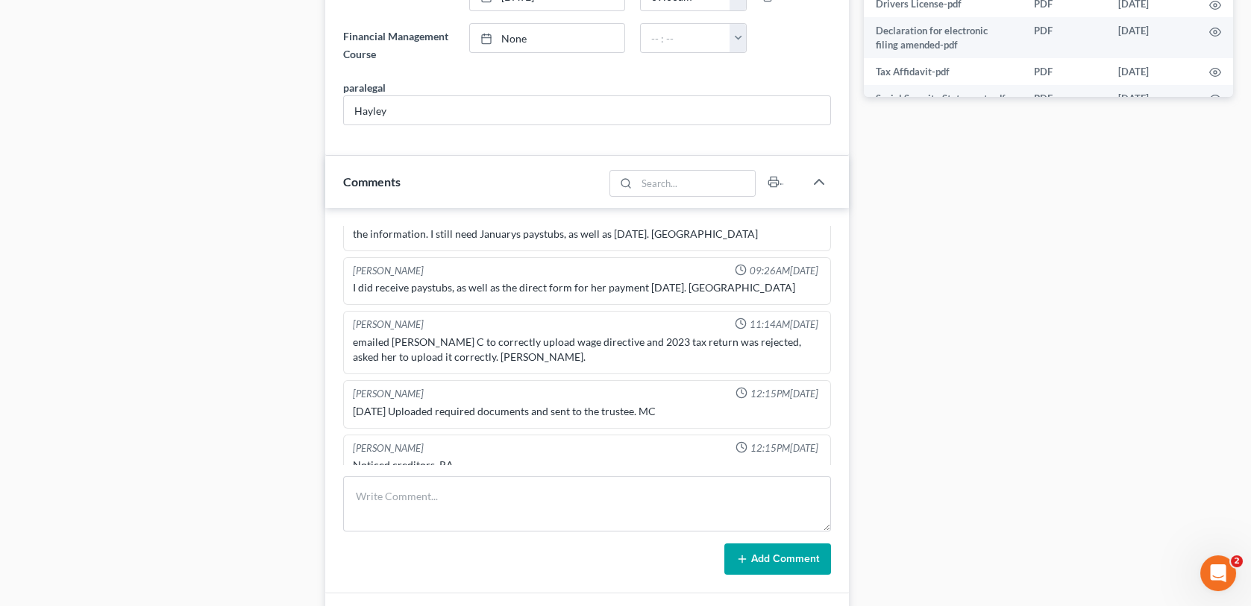
scroll to position [820, 0]
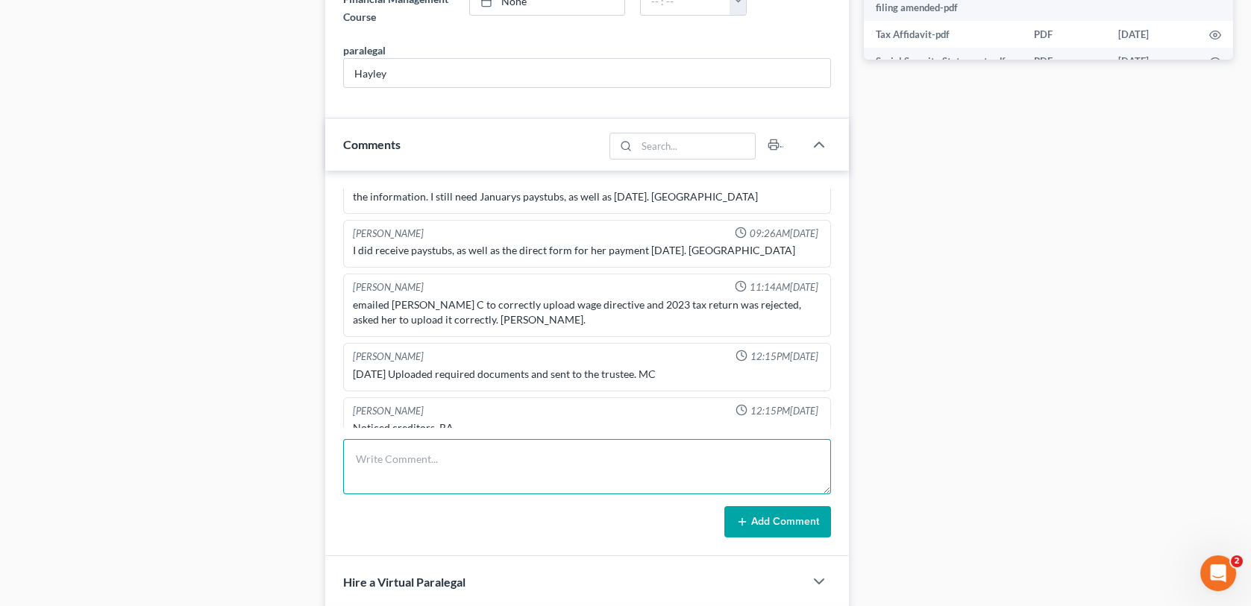
click at [365, 454] on textarea at bounding box center [586, 466] width 487 height 55
type textarea "Mailed 341 reminder letter for 3/27/2025-MC"
click at [762, 524] on button "Add Comment" at bounding box center [777, 521] width 107 height 31
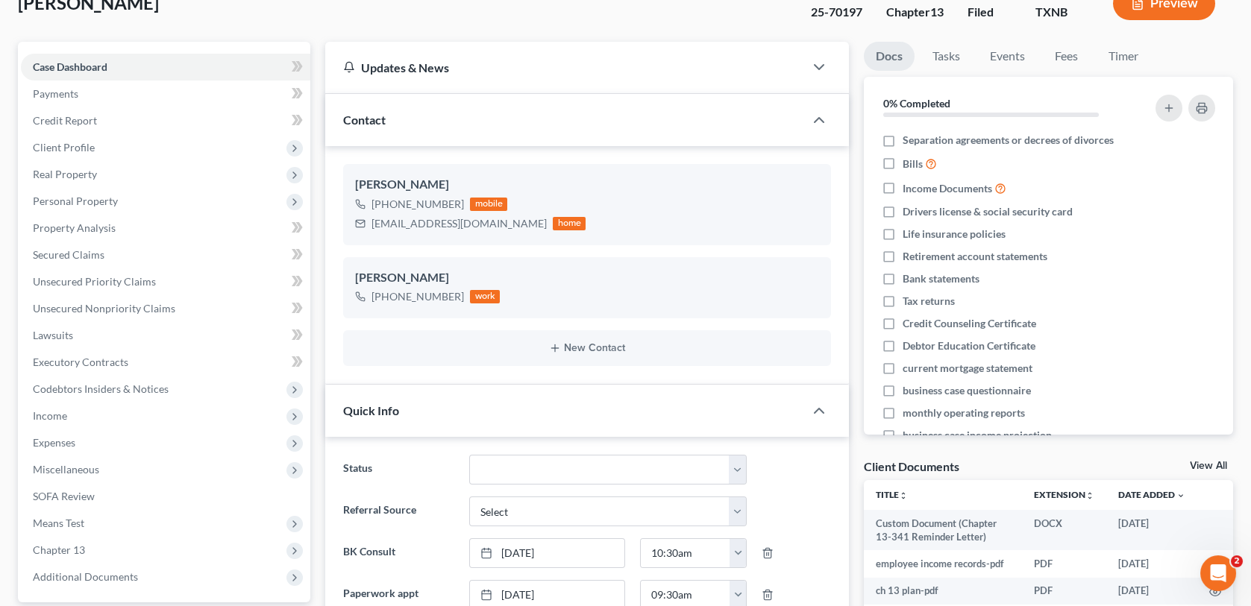
scroll to position [0, 0]
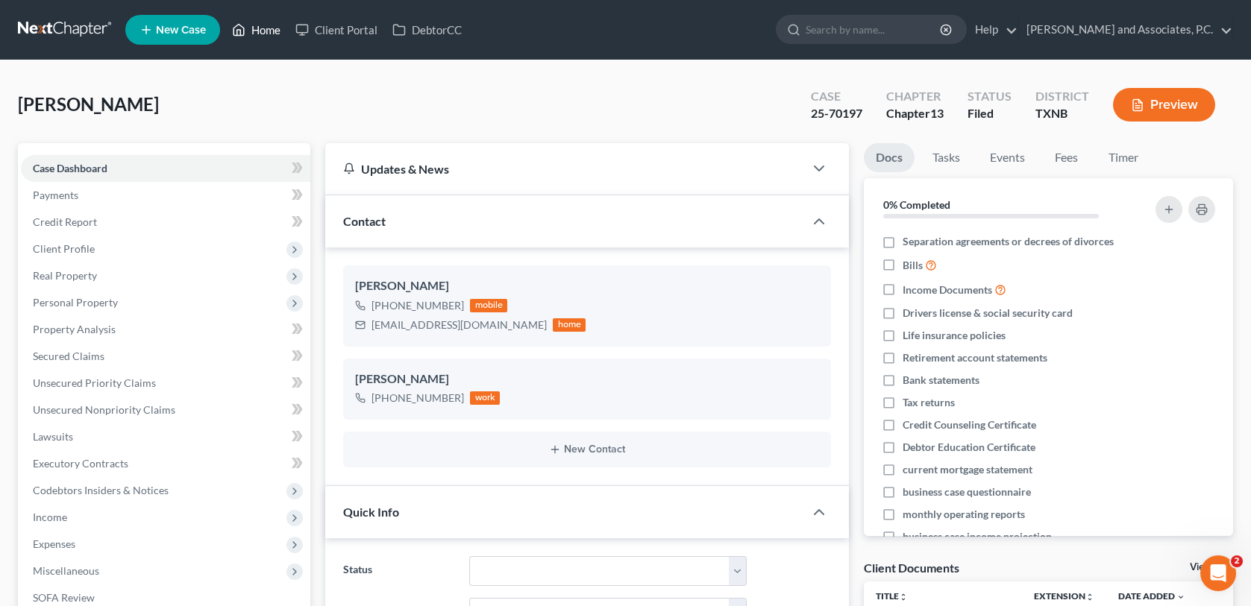
click at [275, 28] on link "Home" at bounding box center [255, 29] width 63 height 27
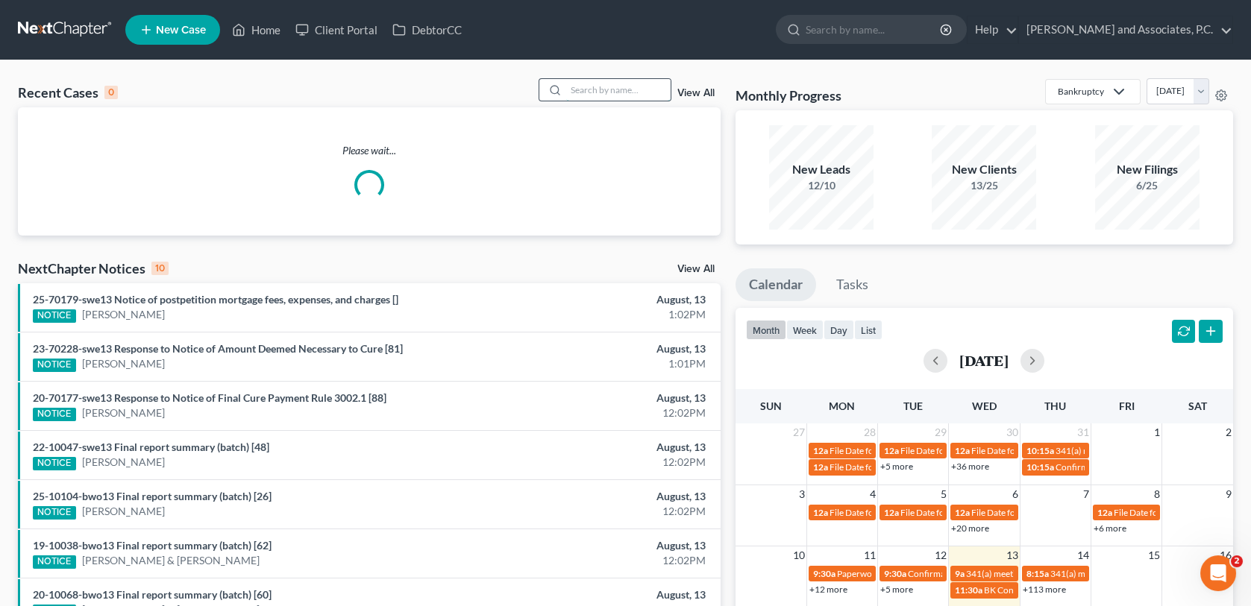
click at [608, 89] on input "search" at bounding box center [618, 90] width 104 height 22
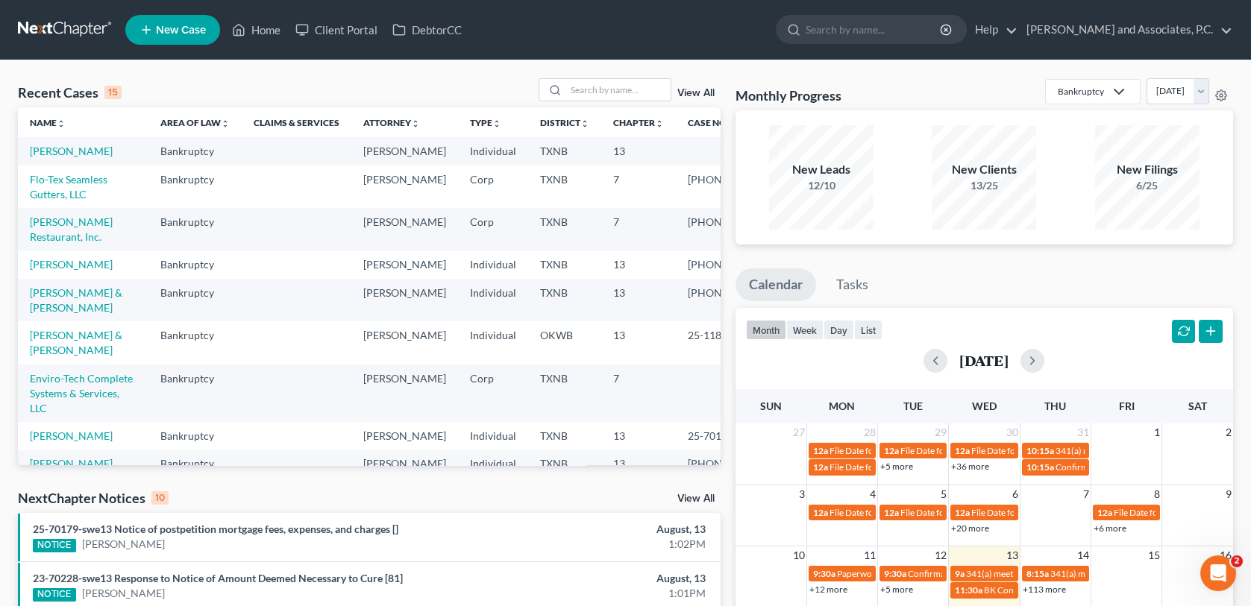
click at [180, 28] on span "New Case" at bounding box center [181, 30] width 50 height 11
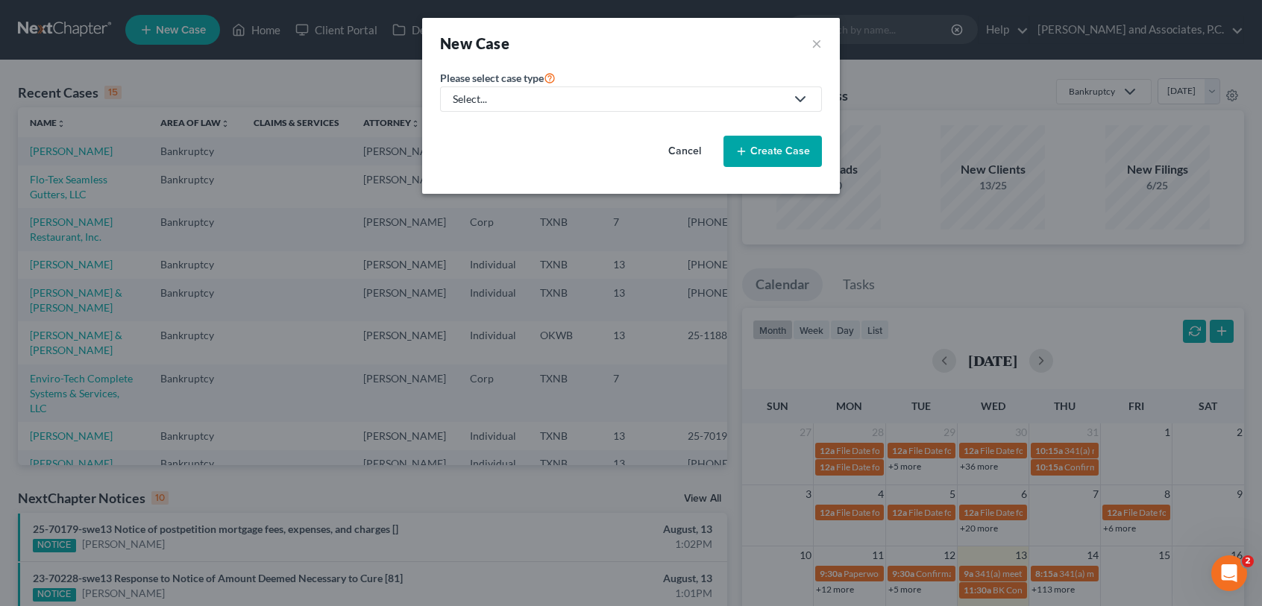
click at [800, 100] on icon at bounding box center [800, 99] width 18 height 18
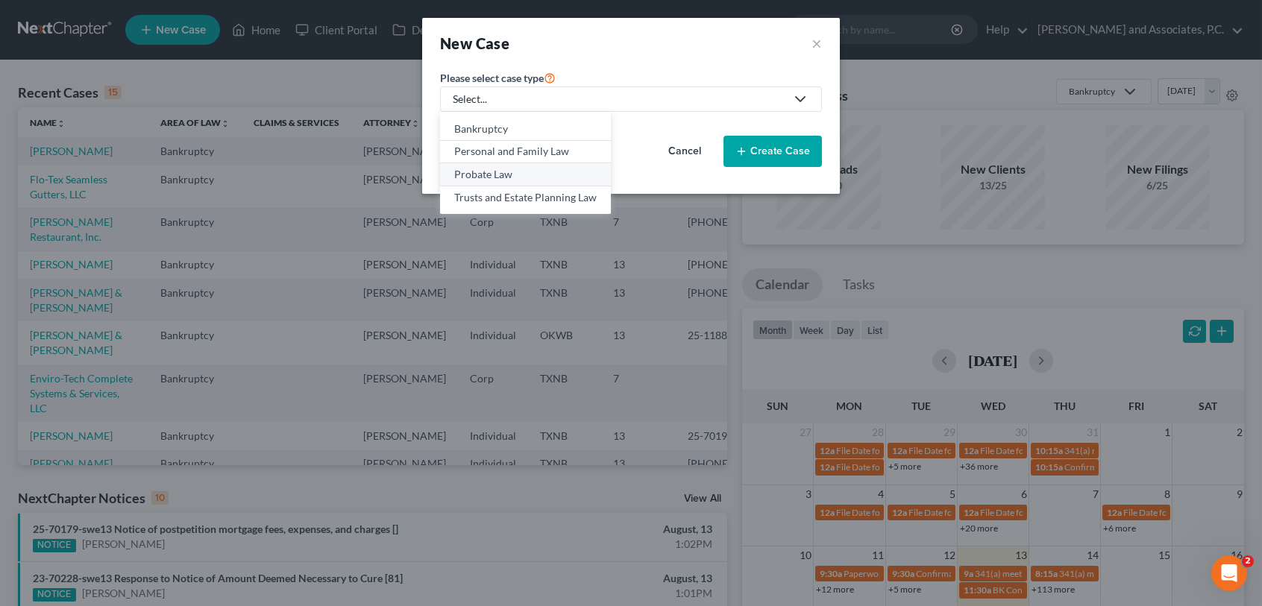
click at [547, 179] on div "Probate Law" at bounding box center [525, 174] width 142 height 15
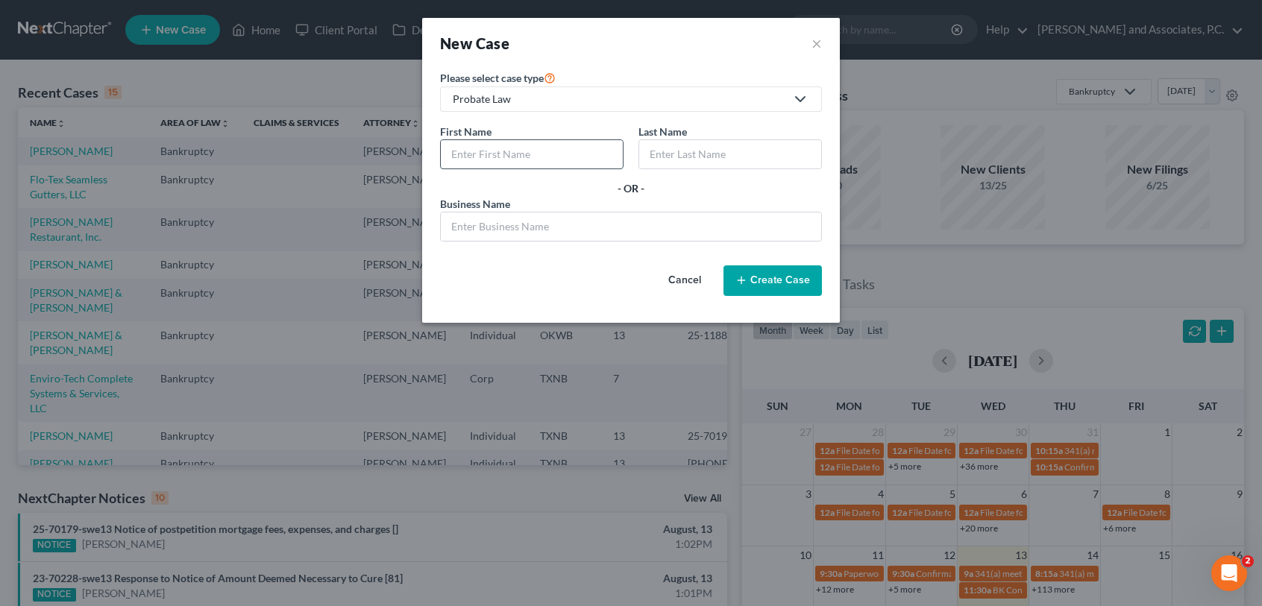
click at [565, 159] on input "text" at bounding box center [532, 154] width 182 height 28
click at [497, 152] on input "Royce" at bounding box center [532, 154] width 182 height 28
type input "Roy"
type input "Watts"
click at [782, 278] on button "Create Case" at bounding box center [772, 281] width 98 height 31
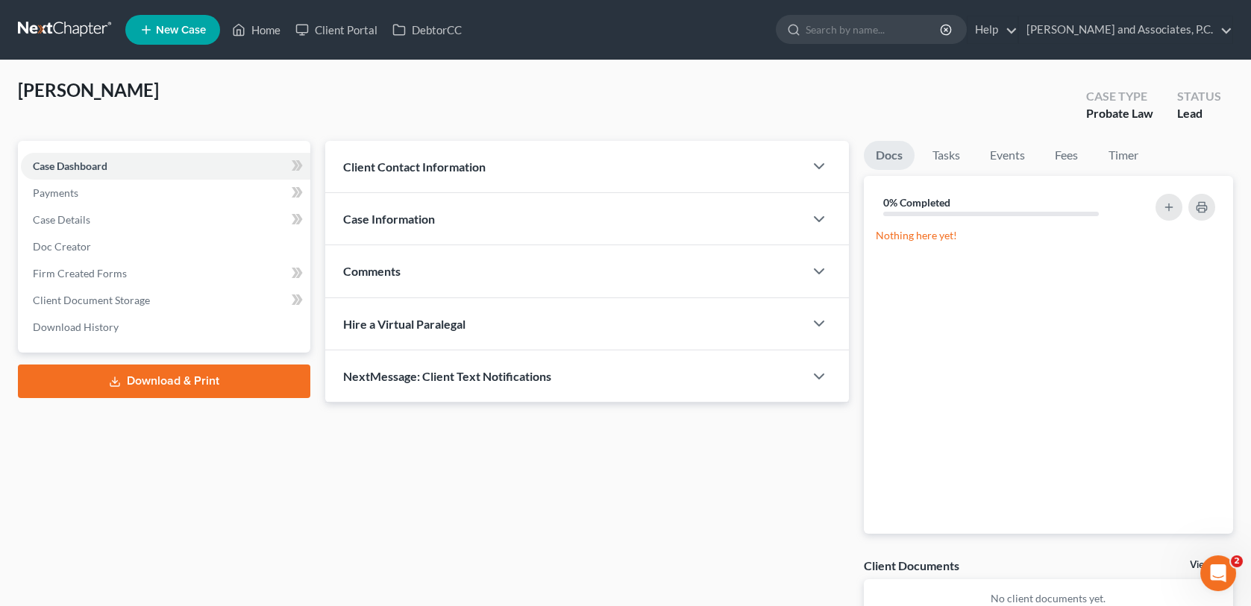
click at [433, 165] on span "Client Contact Information" at bounding box center [414, 167] width 142 height 14
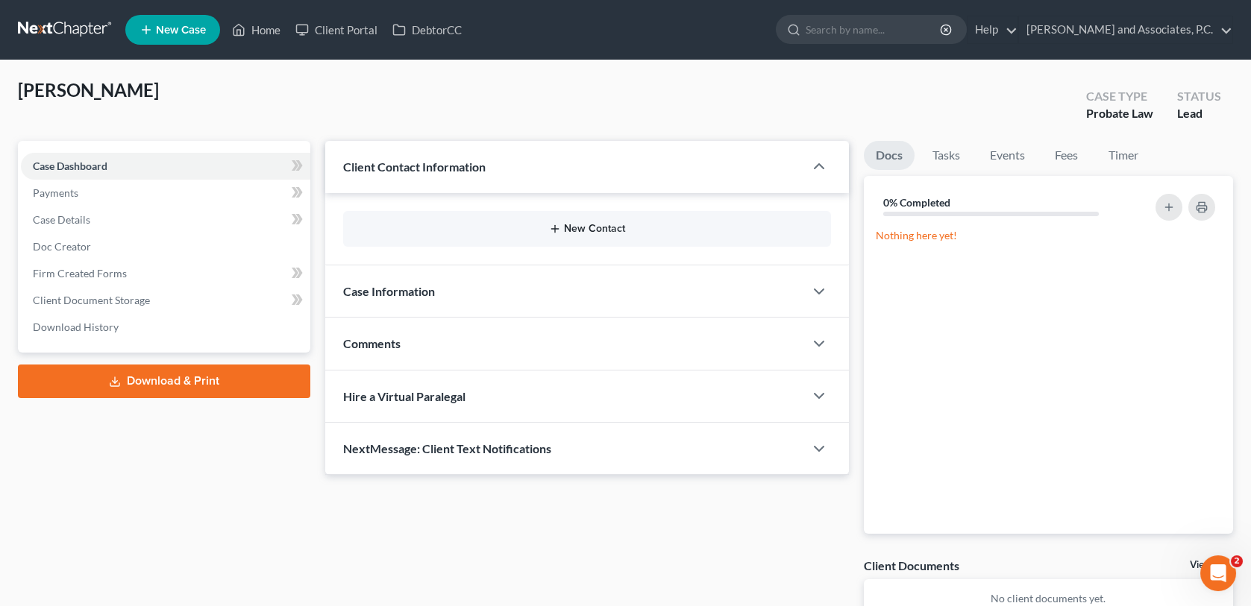
click at [443, 224] on button "New Contact" at bounding box center [586, 229] width 463 height 12
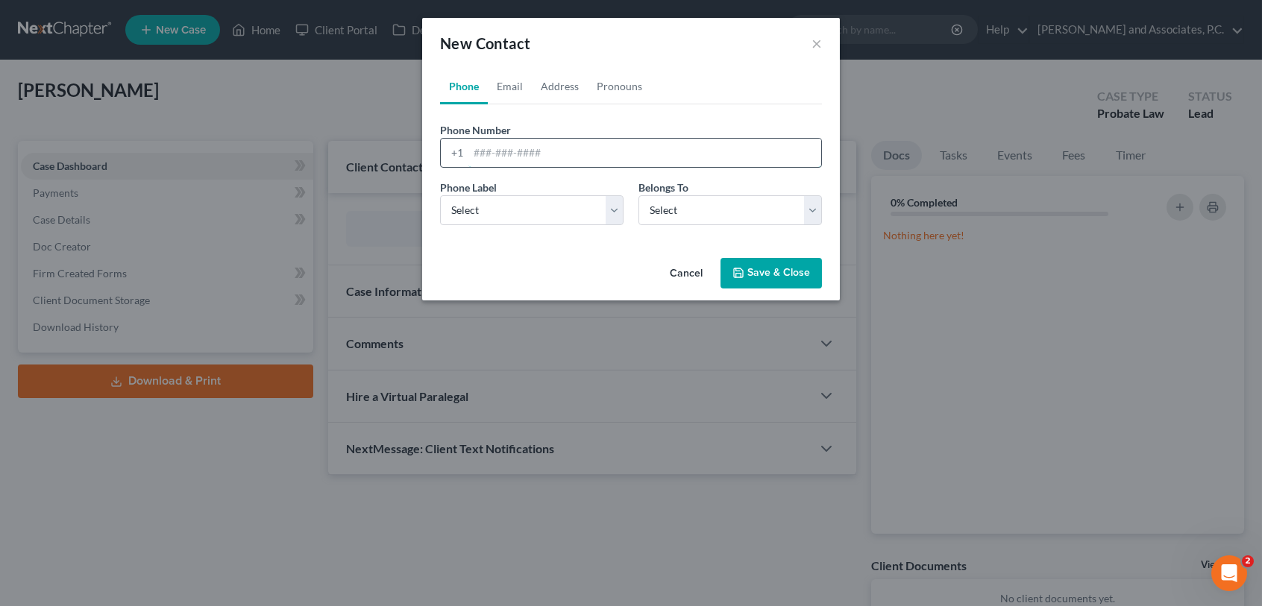
click at [476, 151] on input "tel" at bounding box center [644, 153] width 353 height 28
type input "806-679-8442"
click at [609, 214] on select "Select Mobile Home Work Other" at bounding box center [531, 210] width 183 height 30
select select "0"
click at [440, 195] on select "Select Mobile Home Work Other" at bounding box center [531, 210] width 183 height 30
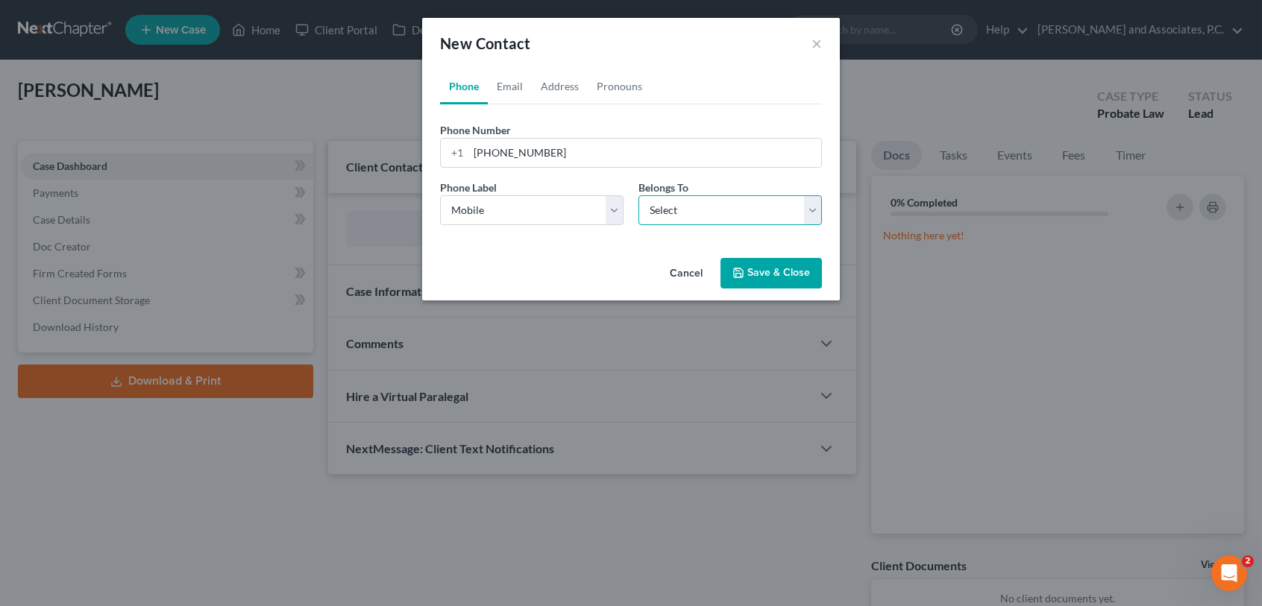
click at [687, 210] on select "Select Client Other" at bounding box center [729, 210] width 183 height 30
select select "0"
click at [638, 195] on select "Select Client Other" at bounding box center [729, 210] width 183 height 30
click at [775, 277] on button "Save & Close" at bounding box center [770, 273] width 101 height 31
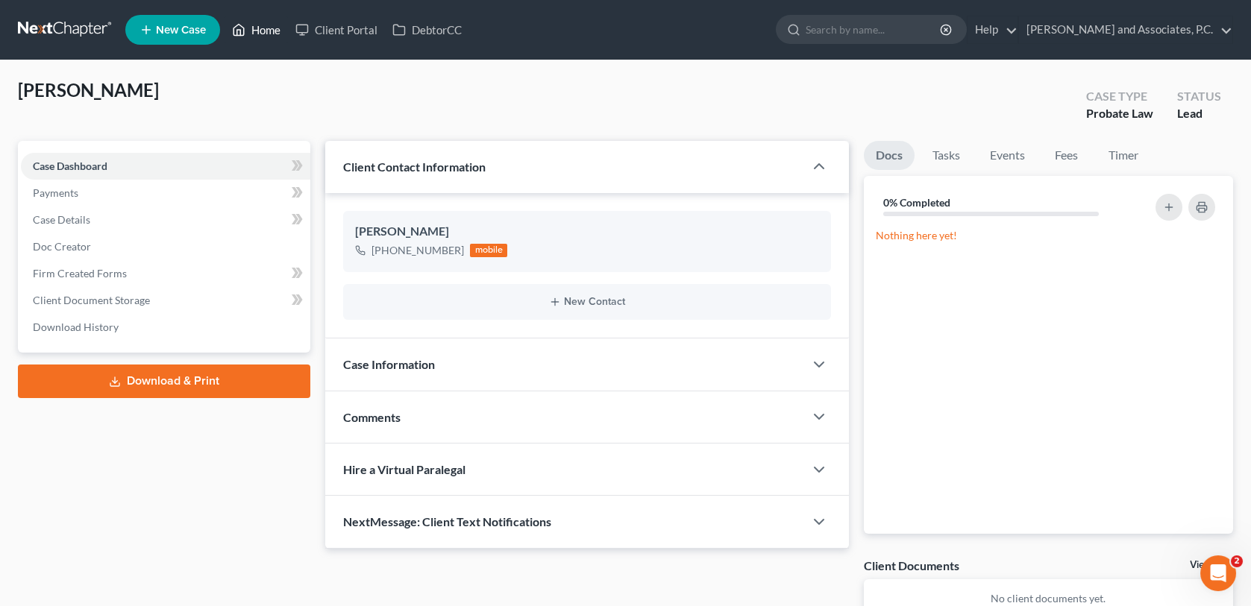
click at [261, 27] on link "Home" at bounding box center [255, 29] width 63 height 27
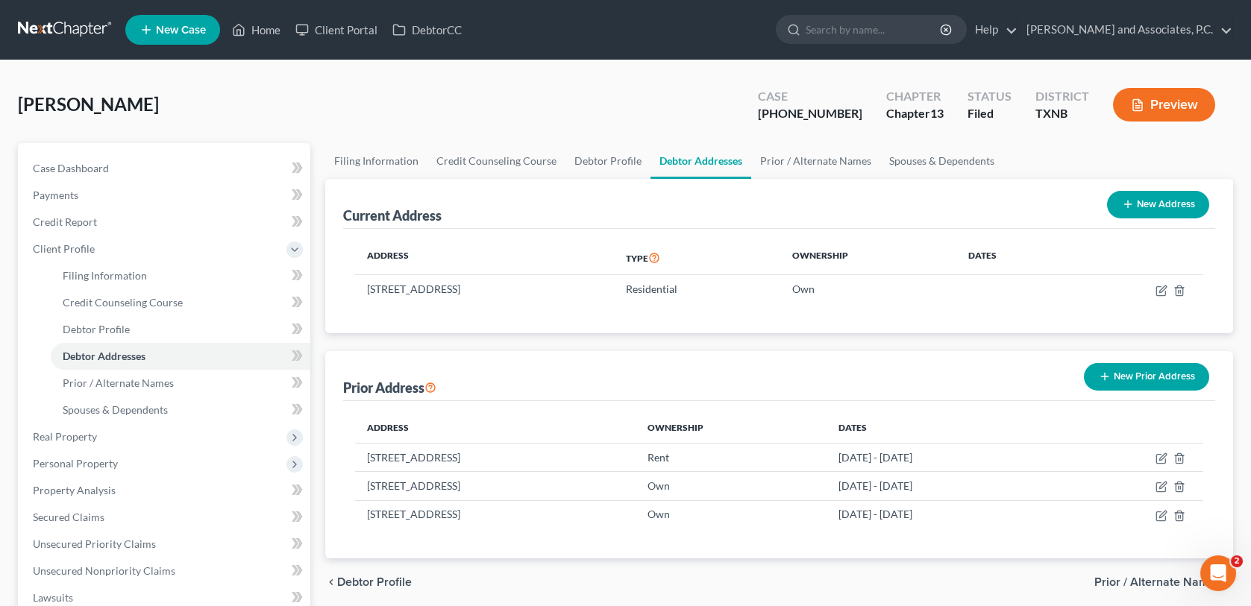
click at [525, 107] on div "Bentley, Susan Upgraded Case 25-70202-13 Chapter Chapter 13 Status Filed Distri…" at bounding box center [625, 110] width 1215 height 65
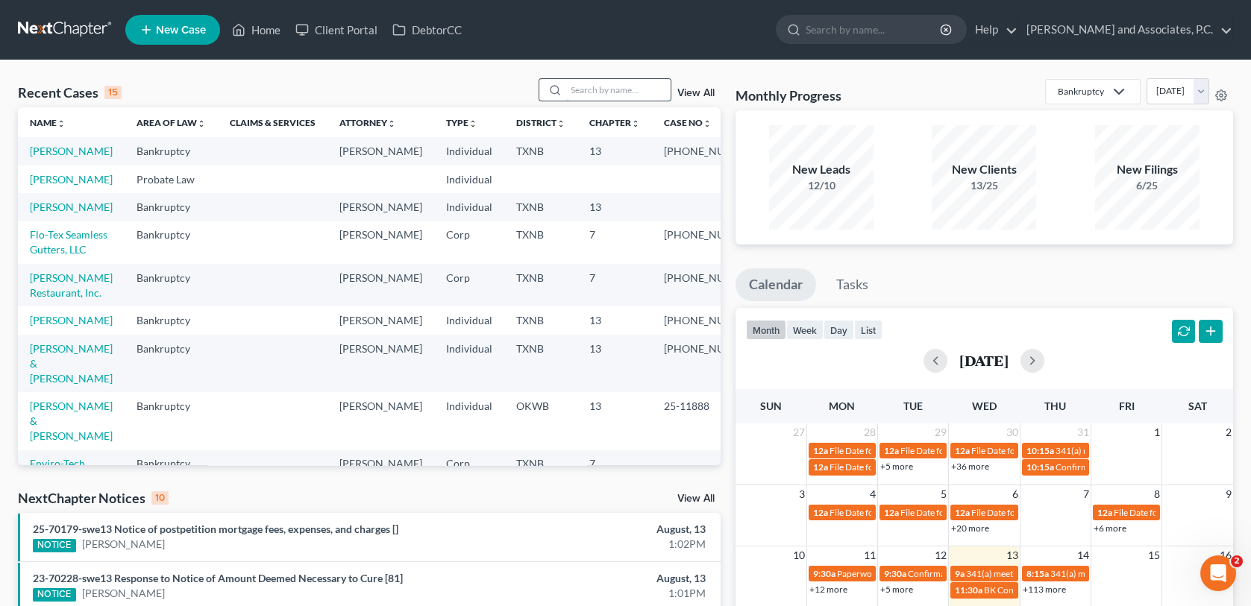
click at [571, 87] on input "search" at bounding box center [618, 90] width 104 height 22
type input "[PERSON_NAME]"
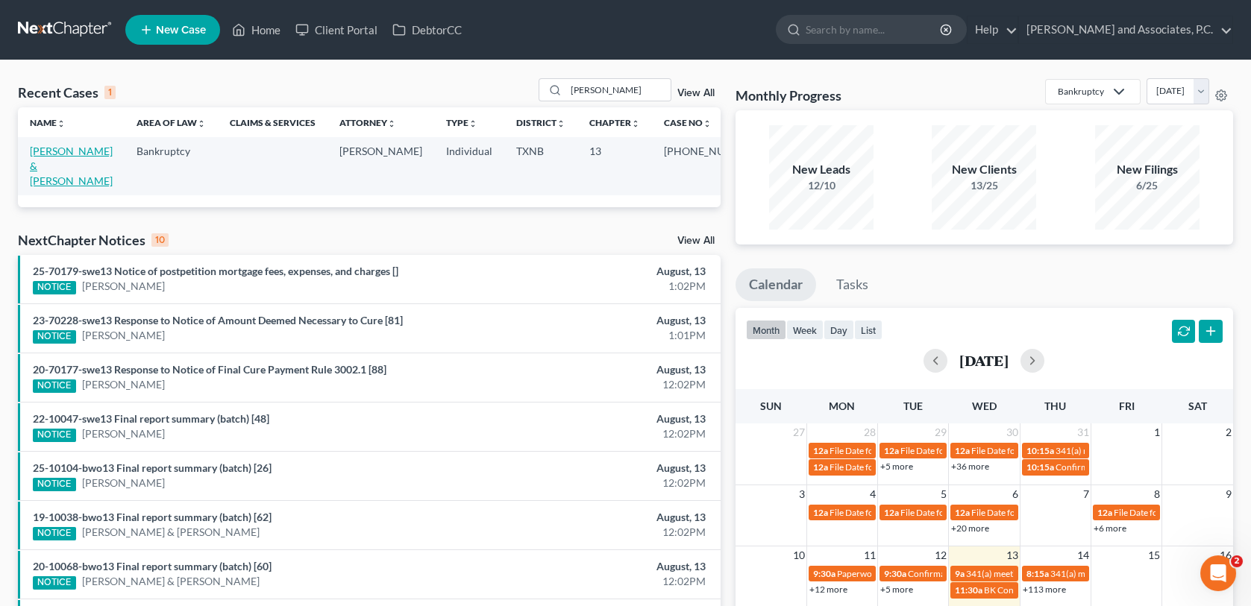
click at [37, 154] on link "[PERSON_NAME] & [PERSON_NAME]" at bounding box center [71, 166] width 83 height 43
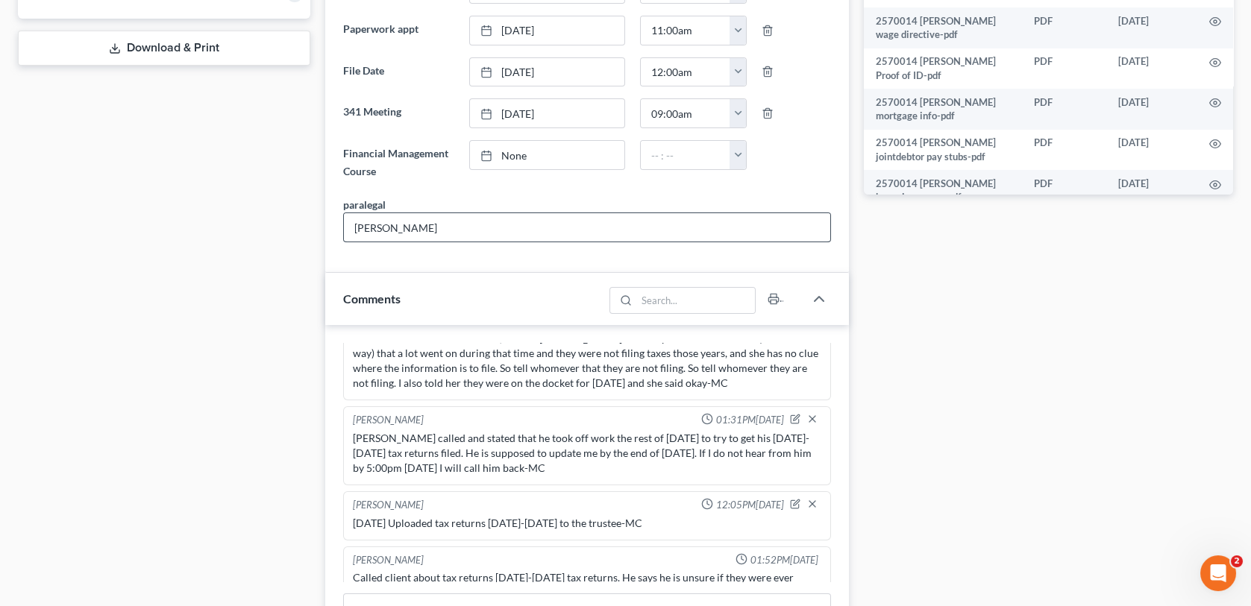
scroll to position [746, 0]
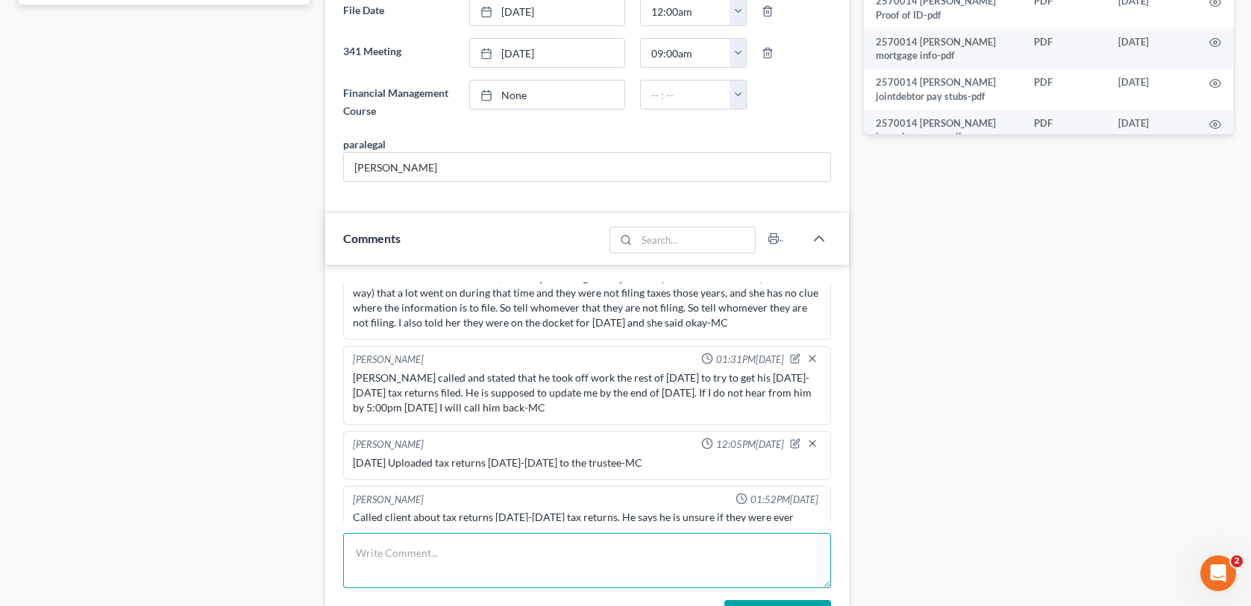
click at [375, 549] on textarea at bounding box center [586, 560] width 487 height 55
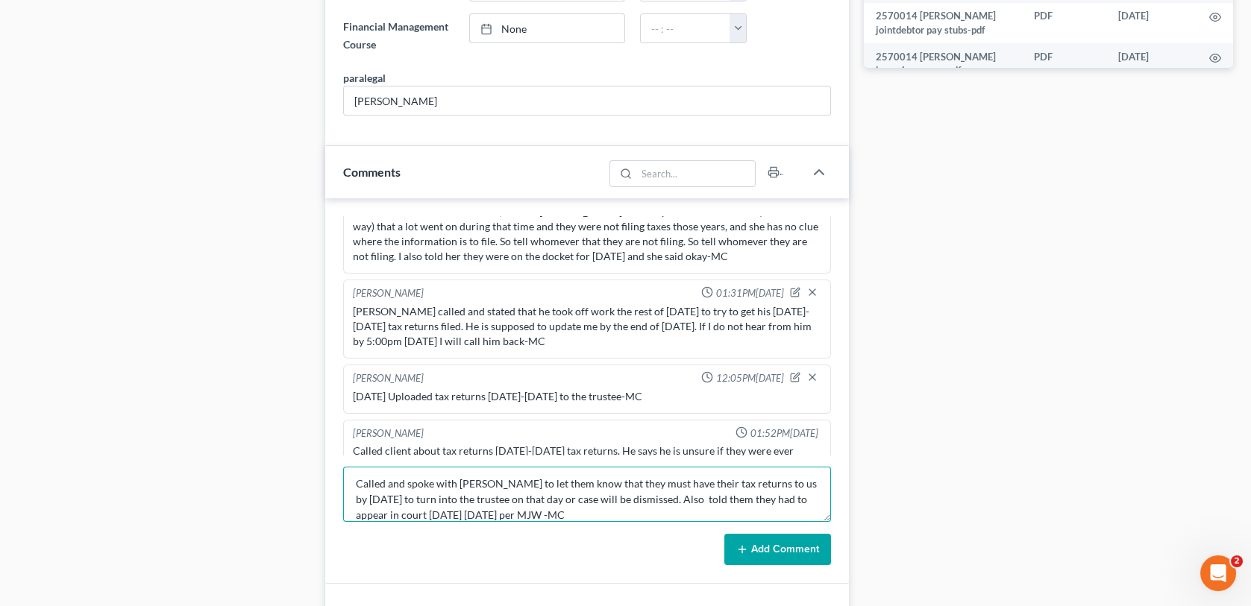
scroll to position [970, 0]
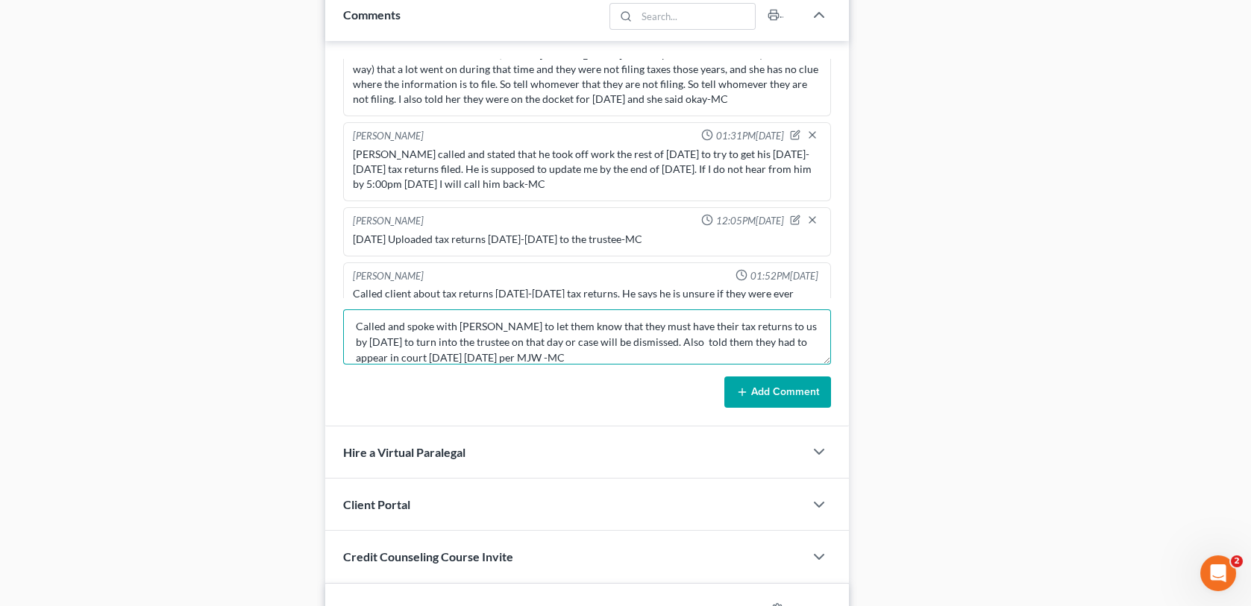
type textarea "Called and spoke with [PERSON_NAME] to let them know that they must have their …"
click at [762, 398] on button "Add Comment" at bounding box center [777, 392] width 107 height 31
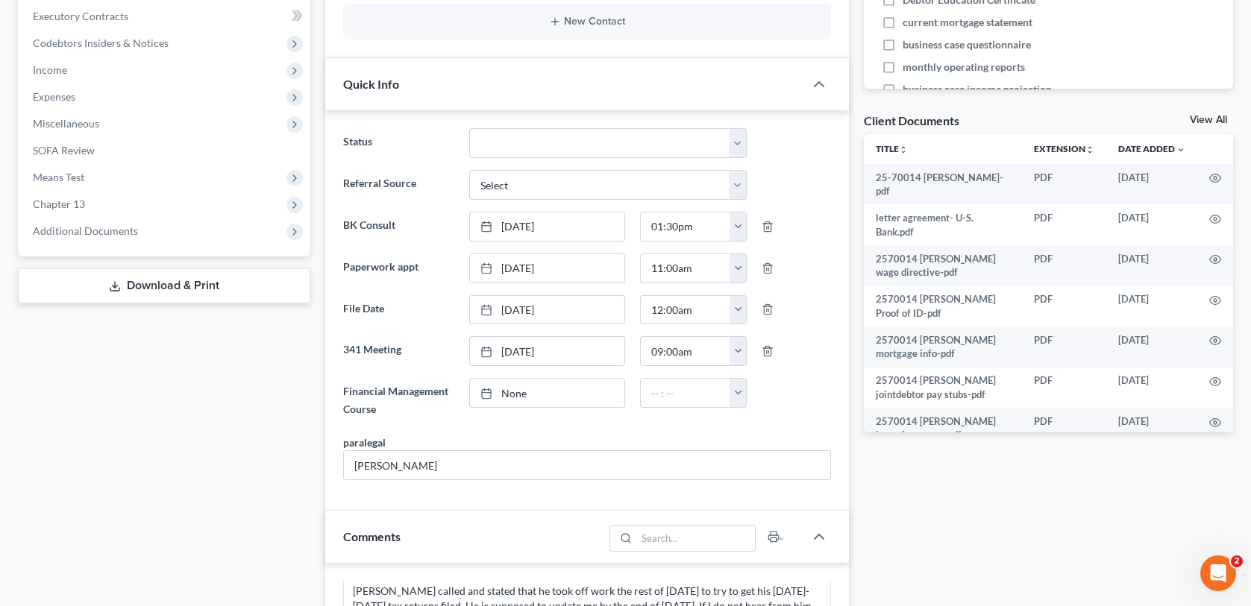
scroll to position [0, 0]
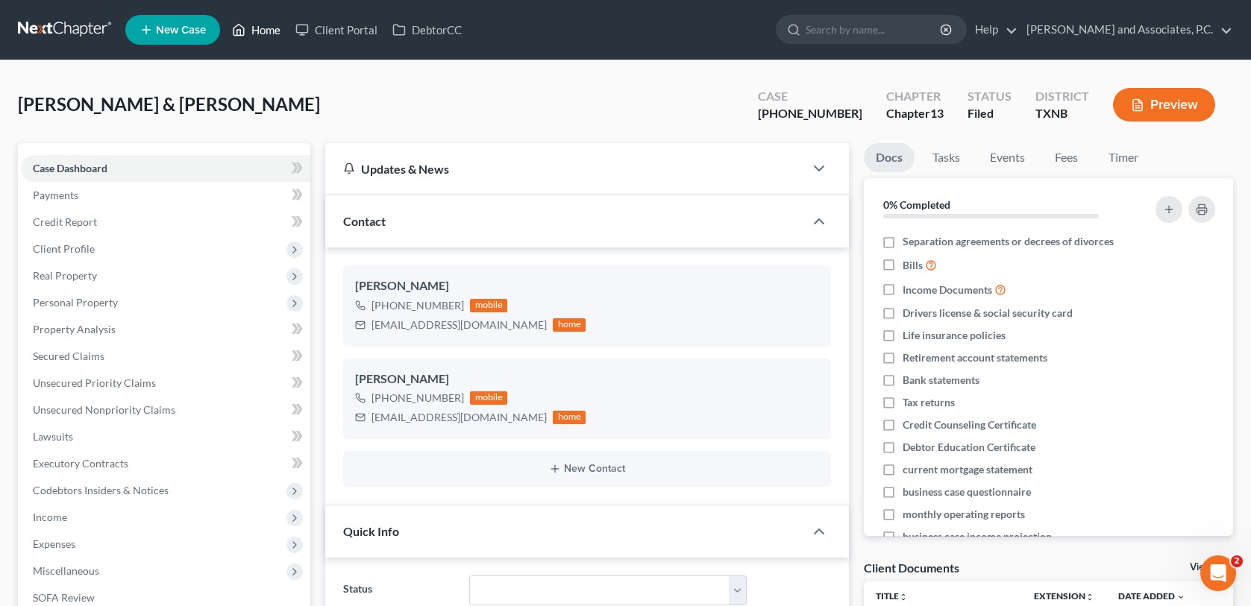
click at [261, 27] on link "Home" at bounding box center [255, 29] width 63 height 27
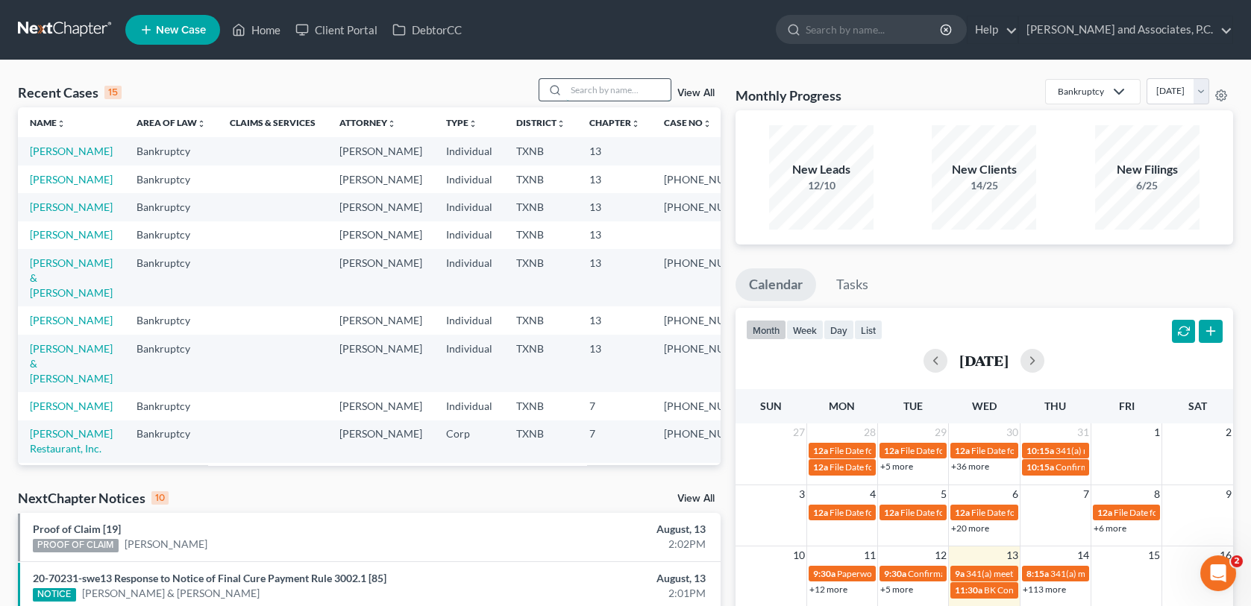
click at [578, 88] on input "search" at bounding box center [618, 90] width 104 height 22
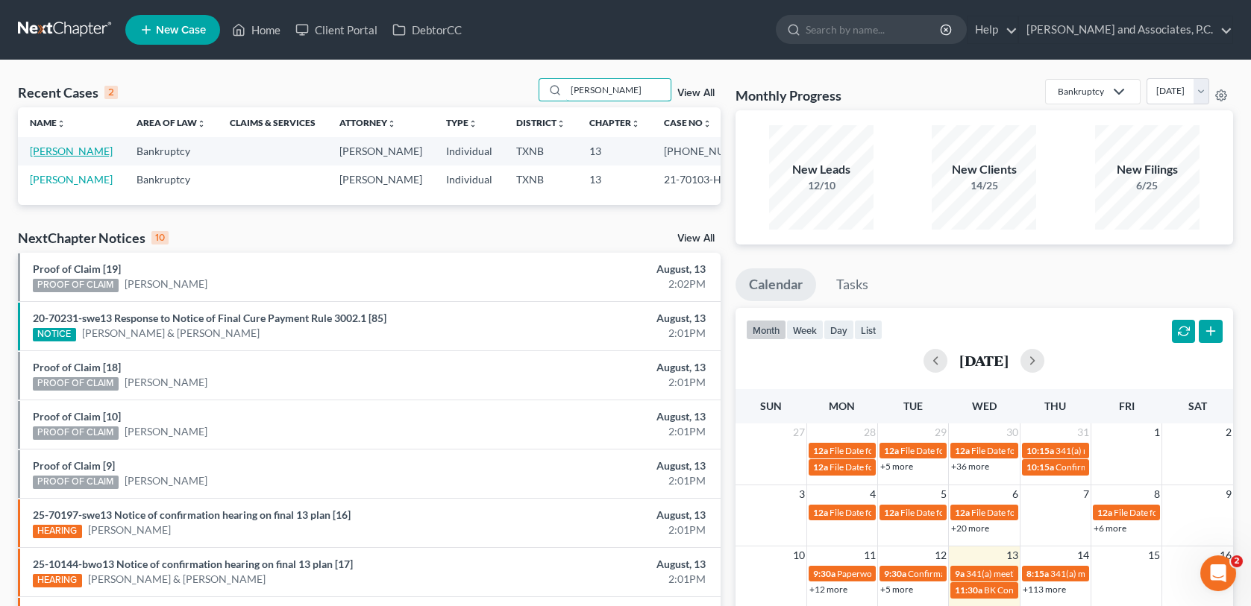
type input "[PERSON_NAME]"
click at [60, 152] on link "[PERSON_NAME]" at bounding box center [71, 151] width 83 height 13
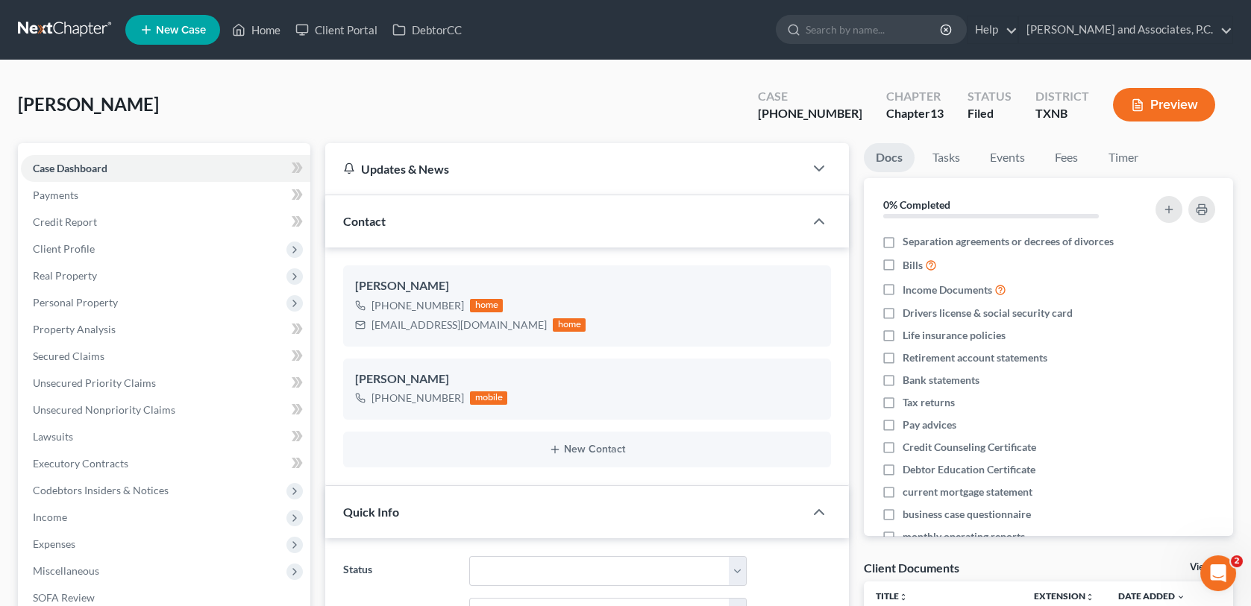
scroll to position [128, 0]
drag, startPoint x: 260, startPoint y: 23, endPoint x: 266, endPoint y: 40, distance: 18.2
click at [260, 23] on link "Home" at bounding box center [255, 29] width 63 height 27
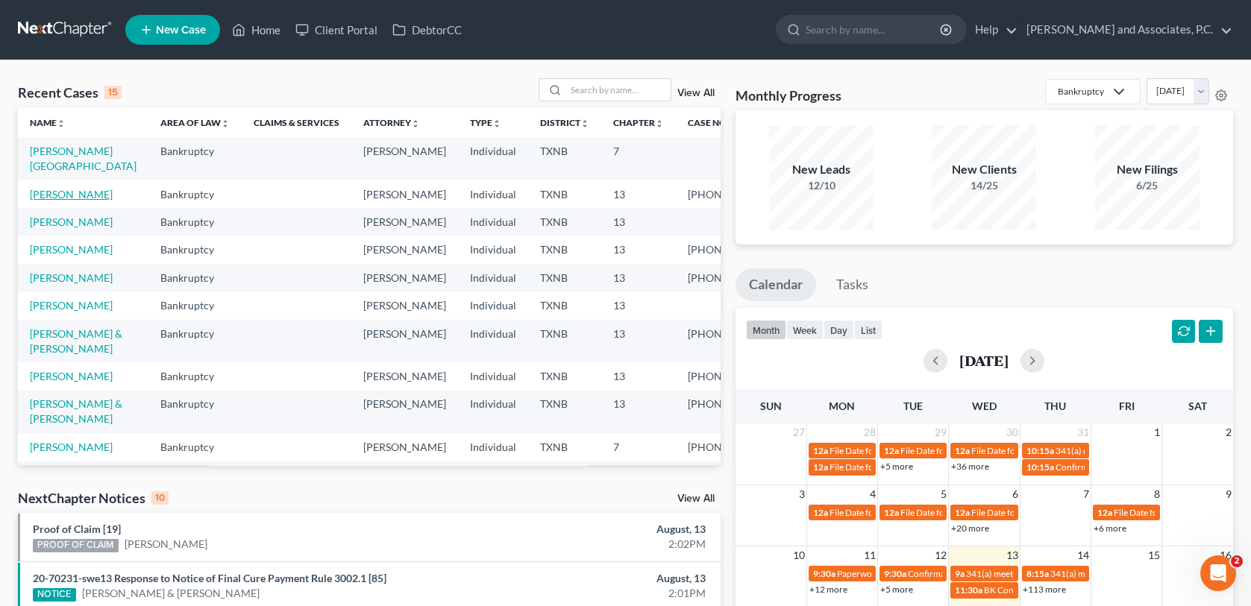
click at [70, 198] on link "[PERSON_NAME]" at bounding box center [71, 194] width 83 height 13
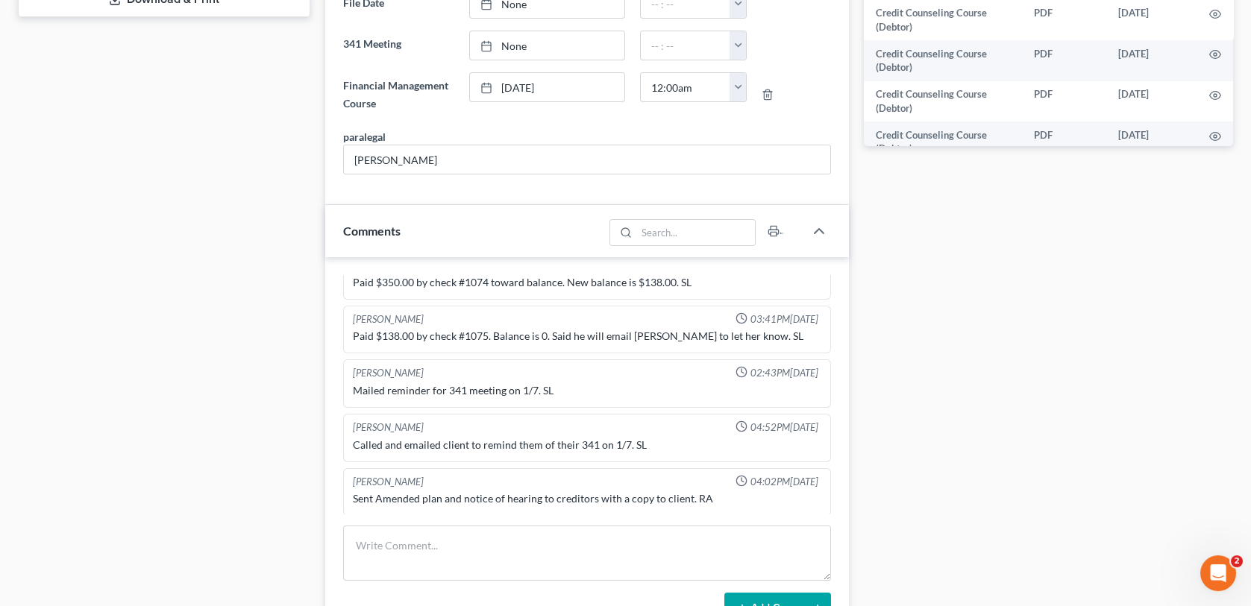
scroll to position [970, 0]
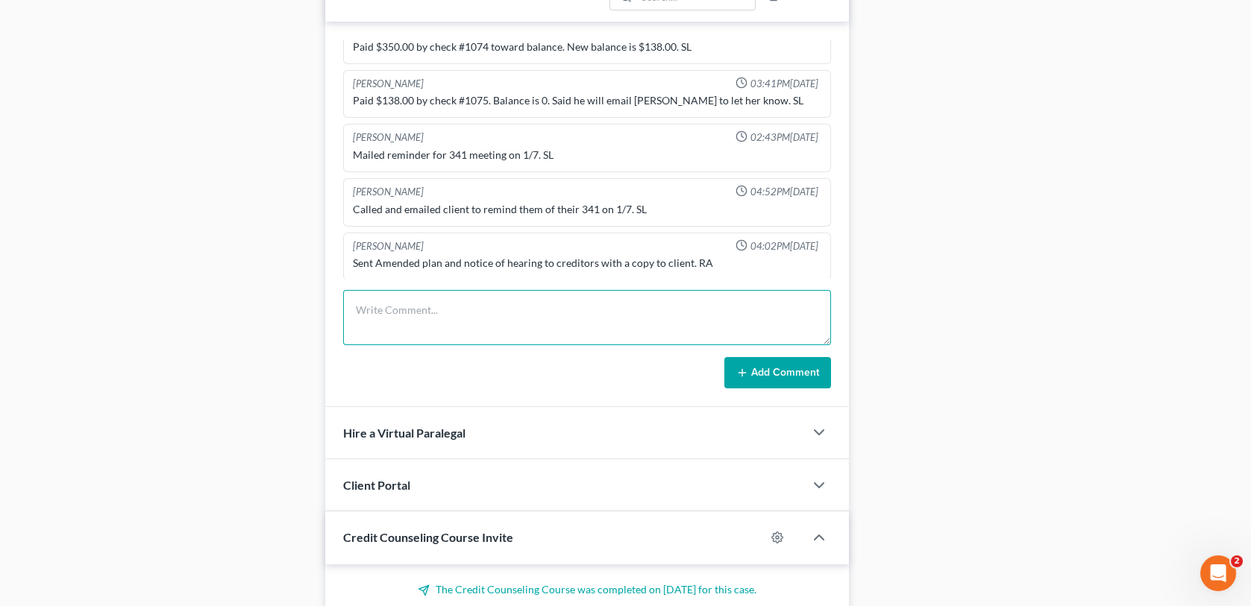
click at [368, 308] on textarea at bounding box center [586, 317] width 487 height 55
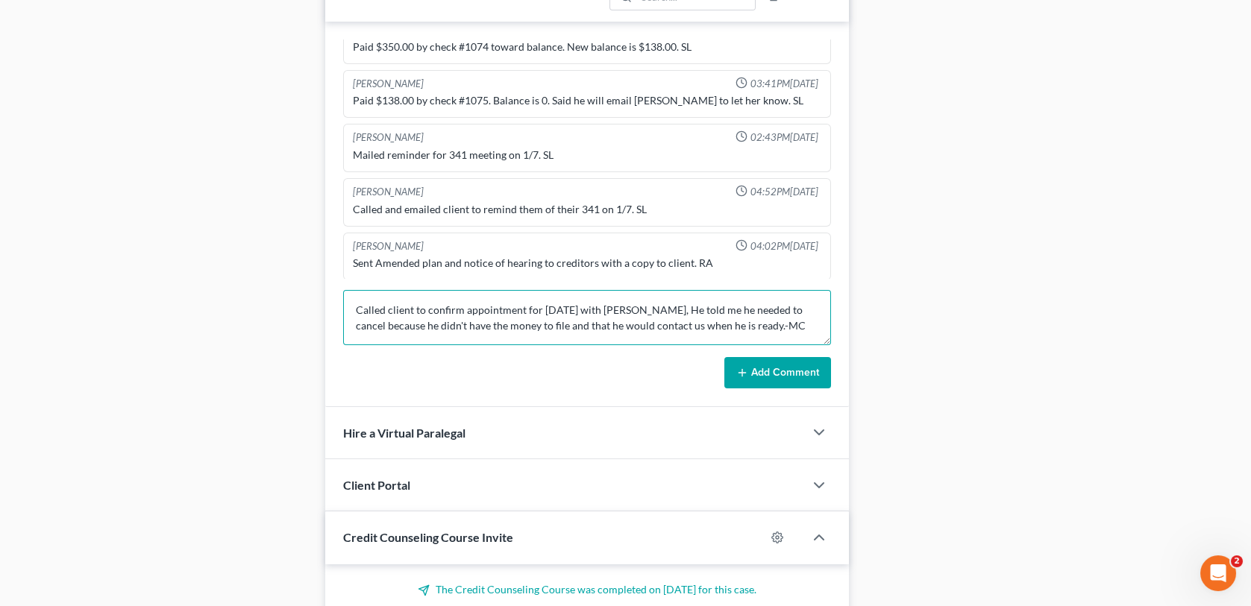
type textarea "Called client to confirm appointment for [DATE] with [PERSON_NAME], He told me …"
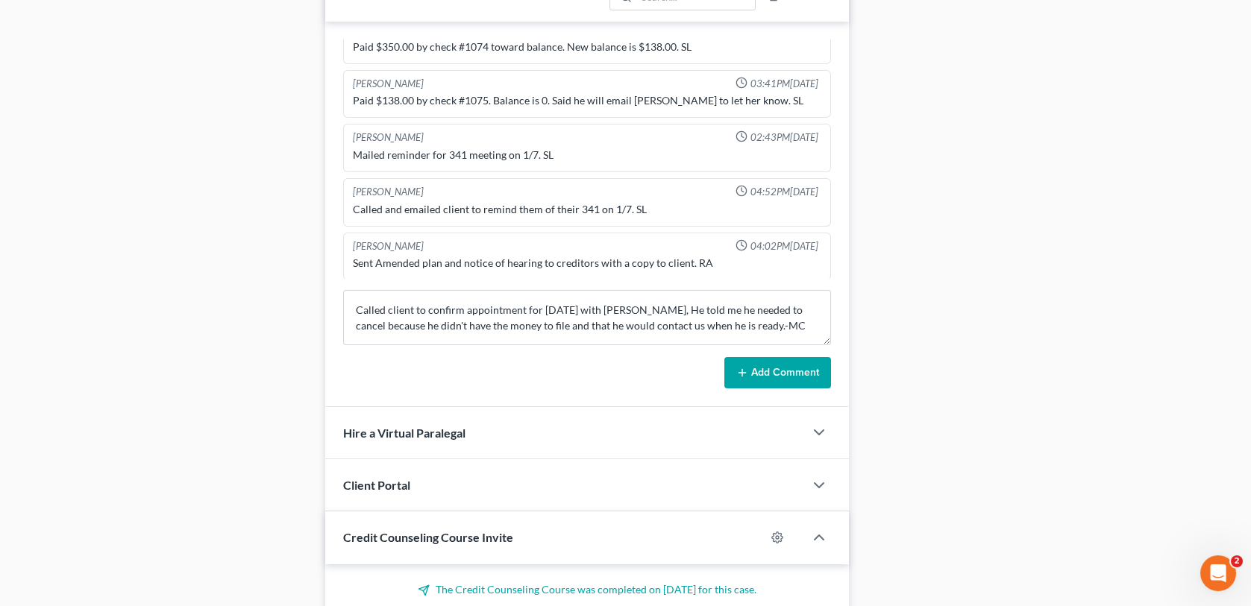
click at [771, 369] on button "Add Comment" at bounding box center [777, 372] width 107 height 31
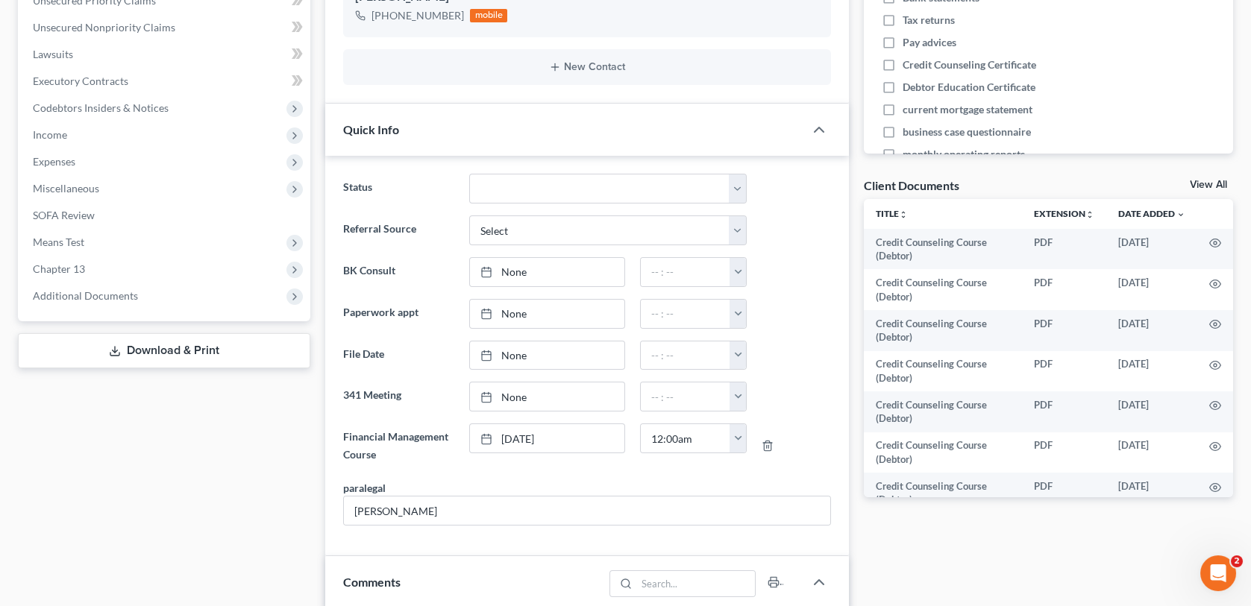
scroll to position [0, 0]
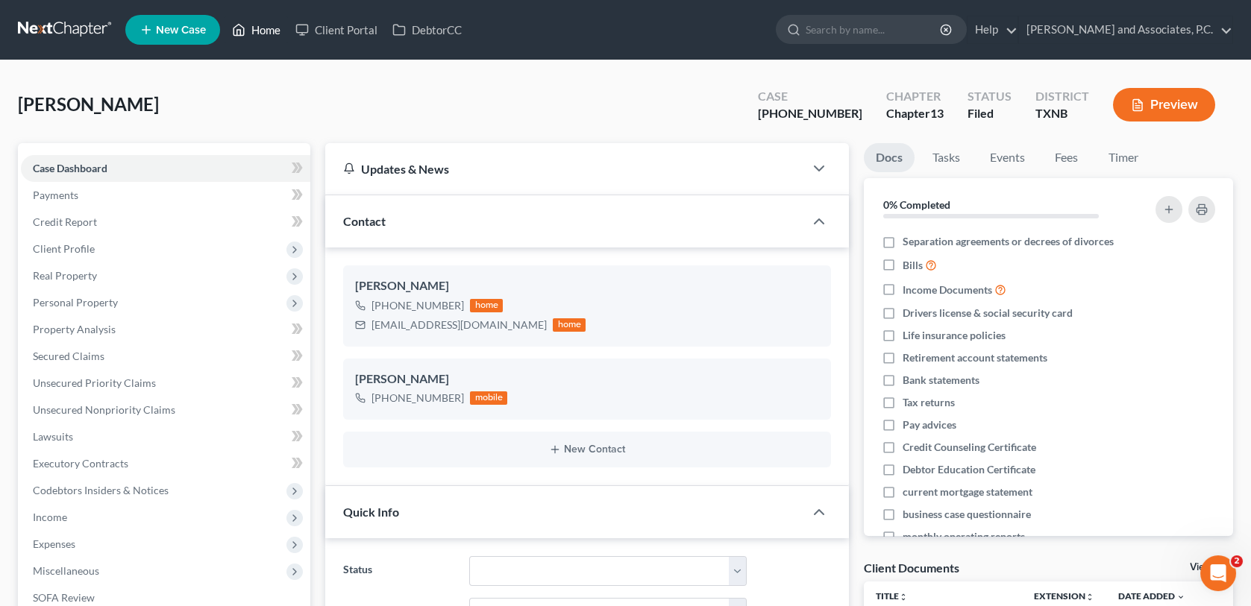
drag, startPoint x: 276, startPoint y: 25, endPoint x: 451, endPoint y: 90, distance: 186.9
click at [276, 25] on link "Home" at bounding box center [255, 29] width 63 height 27
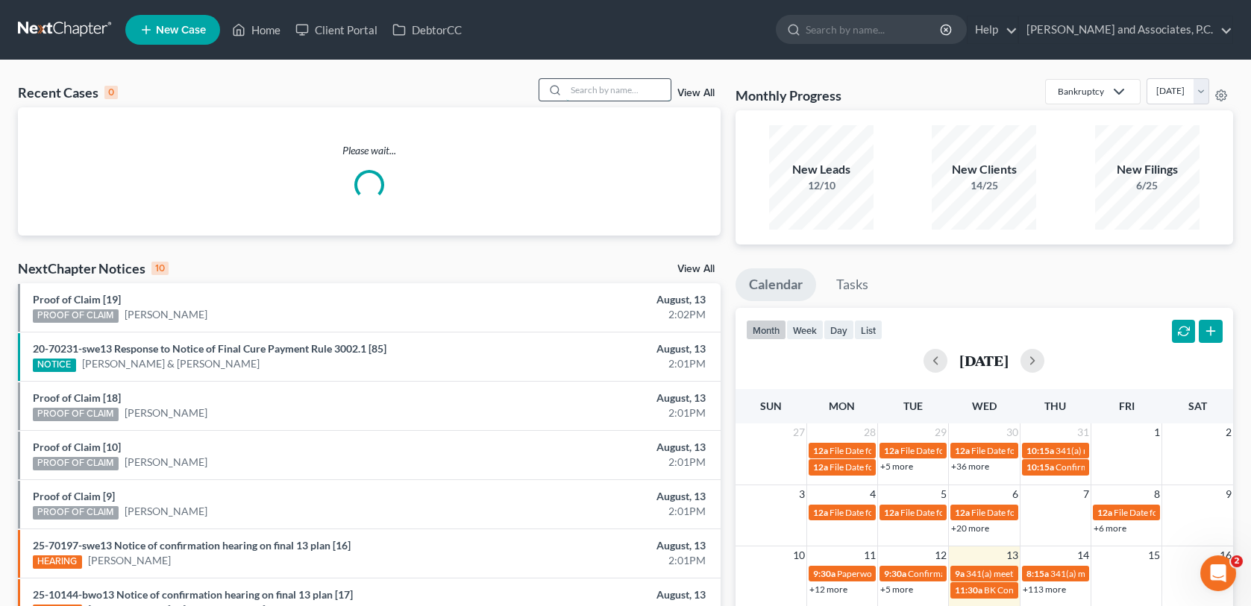
click at [606, 89] on input "search" at bounding box center [618, 90] width 104 height 22
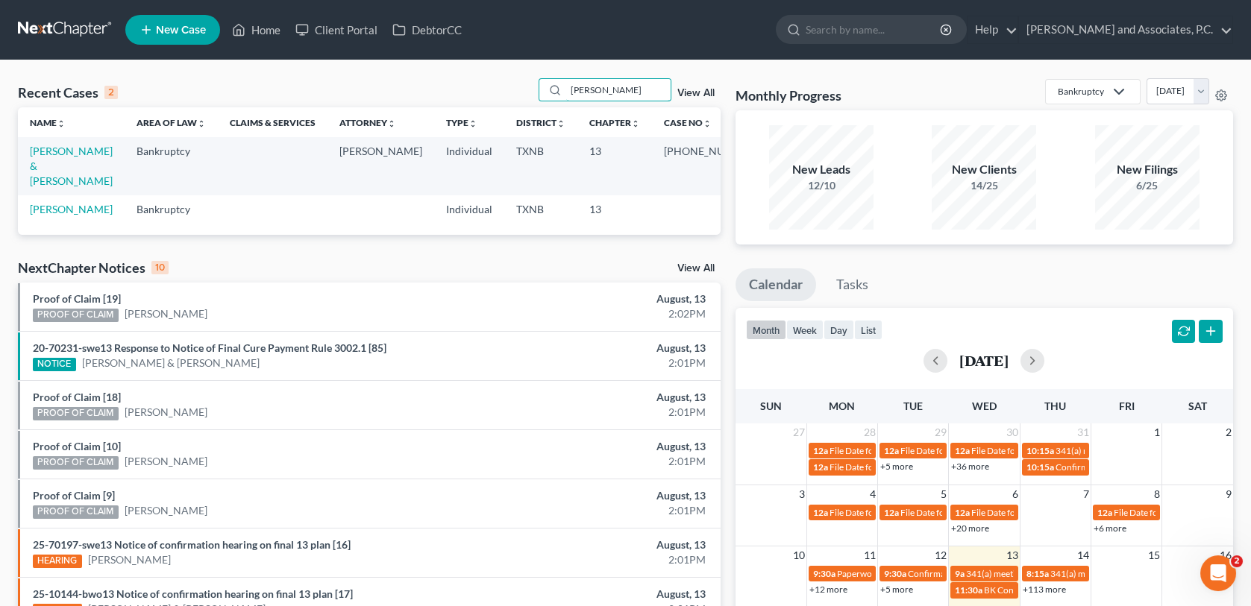
type input "[PERSON_NAME]"
click at [182, 37] on link "New Case" at bounding box center [172, 30] width 95 height 30
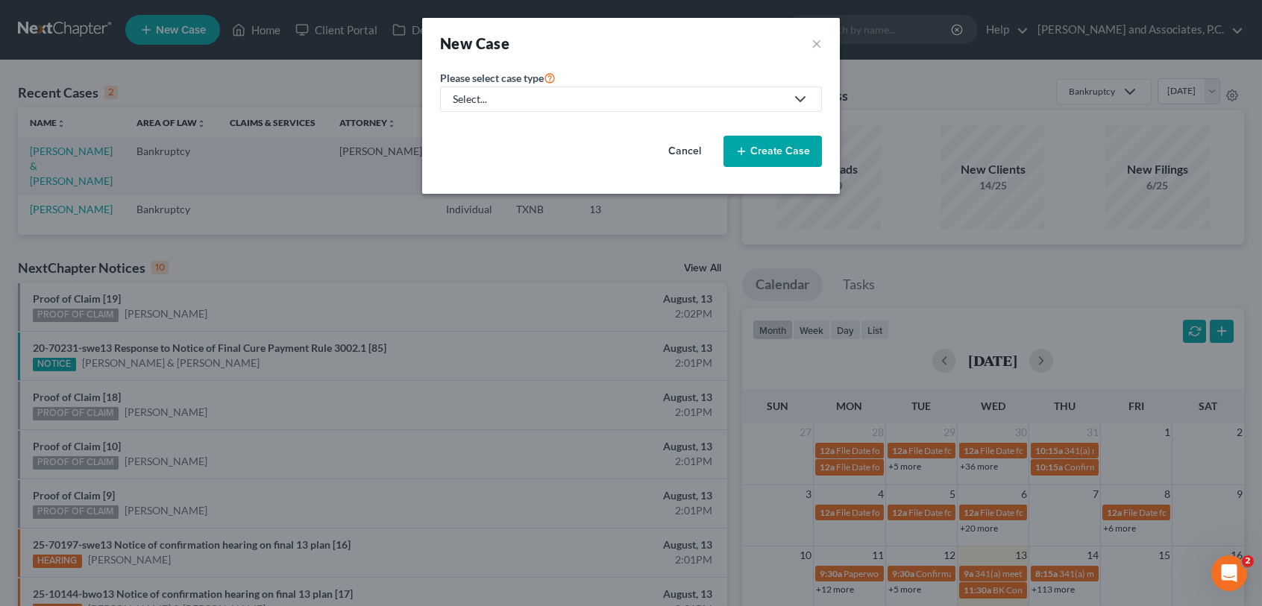
click at [509, 97] on div "Select..." at bounding box center [619, 99] width 333 height 15
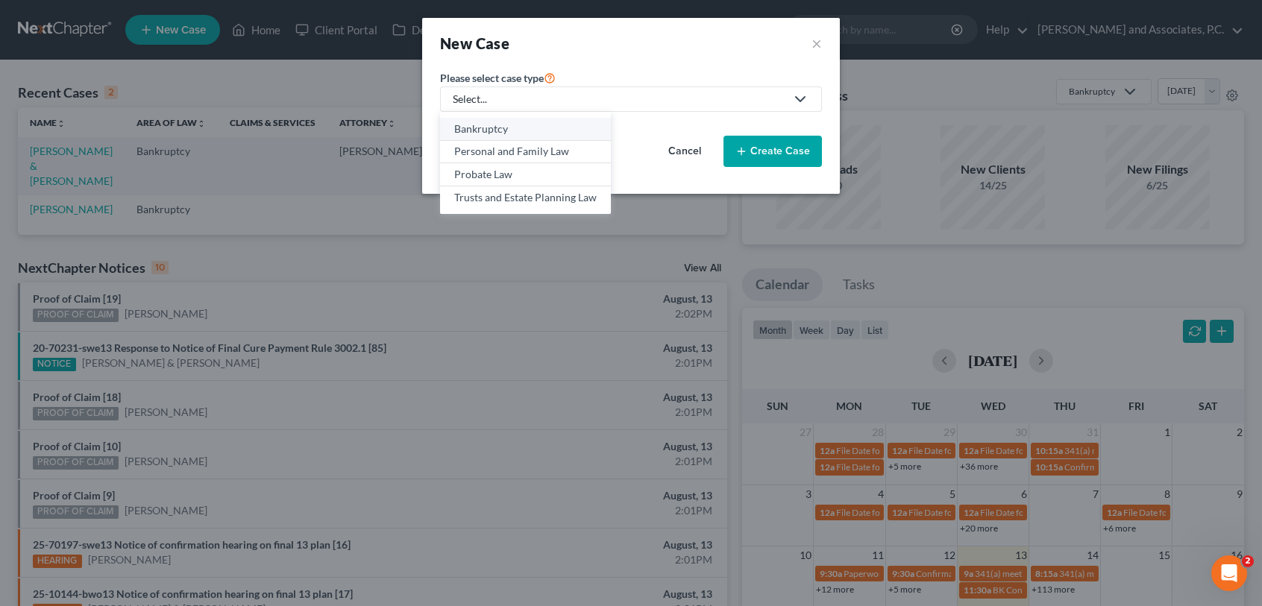
click at [509, 122] on div "Bankruptcy" at bounding box center [525, 129] width 142 height 15
select select "78"
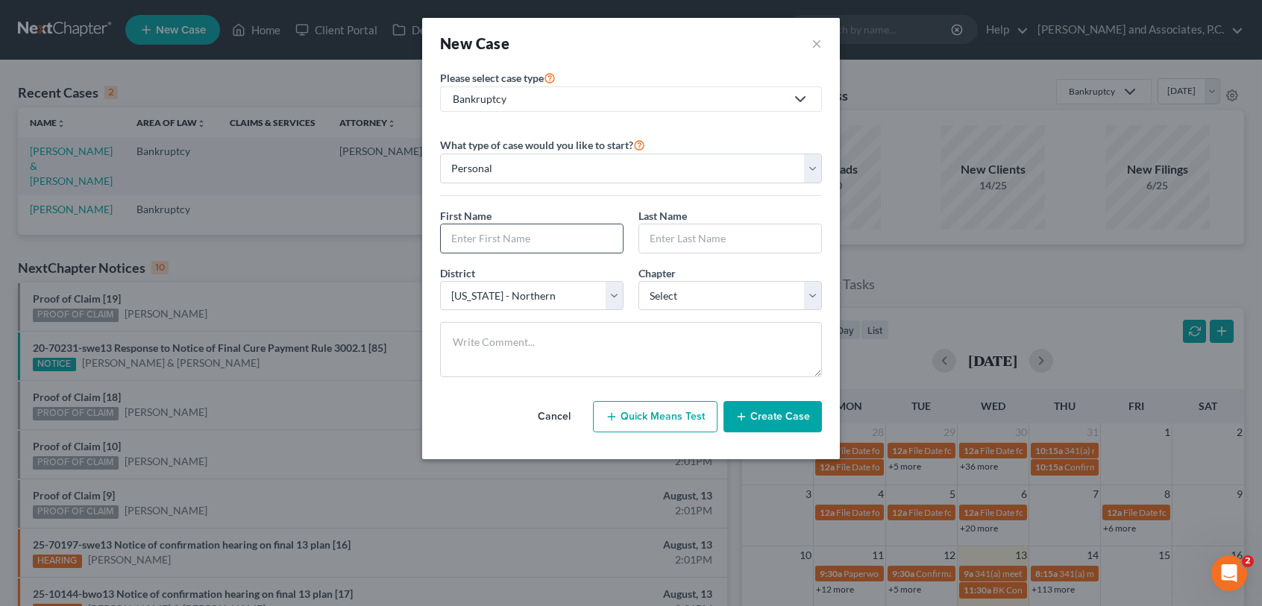
click at [594, 239] on input "text" at bounding box center [532, 238] width 182 height 28
type input "[PERSON_NAME]"
click at [778, 292] on select "Select 7 11 12 13" at bounding box center [729, 296] width 183 height 30
select select "3"
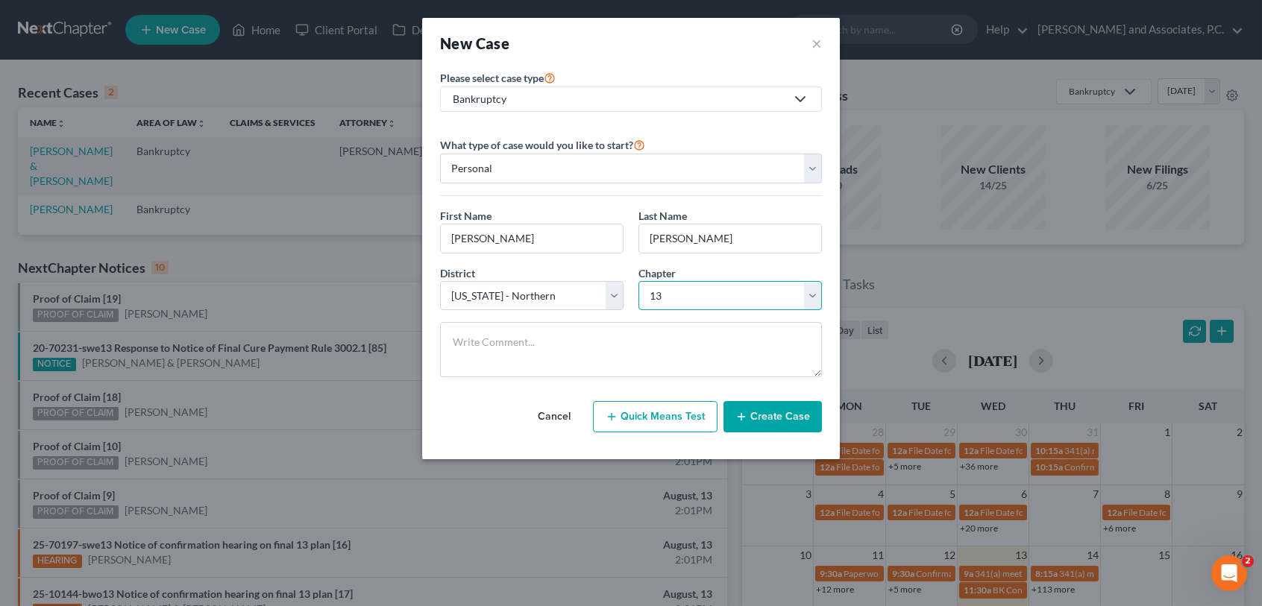
click at [638, 281] on select "Select 7 11 12 13" at bounding box center [729, 296] width 183 height 30
click at [747, 421] on icon "button" at bounding box center [741, 417] width 12 height 12
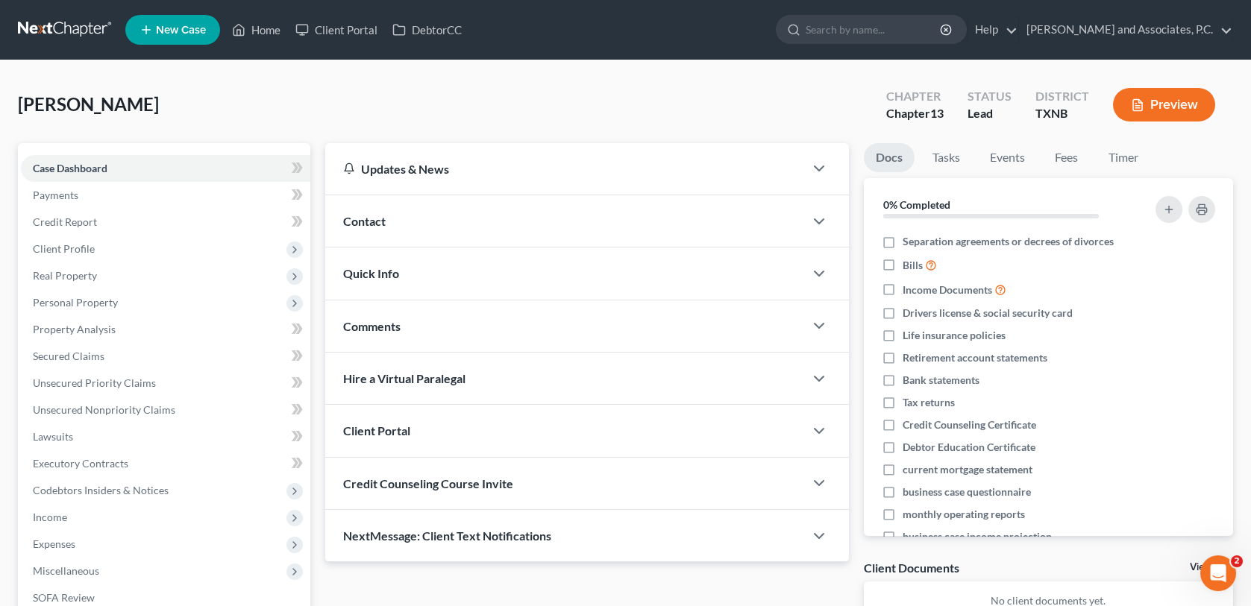
click at [417, 213] on div "Contact" at bounding box center [564, 220] width 478 height 51
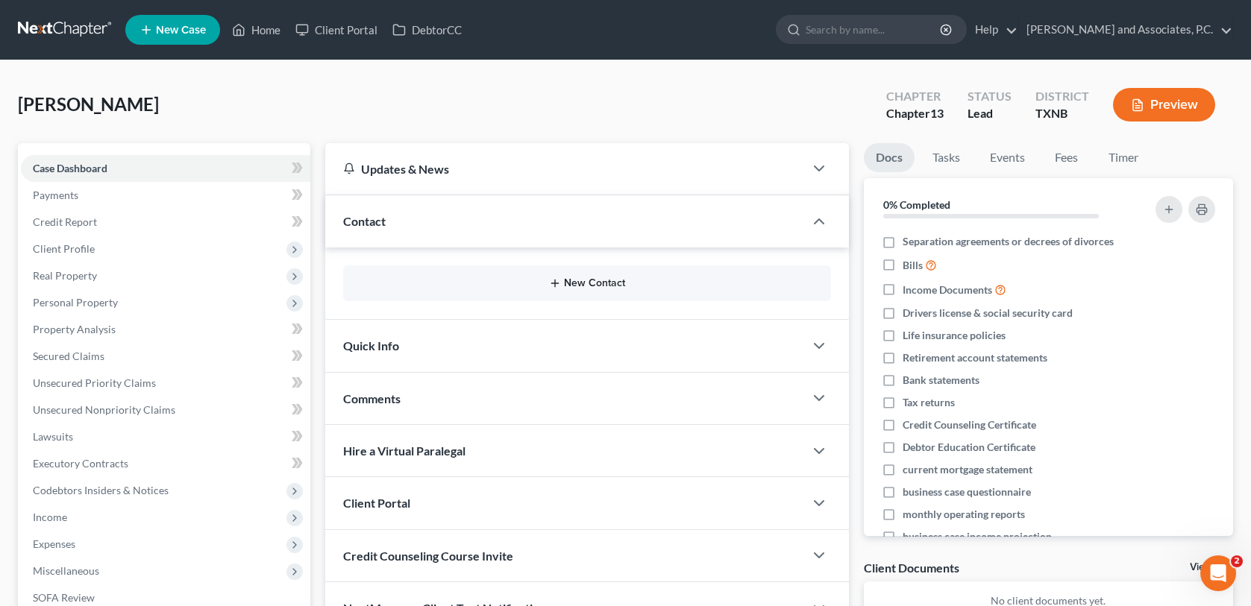
click at [497, 283] on button "New Contact" at bounding box center [586, 283] width 463 height 12
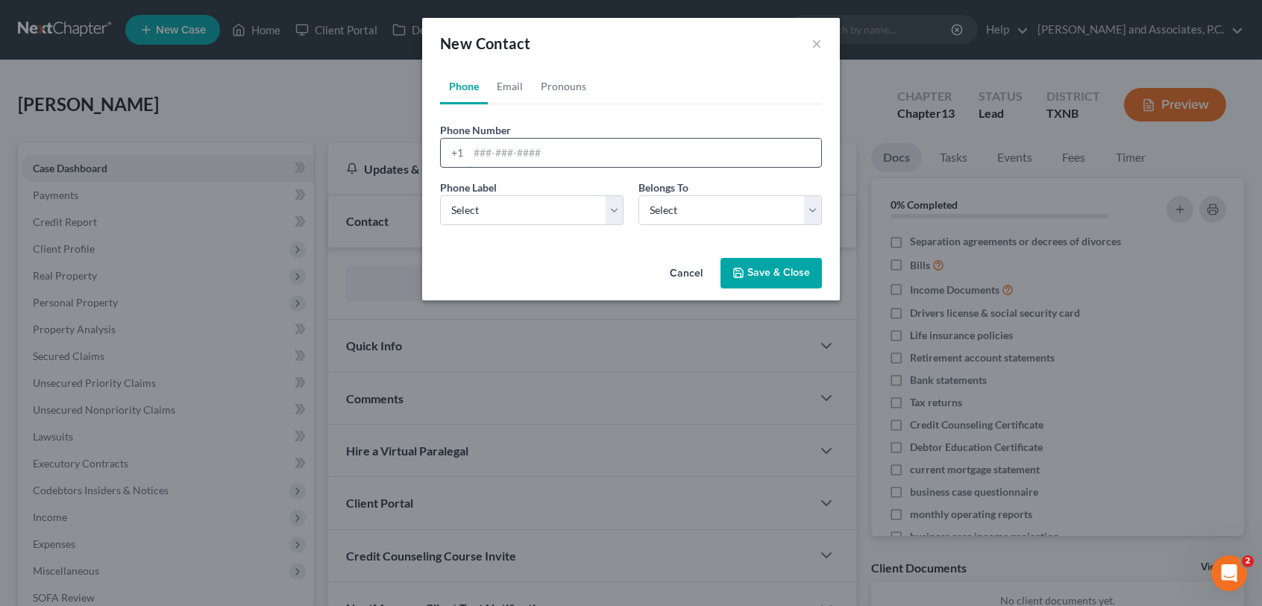
click at [486, 151] on input "tel" at bounding box center [644, 153] width 353 height 28
type input "2542649581"
click at [603, 212] on select "Select Mobile Home Work Other" at bounding box center [531, 210] width 183 height 30
select select "0"
click at [440, 195] on select "Select Mobile Home Work Other" at bounding box center [531, 210] width 183 height 30
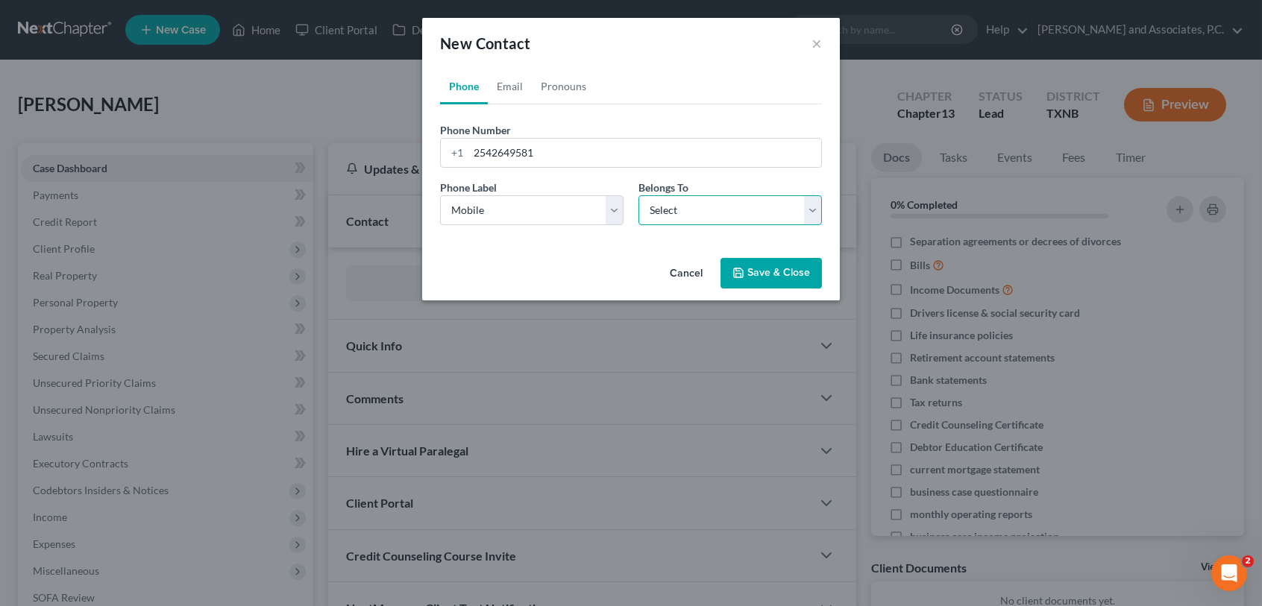
drag, startPoint x: 731, startPoint y: 212, endPoint x: 724, endPoint y: 223, distance: 13.0
click at [731, 212] on select "Select Client Other" at bounding box center [729, 210] width 183 height 30
select select "0"
click at [638, 195] on select "Select Client Other" at bounding box center [729, 210] width 183 height 30
click at [517, 90] on link "Email" at bounding box center [510, 87] width 44 height 36
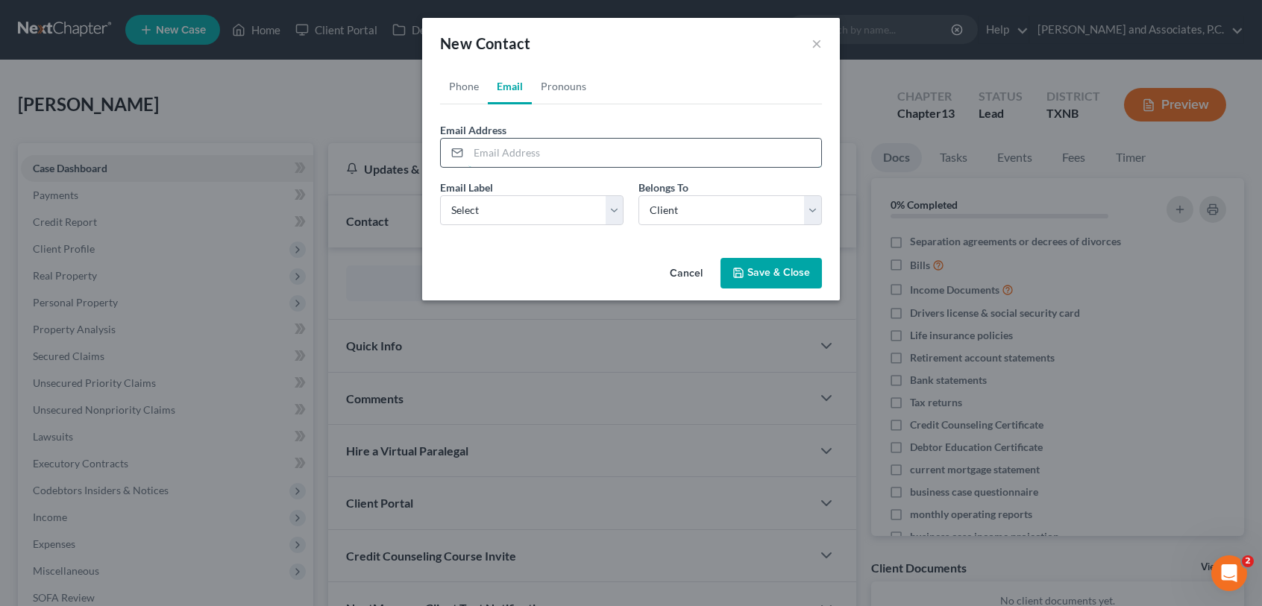
click at [480, 151] on input "email" at bounding box center [644, 153] width 353 height 28
type input "[EMAIL_ADDRESS][DOMAIN_NAME]"
click at [615, 219] on select "Select Home Work Other" at bounding box center [531, 210] width 183 height 30
select select "0"
click at [440, 195] on select "Select Home Work Other" at bounding box center [531, 210] width 183 height 30
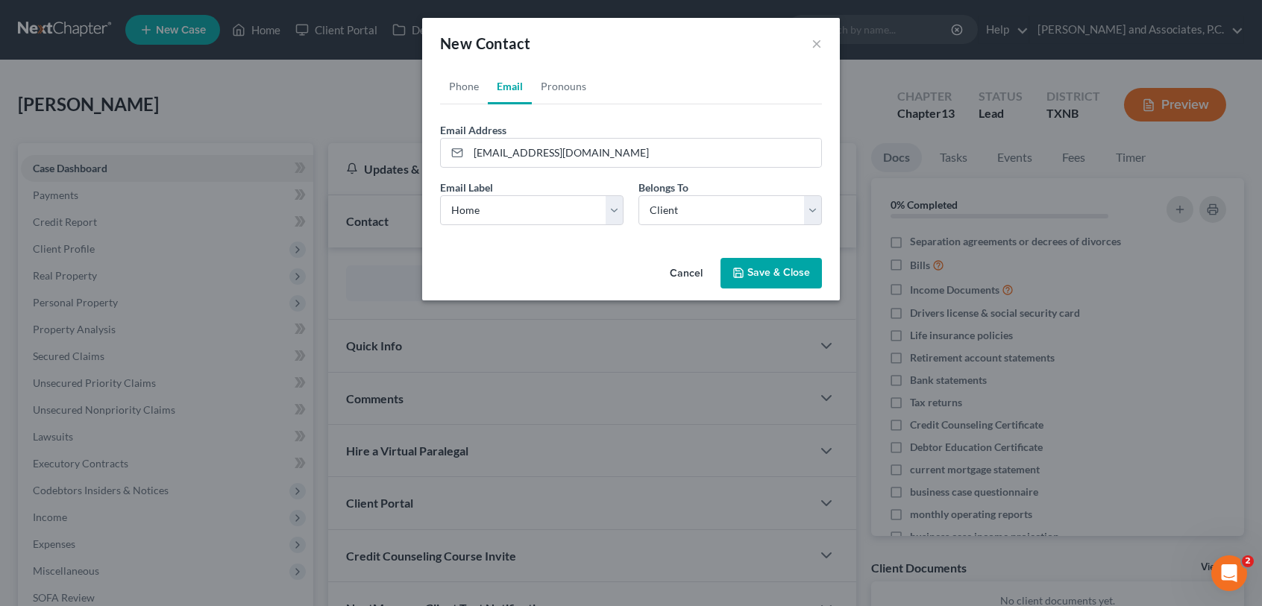
click at [782, 277] on button "Save & Close" at bounding box center [770, 273] width 101 height 31
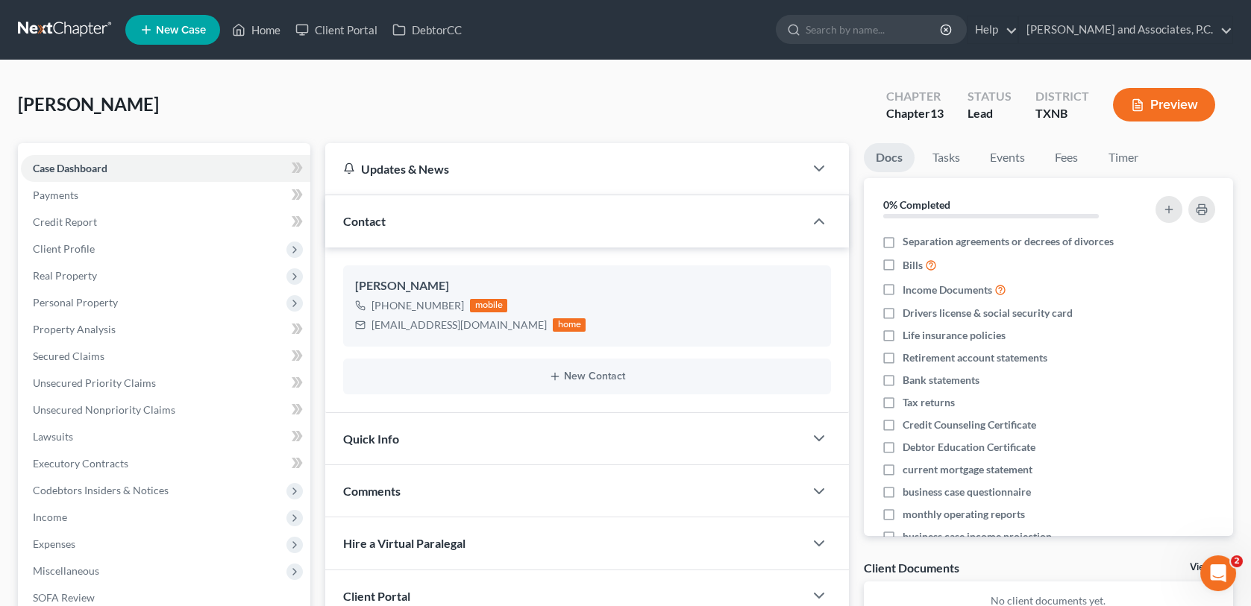
drag, startPoint x: 536, startPoint y: 601, endPoint x: 534, endPoint y: 524, distance: 77.6
click at [534, 524] on div "Hire a Virtual Paralegal" at bounding box center [564, 543] width 478 height 51
click at [267, 28] on link "Home" at bounding box center [255, 29] width 63 height 27
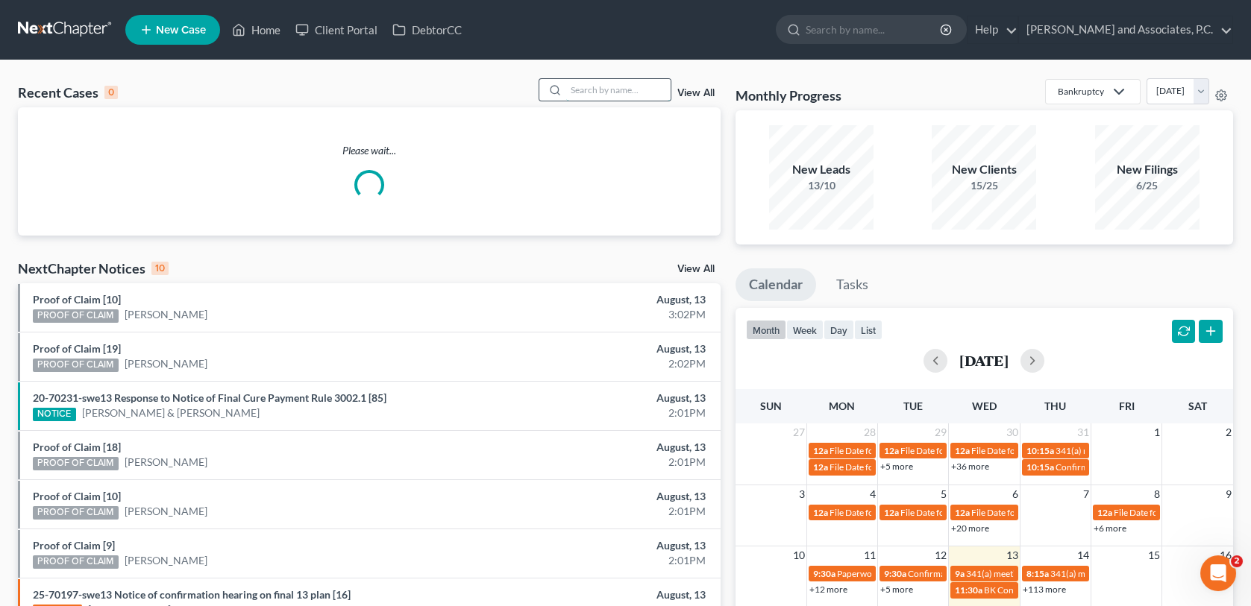
click at [581, 90] on input "search" at bounding box center [618, 90] width 104 height 22
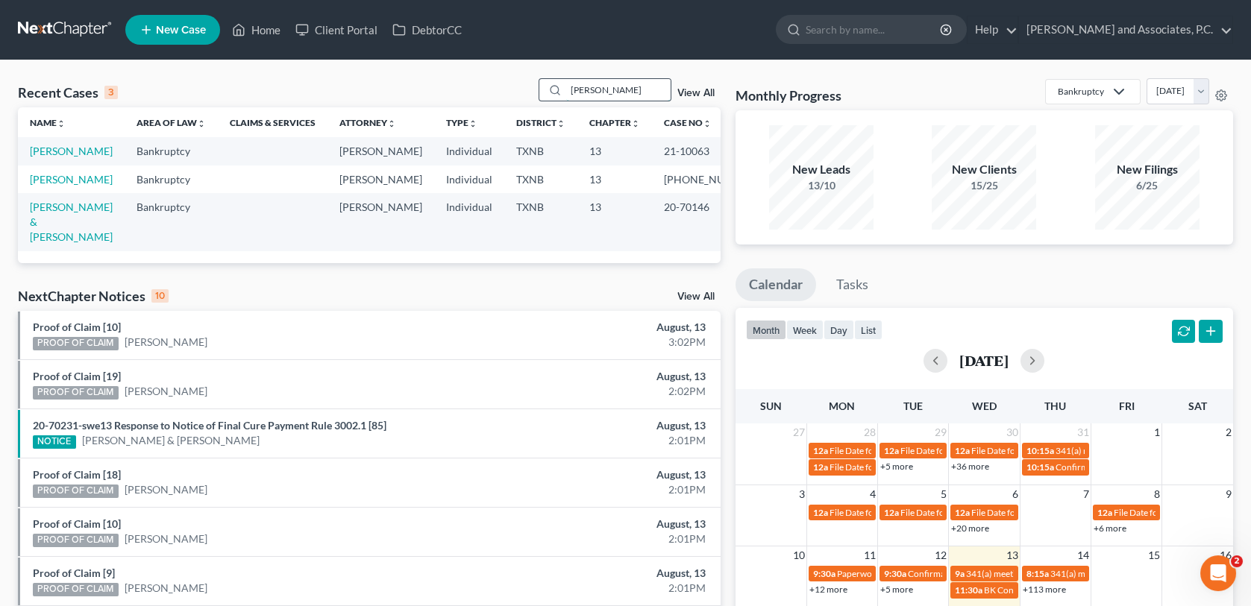
click at [616, 90] on input "[PERSON_NAME]" at bounding box center [618, 90] width 104 height 22
type input "W"
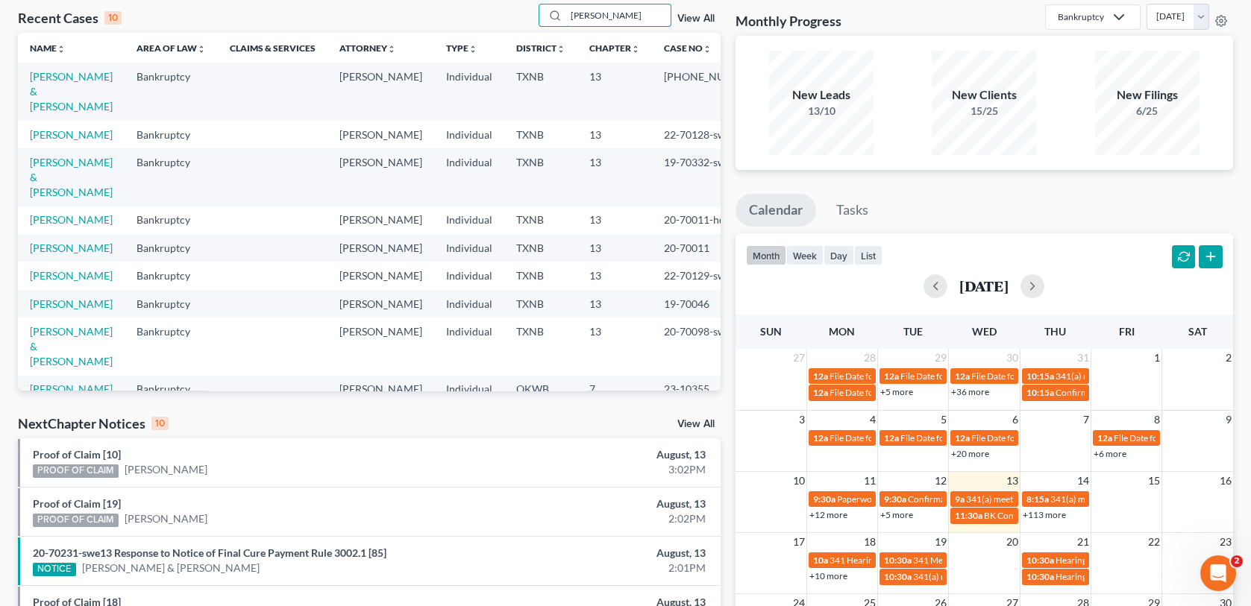
type input "[PERSON_NAME]"
